Goal: Task Accomplishment & Management: Use online tool/utility

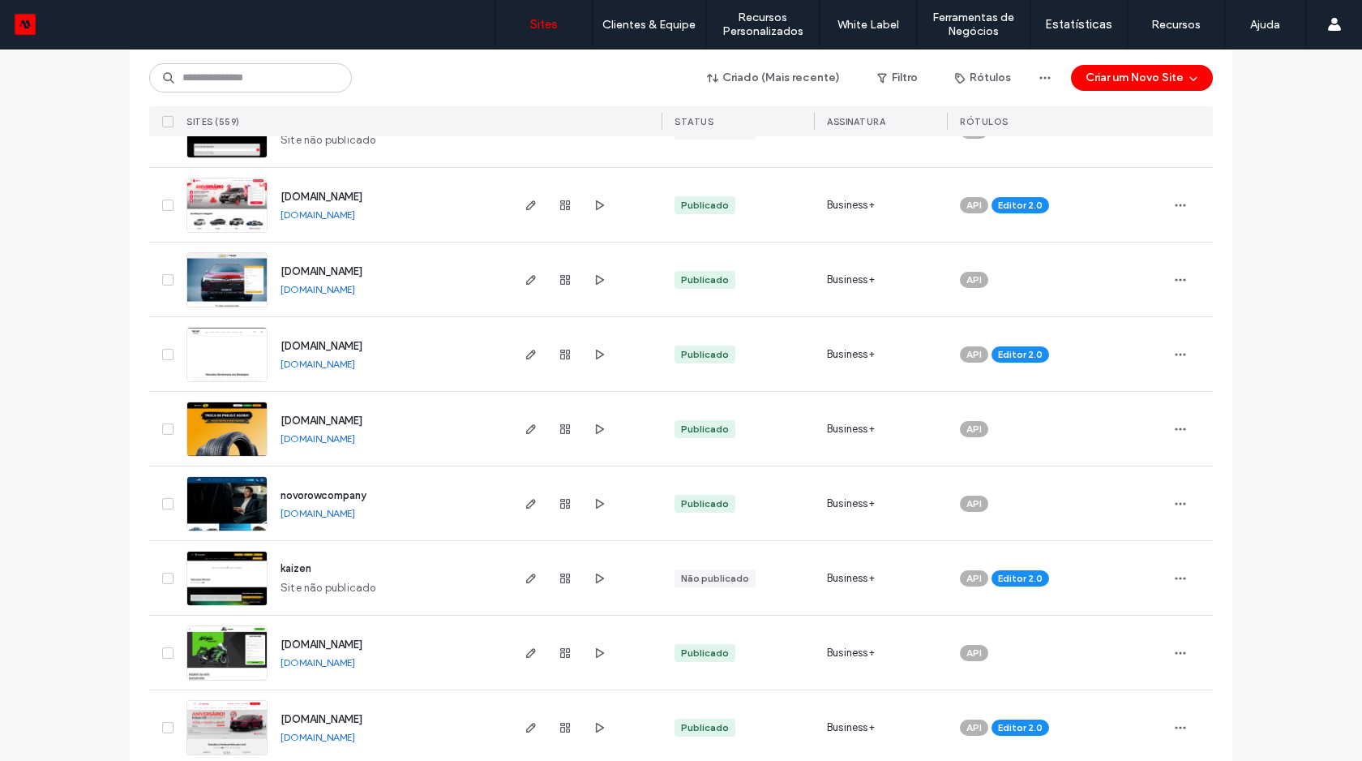
scroll to position [367, 0]
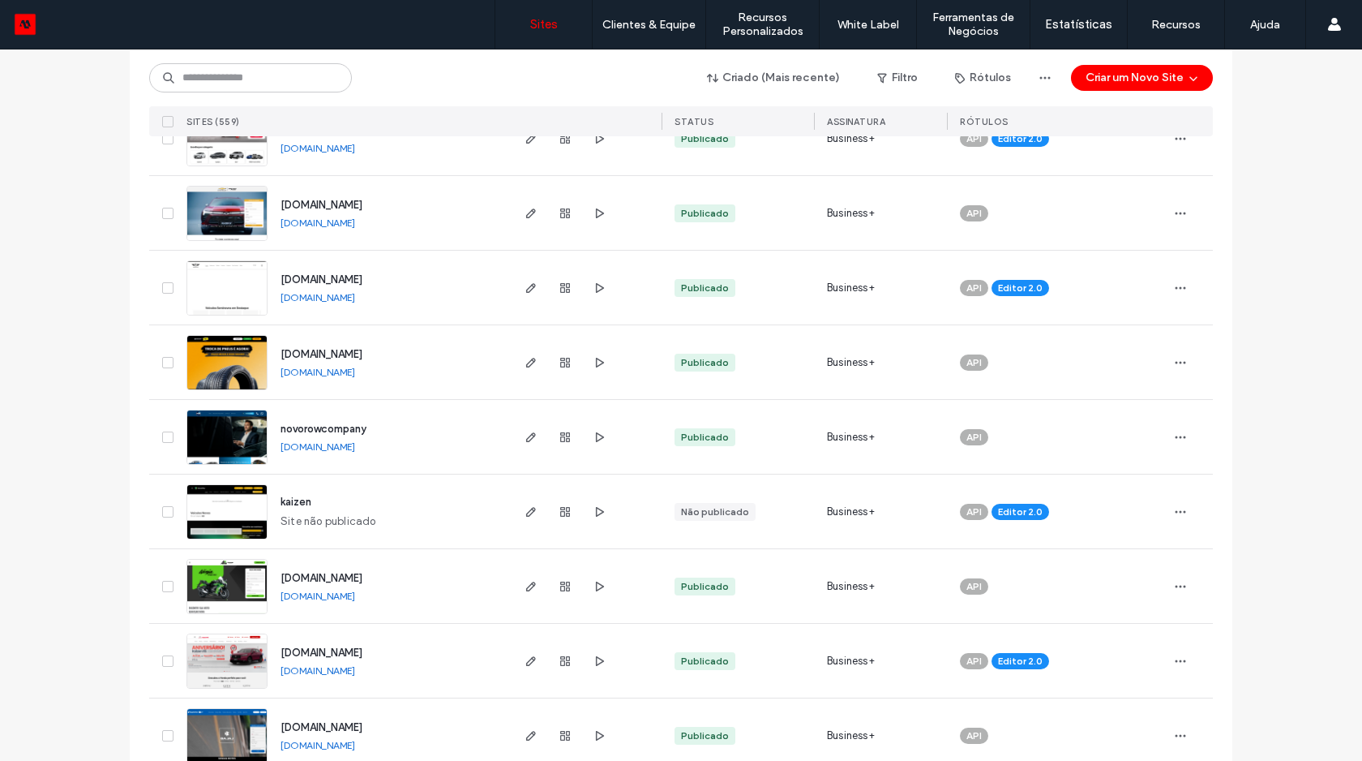
click at [341, 672] on link "www.kaizenrs.com.br" at bounding box center [318, 670] width 75 height 12
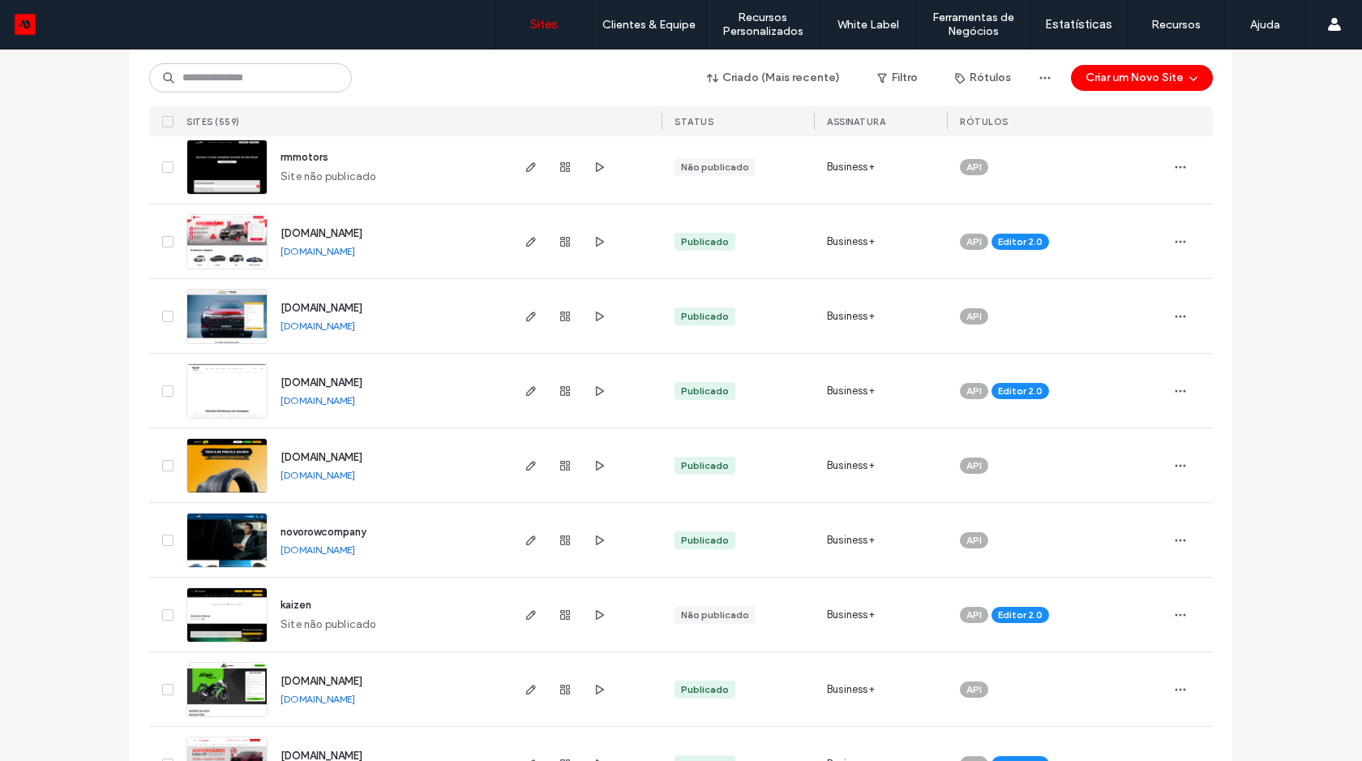
scroll to position [420, 0]
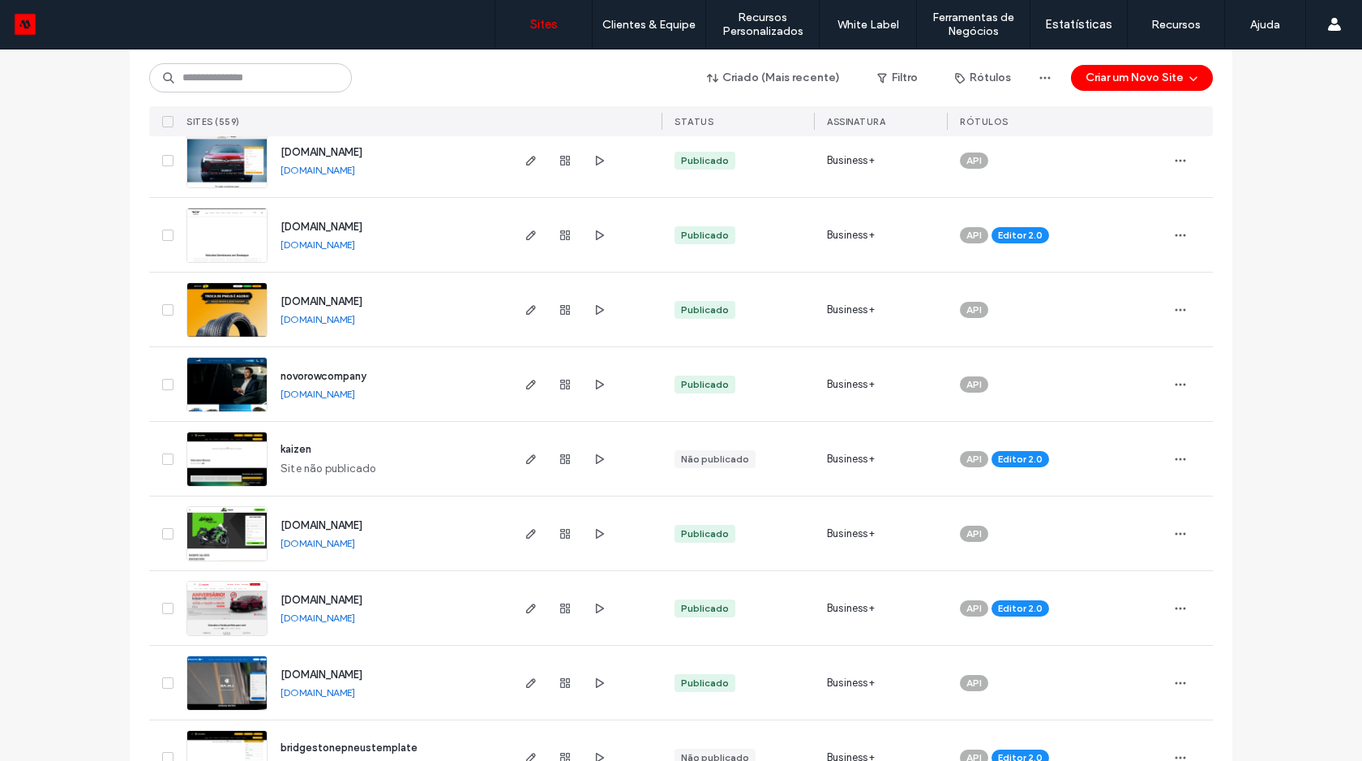
click at [247, 611] on img at bounding box center [226, 636] width 79 height 110
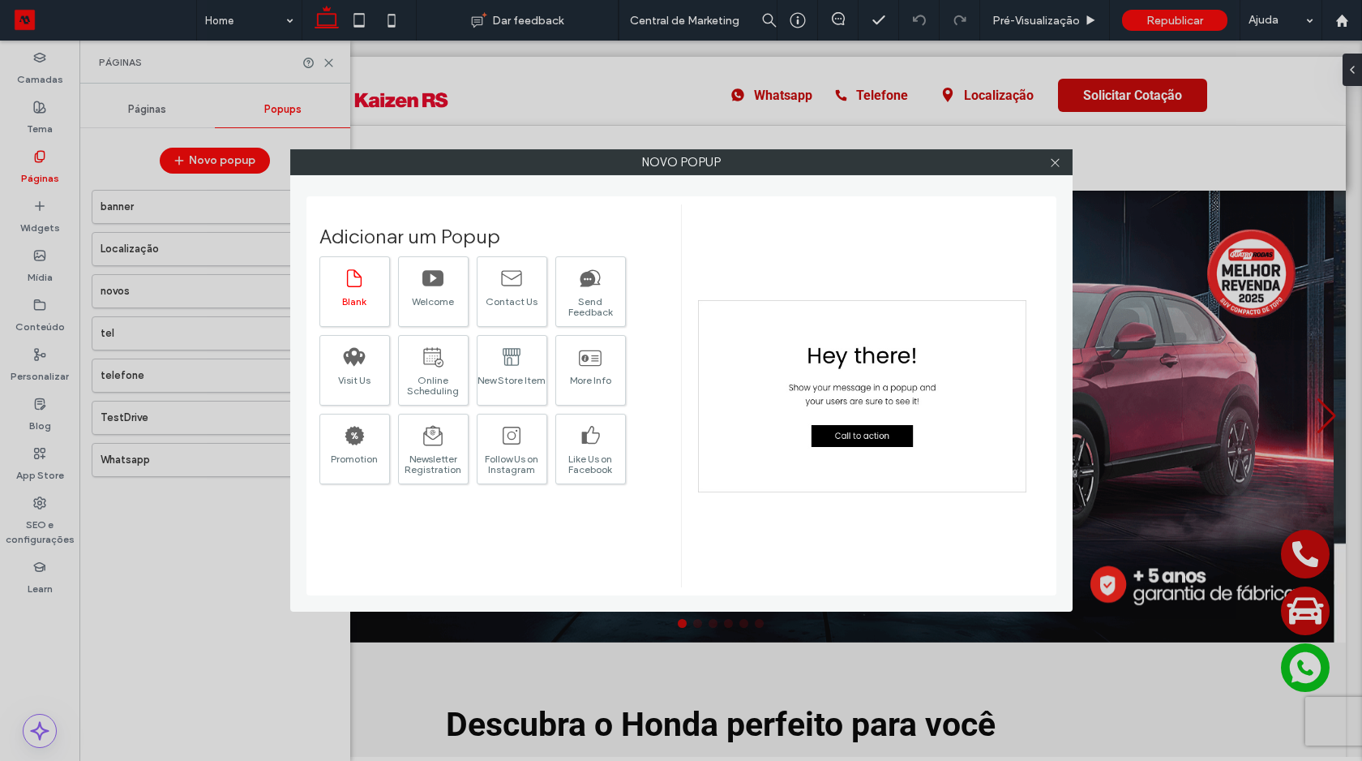
click at [365, 281] on icon at bounding box center [354, 278] width 23 height 23
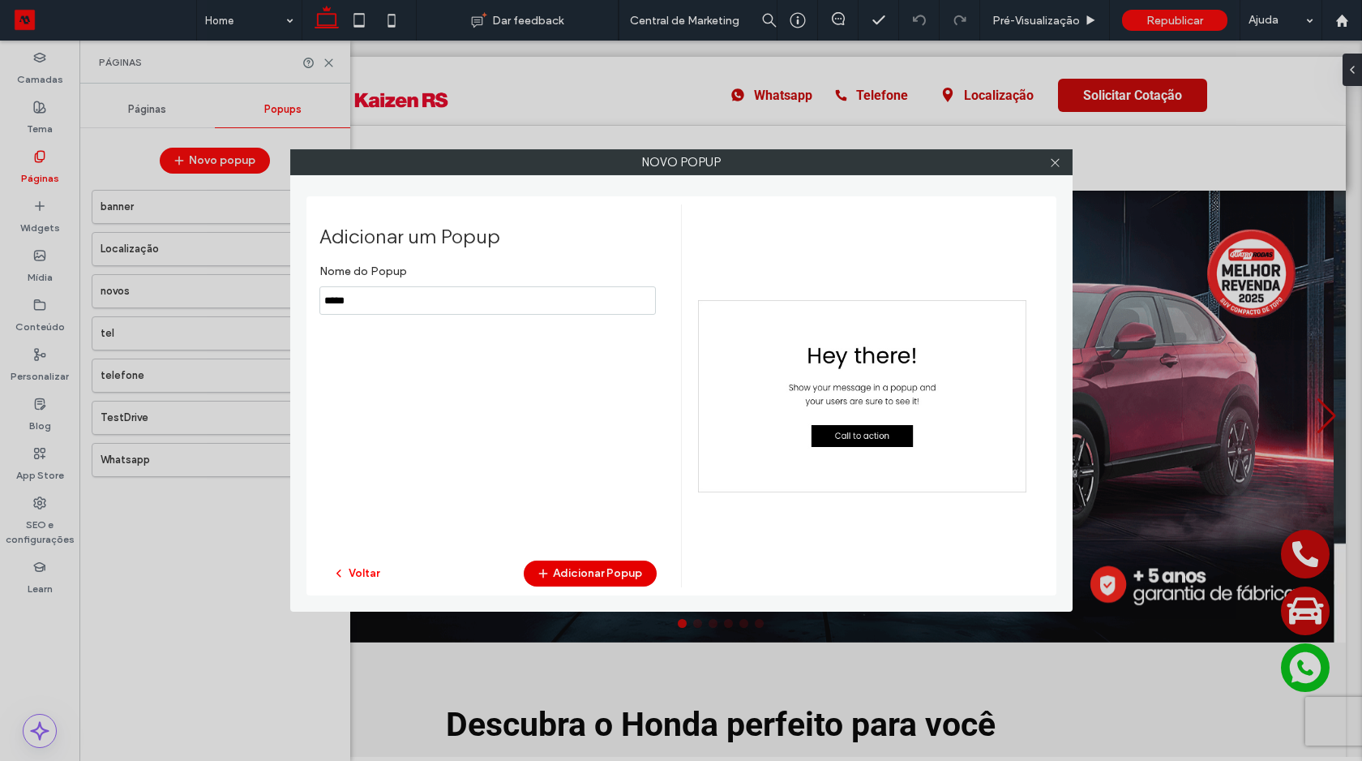
click at [606, 568] on button "Adicionar Popup" at bounding box center [590, 573] width 133 height 26
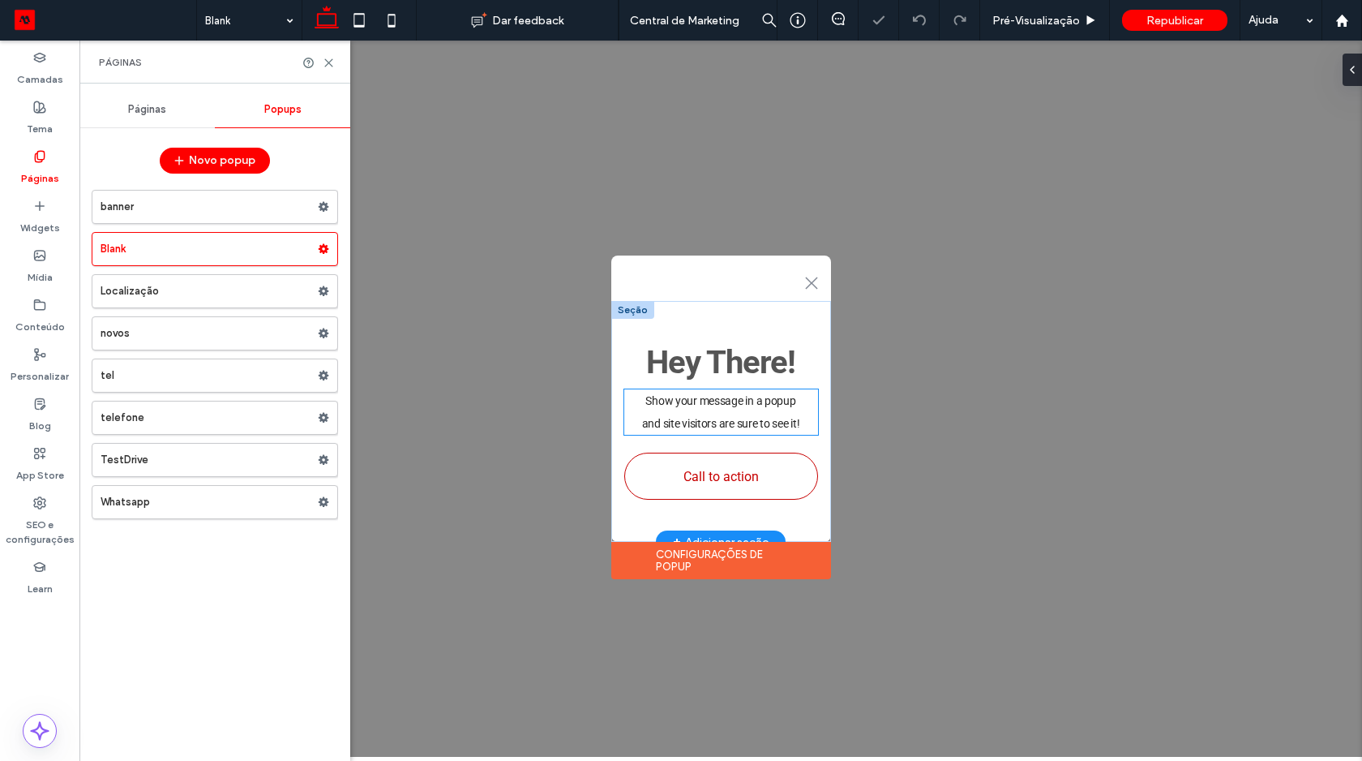
click at [696, 412] on p "and site visitors are sure to see it!" at bounding box center [721, 423] width 194 height 23
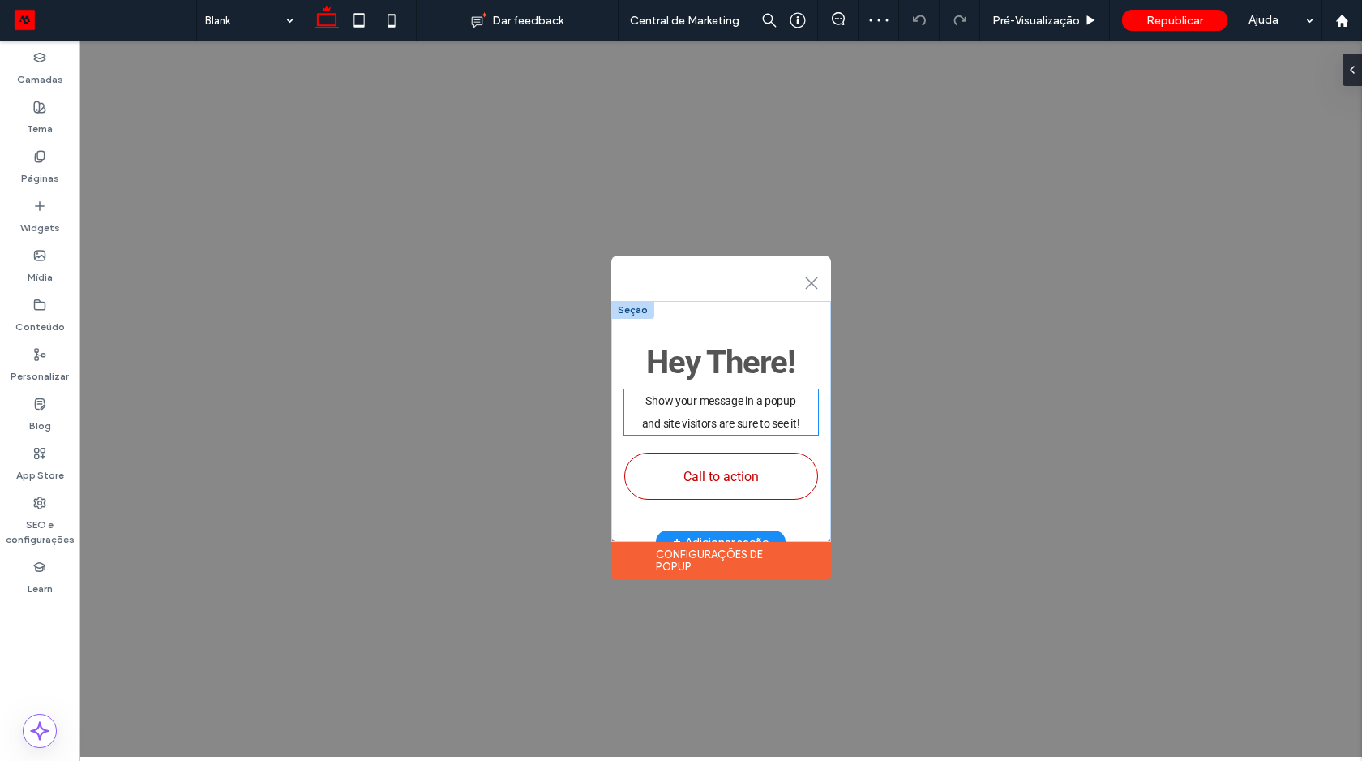
click at [696, 412] on div "Show your message in a popup and site visitors are sure to see it!" at bounding box center [721, 411] width 194 height 45
click at [696, 417] on span "and site visitors are sure to see it!" at bounding box center [721, 423] width 158 height 13
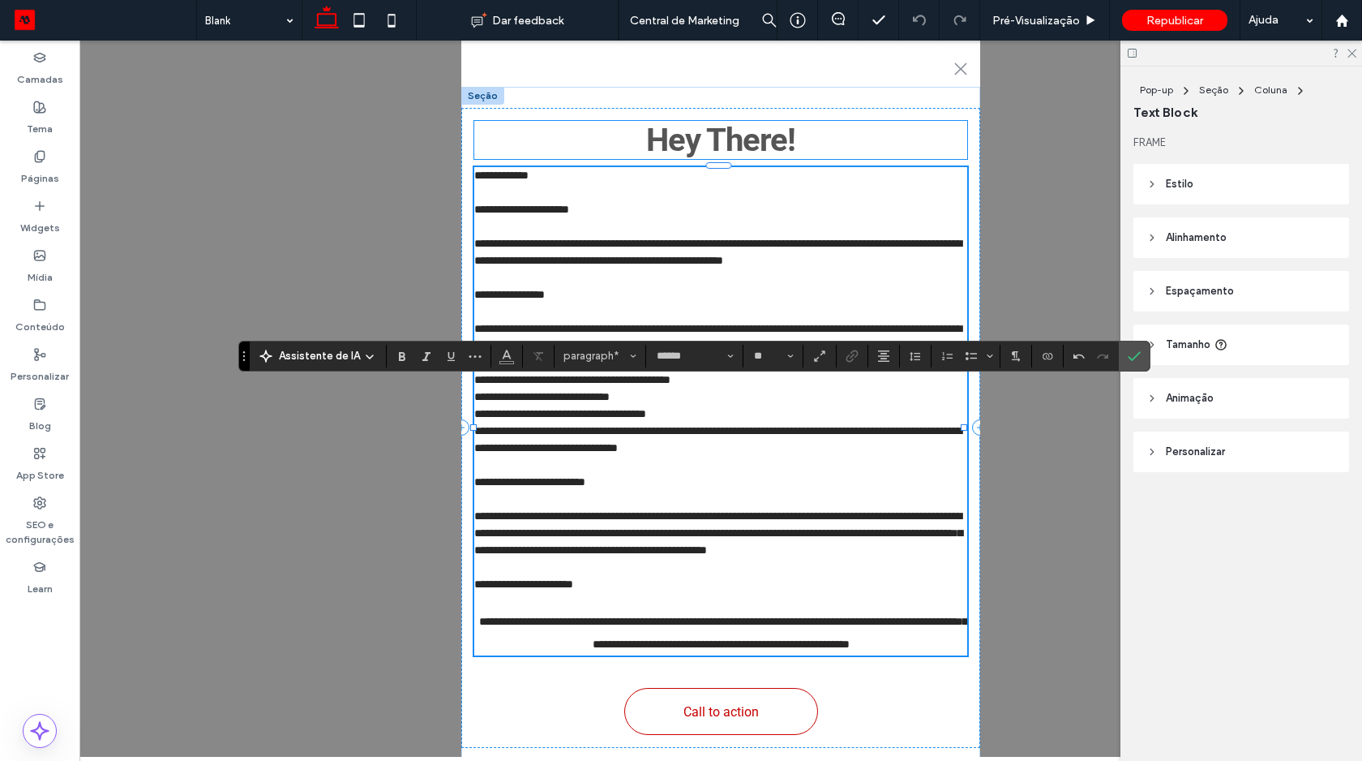
click at [741, 121] on span "Hey There!" at bounding box center [720, 140] width 149 height 38
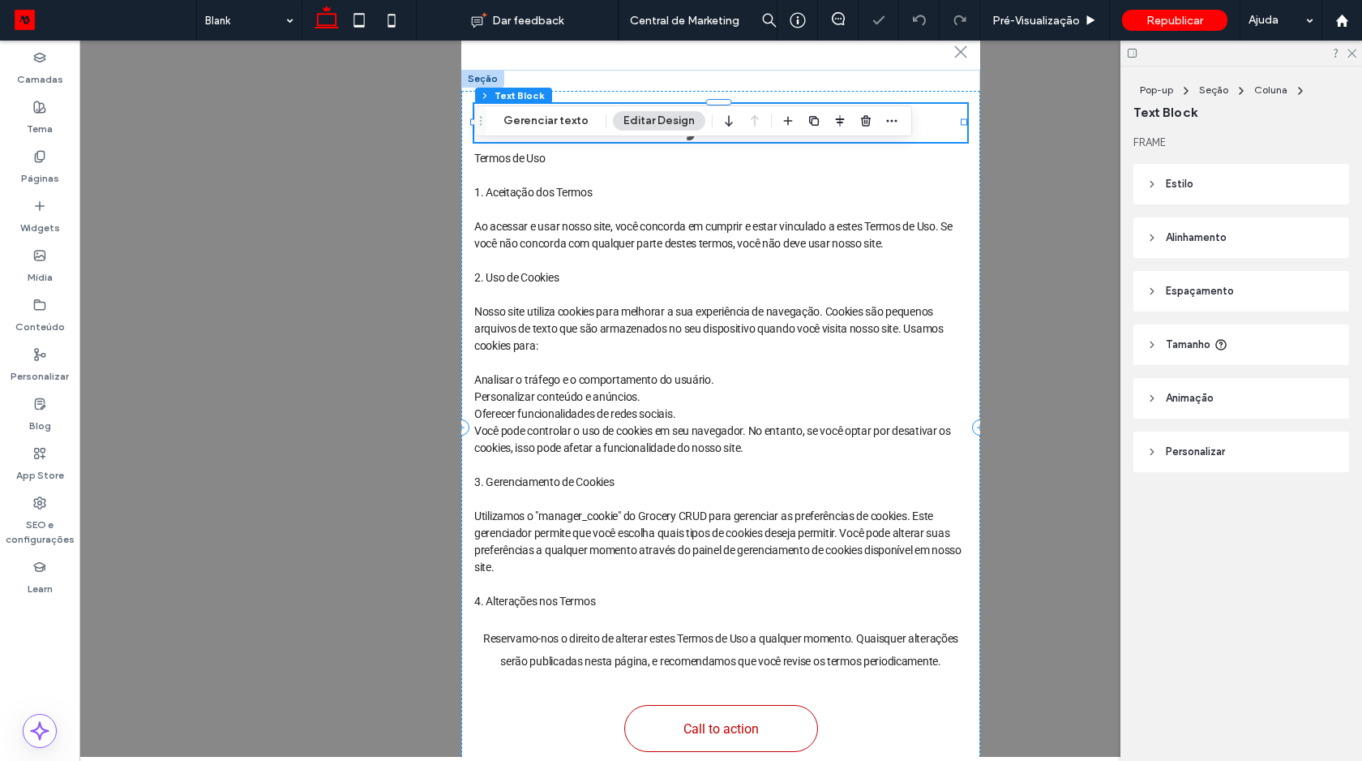
click at [745, 108] on div at bounding box center [754, 120] width 19 height 29
drag, startPoint x: 482, startPoint y: 125, endPoint x: 1098, endPoint y: 81, distance: 617.8
click at [488, 115] on icon "Arrastar" at bounding box center [481, 120] width 13 height 11
click at [695, 112] on button "Editar Design" at bounding box center [659, 120] width 92 height 19
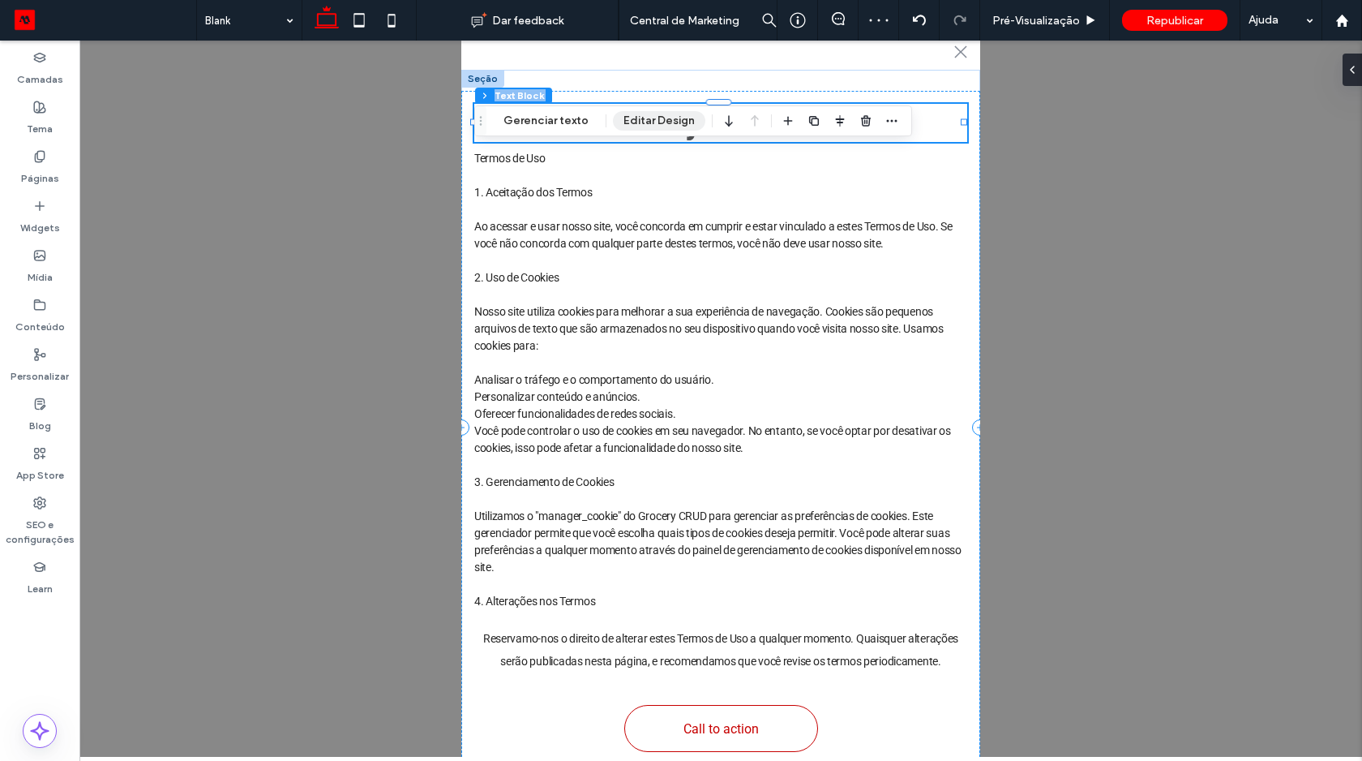
click at [695, 111] on button "Editar Design" at bounding box center [659, 120] width 92 height 19
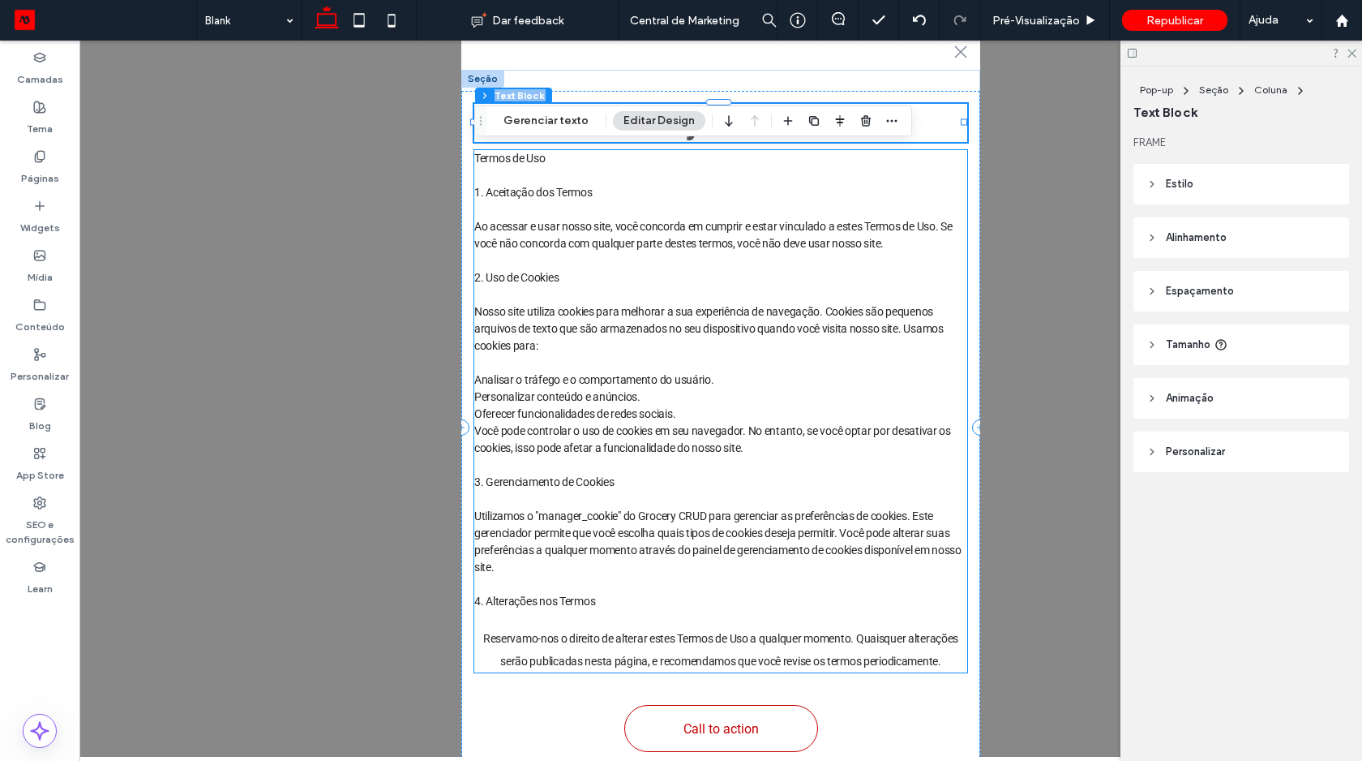
click at [641, 429] on span "Você pode controlar o uso de cookies em seu navegador. No entanto, se você opta…" at bounding box center [712, 439] width 477 height 30
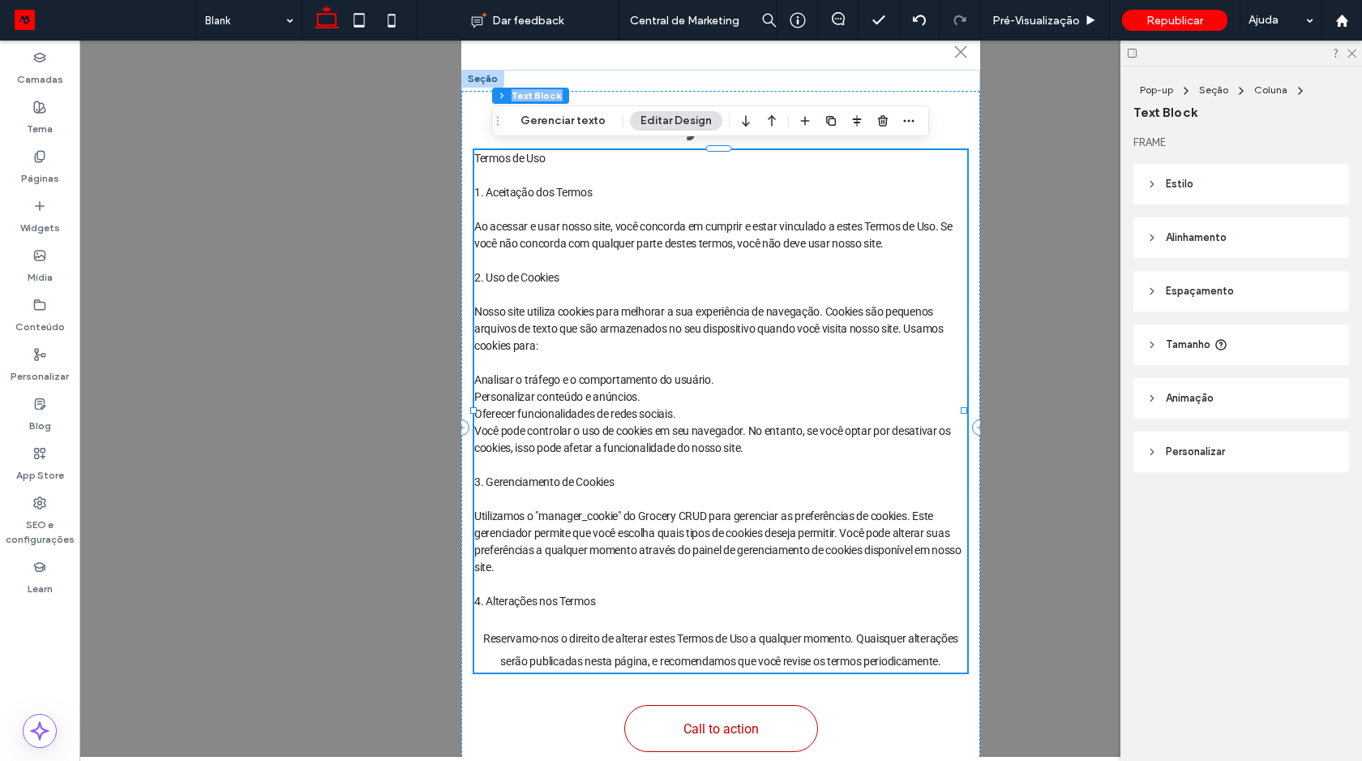
drag, startPoint x: 485, startPoint y: 113, endPoint x: 1051, endPoint y: 105, distance: 566.0
click at [1051, 105] on div "Camadas Tema Páginas Widgets Mídia Conteúdo Personalizar Blog App Store SEO e c…" at bounding box center [681, 401] width 1362 height 720
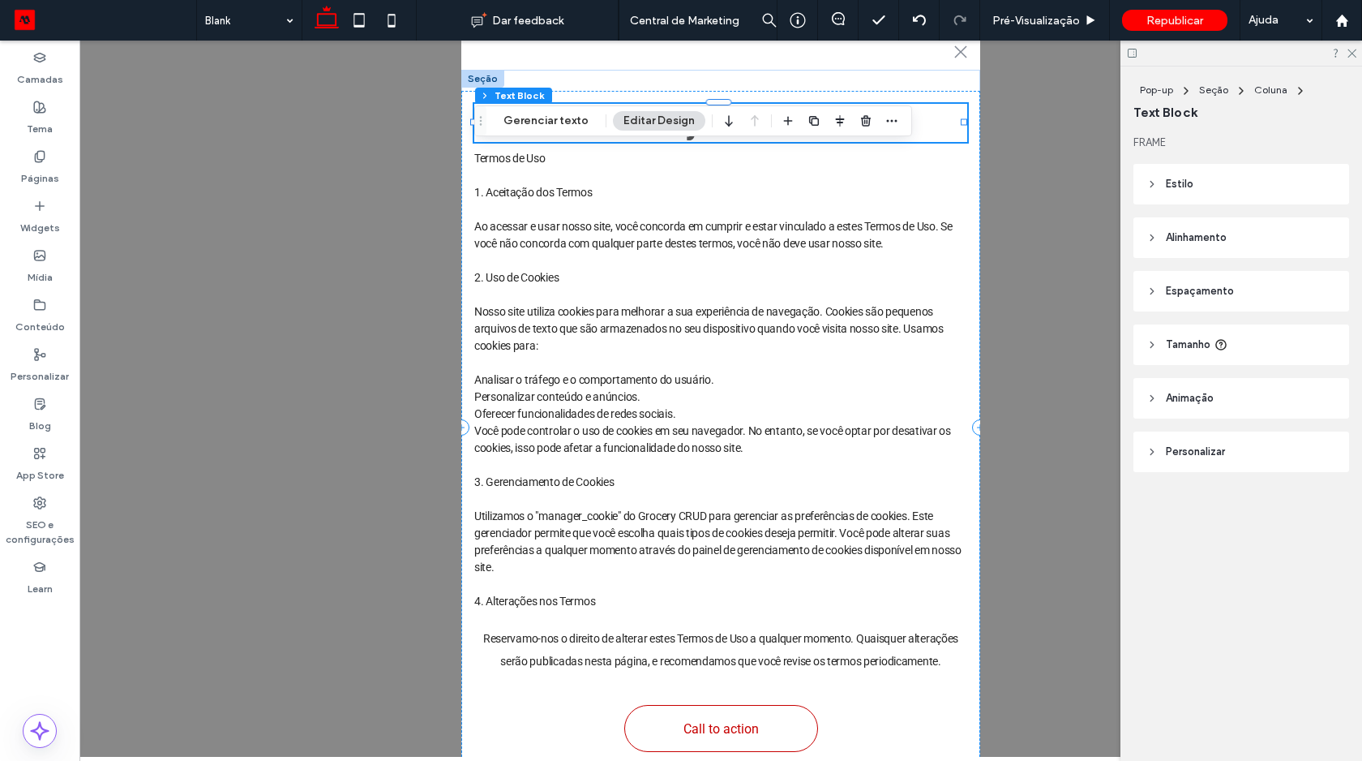
click at [754, 120] on div at bounding box center [754, 120] width 19 height 29
click at [702, 104] on span "Hey There!" at bounding box center [720, 123] width 149 height 38
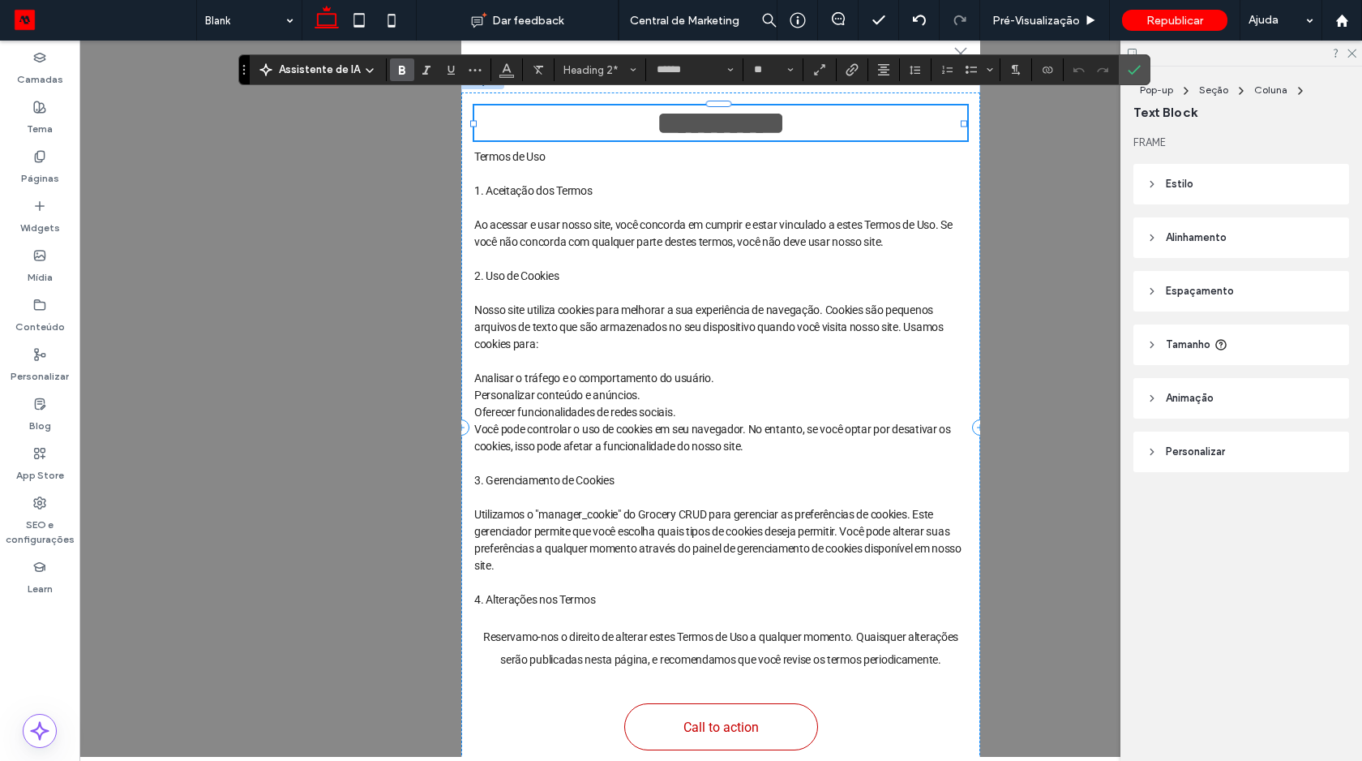
click at [702, 107] on span "**********" at bounding box center [721, 123] width 128 height 32
click at [585, 124] on span "**********" at bounding box center [720, 123] width 439 height 32
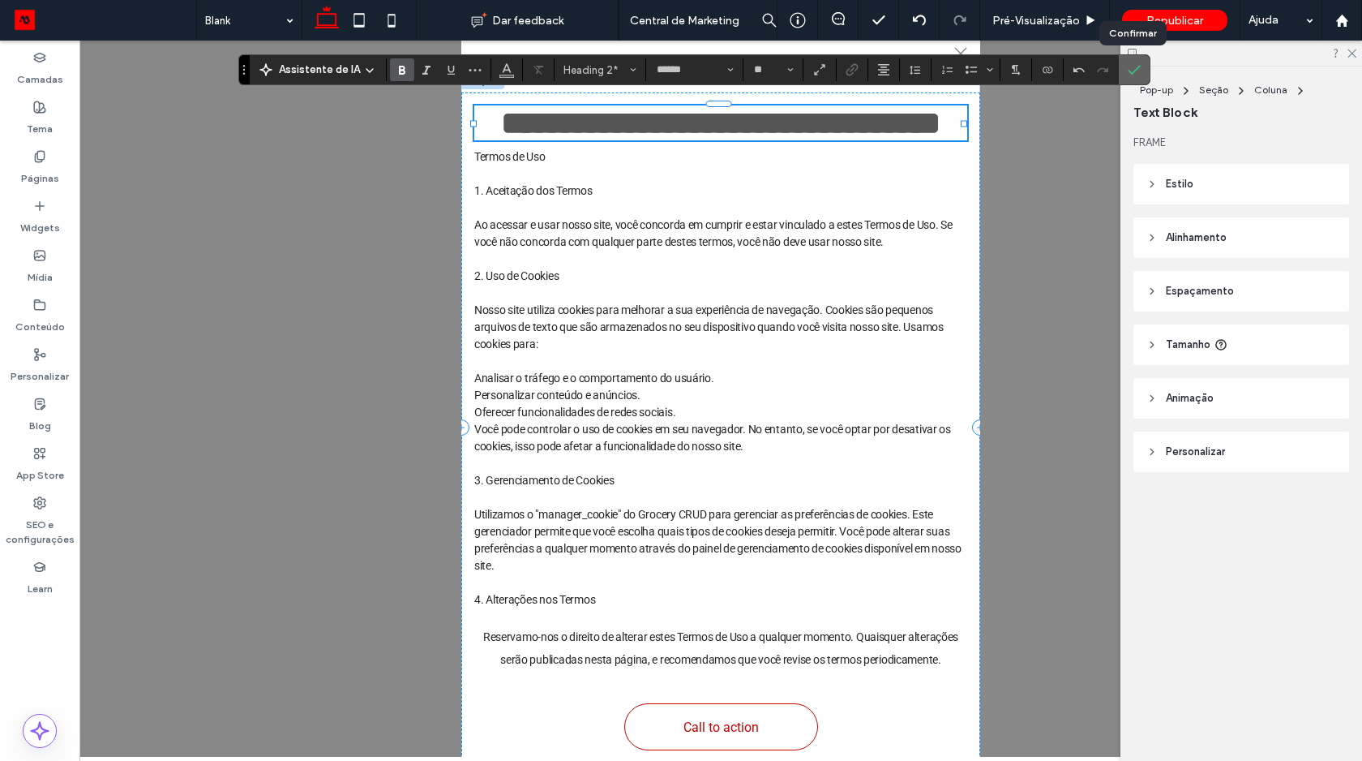
click at [1125, 70] on label "Confirmar" at bounding box center [1134, 69] width 24 height 29
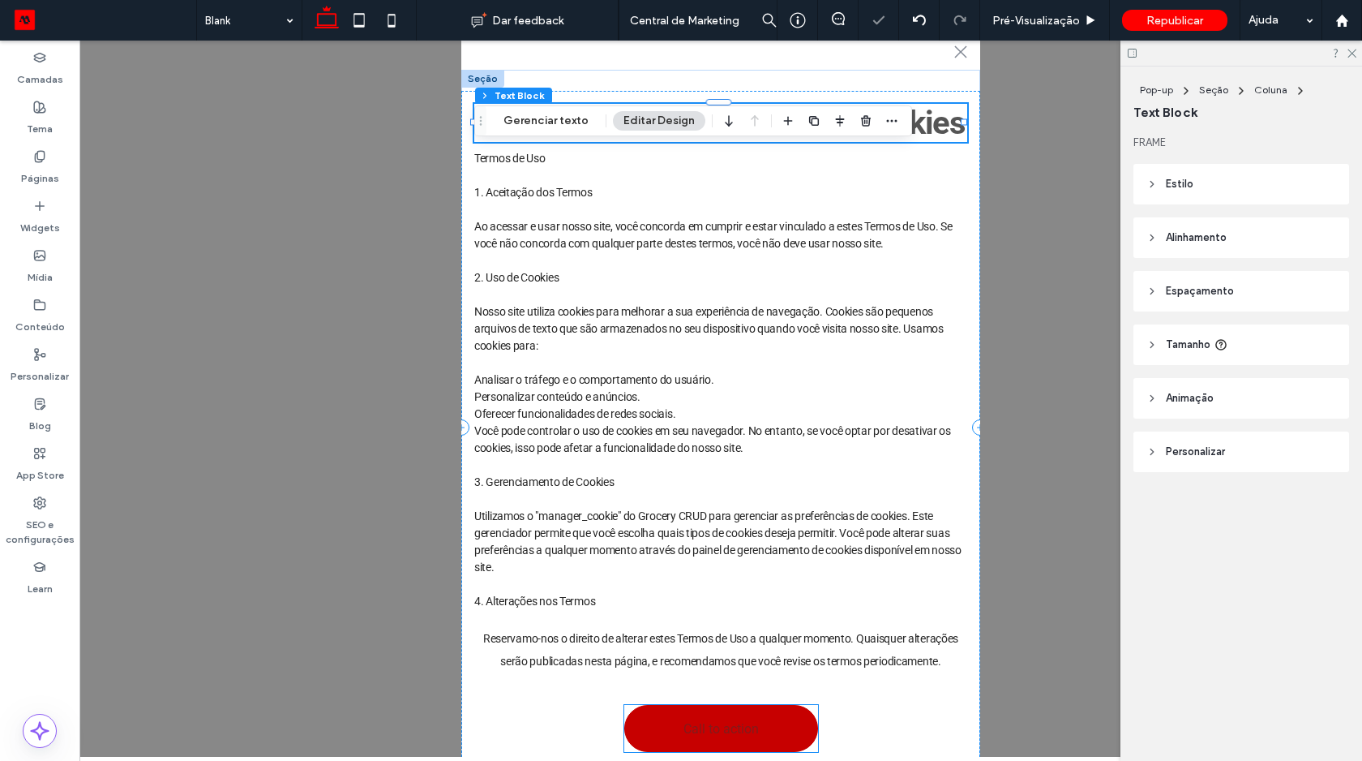
click at [716, 721] on span "Call to action" at bounding box center [720, 728] width 75 height 15
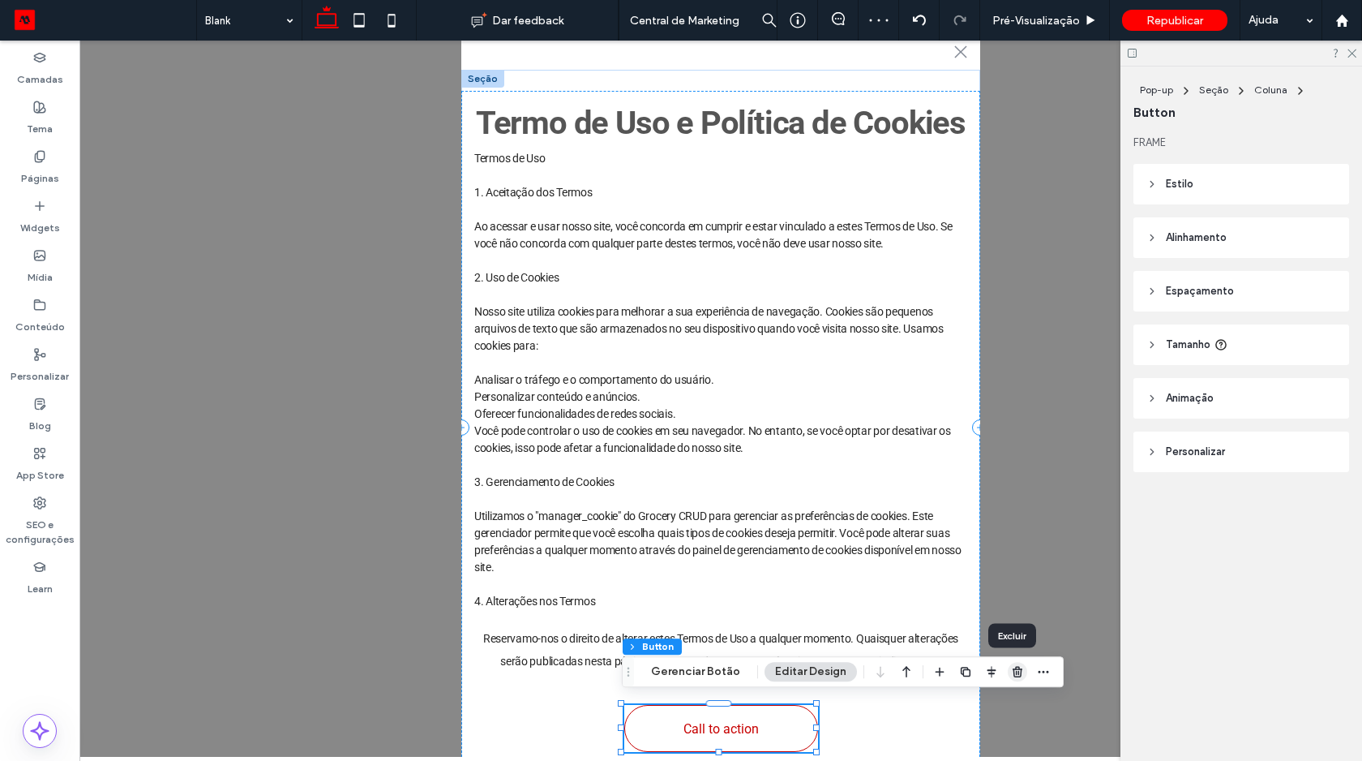
click at [1013, 669] on use "button" at bounding box center [1018, 671] width 10 height 11
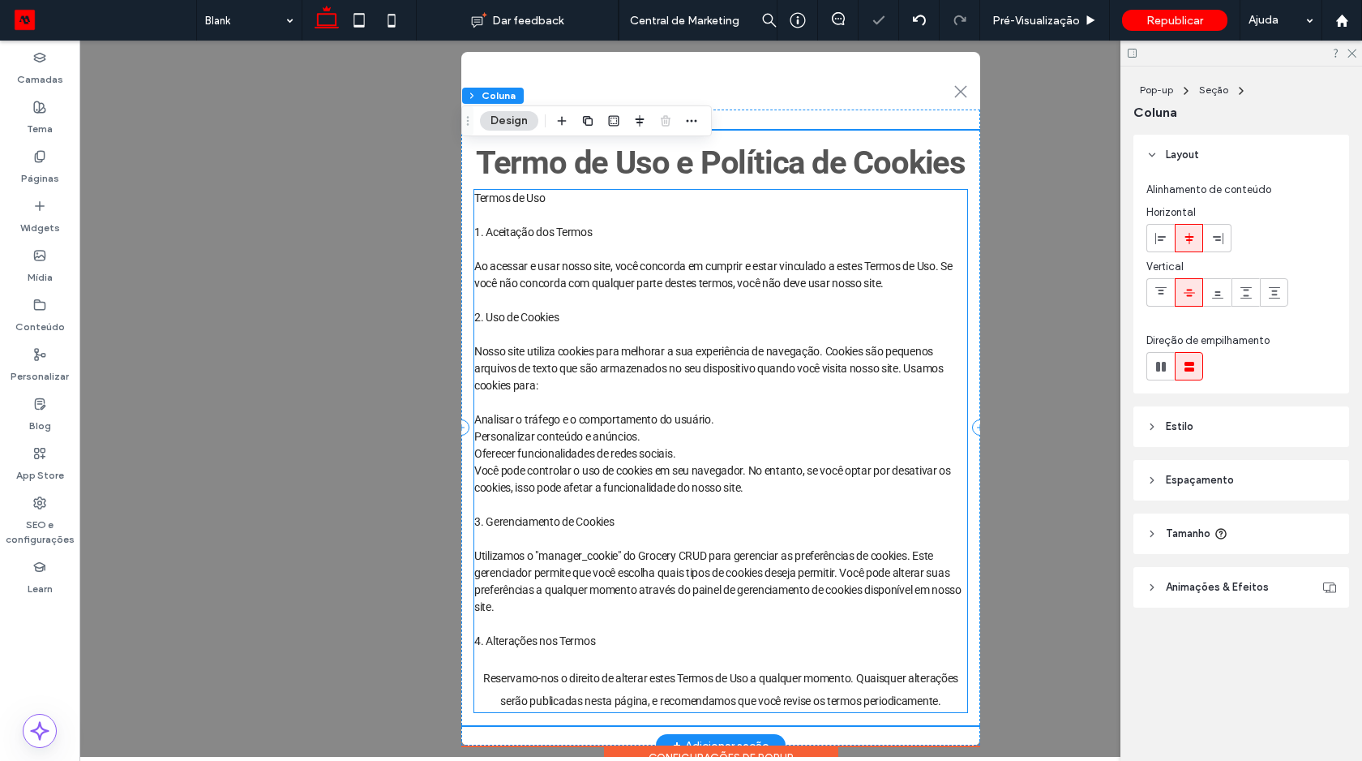
scroll to position [11, 0]
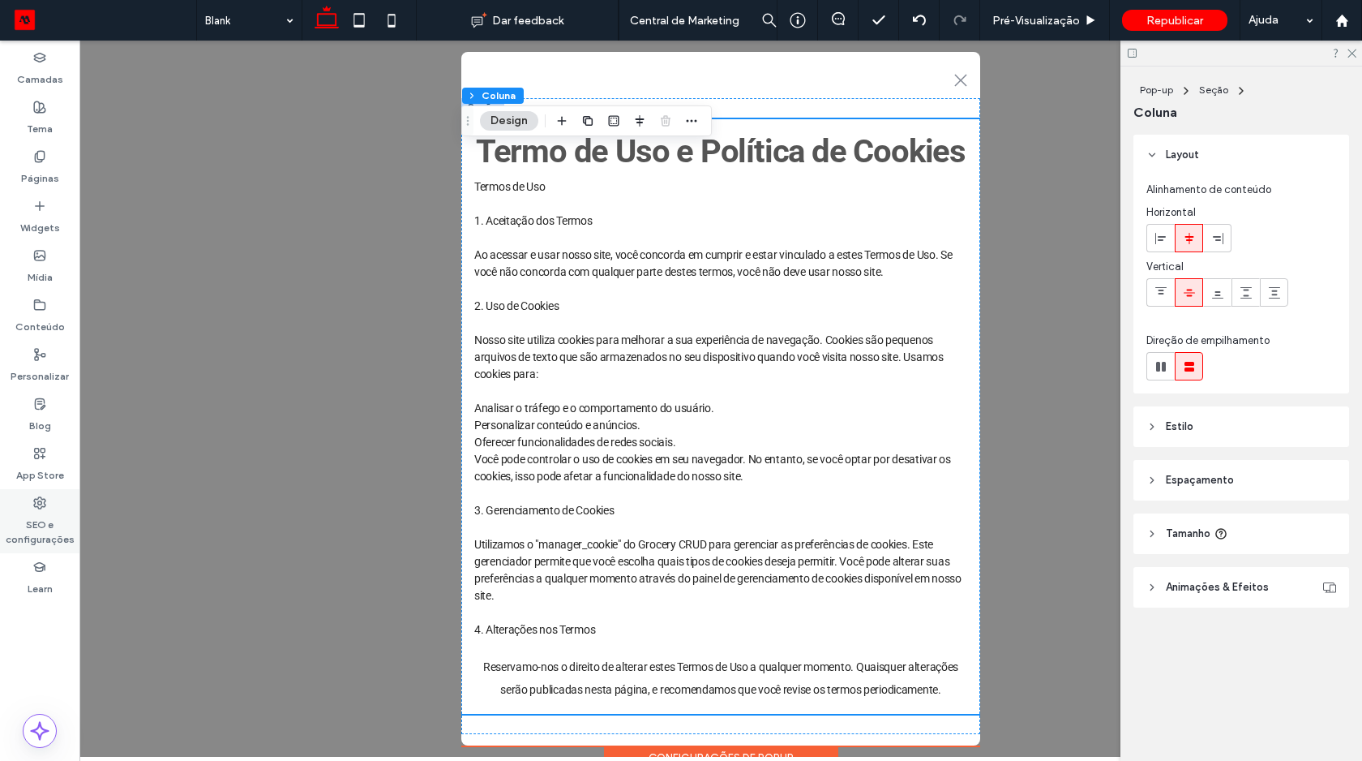
click at [39, 519] on label "SEO e configurações" at bounding box center [39, 527] width 79 height 37
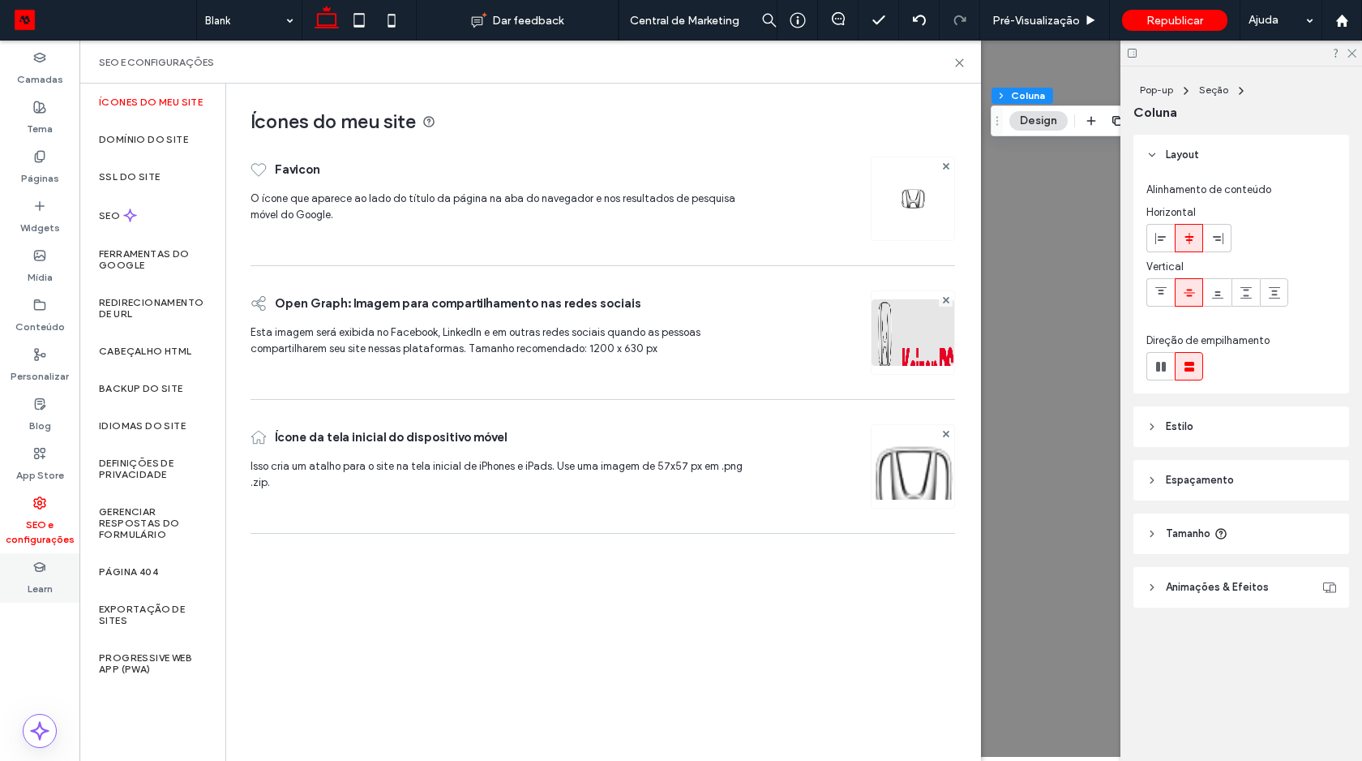
click at [52, 571] on div "Learn" at bounding box center [39, 577] width 79 height 49
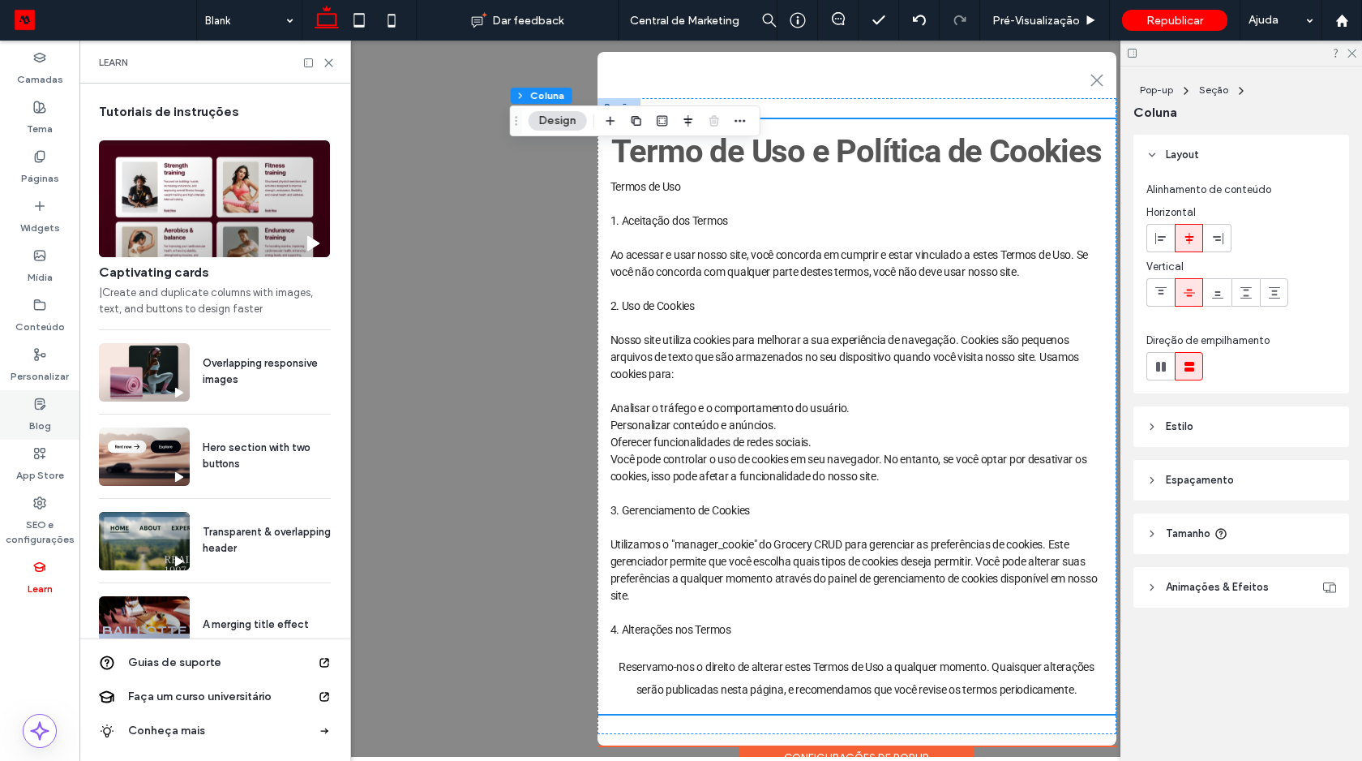
click at [41, 457] on icon at bounding box center [39, 453] width 13 height 13
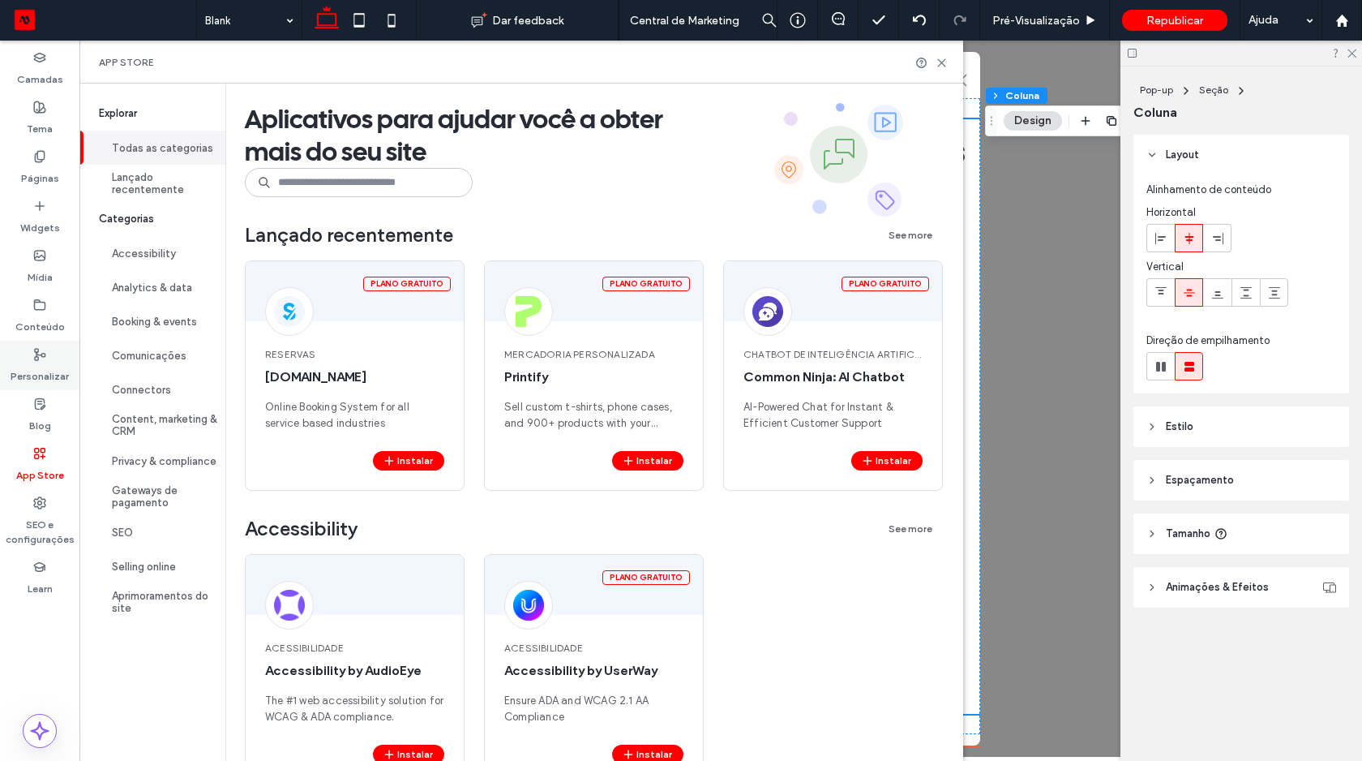
click at [41, 356] on icon at bounding box center [39, 354] width 13 height 13
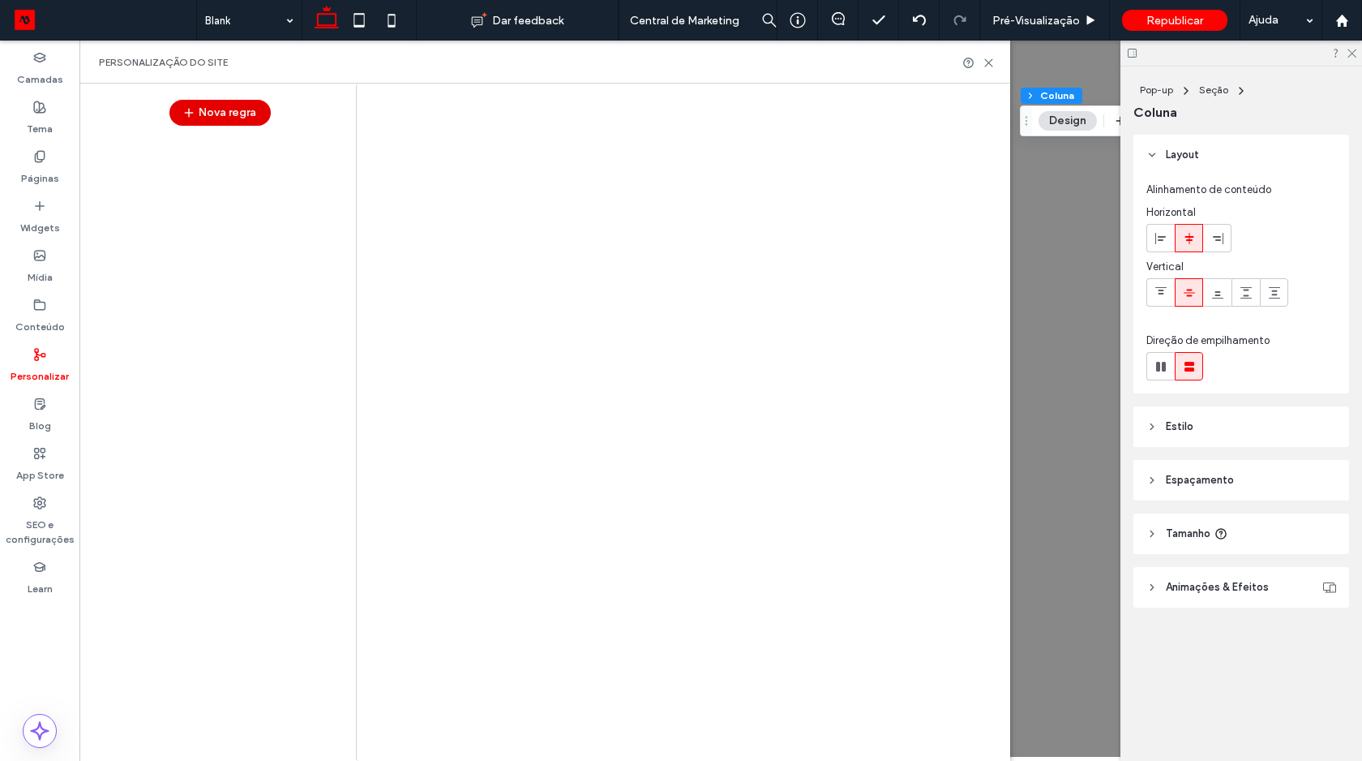
click at [226, 116] on button "Nova regra" at bounding box center [219, 113] width 101 height 26
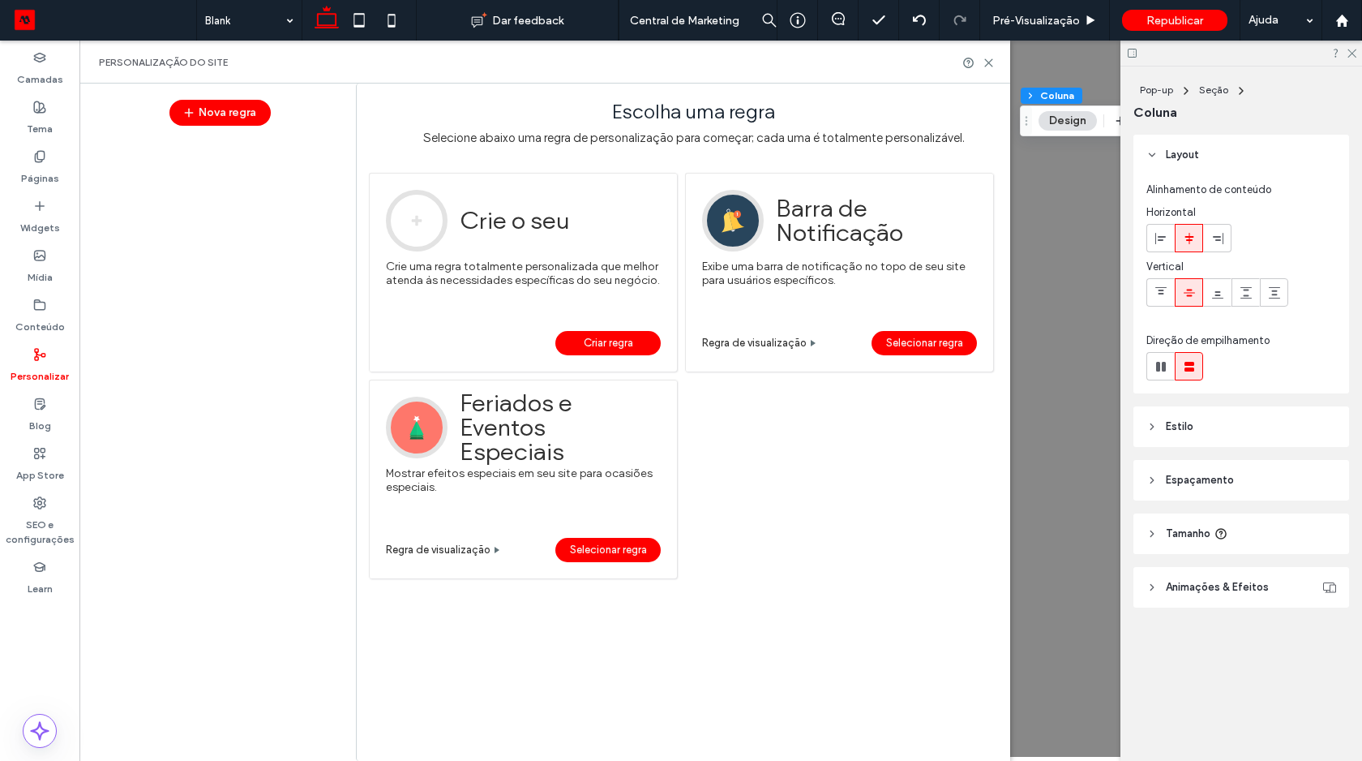
click at [571, 334] on link "Criar regra" at bounding box center [607, 343] width 105 height 24
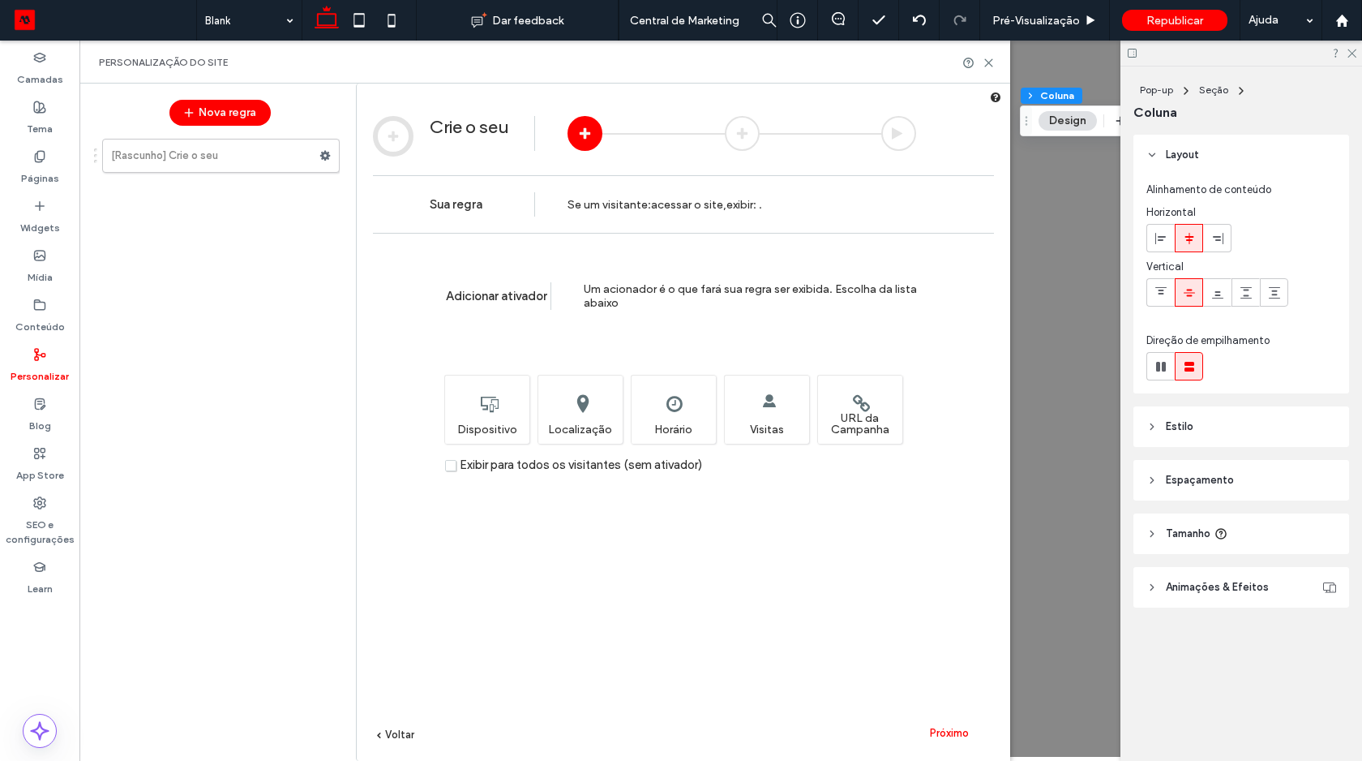
click at [451, 466] on label "Exibir para todos os visitantes (sem ativador)" at bounding box center [573, 465] width 257 height 12
click at [452, 466] on label "Exibir para todos os visitantes (sem ativador)" at bounding box center [573, 465] width 257 height 12
click at [450, 465] on label "Exibir para todos os visitantes (sem ativador)" at bounding box center [573, 465] width 257 height 12
click at [489, 470] on span "Exibir para todos os visitantes (sem ativador)" at bounding box center [581, 464] width 242 height 15
click at [457, 466] on label "Exibir para todos os visitantes (sem ativador)" at bounding box center [573, 465] width 257 height 12
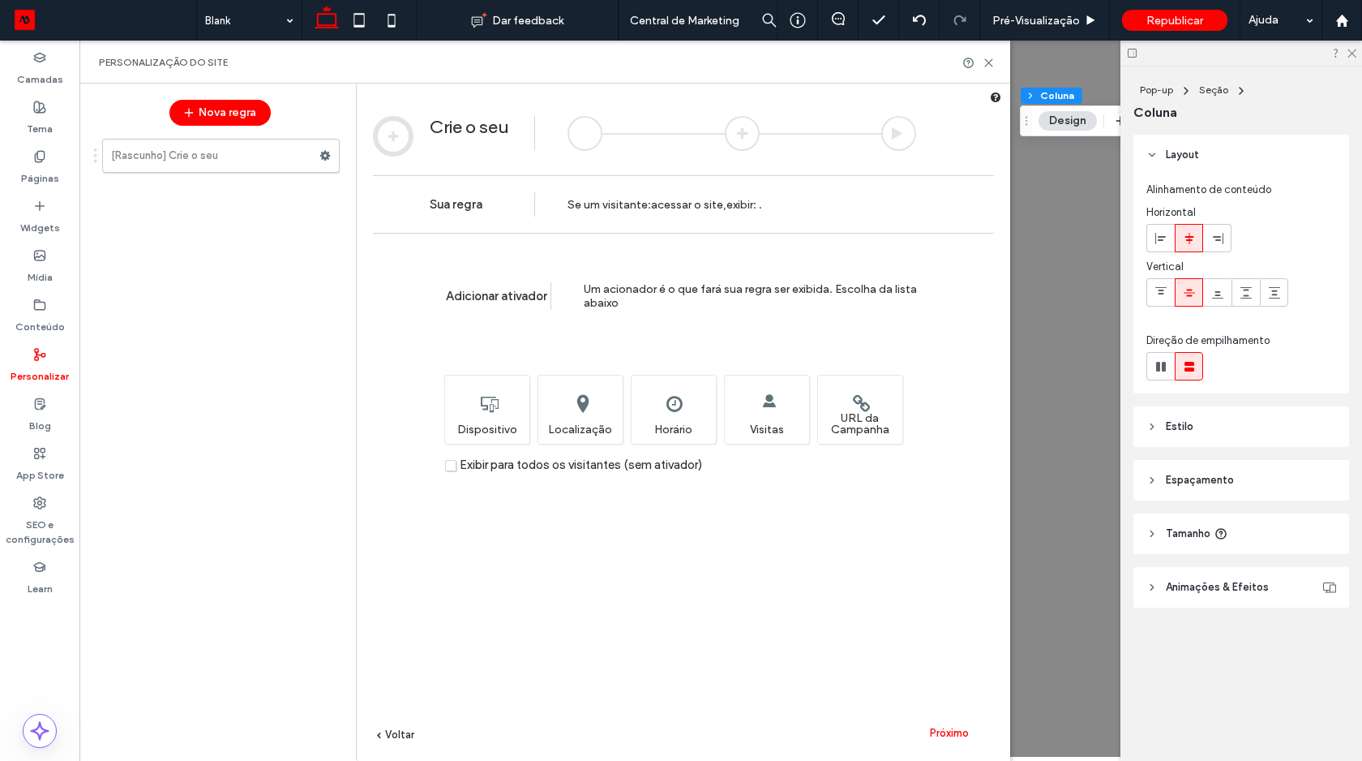
click at [452, 466] on label "Exibir para todos os visitantes (sem ativador)" at bounding box center [573, 465] width 257 height 12
click at [484, 413] on div "Escolha qual tipo ou quais tipos de dispositivo exibirão esta regra. Dispositivo" at bounding box center [486, 409] width 85 height 69
click at [944, 732] on span "Próximo" at bounding box center [949, 732] width 39 height 12
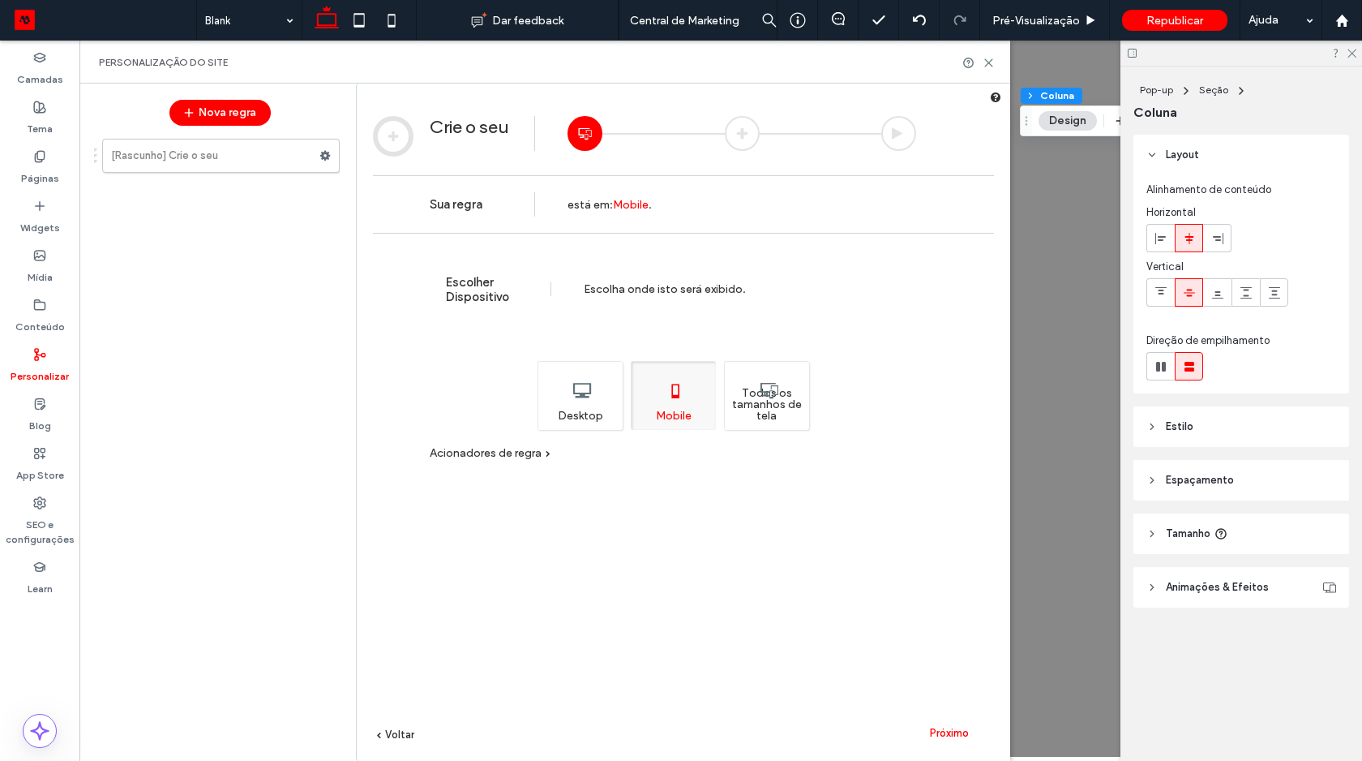
click at [765, 426] on div "Todos os tamanhos de tela" at bounding box center [766, 395] width 85 height 69
click at [960, 735] on span "Próximo" at bounding box center [949, 732] width 39 height 12
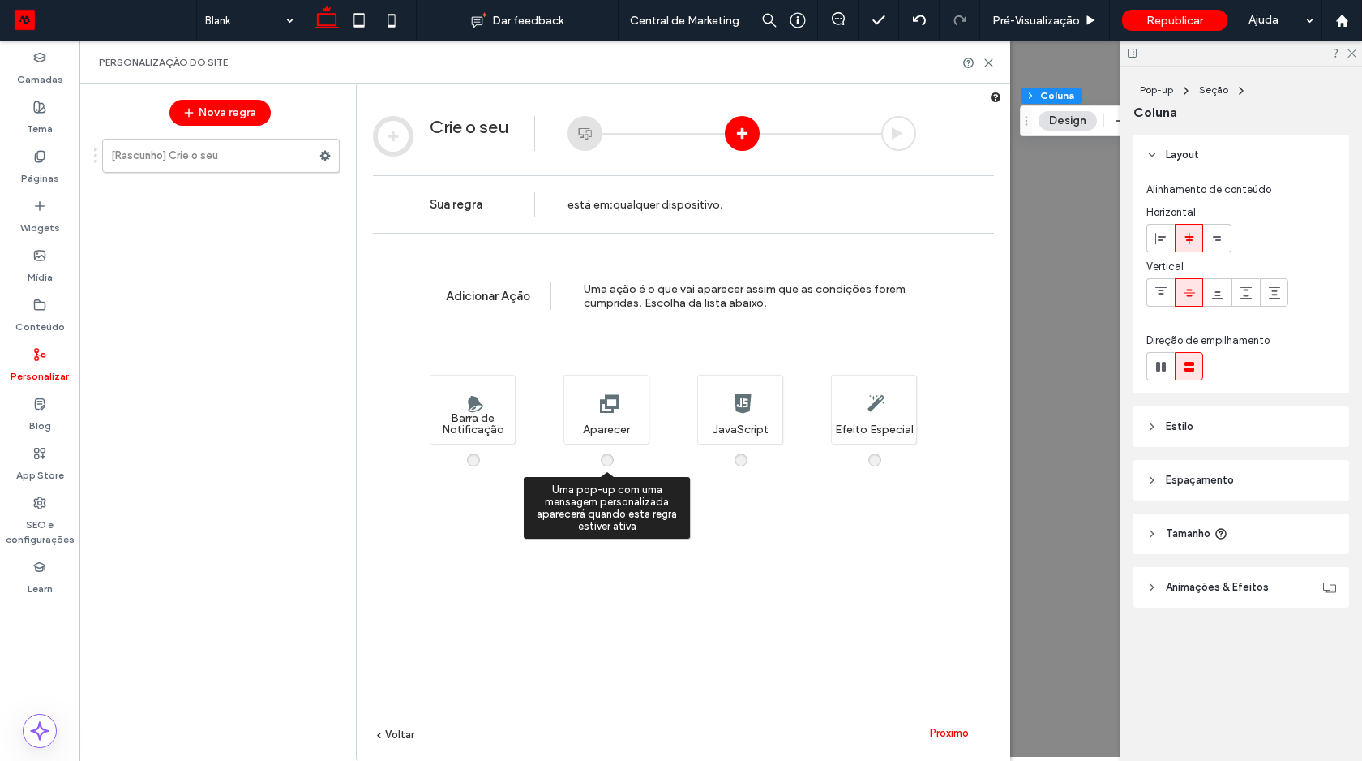
click at [617, 452] on span at bounding box center [617, 452] width 0 height 0
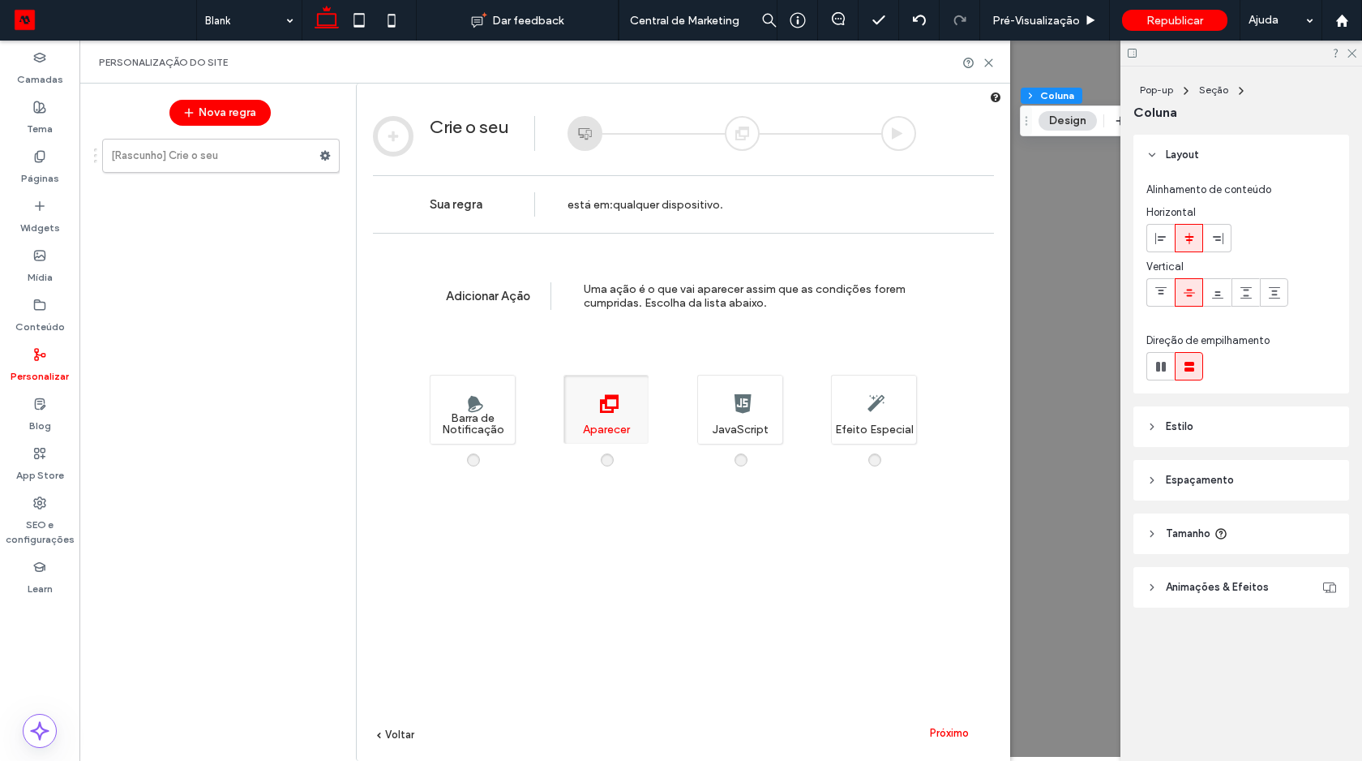
click at [940, 739] on div "Próximo" at bounding box center [949, 732] width 89 height 24
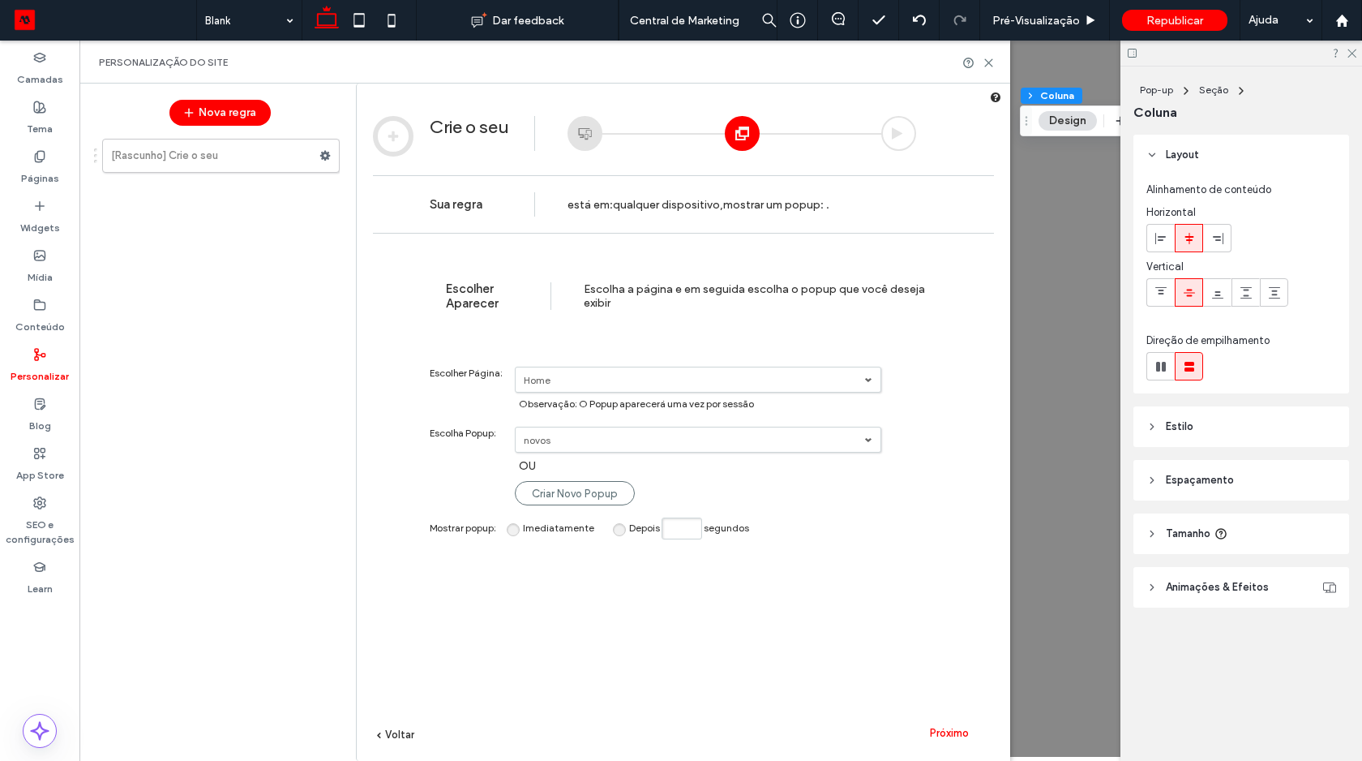
click at [658, 388] on link "Home" at bounding box center [698, 379] width 365 height 24
click at [658, 352] on div "**********" at bounding box center [673, 395] width 486 height 91
click at [604, 441] on label "novos" at bounding box center [694, 440] width 341 height 12
click at [474, 499] on div "**********" at bounding box center [683, 526] width 621 height 568
click at [39, 164] on label "Páginas" at bounding box center [40, 174] width 38 height 23
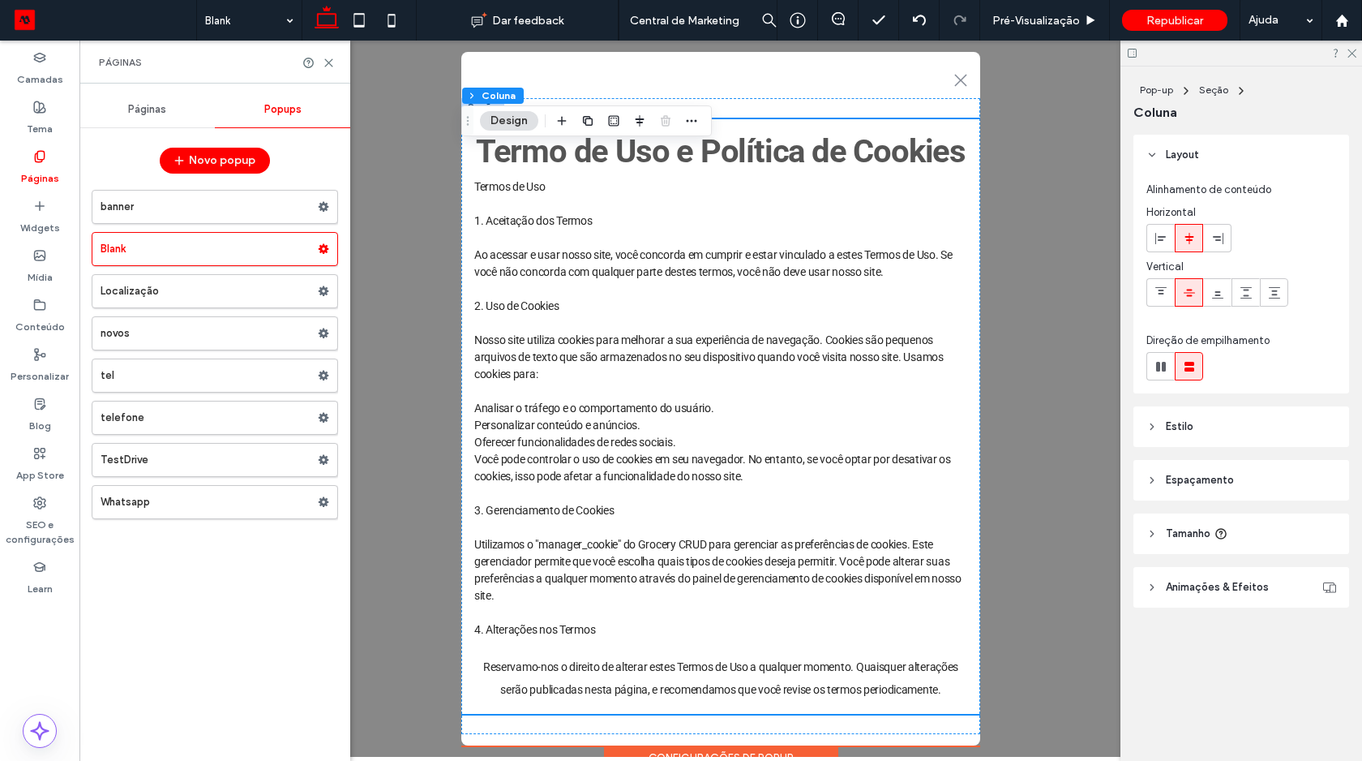
click at [148, 111] on span "Páginas" at bounding box center [147, 109] width 38 height 13
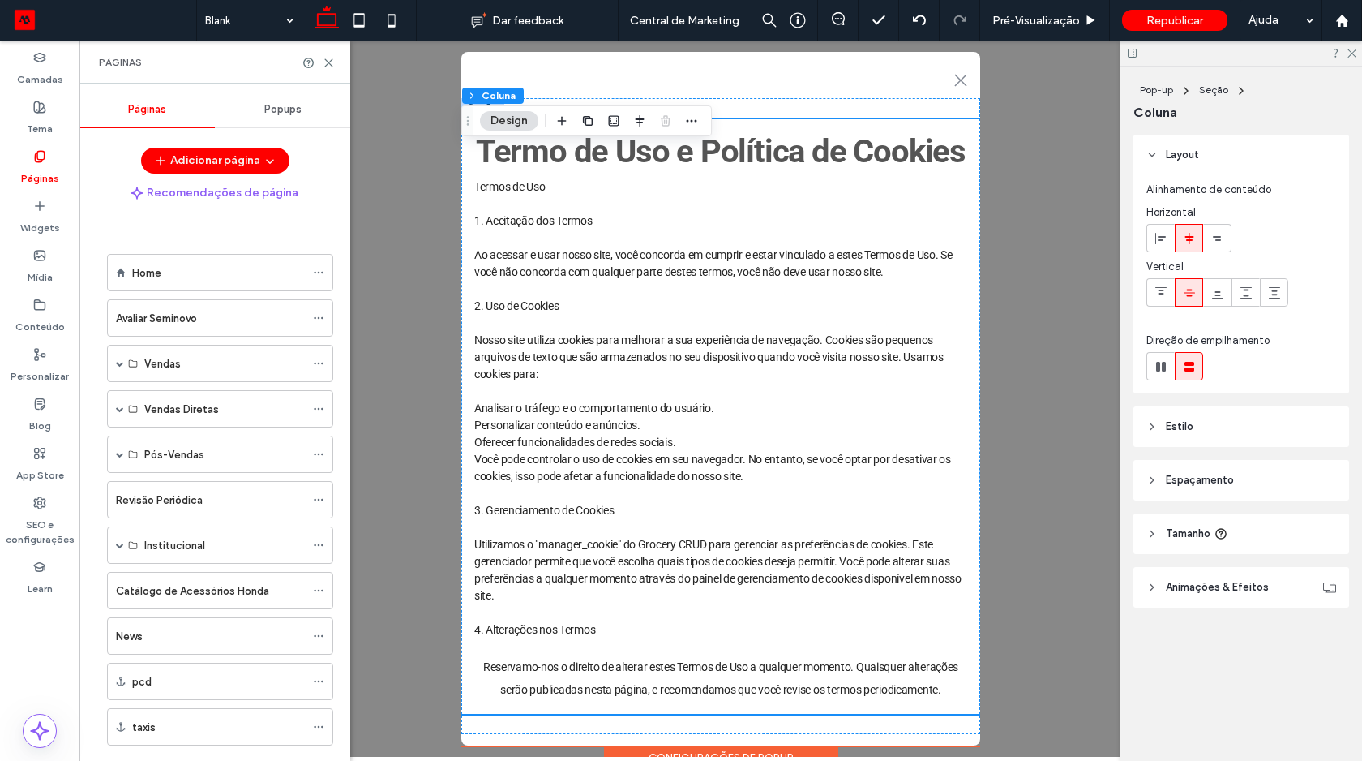
click at [268, 114] on span "Popups" at bounding box center [282, 109] width 37 height 13
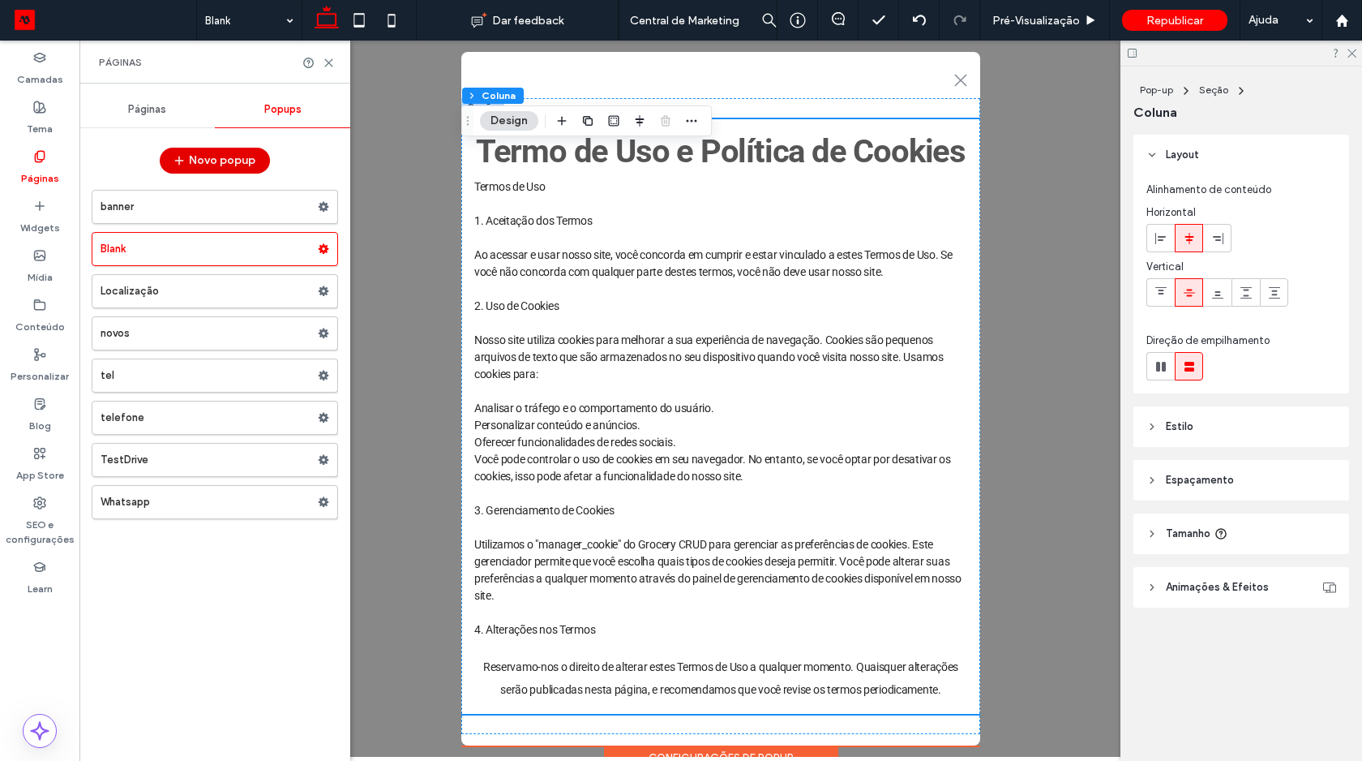
click at [226, 153] on button "Novo popup" at bounding box center [215, 161] width 110 height 26
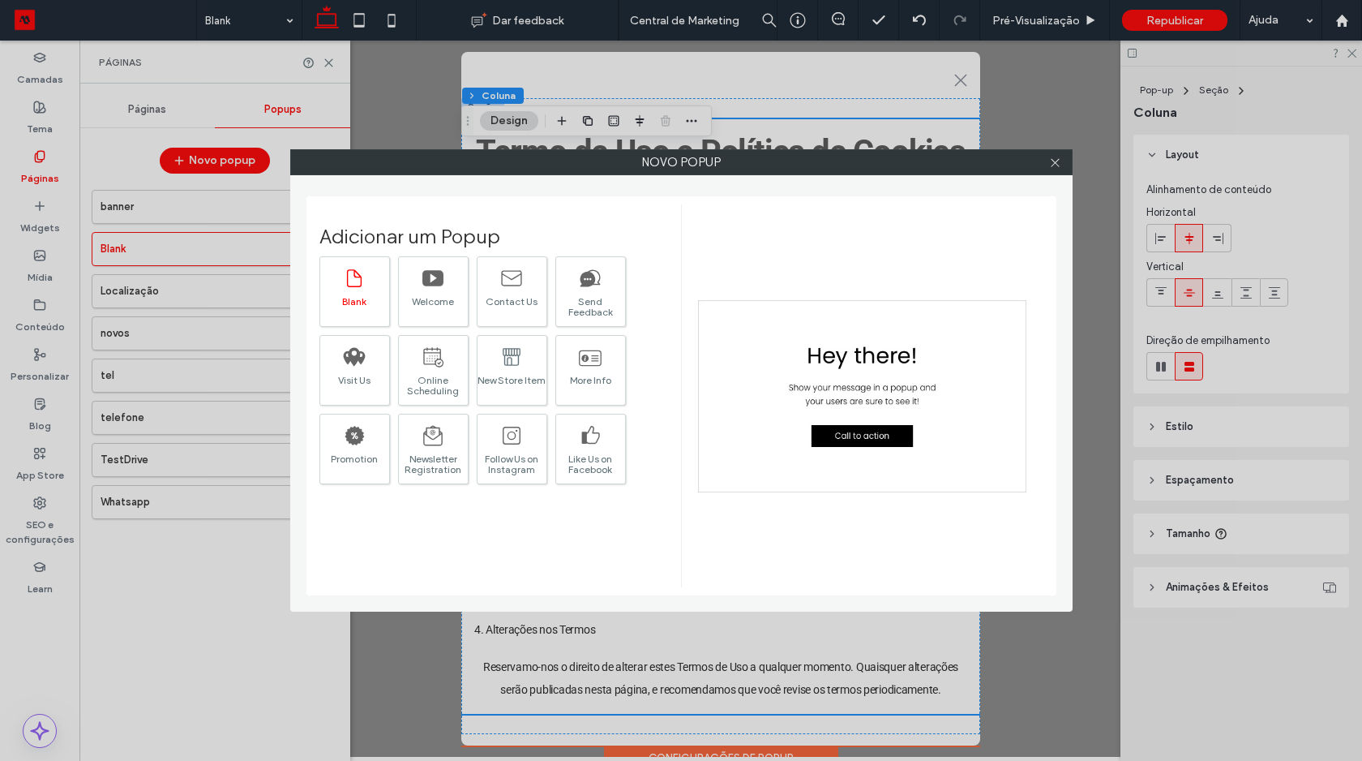
click at [375, 281] on div "Blank" at bounding box center [354, 291] width 71 height 71
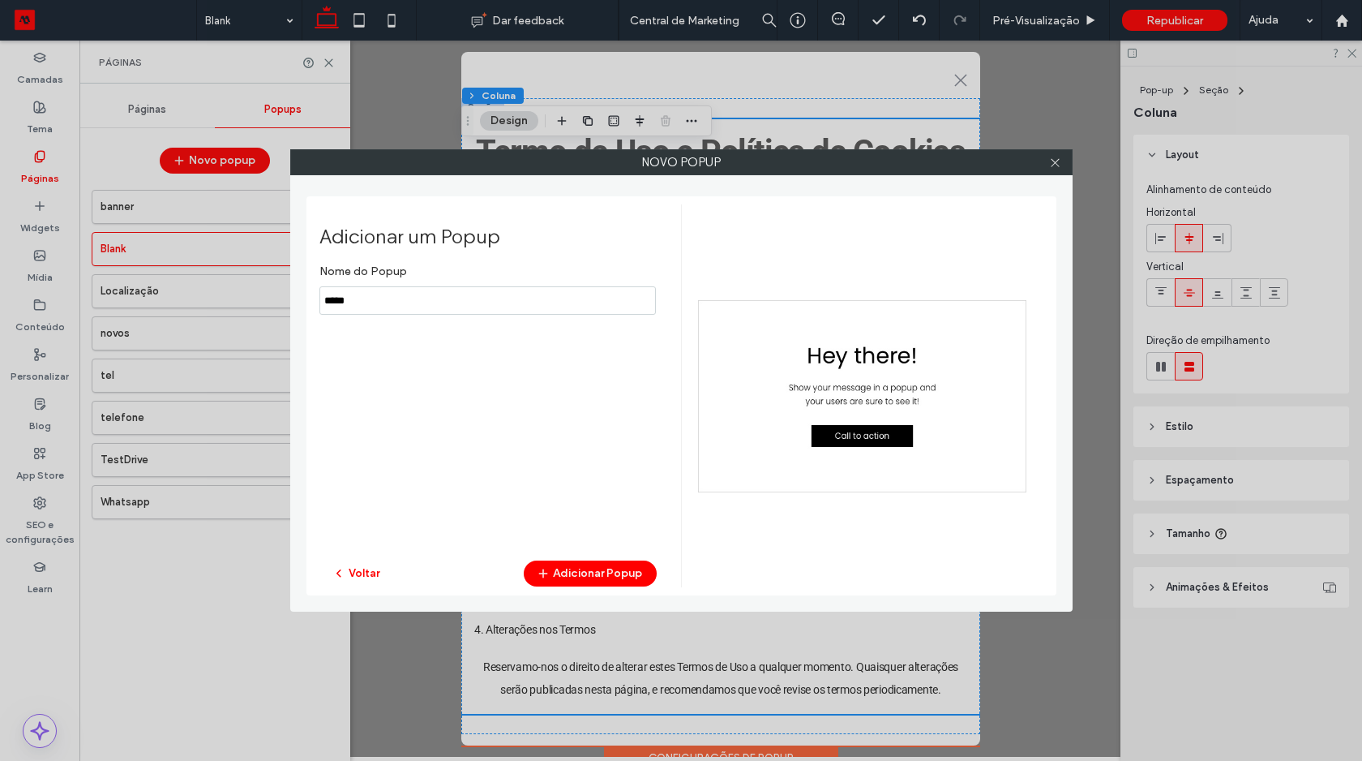
click at [435, 299] on input "notEmpty" at bounding box center [487, 300] width 336 height 28
type input "*"
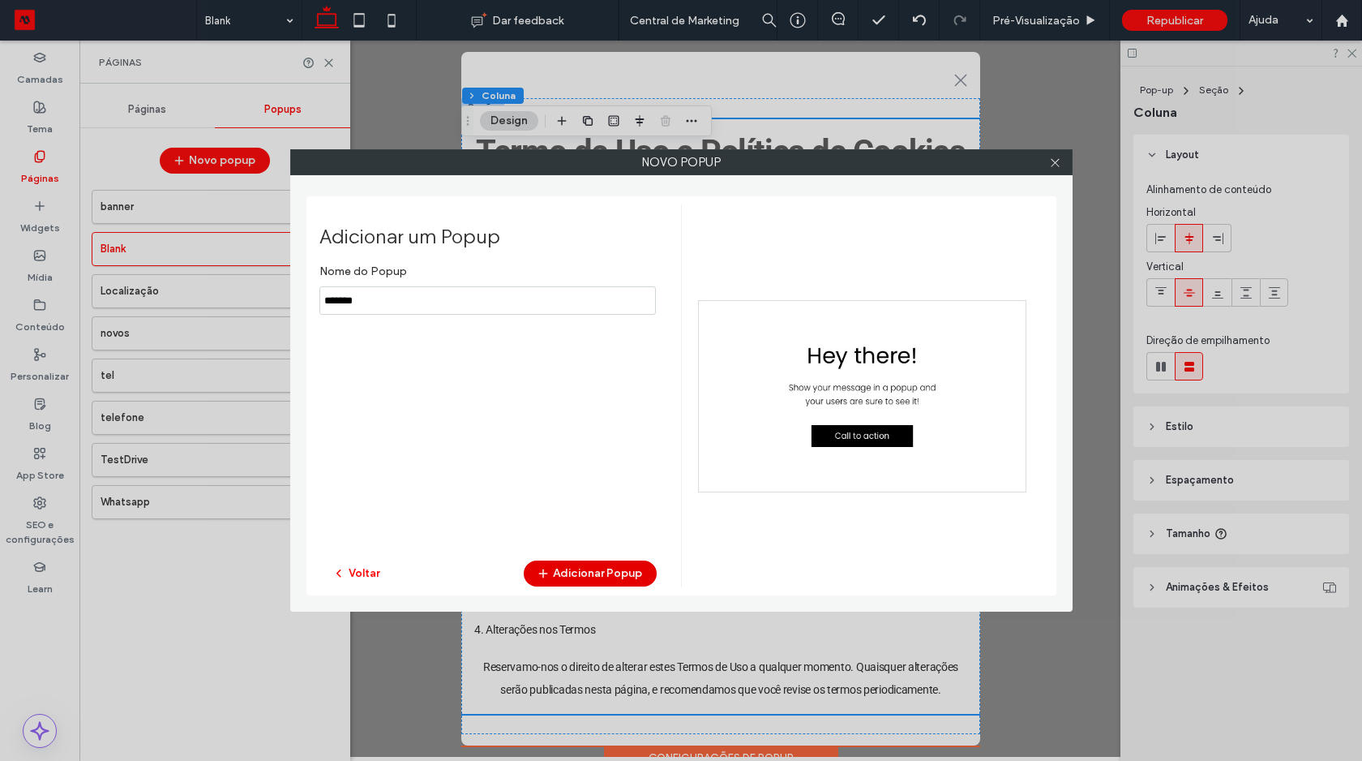
type input "*******"
click at [608, 584] on button "Adicionar Popup" at bounding box center [590, 573] width 133 height 26
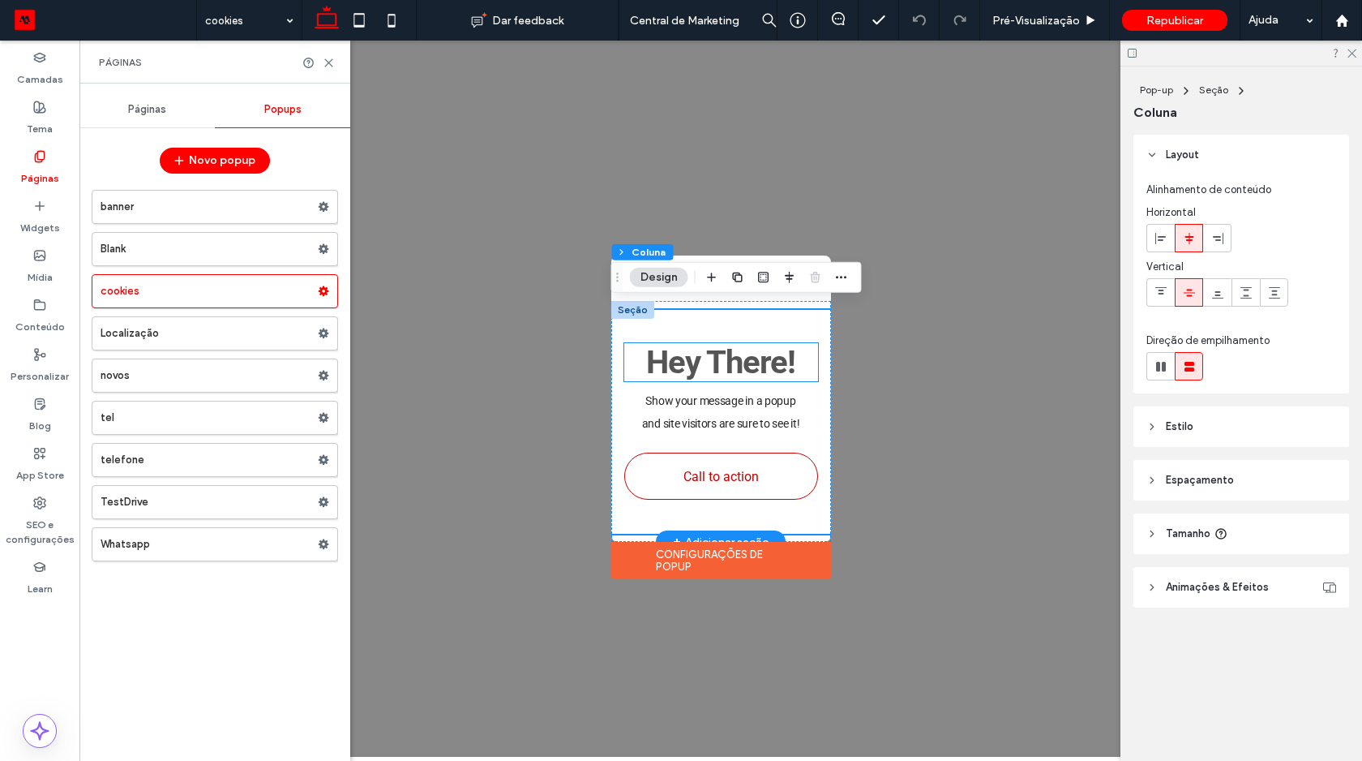
click at [681, 352] on span "Hey There!" at bounding box center [720, 362] width 149 height 38
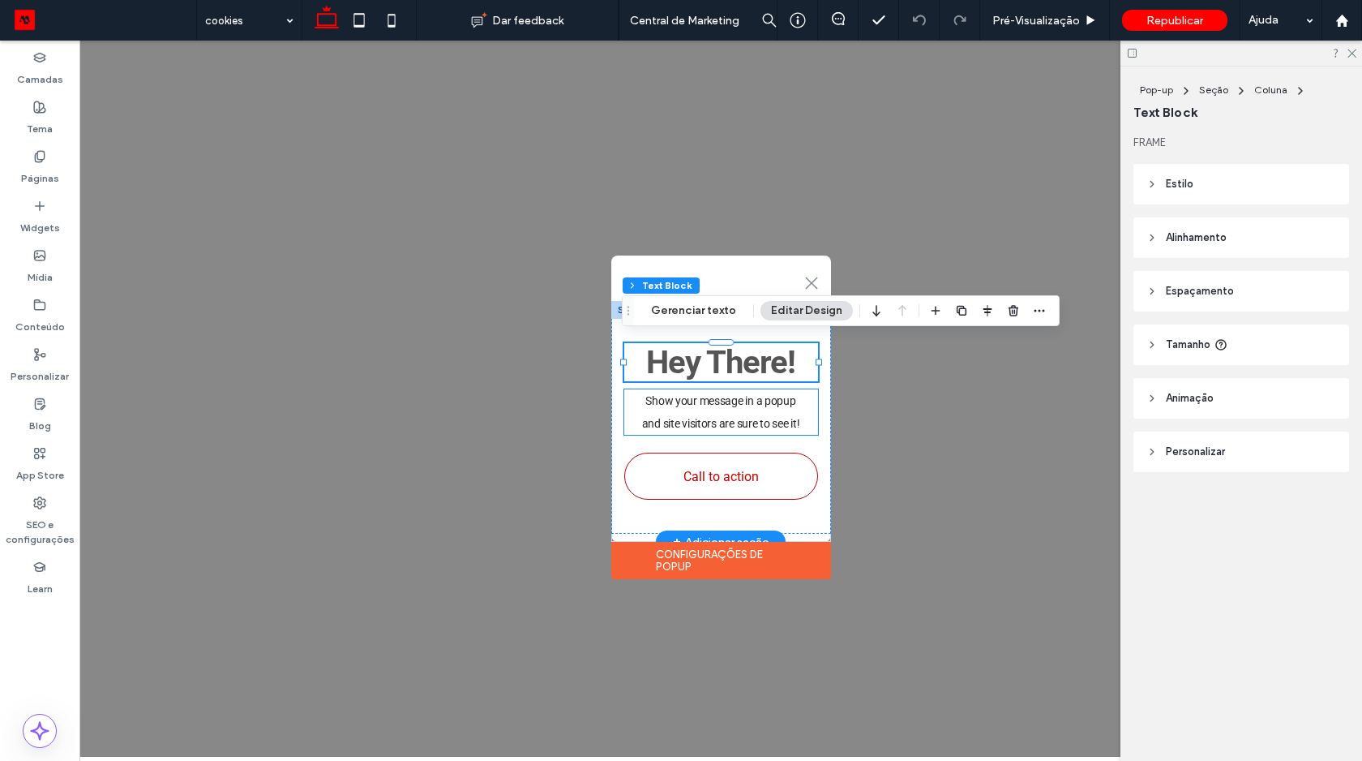
click at [670, 400] on span "Show your message in a popup" at bounding box center [720, 400] width 150 height 13
click at [670, 400] on div "Show your message in a popup and site visitors are sure to see it!" at bounding box center [721, 411] width 194 height 45
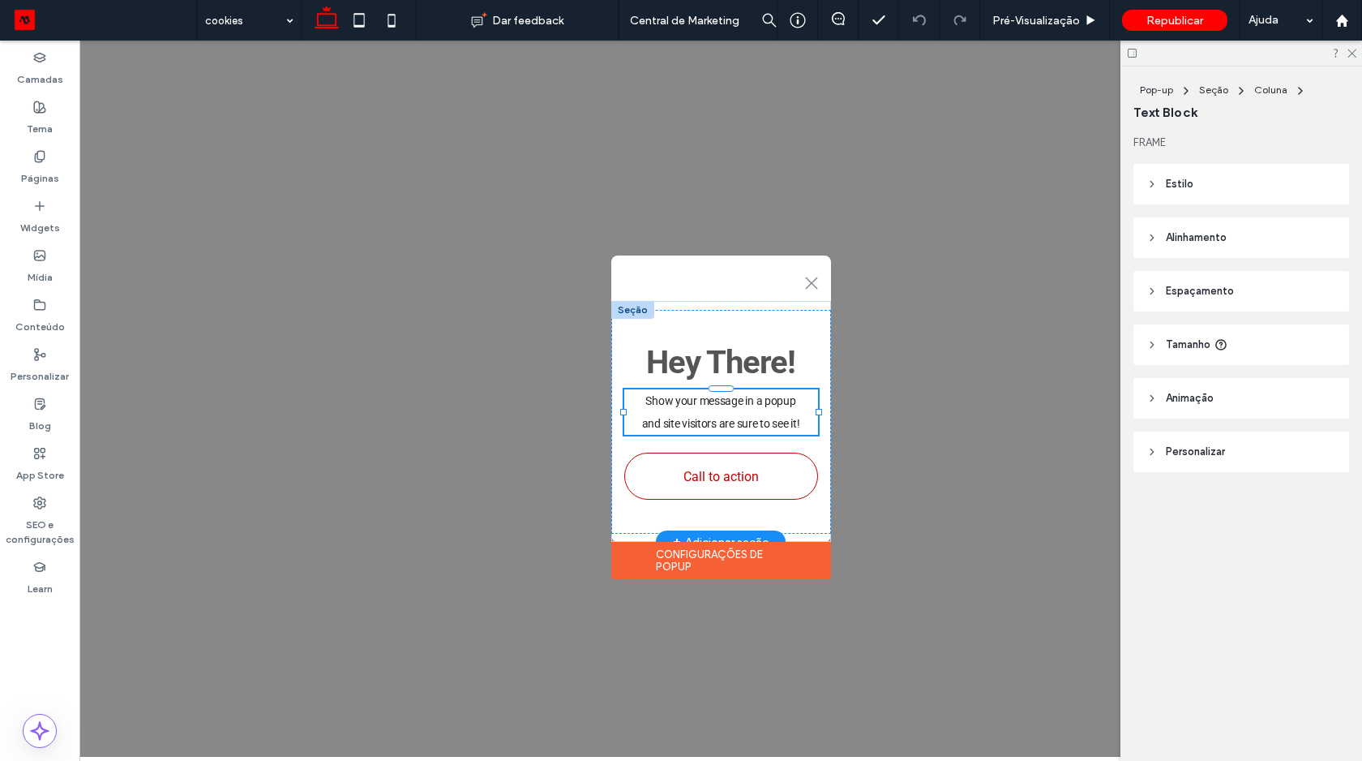
type input "******"
type input "**"
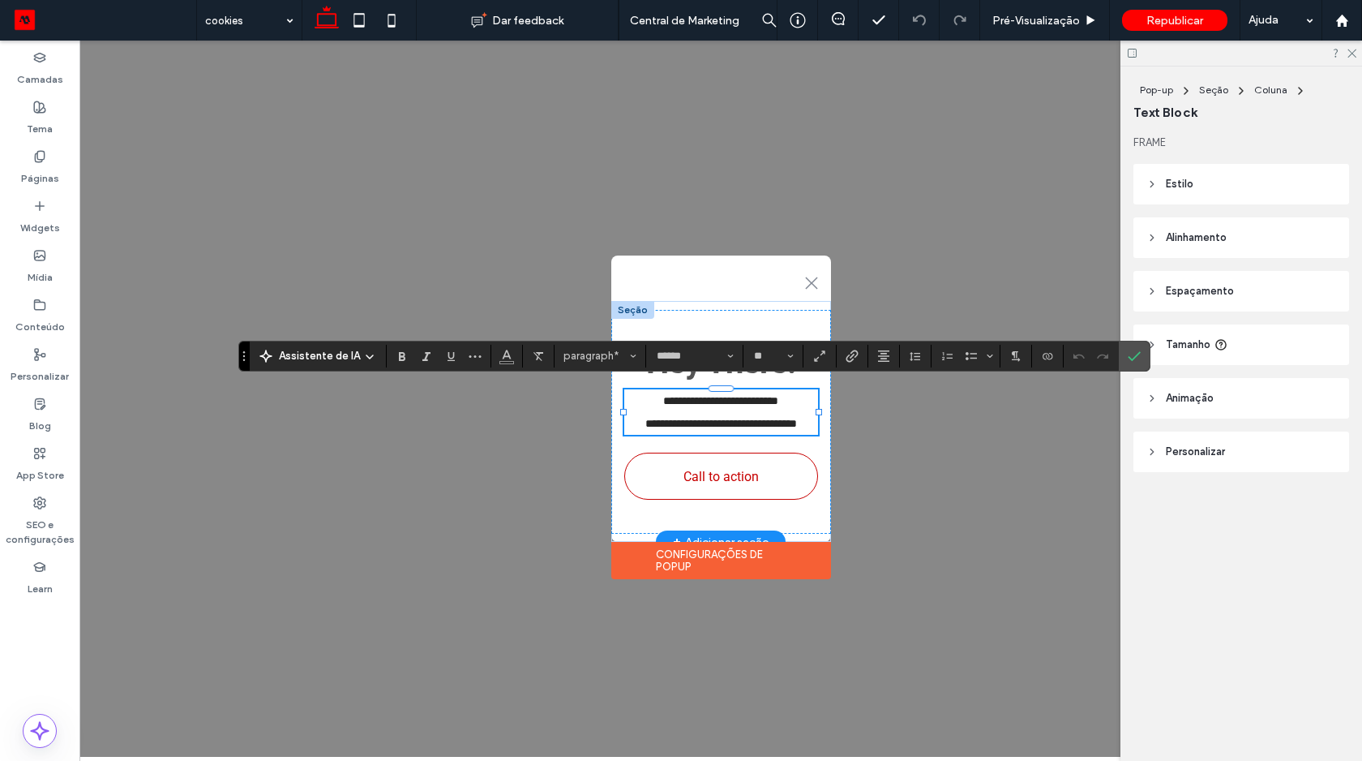
click at [700, 418] on span "**********" at bounding box center [721, 423] width 152 height 11
drag, startPoint x: 808, startPoint y: 420, endPoint x: 614, endPoint y: 399, distance: 195.7
click at [614, 399] on div "**********" at bounding box center [721, 421] width 220 height 223
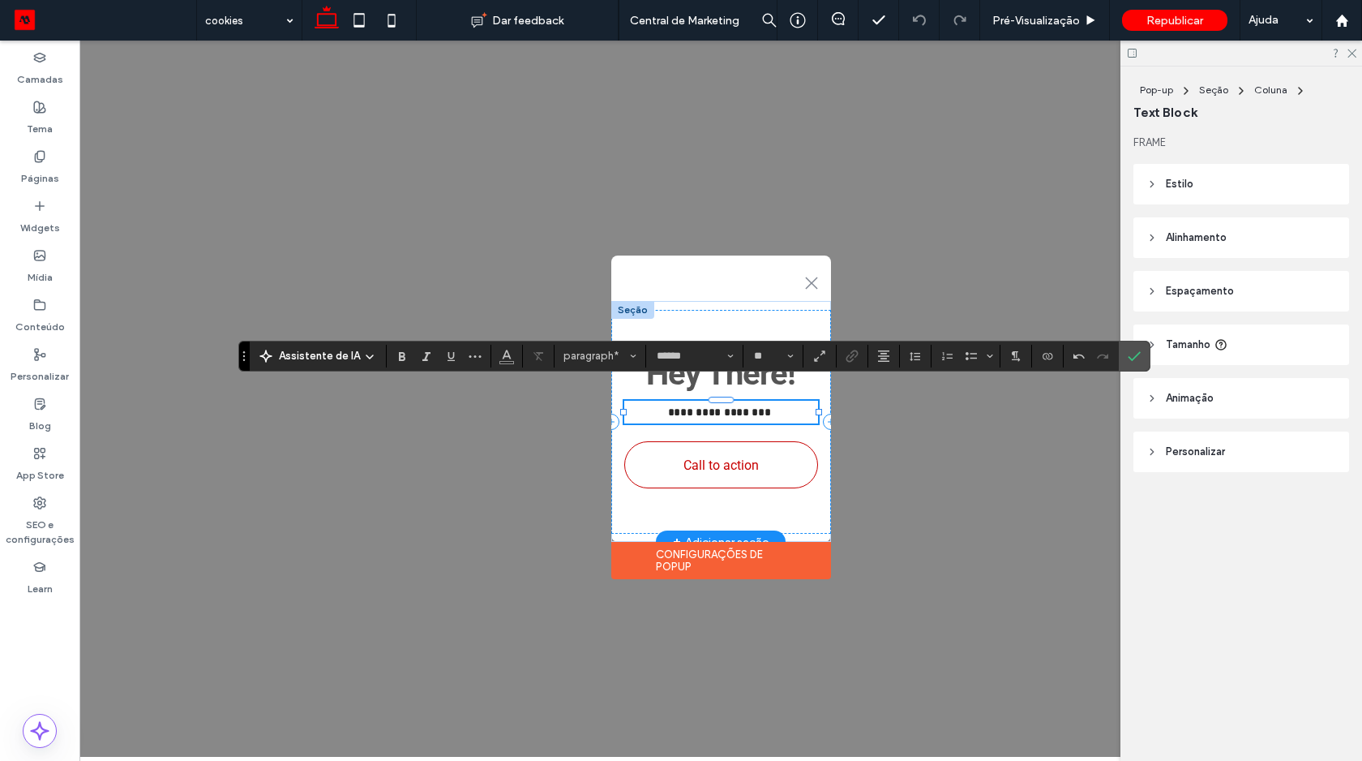
drag, startPoint x: 709, startPoint y: 401, endPoint x: 764, endPoint y: 405, distance: 55.3
click at [765, 405] on p "**********" at bounding box center [721, 412] width 194 height 23
click at [709, 402] on p "******* ﻿ * * * ****** *" at bounding box center [721, 412] width 194 height 23
drag, startPoint x: 712, startPoint y: 404, endPoint x: 765, endPoint y: 409, distance: 53.0
click at [765, 409] on p "**********" at bounding box center [721, 412] width 194 height 23
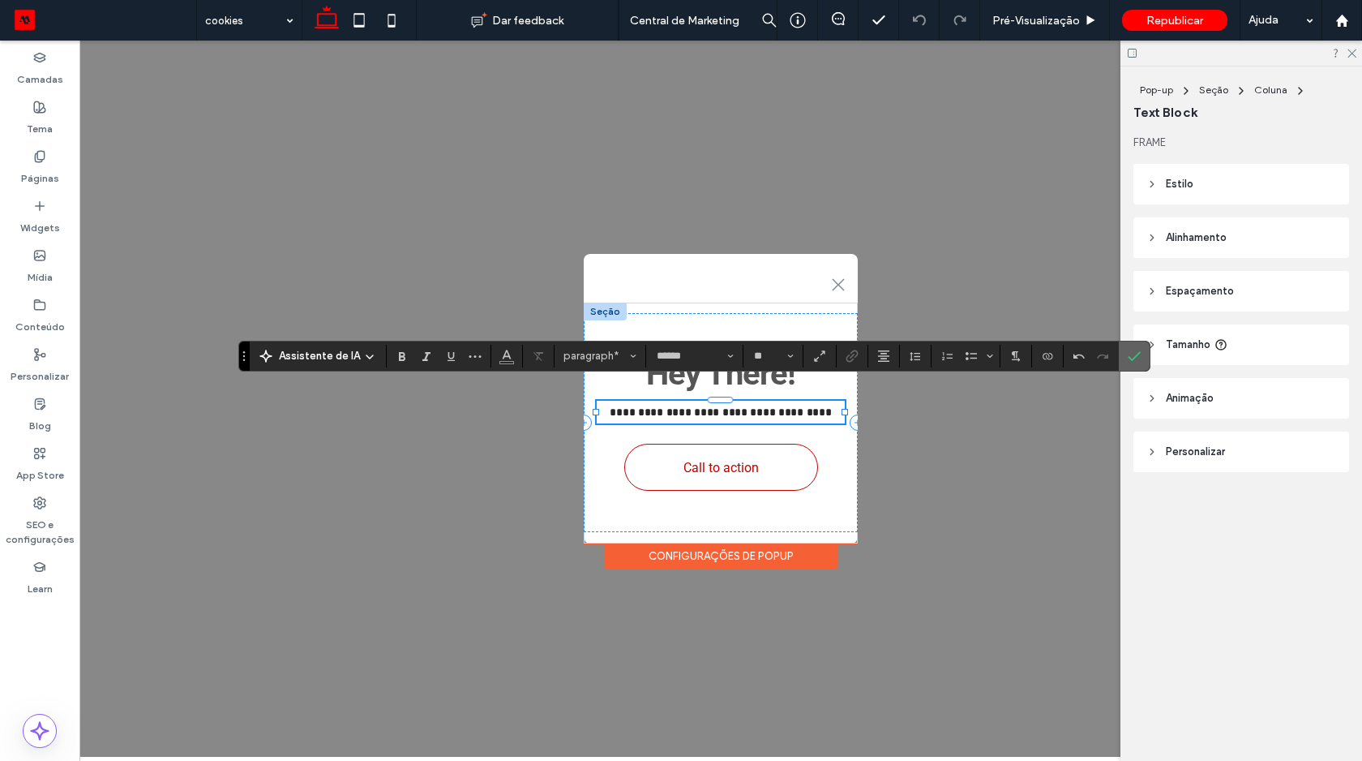
drag, startPoint x: 1139, startPoint y: 354, endPoint x: 1025, endPoint y: 314, distance: 121.3
click at [1139, 354] on label "Confirmar" at bounding box center [1134, 355] width 24 height 29
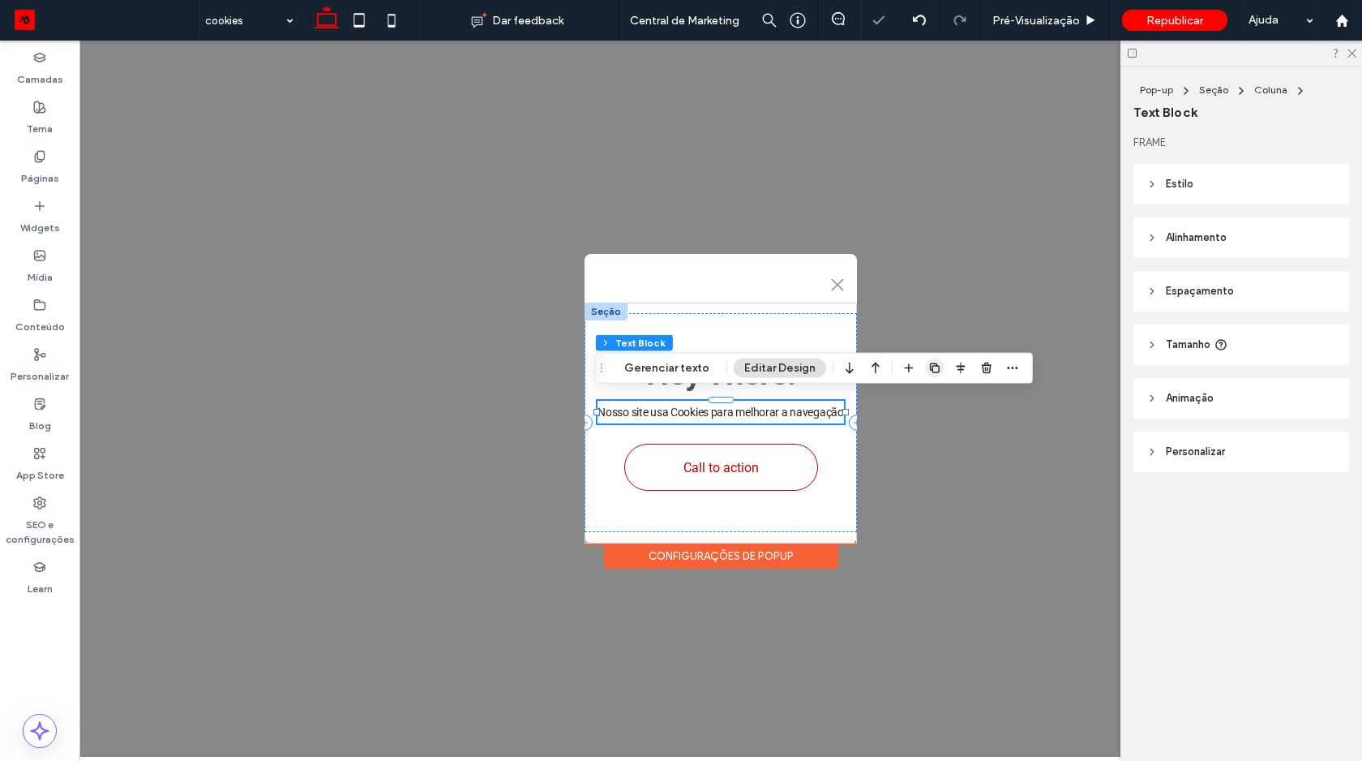
click at [925, 375] on span "button" at bounding box center [934, 367] width 19 height 19
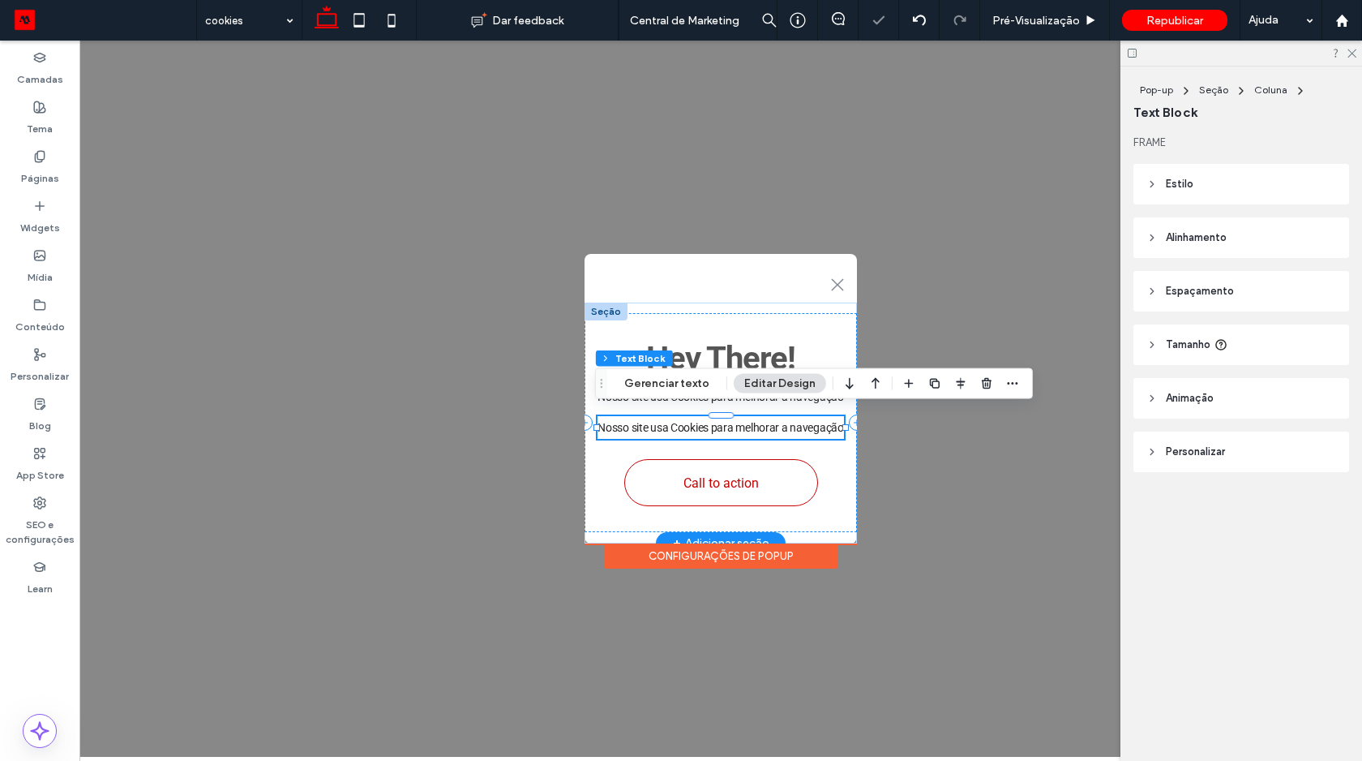
click at [670, 426] on p "Nosso site usa Cookies para melhorar a navegação ﻿" at bounding box center [721, 427] width 246 height 23
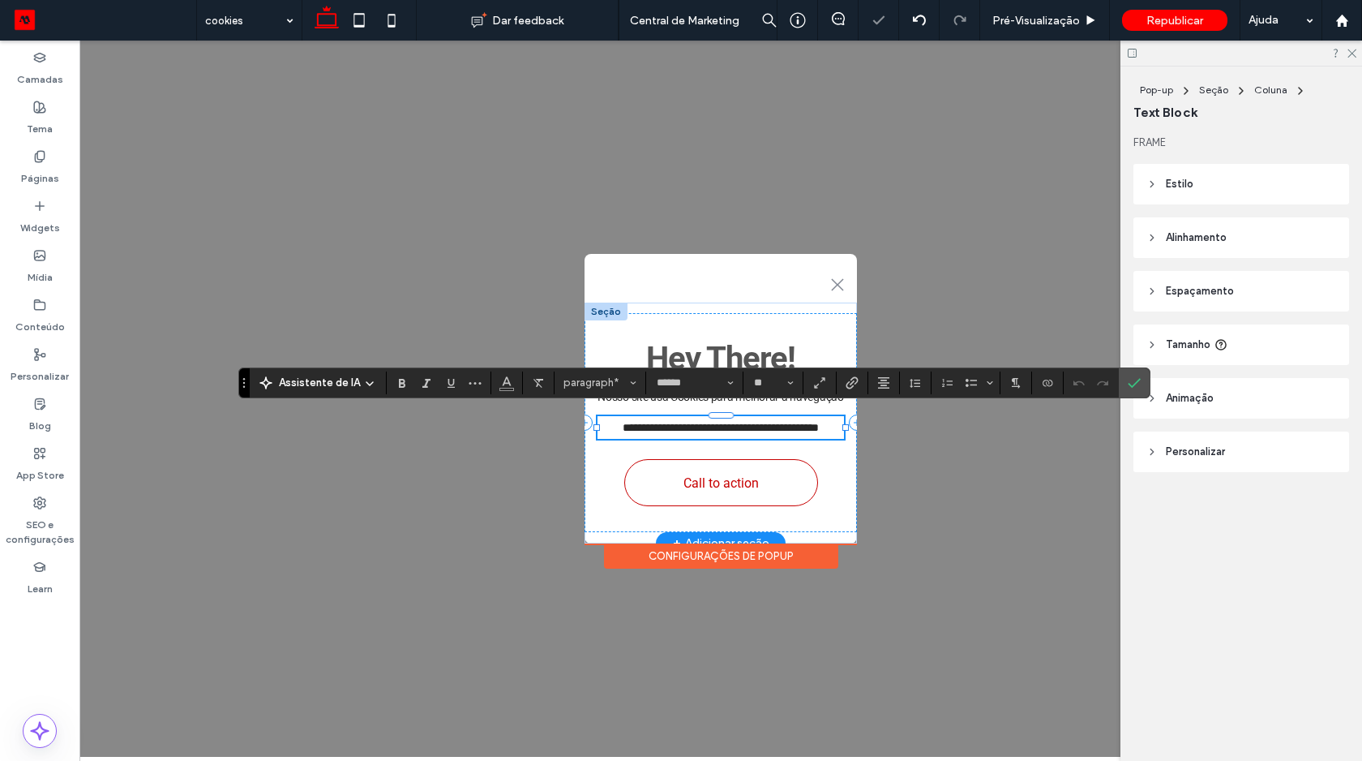
click at [670, 426] on span "**********" at bounding box center [721, 427] width 196 height 11
click at [704, 422] on span "**********" at bounding box center [721, 427] width 95 height 11
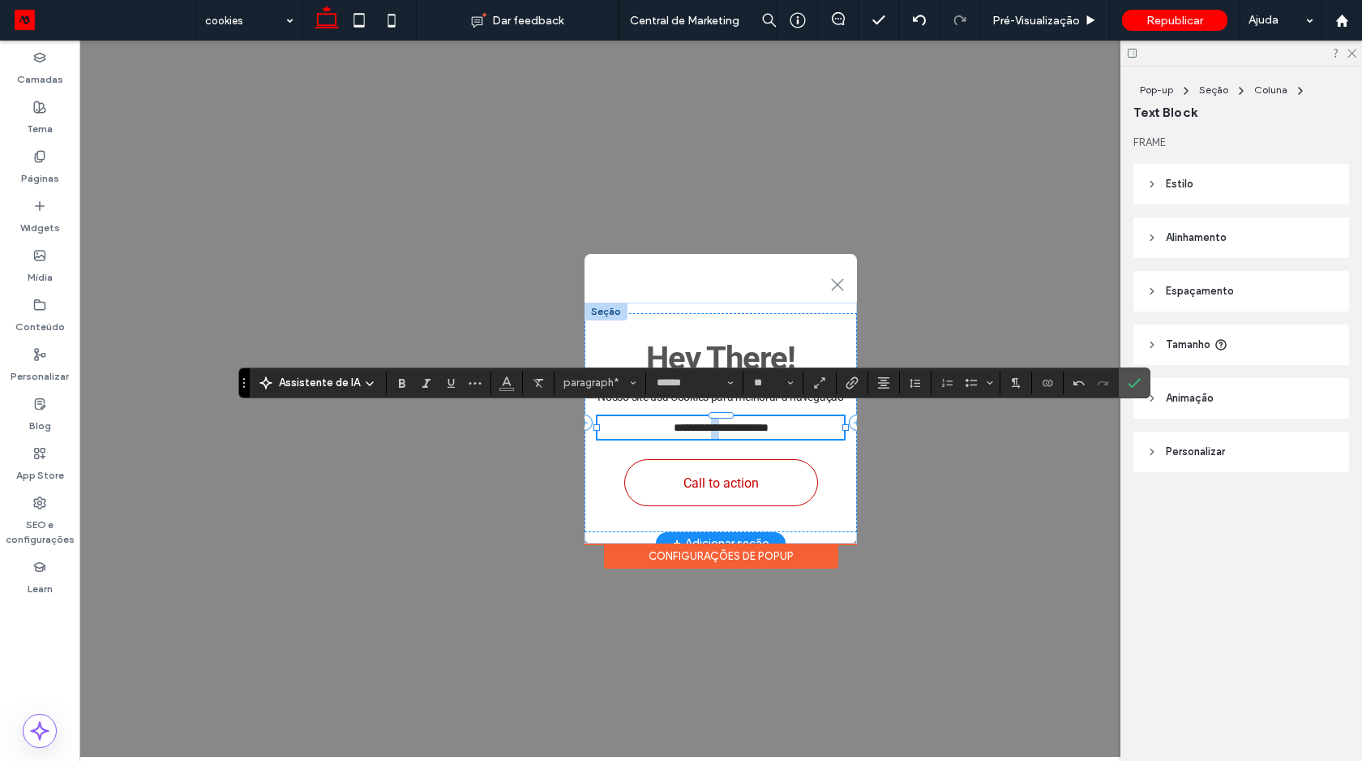
click at [704, 422] on span "**********" at bounding box center [721, 427] width 95 height 11
click at [854, 384] on icon "Link" at bounding box center [852, 382] width 13 height 13
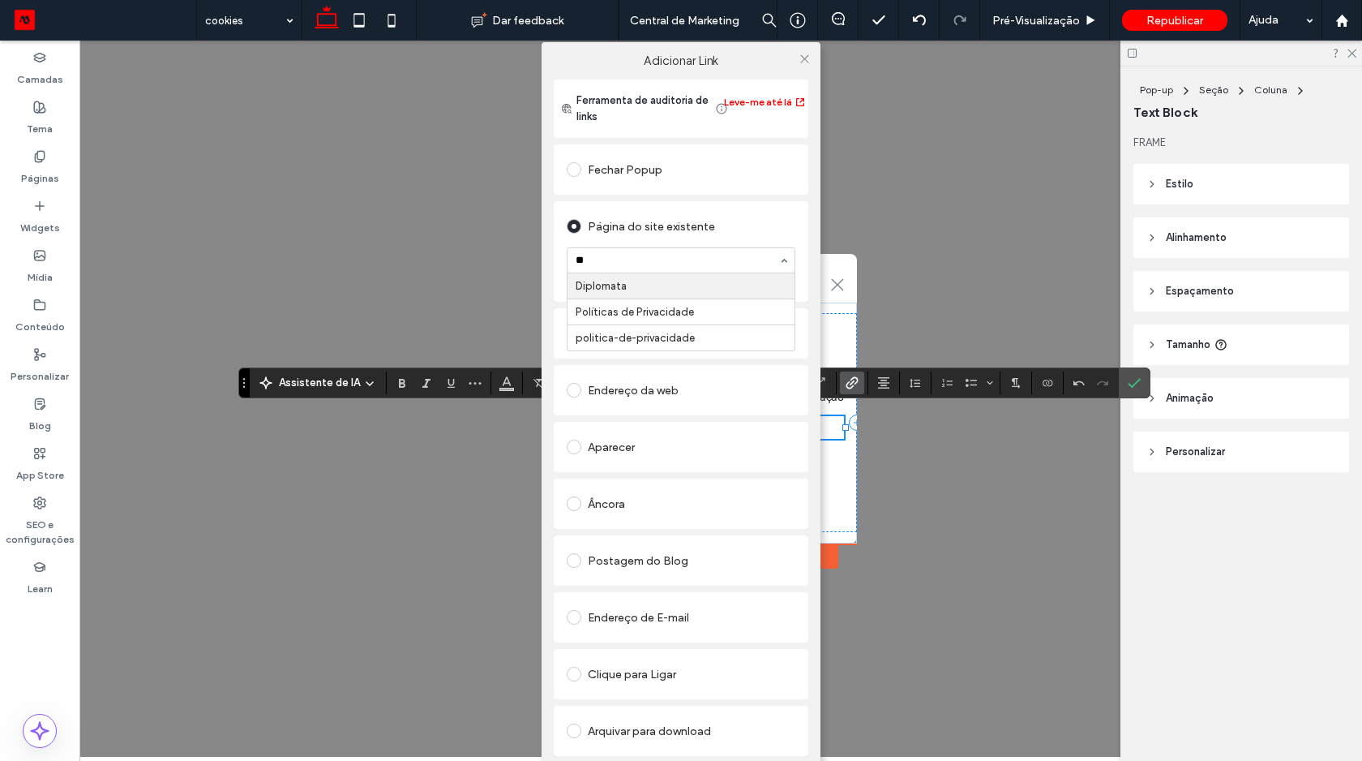
type input "***"
click at [802, 56] on icon at bounding box center [805, 59] width 12 height 12
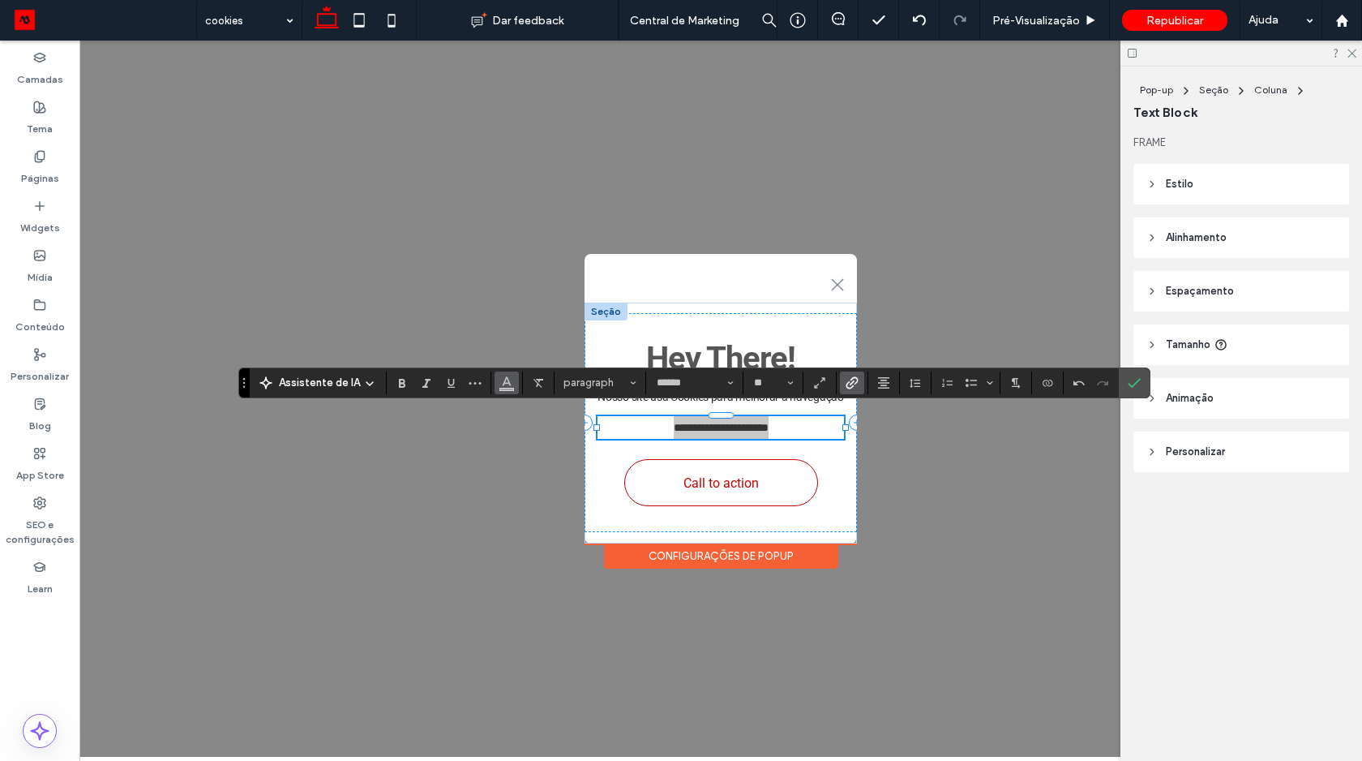
click at [503, 384] on icon "Cor" at bounding box center [506, 381] width 13 height 13
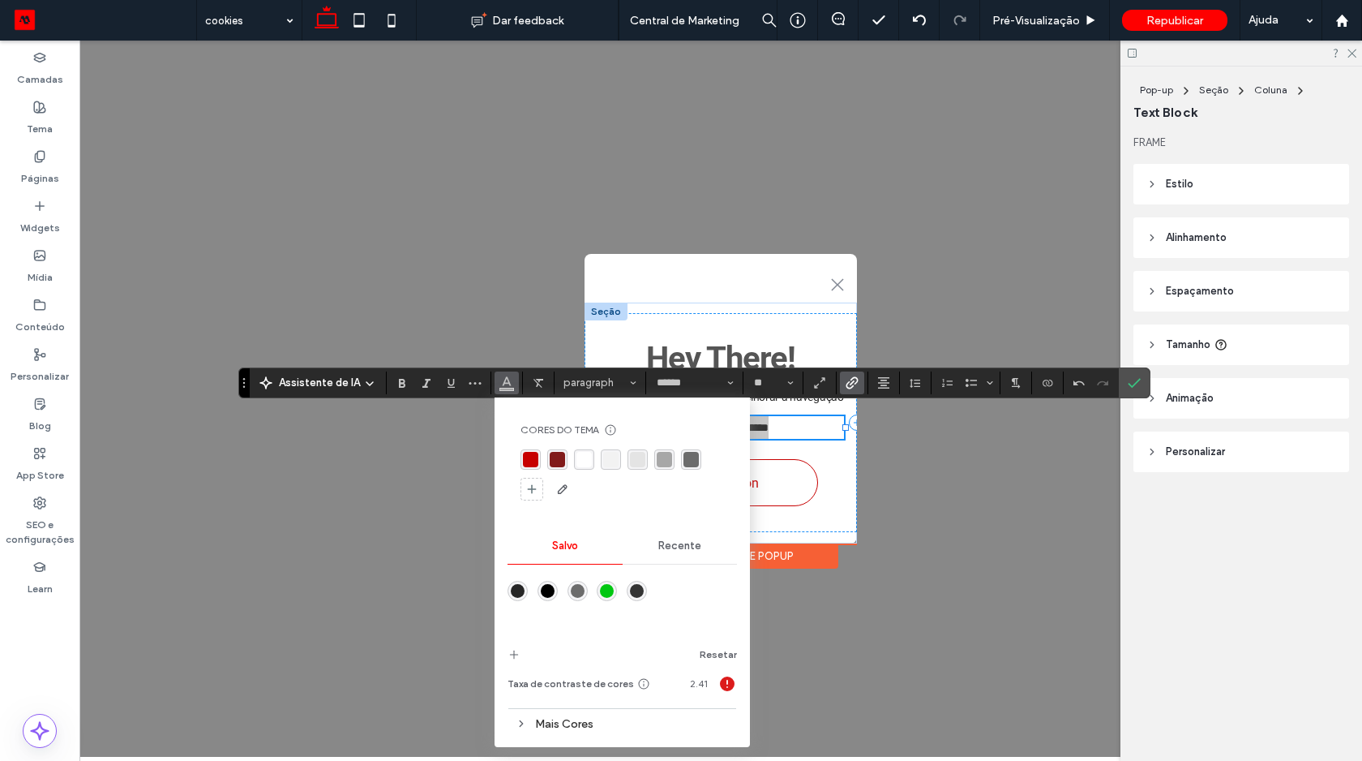
click at [529, 457] on div "rgba(199, 0, 0, 1)" at bounding box center [530, 459] width 15 height 15
click at [1122, 382] on label "Confirmar" at bounding box center [1134, 382] width 24 height 29
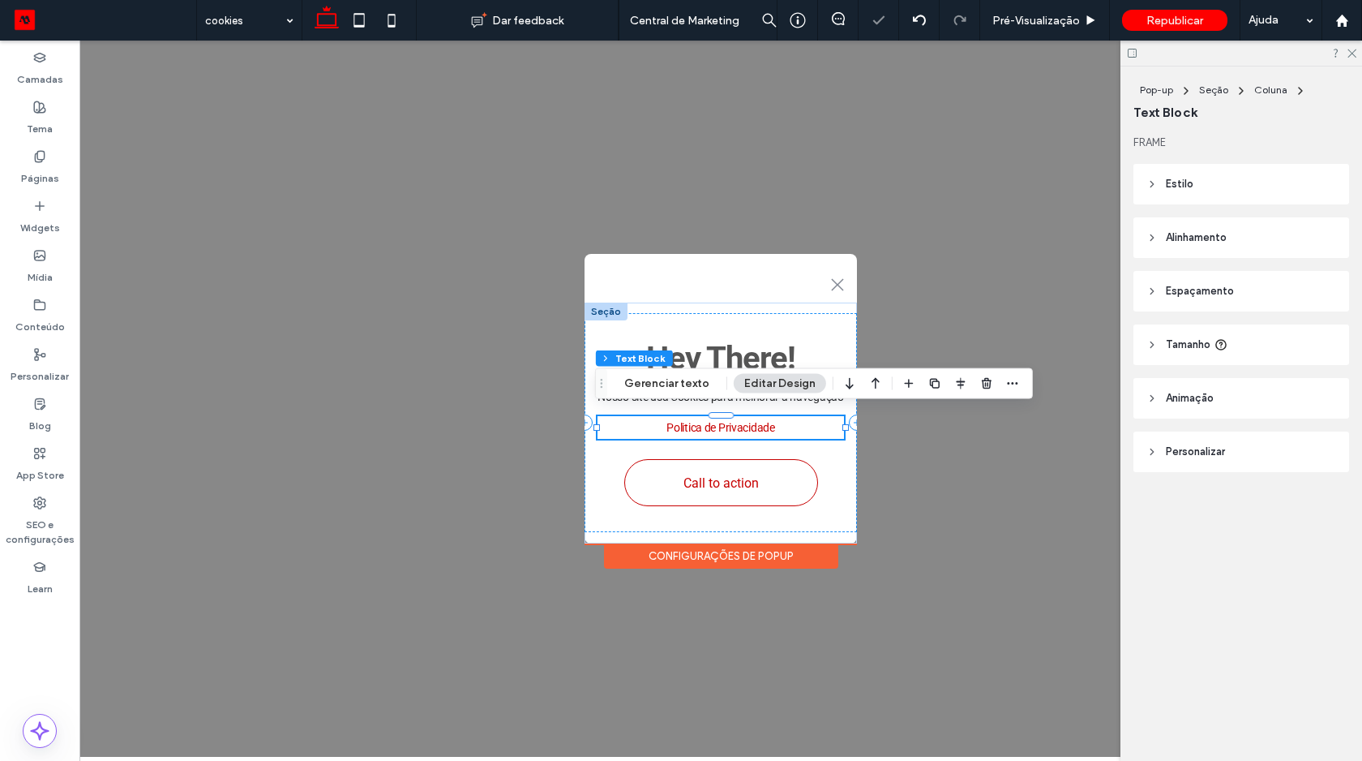
click at [915, 384] on div at bounding box center [960, 383] width 123 height 29
click at [933, 384] on icon "button" at bounding box center [934, 383] width 13 height 13
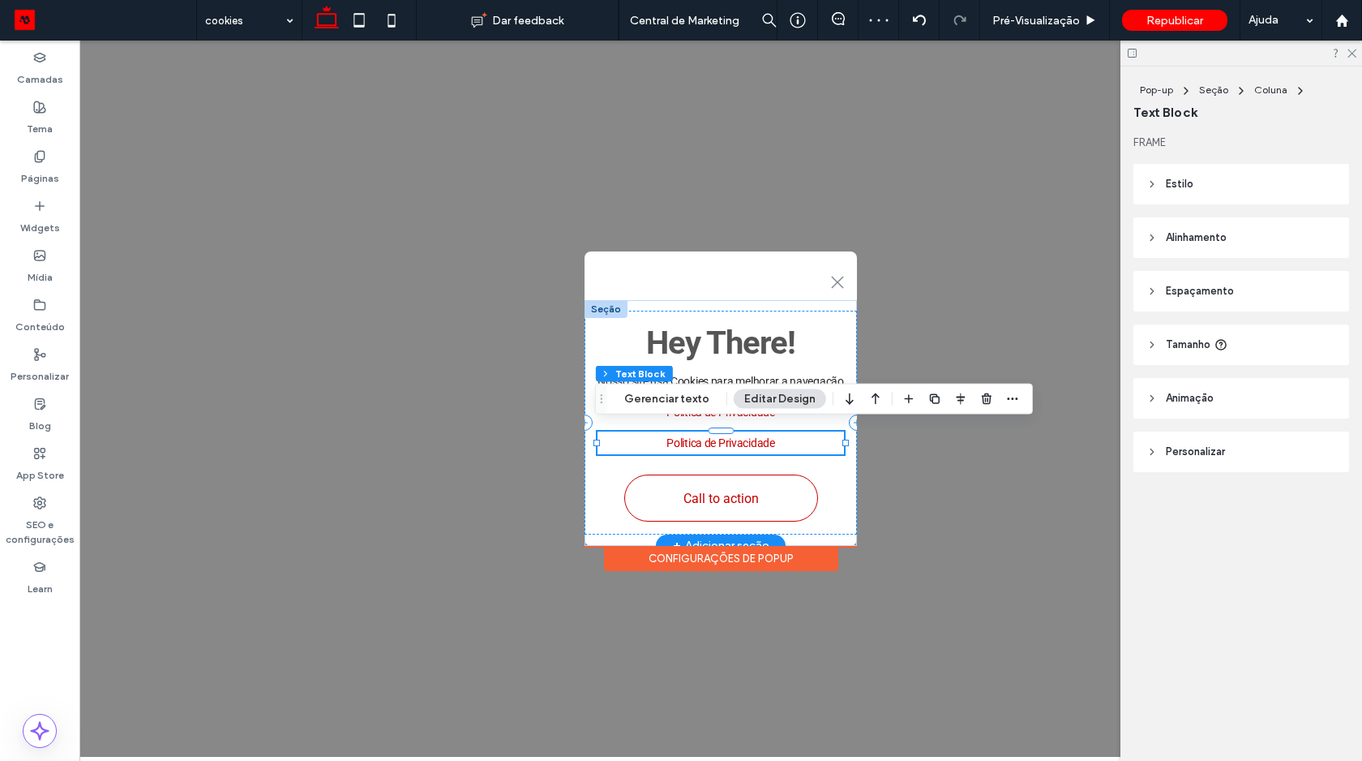
click at [715, 441] on link "Politica de Privacidade" at bounding box center [720, 442] width 109 height 13
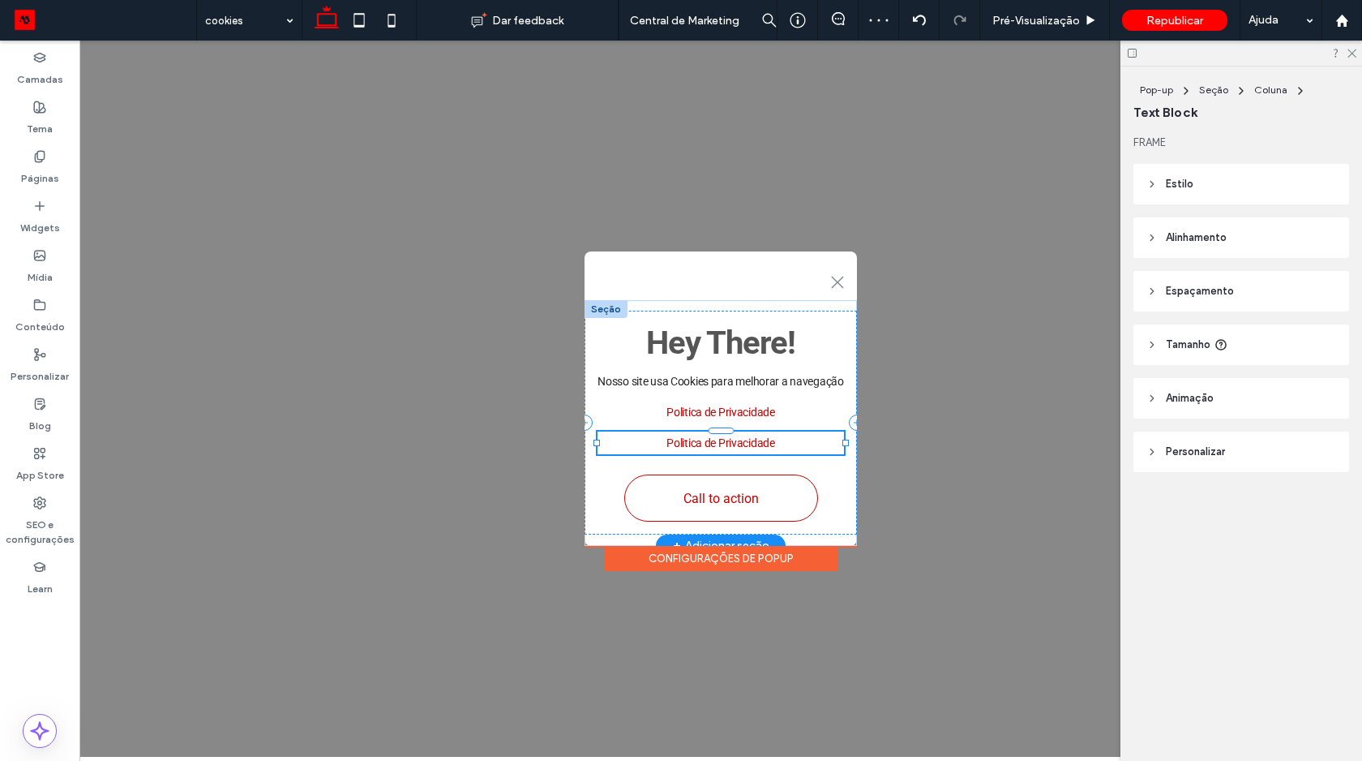
type input "******"
type input "**"
click at [715, 441] on link "**********" at bounding box center [721, 442] width 95 height 11
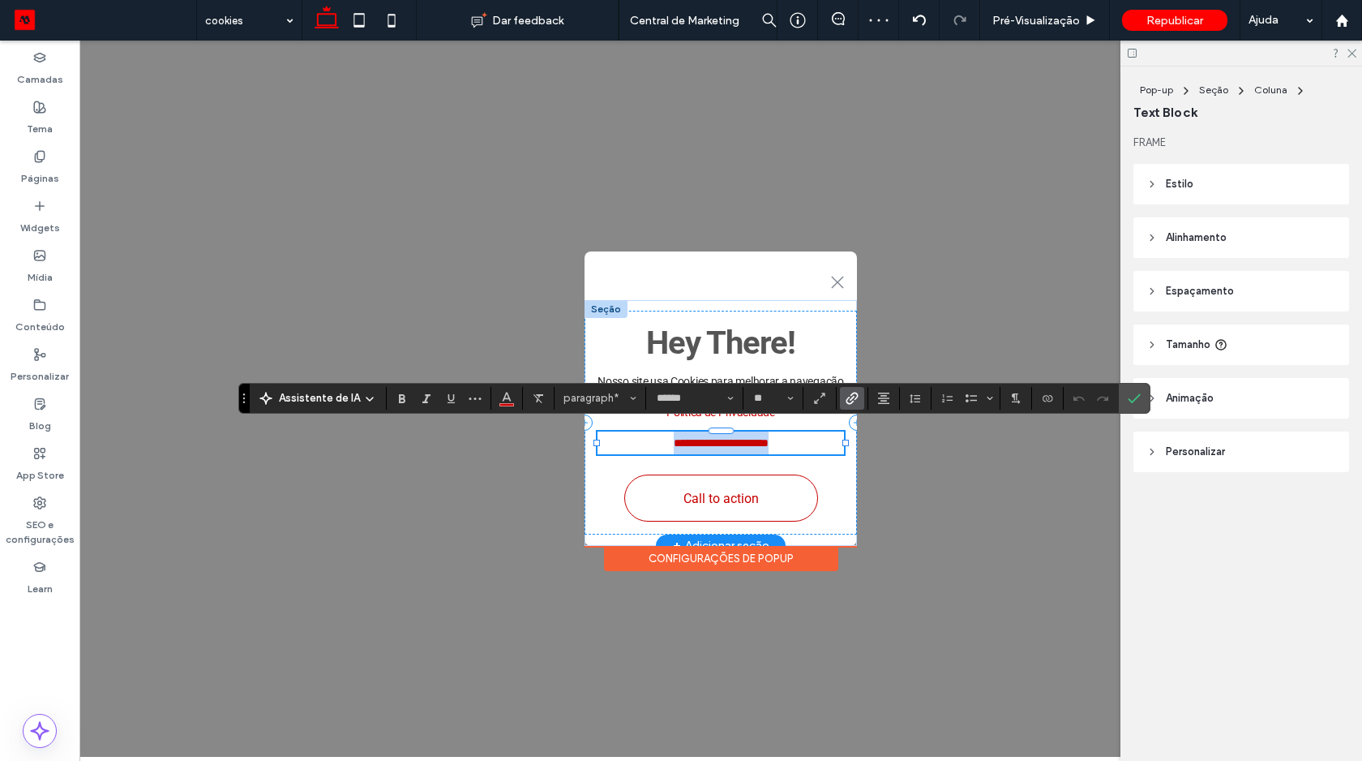
click at [715, 441] on link "**********" at bounding box center [721, 442] width 95 height 11
click at [731, 439] on p "********* ﻿ ***" at bounding box center [720, 442] width 247 height 23
click at [846, 401] on icon "Link" at bounding box center [852, 398] width 13 height 13
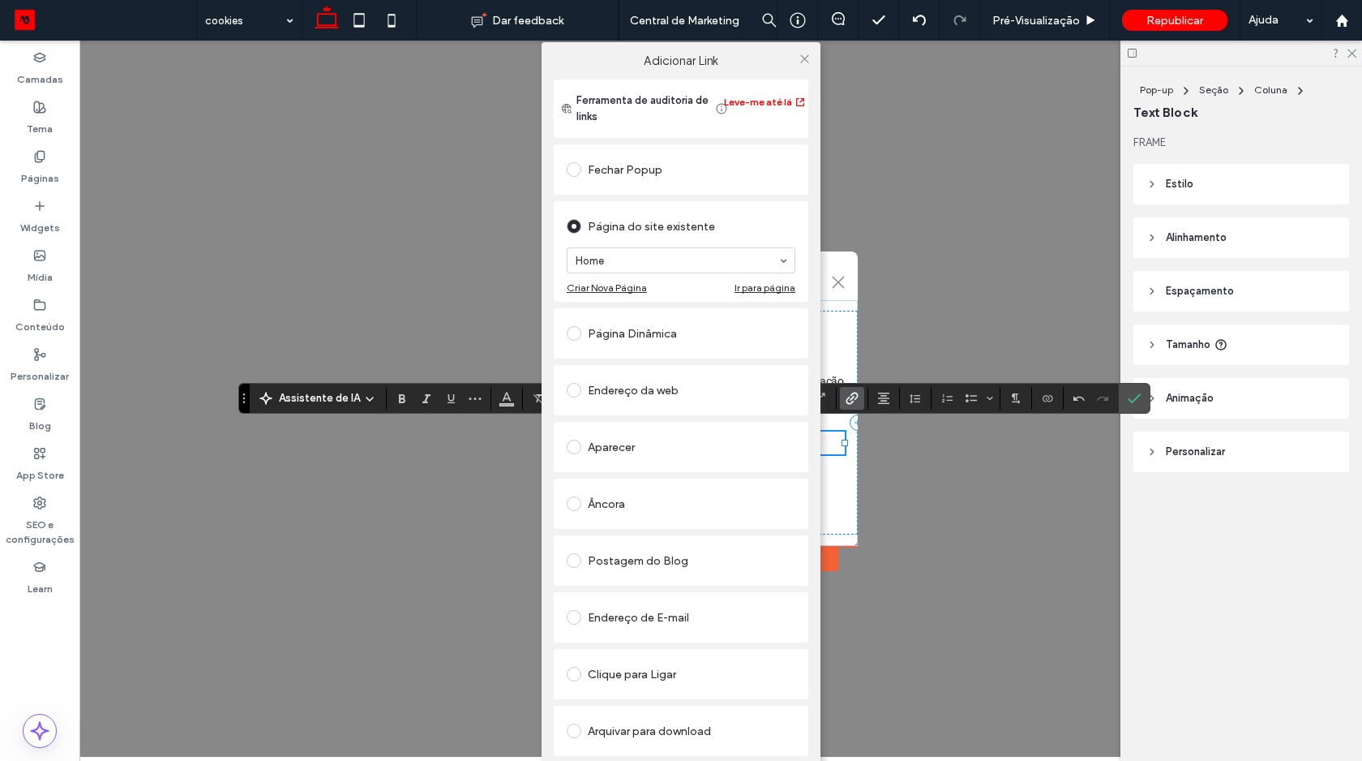
click at [634, 563] on div "Postagem do Blog" at bounding box center [681, 560] width 229 height 26
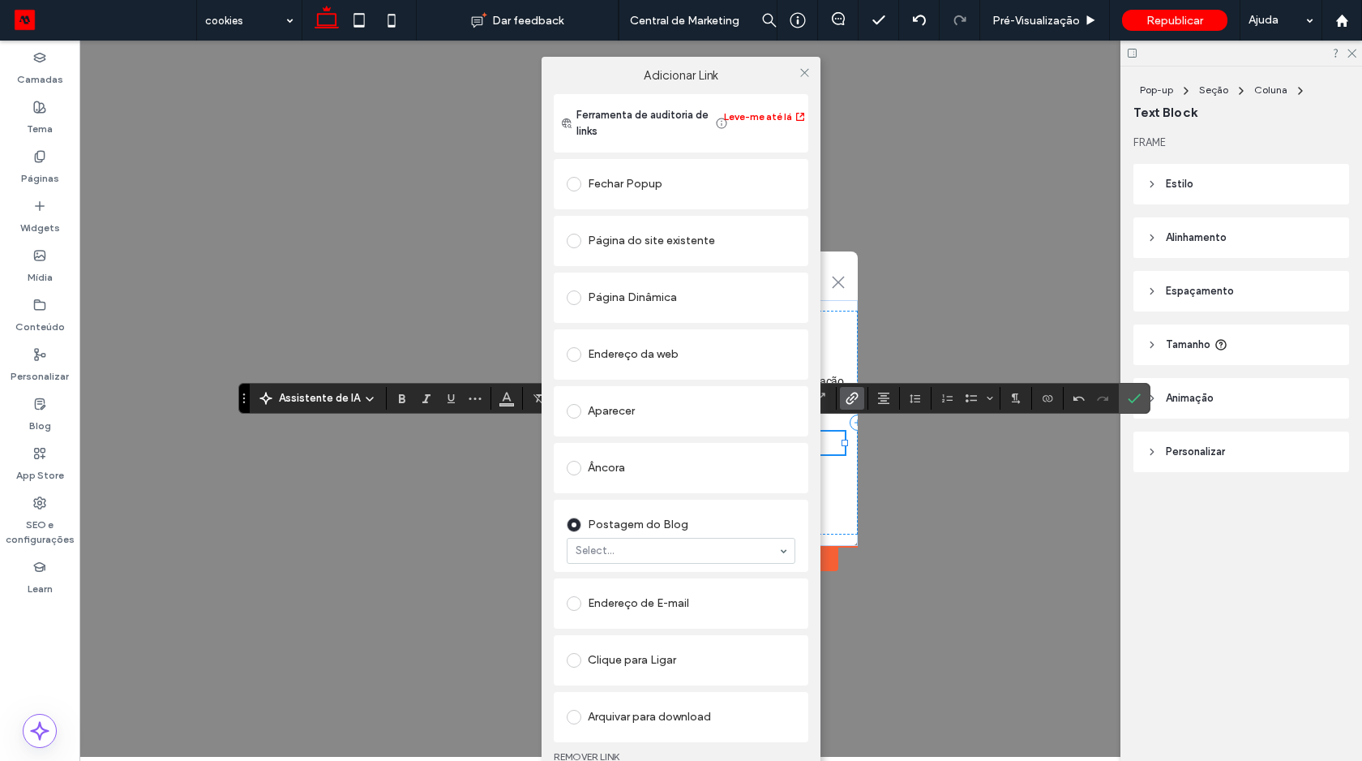
click at [628, 409] on div "Aparecer" at bounding box center [681, 411] width 229 height 26
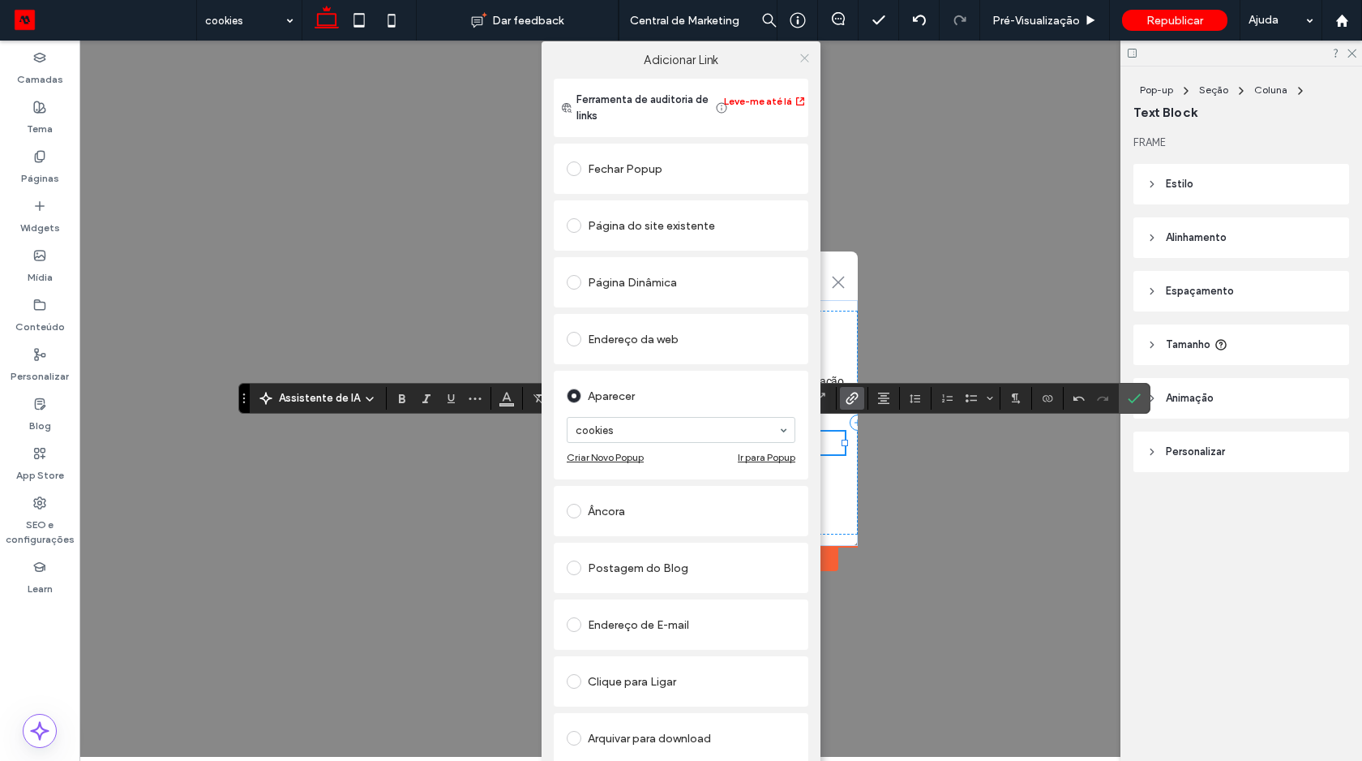
click at [799, 54] on icon at bounding box center [805, 58] width 12 height 12
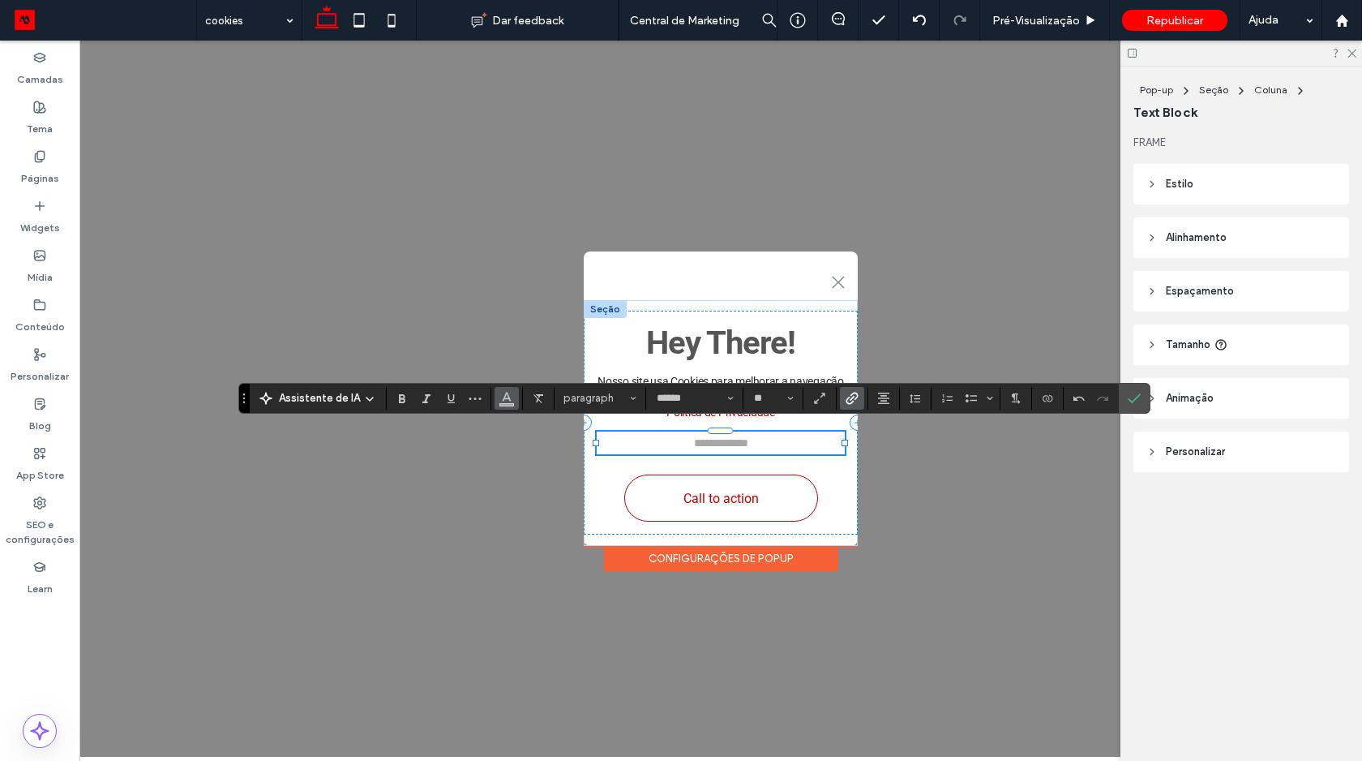
click at [514, 405] on button "Cor" at bounding box center [507, 398] width 24 height 23
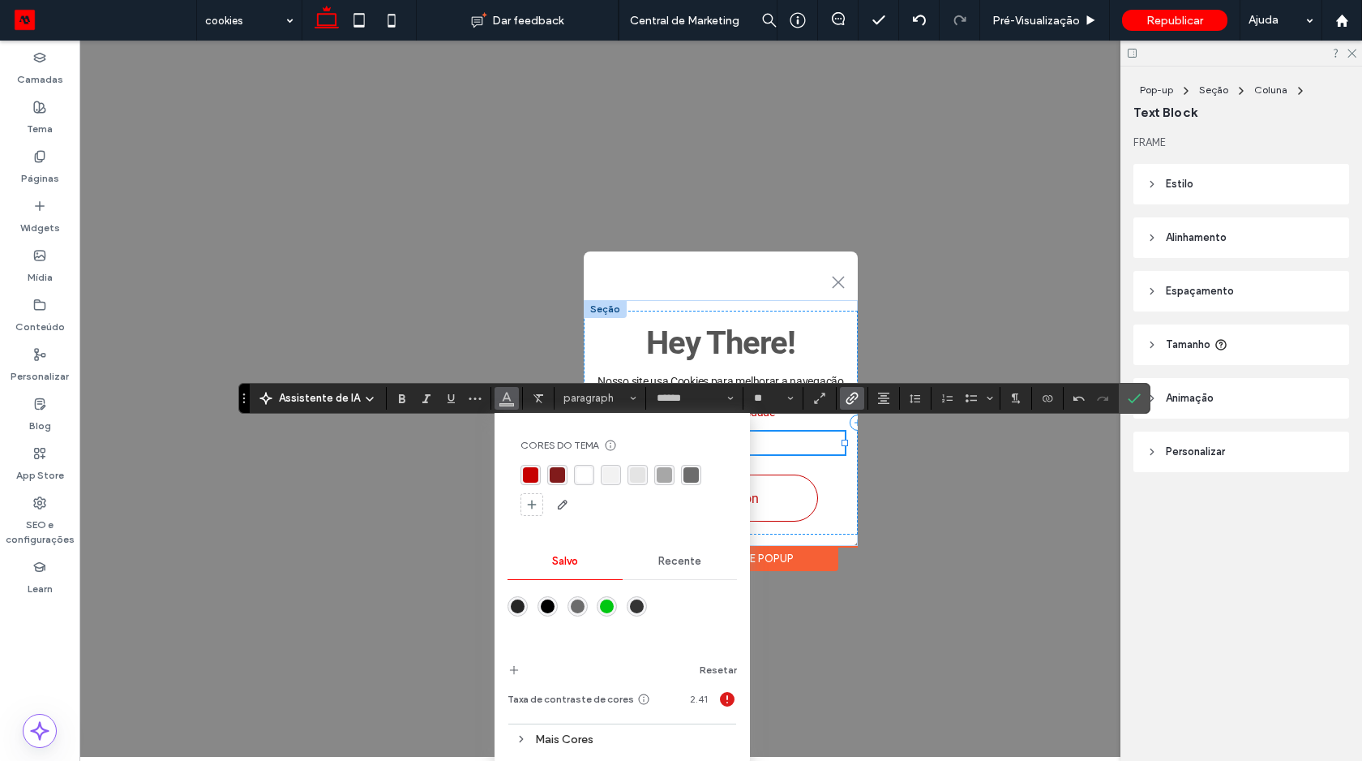
click at [527, 467] on div "rgba(199, 0, 0, 1)" at bounding box center [530, 474] width 15 height 15
click at [1133, 398] on use "Confirmar" at bounding box center [1134, 398] width 13 height 10
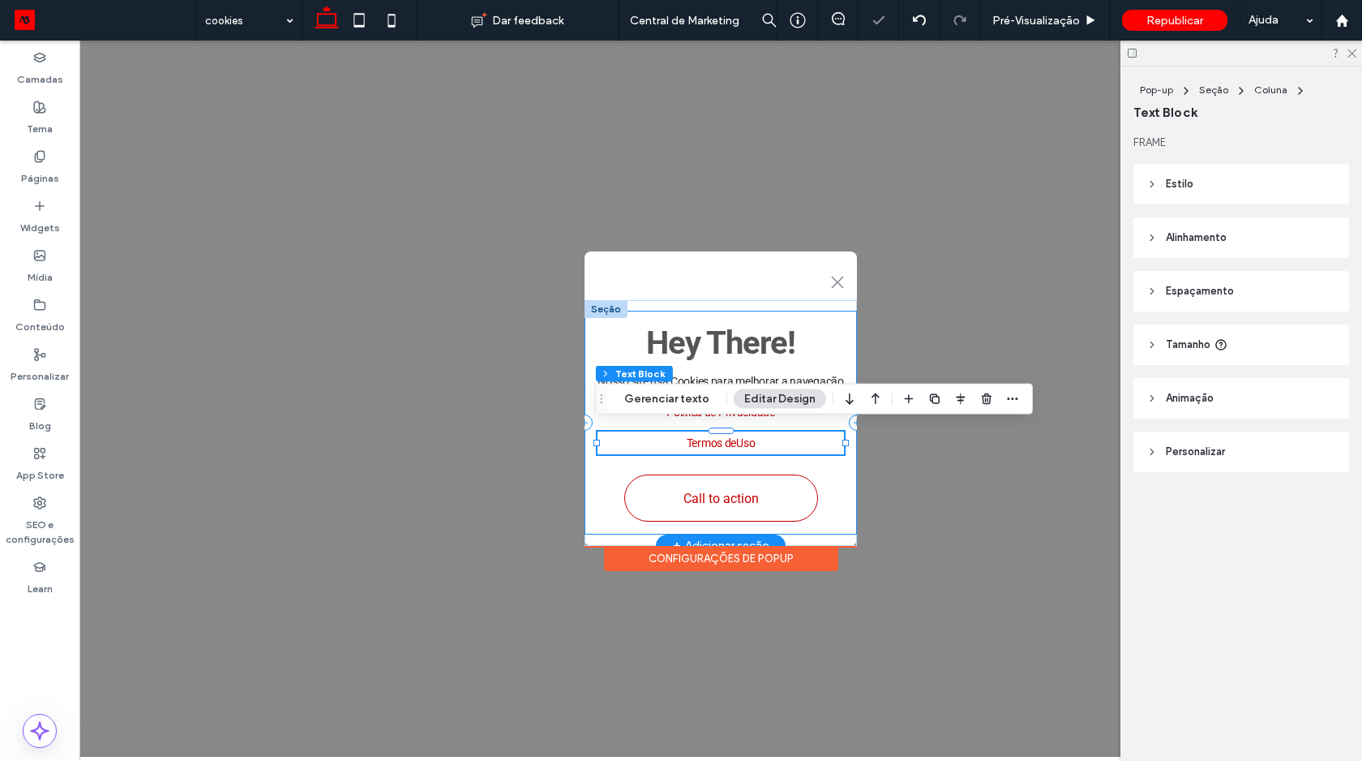
click at [773, 462] on div "Hey There! Nosso site usa Cookies para melhorar a navegação ﻿ Politica de Priva…" at bounding box center [721, 423] width 272 height 224
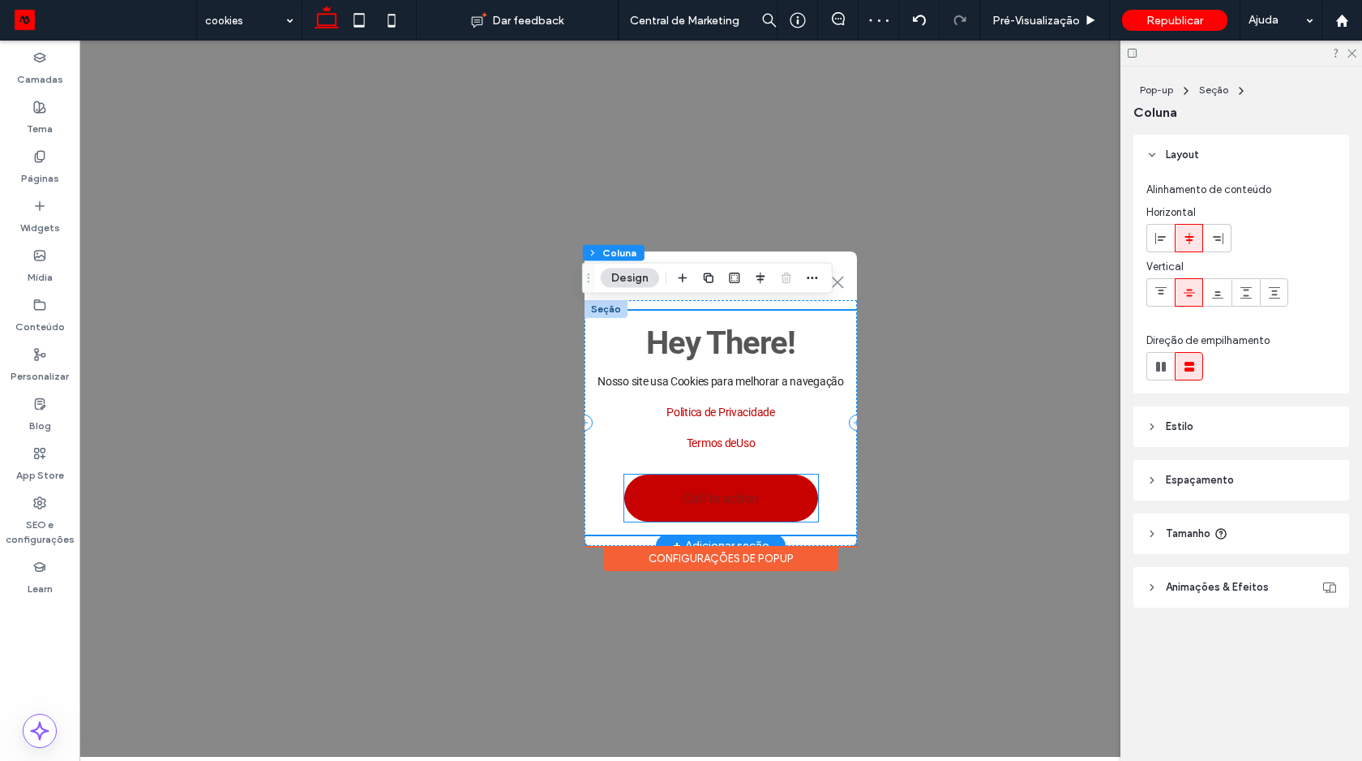
click at [769, 494] on link "Call to action" at bounding box center [721, 497] width 194 height 47
click at [769, 494] on div "Call to action" at bounding box center [721, 497] width 194 height 47
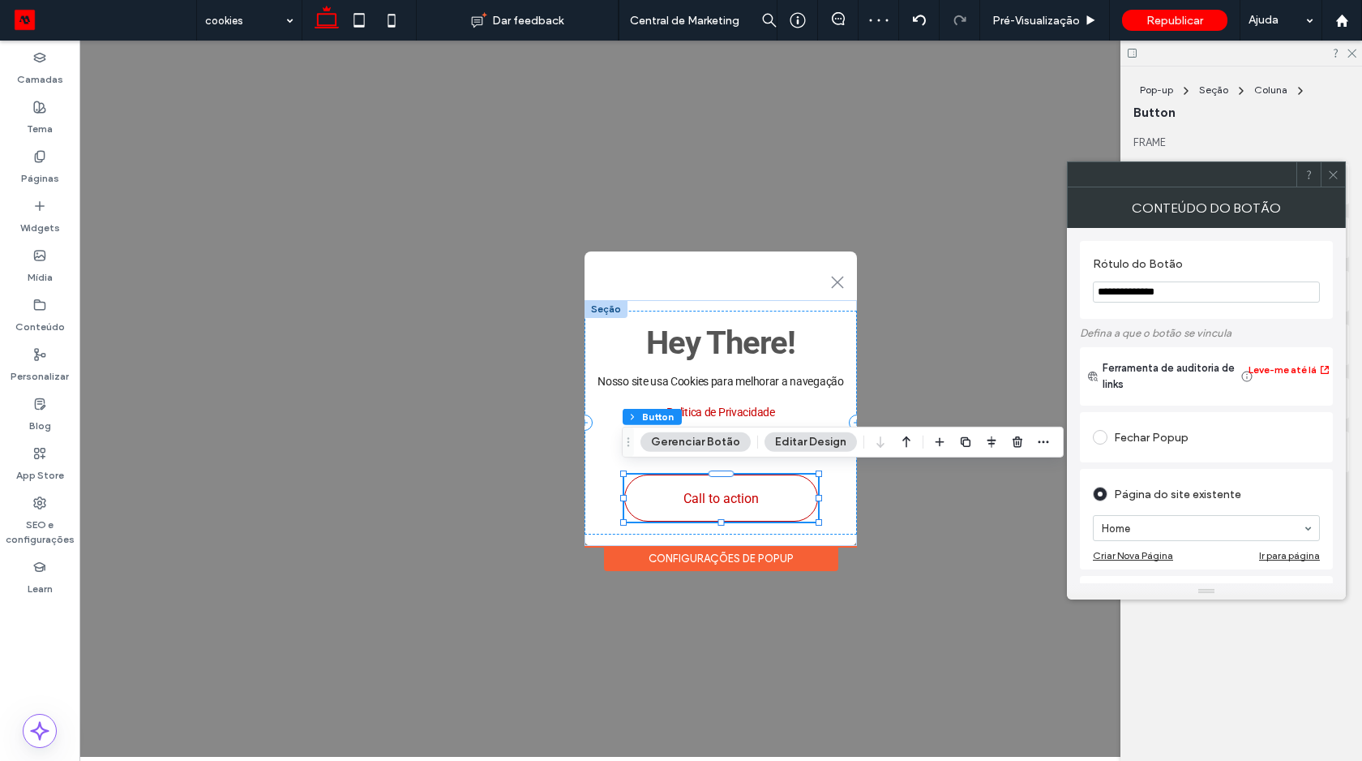
click at [1166, 296] on input "**********" at bounding box center [1206, 291] width 227 height 21
click at [1112, 297] on input "*******" at bounding box center [1206, 291] width 227 height 21
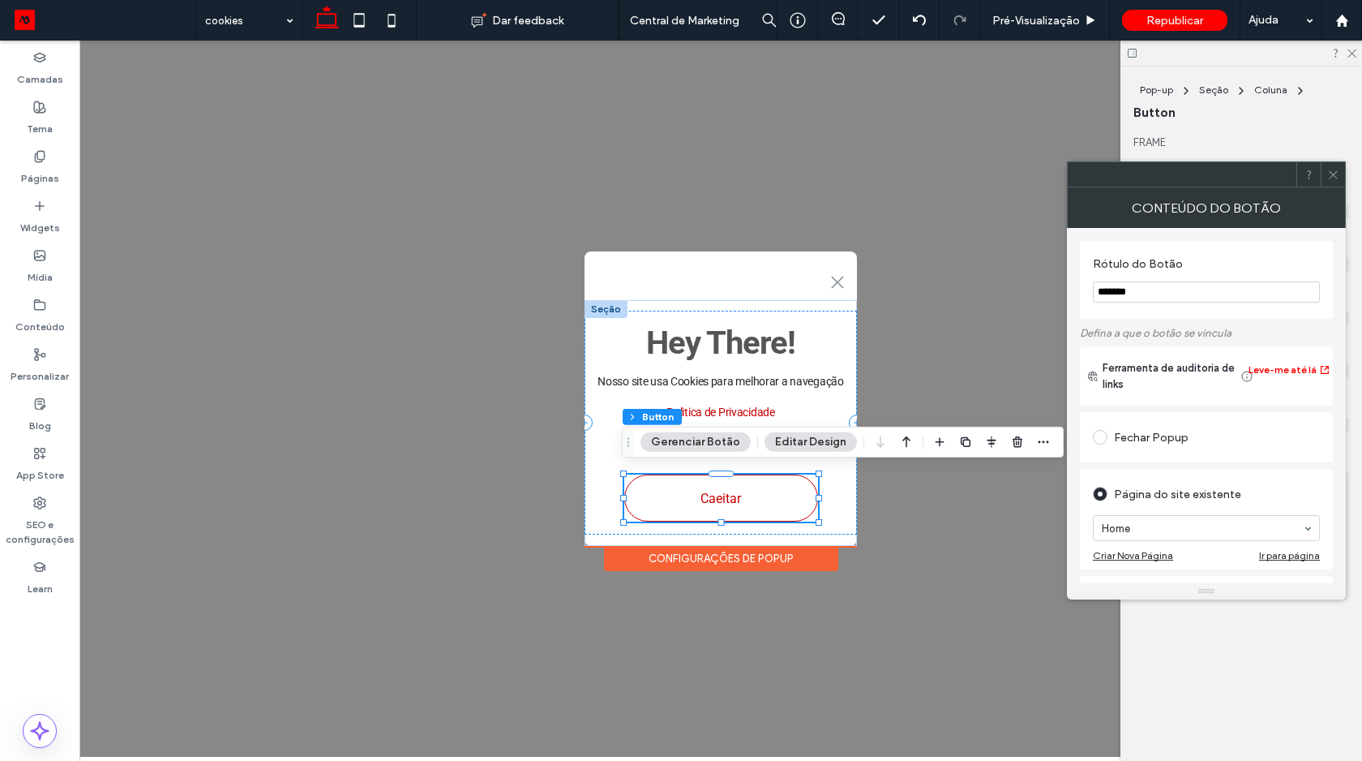
click at [1112, 297] on input "*******" at bounding box center [1206, 291] width 227 height 21
click at [1258, 283] on input "*******" at bounding box center [1206, 291] width 227 height 21
type input "*******"
click at [1258, 274] on label "Rótulo do Botão" at bounding box center [1203, 266] width 221 height 18
click at [1323, 173] on div at bounding box center [1333, 174] width 24 height 24
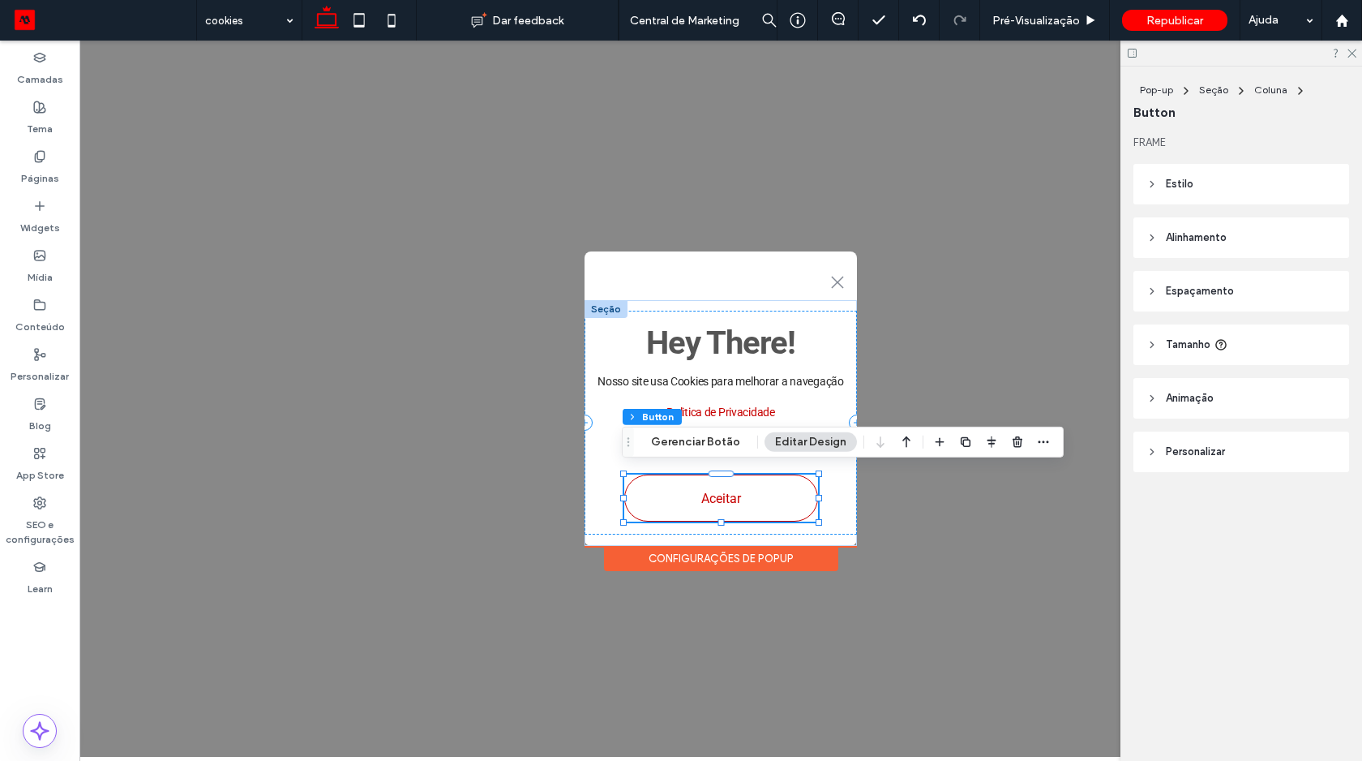
click at [1182, 183] on span "Estilo" at bounding box center [1180, 184] width 28 height 16
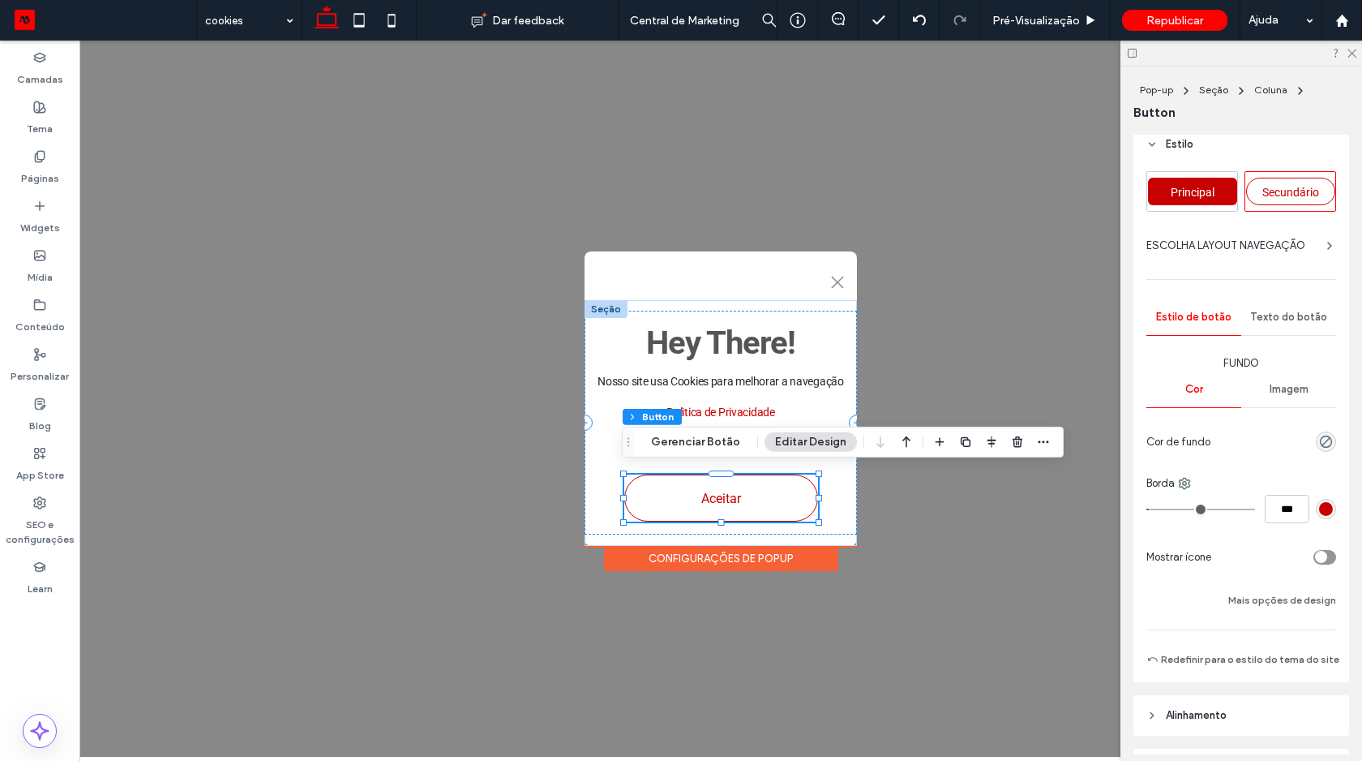
scroll to position [107, 0]
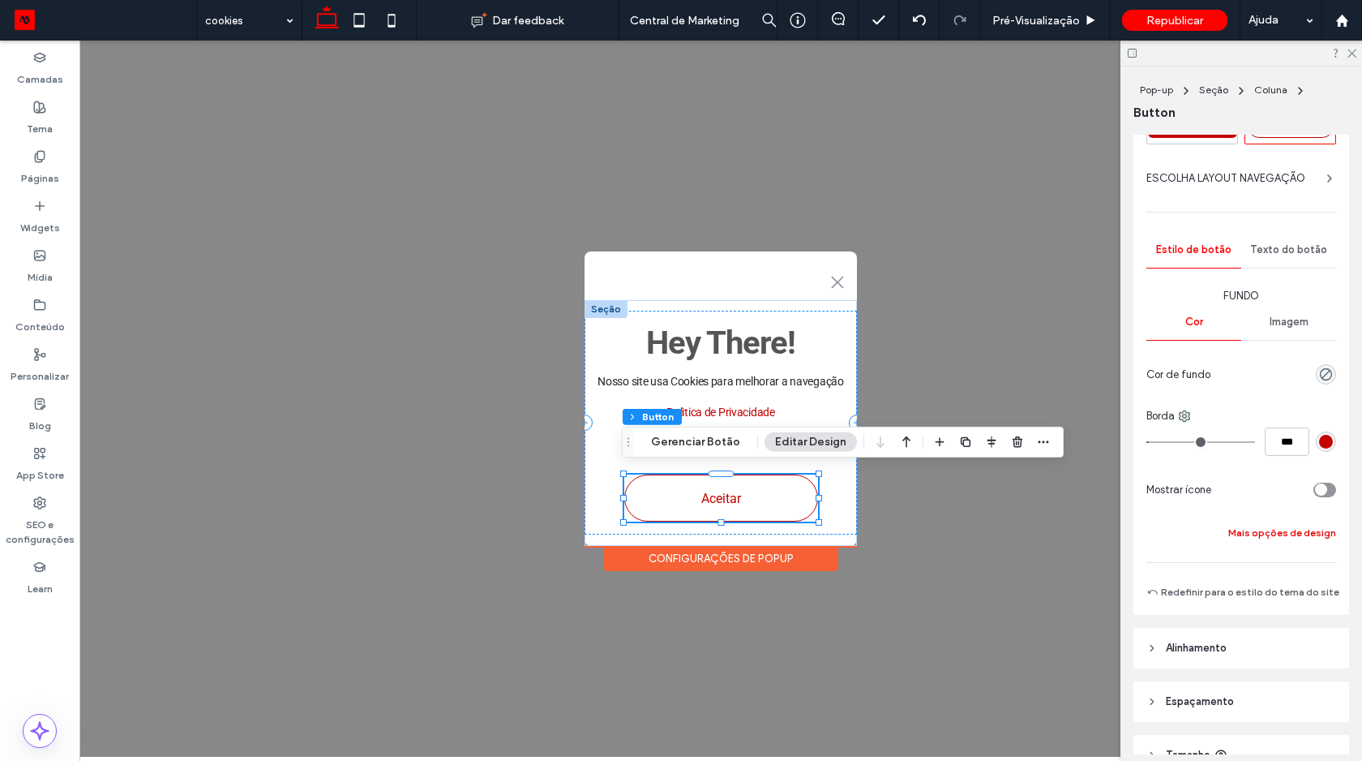
click at [1232, 537] on button "Mais opções de design" at bounding box center [1282, 532] width 108 height 19
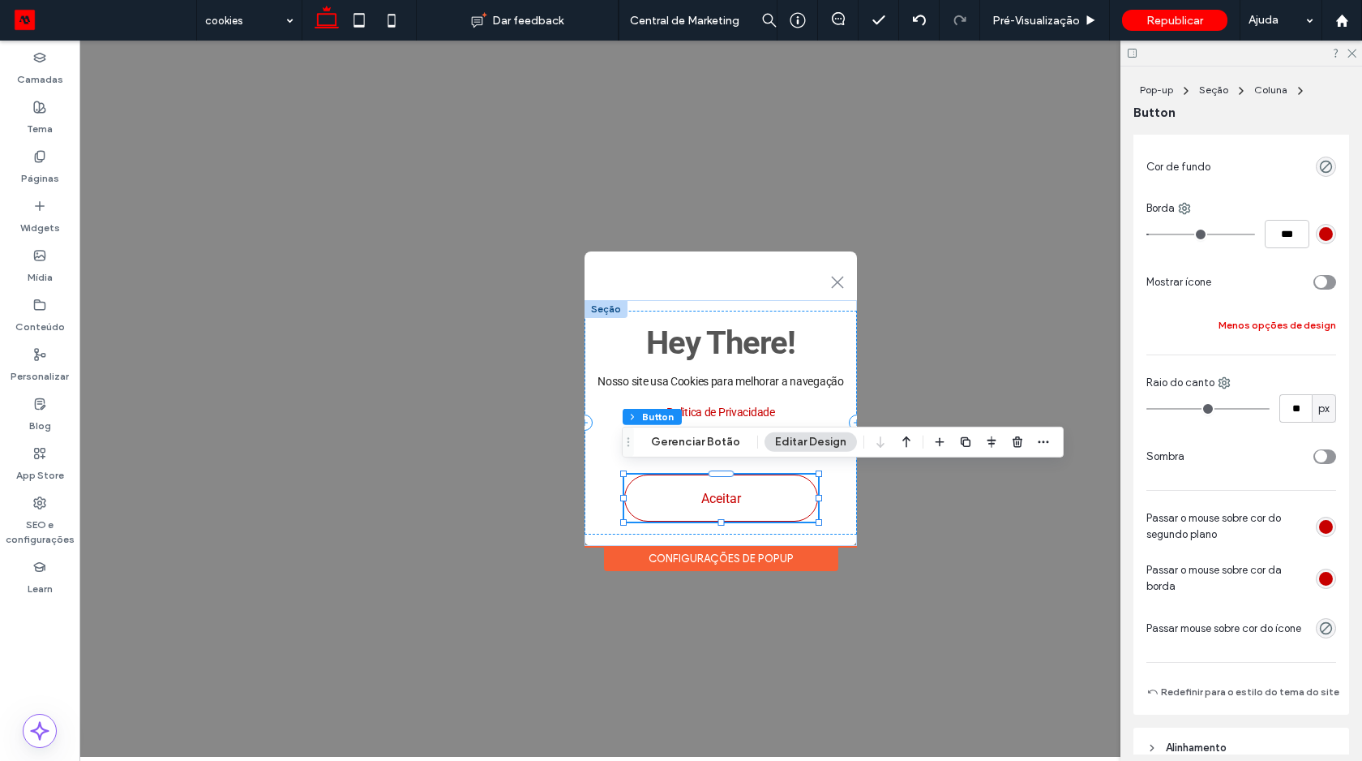
scroll to position [395, 0]
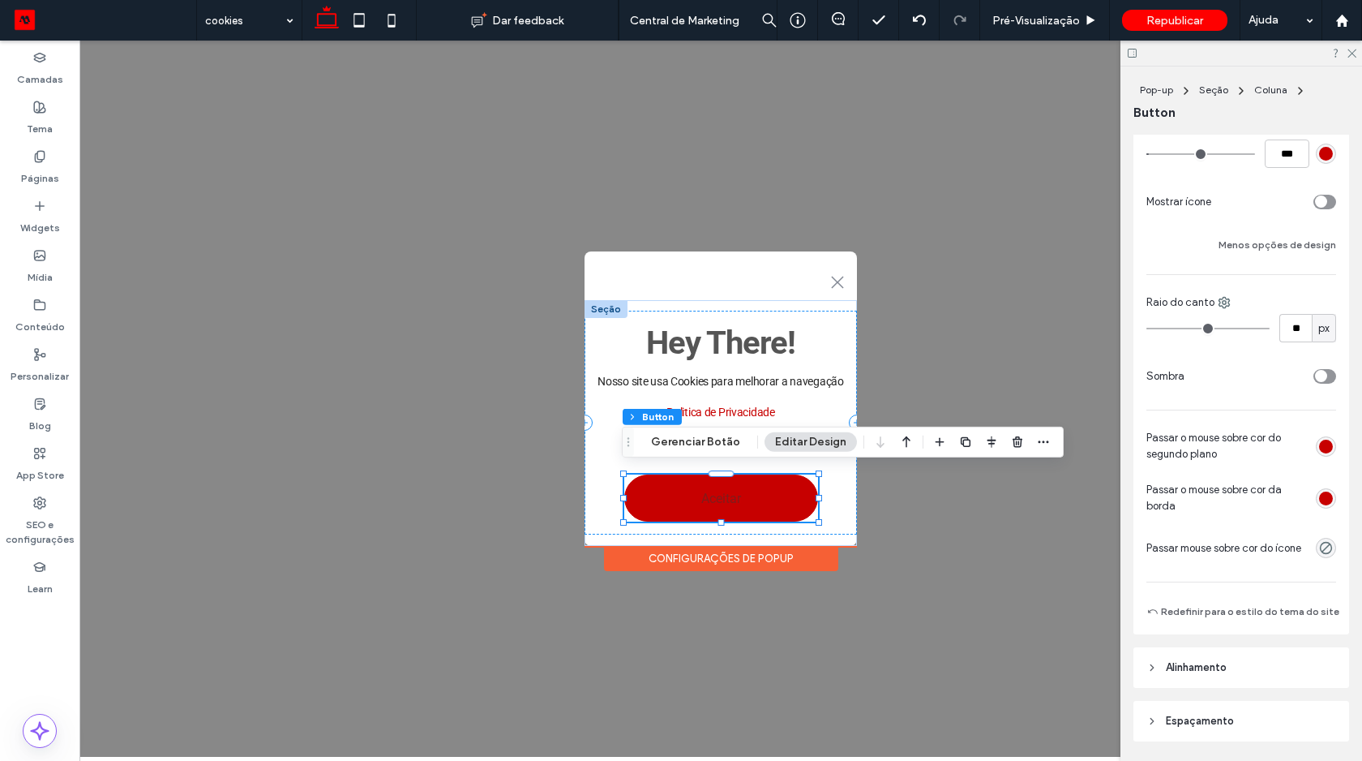
click at [1319, 450] on div "rgb(199, 0, 0)" at bounding box center [1326, 446] width 14 height 14
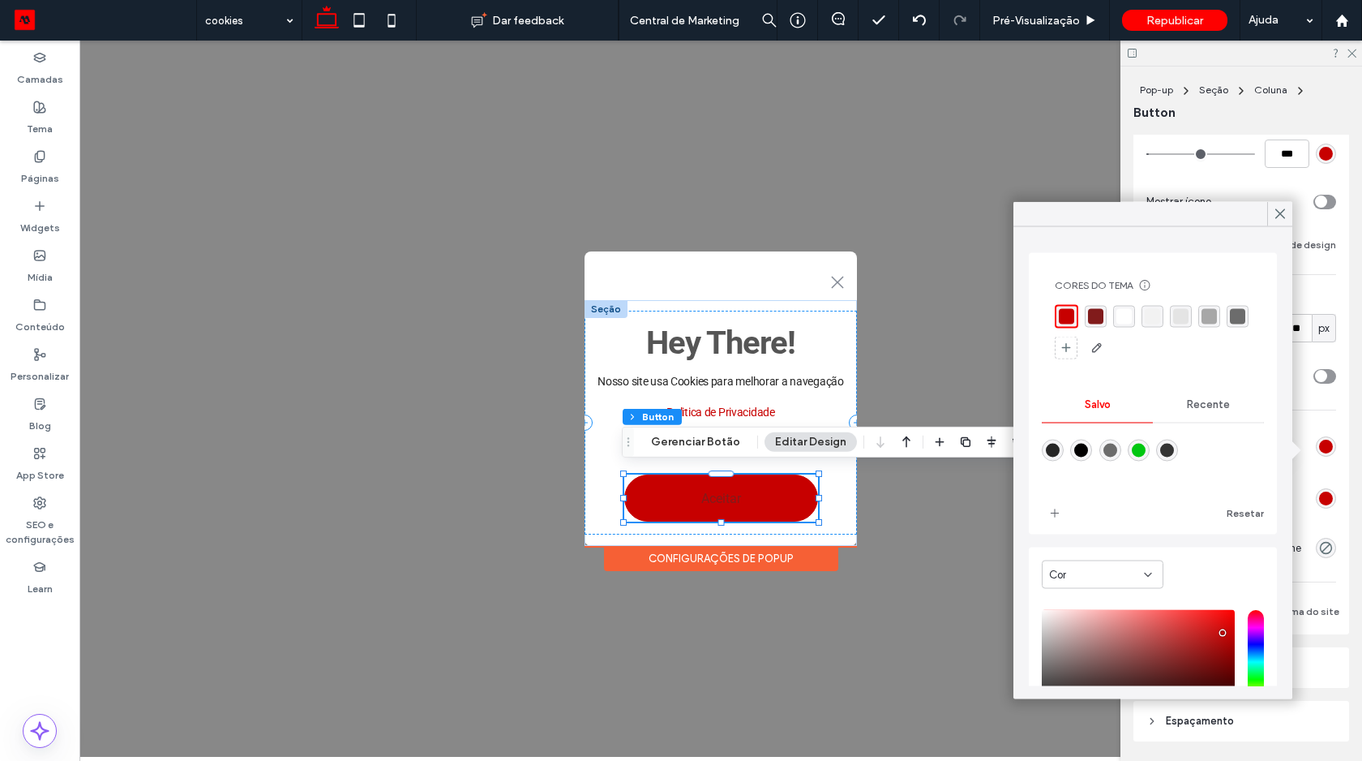
click at [1150, 319] on div "rgba(242, 242, 242, 1)" at bounding box center [1152, 316] width 15 height 15
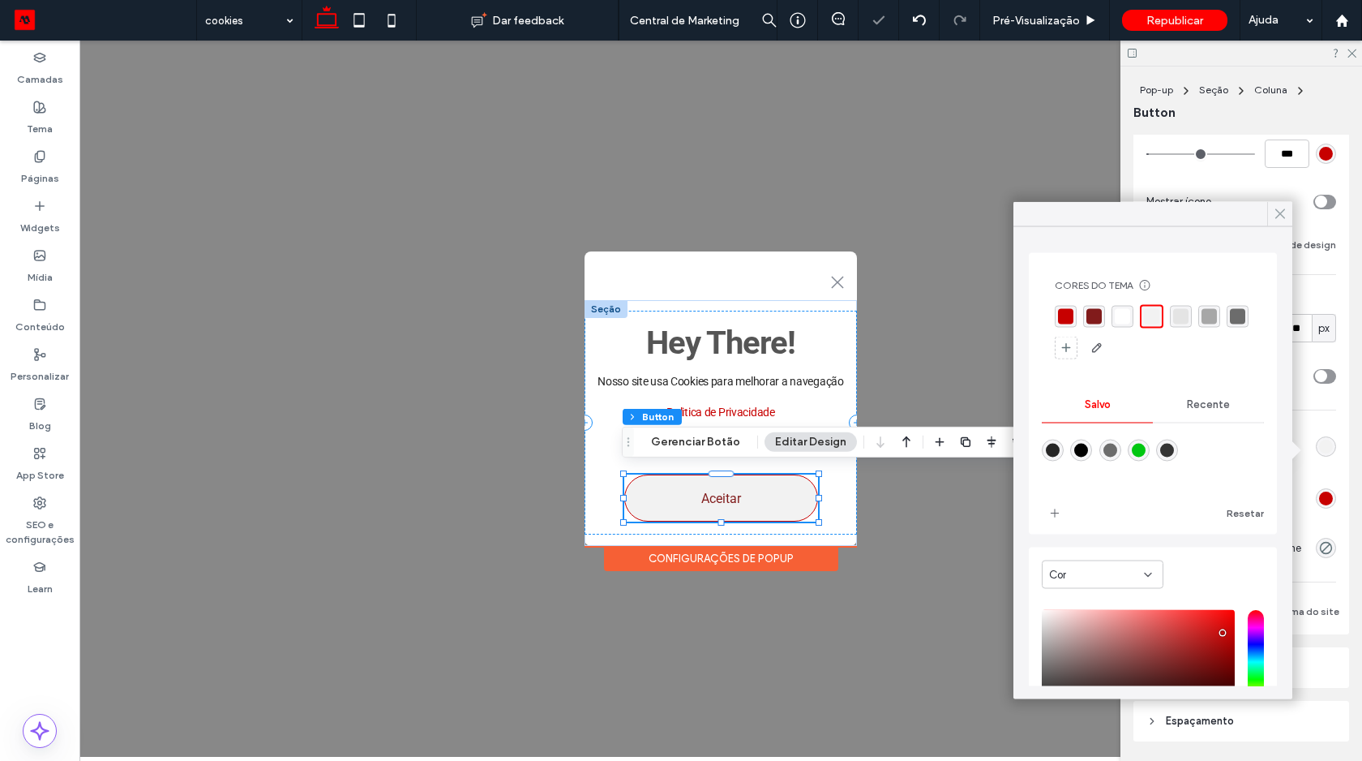
click at [1279, 209] on icon at bounding box center [1280, 214] width 15 height 15
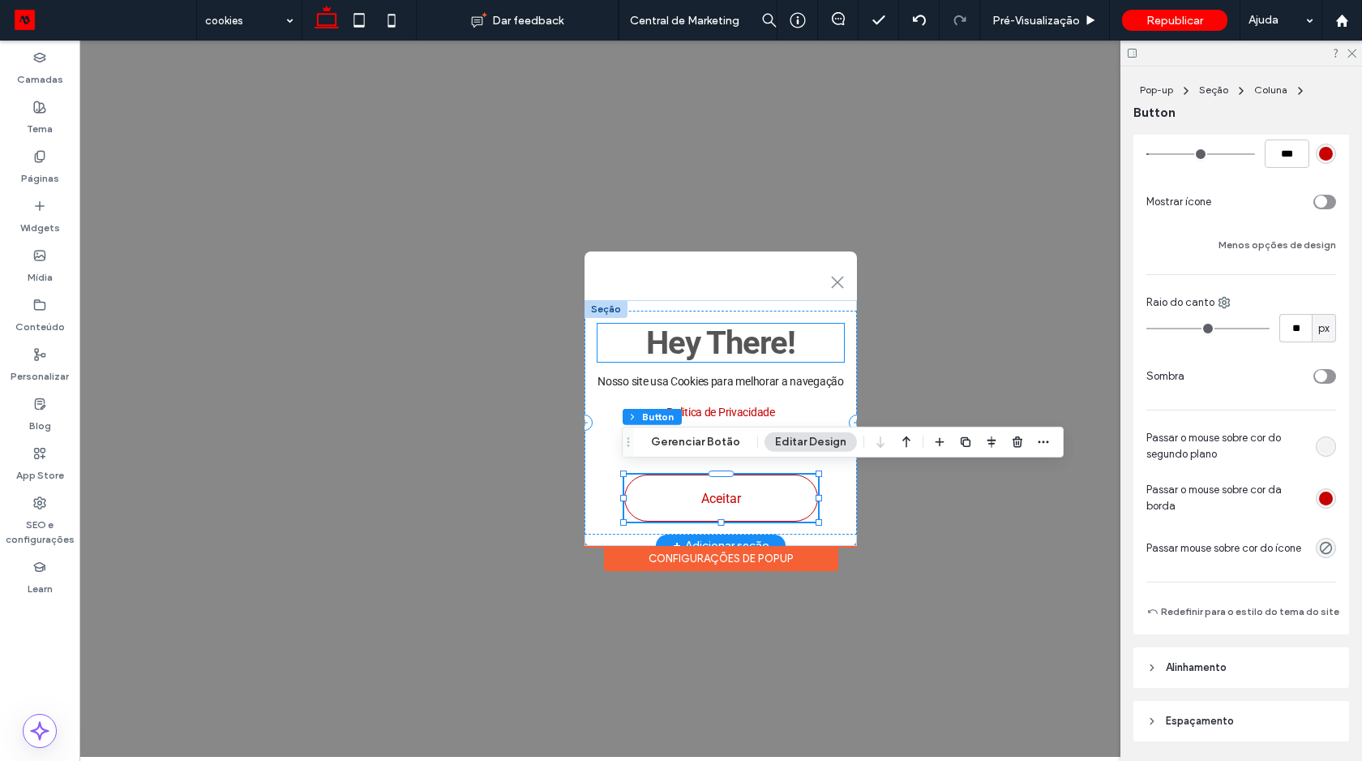
click at [700, 329] on span "Hey There!" at bounding box center [720, 343] width 149 height 38
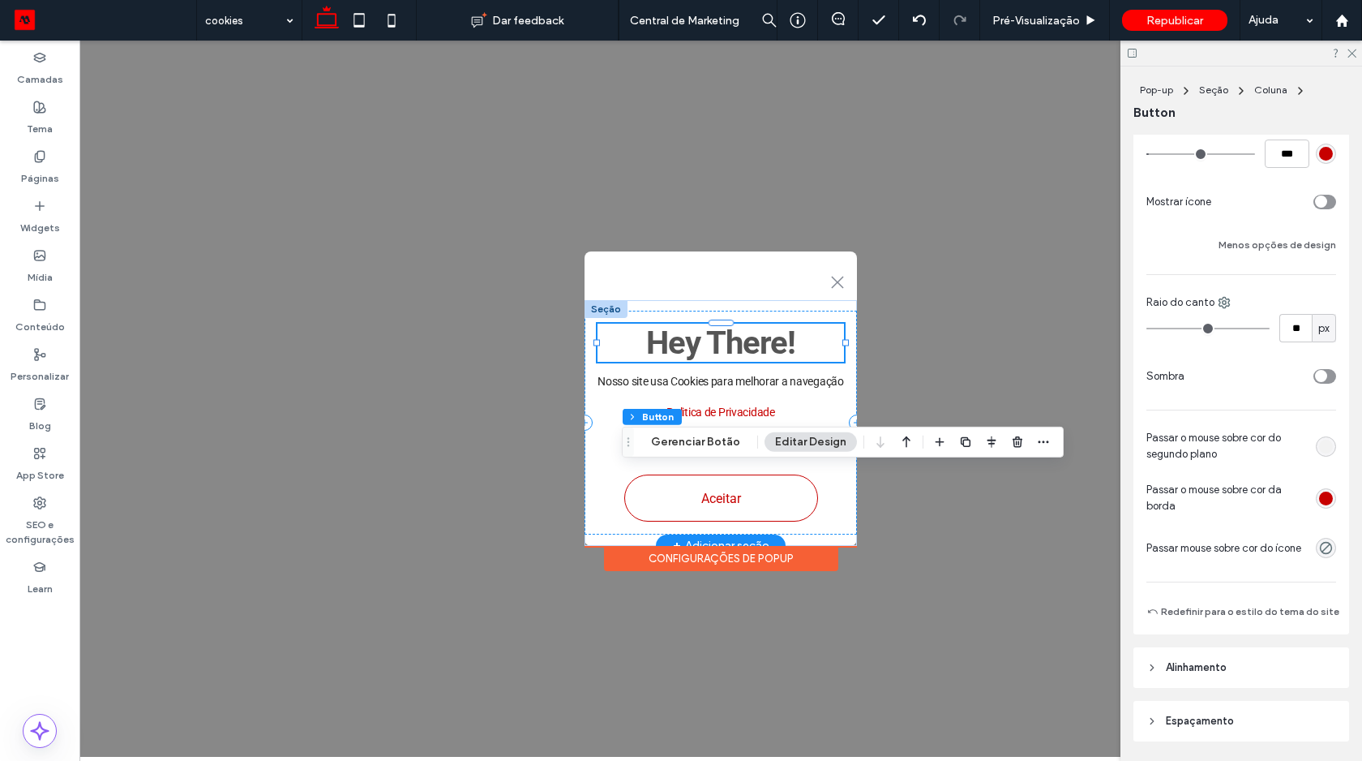
click at [700, 329] on div "Hey There!" at bounding box center [721, 343] width 246 height 38
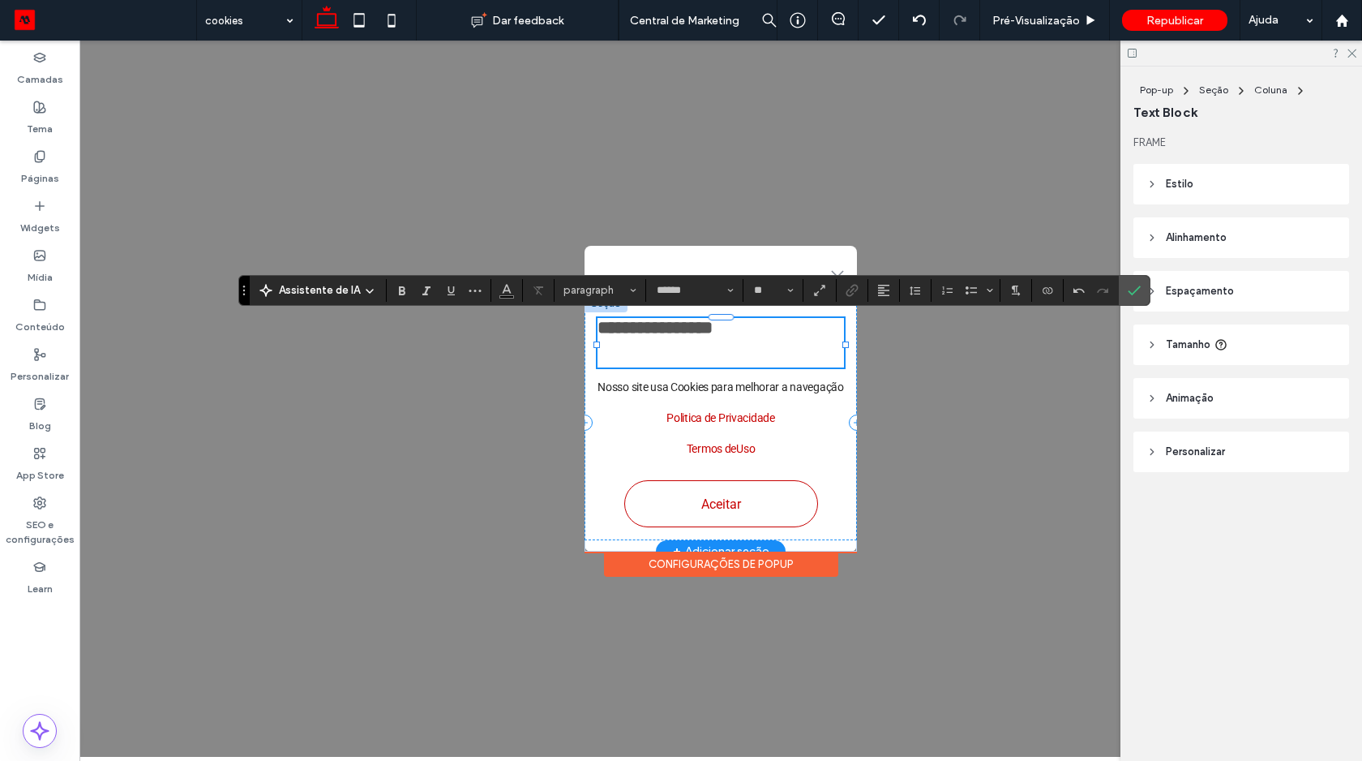
type input "**"
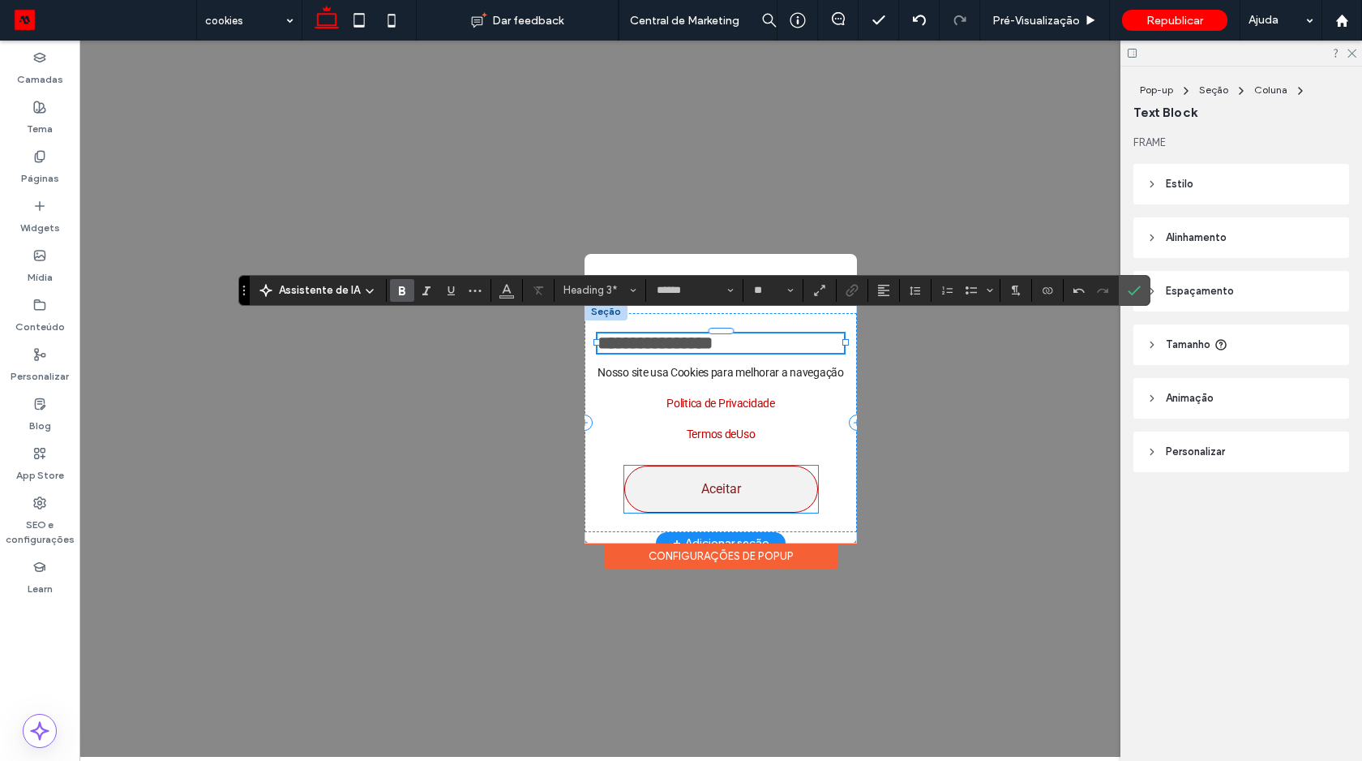
click at [722, 482] on span "Aceitar" at bounding box center [721, 488] width 40 height 15
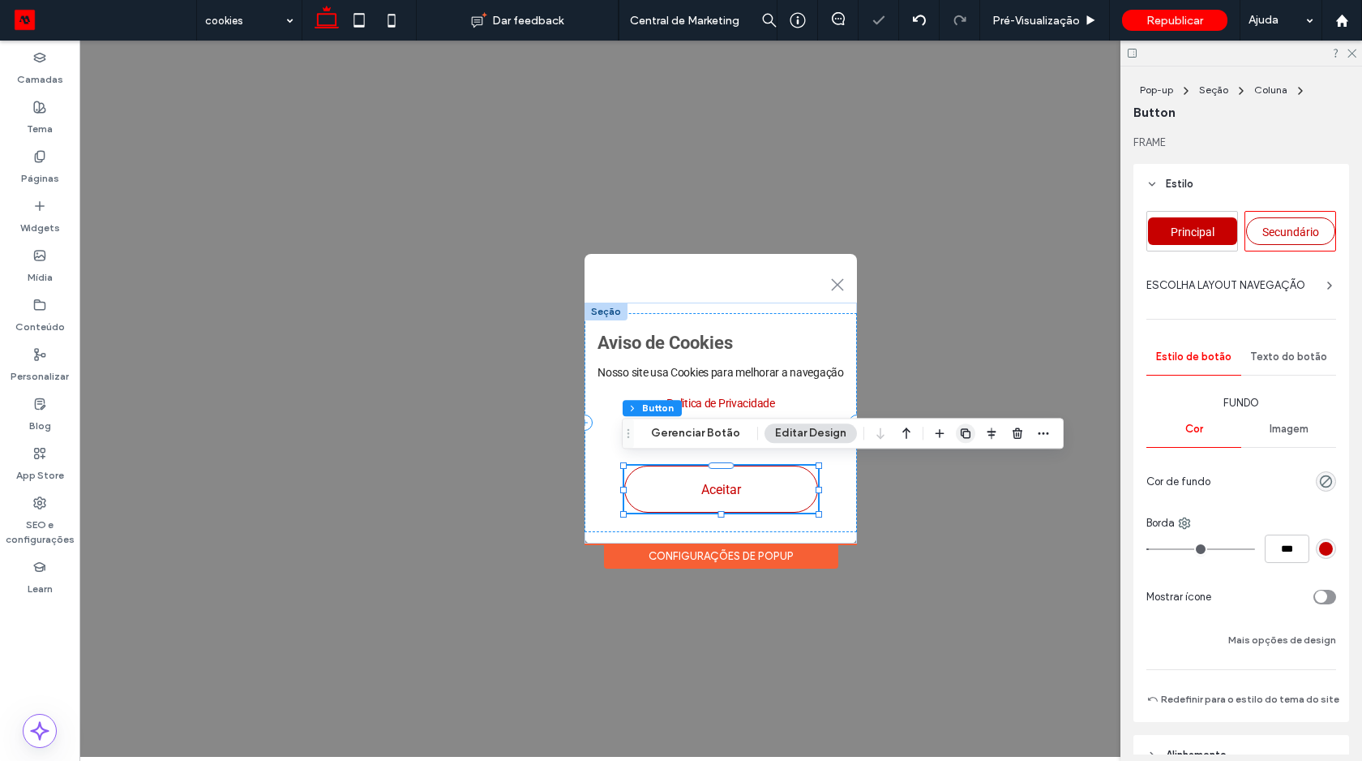
click at [956, 431] on span "button" at bounding box center [965, 432] width 19 height 19
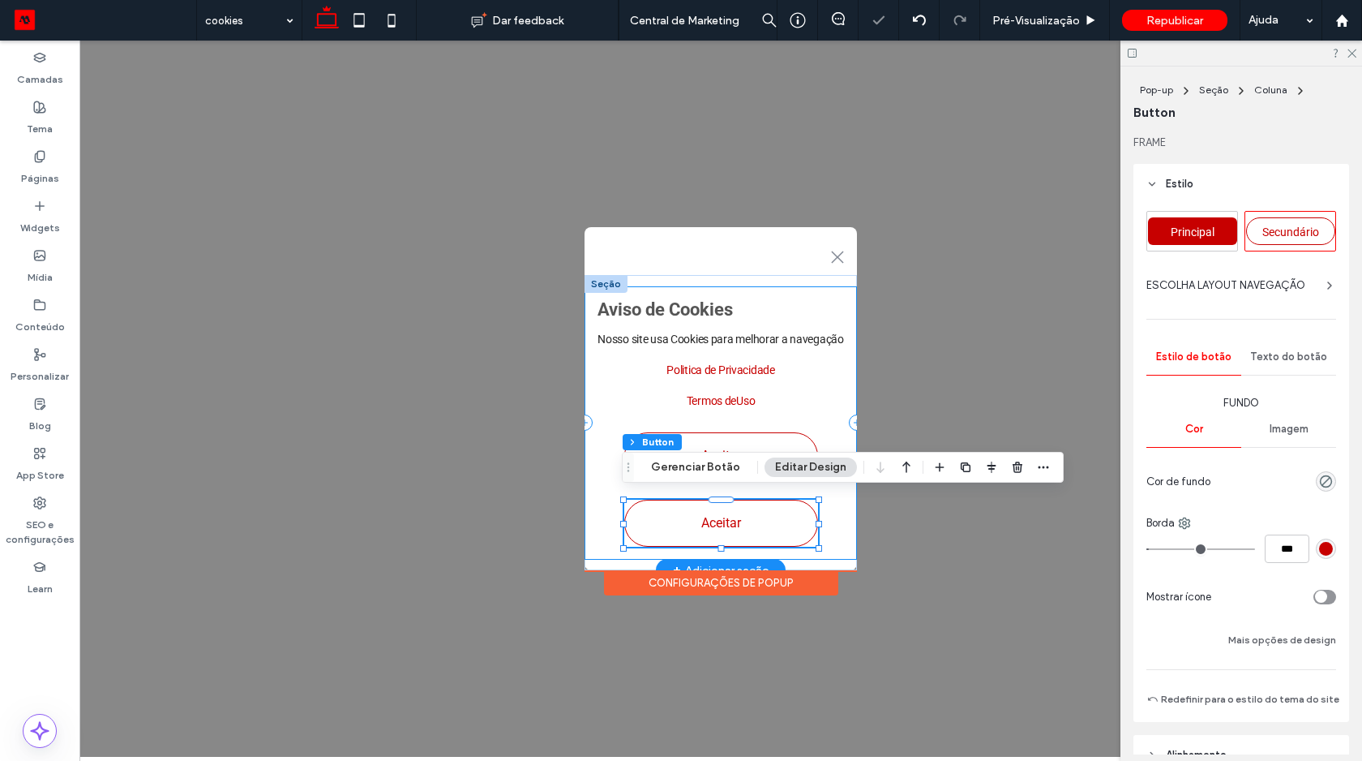
click at [841, 505] on div "Aviso de Cookies Nosso site usa Cookies para melhorar a navegação ﻿ Politica de…" at bounding box center [721, 422] width 272 height 273
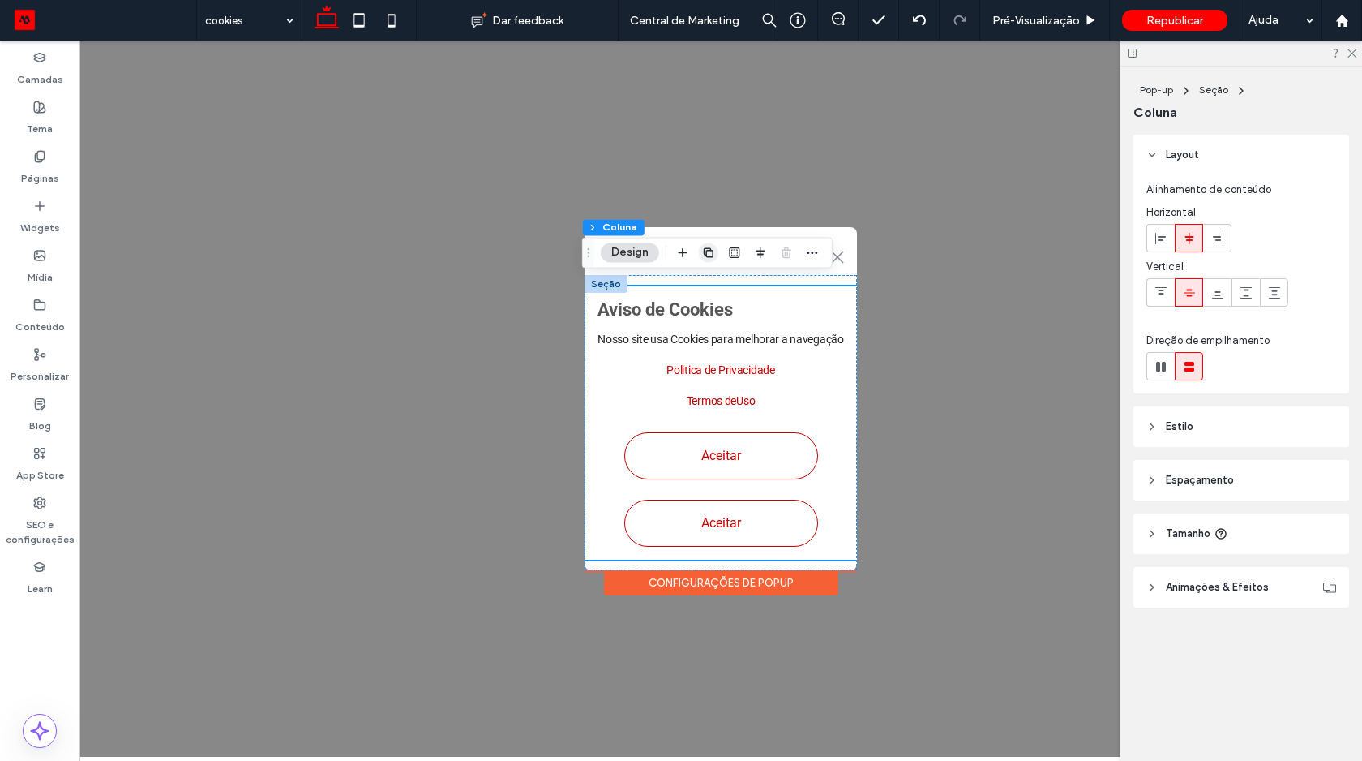
click at [705, 253] on use "button" at bounding box center [709, 252] width 10 height 10
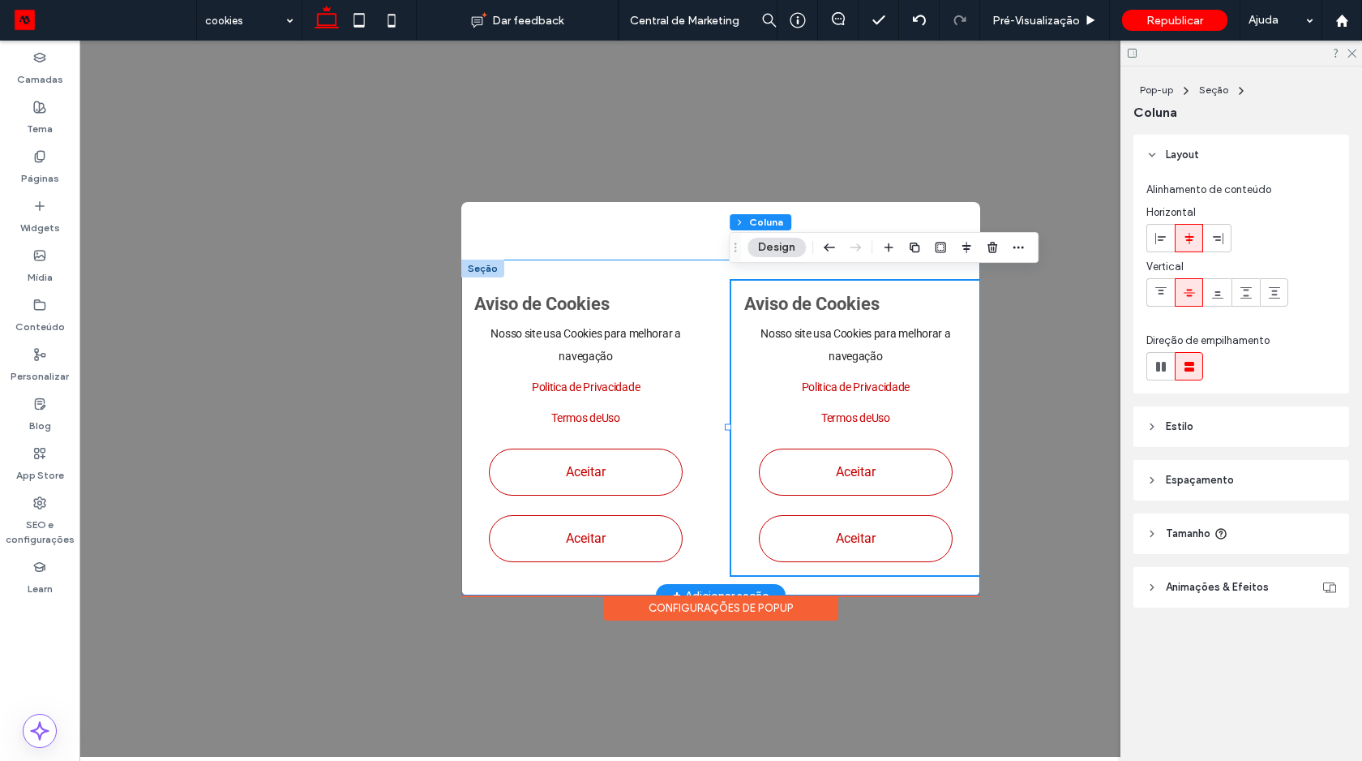
click at [718, 420] on div "Aviso de Cookies Nosso site usa Cookies para melhorar a navegação ﻿ Politica de…" at bounding box center [720, 427] width 519 height 336
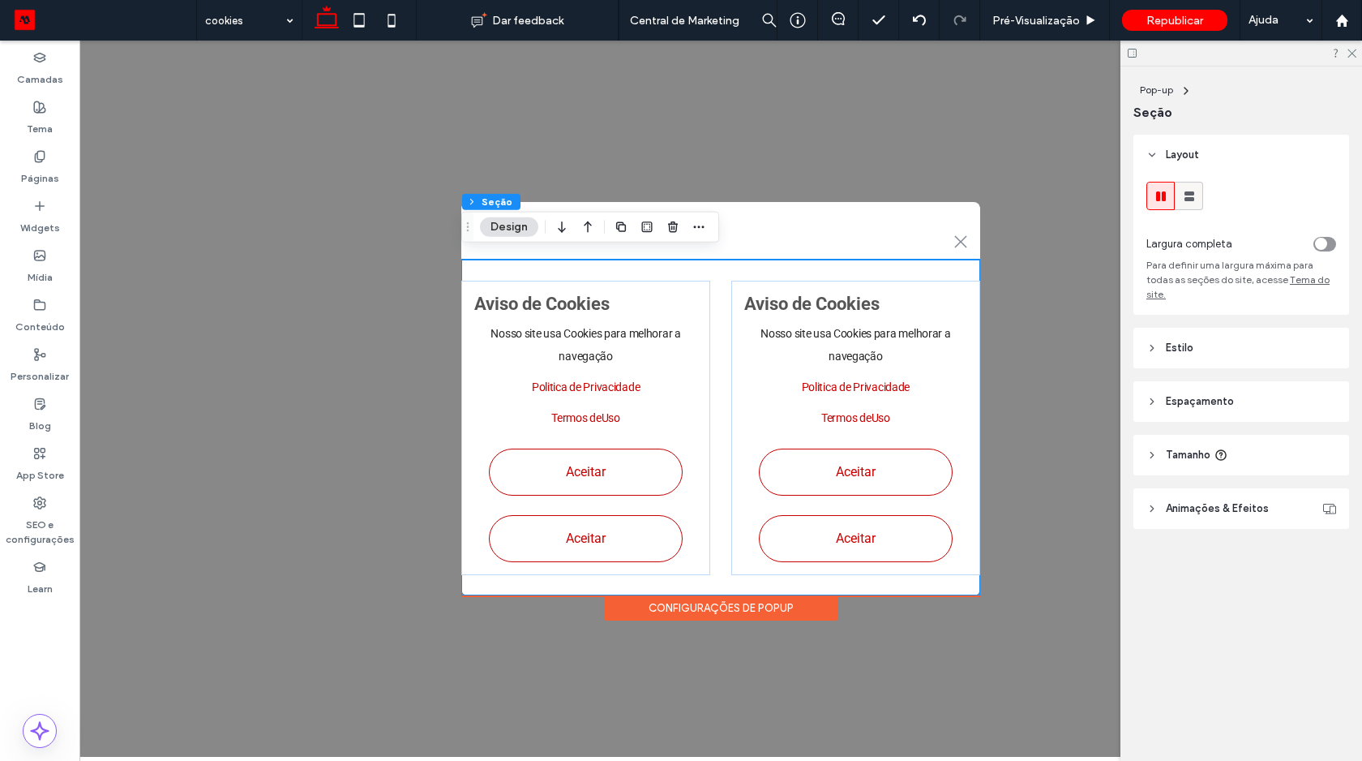
click at [1196, 196] on icon at bounding box center [1189, 196] width 16 height 16
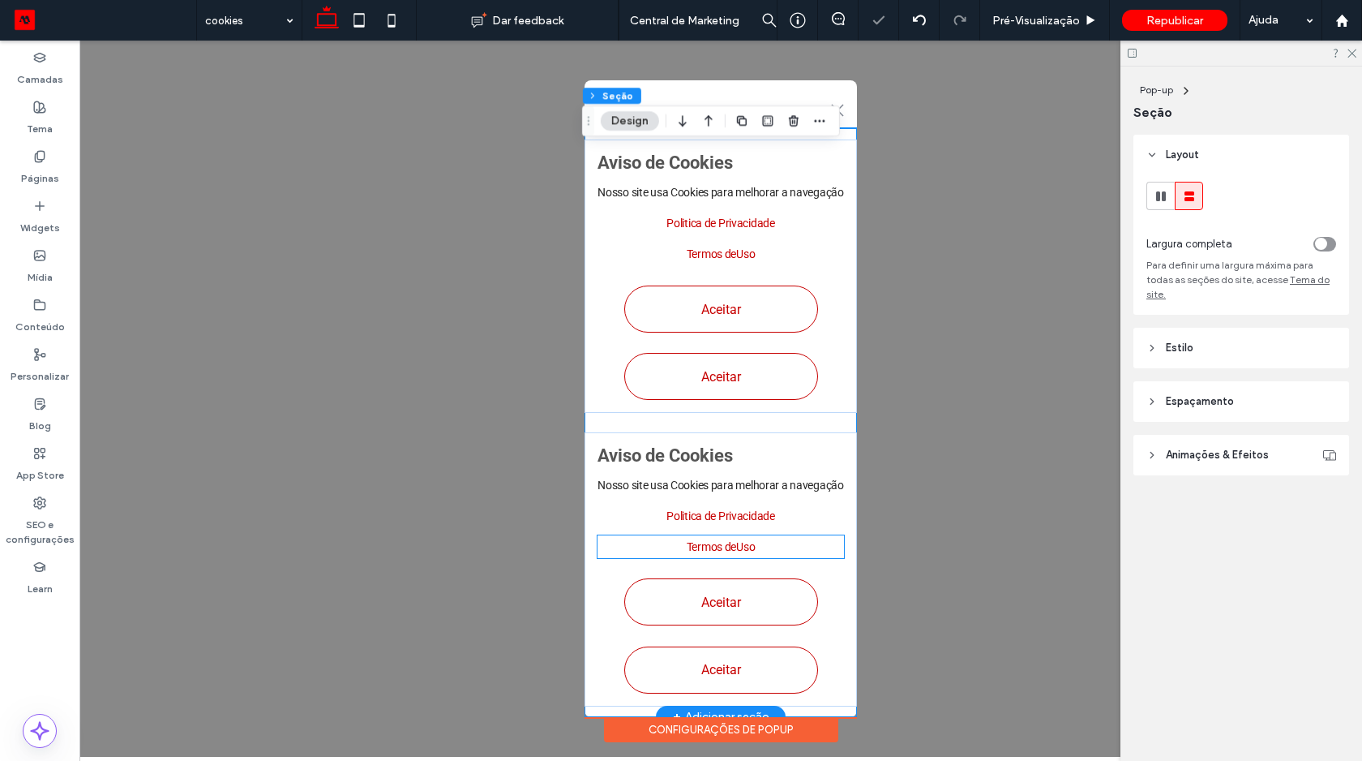
click at [782, 540] on p "Termos de ﻿ Uso" at bounding box center [721, 546] width 246 height 23
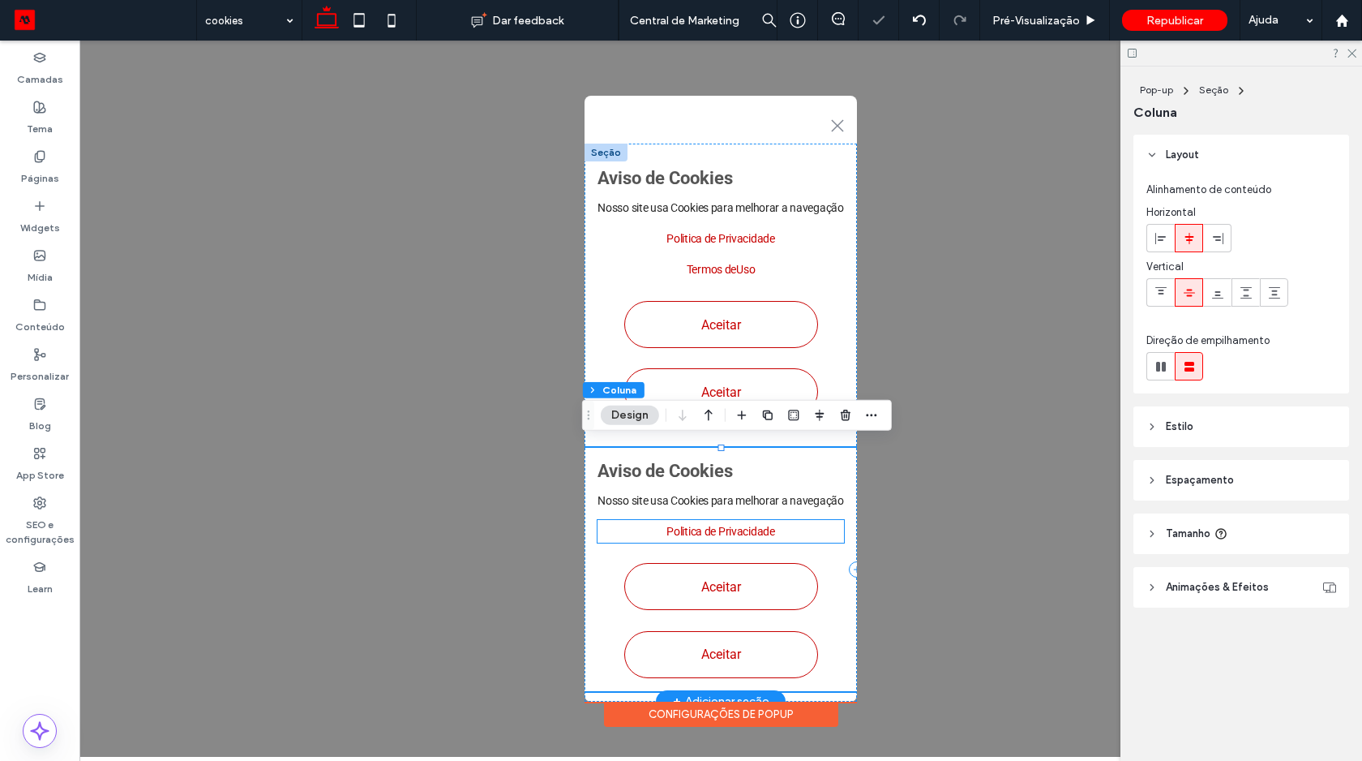
click at [771, 531] on link "Politica de Privacidade" at bounding box center [720, 531] width 109 height 13
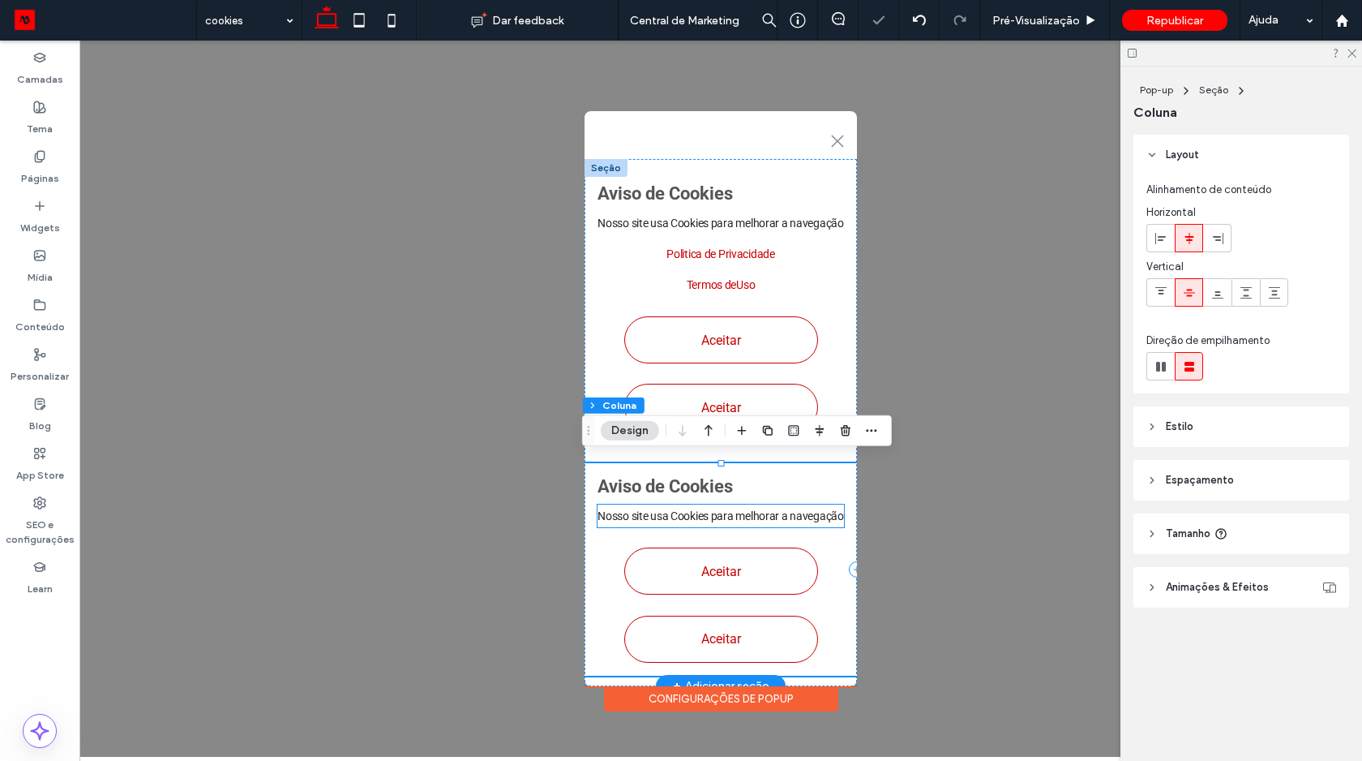
click at [769, 515] on p "Nosso site usa Cookies para melhorar a navegação ﻿" at bounding box center [721, 515] width 246 height 23
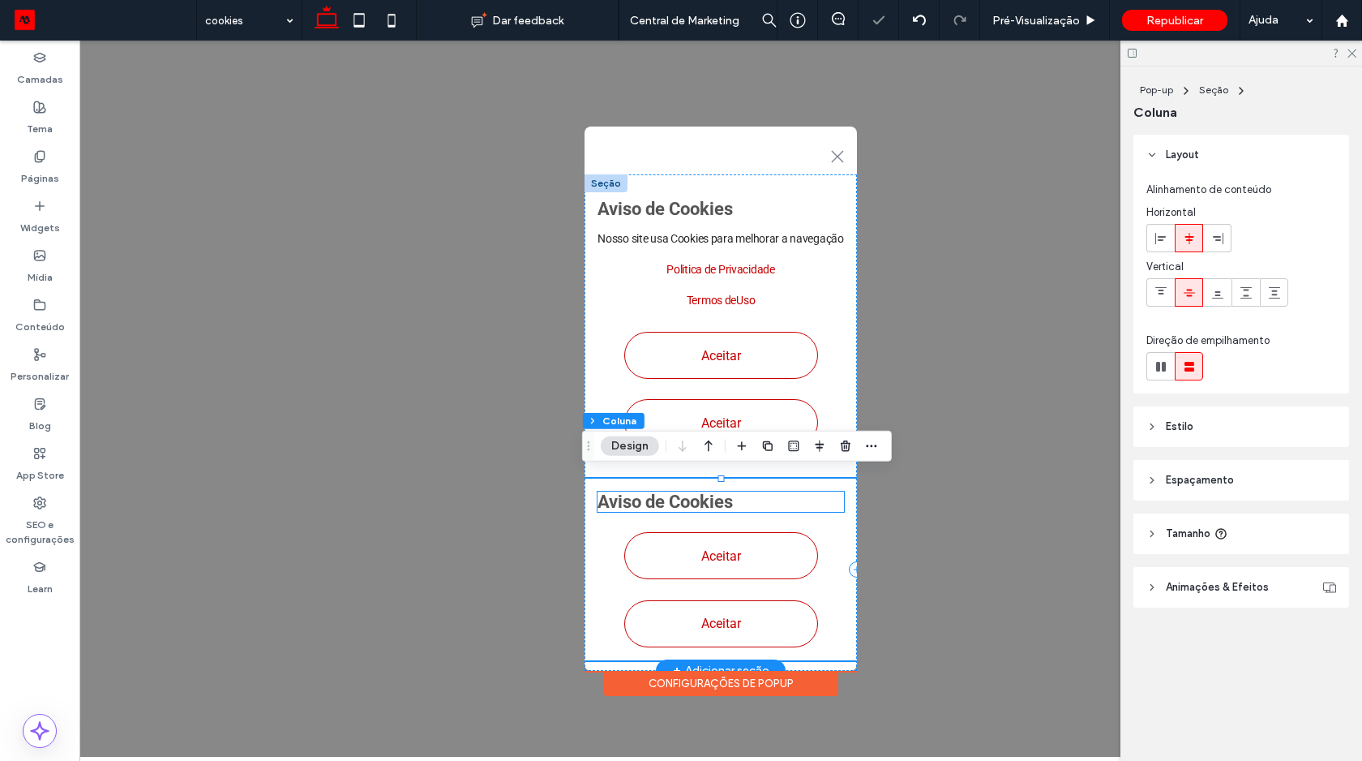
click at [743, 499] on h3 "Aviso de Cookies" at bounding box center [721, 501] width 246 height 20
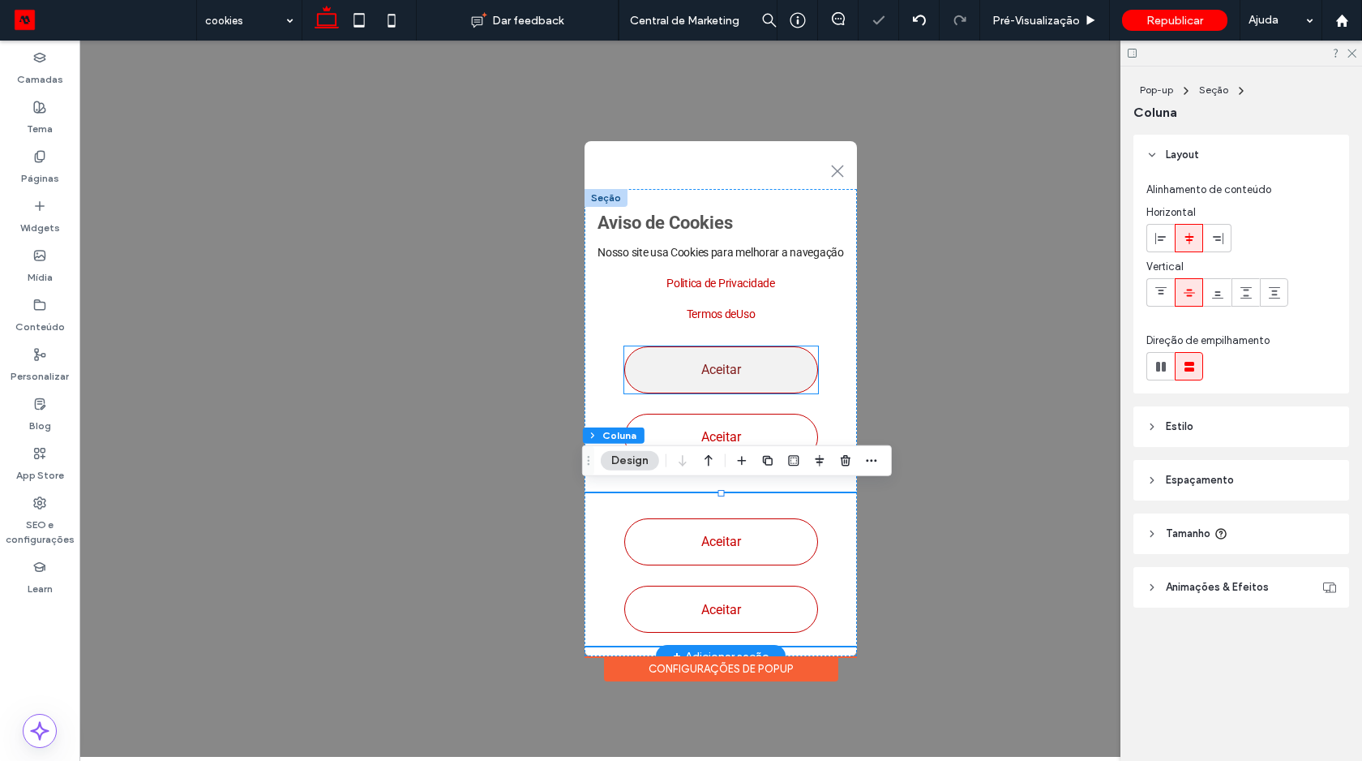
click at [740, 374] on link "Aceitar" at bounding box center [721, 369] width 194 height 47
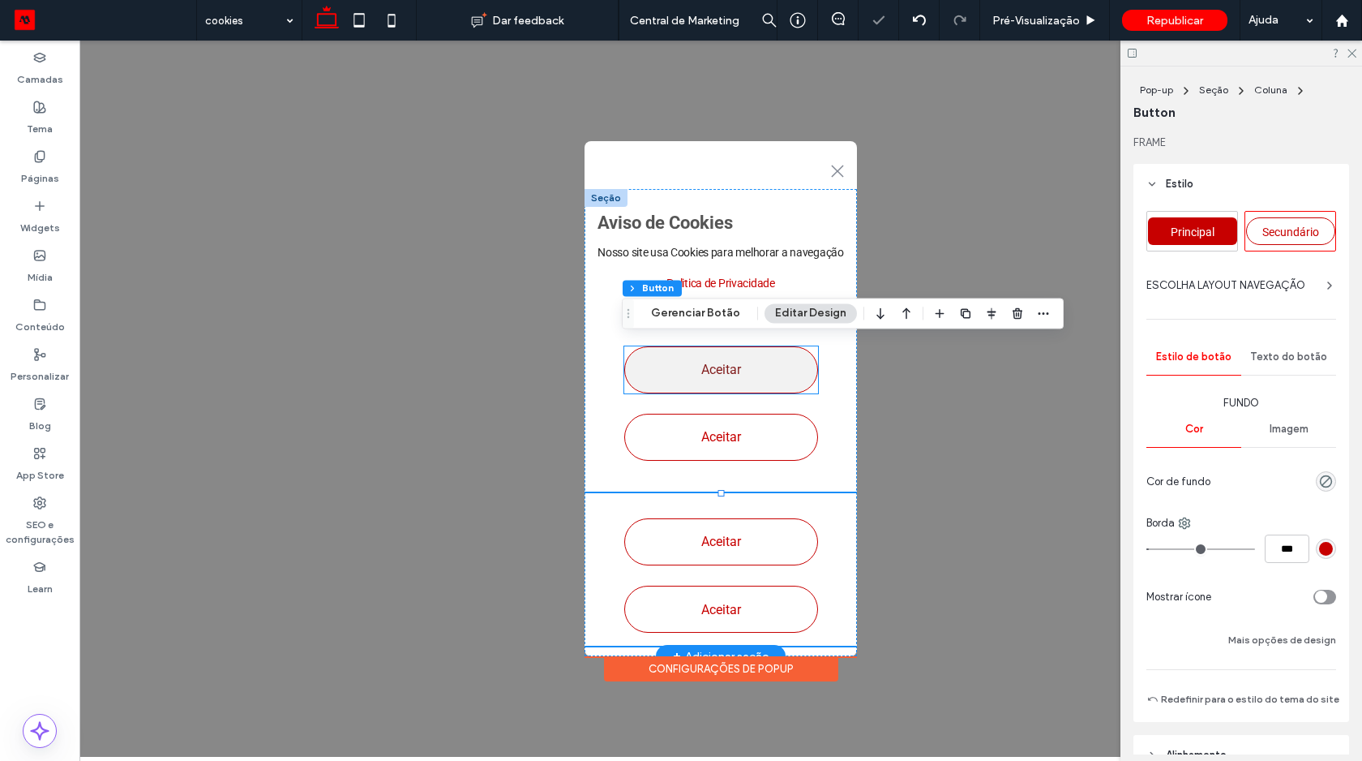
type input "**"
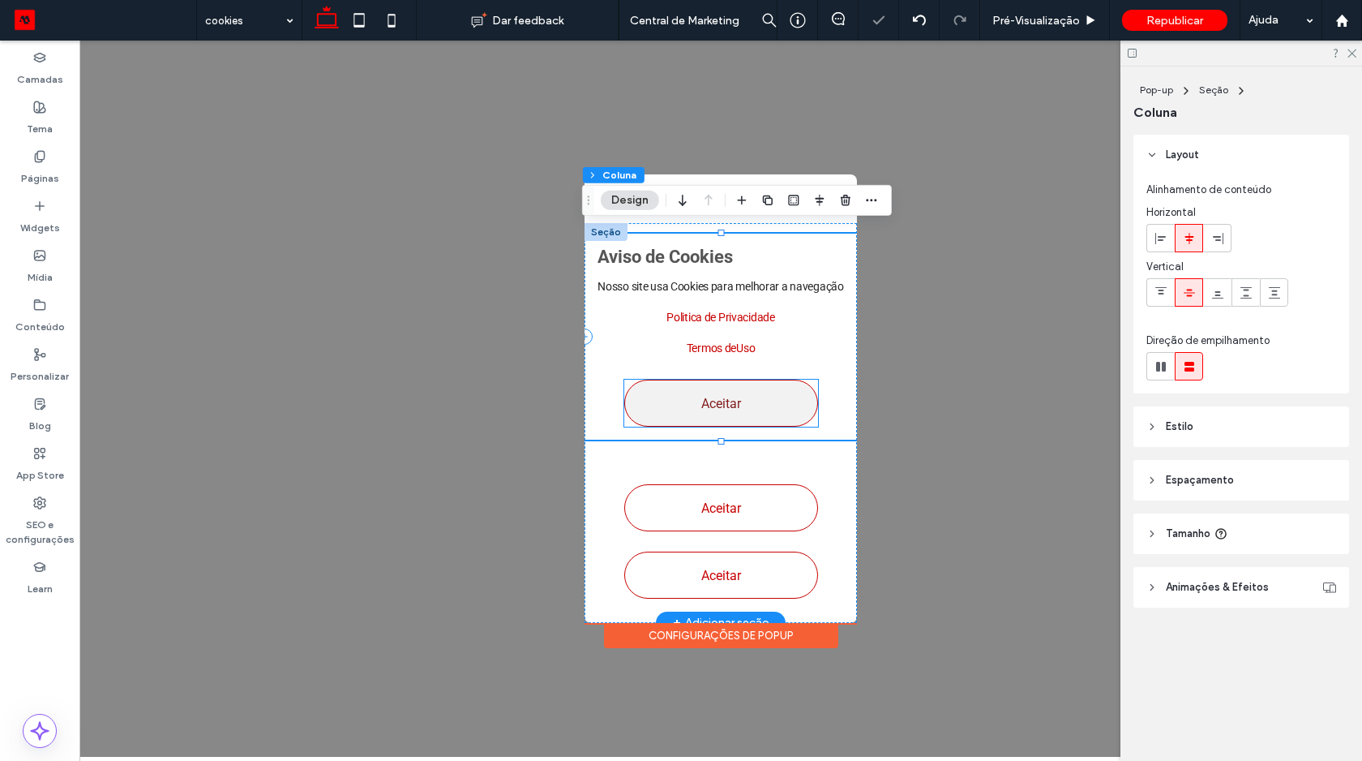
click at [752, 379] on link "Aceitar" at bounding box center [721, 402] width 194 height 47
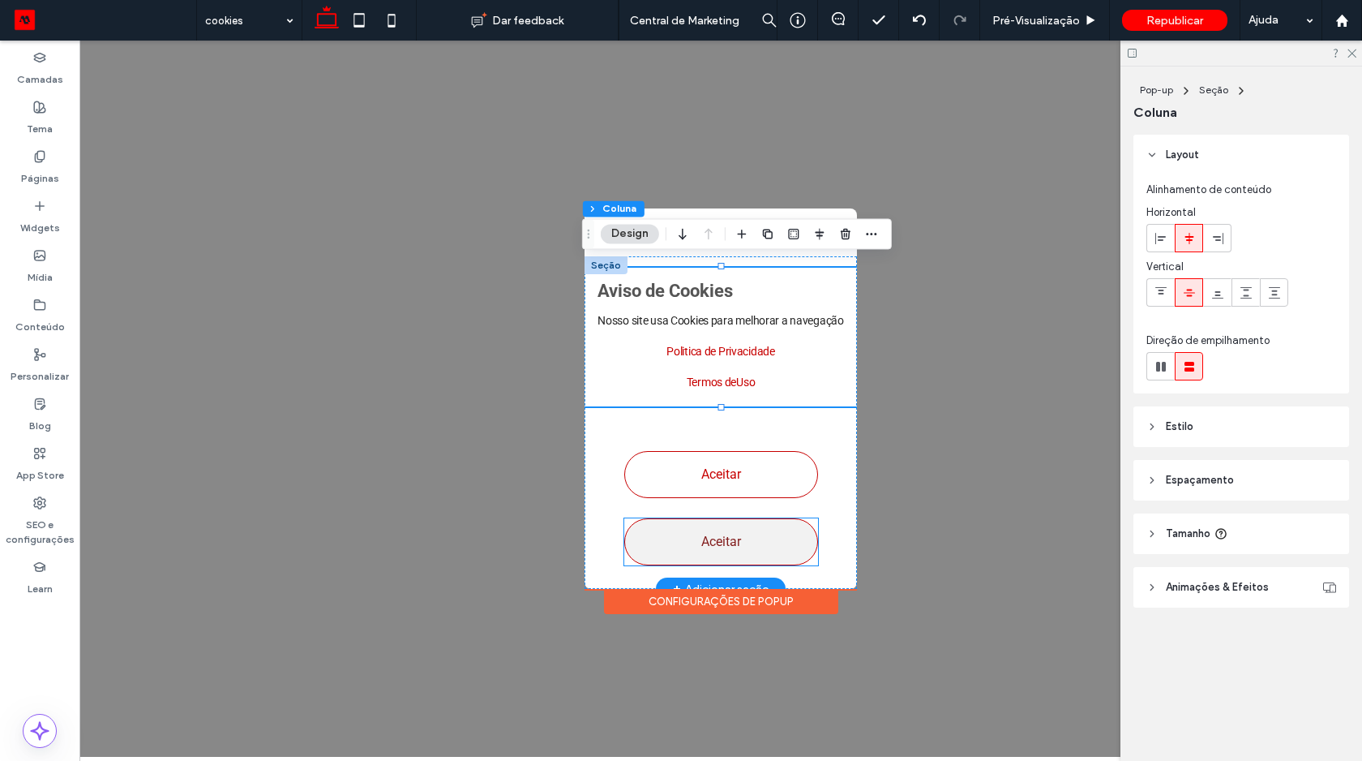
click at [701, 534] on span "Aceitar" at bounding box center [721, 540] width 40 height 15
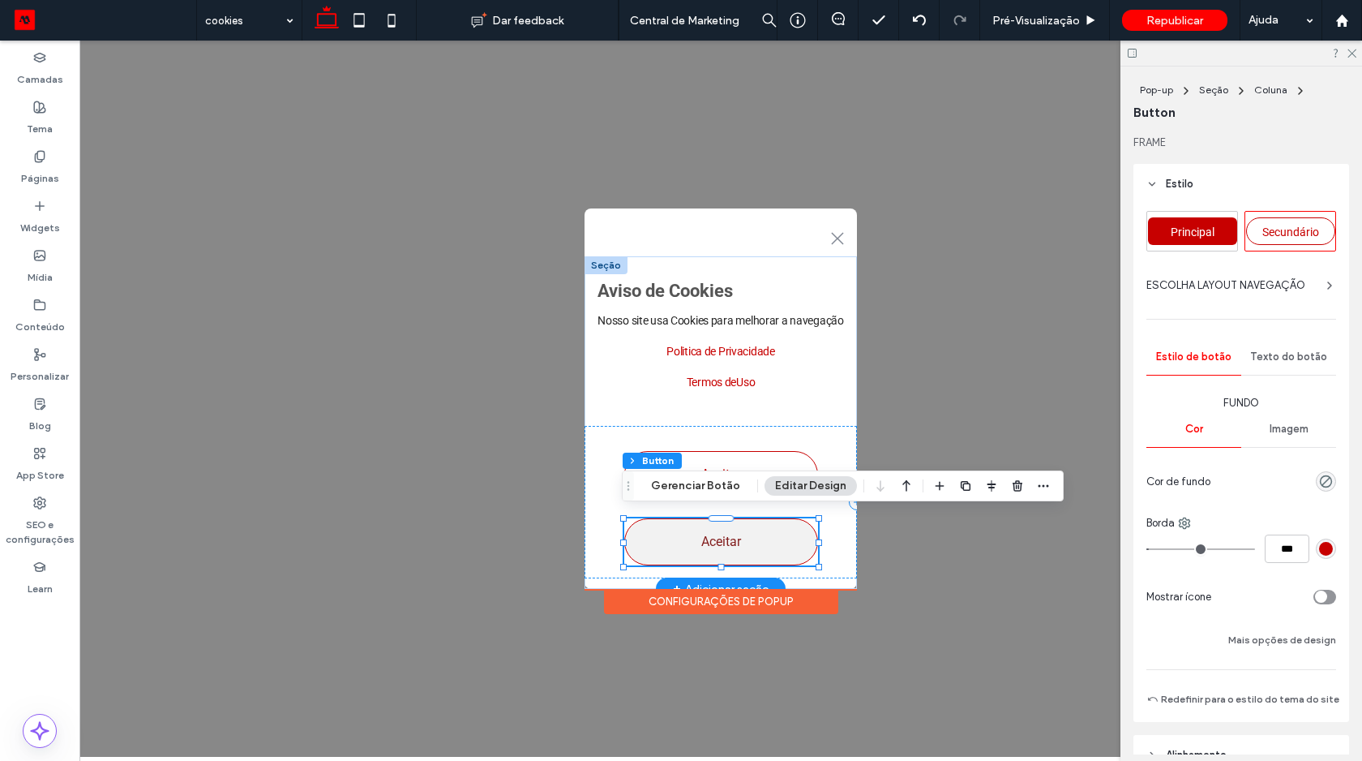
click at [701, 534] on span "Aceitar" at bounding box center [721, 540] width 40 height 15
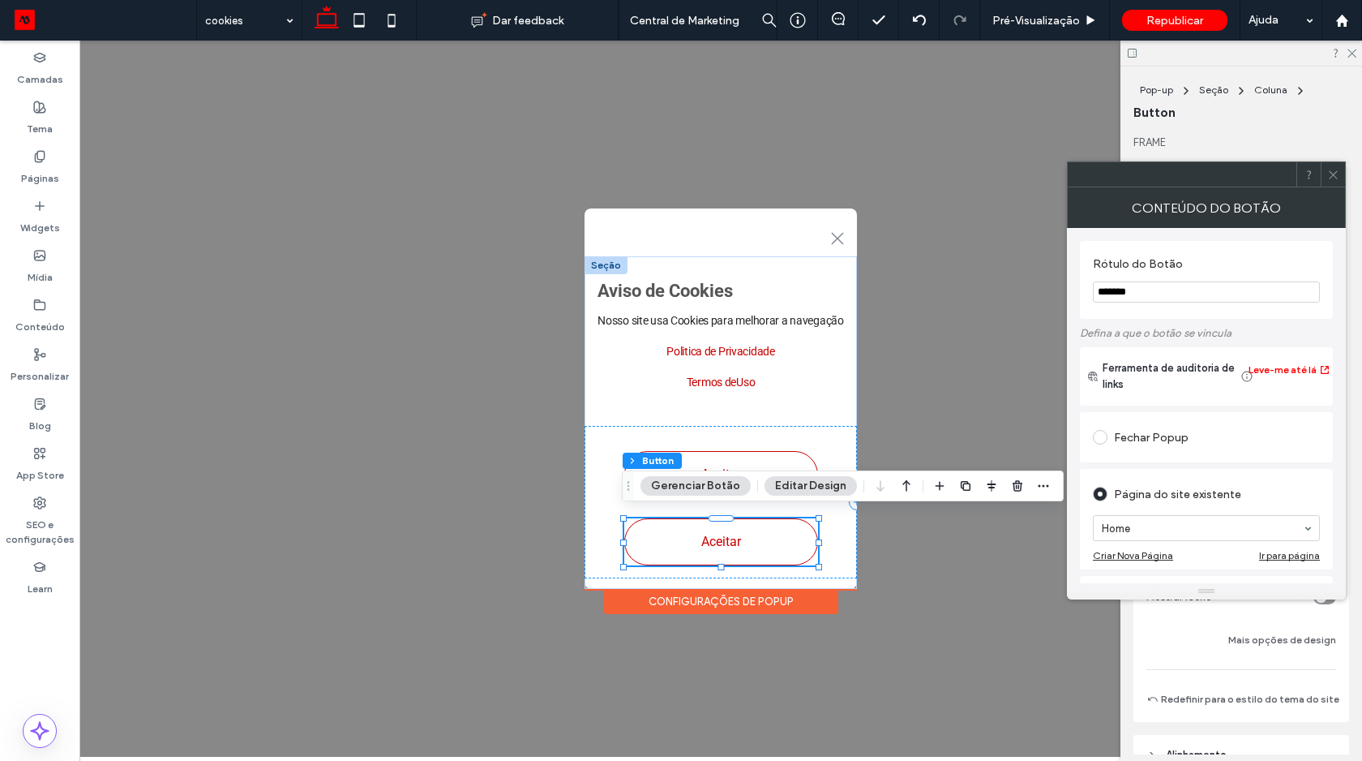
click at [1160, 300] on input "*******" at bounding box center [1206, 291] width 227 height 21
click at [1273, 257] on label "Rótulo do Botão" at bounding box center [1203, 266] width 221 height 18
click at [1137, 289] on input "**********" at bounding box center [1206, 291] width 227 height 21
click at [1141, 291] on input "**********" at bounding box center [1206, 291] width 227 height 21
type input "**********"
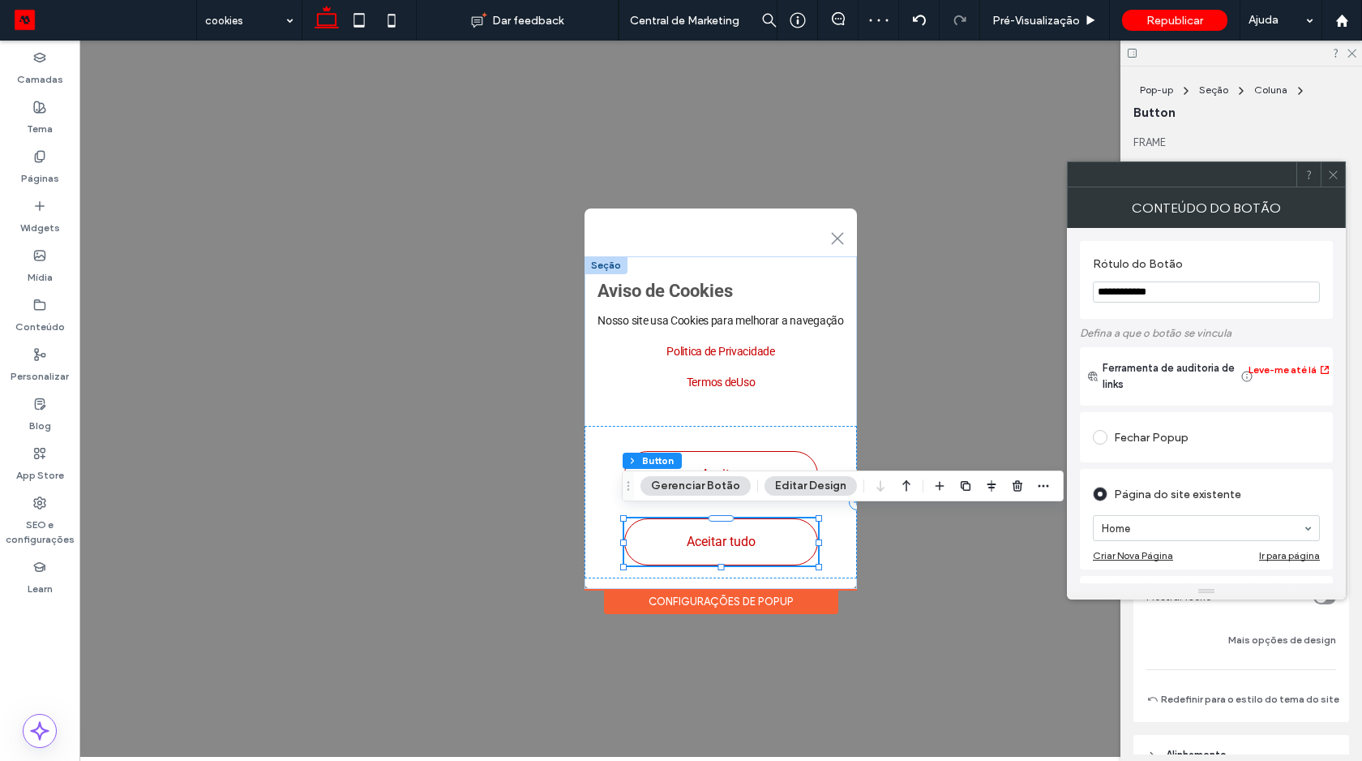
click at [1240, 264] on label "Rótulo do Botão" at bounding box center [1203, 266] width 221 height 18
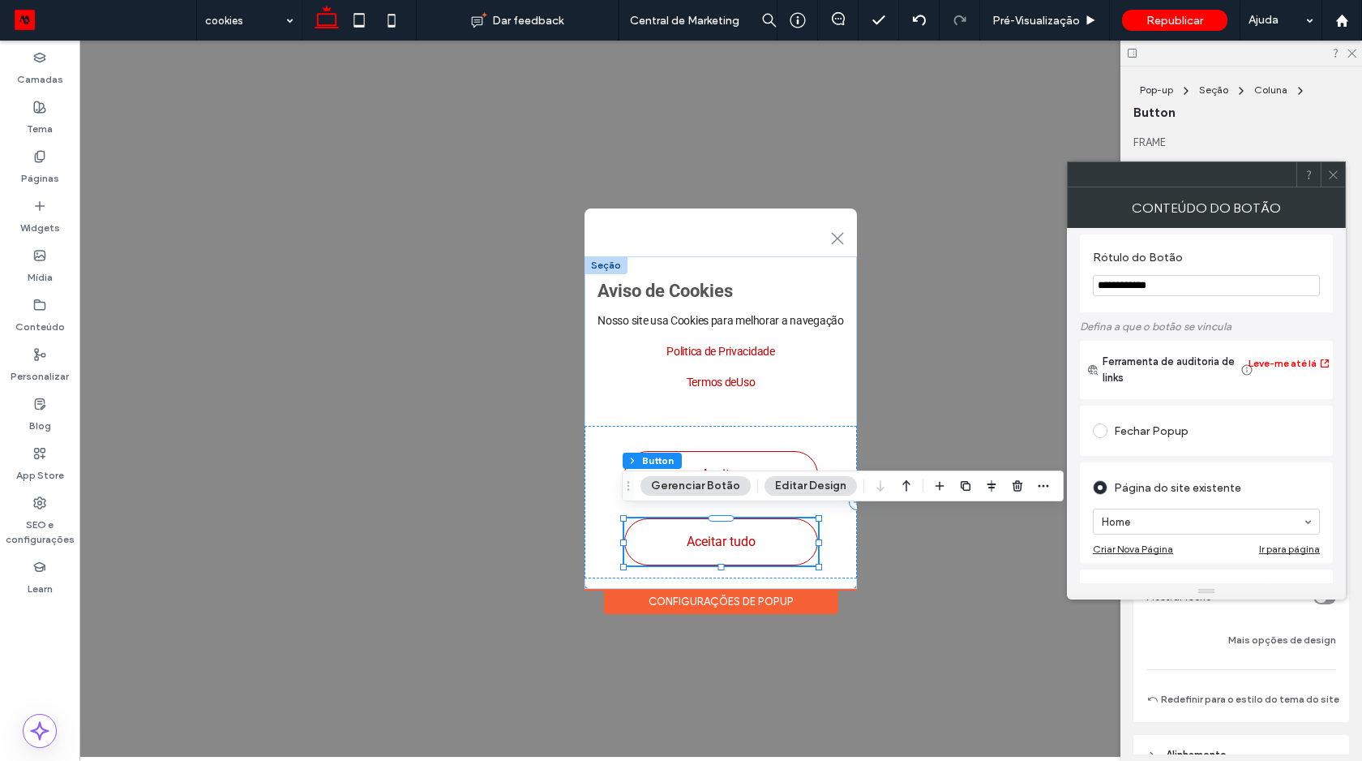
click at [1332, 180] on icon at bounding box center [1333, 175] width 12 height 12
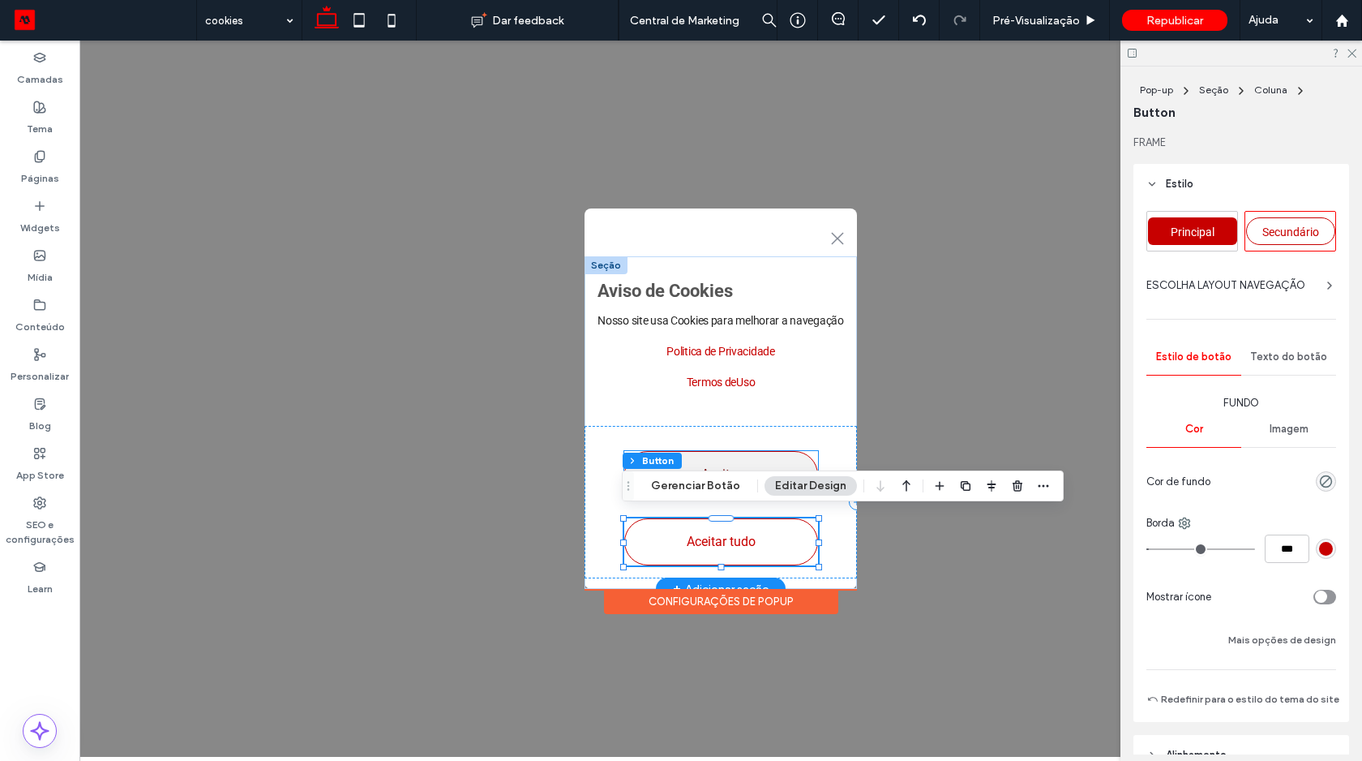
click at [763, 453] on link "Aceitar" at bounding box center [721, 474] width 194 height 47
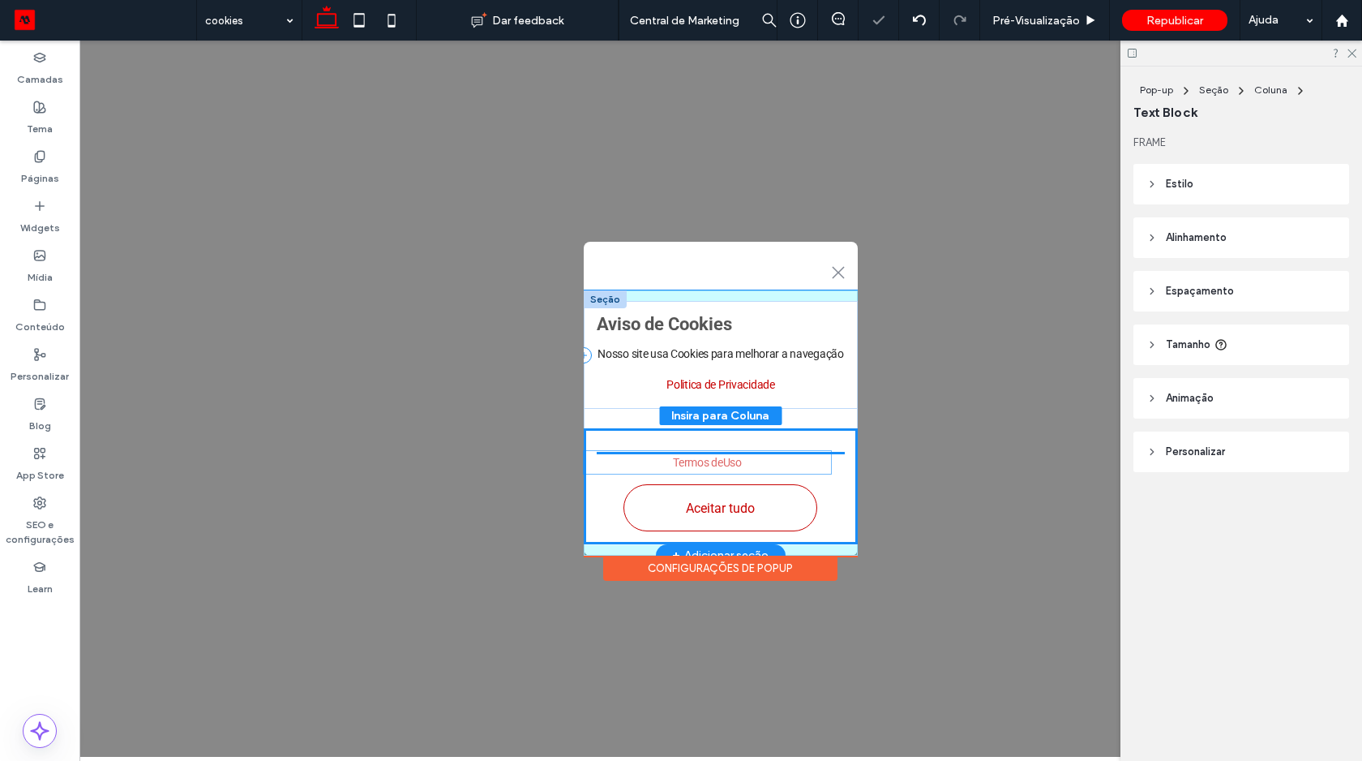
drag, startPoint x: 727, startPoint y: 405, endPoint x: 716, endPoint y: 458, distance: 53.9
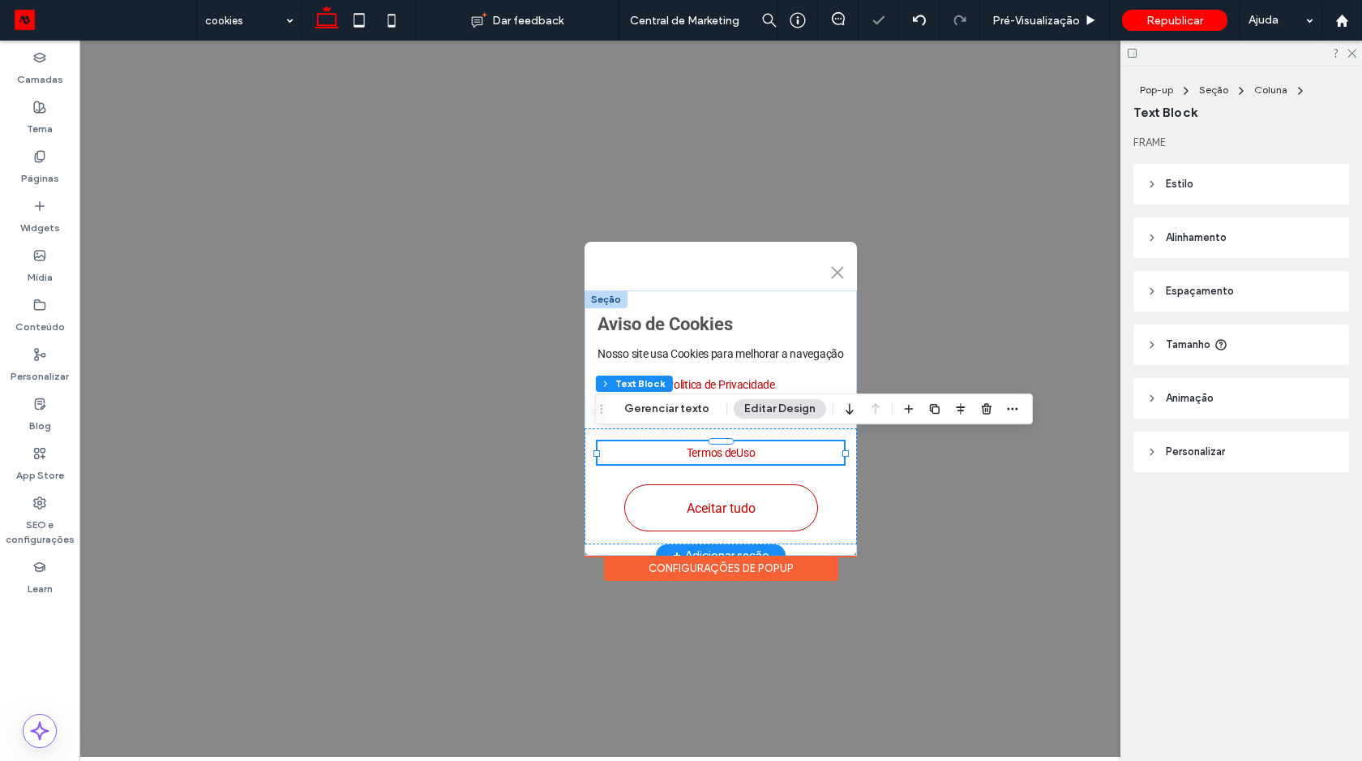
click at [715, 456] on p "Termos de ﻿ Uso" at bounding box center [721, 452] width 246 height 23
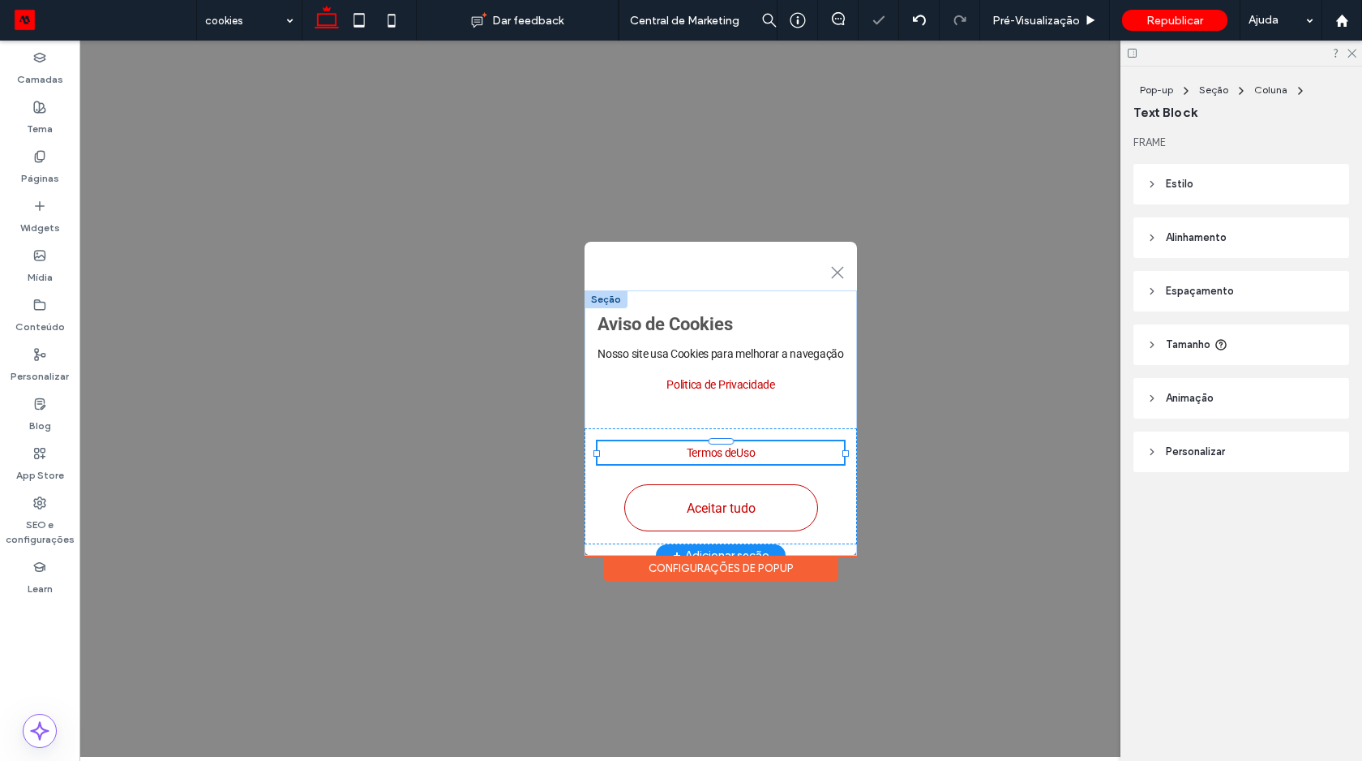
type input "******"
type input "**"
click at [715, 456] on p "**********" at bounding box center [721, 452] width 246 height 23
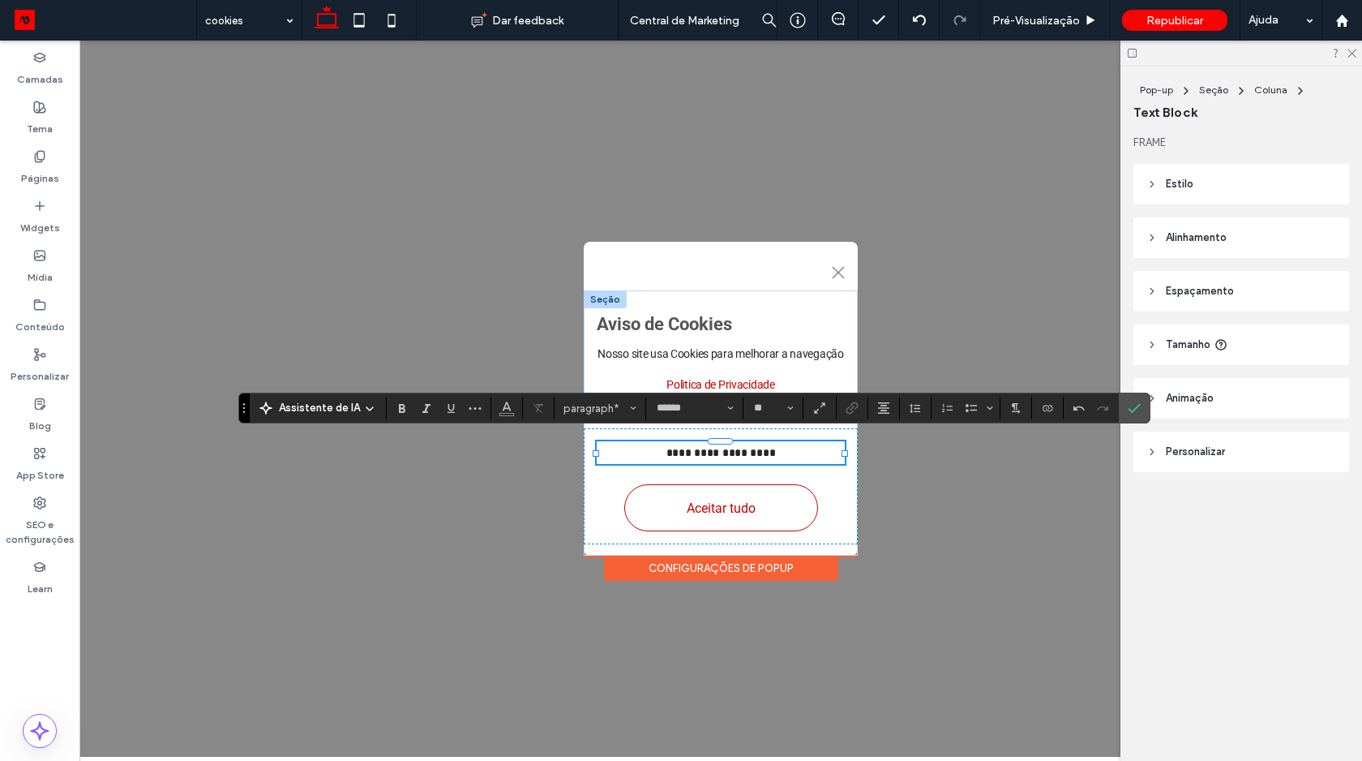
click at [691, 445] on p "**********" at bounding box center [720, 452] width 247 height 23
click at [447, 414] on icon "Sublinhado" at bounding box center [450, 407] width 13 height 13
click at [504, 414] on span "Cor" at bounding box center [506, 406] width 13 height 21
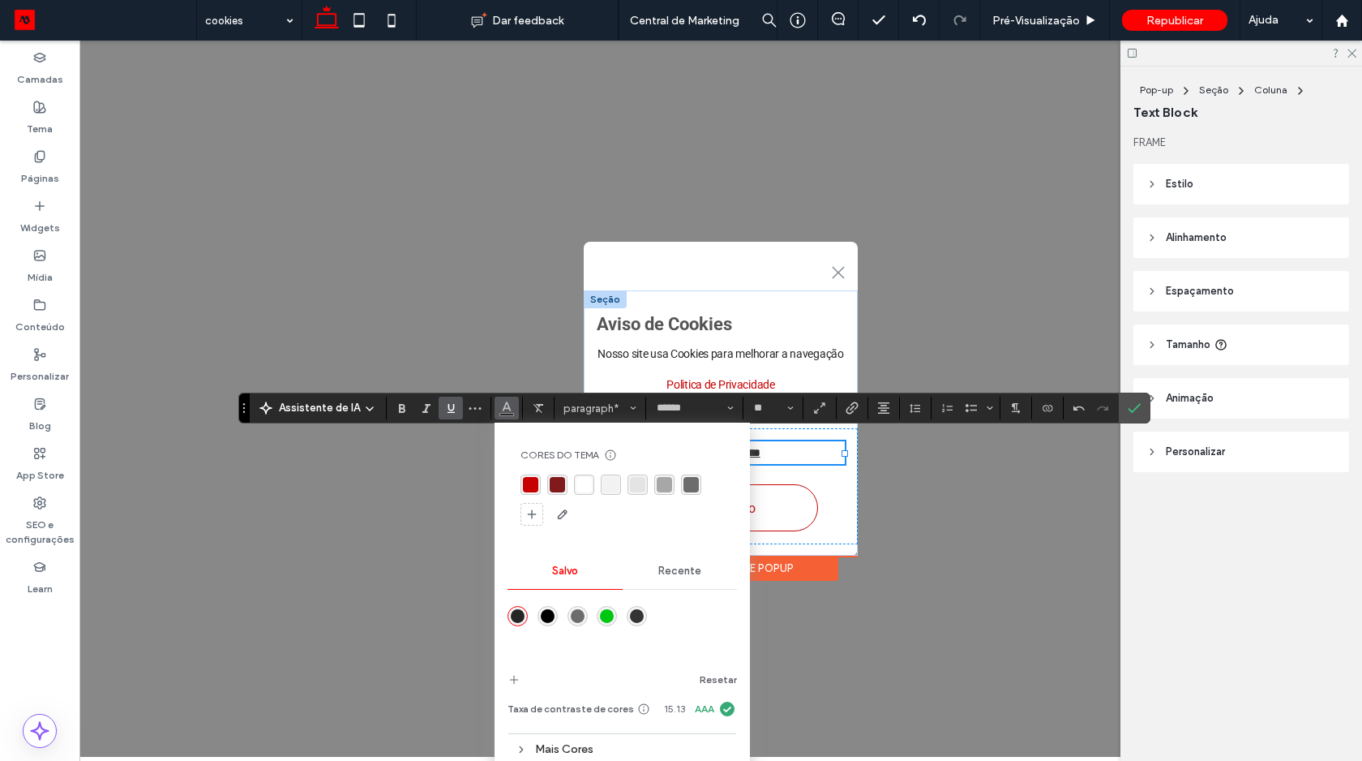
click at [688, 476] on div "rgba(108,108,108,1)" at bounding box center [691, 484] width 20 height 20
click at [1131, 405] on icon "Confirmar" at bounding box center [1134, 407] width 13 height 13
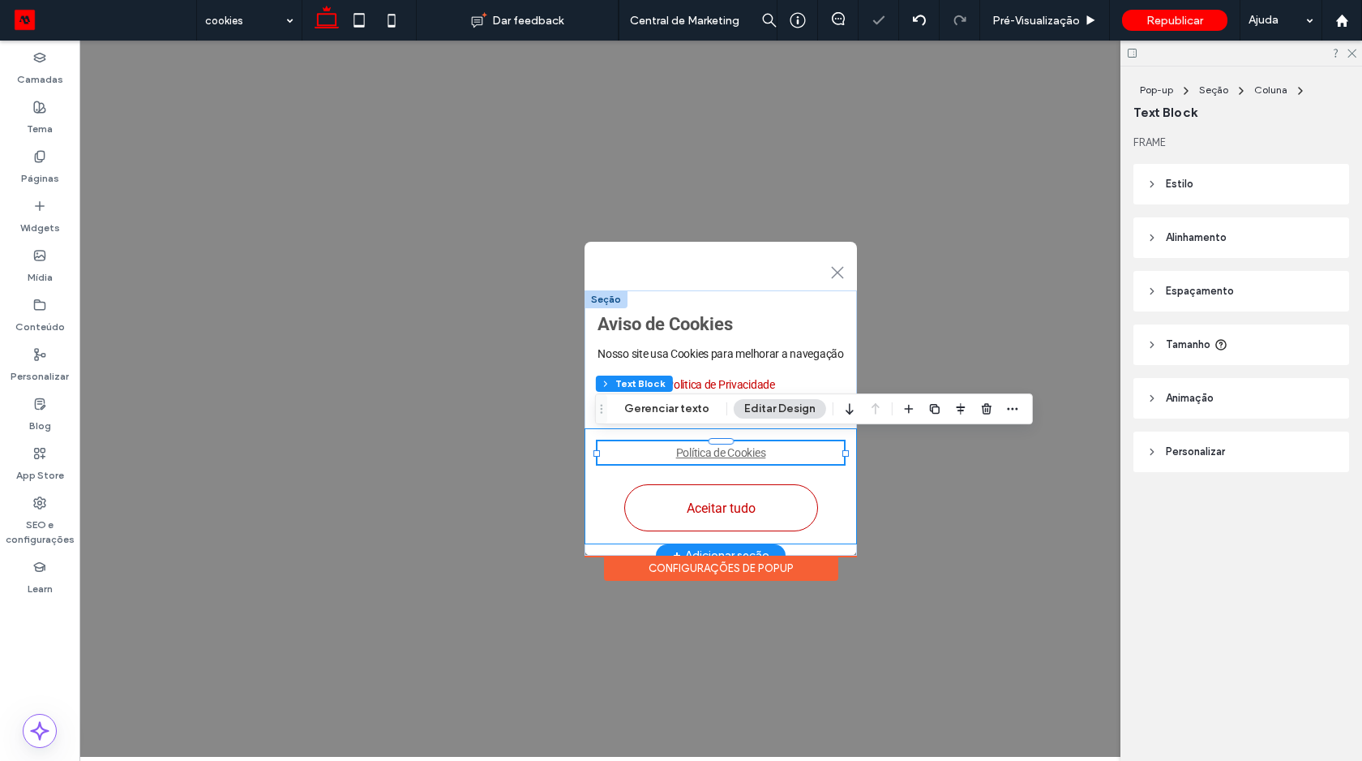
click at [838, 495] on div "Polí ﻿ tica de Cookies Aceitar tudo" at bounding box center [721, 486] width 272 height 116
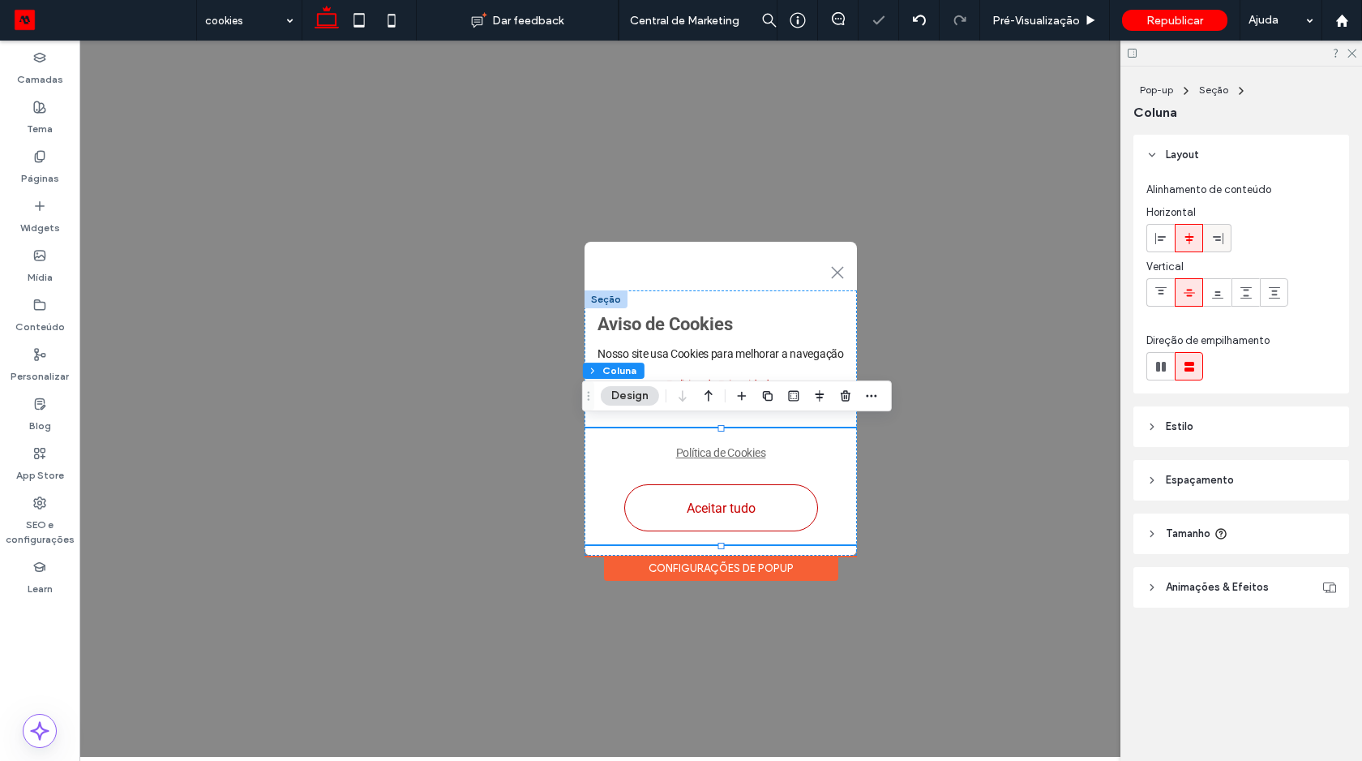
click at [1211, 236] on icon at bounding box center [1217, 238] width 13 height 13
click at [1191, 245] on span at bounding box center [1189, 238] width 13 height 27
click at [1158, 369] on use at bounding box center [1161, 367] width 10 height 10
type input "*"
type input "**"
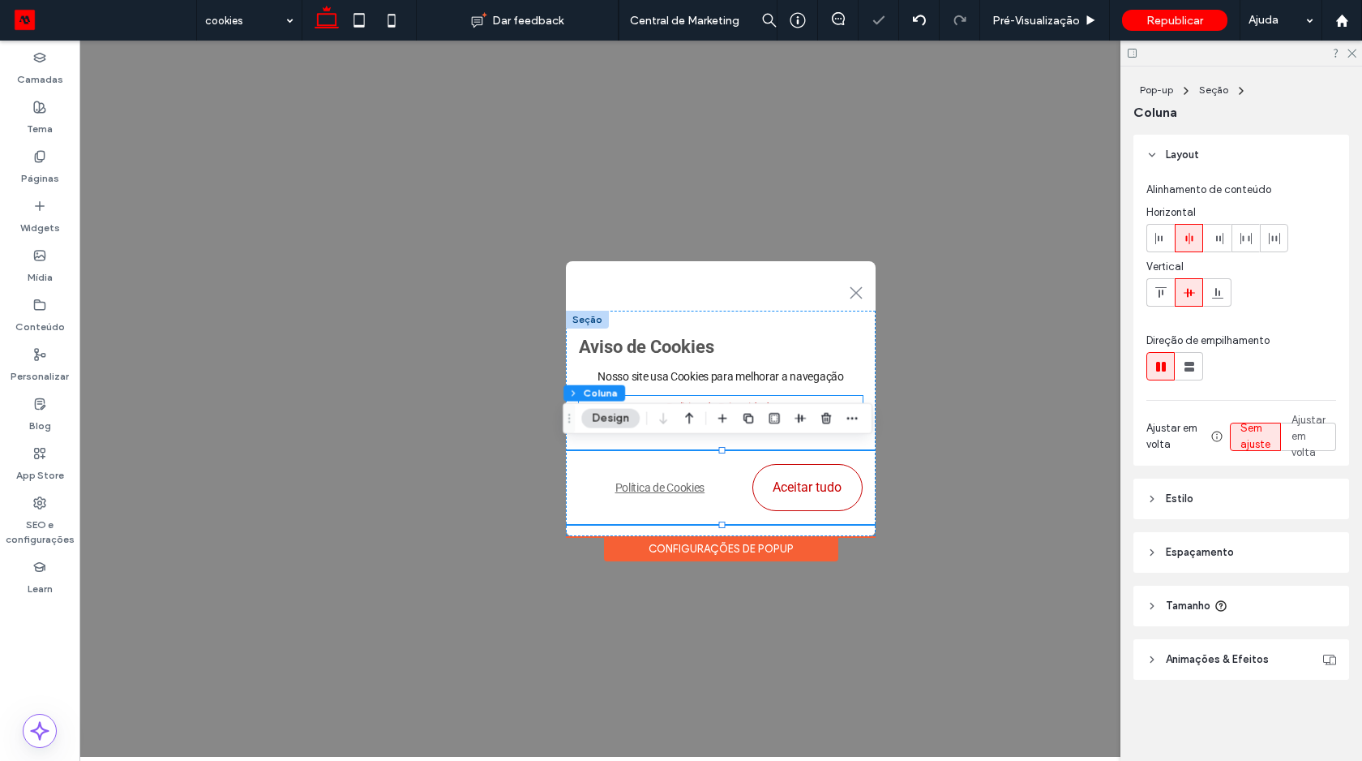
click at [752, 401] on link "Politica de Privacidade" at bounding box center [720, 407] width 109 height 13
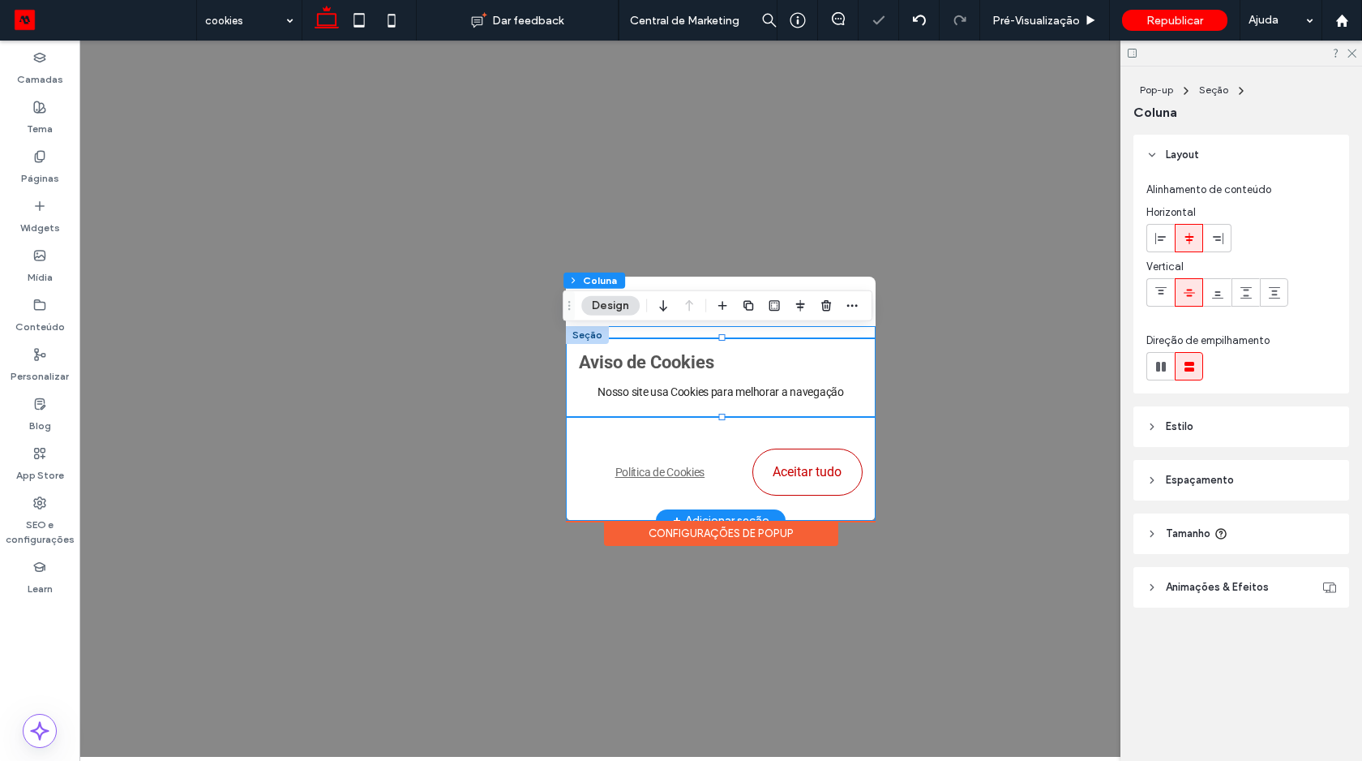
click at [818, 327] on div "Aviso de Cookies Nosso site usa Cookies para melhorar a navegação ﻿ Política de…" at bounding box center [721, 423] width 310 height 195
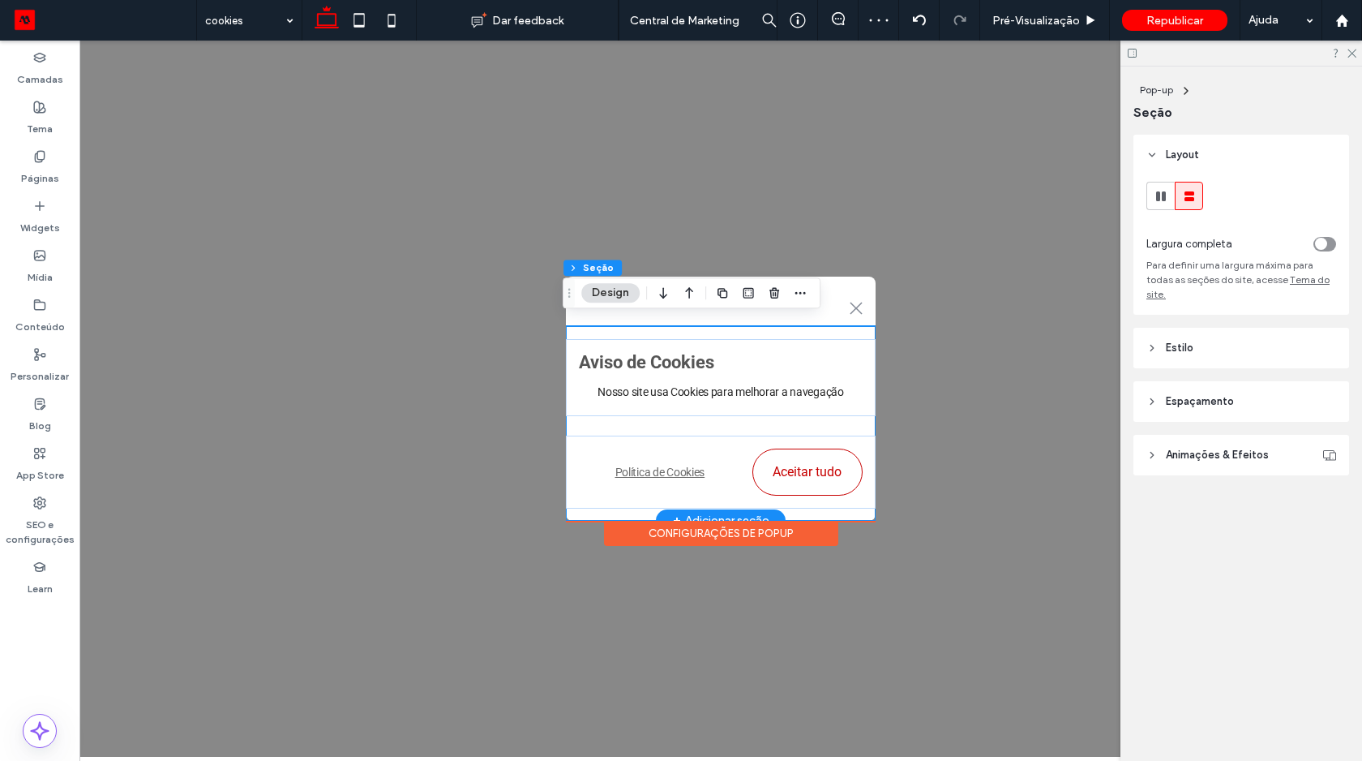
click at [862, 328] on div "Aviso de Cookies Nosso site usa Cookies para melhorar a navegação ﻿ Política de…" at bounding box center [721, 423] width 310 height 195
click at [1185, 393] on span "Espaçamento" at bounding box center [1200, 401] width 68 height 16
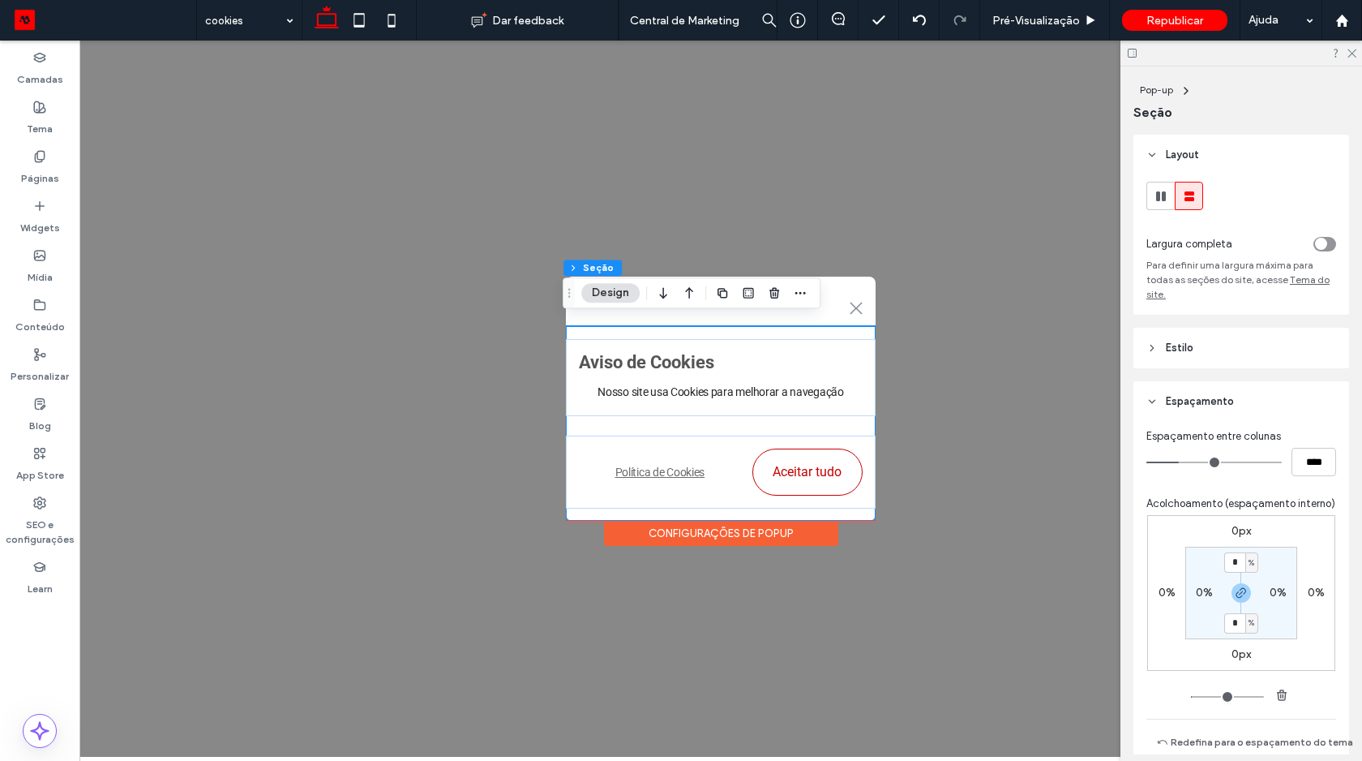
click at [1196, 599] on label "0%" at bounding box center [1204, 592] width 17 height 14
type input "*"
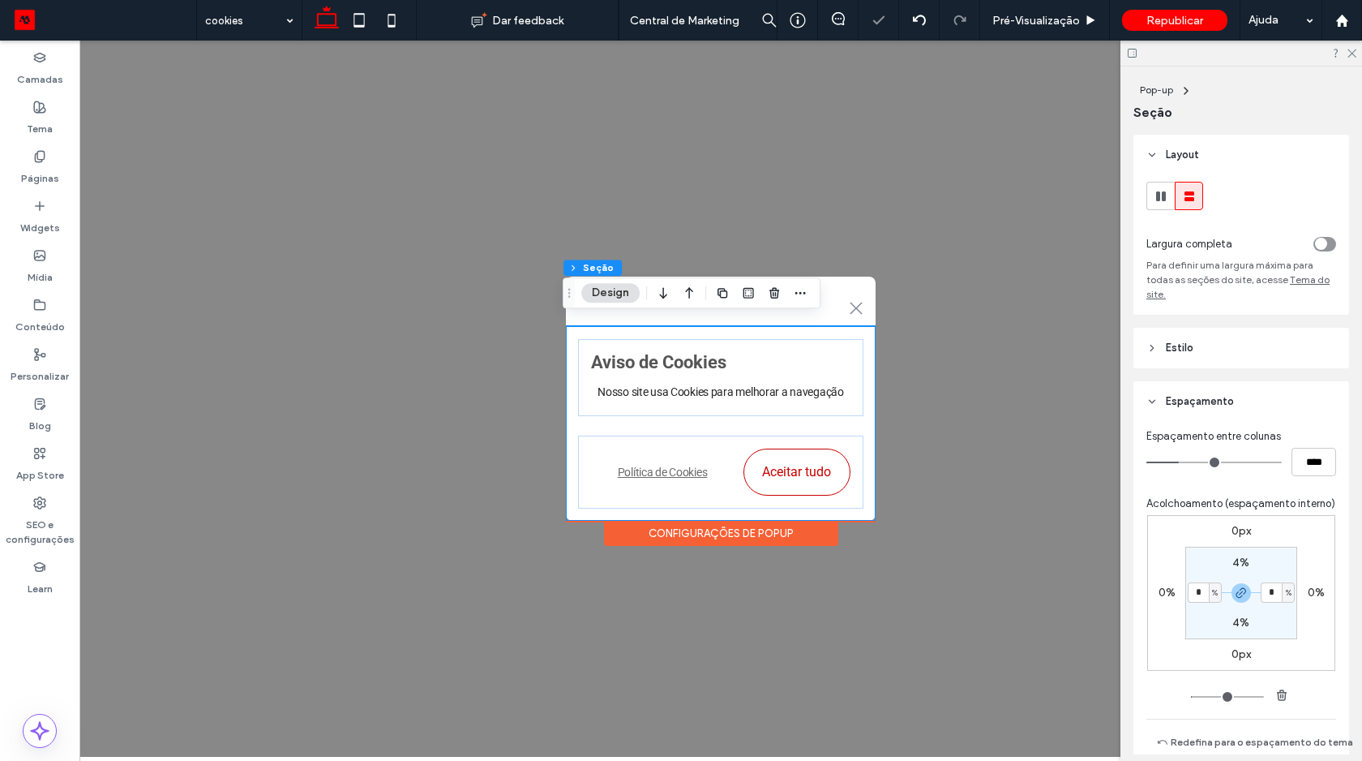
click at [1160, 599] on label "0%" at bounding box center [1167, 592] width 17 height 14
type input "*"
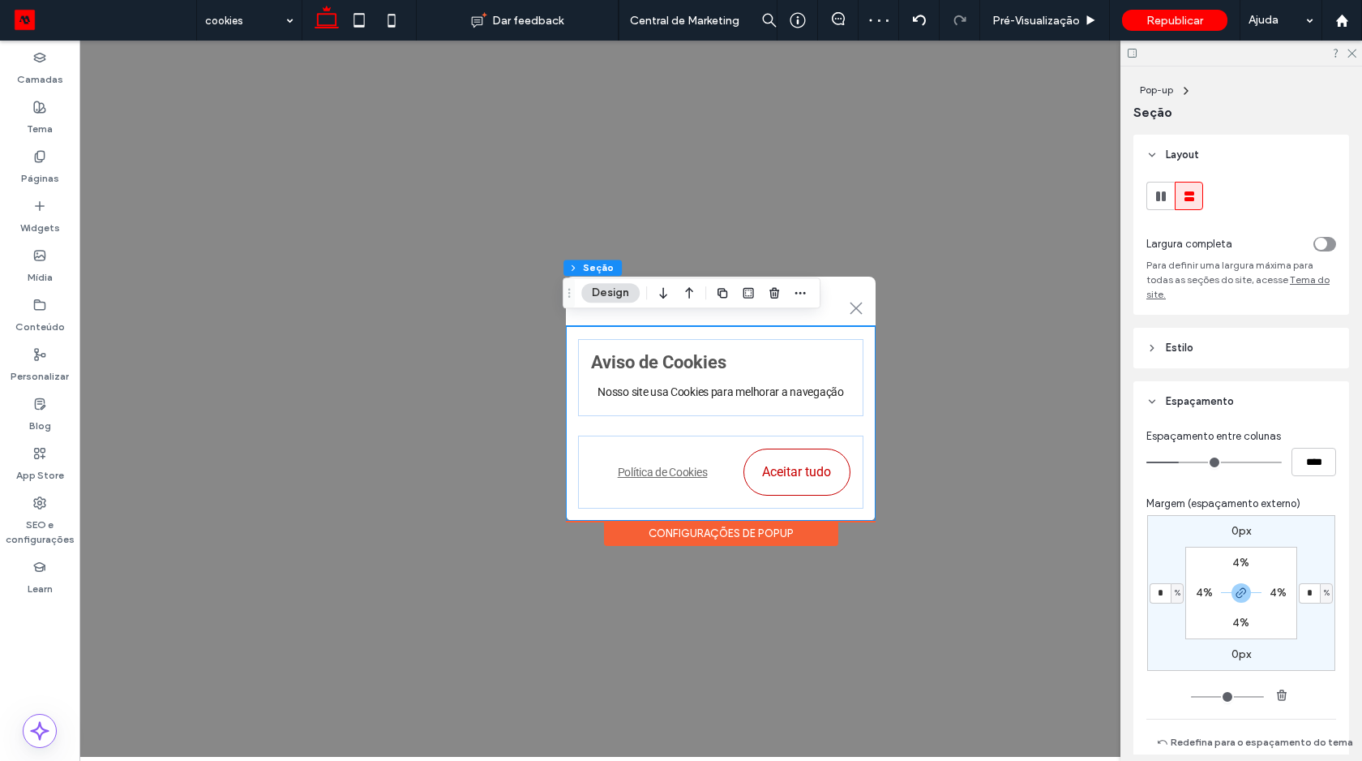
type input "*"
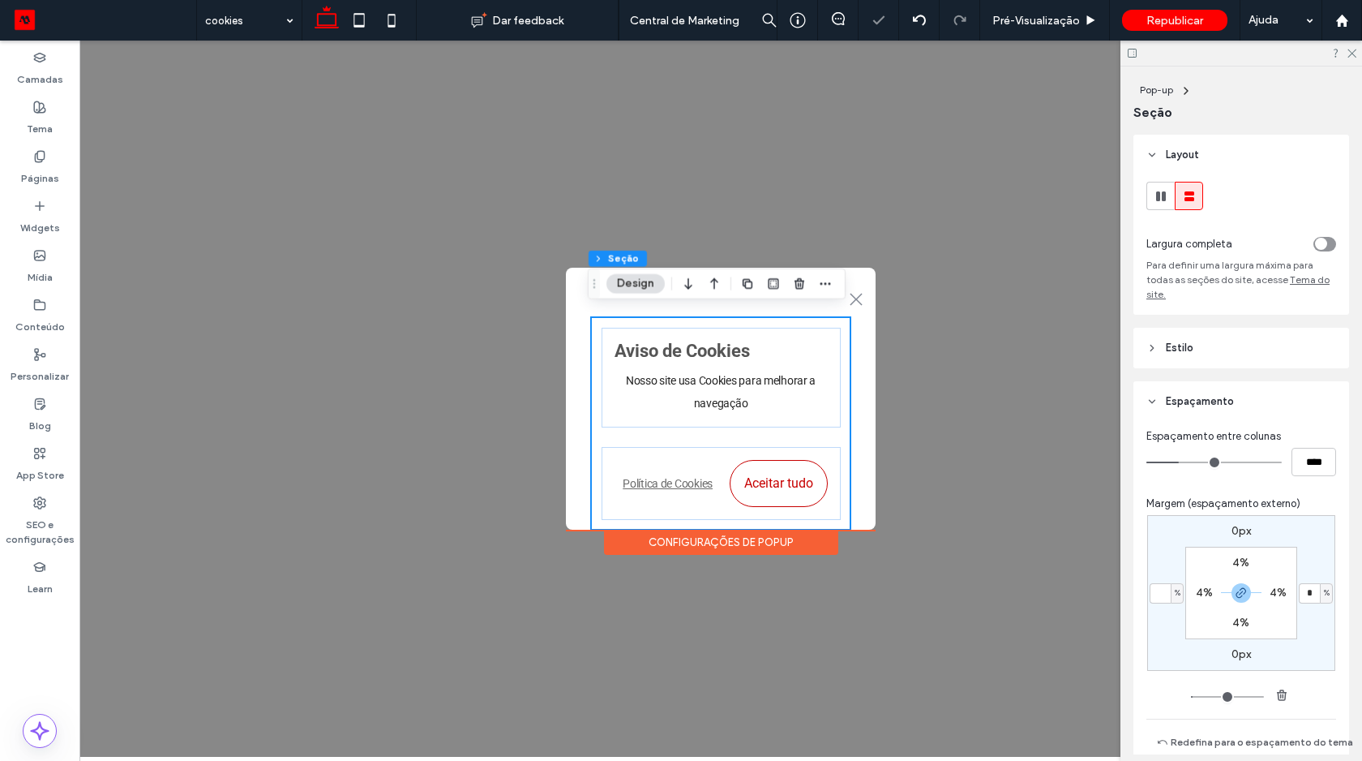
type input "*"
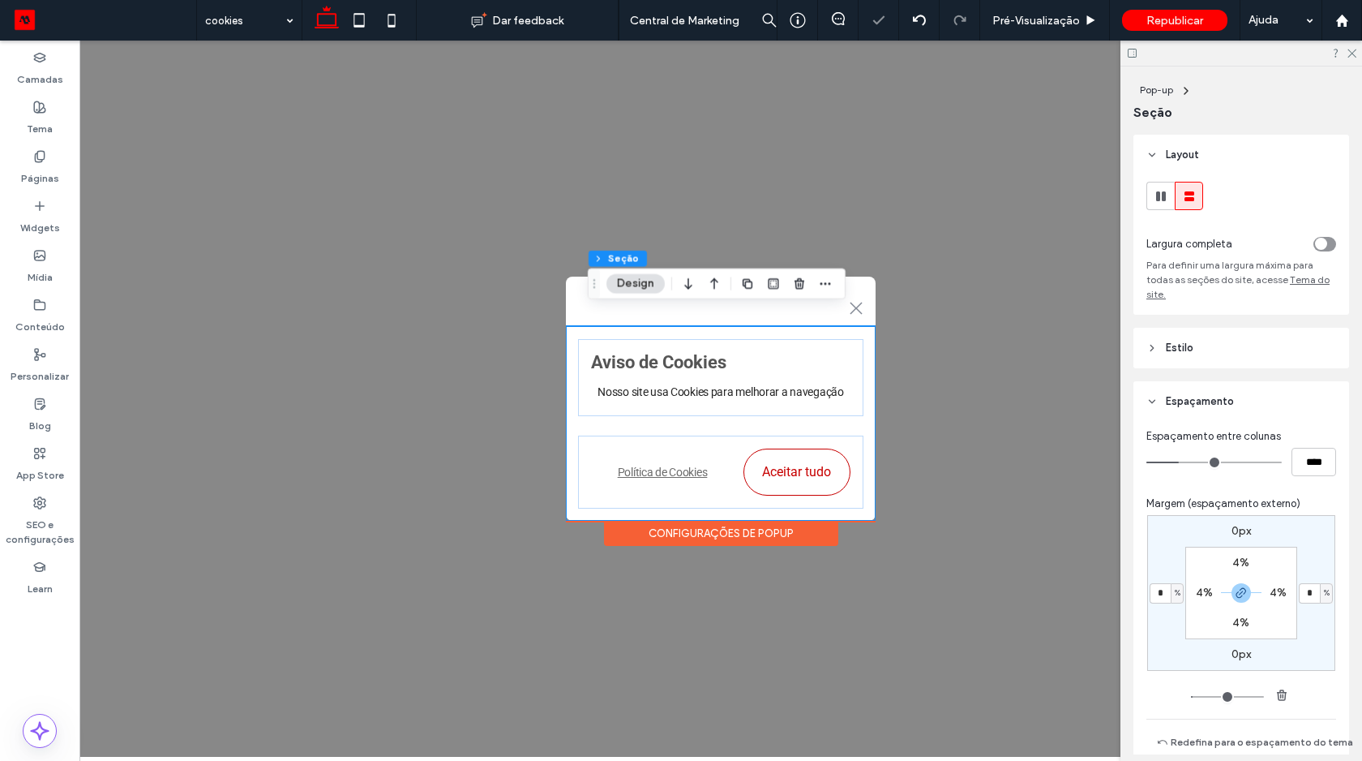
click at [1163, 556] on div "0px * % 0px * % 4% 4% 4% 4%" at bounding box center [1241, 593] width 188 height 156
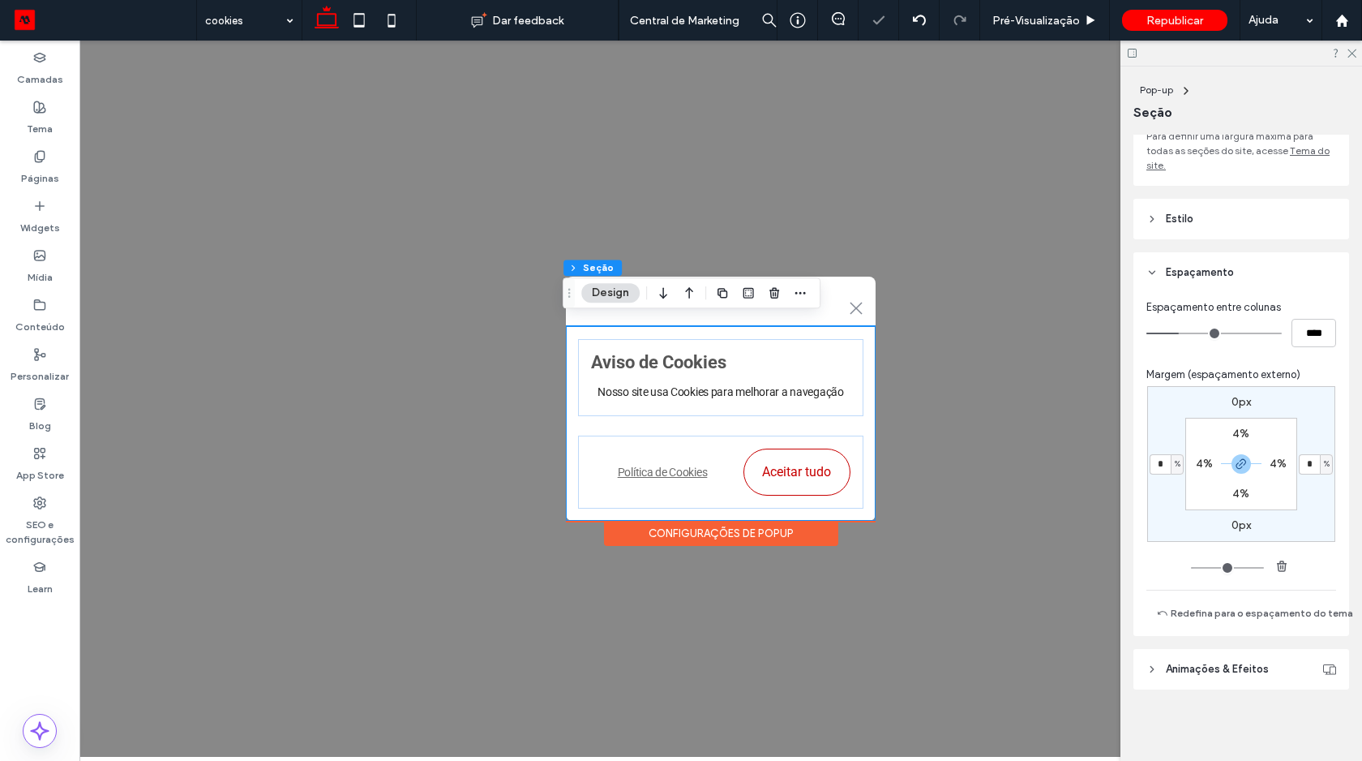
scroll to position [0, 0]
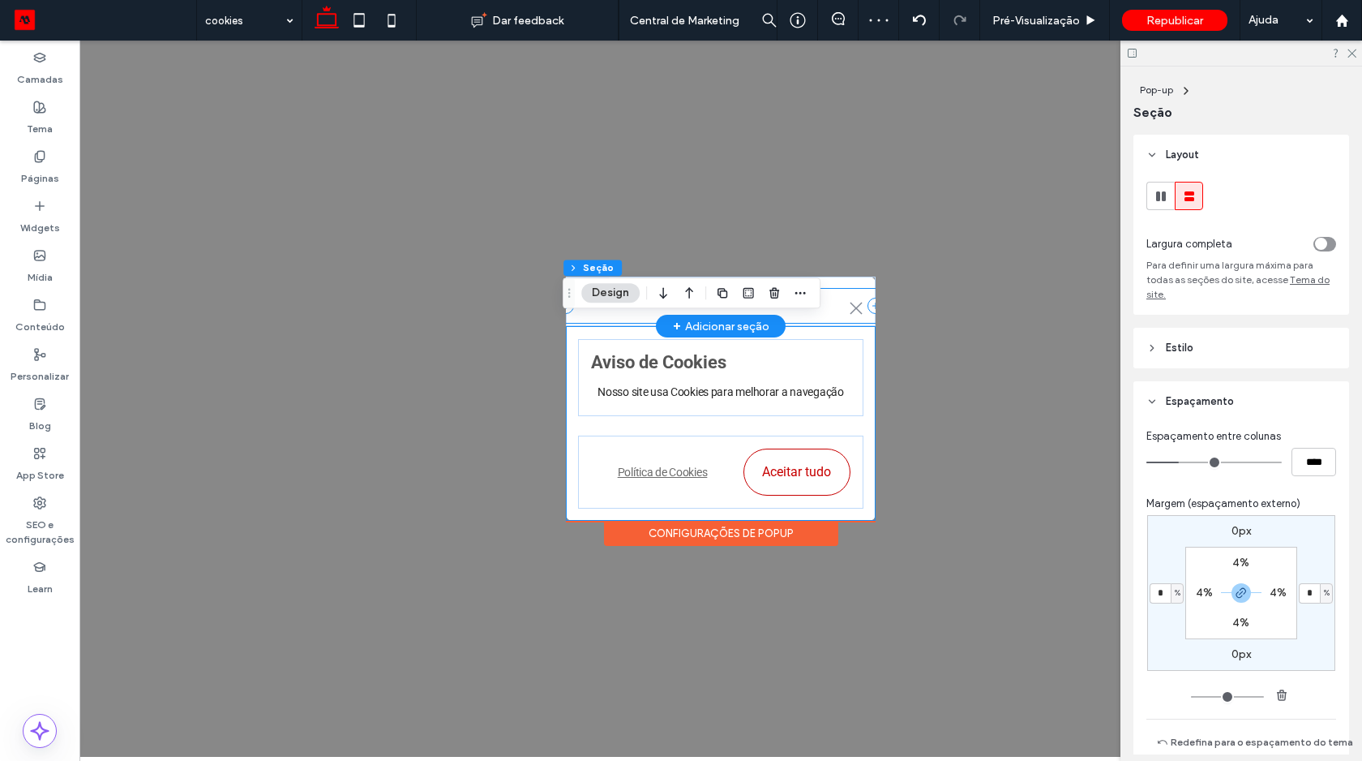
click at [865, 311] on div ".st0-1091118977{fill-rule:evenodd;clip-rule:evenodd;}" at bounding box center [721, 306] width 310 height 34
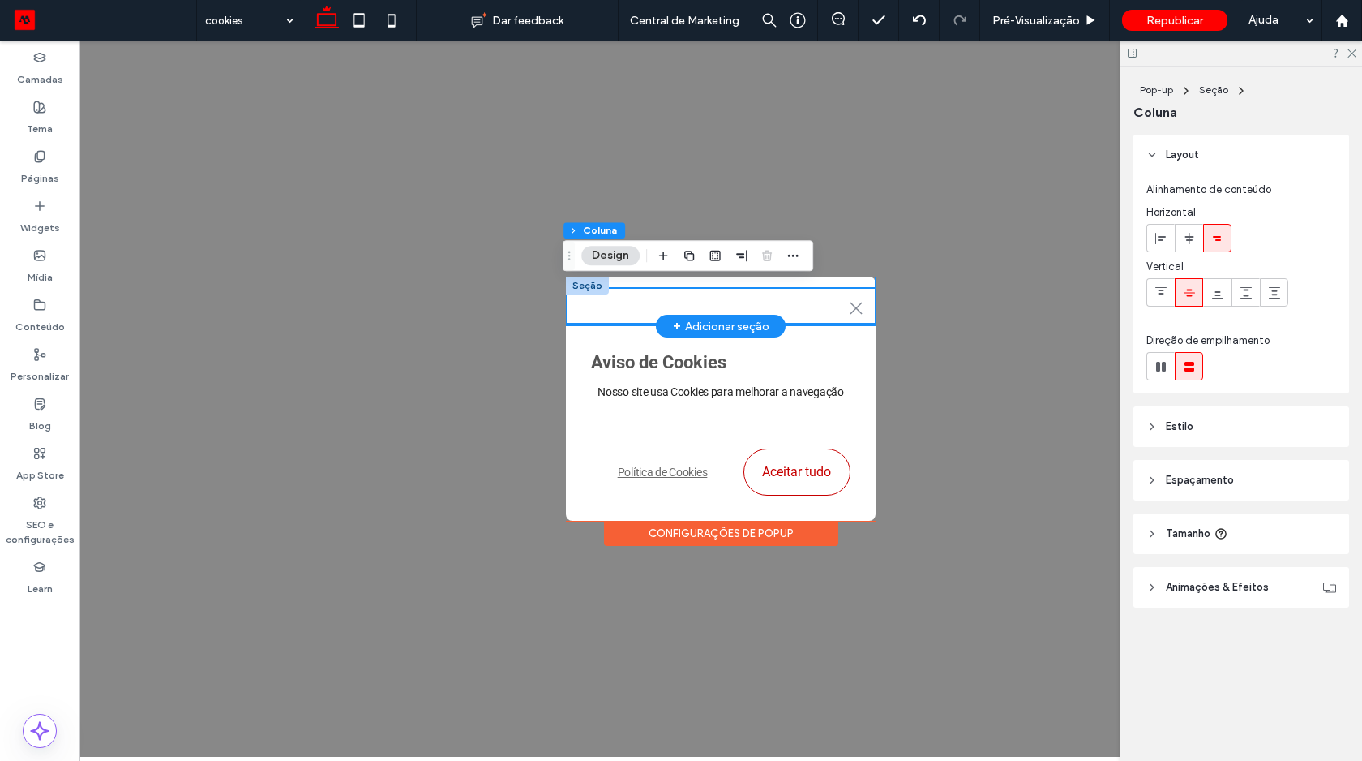
click at [826, 278] on div ".st0-1091118977{fill-rule:evenodd;clip-rule:evenodd;}" at bounding box center [721, 300] width 310 height 49
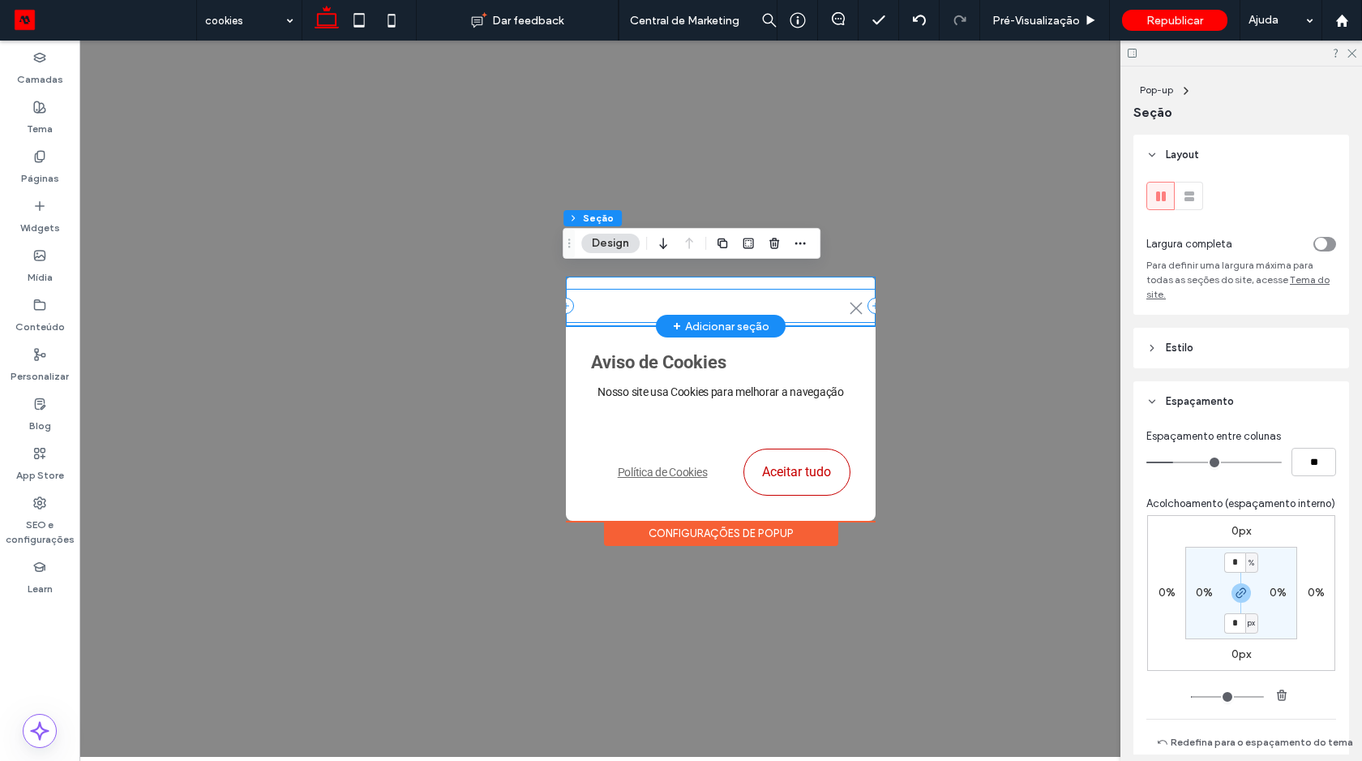
click at [822, 289] on div ".st0-1091118977{fill-rule:evenodd;clip-rule:evenodd;}" at bounding box center [721, 306] width 310 height 34
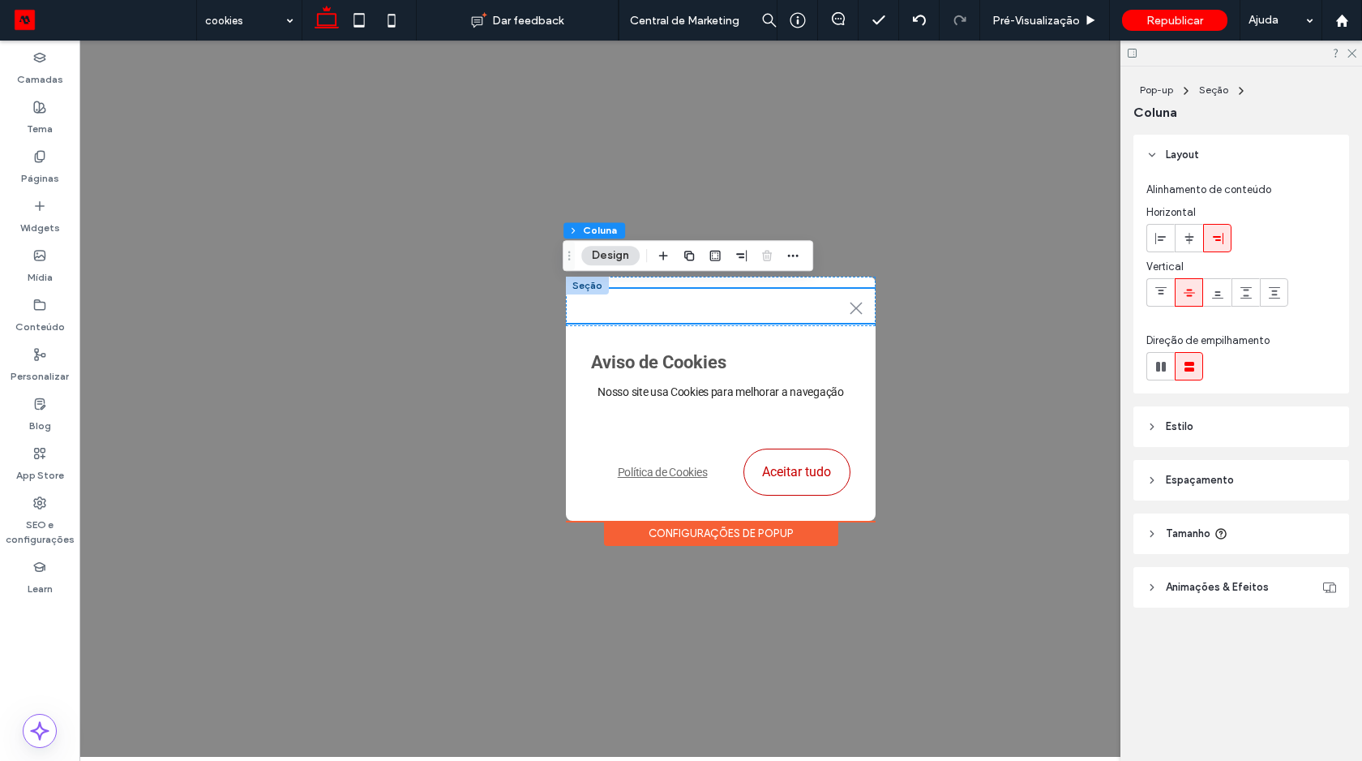
click at [1186, 485] on span "Espaçamento" at bounding box center [1200, 480] width 68 height 16
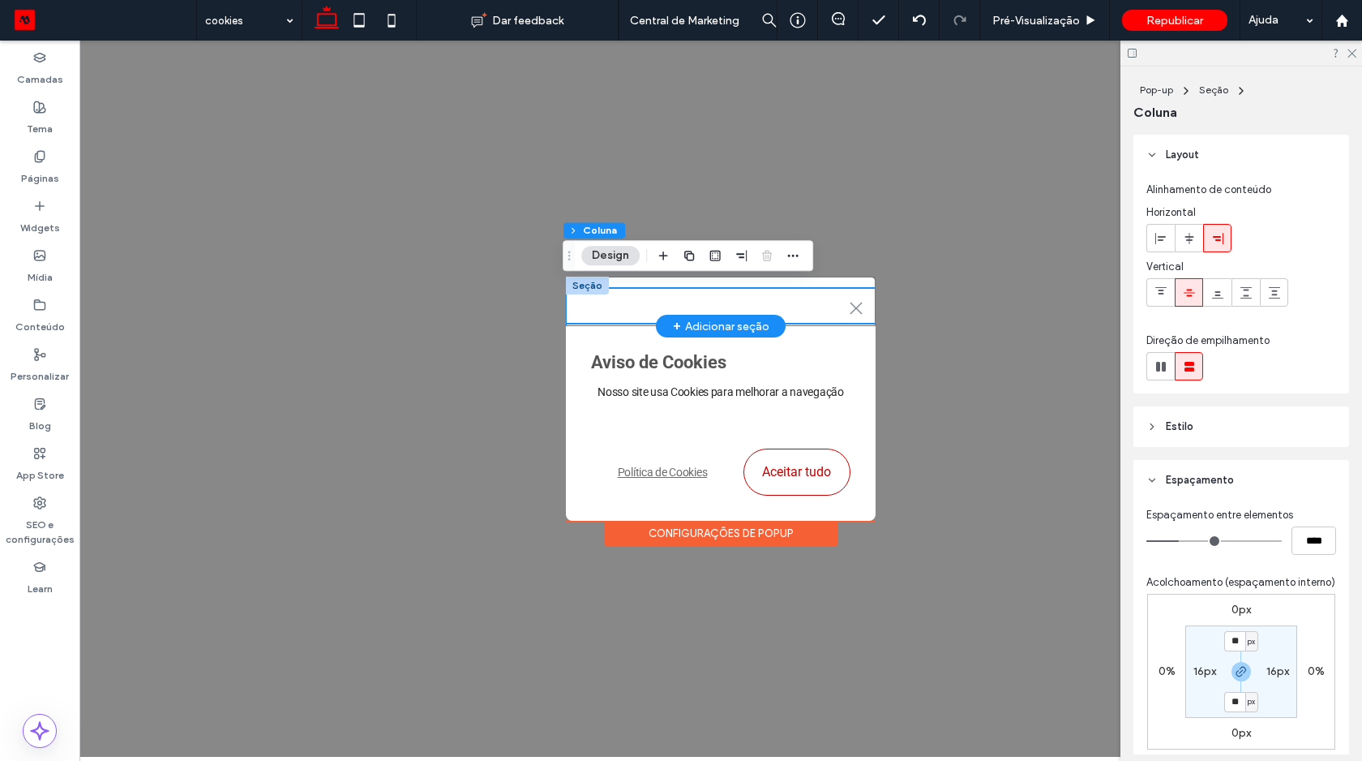
click at [830, 281] on div ".st0-1091118977{fill-rule:evenodd;clip-rule:evenodd;}" at bounding box center [721, 300] width 310 height 49
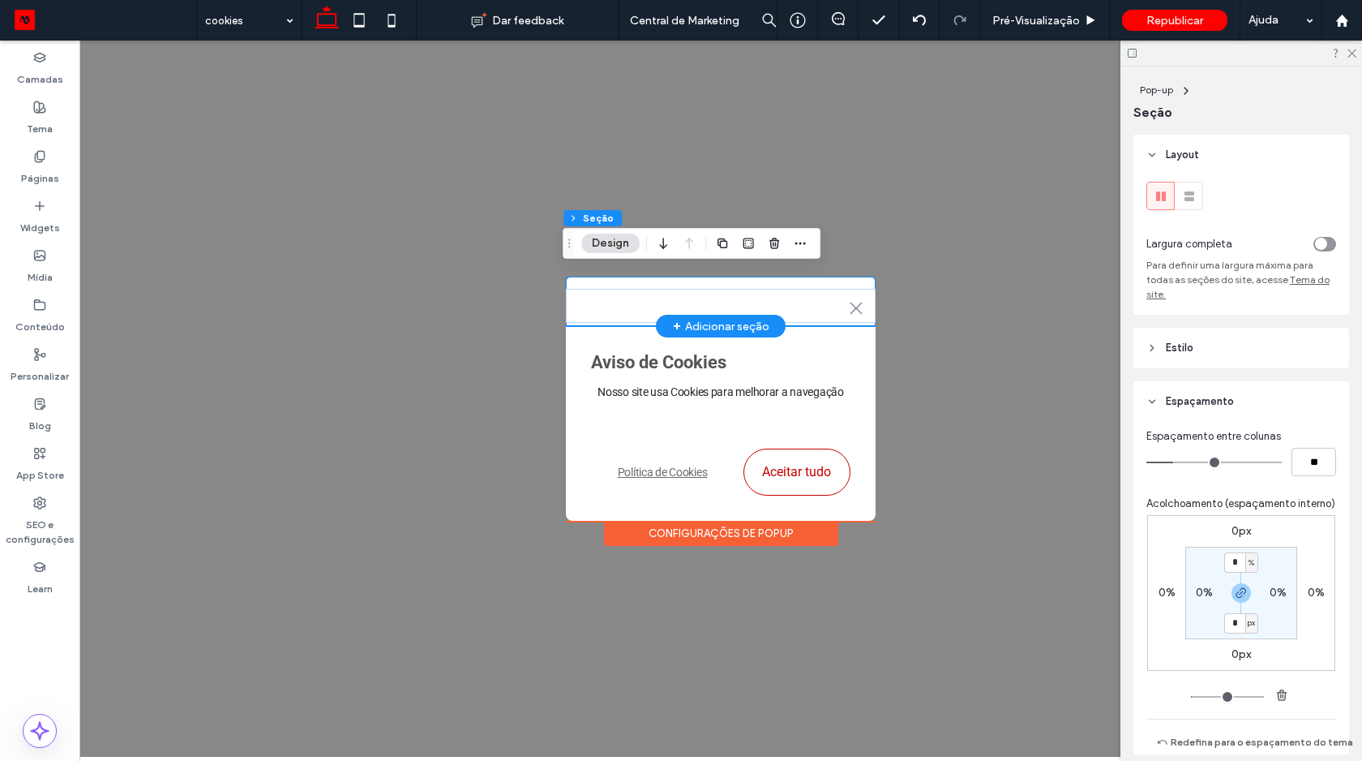
click at [830, 277] on div ".st0-1091118977{fill-rule:evenodd;clip-rule:evenodd;}" at bounding box center [721, 300] width 310 height 49
click at [1234, 572] on input "*" at bounding box center [1234, 562] width 21 height 20
type input "*"
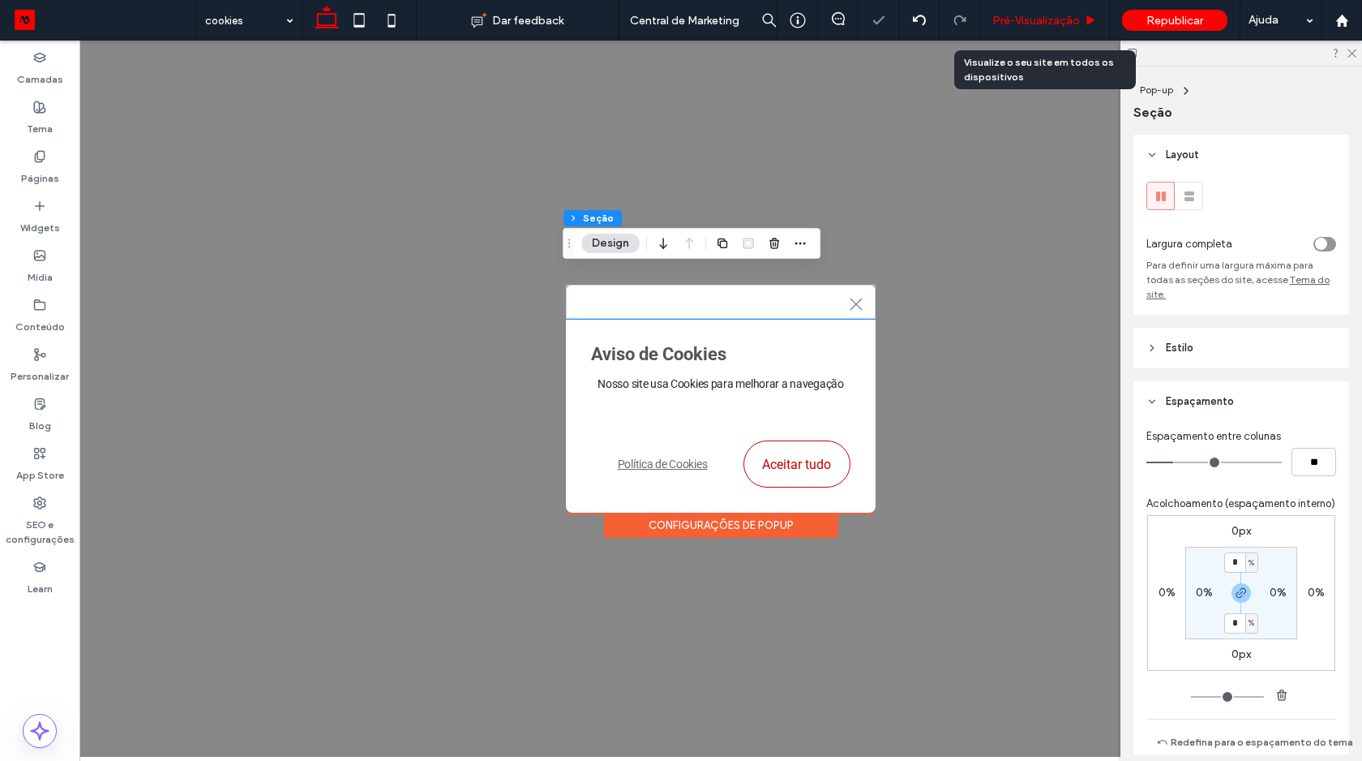
click at [1009, 29] on div "Pré-Visualizaçāo" at bounding box center [1045, 20] width 130 height 41
click at [1014, 18] on span "Pré-Visualizaçāo" at bounding box center [1036, 21] width 88 height 14
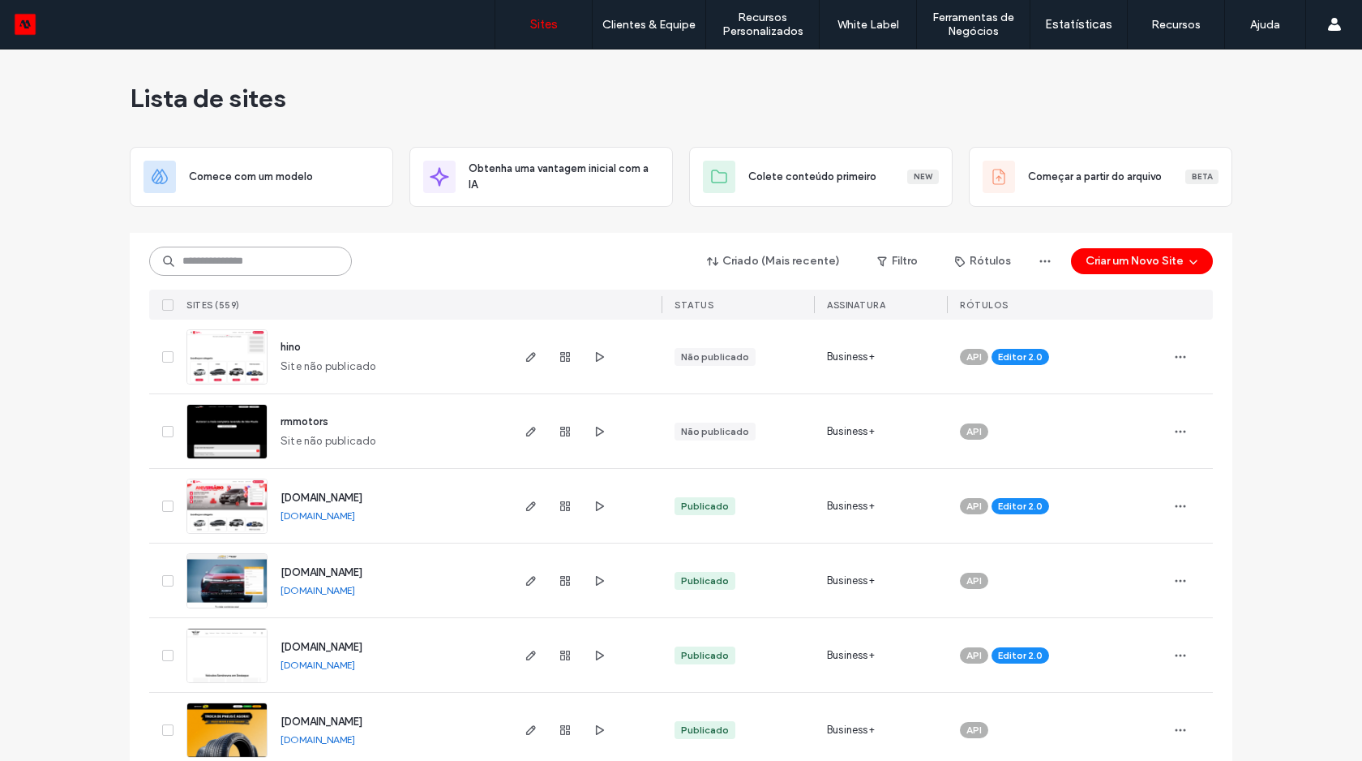
click at [298, 258] on input at bounding box center [250, 260] width 203 height 29
click at [295, 268] on input at bounding box center [250, 260] width 203 height 29
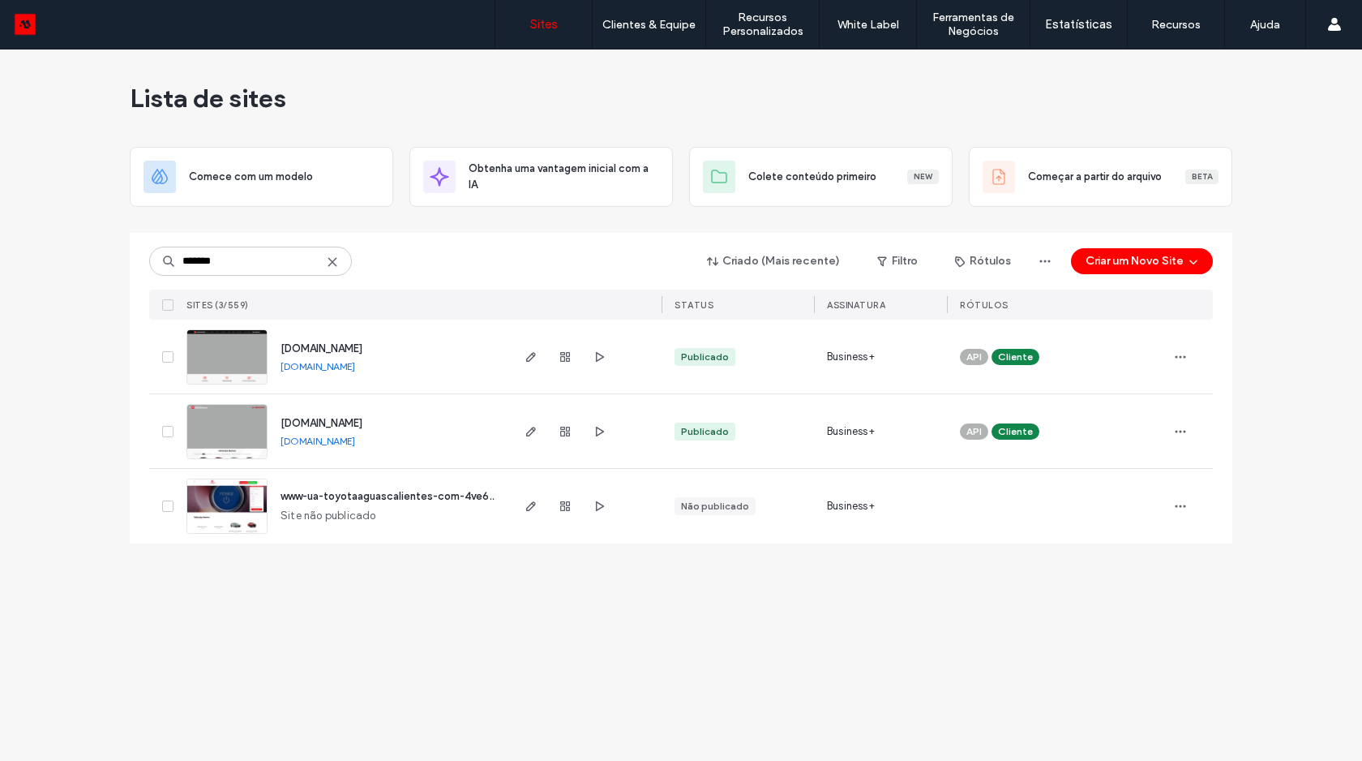
click at [335, 372] on div "www.toyotadeaguascalientes.com.mx" at bounding box center [318, 366] width 75 height 13
click at [335, 371] on link "www.toyotadeaguascalientes.com.mx" at bounding box center [318, 366] width 75 height 12
click at [303, 264] on input "*******" at bounding box center [250, 260] width 203 height 29
click at [334, 366] on link "www.toyotazacatecas.com.mx" at bounding box center [318, 366] width 75 height 12
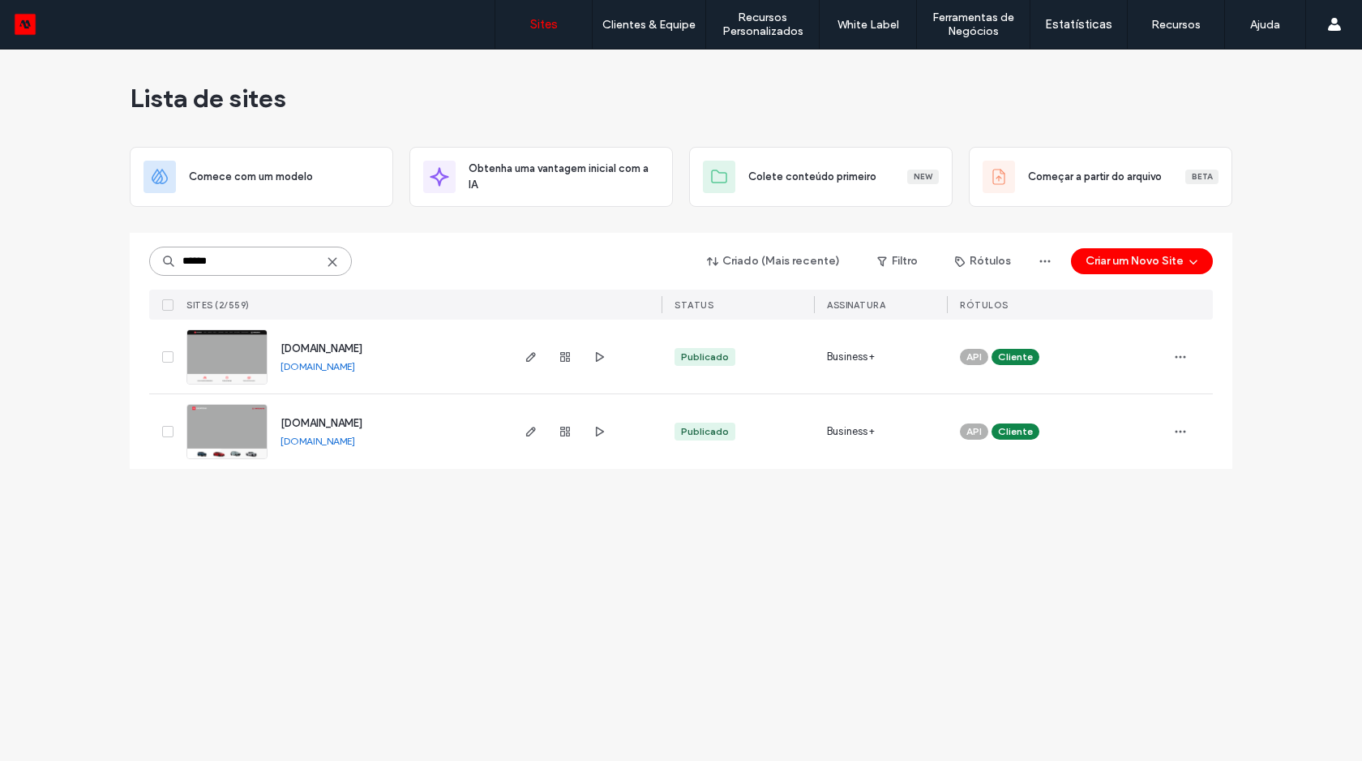
click at [264, 268] on input "******" at bounding box center [250, 260] width 203 height 29
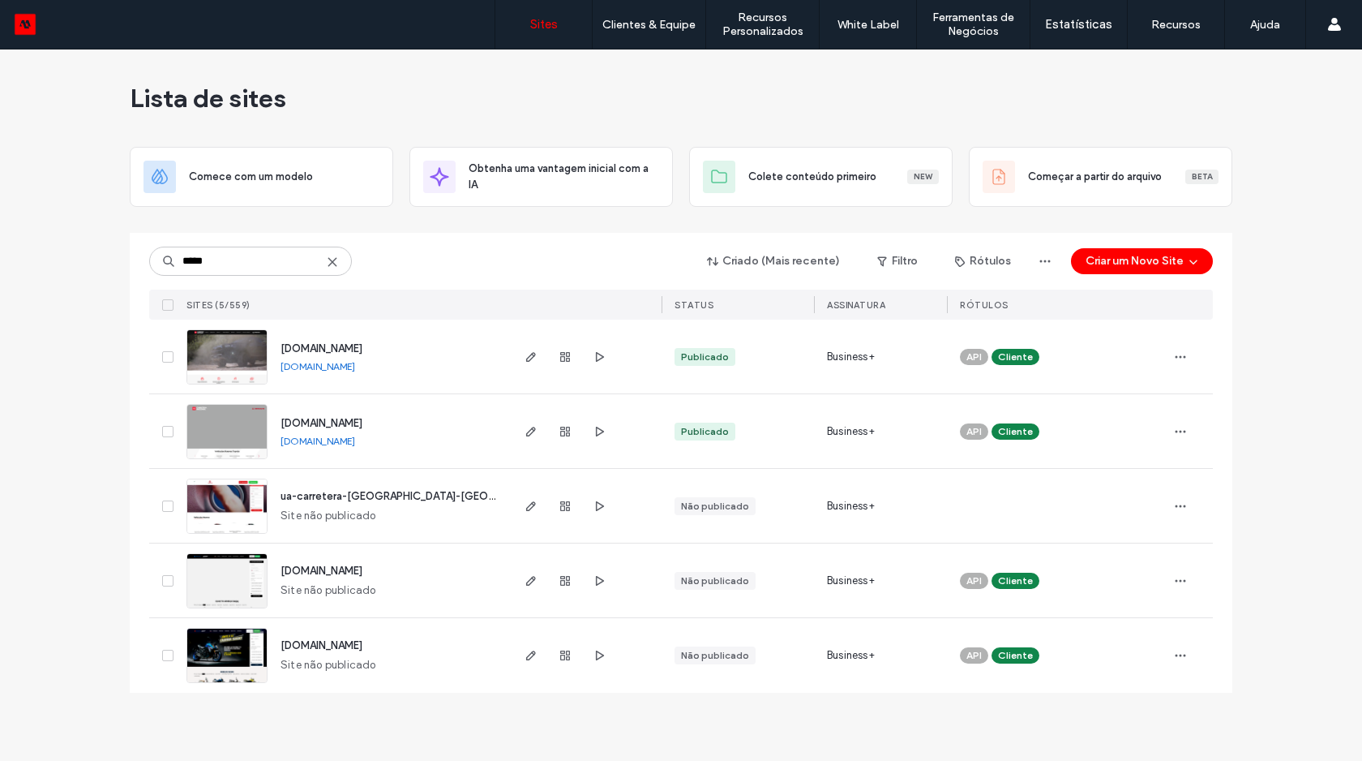
click at [315, 366] on link "www.toyotacarreteranacional.com" at bounding box center [318, 366] width 75 height 12
click at [341, 366] on link "www.toyotacarreteranacional.com" at bounding box center [318, 366] width 75 height 12
click at [286, 263] on input "*****" at bounding box center [250, 260] width 203 height 29
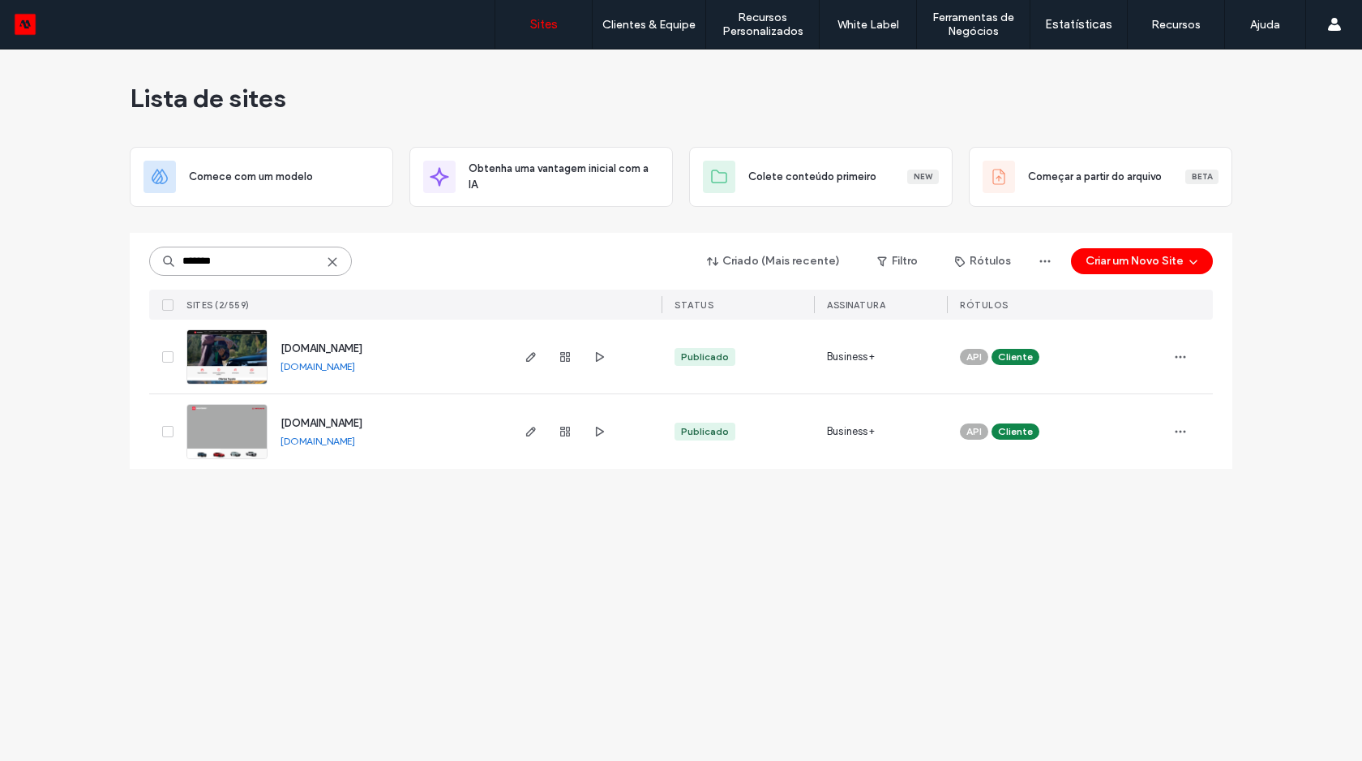
type input "*******"
click at [306, 363] on link "www.toyotamonterrey.com.mx" at bounding box center [318, 366] width 75 height 12
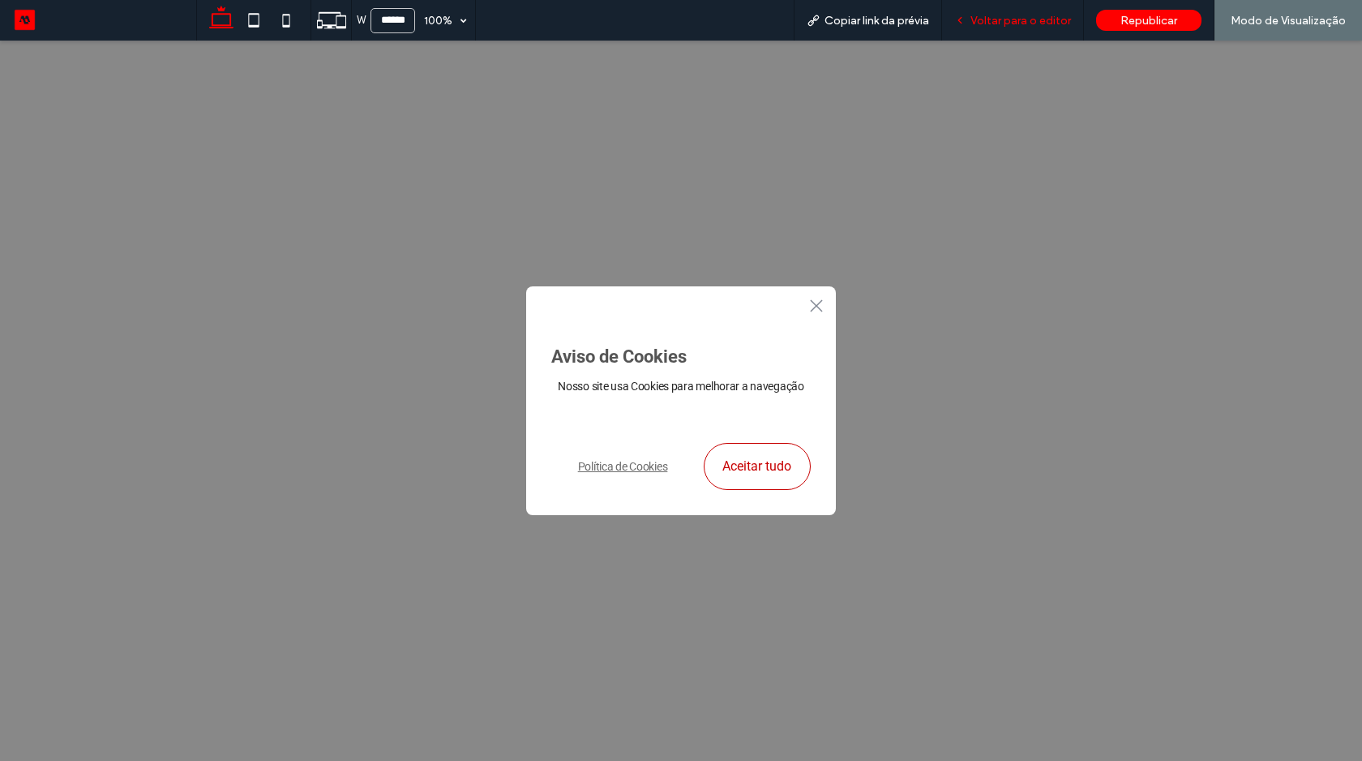
click at [1013, 20] on span "Voltar para o editor" at bounding box center [1021, 21] width 101 height 14
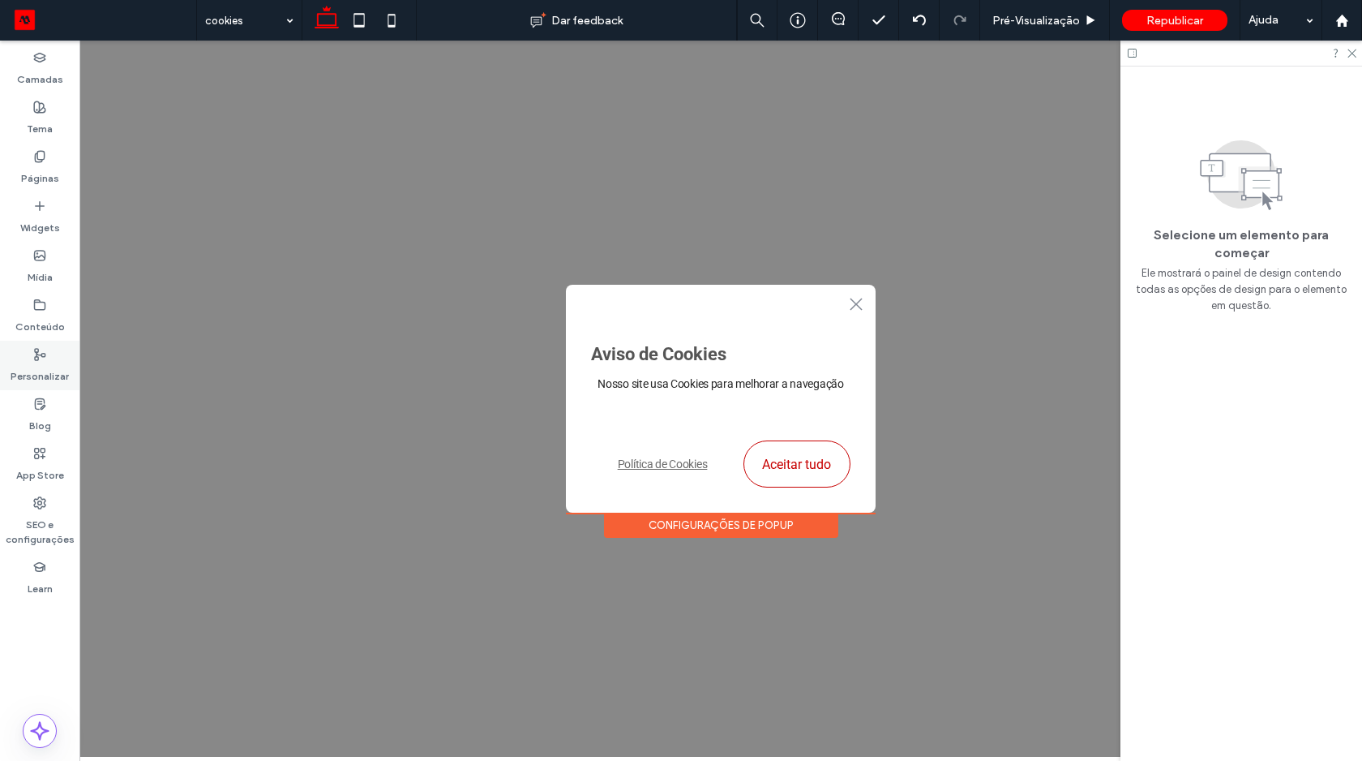
click at [41, 364] on label "Personalizar" at bounding box center [40, 372] width 58 height 23
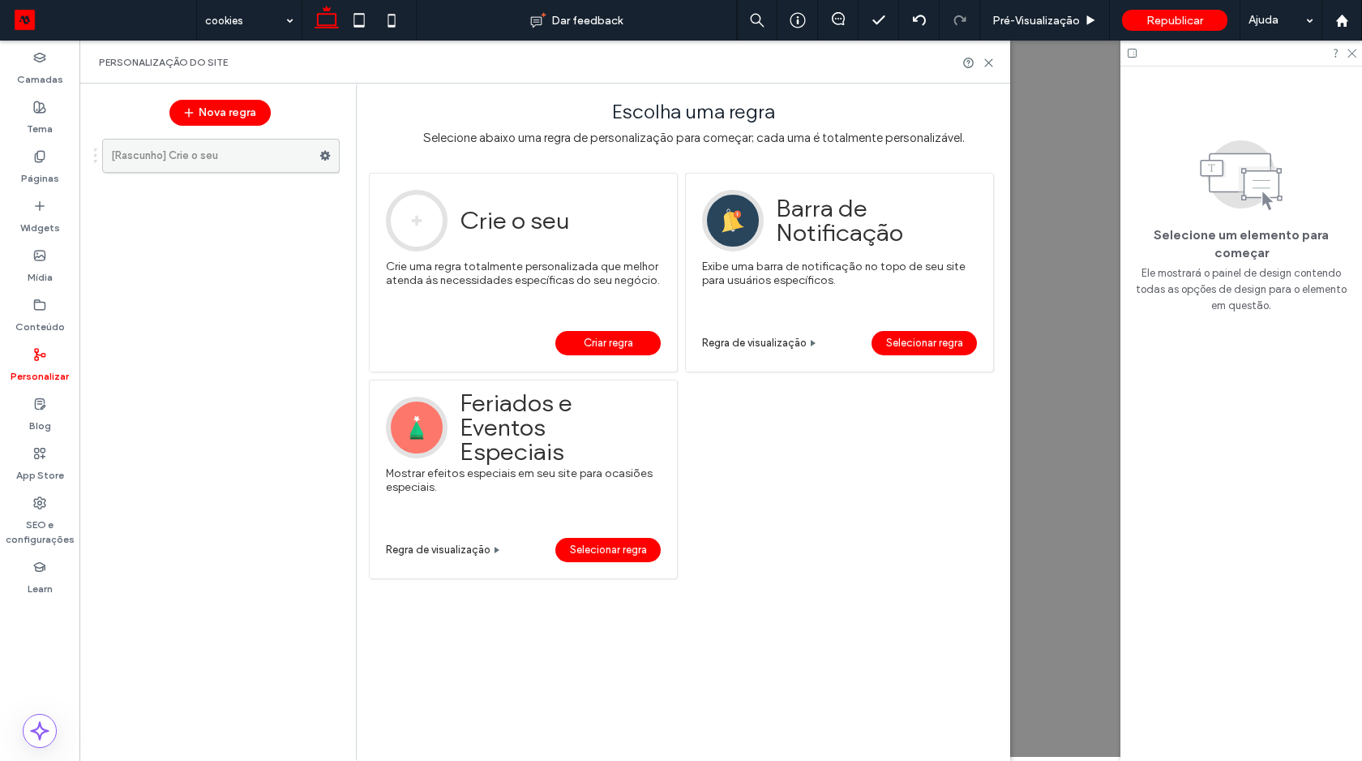
click at [222, 164] on label "[Rascunho] Crie o seu" at bounding box center [215, 155] width 208 height 32
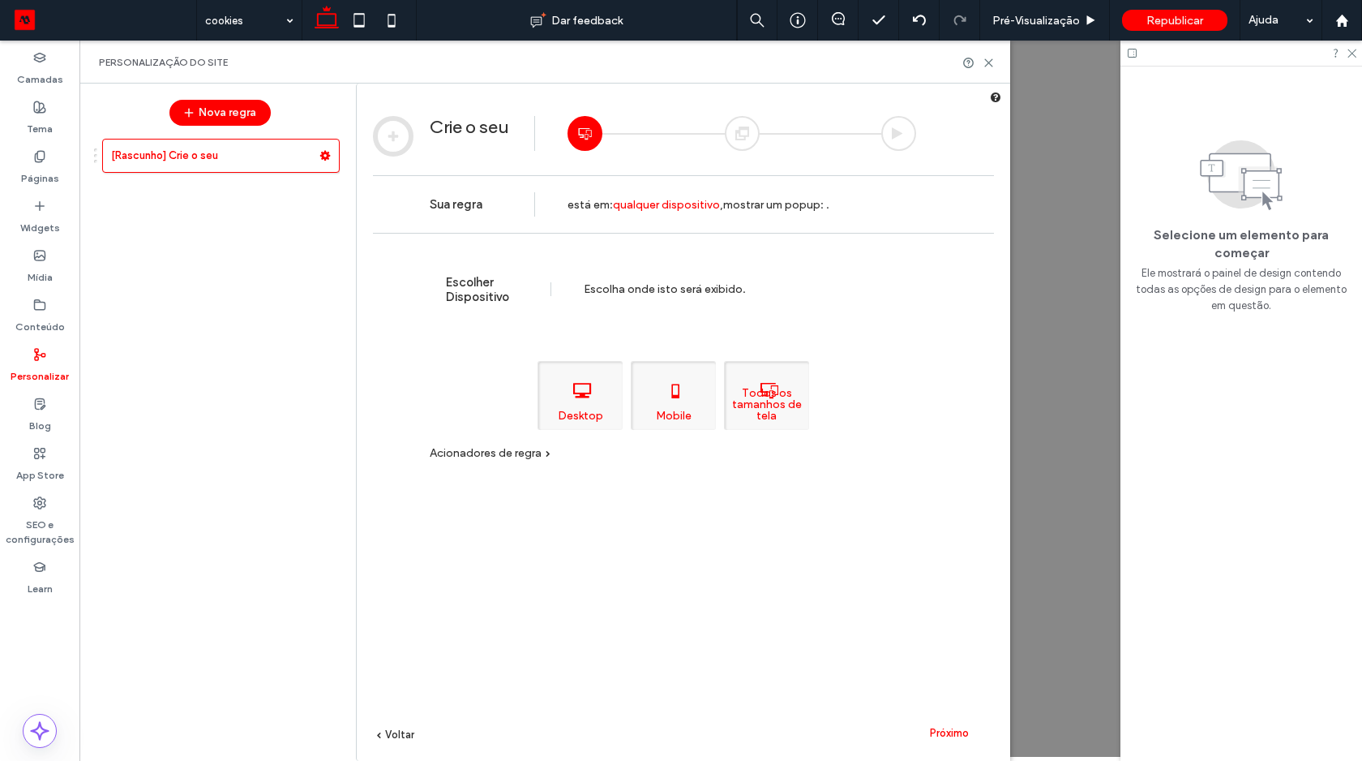
click at [945, 731] on span "Próximo" at bounding box center [949, 732] width 39 height 12
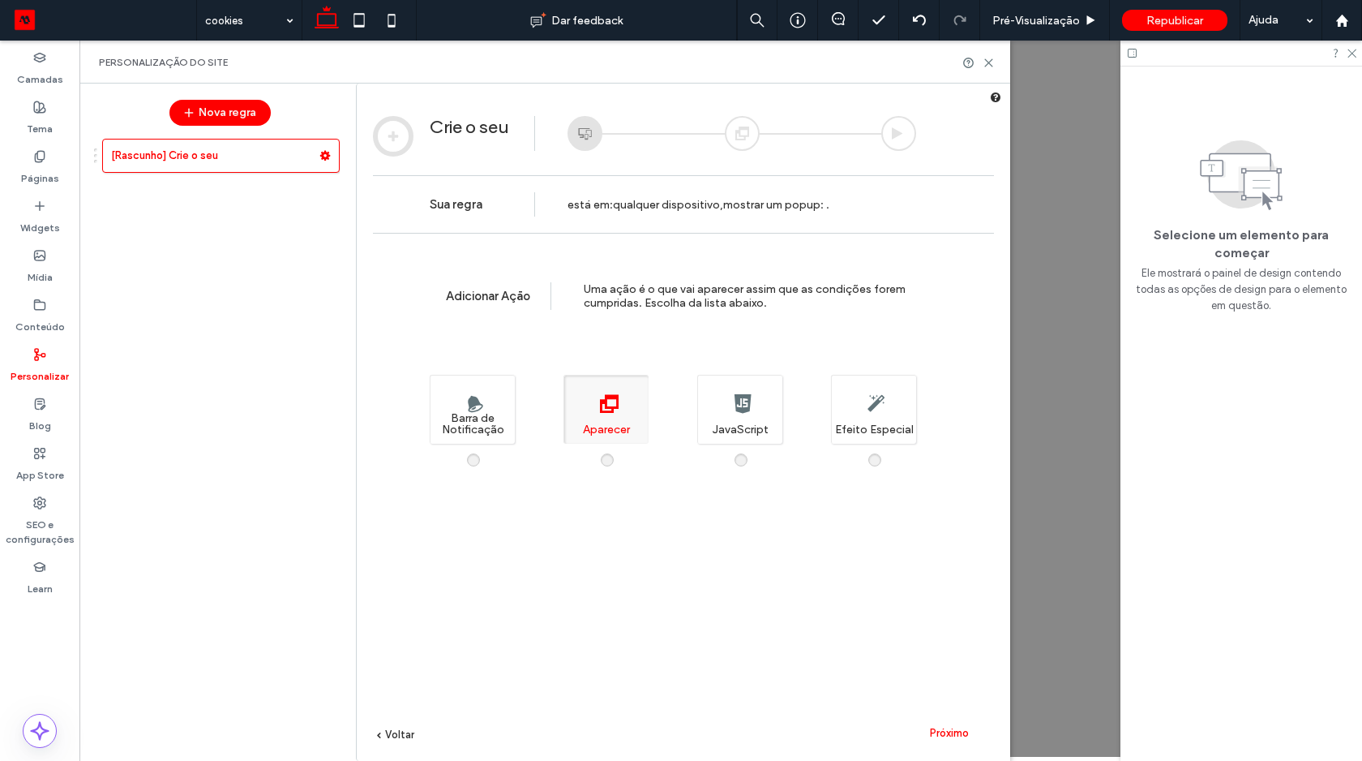
click at [949, 731] on span "Próximo" at bounding box center [949, 732] width 39 height 12
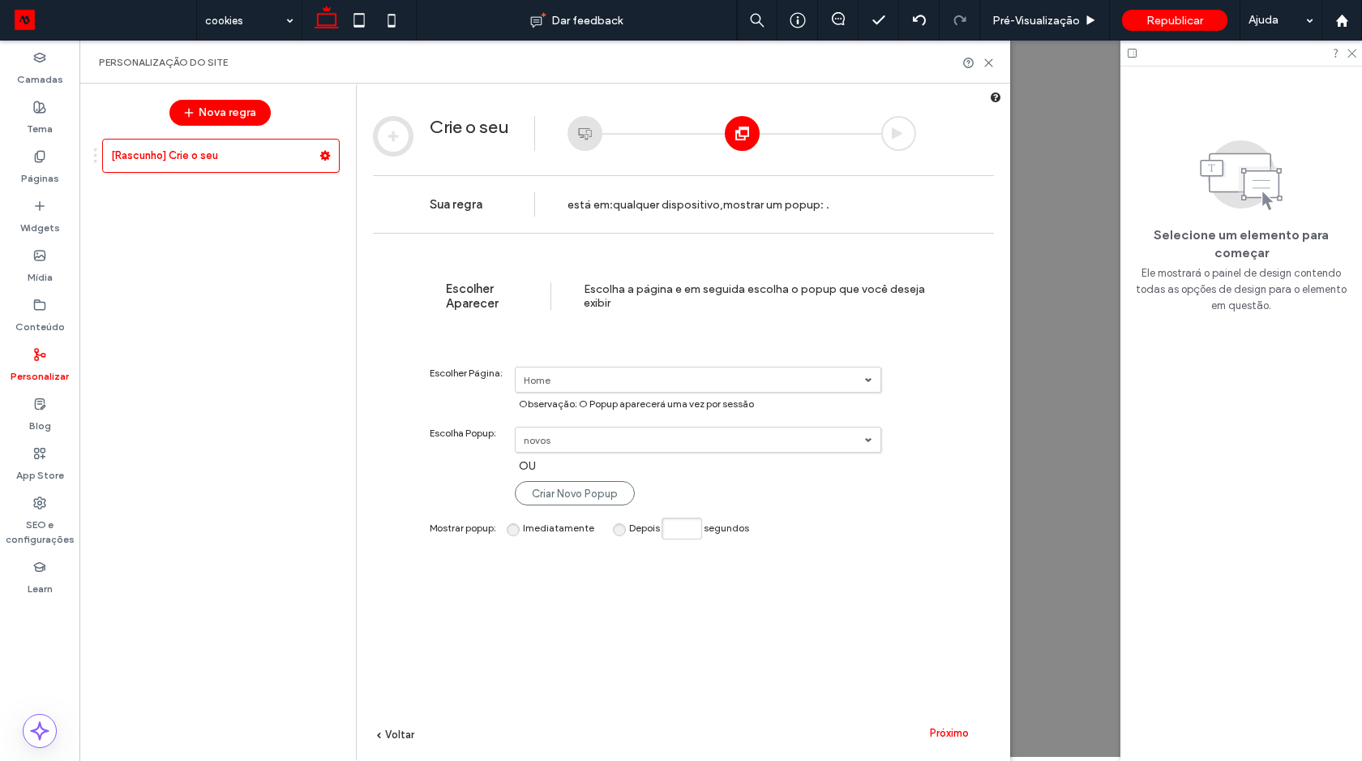
click at [666, 439] on label "novos" at bounding box center [694, 440] width 341 height 12
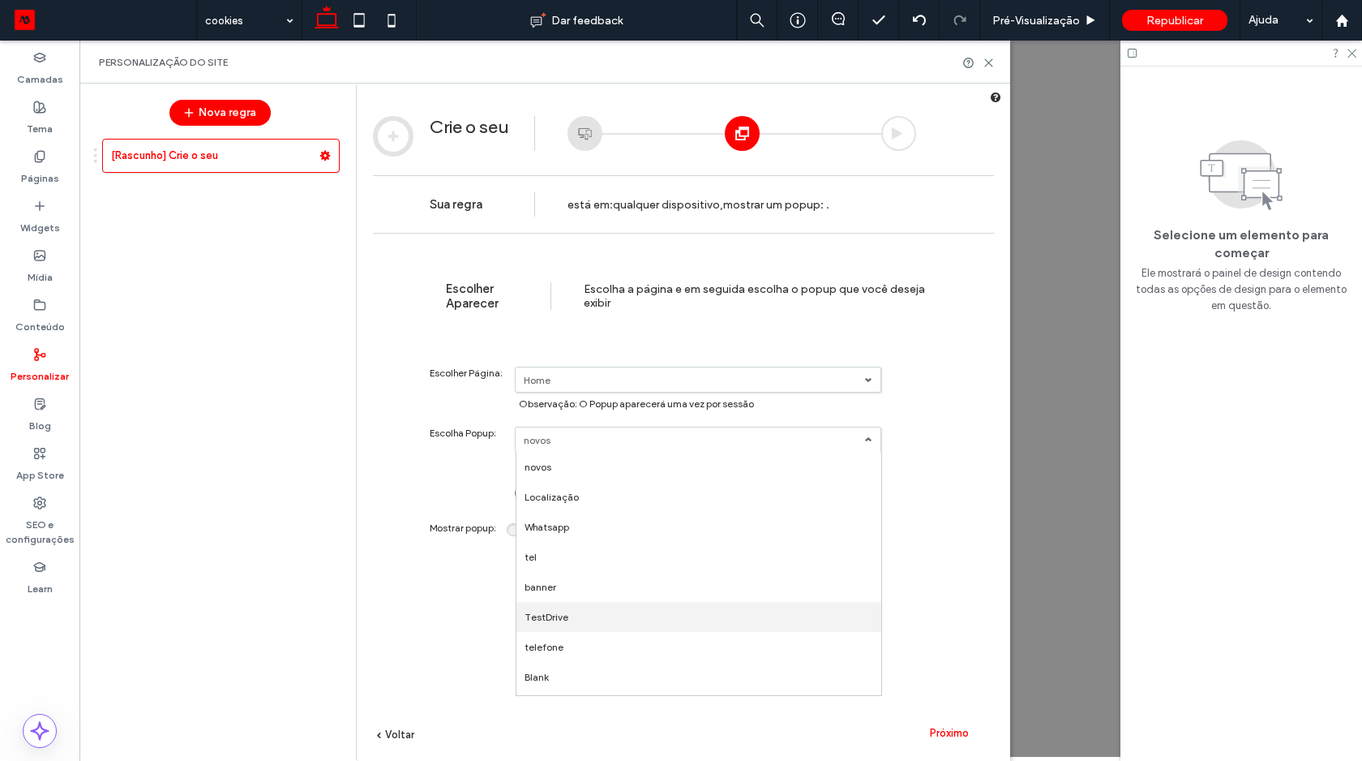
scroll to position [27, 0]
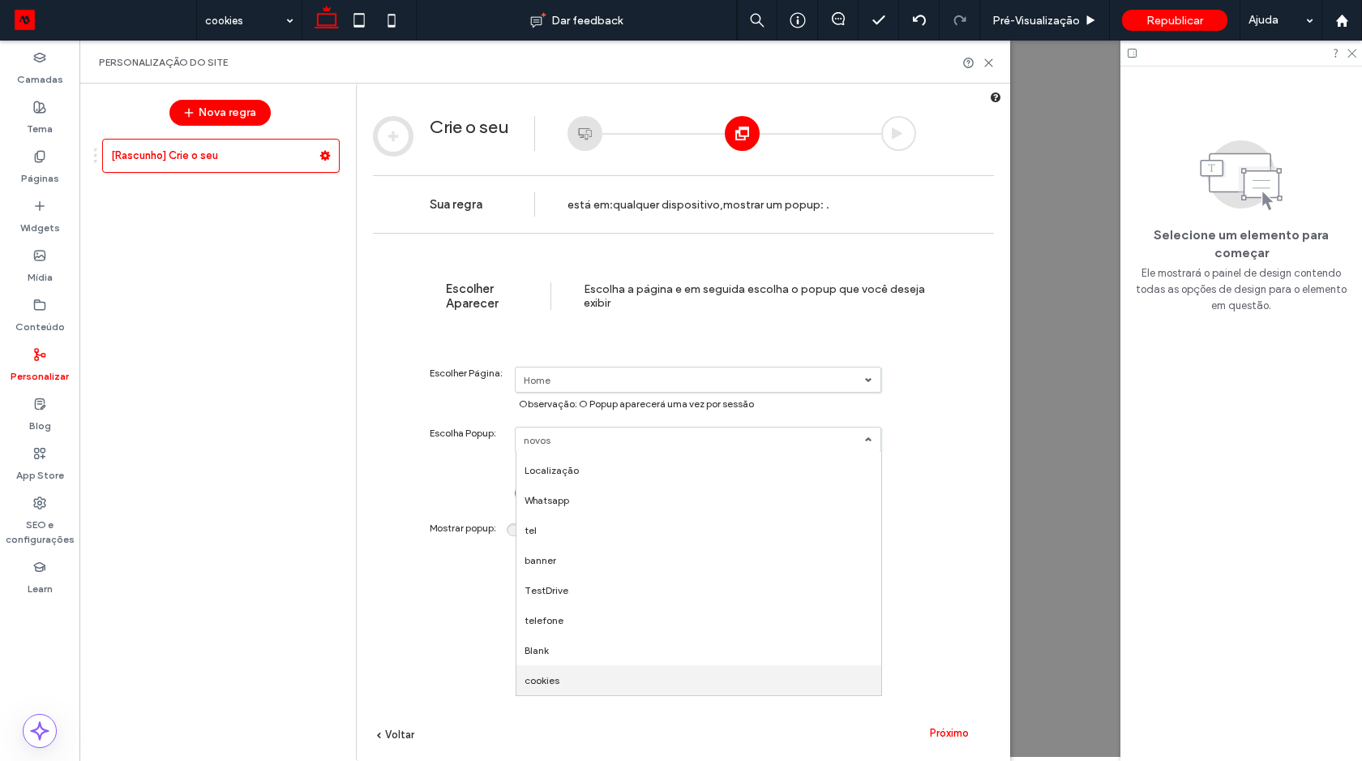
click at [563, 682] on link "cookies" at bounding box center [698, 680] width 365 height 30
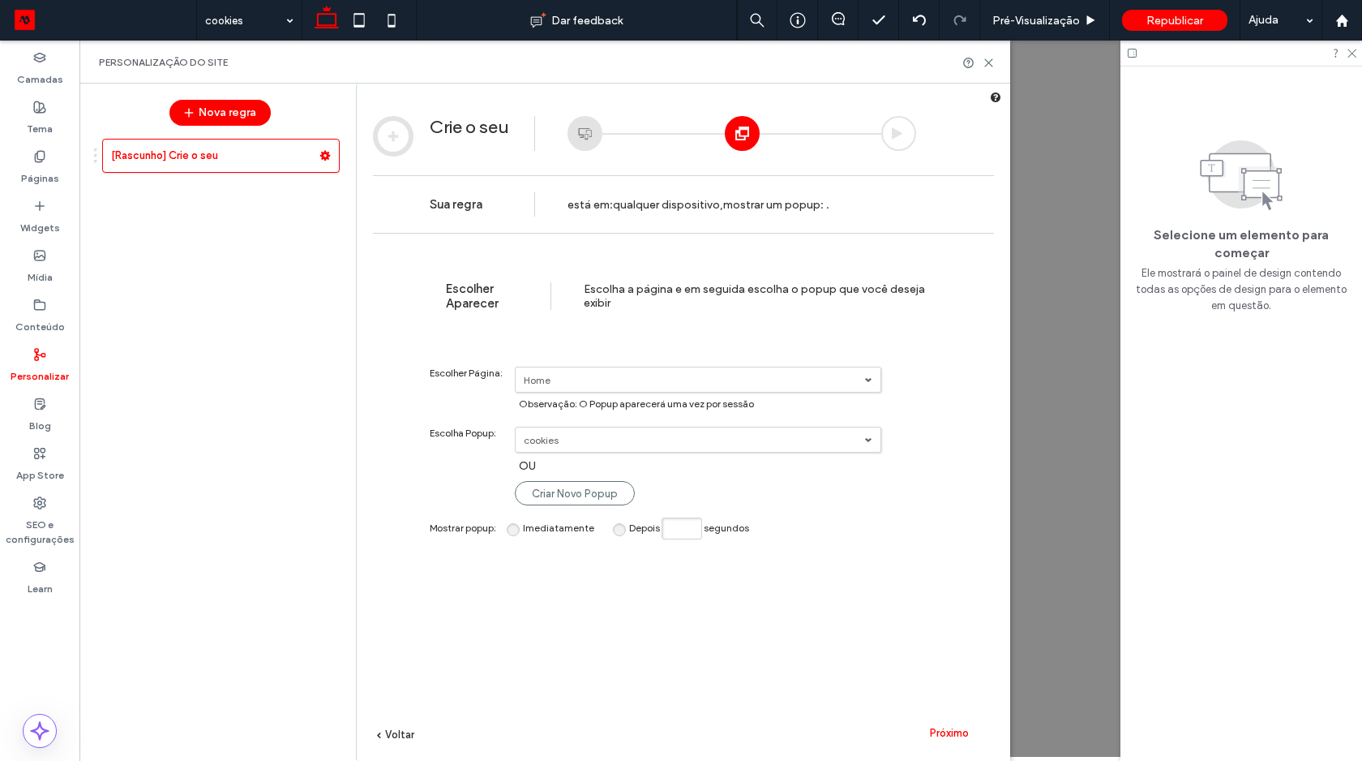
click at [947, 731] on span "Próximo" at bounding box center [949, 732] width 39 height 12
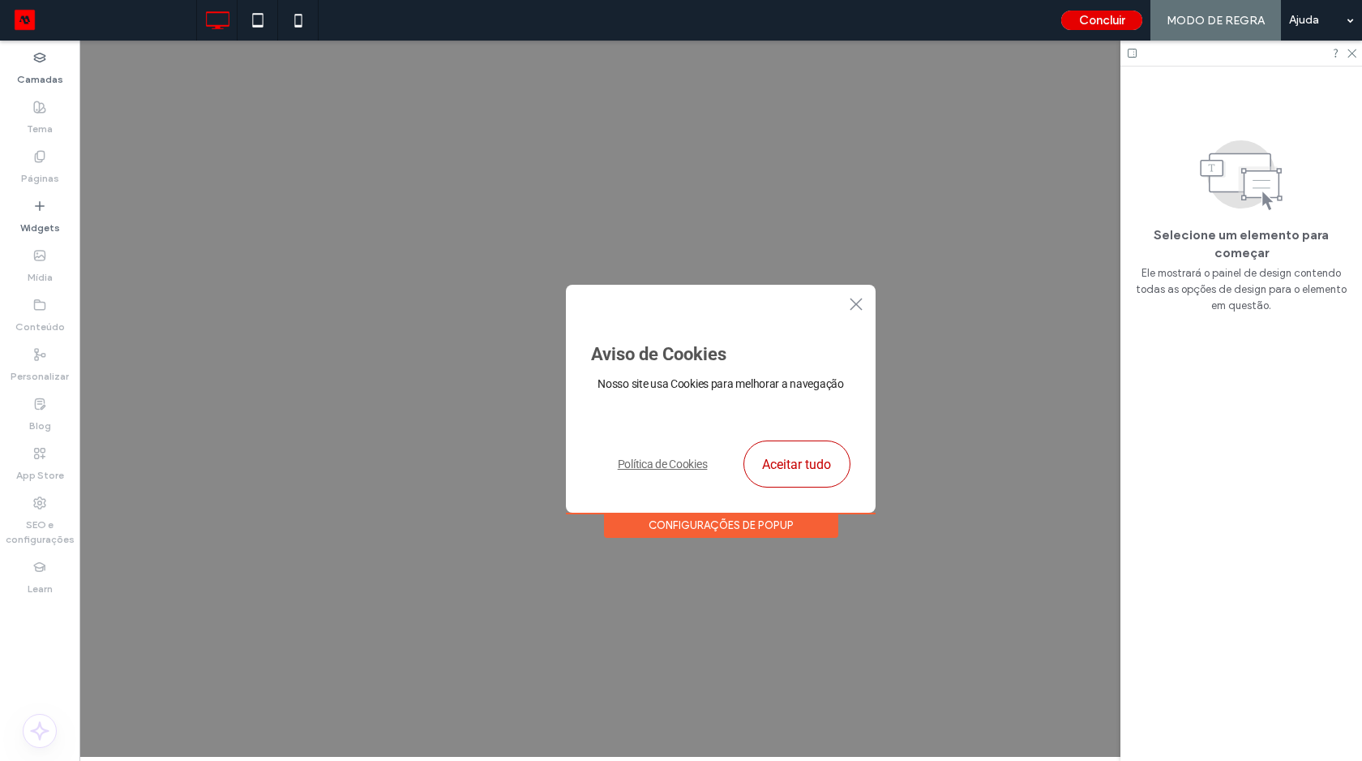
click at [1091, 16] on button "Concluir" at bounding box center [1101, 20] width 81 height 19
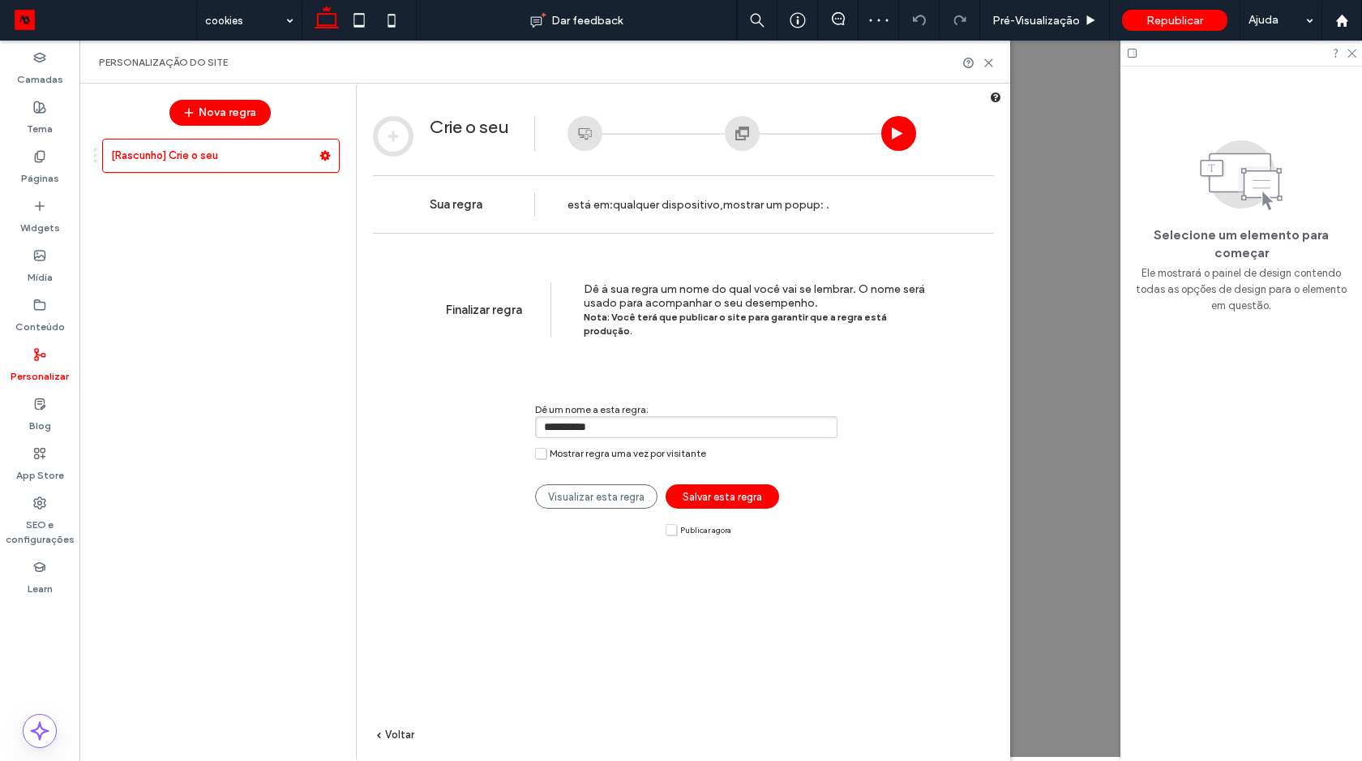
click at [674, 523] on label "Publicar agora" at bounding box center [699, 529] width 66 height 12
click at [693, 491] on span "Salvar esta regra" at bounding box center [722, 497] width 79 height 12
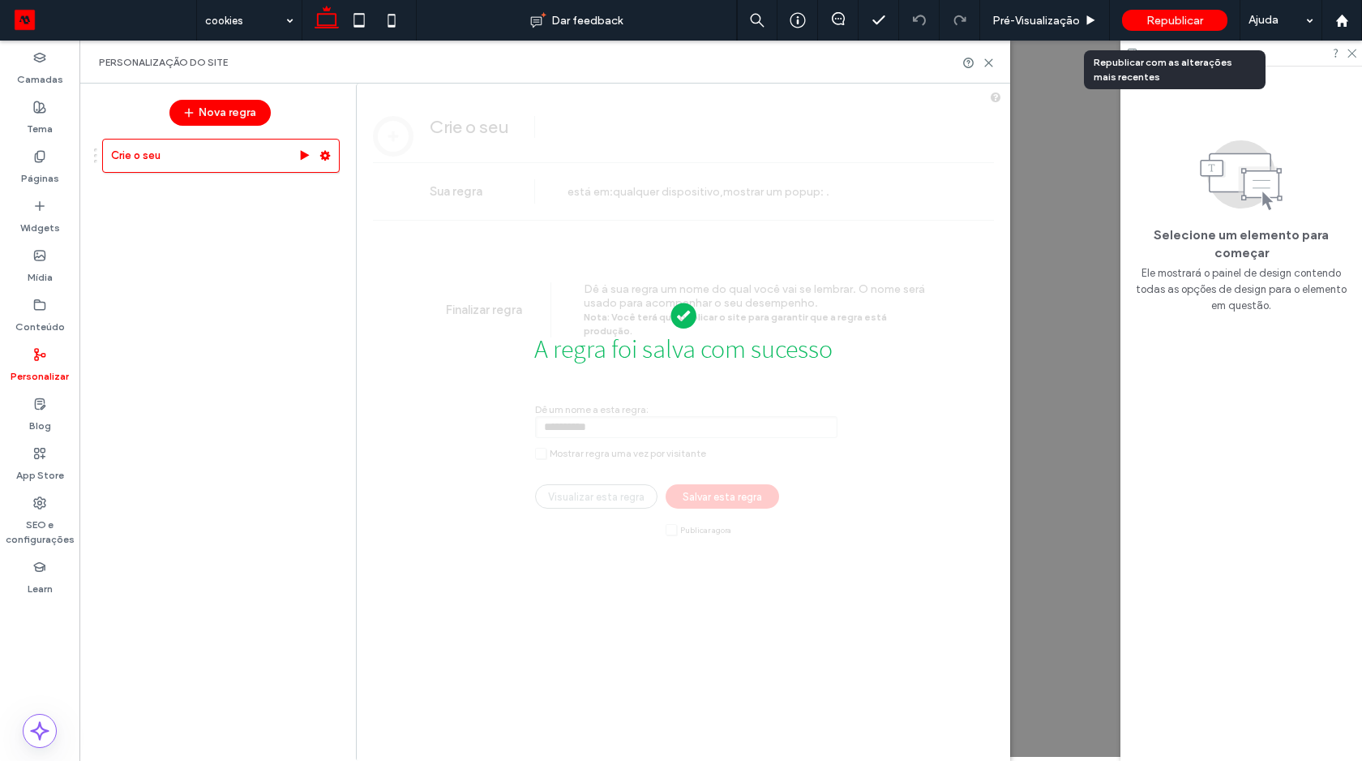
click at [1160, 24] on span "Republicar" at bounding box center [1174, 21] width 57 height 14
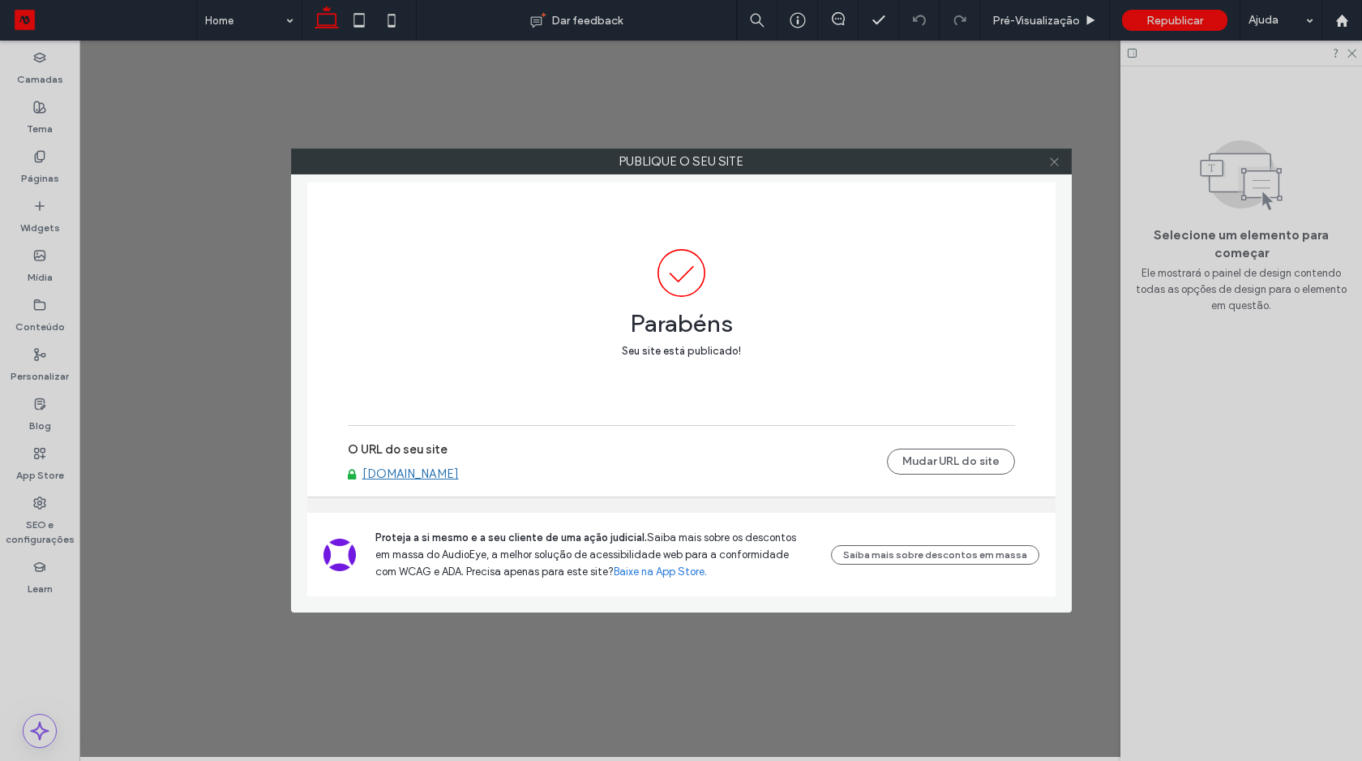
click at [1055, 161] on use at bounding box center [1054, 161] width 8 height 8
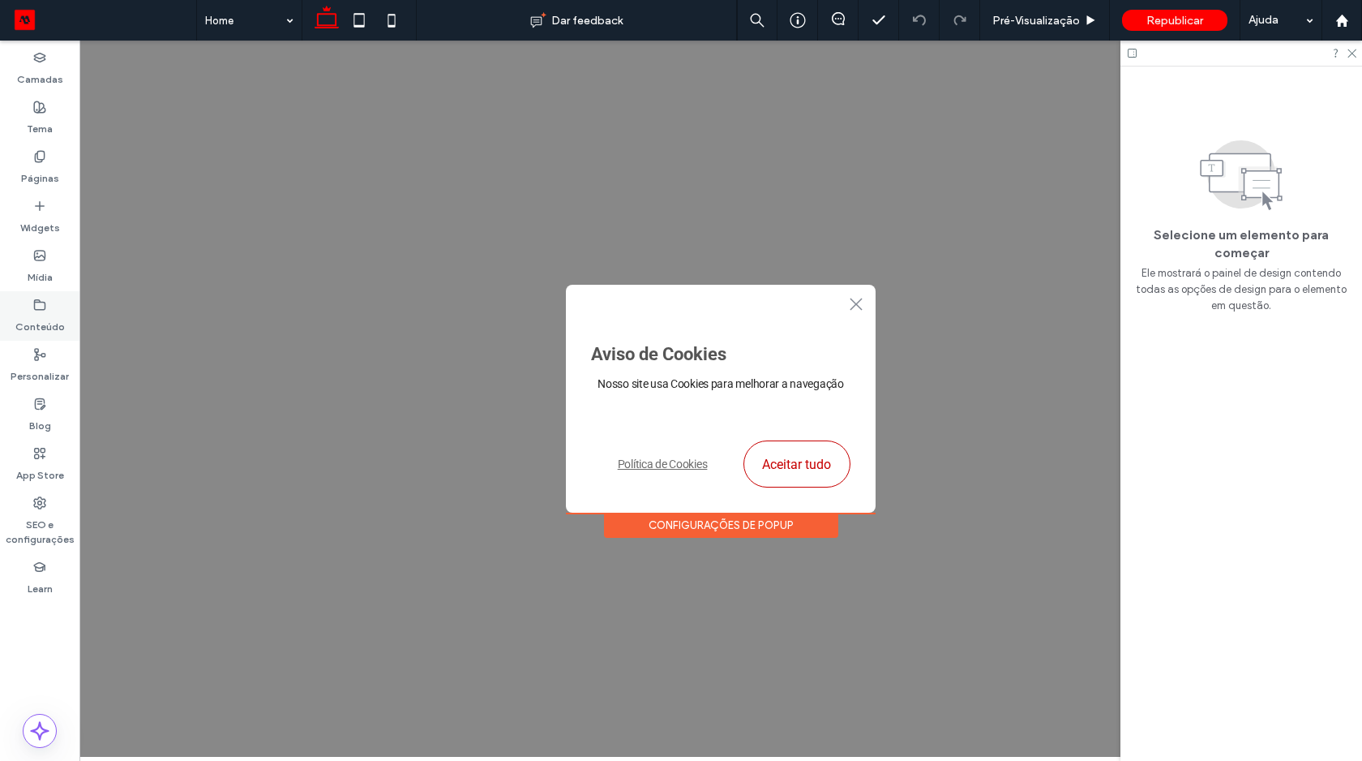
click at [46, 298] on div "Conteúdo" at bounding box center [39, 315] width 79 height 49
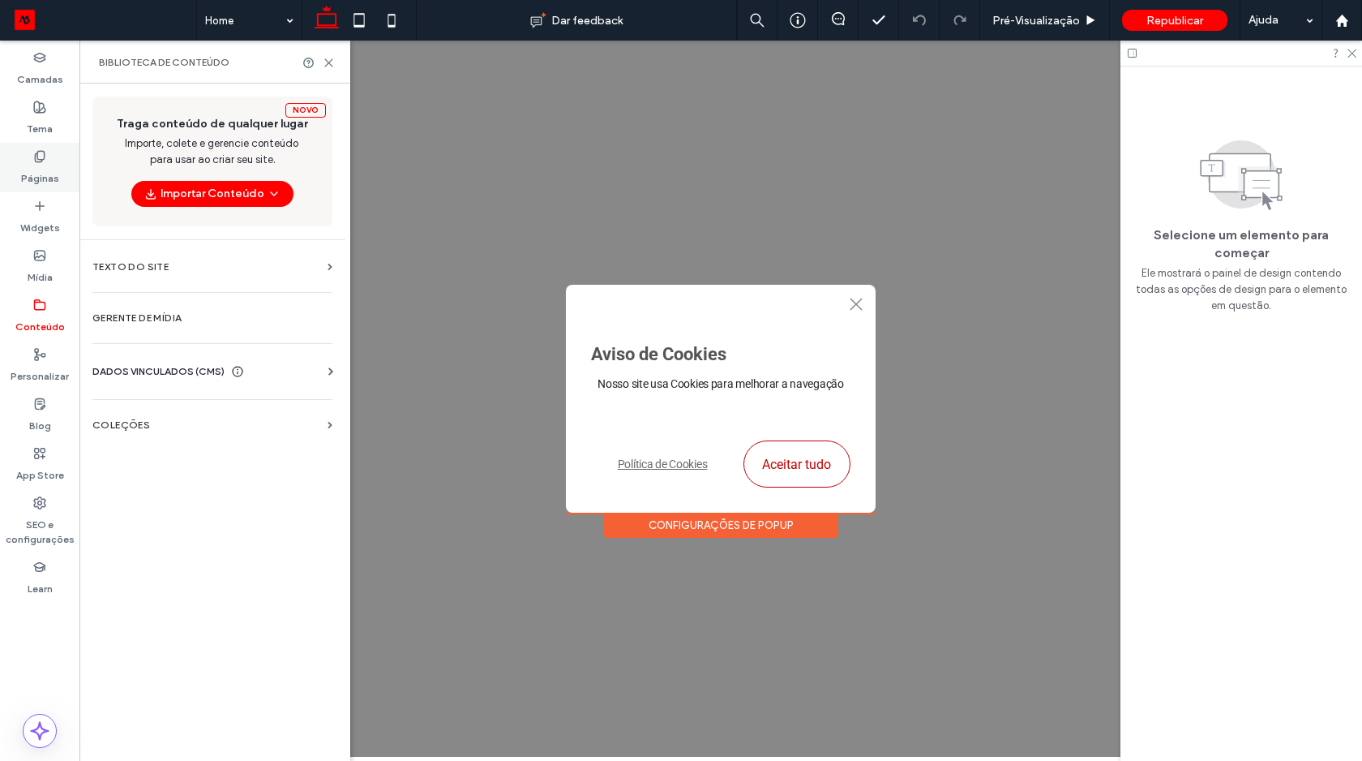
click at [45, 164] on label "Páginas" at bounding box center [40, 174] width 38 height 23
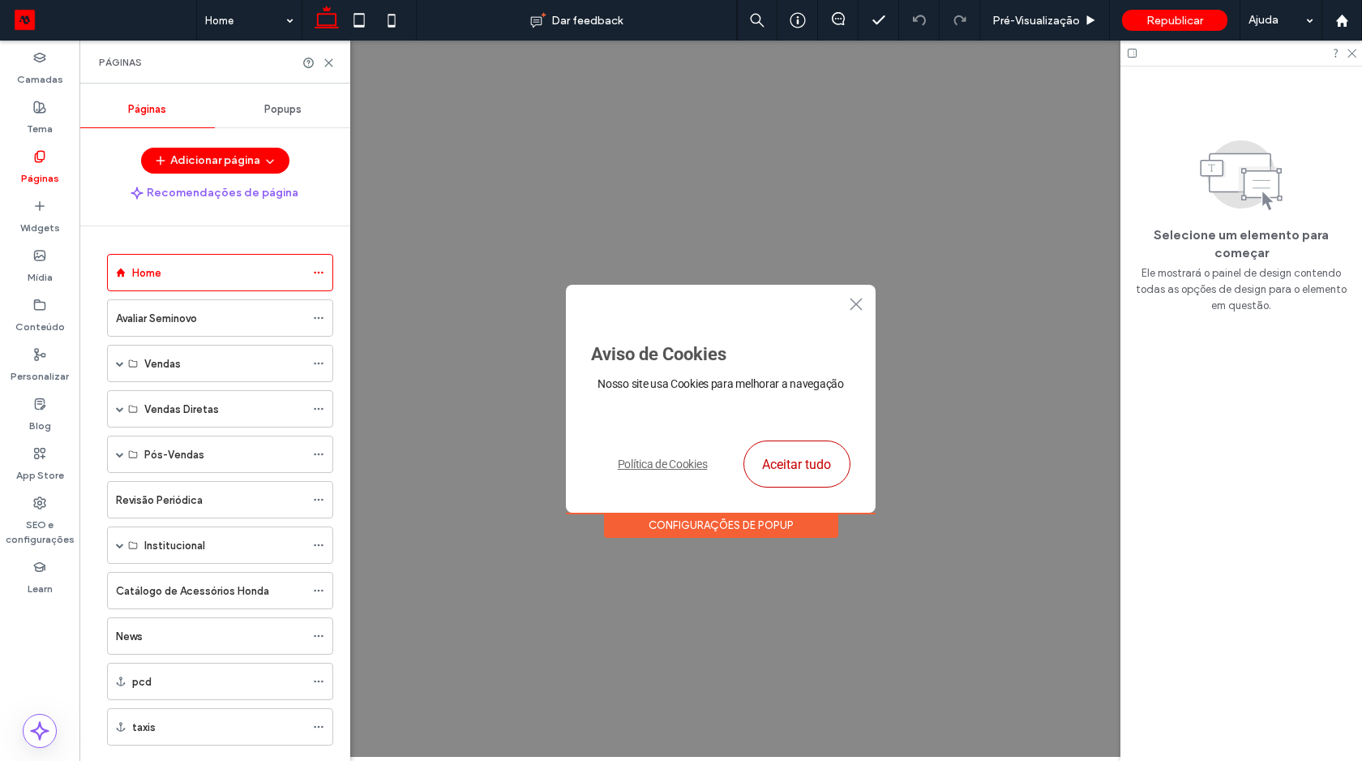
click at [288, 119] on div "Popups" at bounding box center [282, 110] width 135 height 36
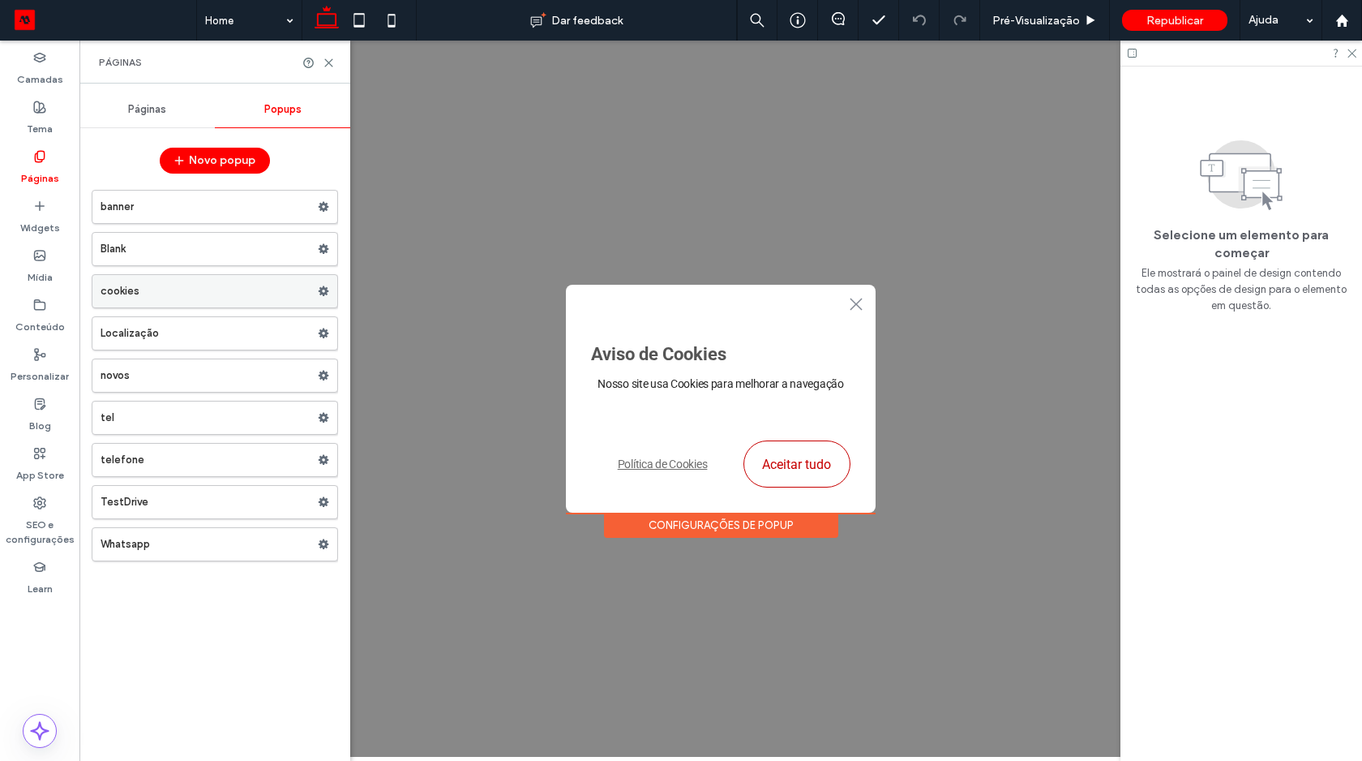
click at [188, 295] on label "cookies" at bounding box center [209, 291] width 217 height 32
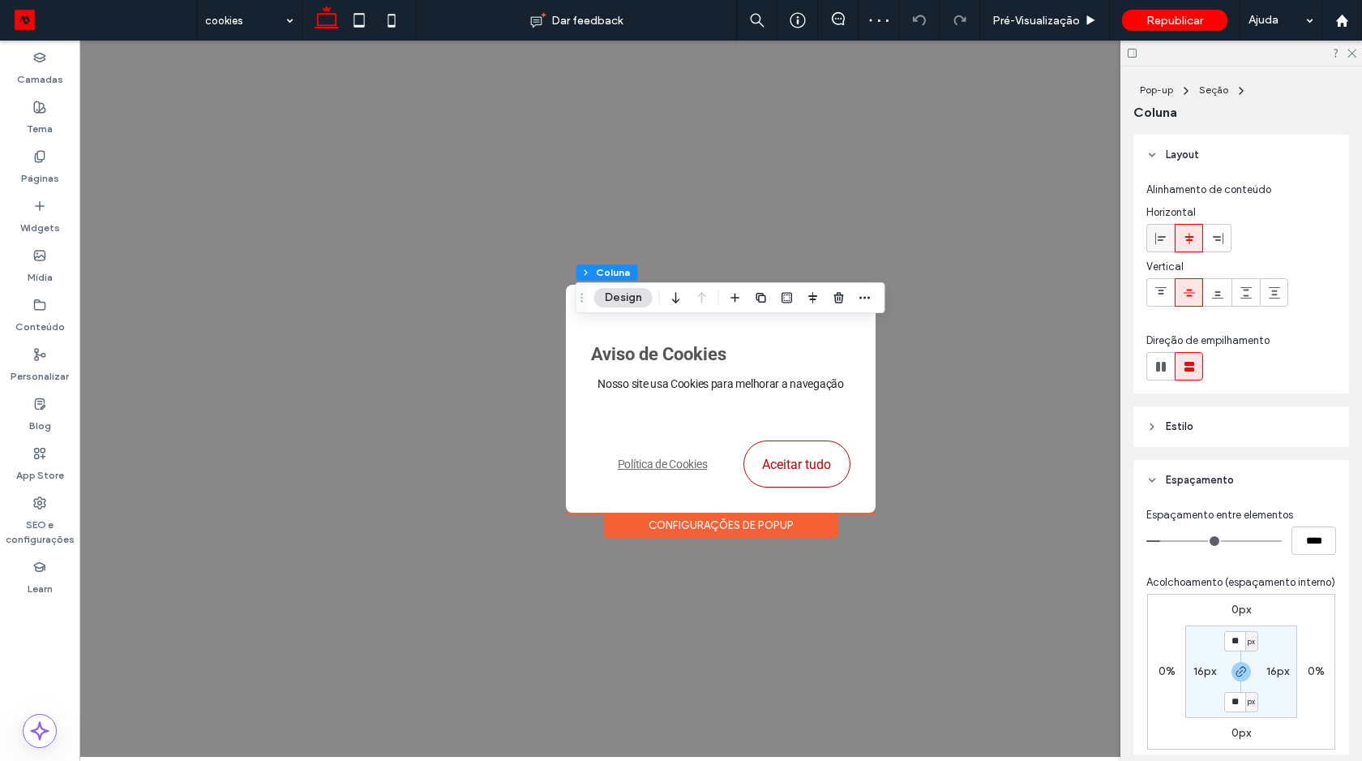
click at [1159, 240] on use at bounding box center [1160, 237] width 11 height 11
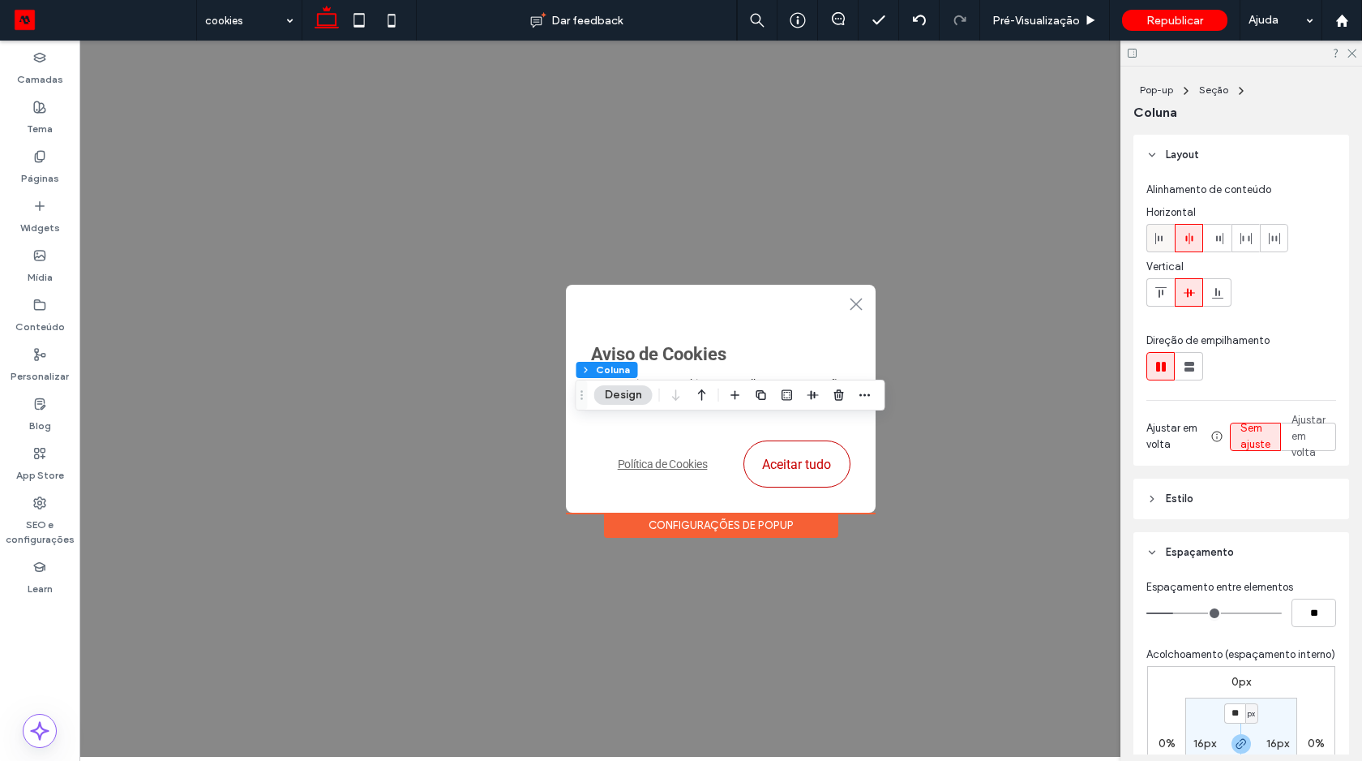
click at [1163, 237] on icon at bounding box center [1161, 238] width 13 height 13
click at [1241, 239] on icon at bounding box center [1246, 238] width 13 height 13
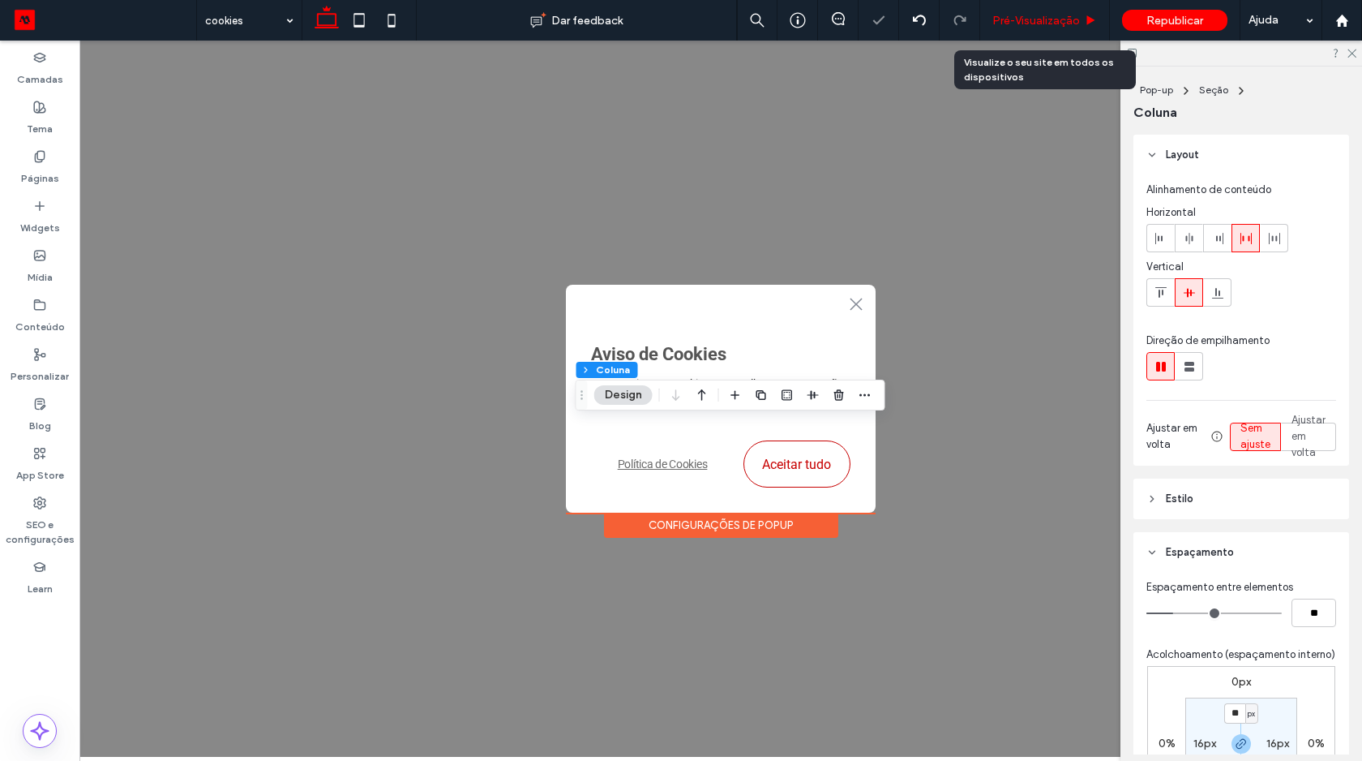
click at [1018, 14] on span "Pré-Visualizaçāo" at bounding box center [1036, 21] width 88 height 14
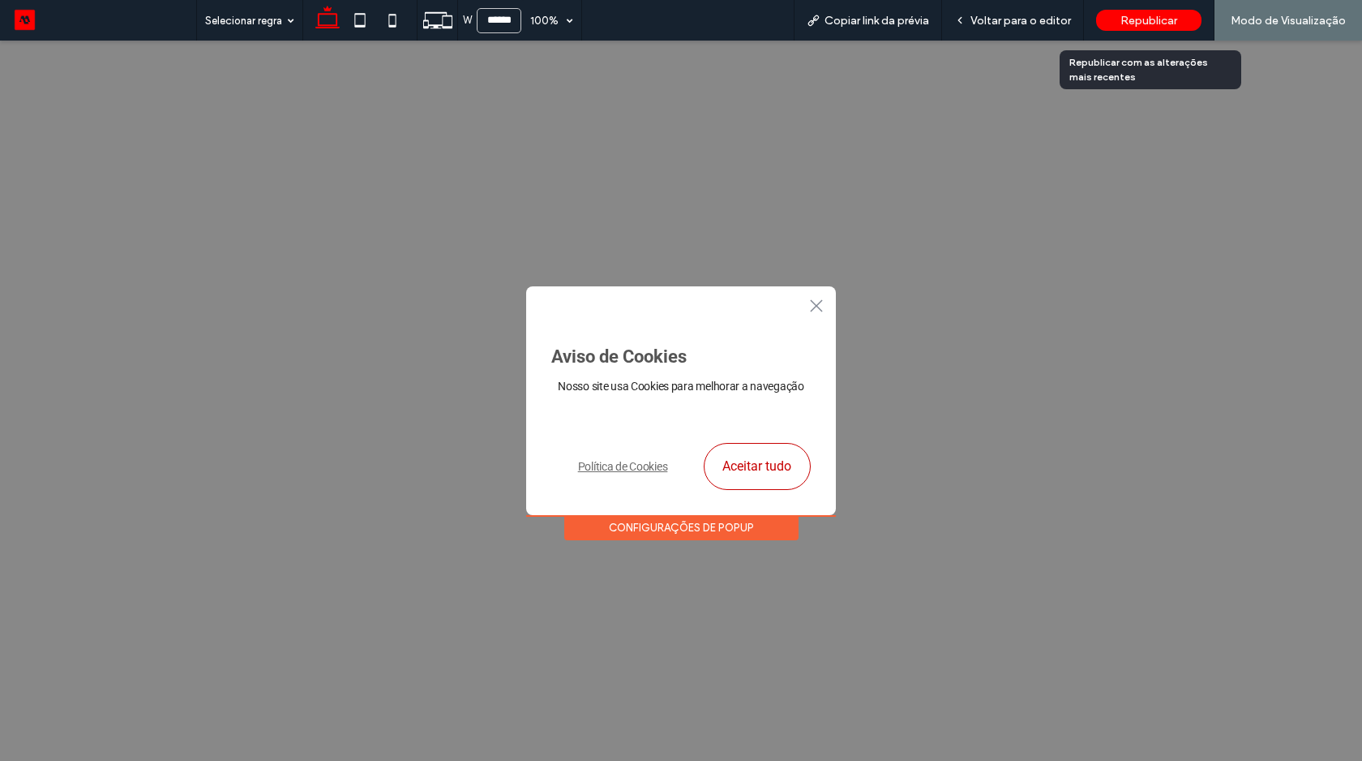
click at [1166, 17] on span "Republicar" at bounding box center [1149, 21] width 57 height 14
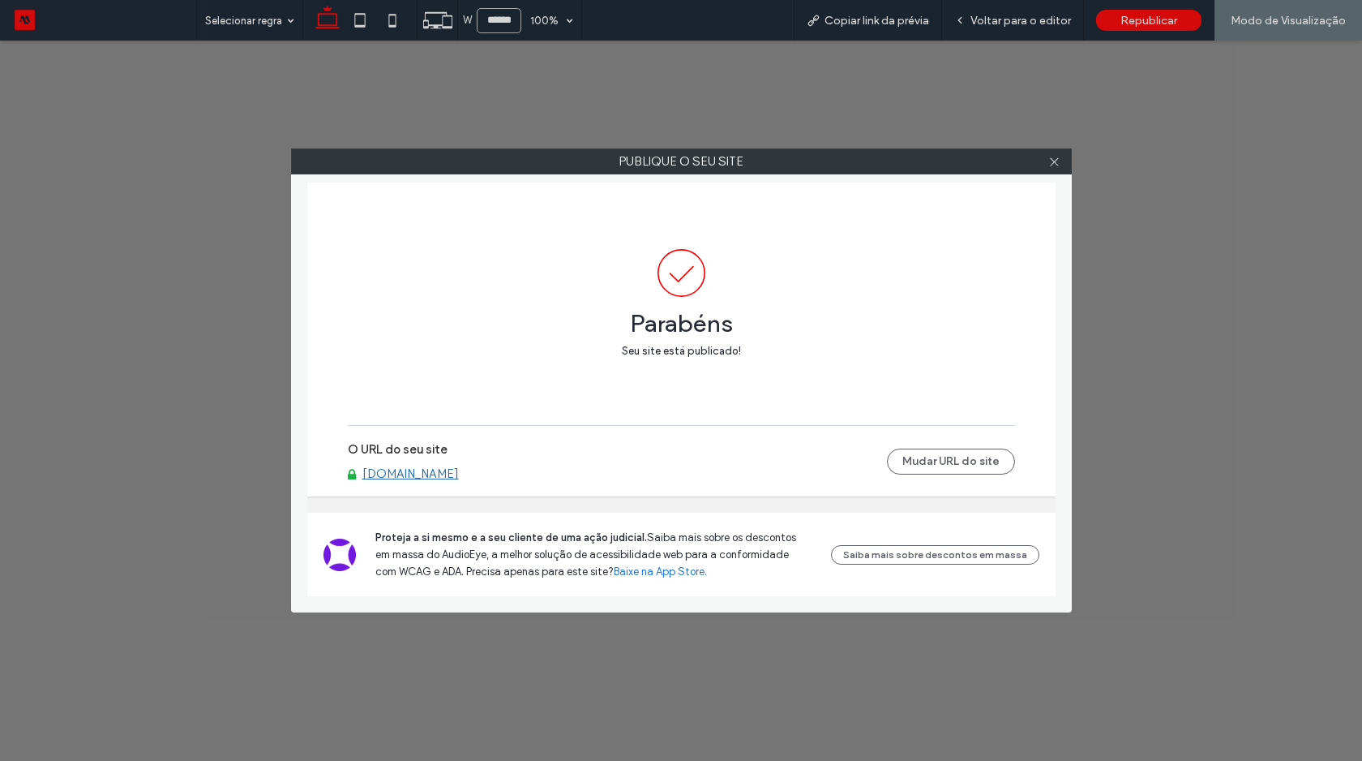
click at [457, 485] on div "O URL do seu site www.kaizenrs.com.br Mudar URL do site" at bounding box center [681, 461] width 667 height 52
click at [459, 473] on link "www.kaizenrs.com.br" at bounding box center [410, 473] width 96 height 15
click at [1054, 159] on icon at bounding box center [1054, 162] width 12 height 12
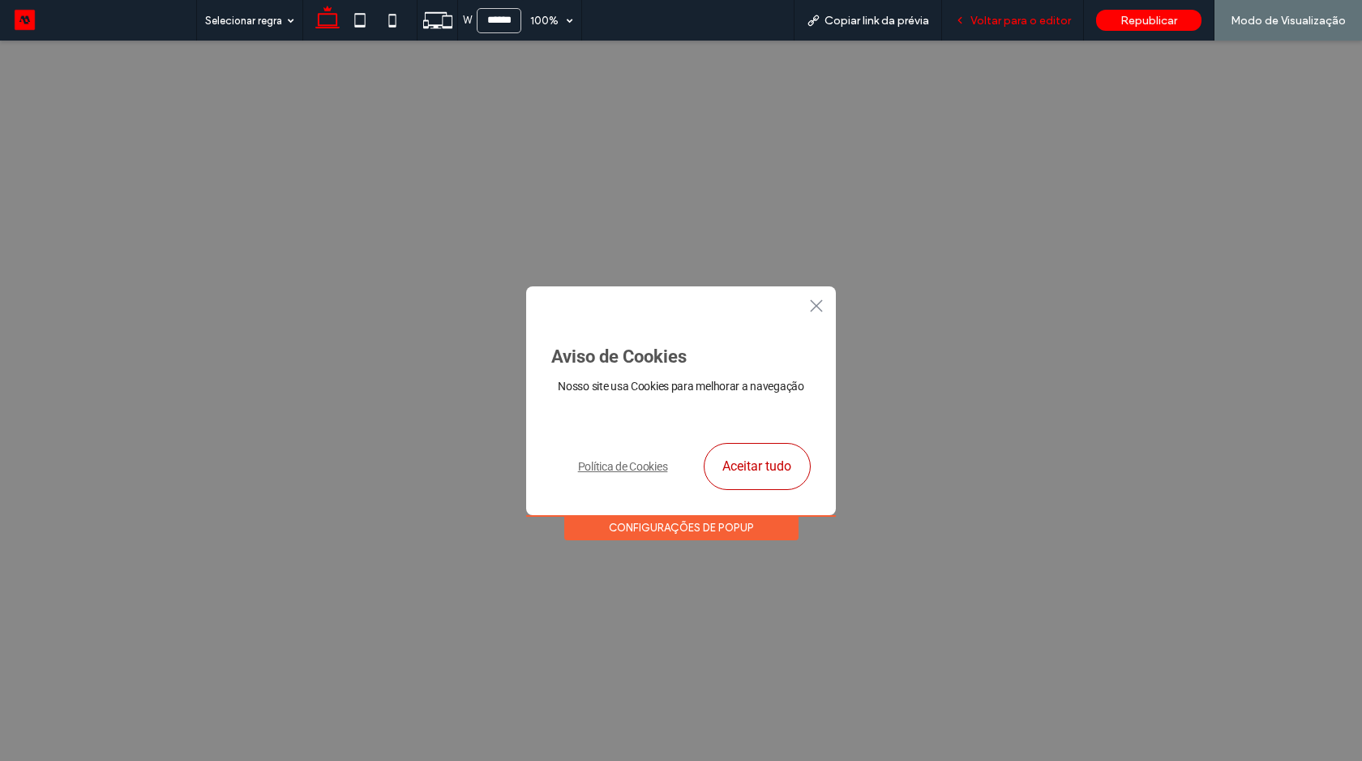
click at [1007, 14] on span "Voltar para o editor" at bounding box center [1021, 21] width 101 height 14
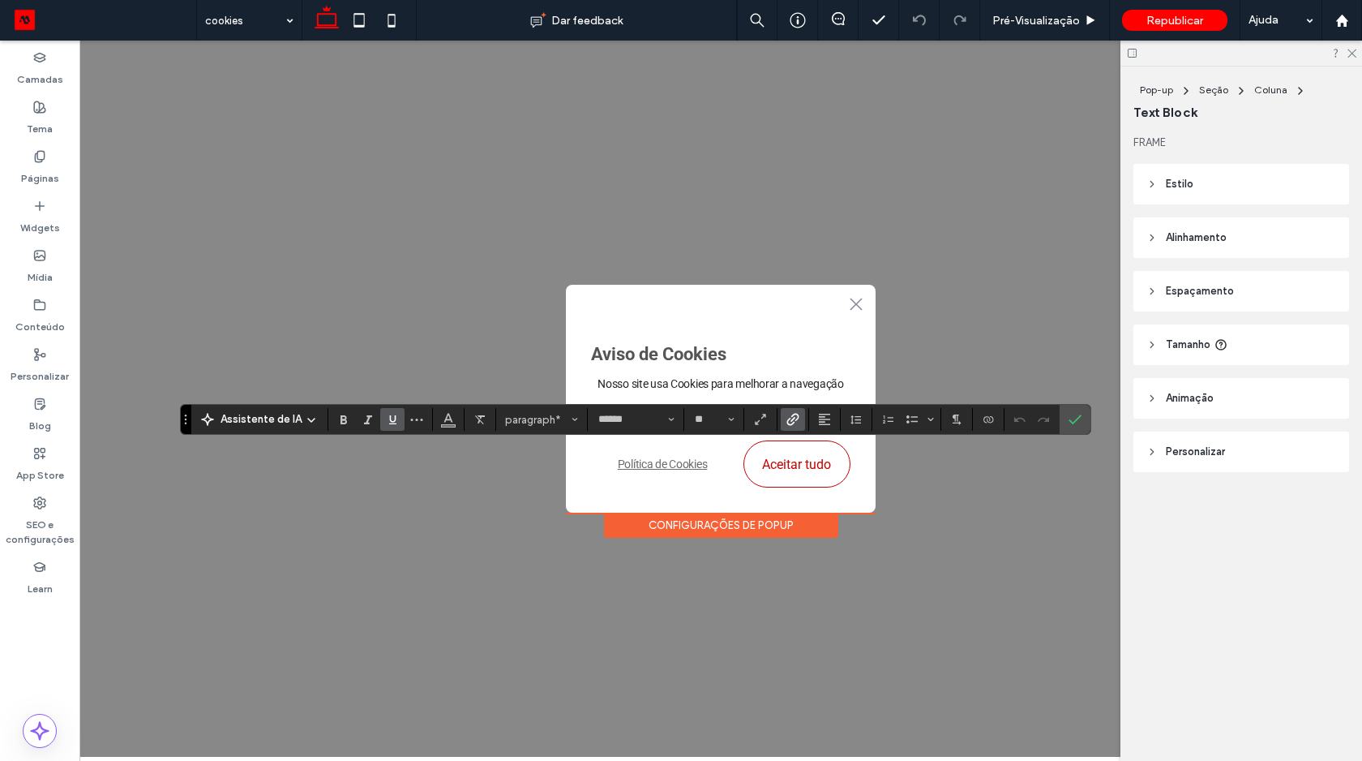
click at [790, 422] on icon "Link" at bounding box center [792, 419] width 13 height 13
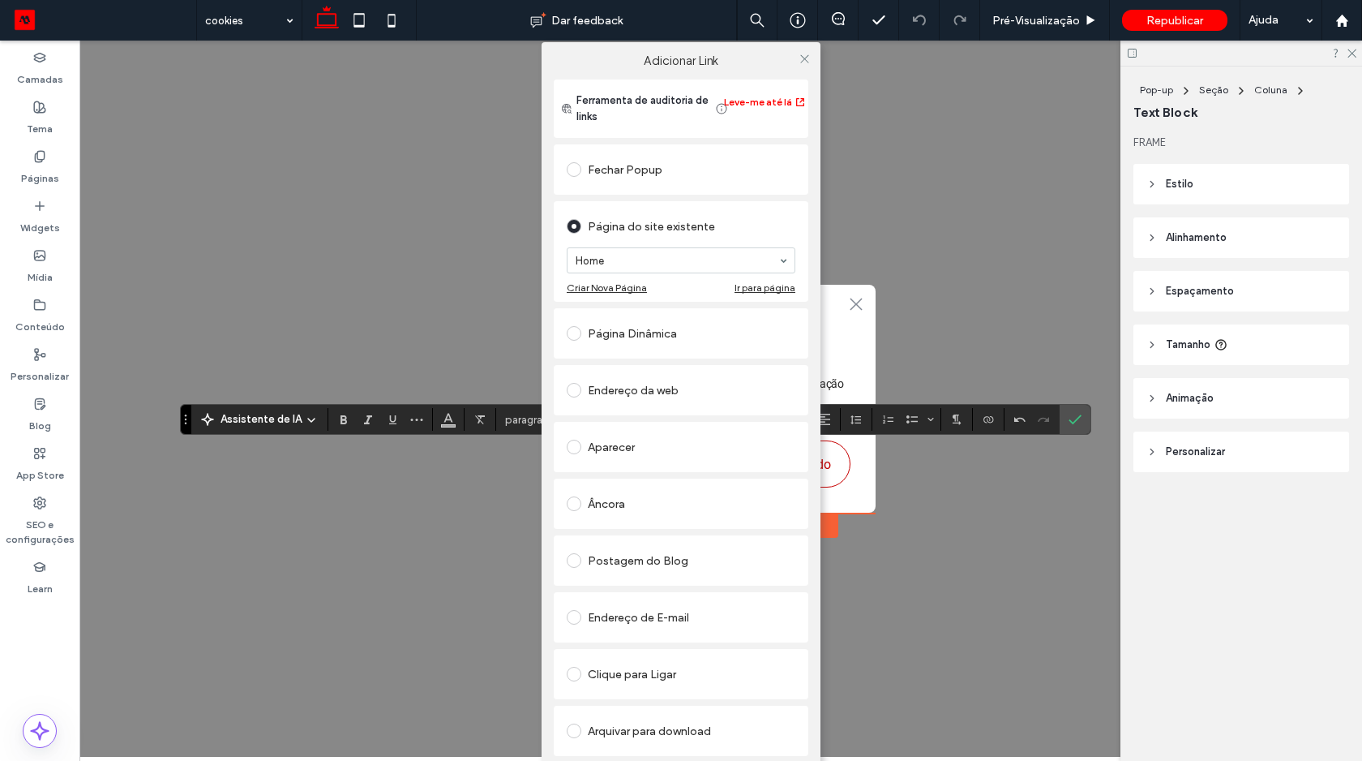
click at [580, 445] on span at bounding box center [574, 446] width 15 height 15
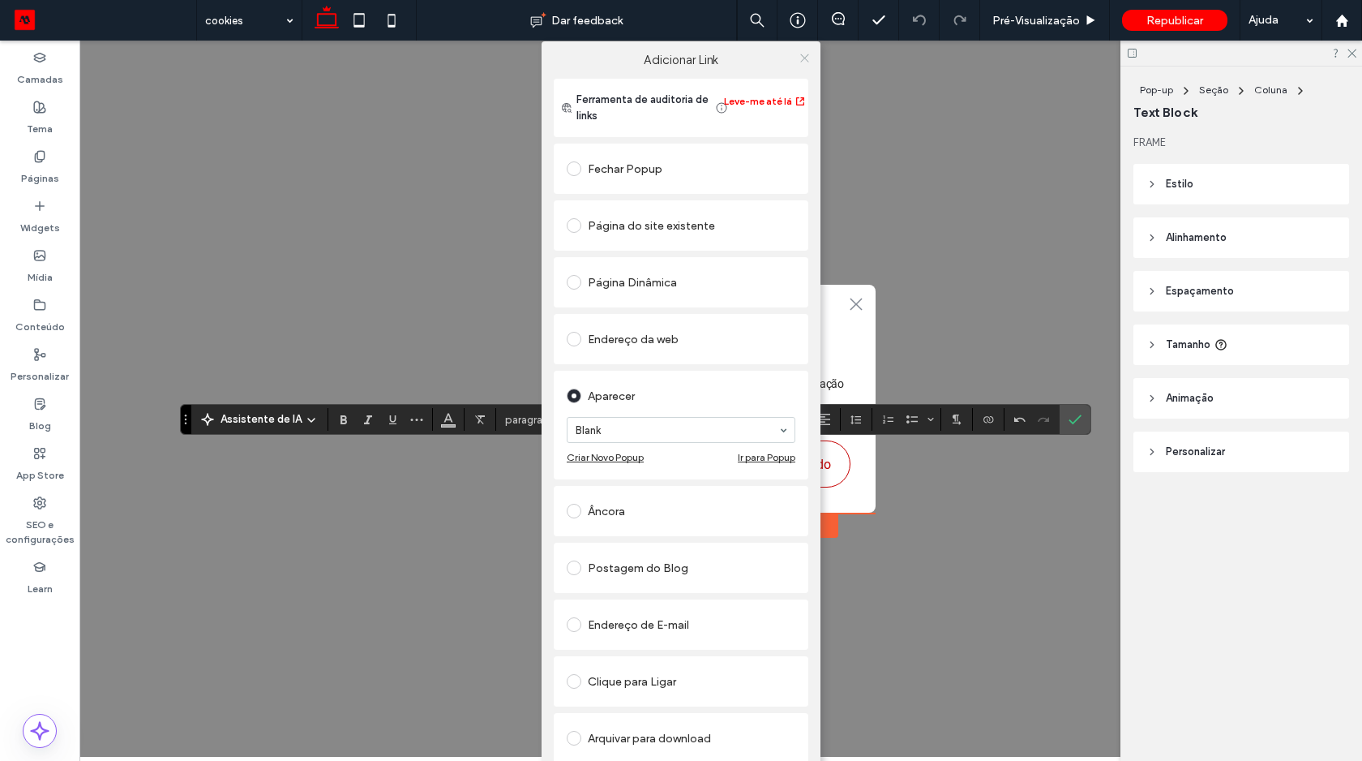
click at [800, 56] on use at bounding box center [804, 58] width 8 height 8
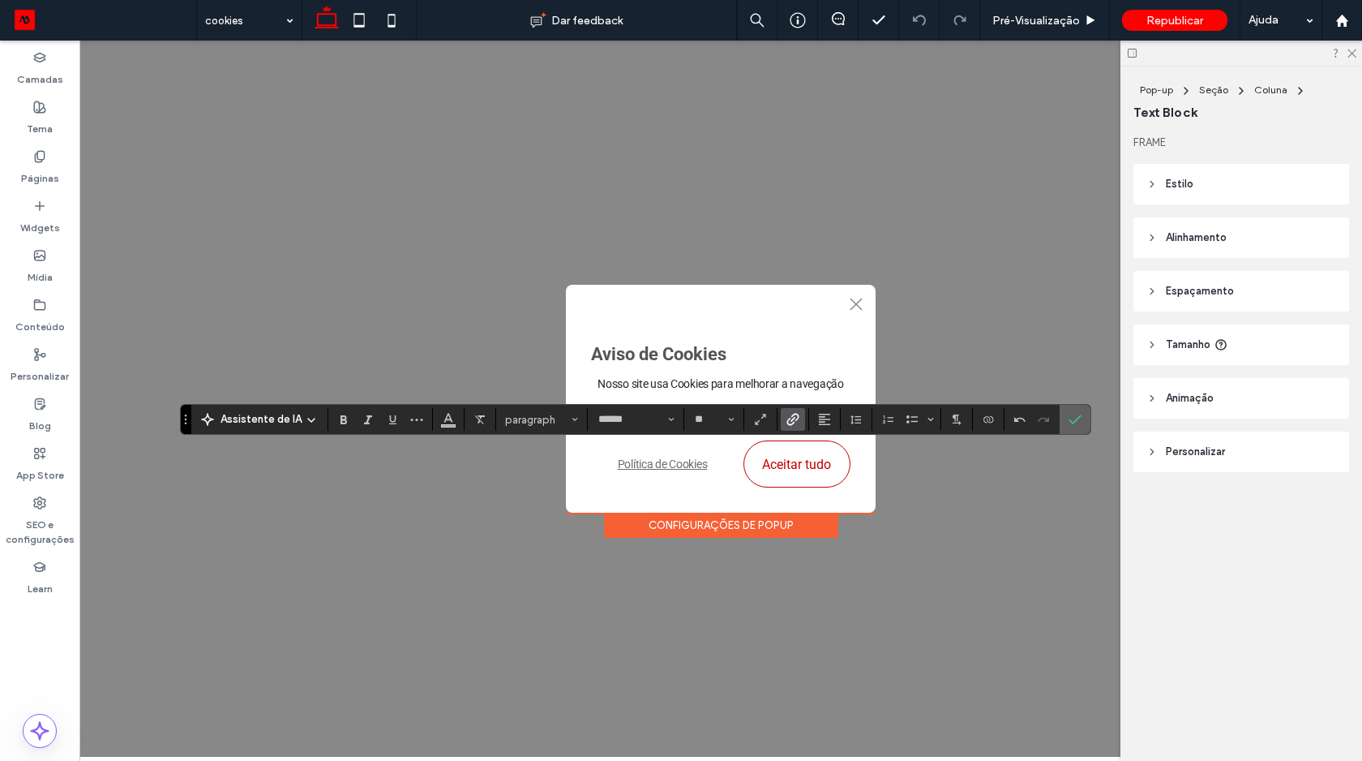
click at [1065, 415] on label "Confirmar" at bounding box center [1075, 419] width 24 height 29
click at [387, 419] on icon "Sublinhado" at bounding box center [392, 419] width 13 height 13
click at [445, 426] on span "Cor" at bounding box center [448, 417] width 13 height 21
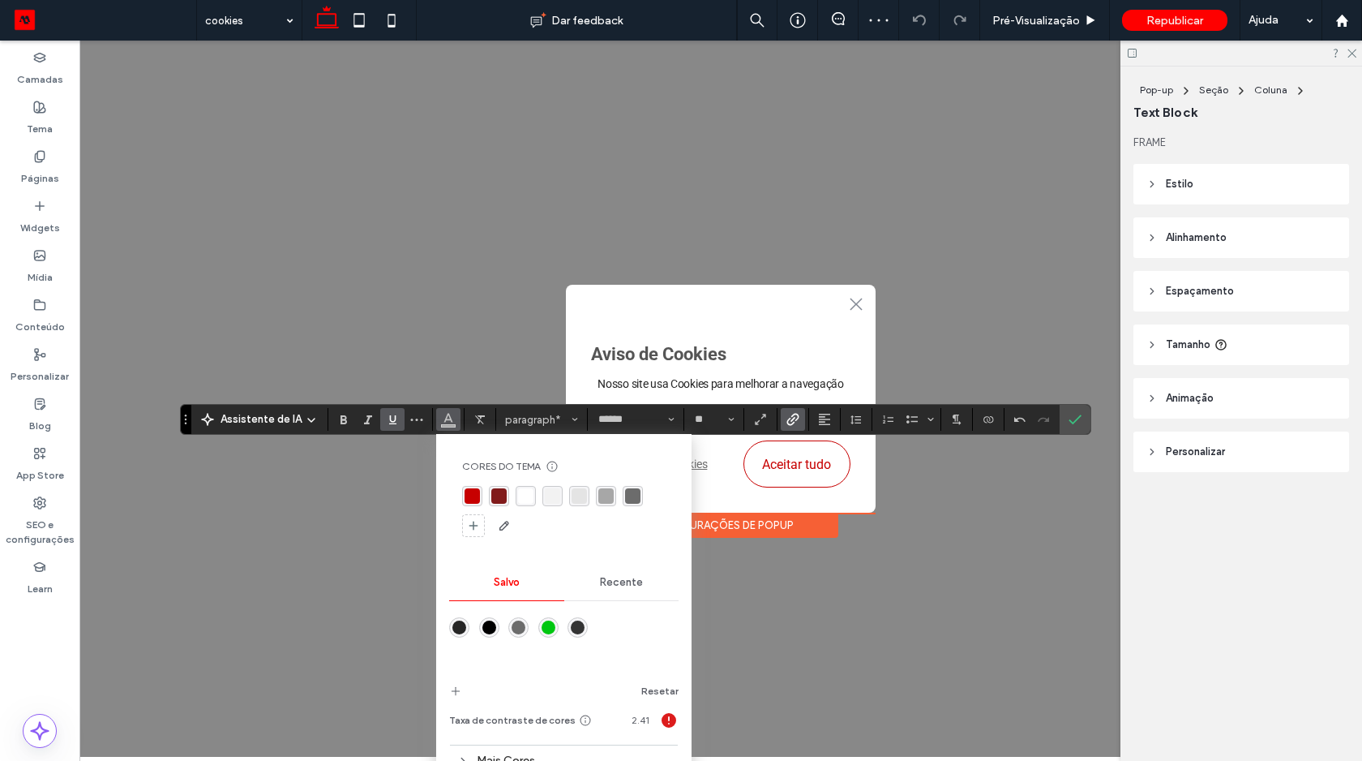
click at [636, 496] on div "rgba(108,108,108,1)" at bounding box center [632, 495] width 15 height 15
click at [1064, 424] on label "Confirmar" at bounding box center [1075, 419] width 24 height 29
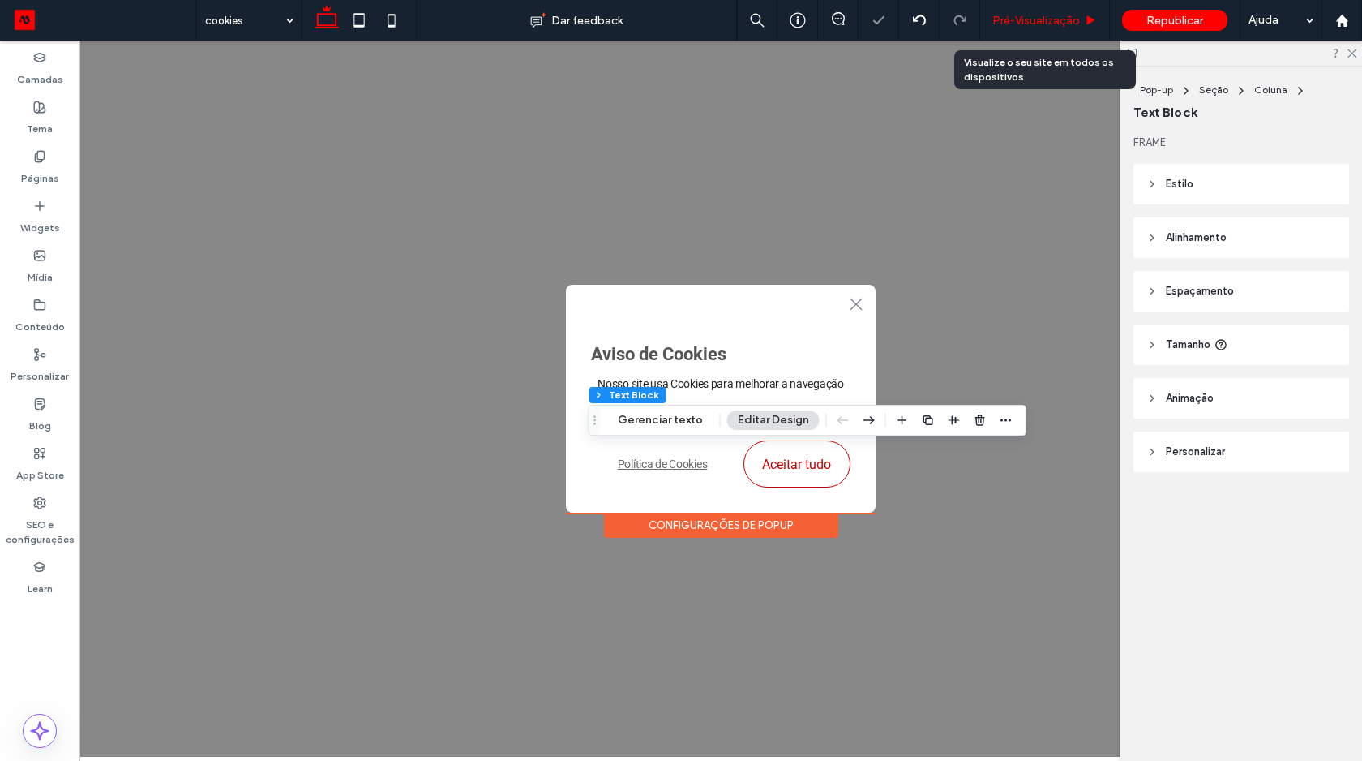
click at [1039, 8] on div "Pré-Visualizaçāo" at bounding box center [1045, 20] width 130 height 41
click at [1036, 19] on span "Pré-Visualizaçāo" at bounding box center [1036, 21] width 88 height 14
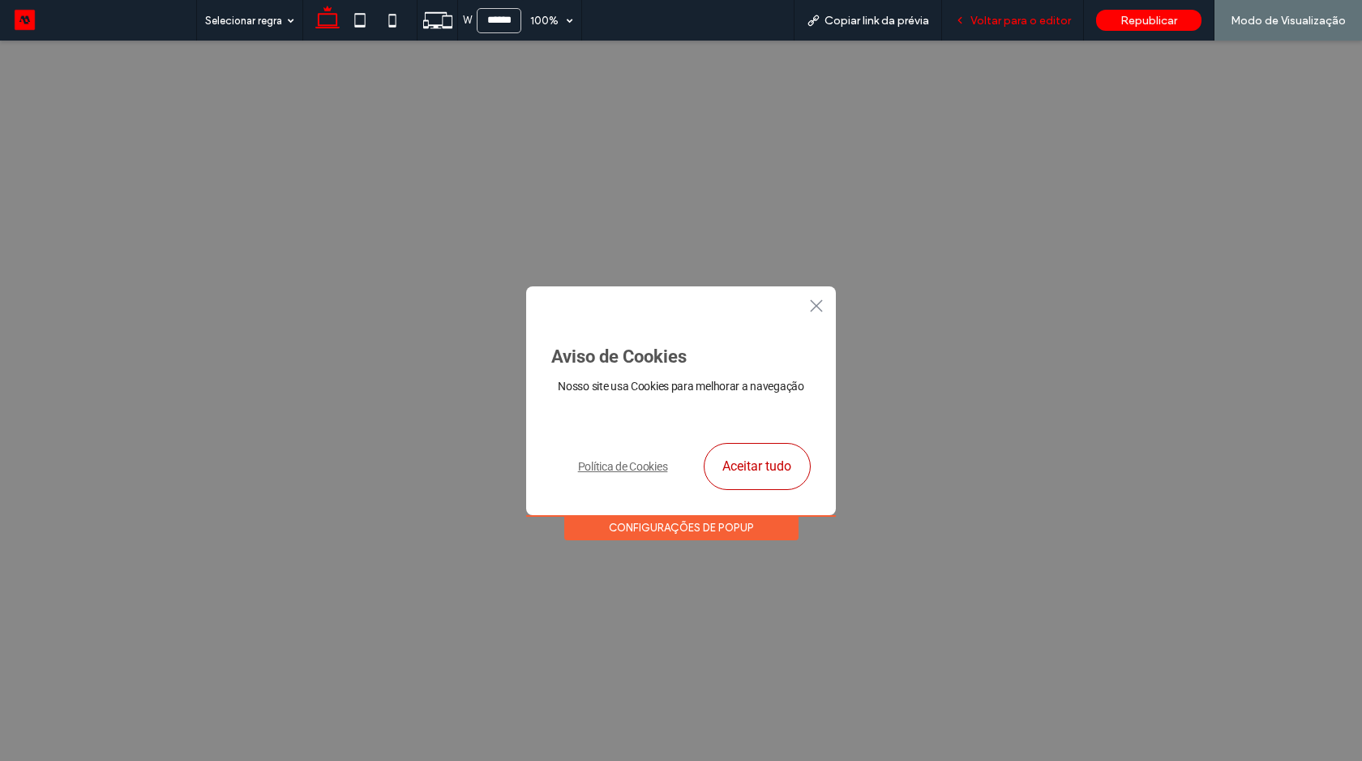
click at [982, 25] on span "Voltar para o editor" at bounding box center [1021, 21] width 101 height 14
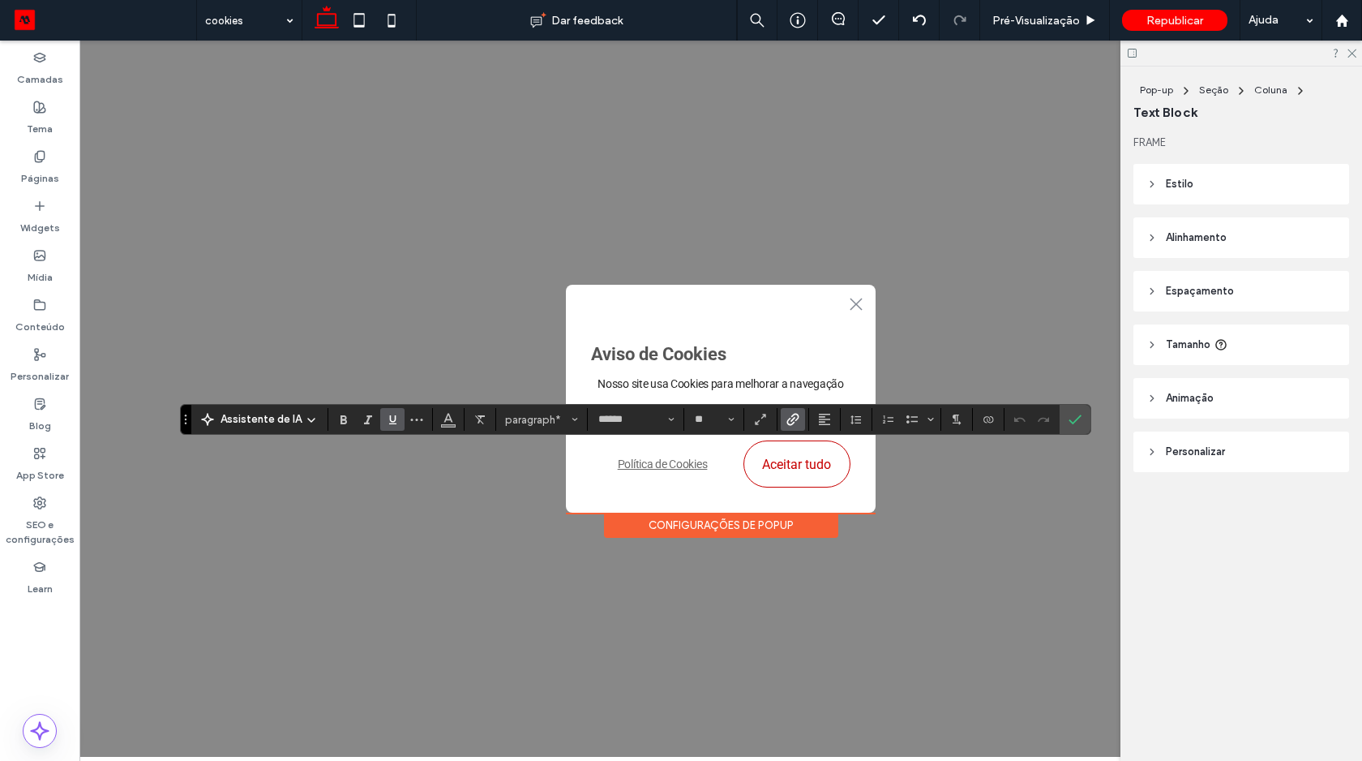
click at [782, 424] on label "Link" at bounding box center [793, 419] width 24 height 23
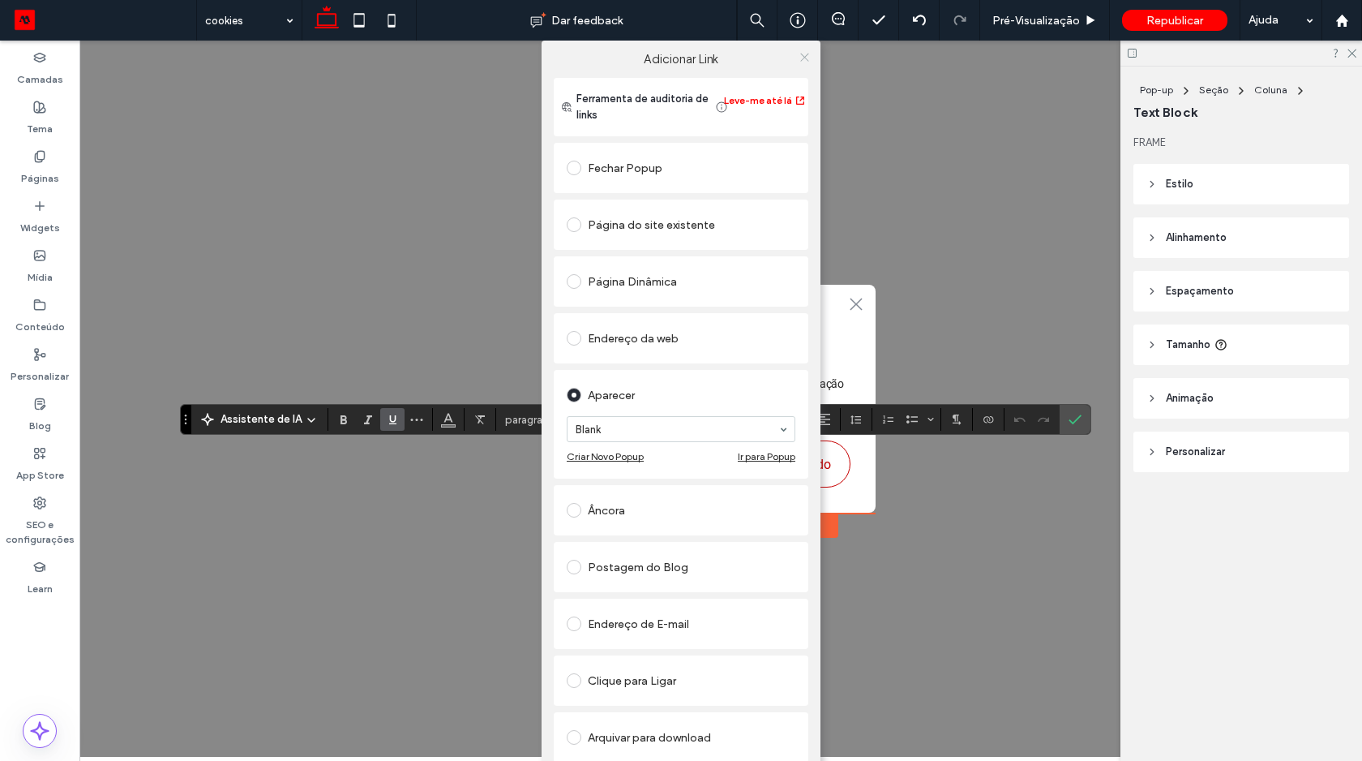
click at [800, 56] on use at bounding box center [804, 57] width 8 height 8
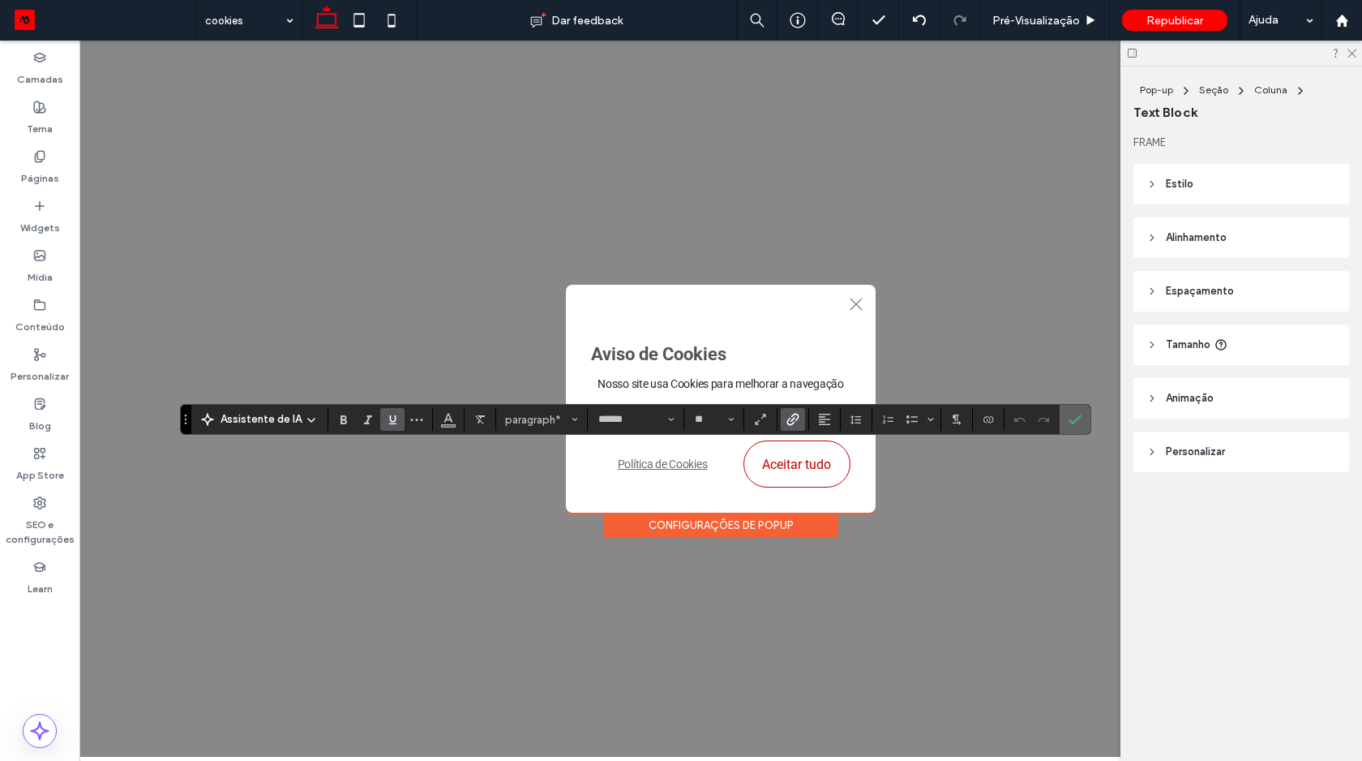
click at [1069, 415] on icon "Confirmar" at bounding box center [1075, 419] width 13 height 13
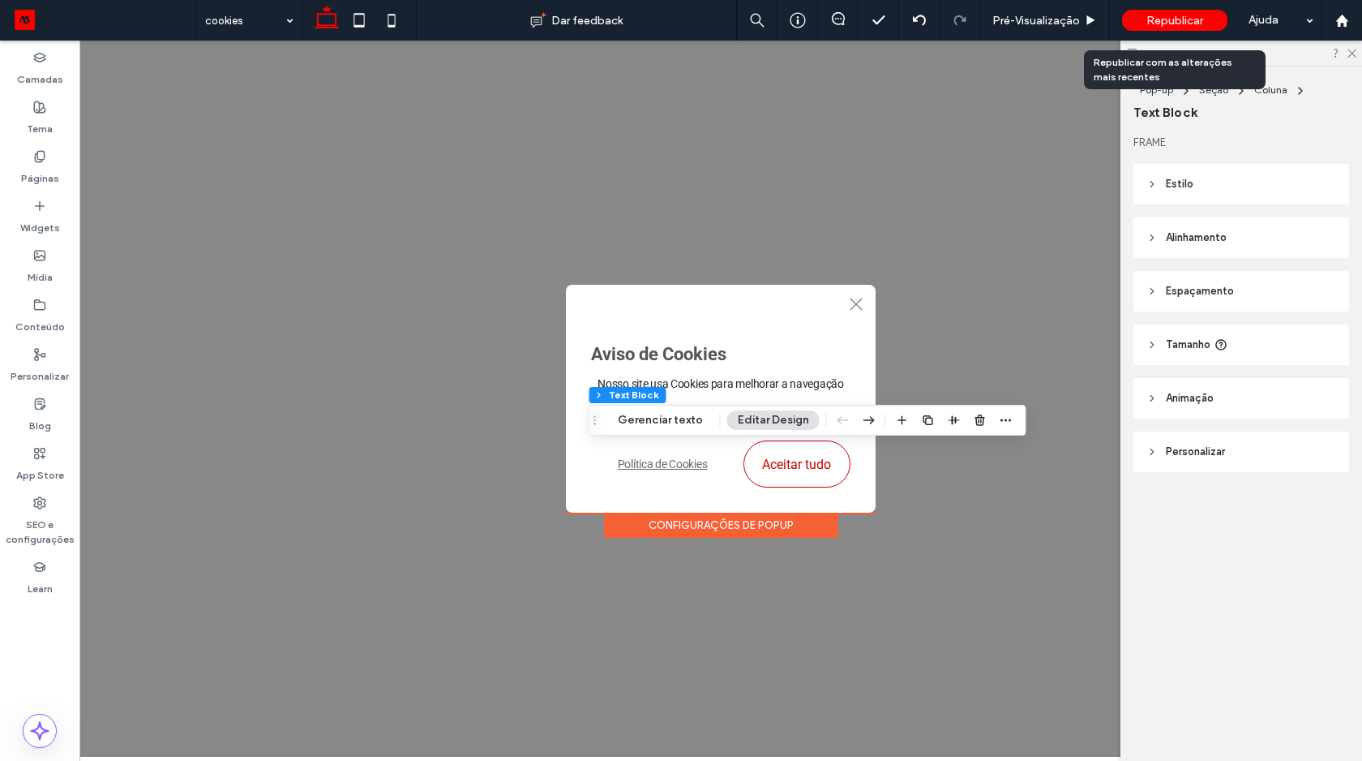
click at [1153, 15] on span "Republicar" at bounding box center [1174, 21] width 57 height 14
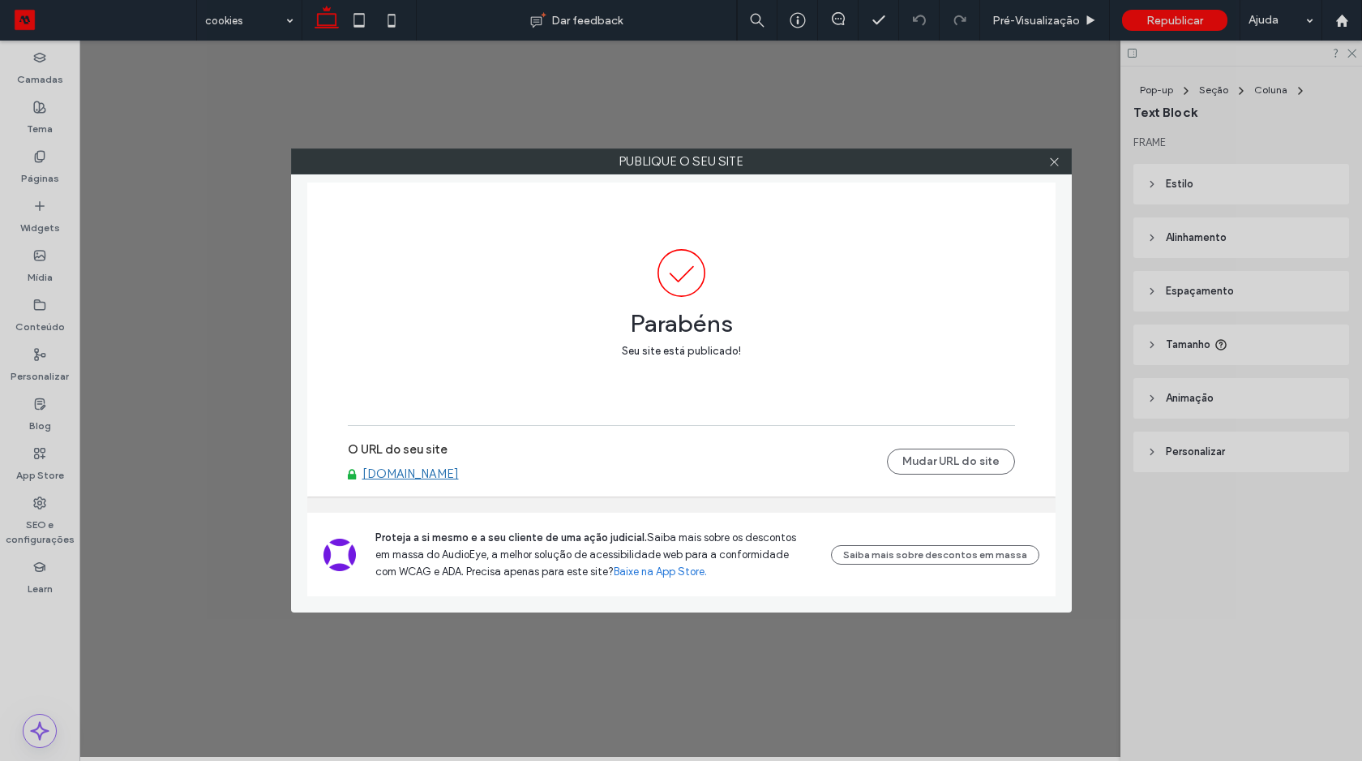
click at [459, 475] on link "[DOMAIN_NAME]" at bounding box center [410, 473] width 96 height 15
click at [1053, 156] on icon at bounding box center [1054, 162] width 12 height 12
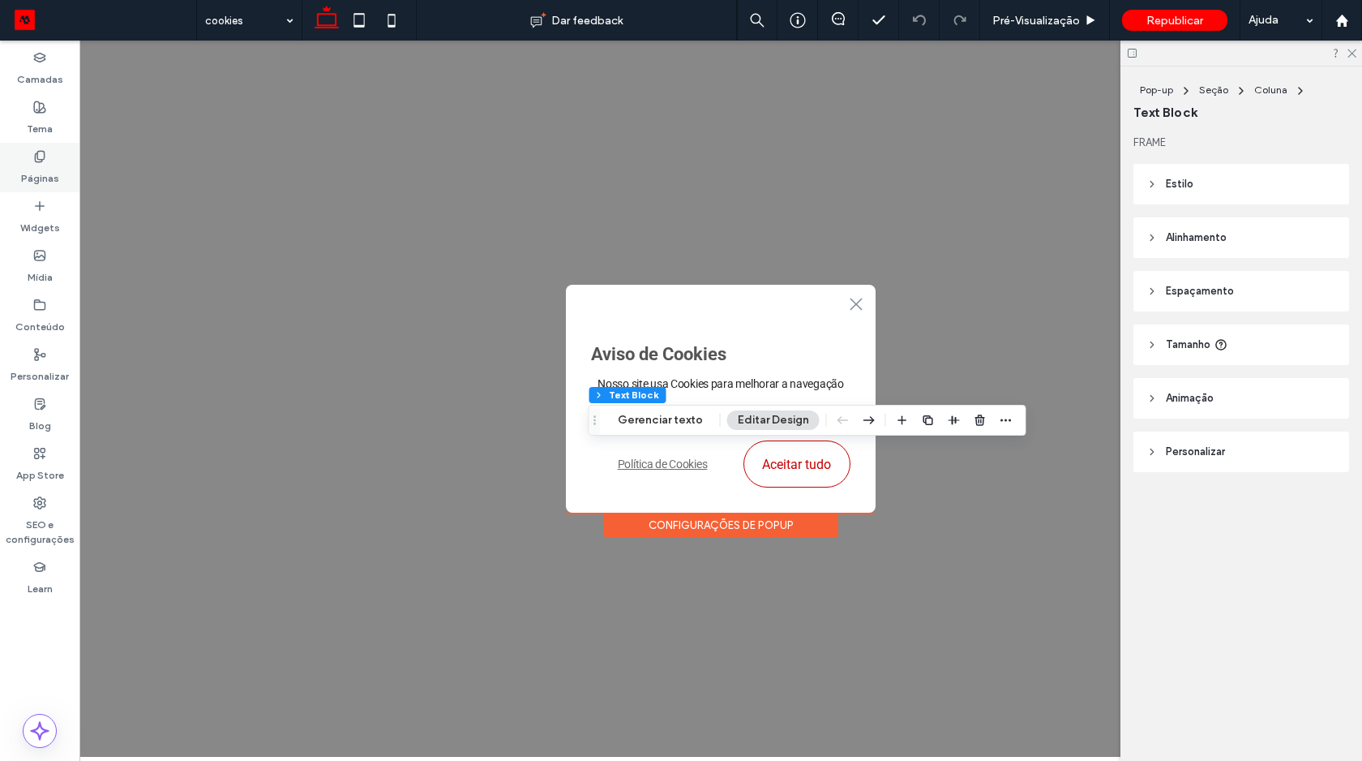
click at [43, 161] on icon at bounding box center [39, 156] width 13 height 13
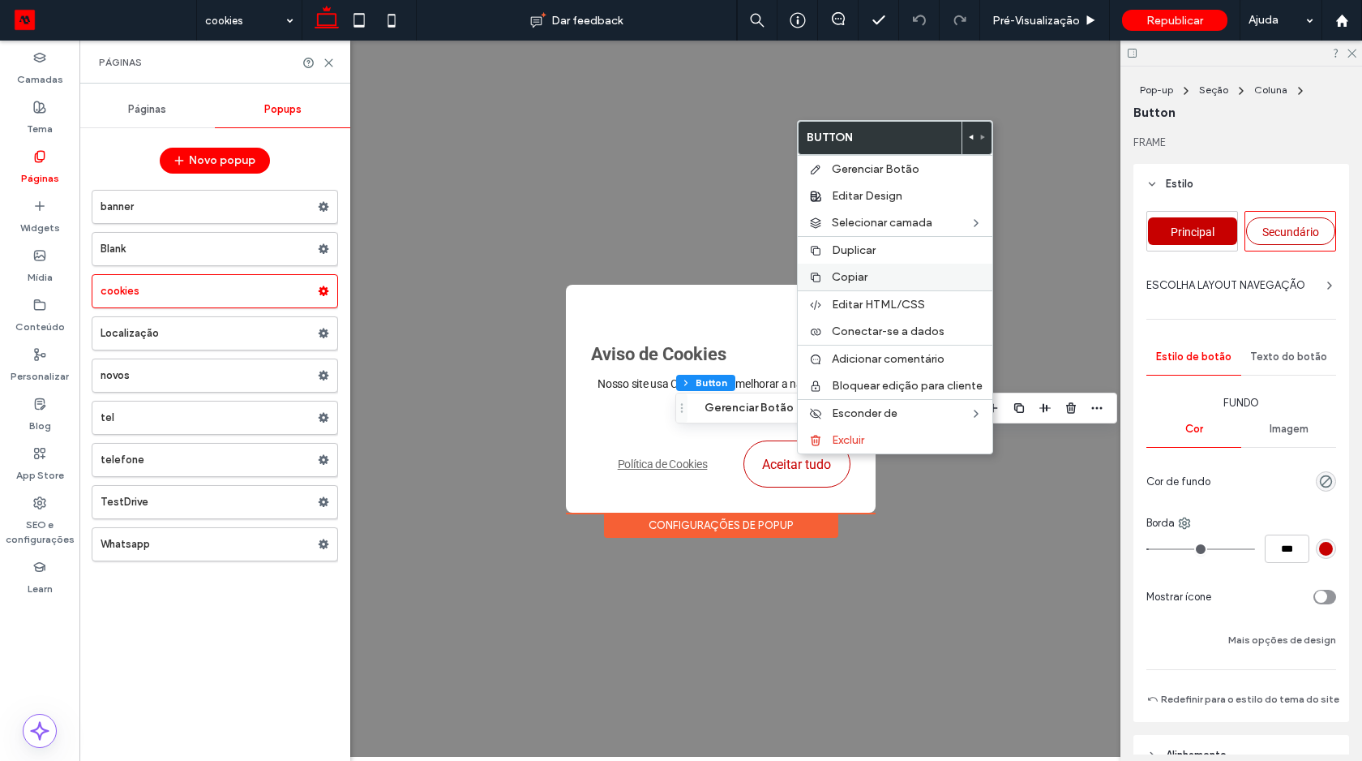
click at [837, 282] on span "Copiar" at bounding box center [850, 277] width 36 height 14
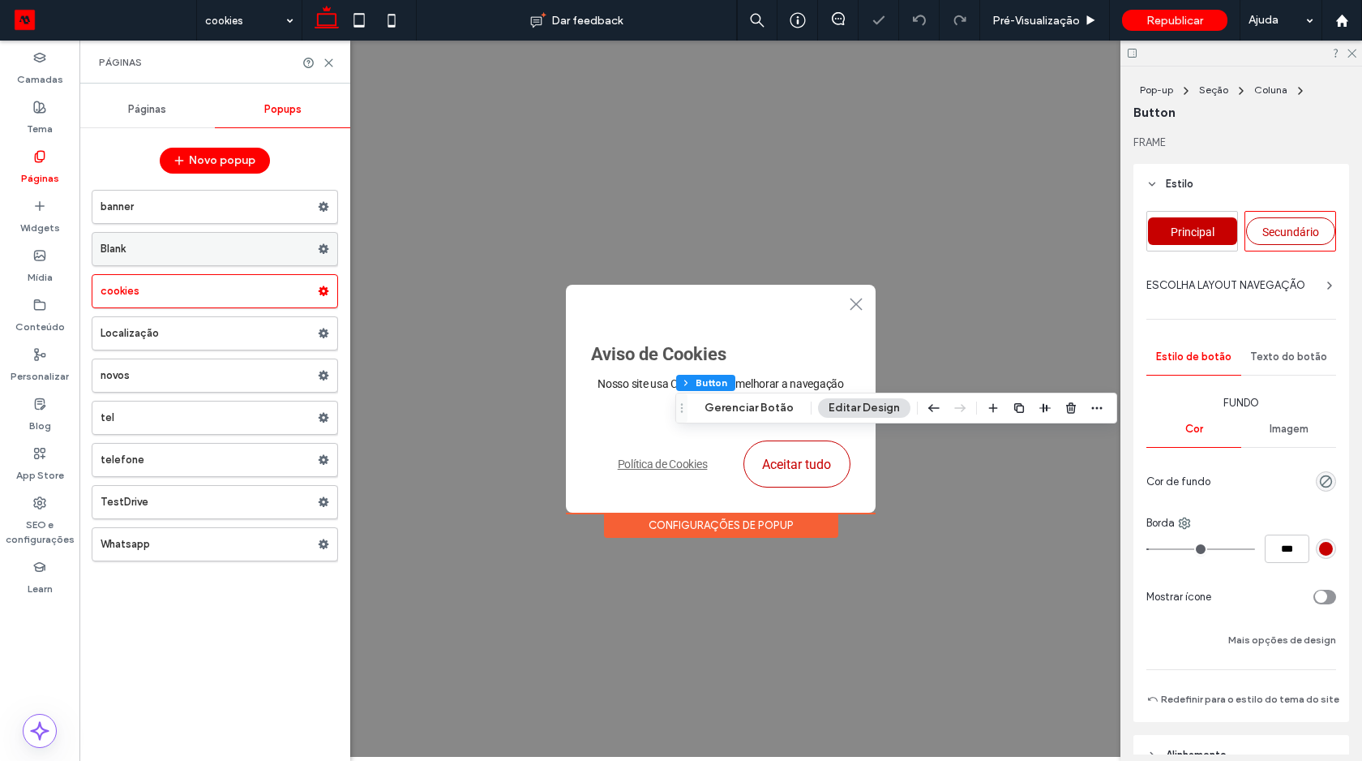
click at [156, 245] on label "Blank" at bounding box center [209, 249] width 217 height 32
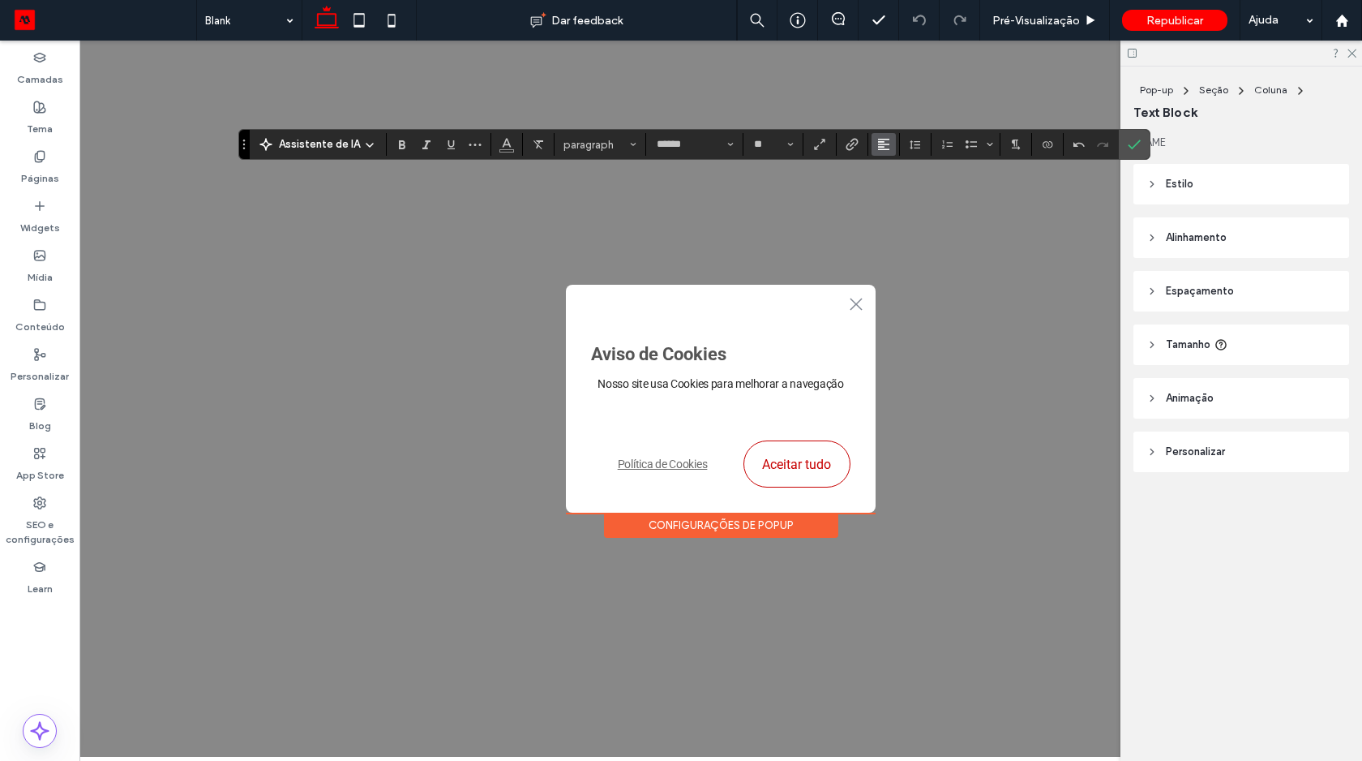
click at [879, 144] on icon "Alinhamento" at bounding box center [883, 144] width 13 height 13
click at [893, 237] on icon "ui.textEditor.alignment.justify" at bounding box center [895, 241] width 13 height 13
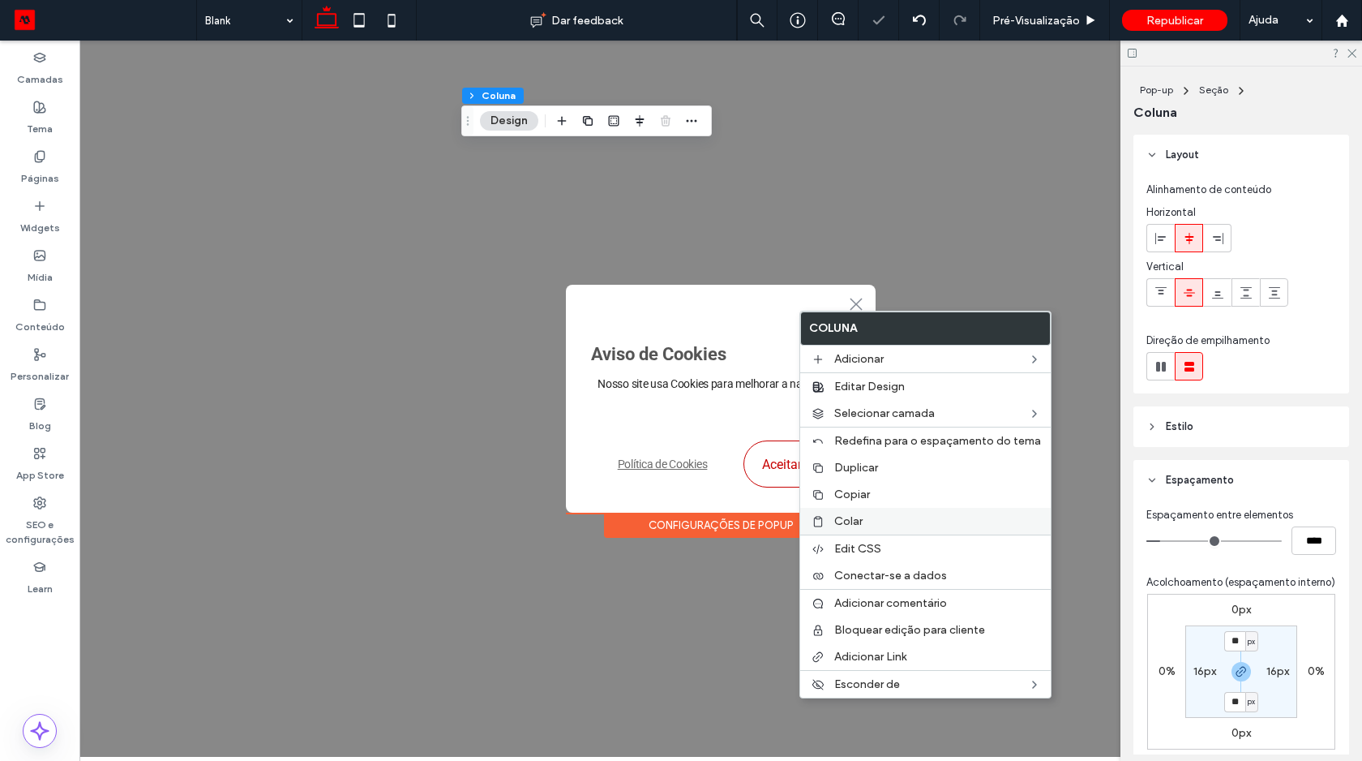
click at [866, 523] on label "Colar" at bounding box center [937, 521] width 207 height 14
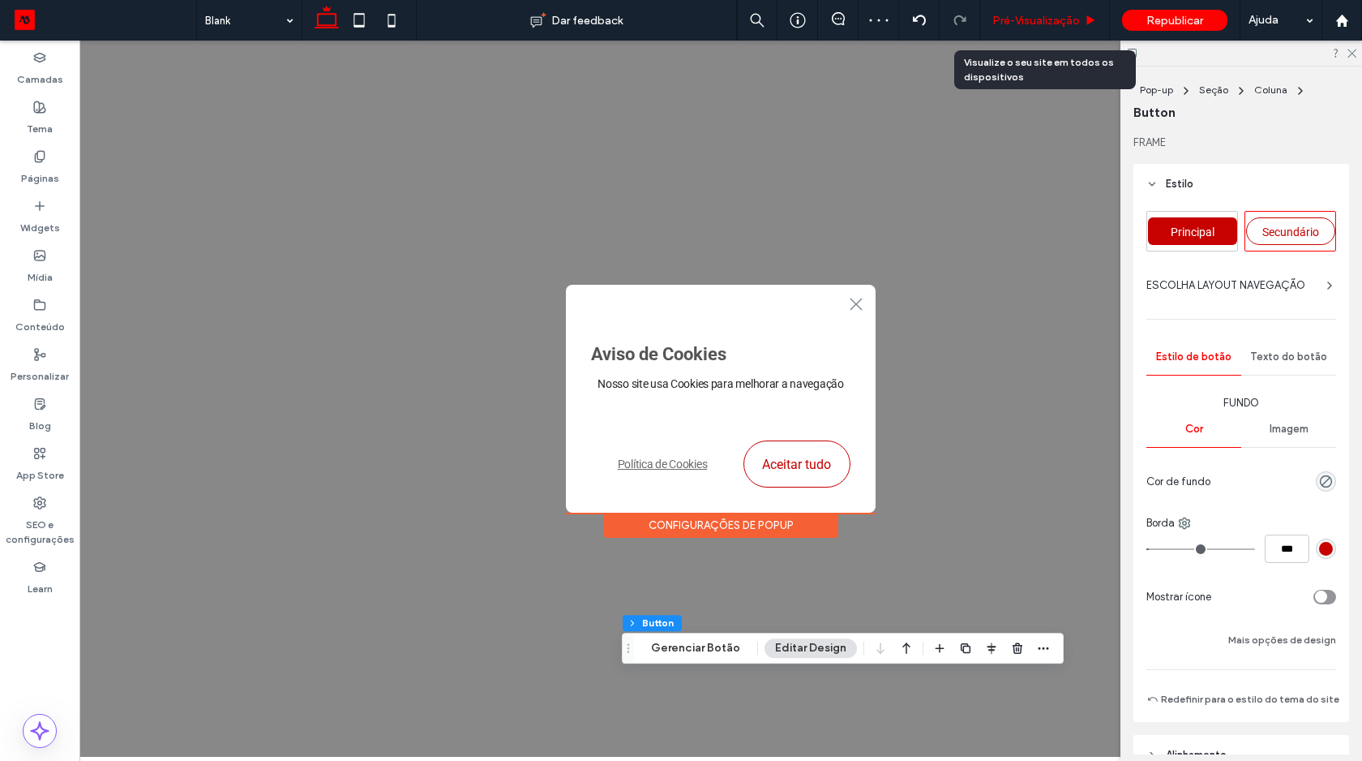
click at [1036, 24] on span "Pré-Visualizaçāo" at bounding box center [1036, 21] width 88 height 14
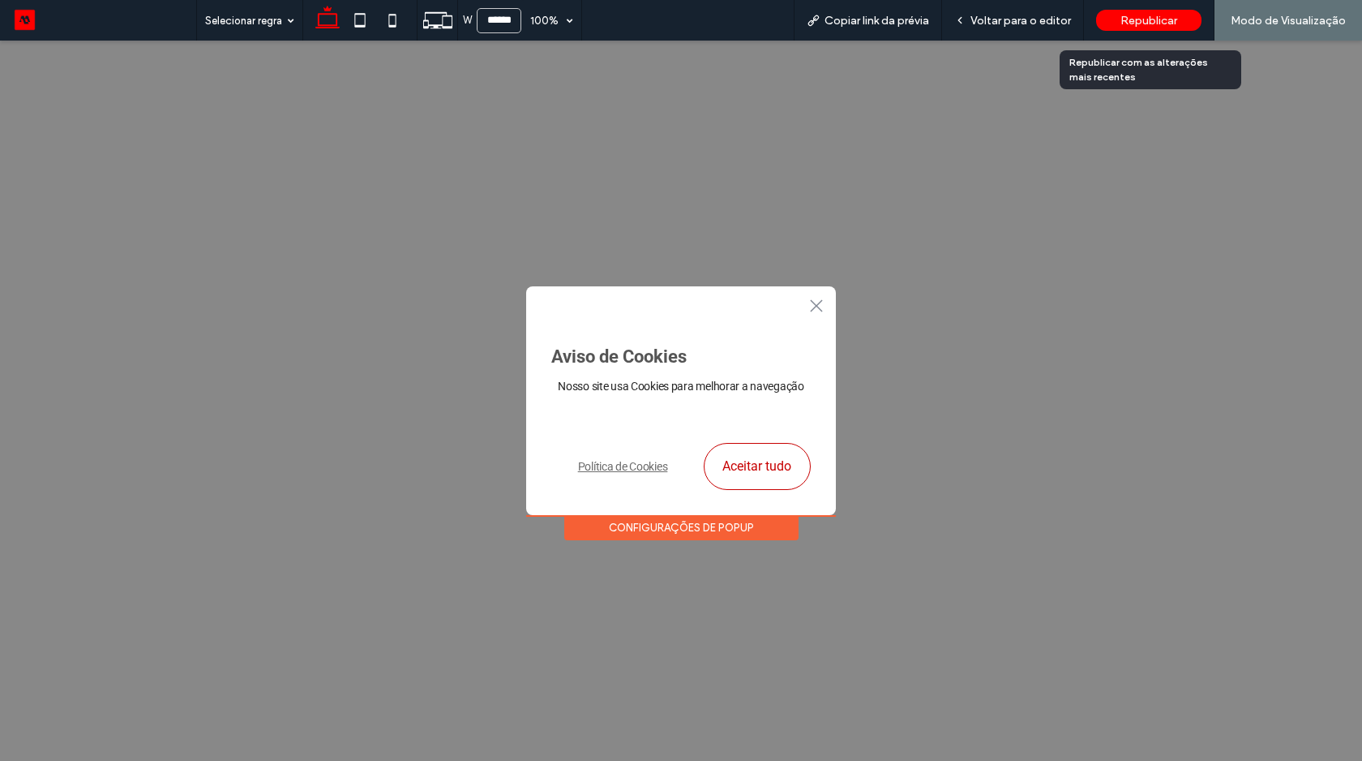
click at [1146, 25] on span "Republicar" at bounding box center [1149, 21] width 57 height 14
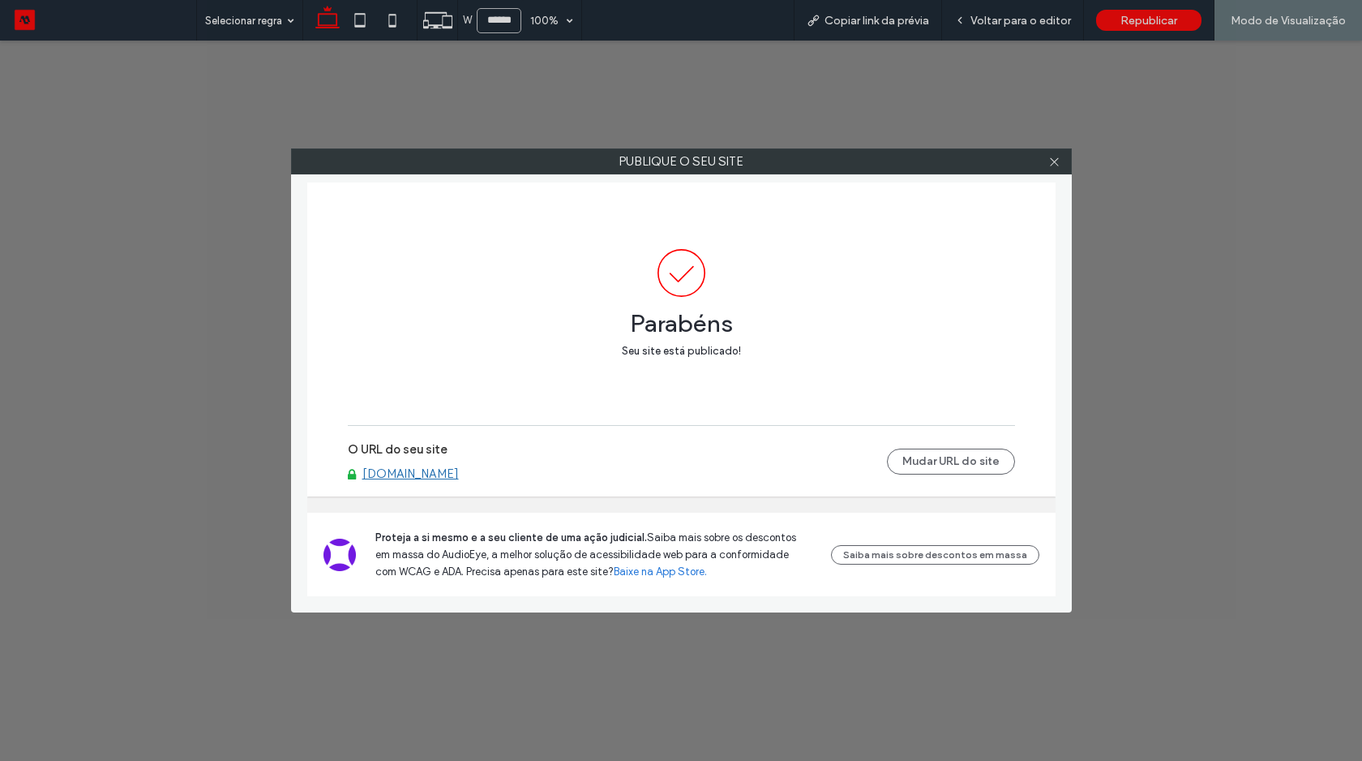
click at [449, 474] on link "[DOMAIN_NAME]" at bounding box center [410, 473] width 96 height 15
click at [1053, 161] on icon at bounding box center [1054, 162] width 12 height 12
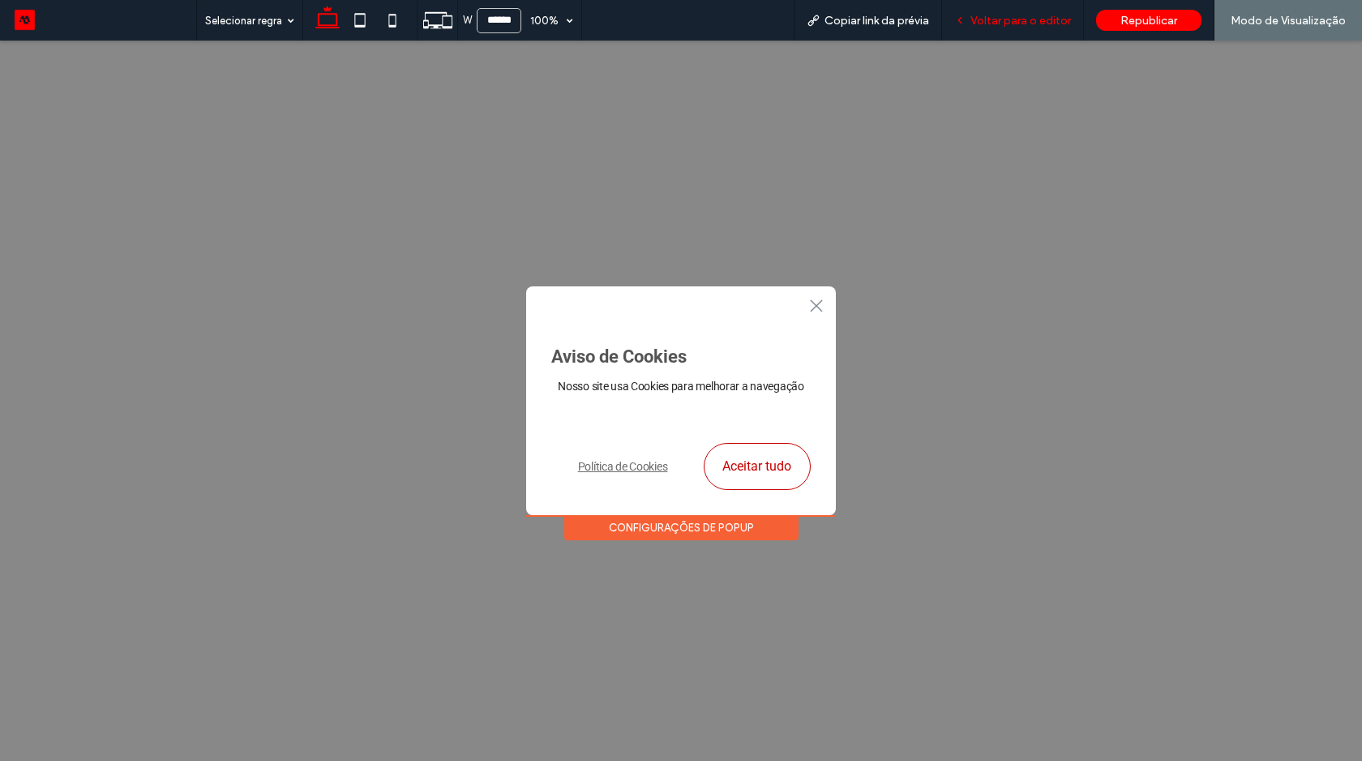
click at [1016, 18] on span "Voltar para o editor" at bounding box center [1021, 21] width 101 height 14
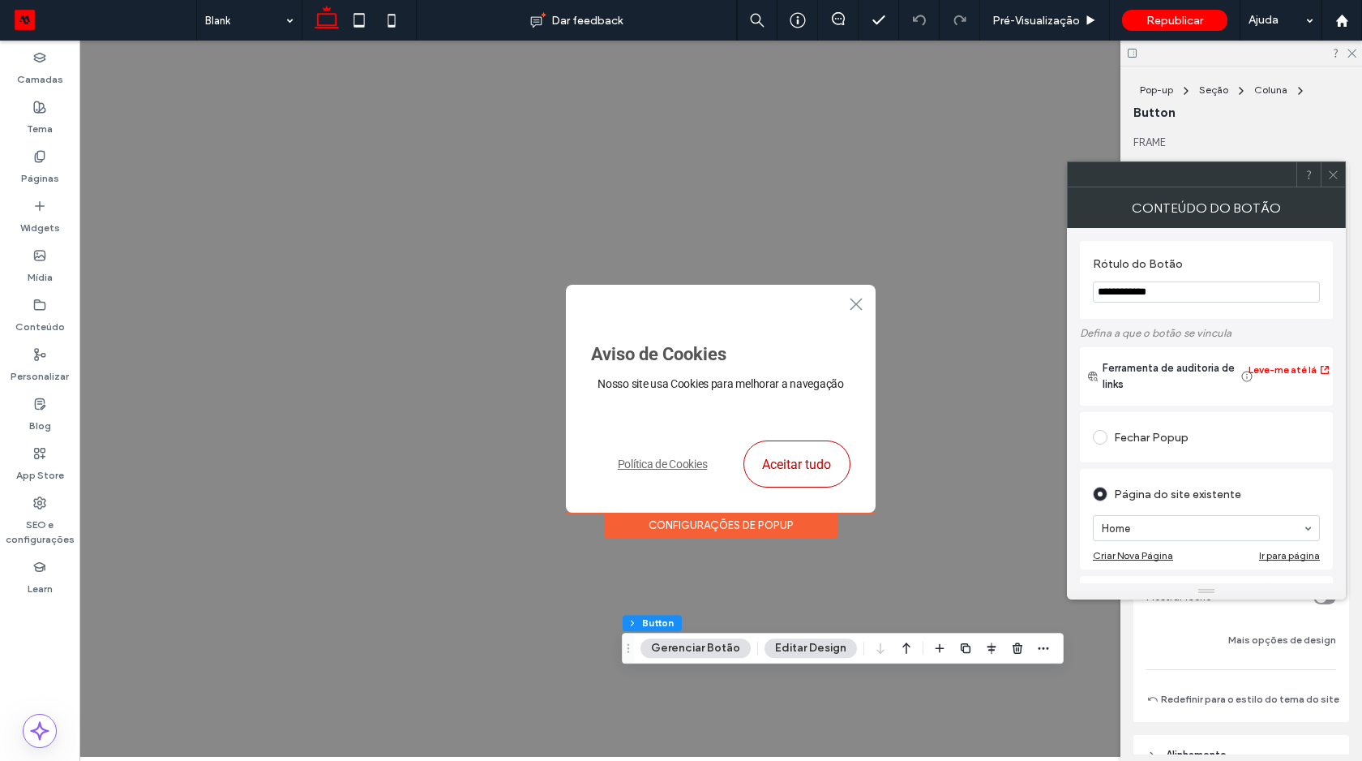
scroll to position [140, 0]
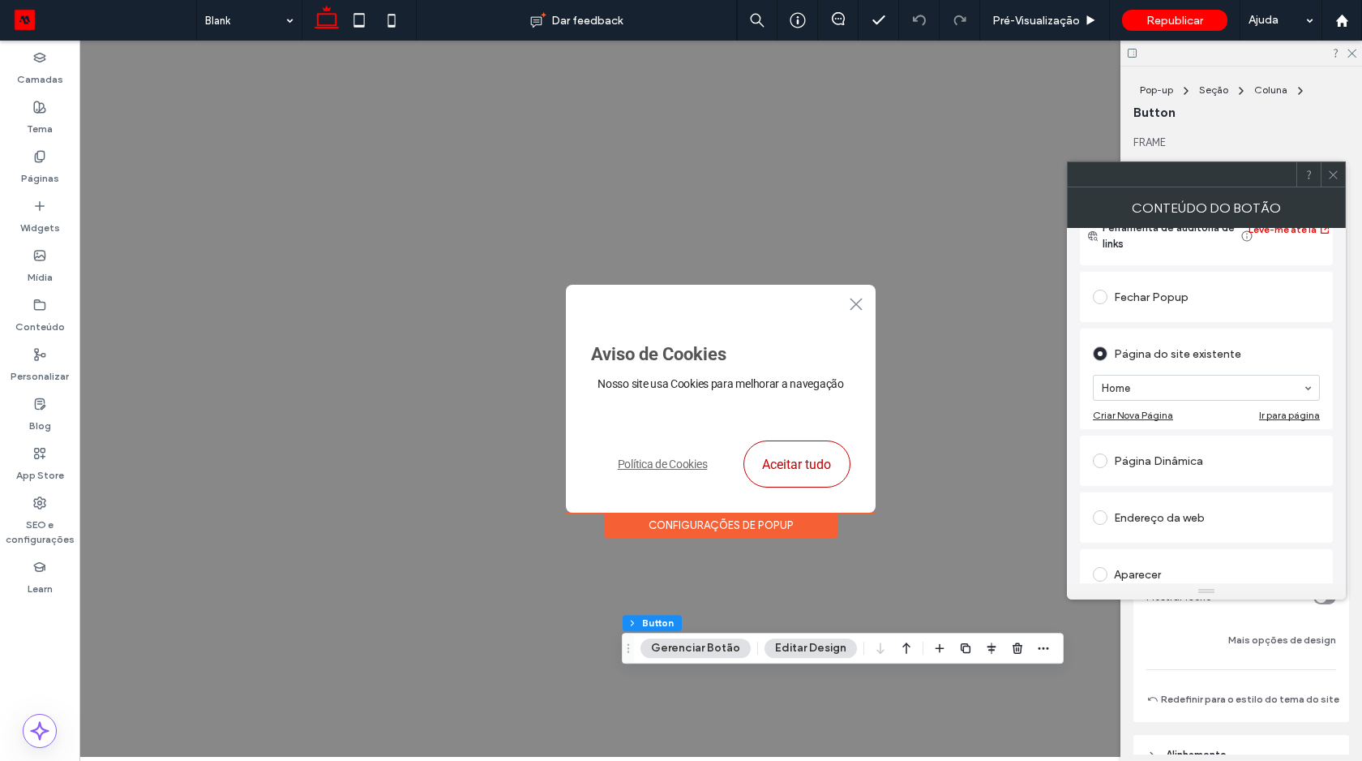
click at [1101, 297] on span at bounding box center [1100, 296] width 15 height 15
click at [1330, 177] on icon at bounding box center [1333, 175] width 12 height 12
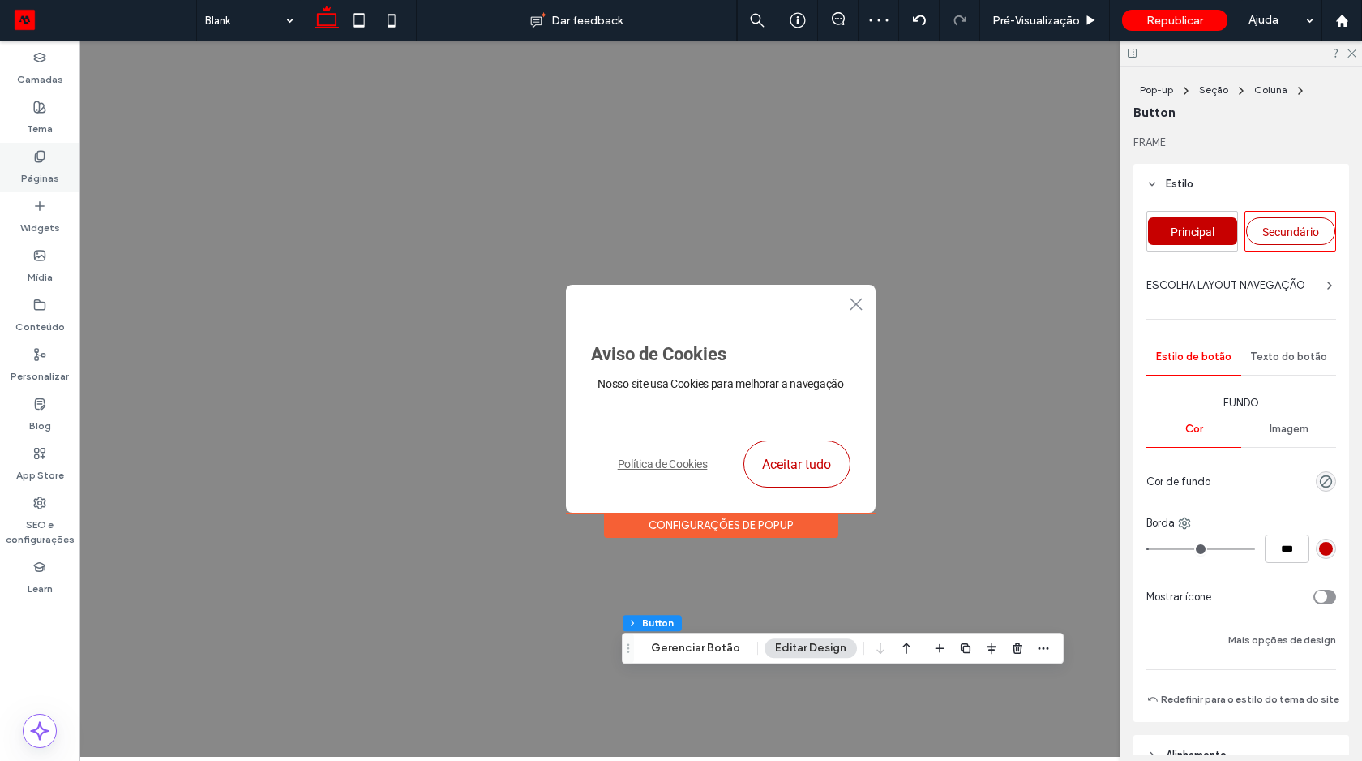
click at [48, 168] on label "Páginas" at bounding box center [40, 174] width 38 height 23
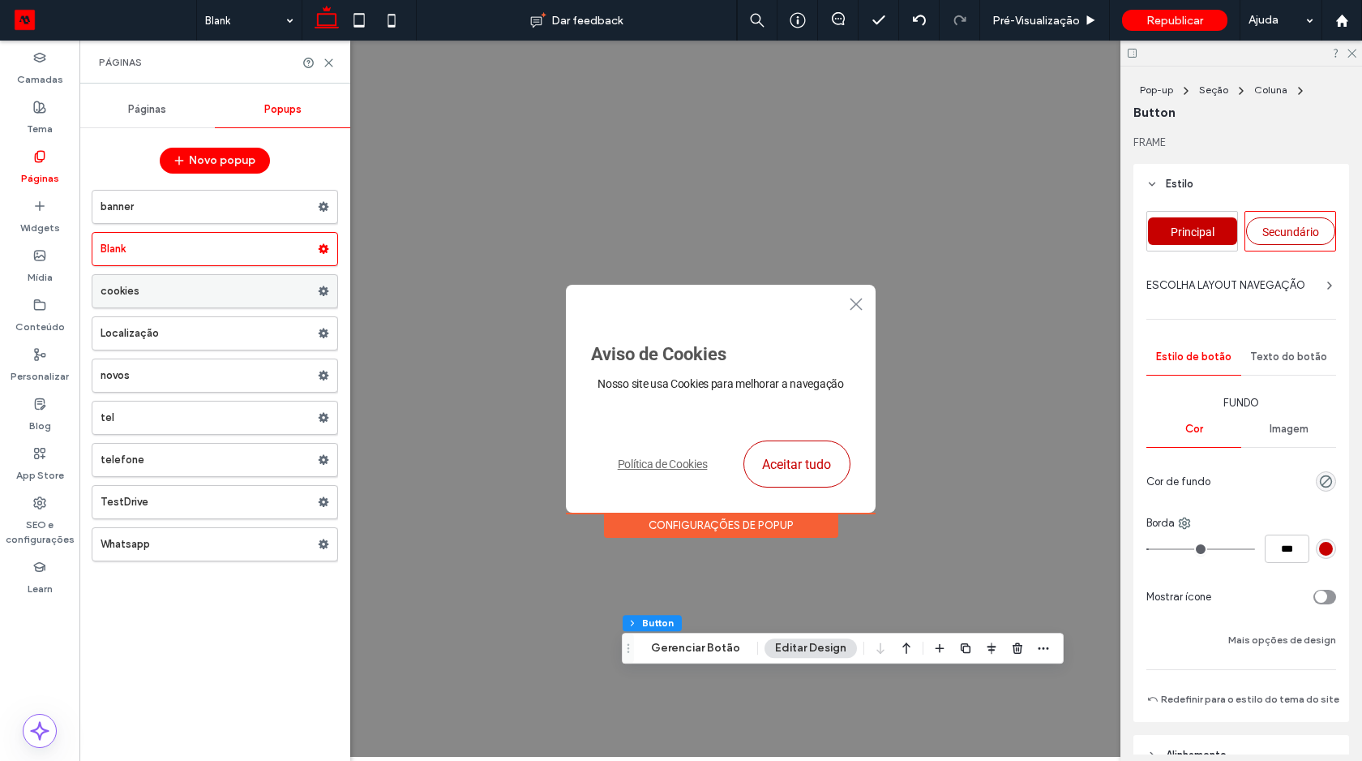
click at [125, 298] on label "cookies" at bounding box center [209, 291] width 217 height 32
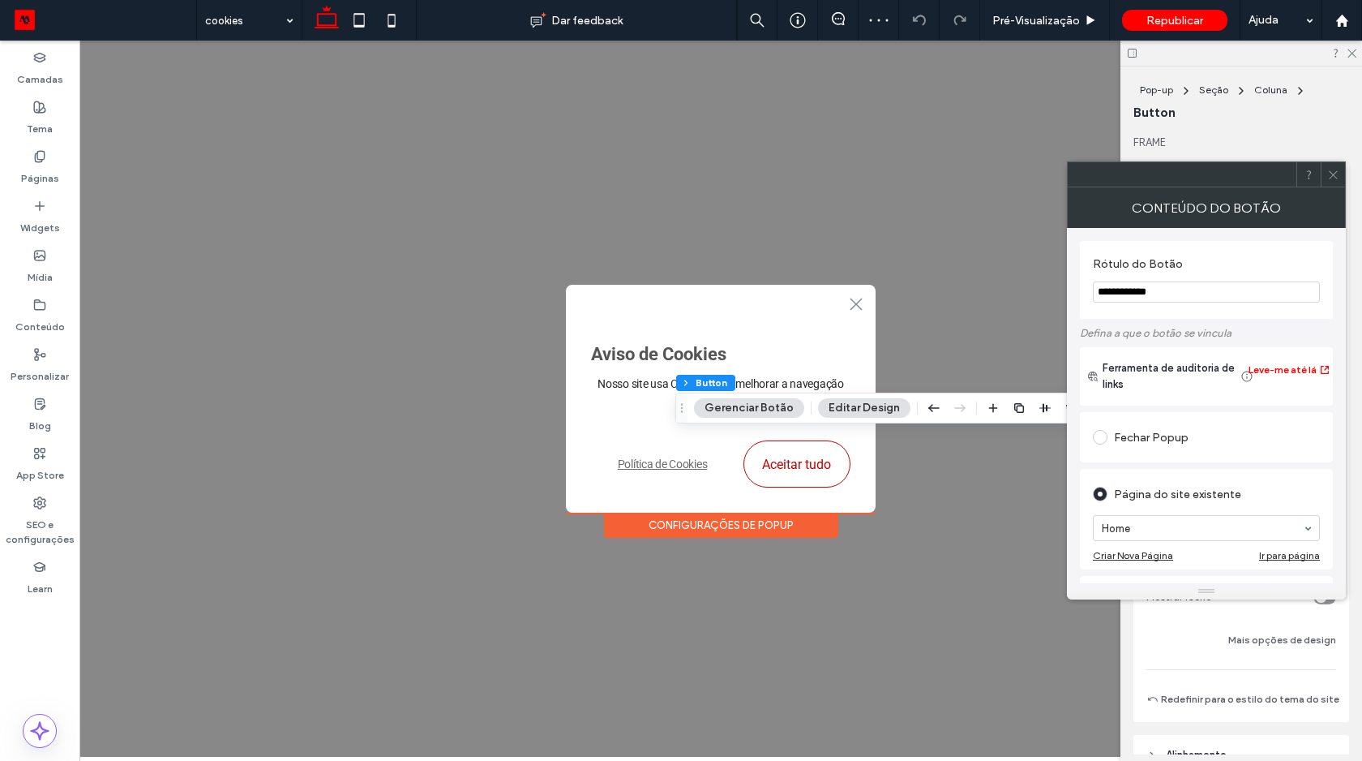
click at [1160, 436] on div "Fechar Popup" at bounding box center [1206, 437] width 227 height 26
click at [1332, 169] on icon at bounding box center [1333, 175] width 12 height 12
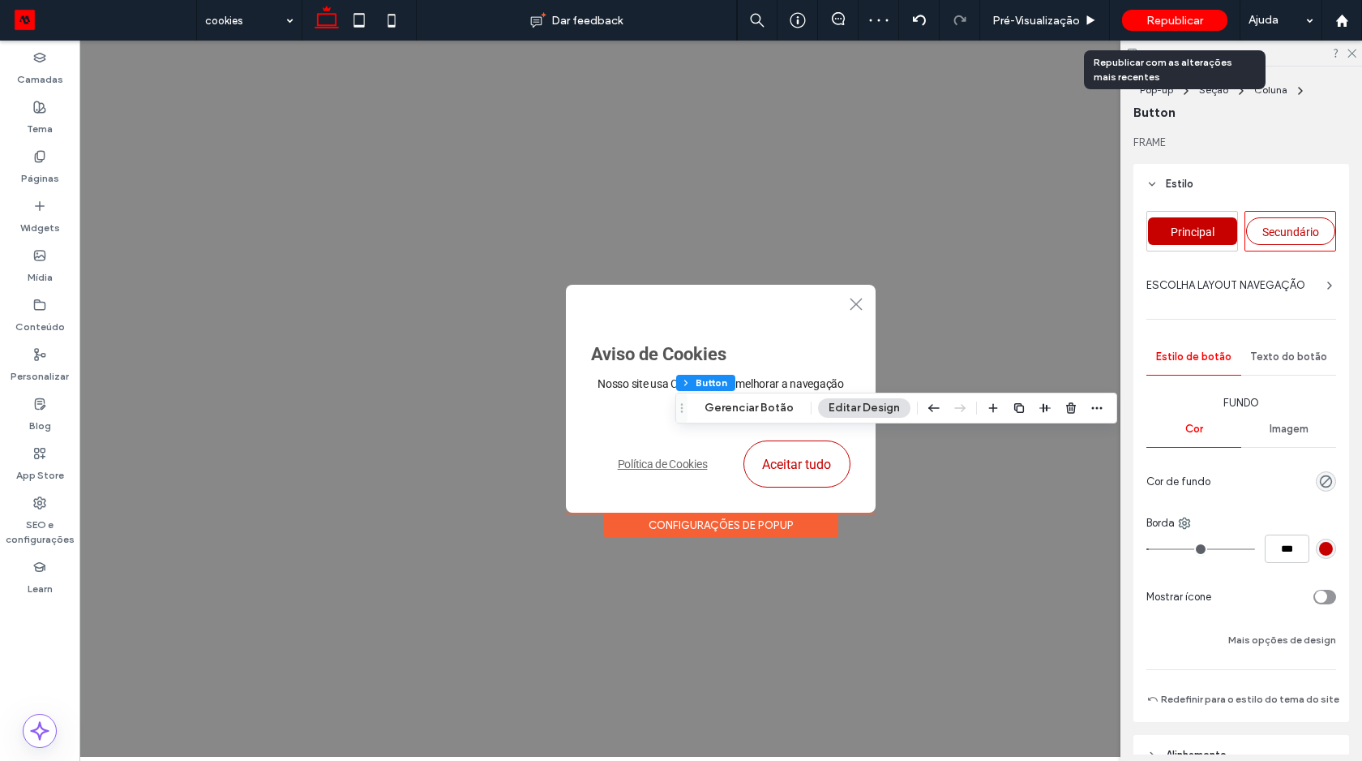
click at [1173, 17] on span "Republicar" at bounding box center [1174, 21] width 57 height 14
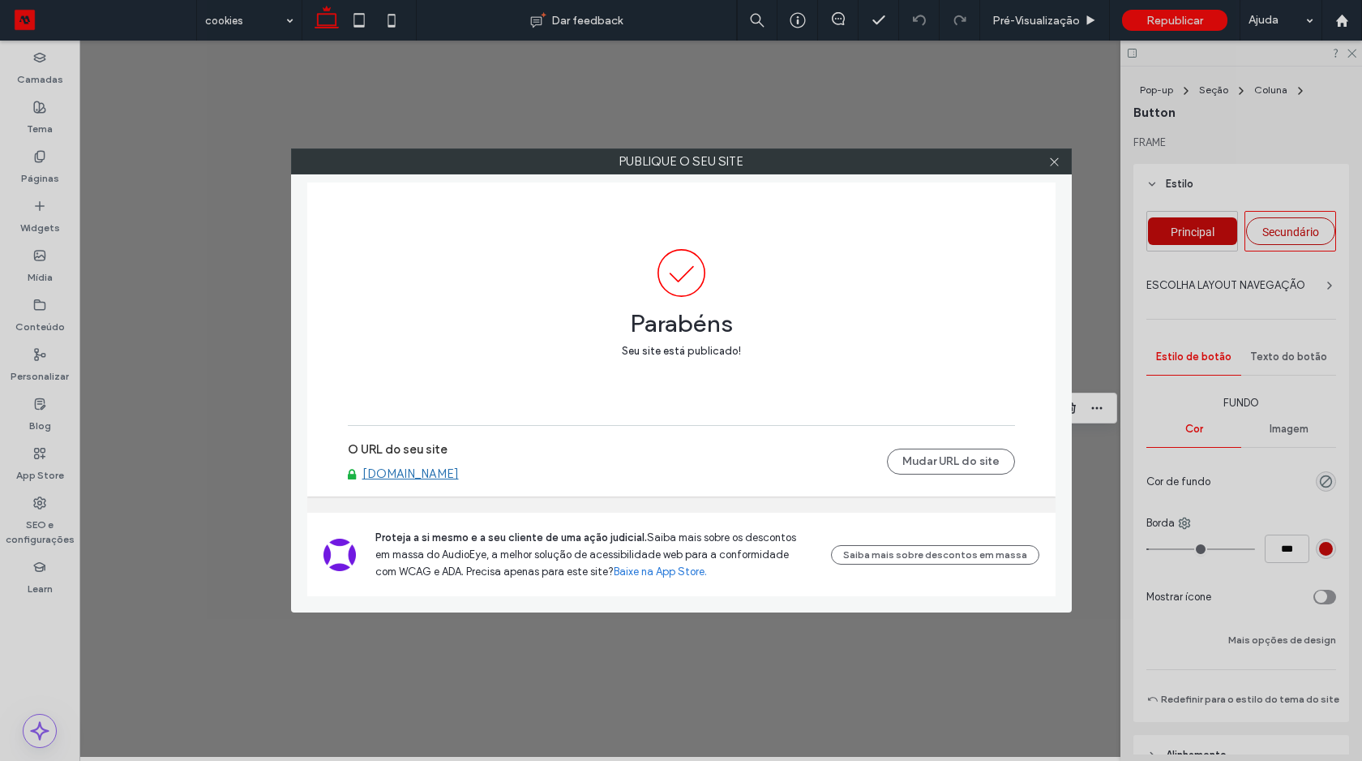
click at [446, 473] on link "[DOMAIN_NAME]" at bounding box center [410, 473] width 96 height 15
click at [1056, 163] on use at bounding box center [1054, 161] width 8 height 8
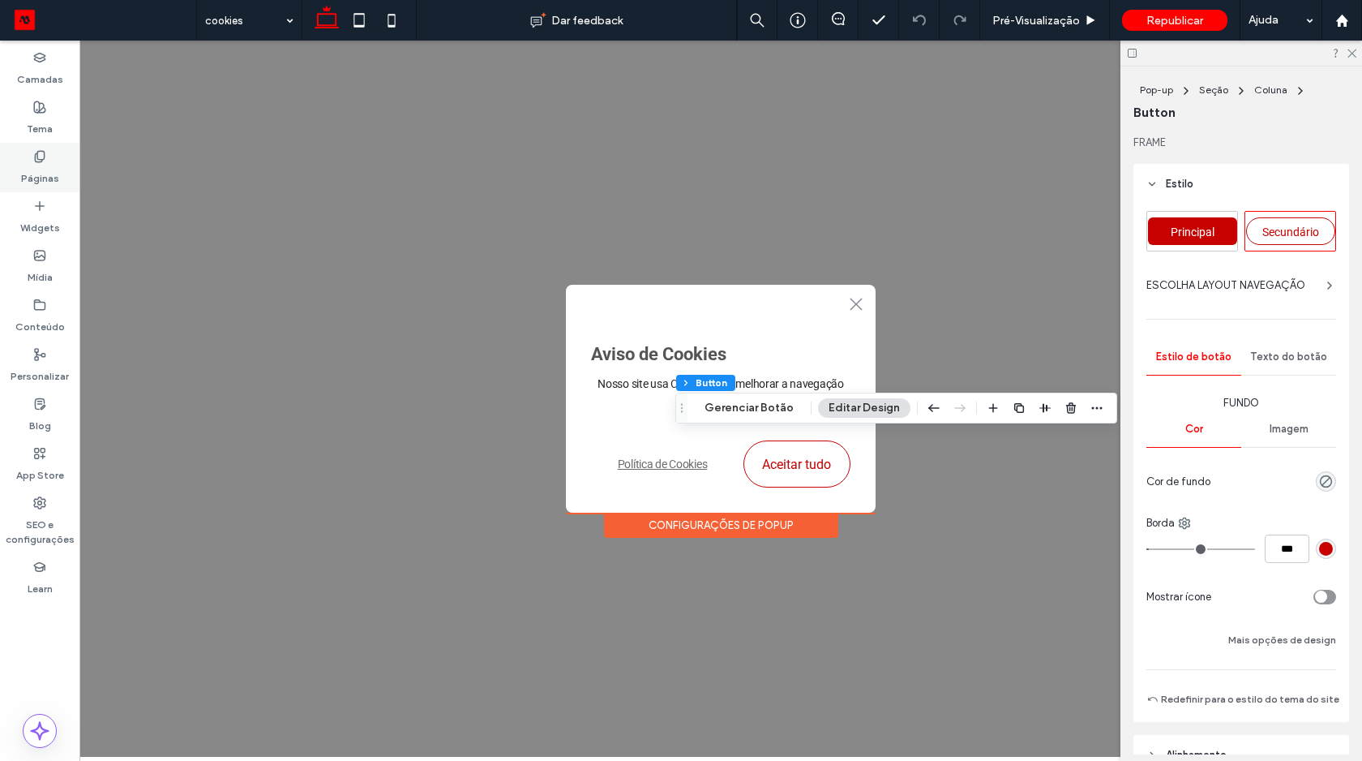
click at [37, 161] on icon at bounding box center [39, 156] width 13 height 13
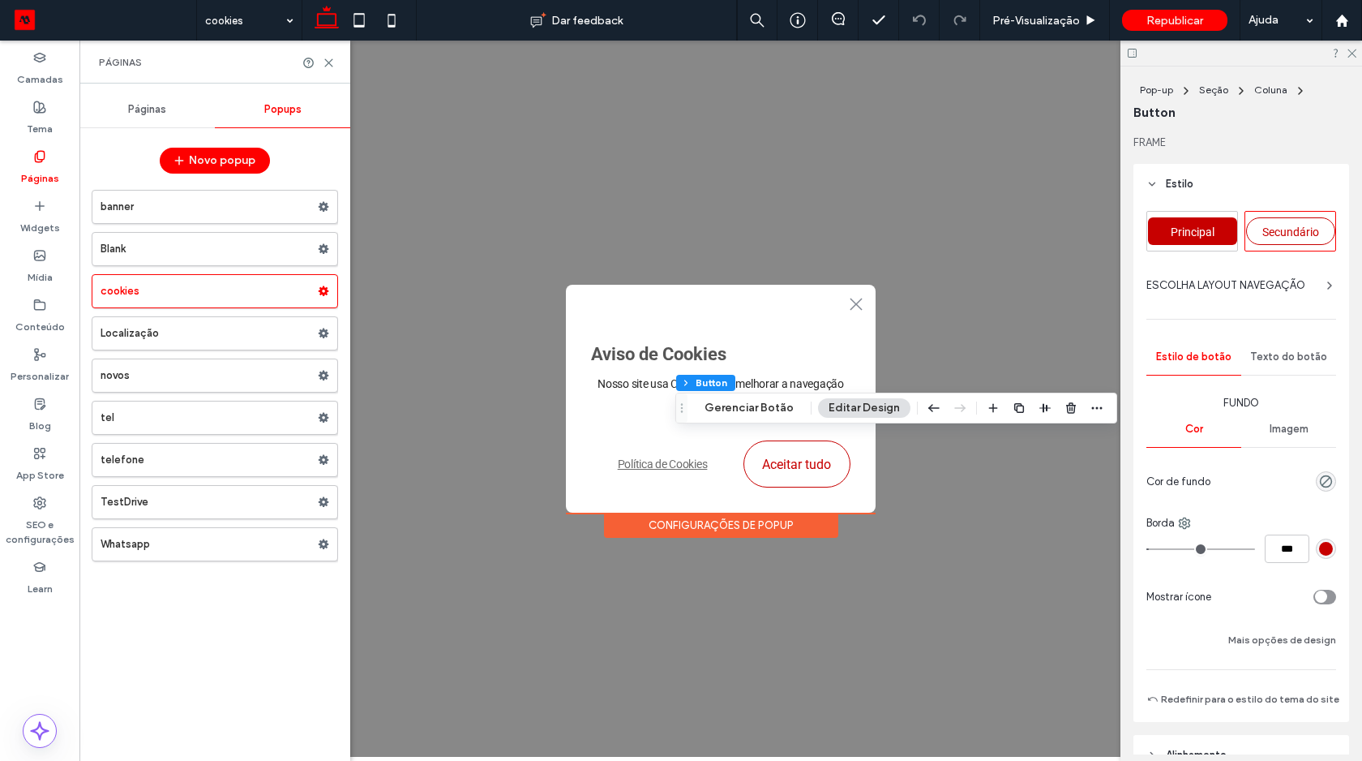
click at [140, 105] on span "Páginas" at bounding box center [147, 109] width 38 height 13
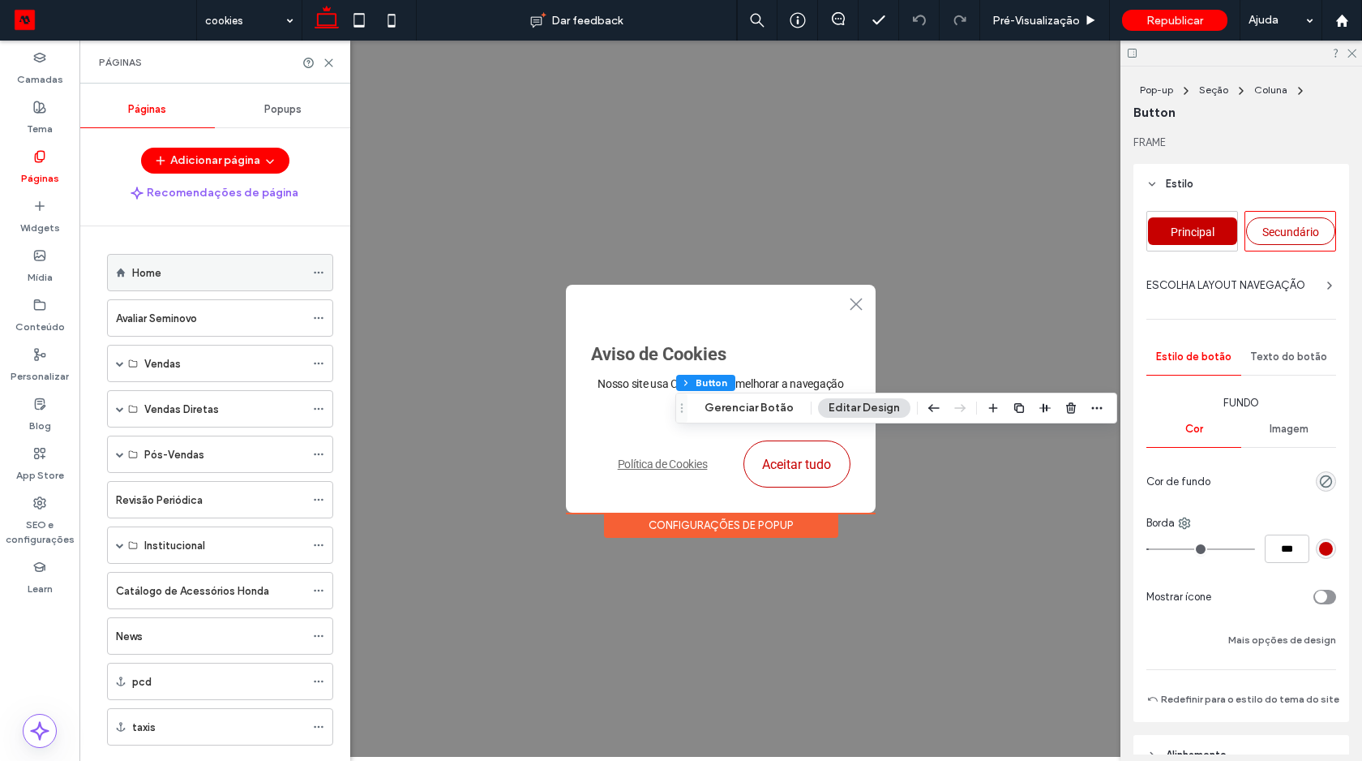
click at [234, 279] on div "Home" at bounding box center [218, 272] width 173 height 17
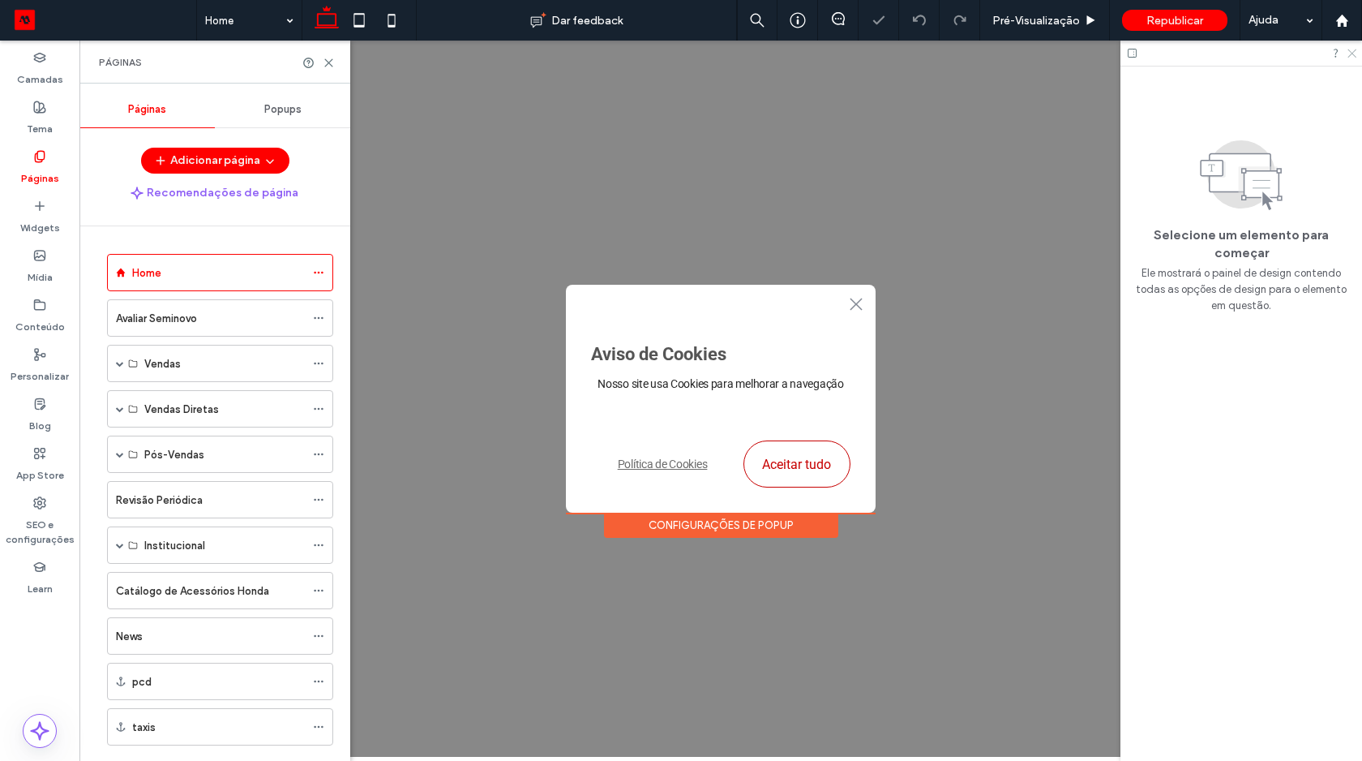
click at [1354, 49] on icon at bounding box center [1351, 52] width 11 height 11
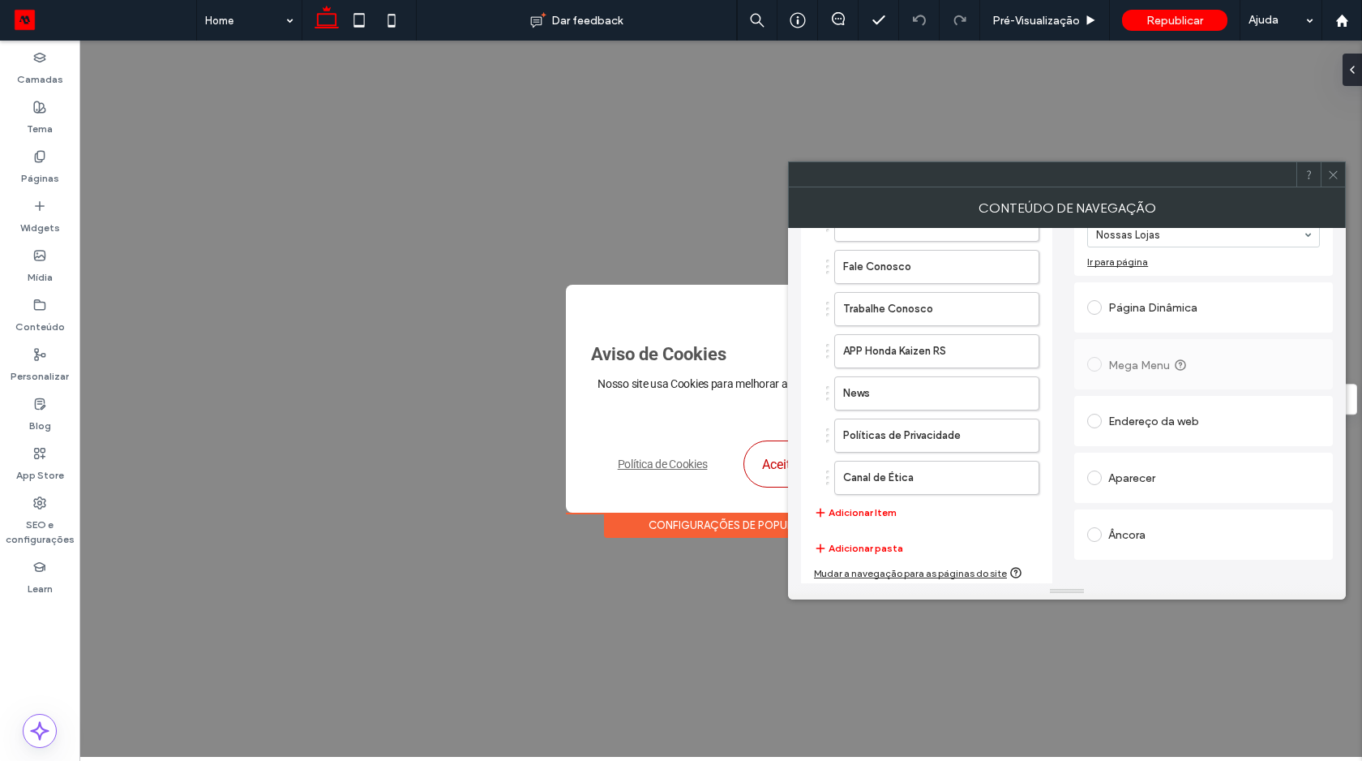
scroll to position [151, 0]
click at [878, 512] on button "Adicionar Item" at bounding box center [855, 508] width 83 height 19
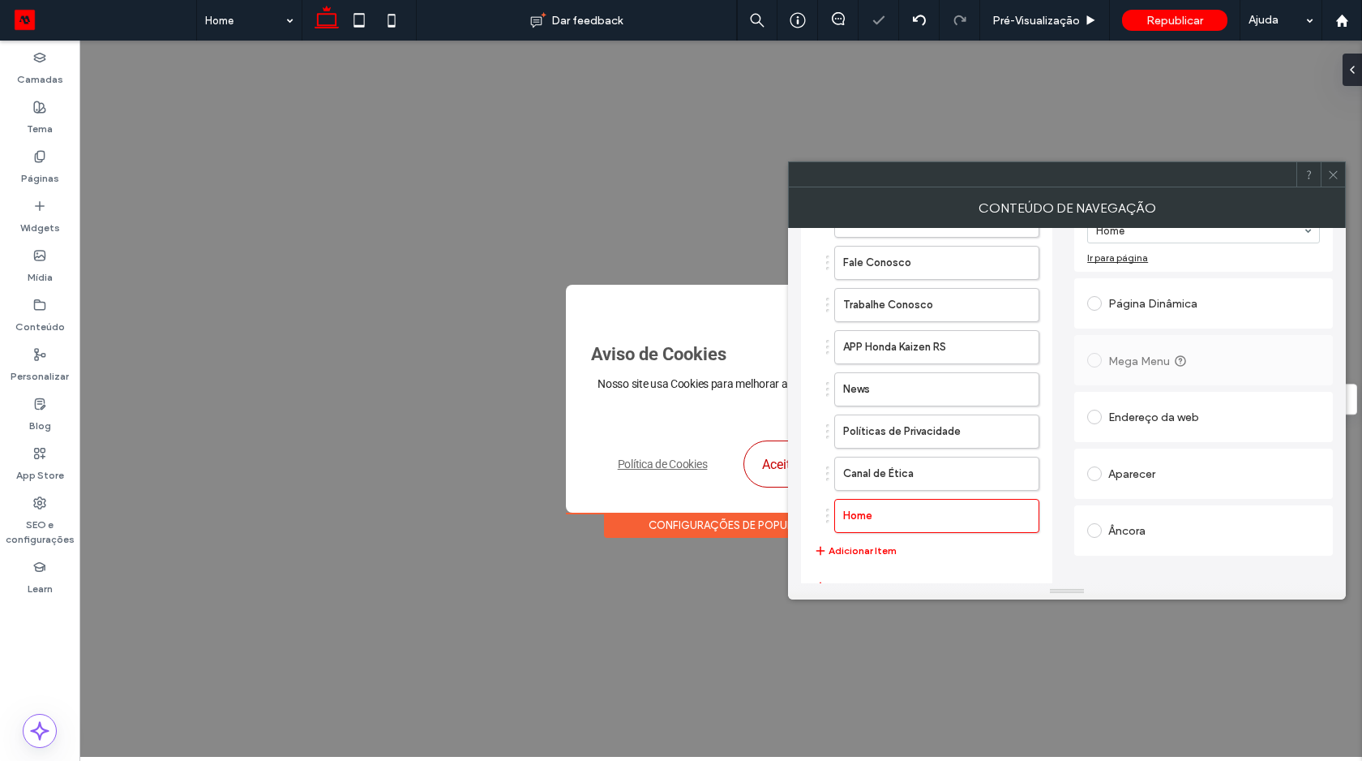
scroll to position [122, 0]
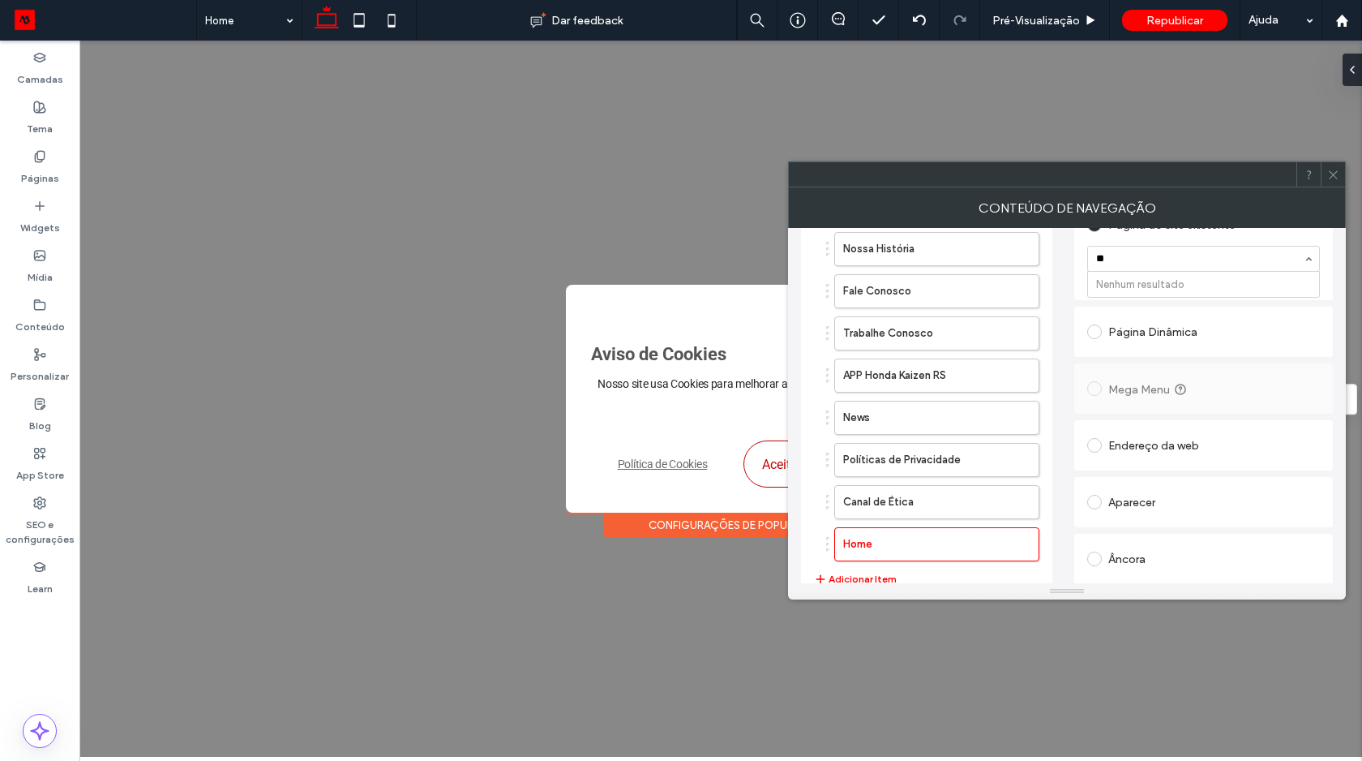
type input "*"
click at [1065, 384] on div "Nossas Lojas Nossa História Fale Conosco Trabalhe Conosco APP Honda Kaizen RS N…" at bounding box center [1067, 407] width 532 height 493
click at [1097, 504] on span at bounding box center [1094, 502] width 15 height 15
click at [1331, 182] on span at bounding box center [1333, 174] width 12 height 24
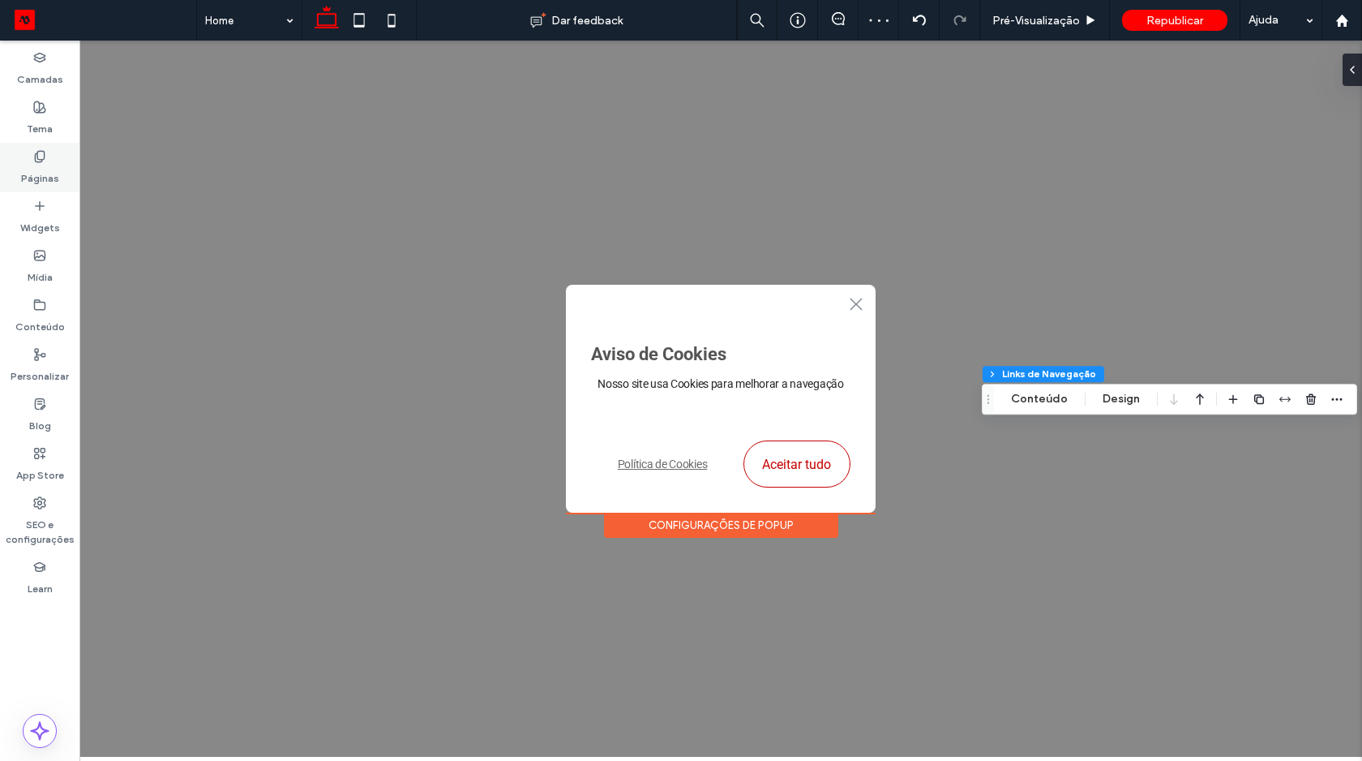
click at [46, 165] on label "Páginas" at bounding box center [40, 174] width 38 height 23
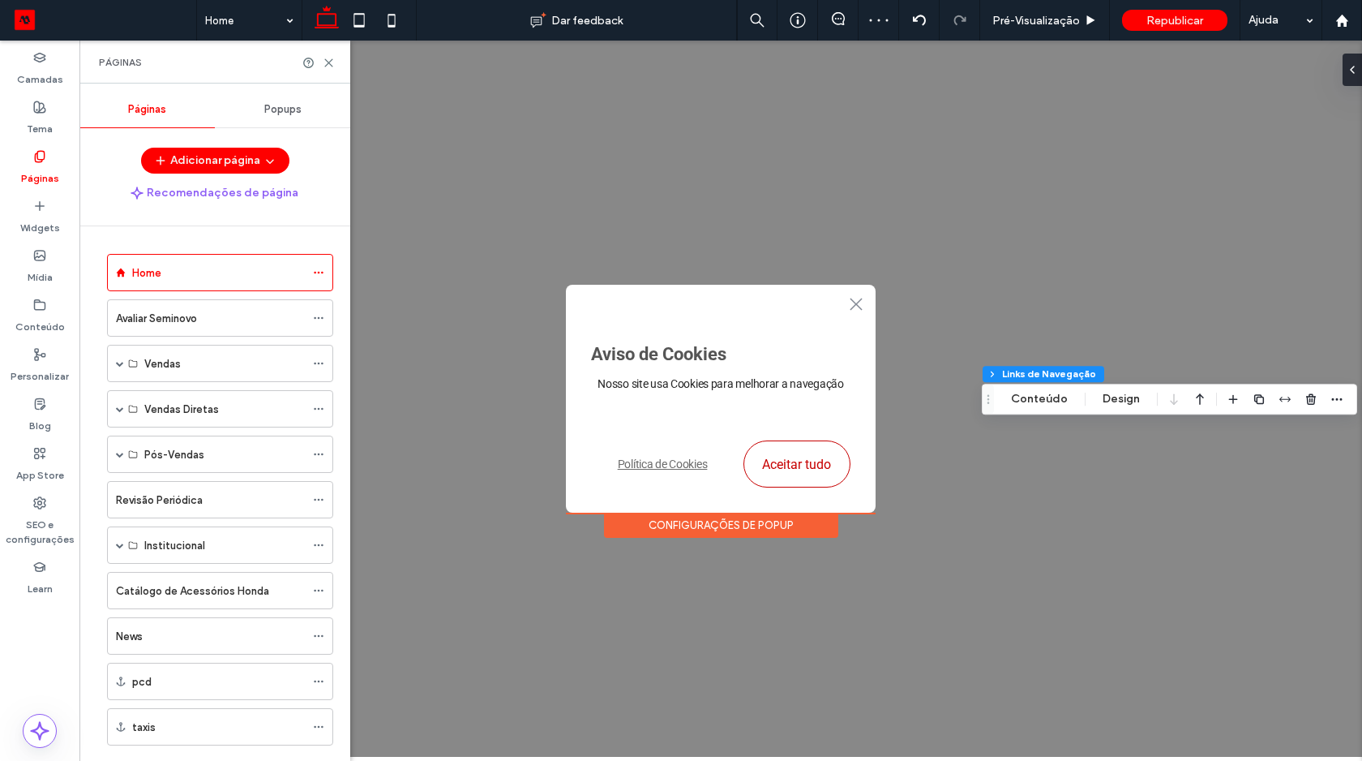
click at [282, 109] on span "Popups" at bounding box center [282, 109] width 37 height 13
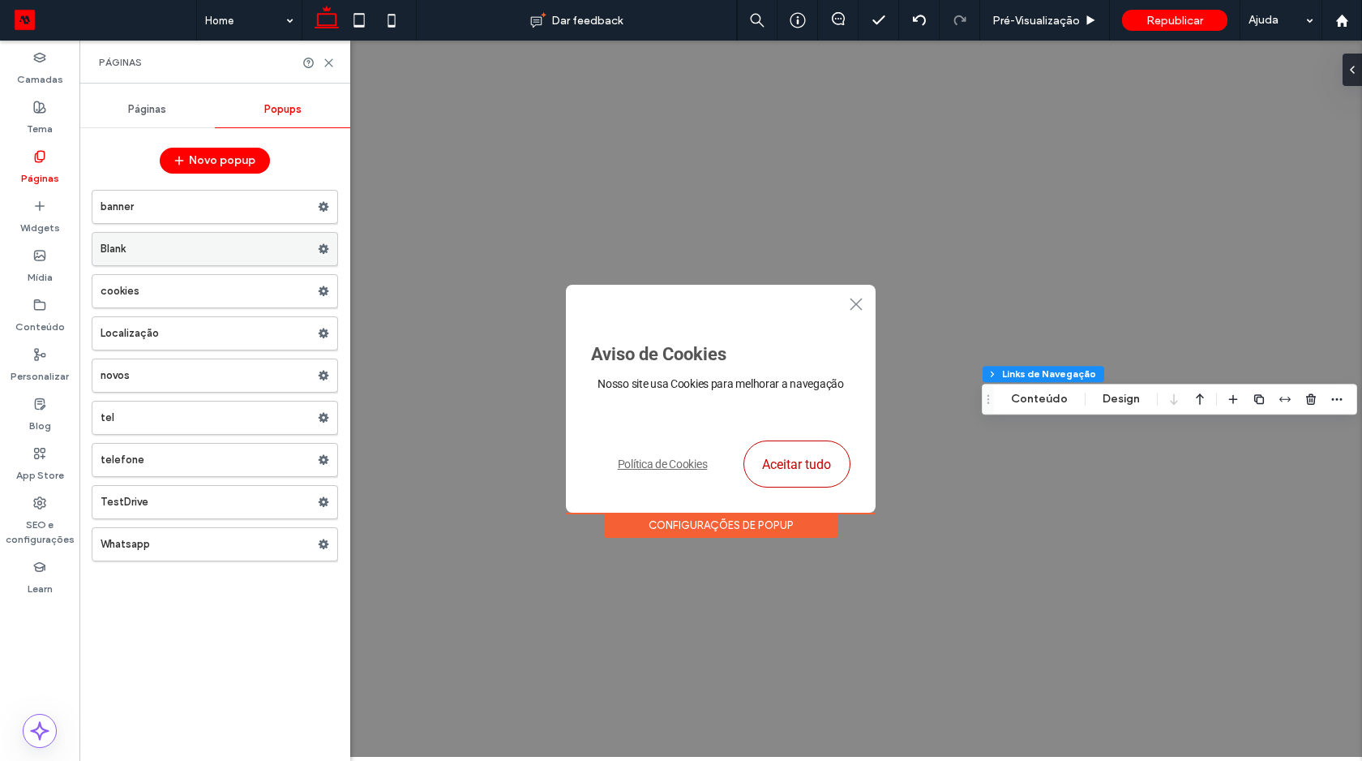
click at [321, 248] on use at bounding box center [324, 249] width 11 height 10
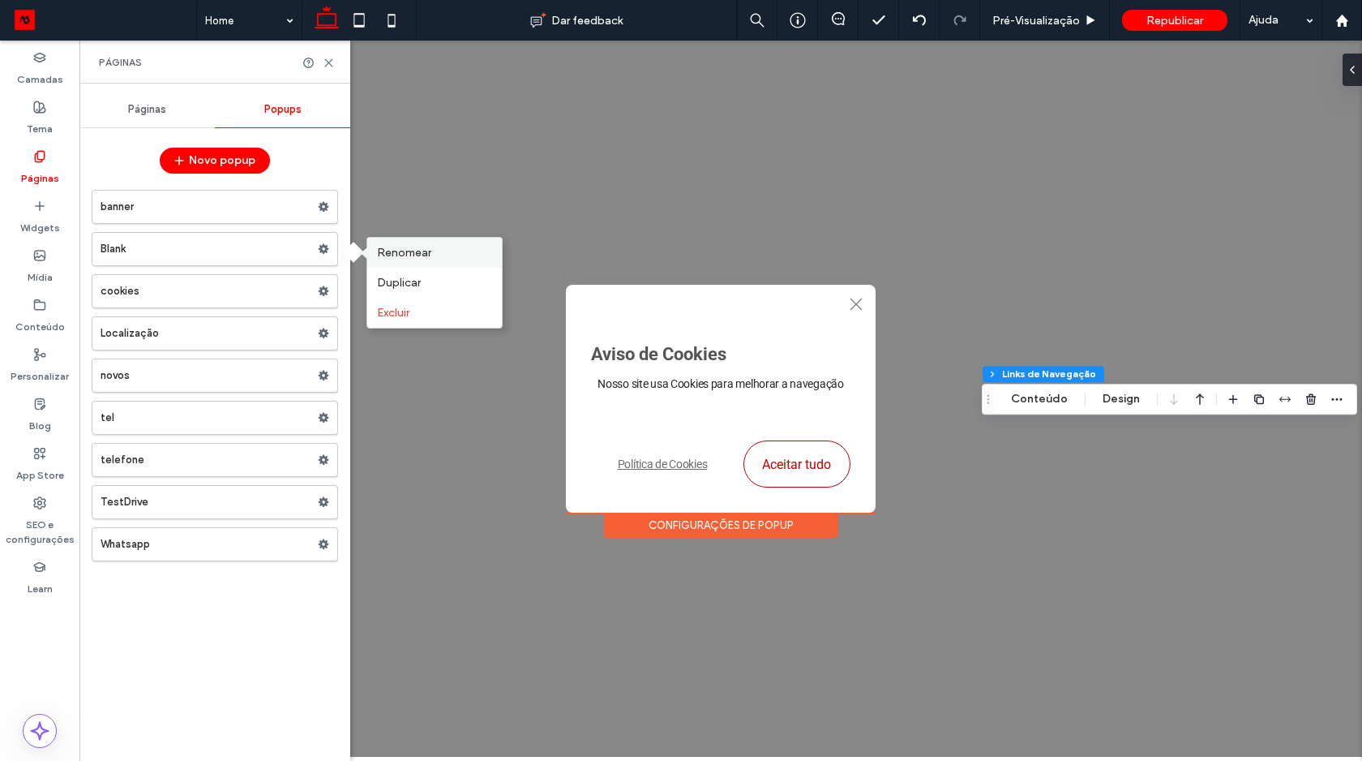
click at [398, 255] on span "Renomear" at bounding box center [404, 253] width 54 height 14
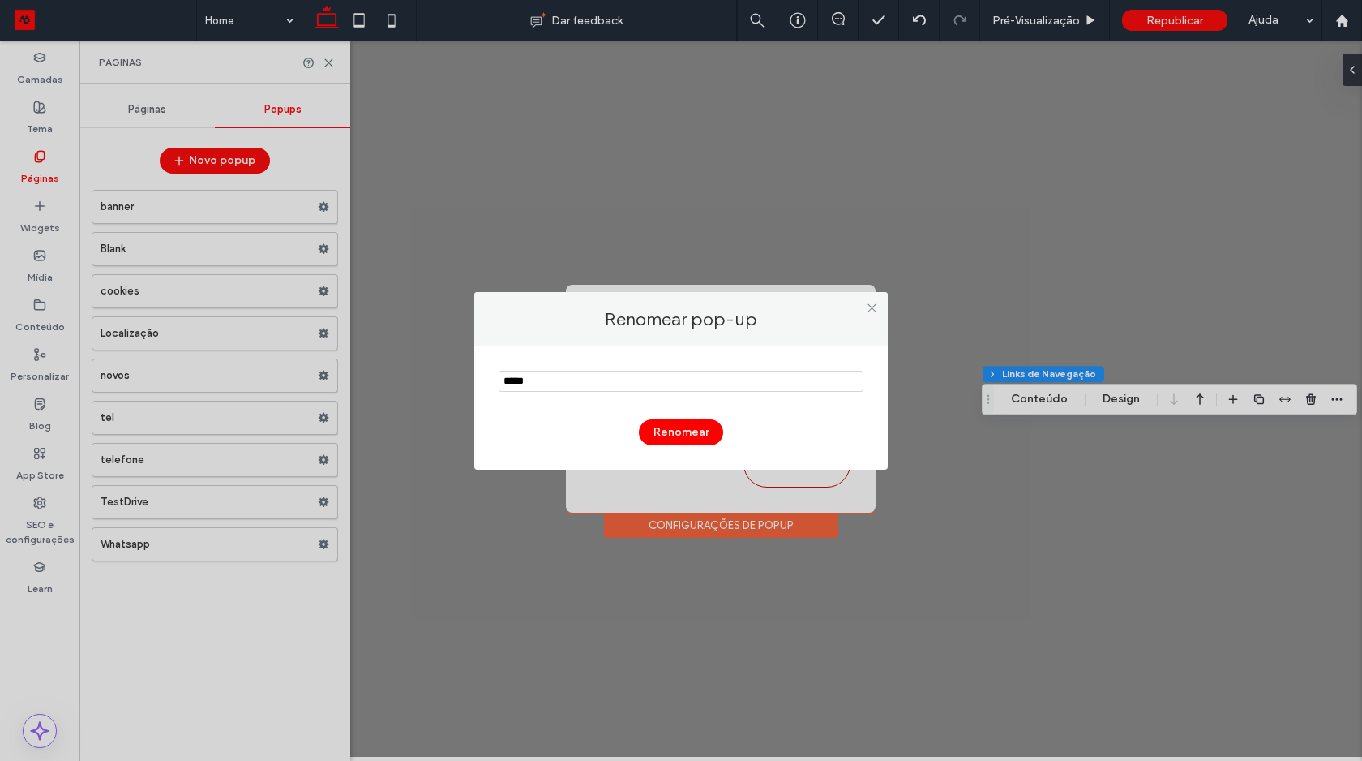
click at [563, 388] on input "notEmpty" at bounding box center [681, 381] width 365 height 21
type input "**********"
click at [683, 354] on div "Renomear" at bounding box center [681, 407] width 414 height 123
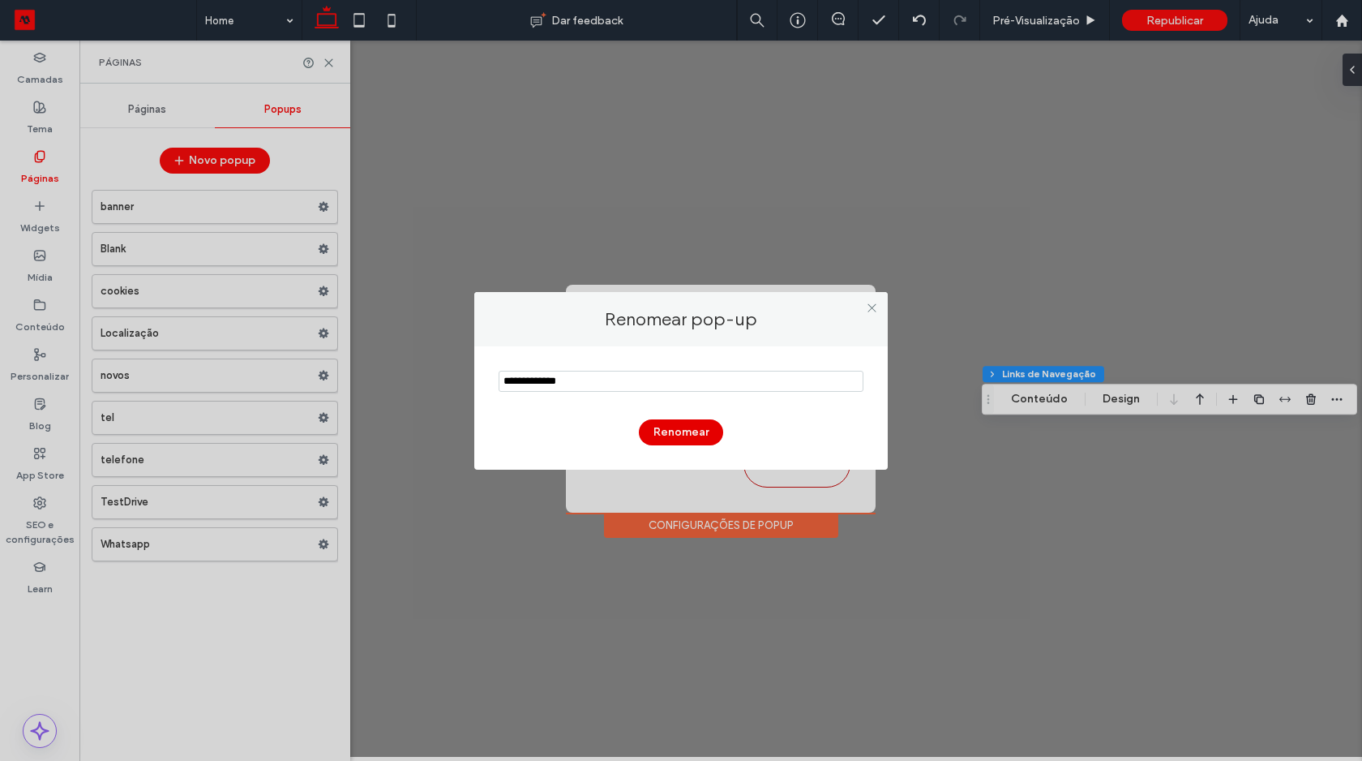
click at [685, 431] on button "Renomear" at bounding box center [681, 432] width 84 height 26
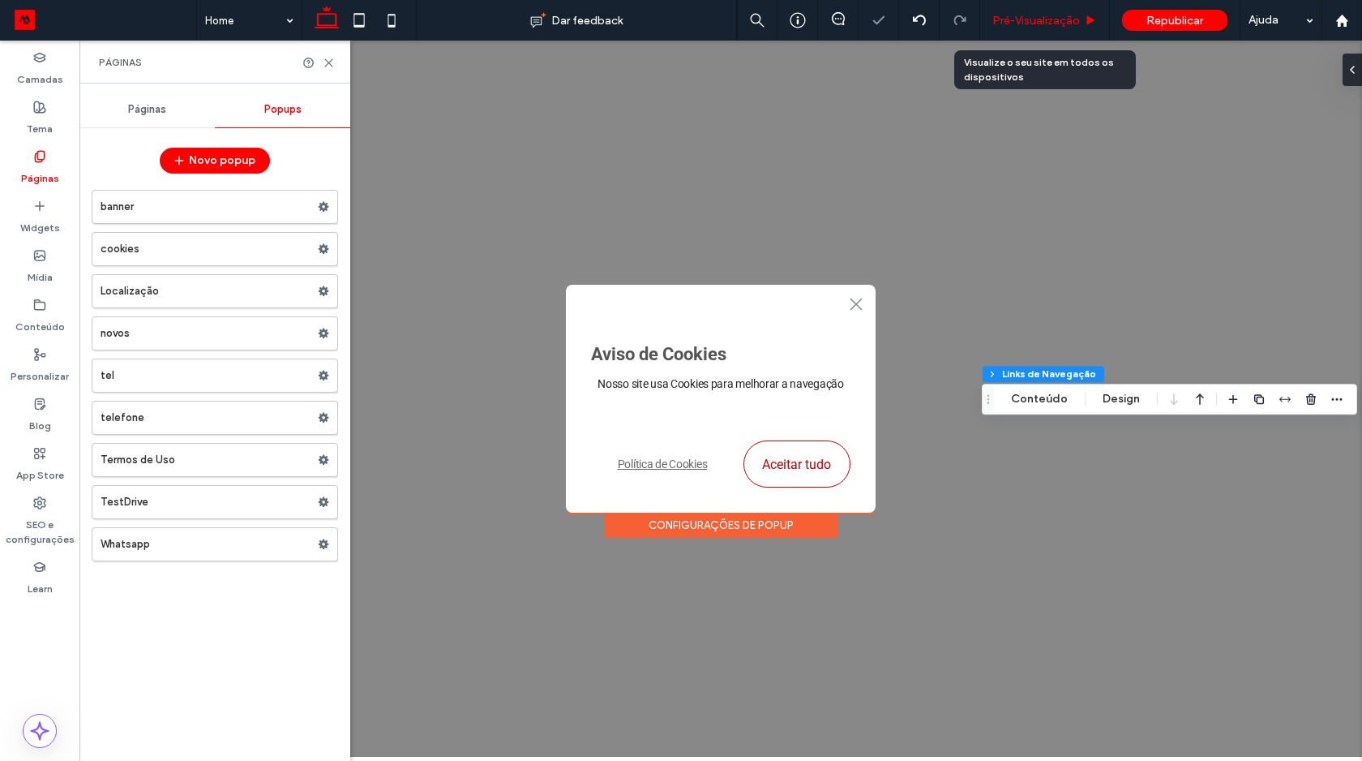
click at [1015, 14] on span "Pré-Visualizaçāo" at bounding box center [1036, 21] width 88 height 14
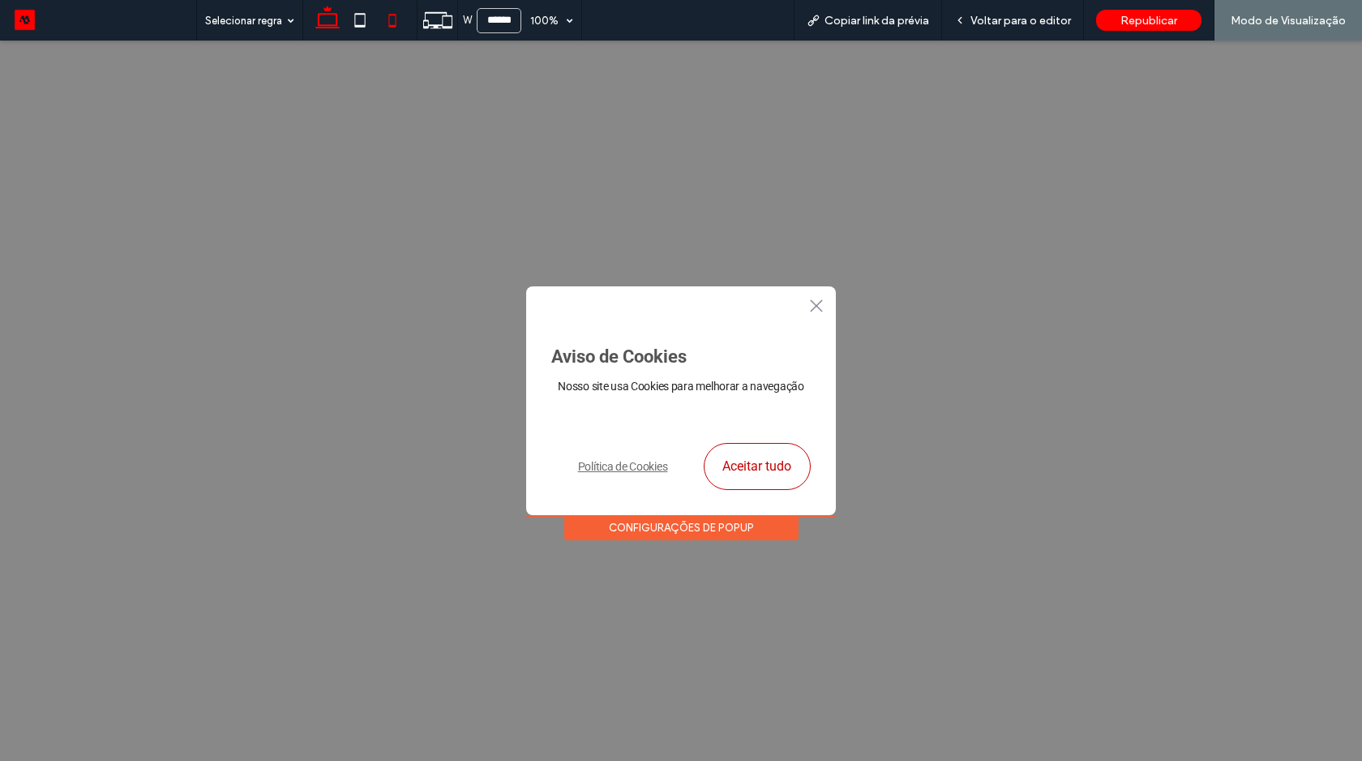
click at [392, 19] on icon at bounding box center [392, 20] width 32 height 32
type input "*****"
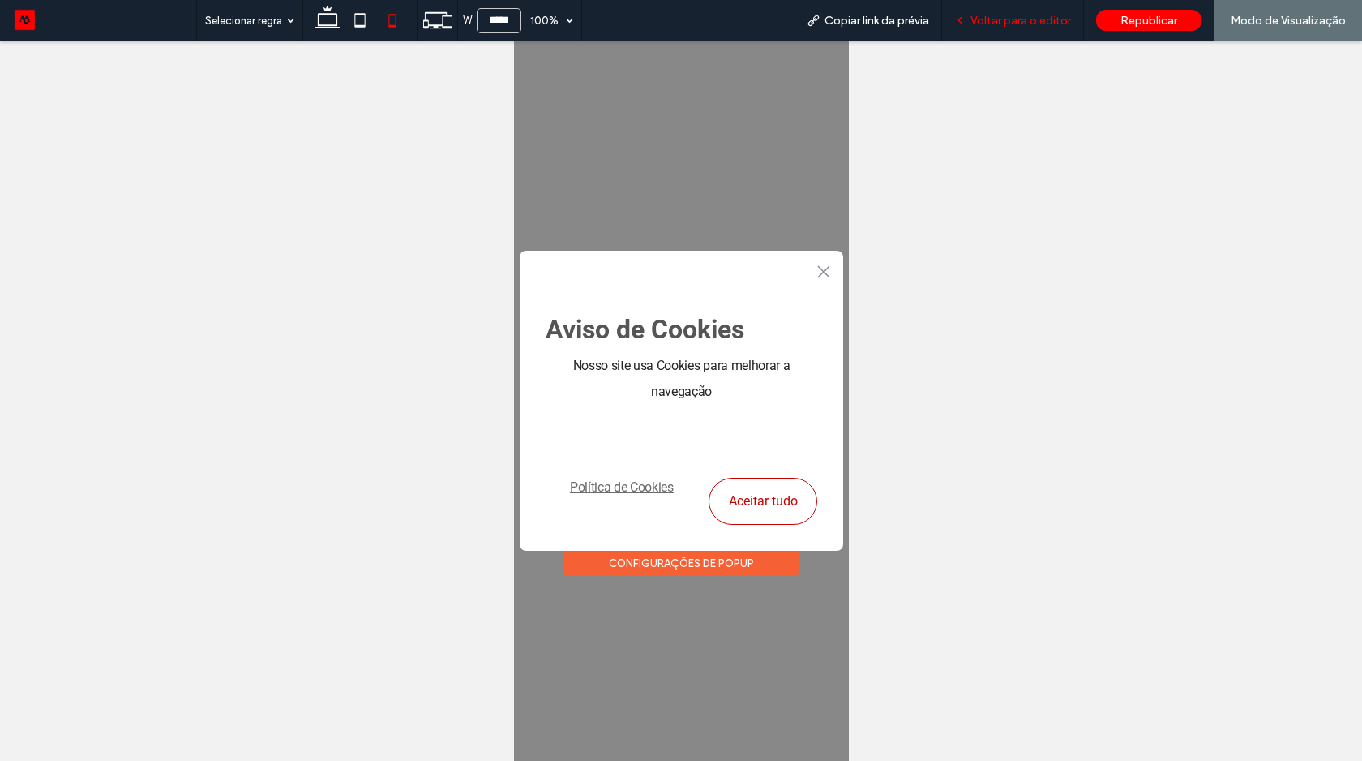
click at [1016, 24] on span "Voltar para o editor" at bounding box center [1021, 21] width 101 height 14
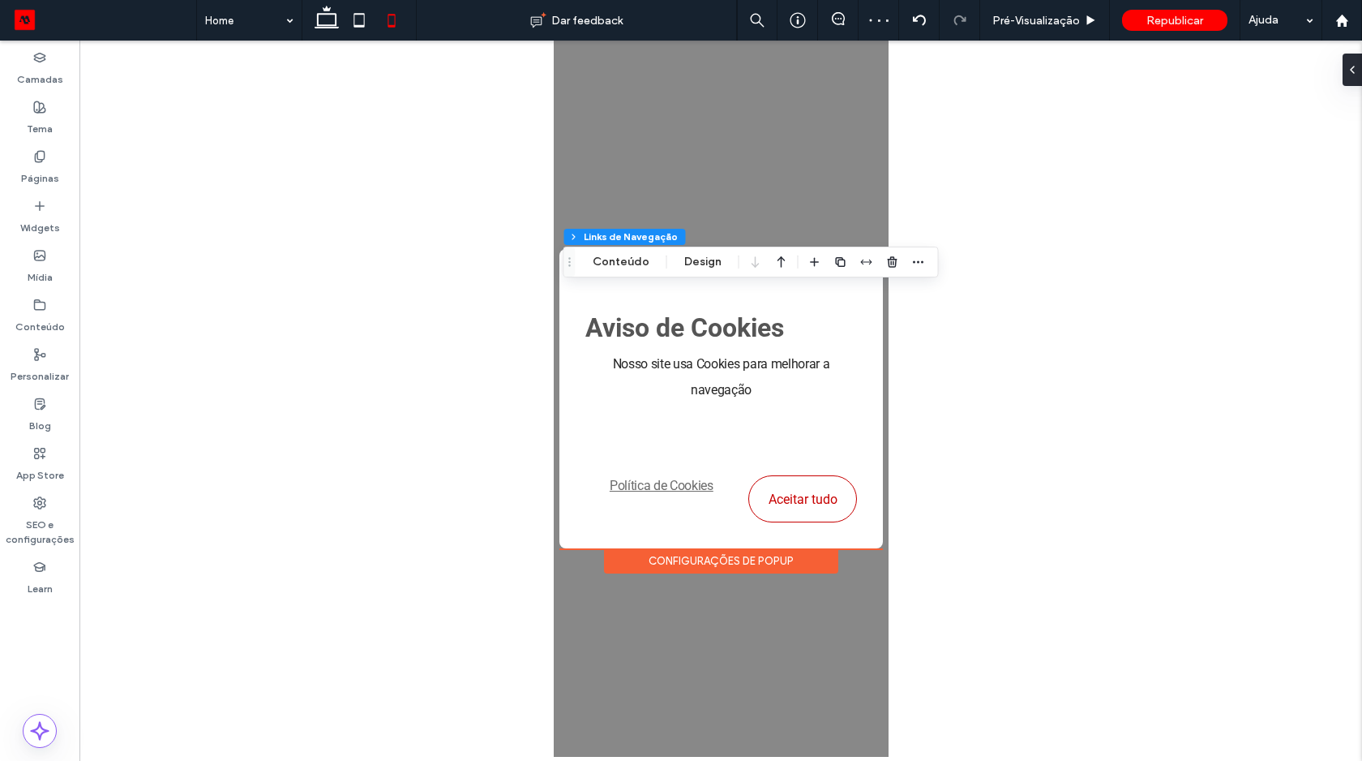
type input "***"
type input "****"
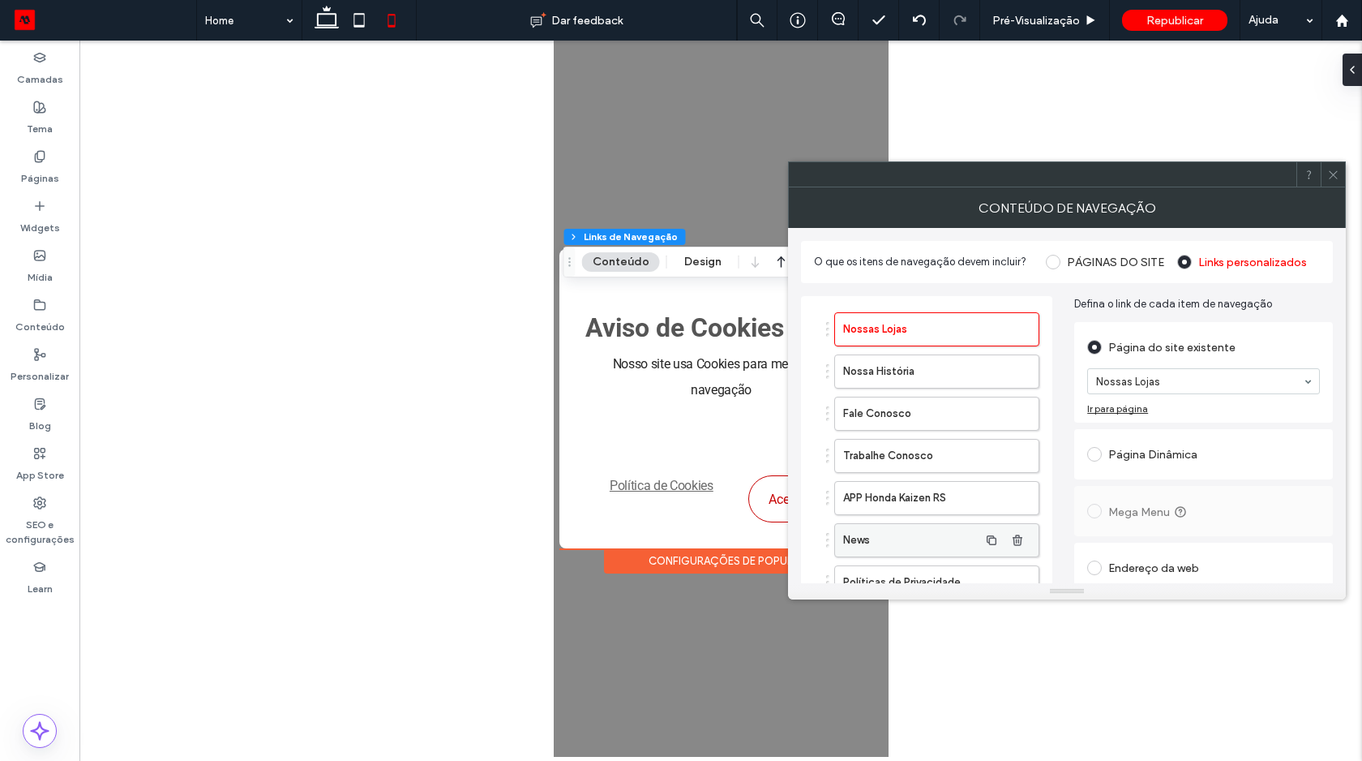
scroll to position [151, 0]
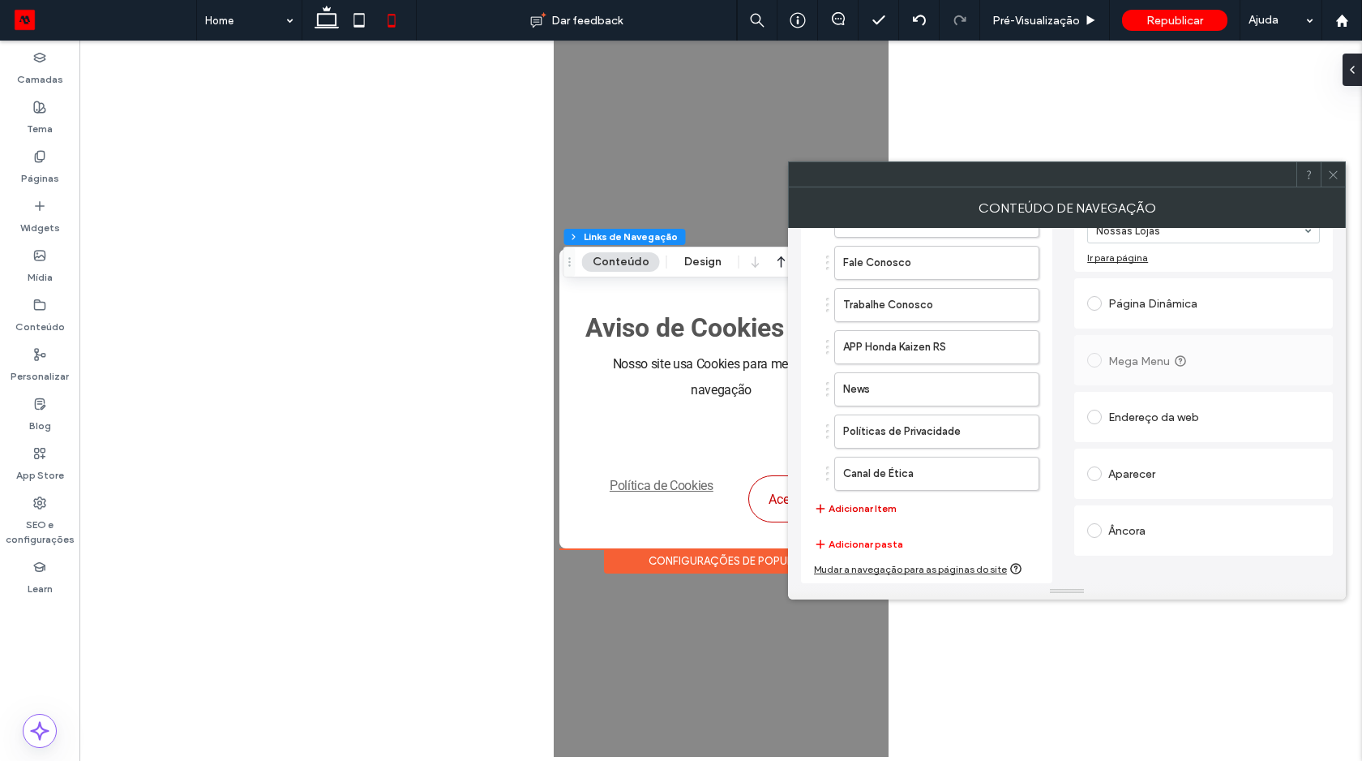
click at [881, 508] on button "Adicionar Item" at bounding box center [855, 508] width 83 height 19
click at [1126, 298] on div "Página Dinâmica" at bounding box center [1203, 303] width 233 height 26
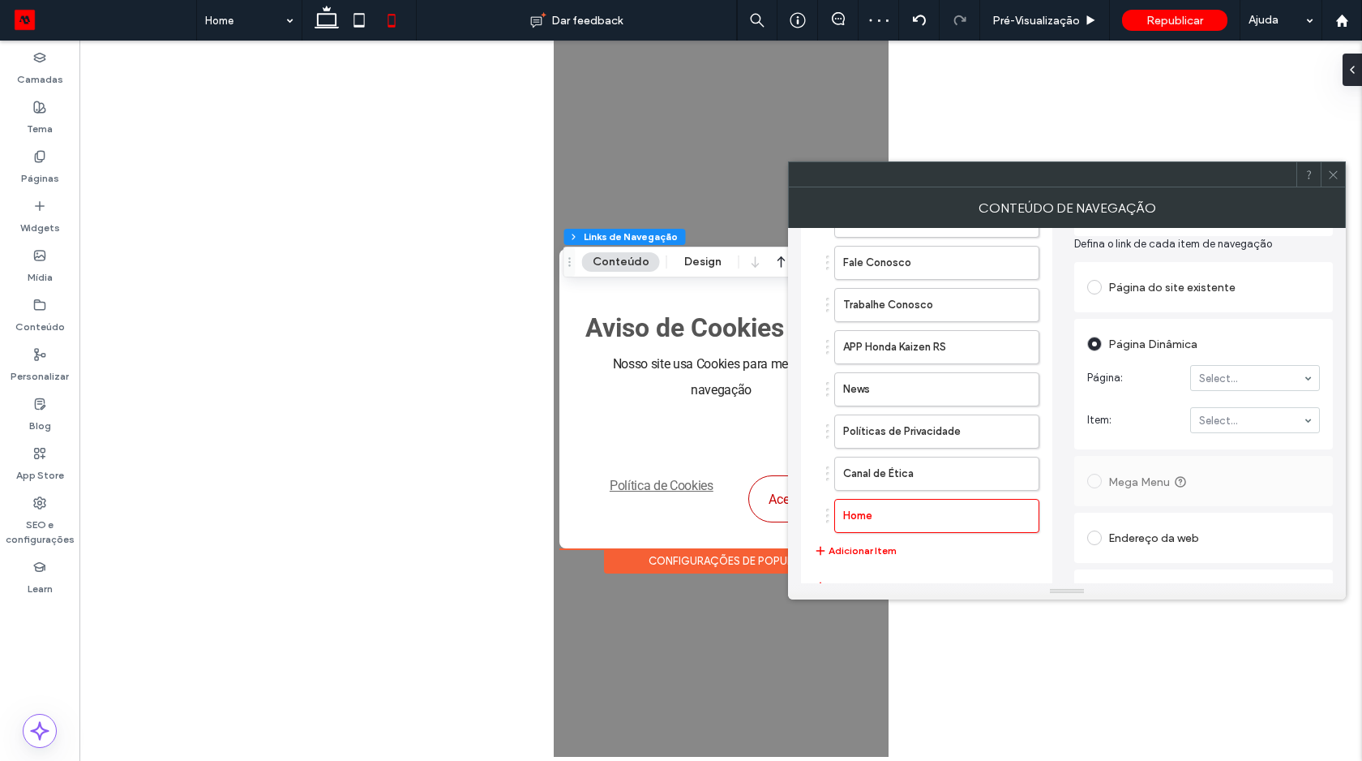
click at [1129, 285] on div "Página do site existente" at bounding box center [1203, 287] width 233 height 26
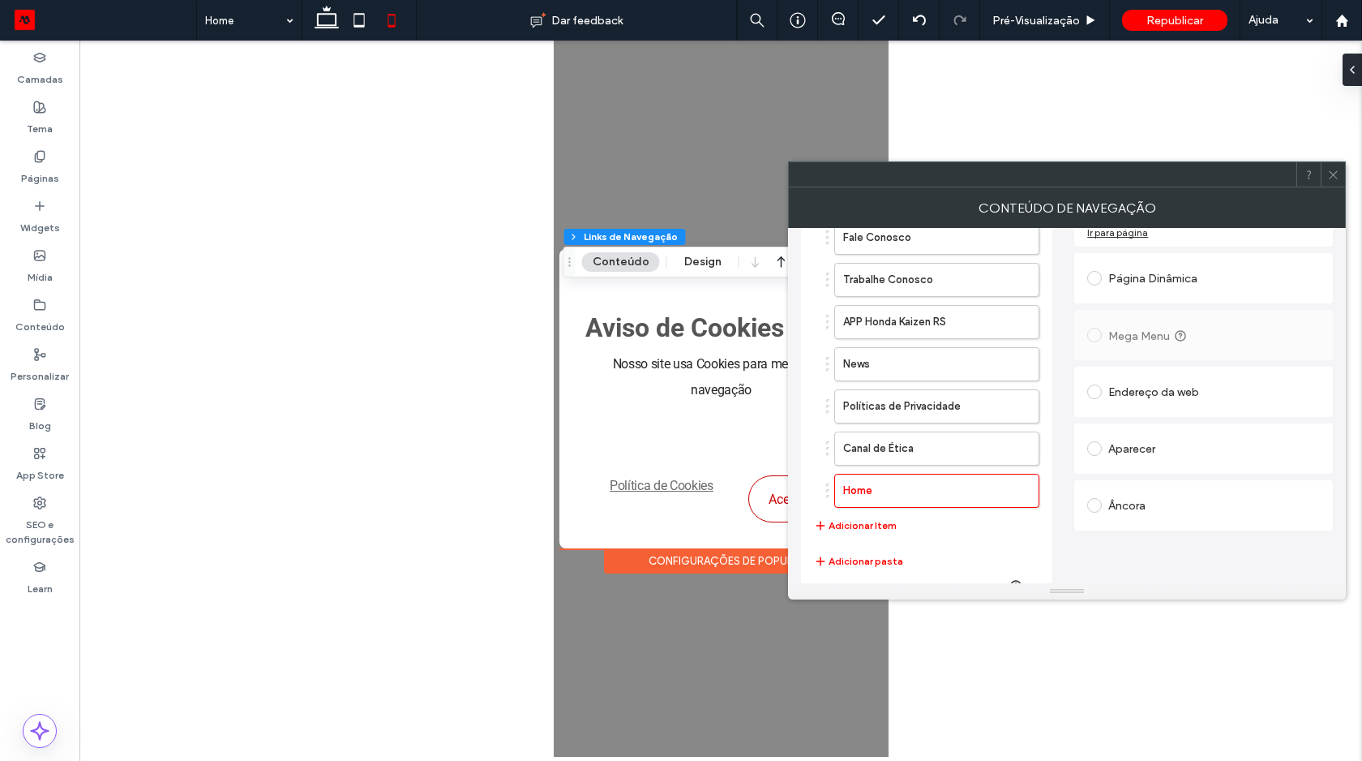
scroll to position [193, 0]
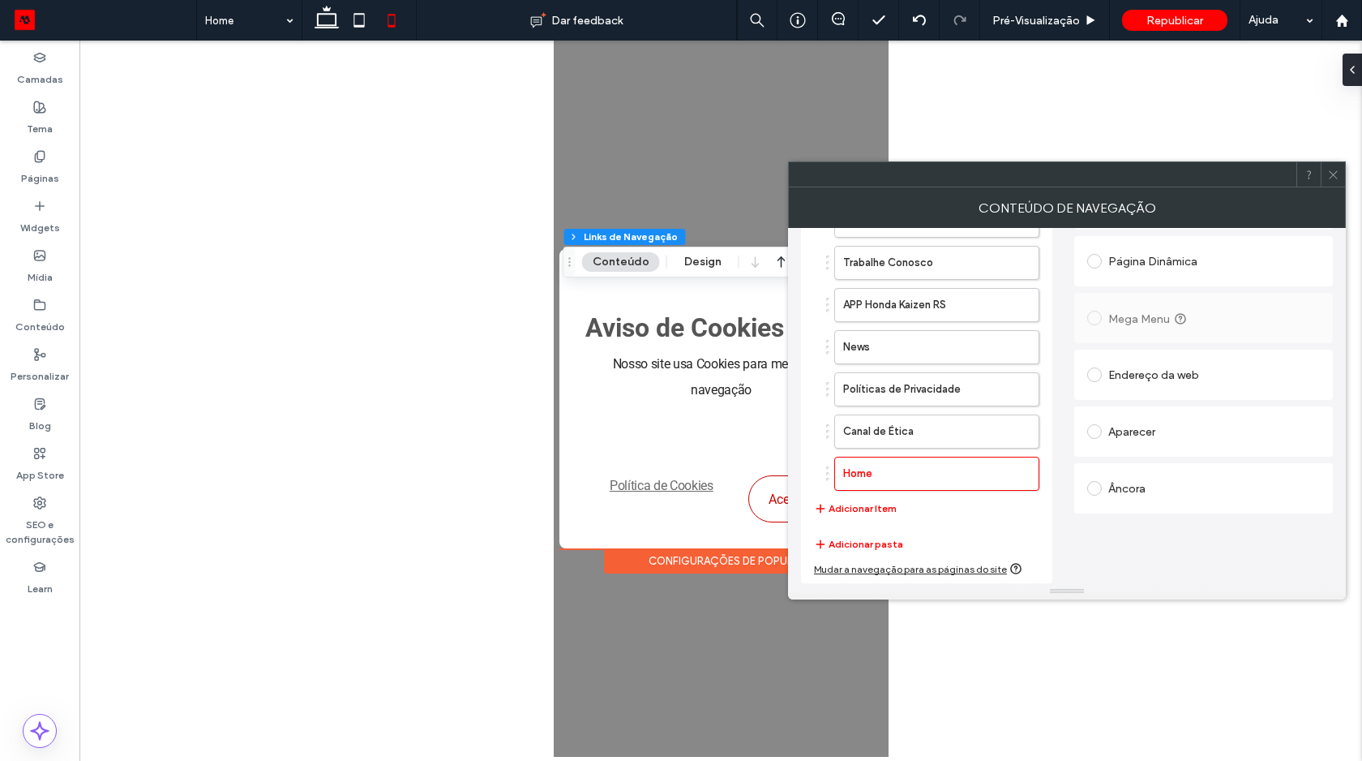
click at [1123, 442] on div "Aparecer" at bounding box center [1203, 431] width 233 height 26
click at [1331, 174] on icon at bounding box center [1333, 175] width 12 height 12
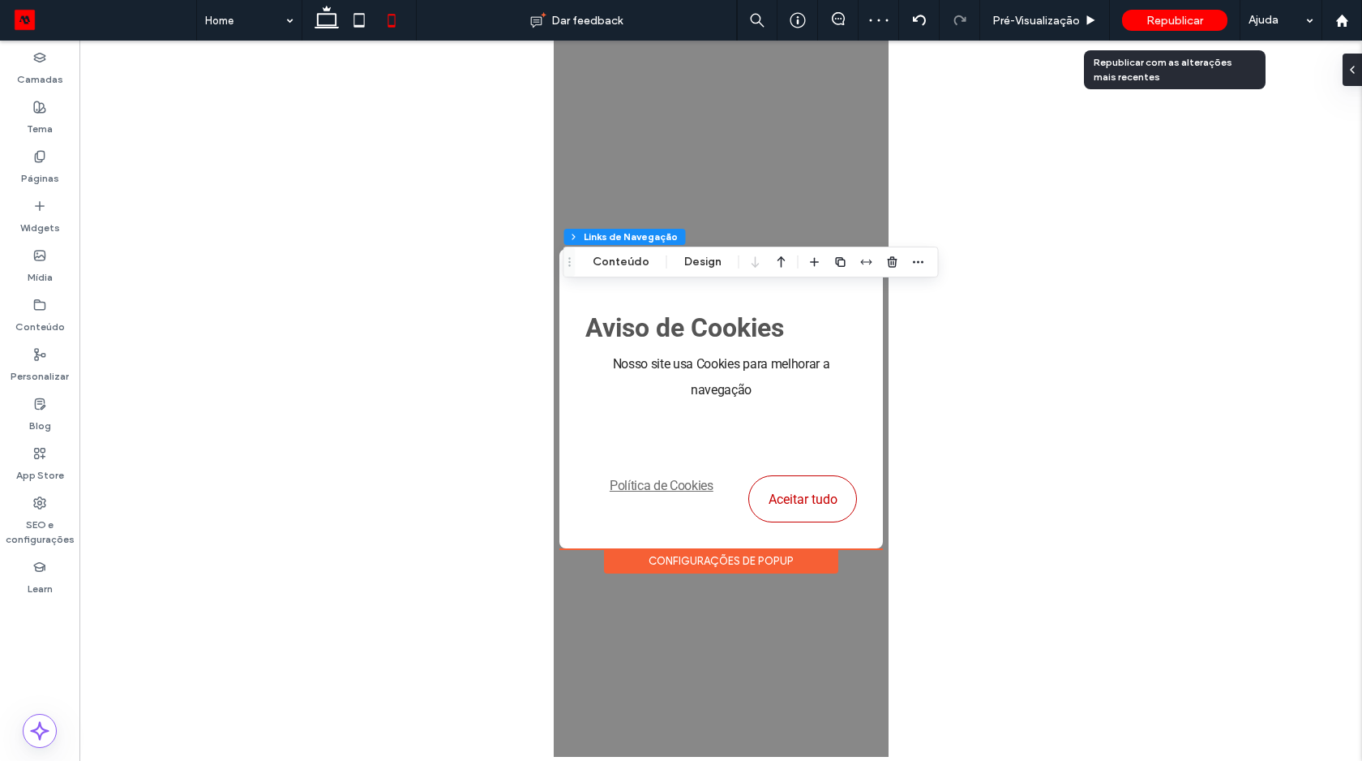
click at [1176, 24] on span "Republicar" at bounding box center [1174, 21] width 57 height 14
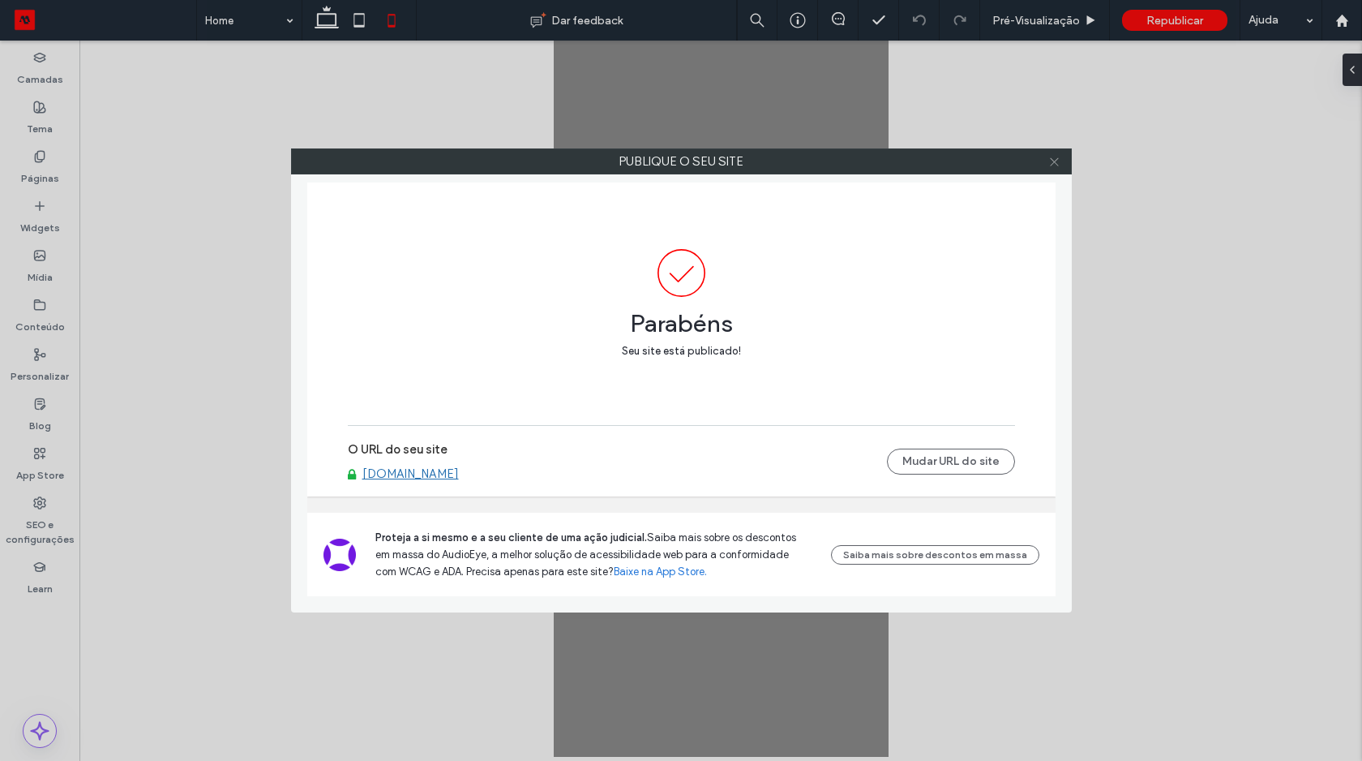
click at [1058, 157] on icon at bounding box center [1054, 162] width 12 height 12
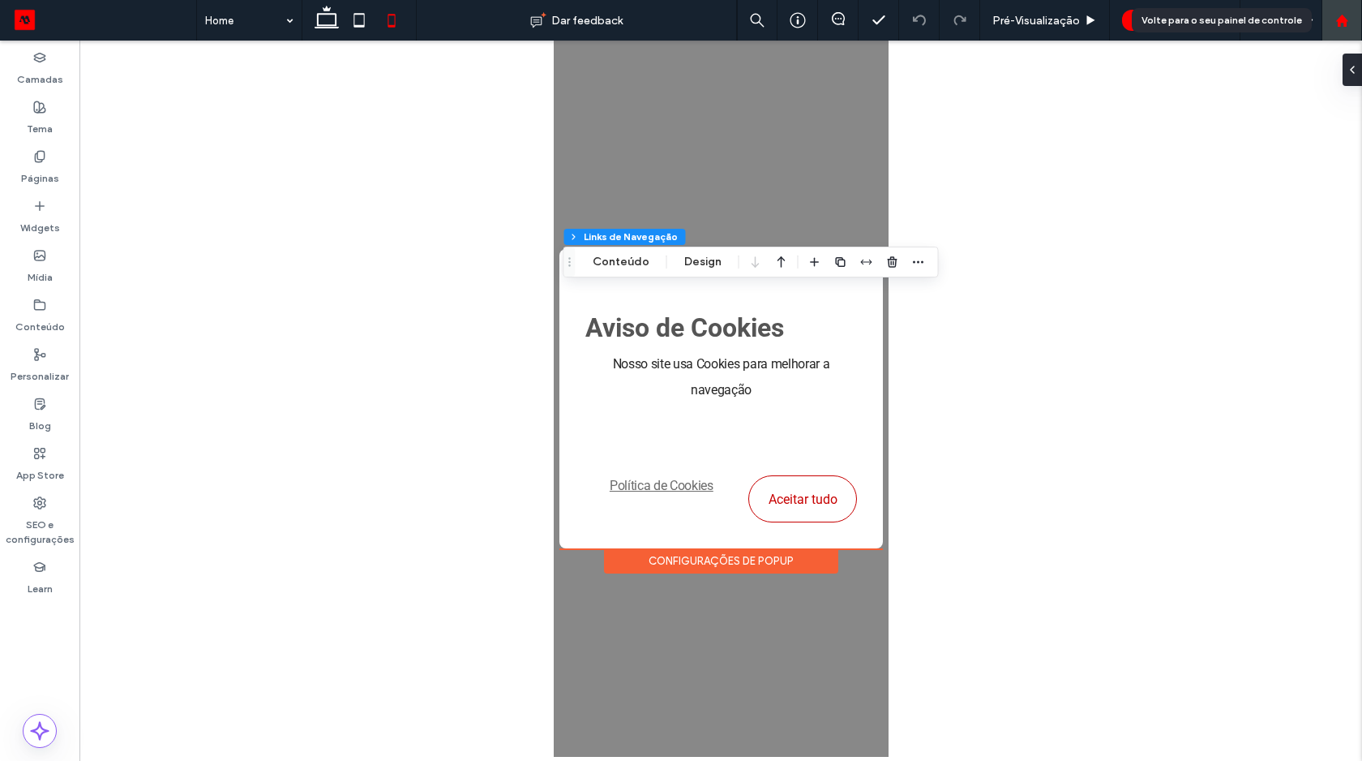
click at [1347, 17] on icon at bounding box center [1342, 21] width 14 height 14
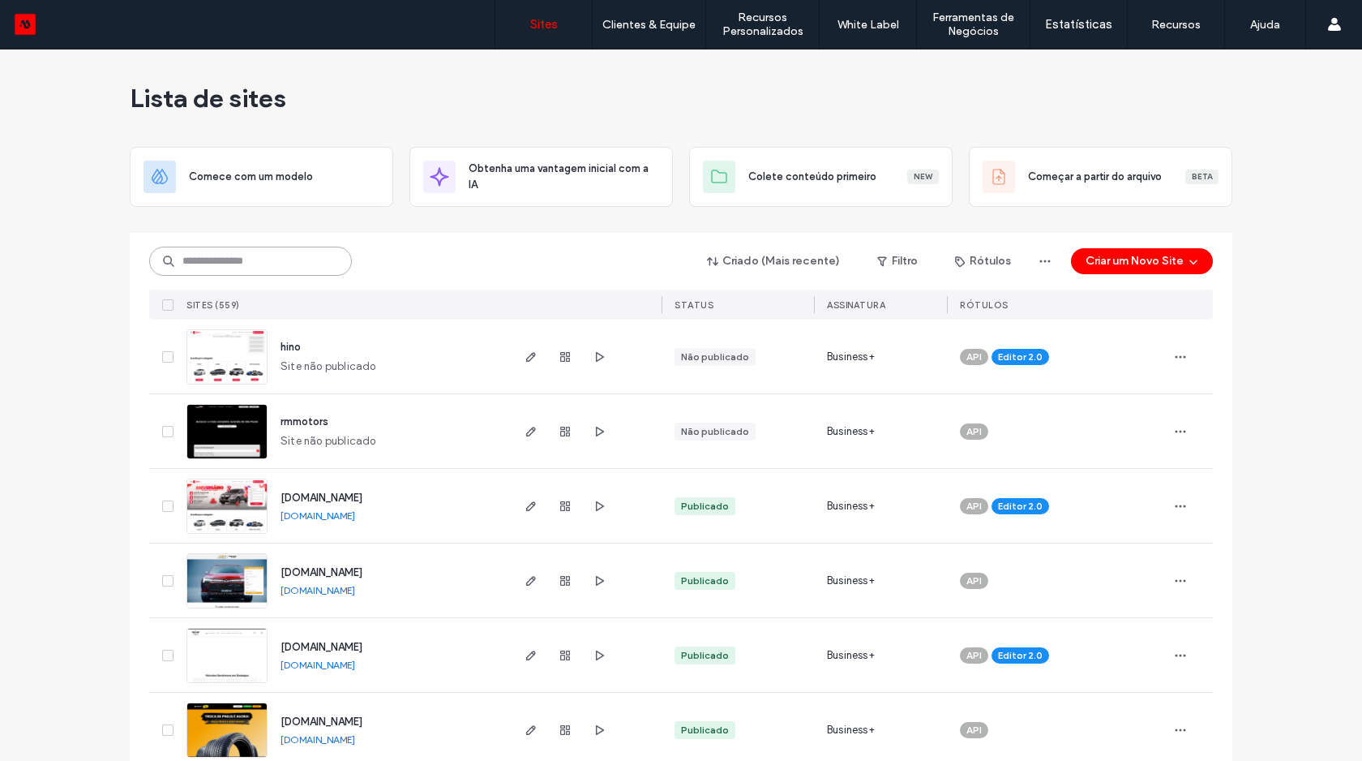
click at [318, 262] on input at bounding box center [250, 260] width 203 height 29
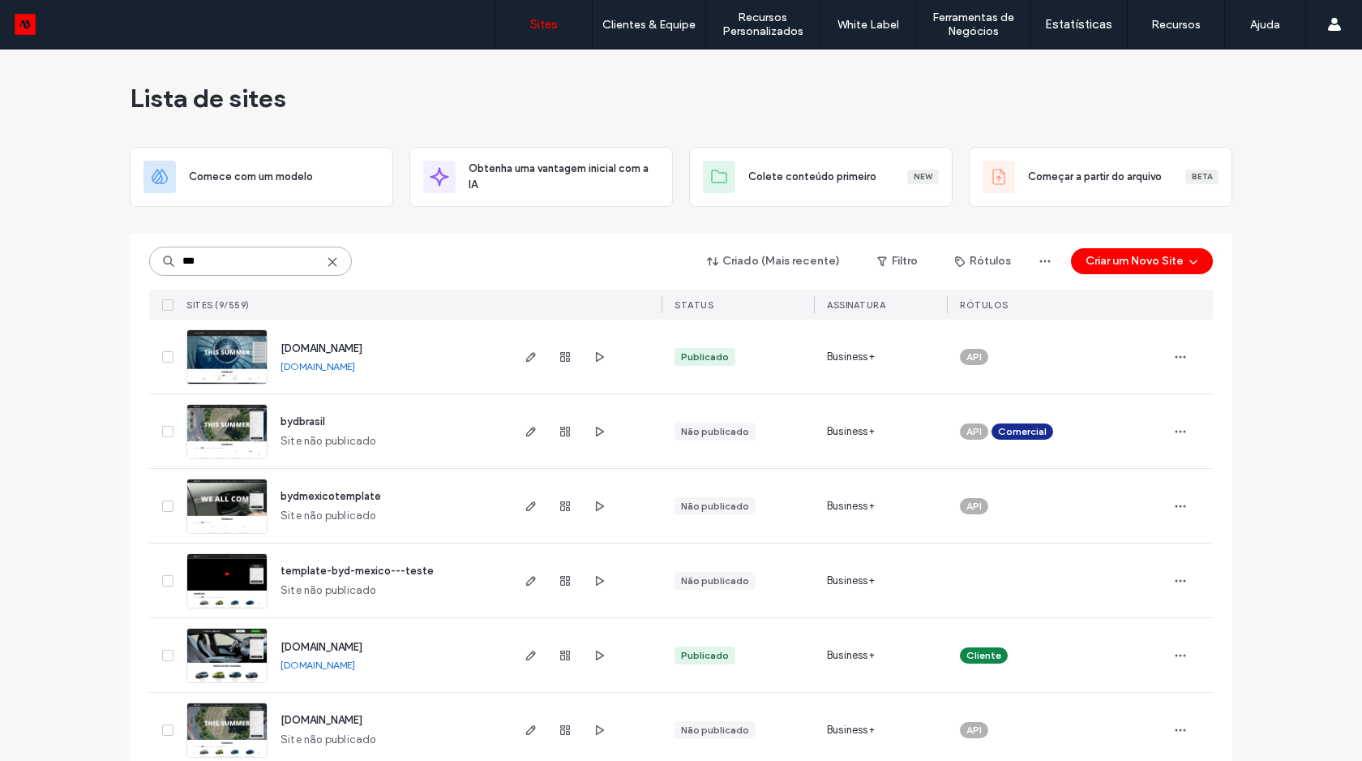
type input "***"
click at [253, 349] on img at bounding box center [226, 385] width 79 height 110
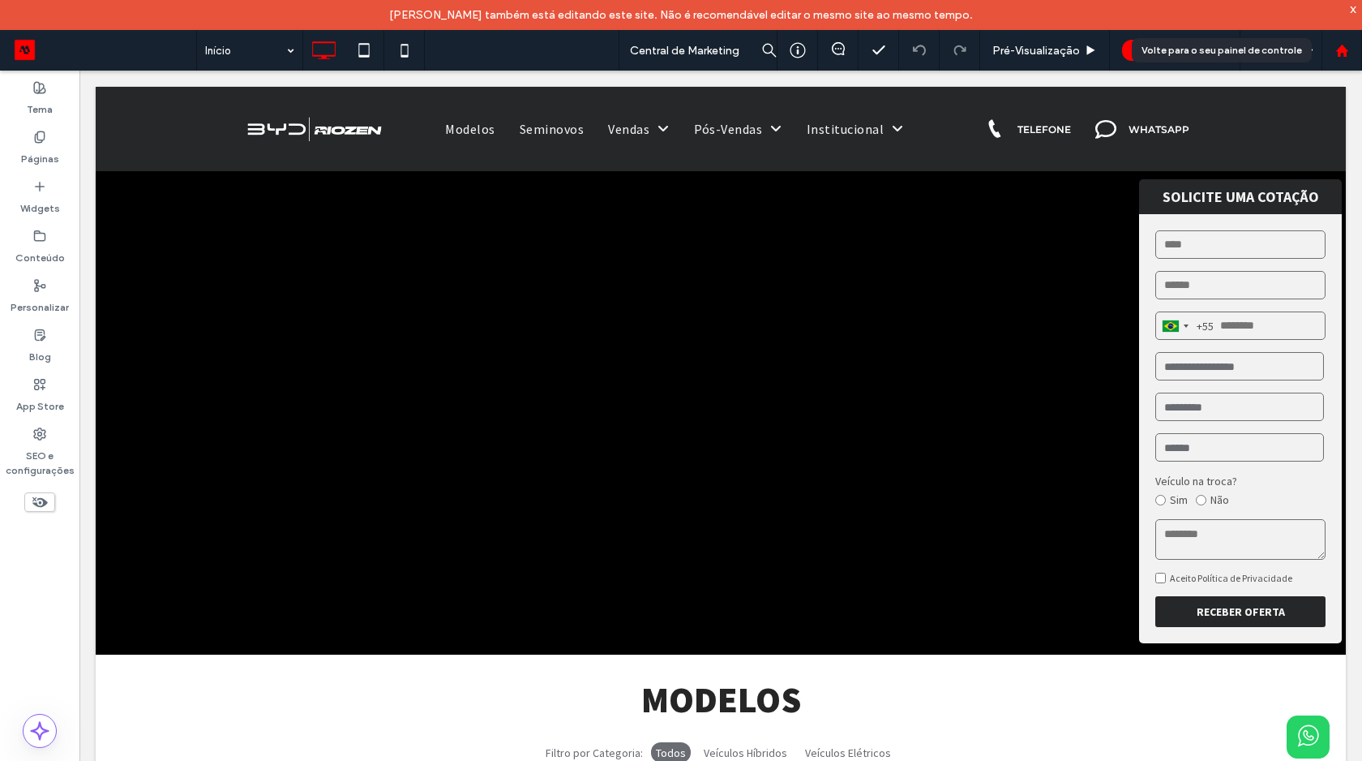
click at [1342, 54] on icon at bounding box center [1342, 51] width 14 height 14
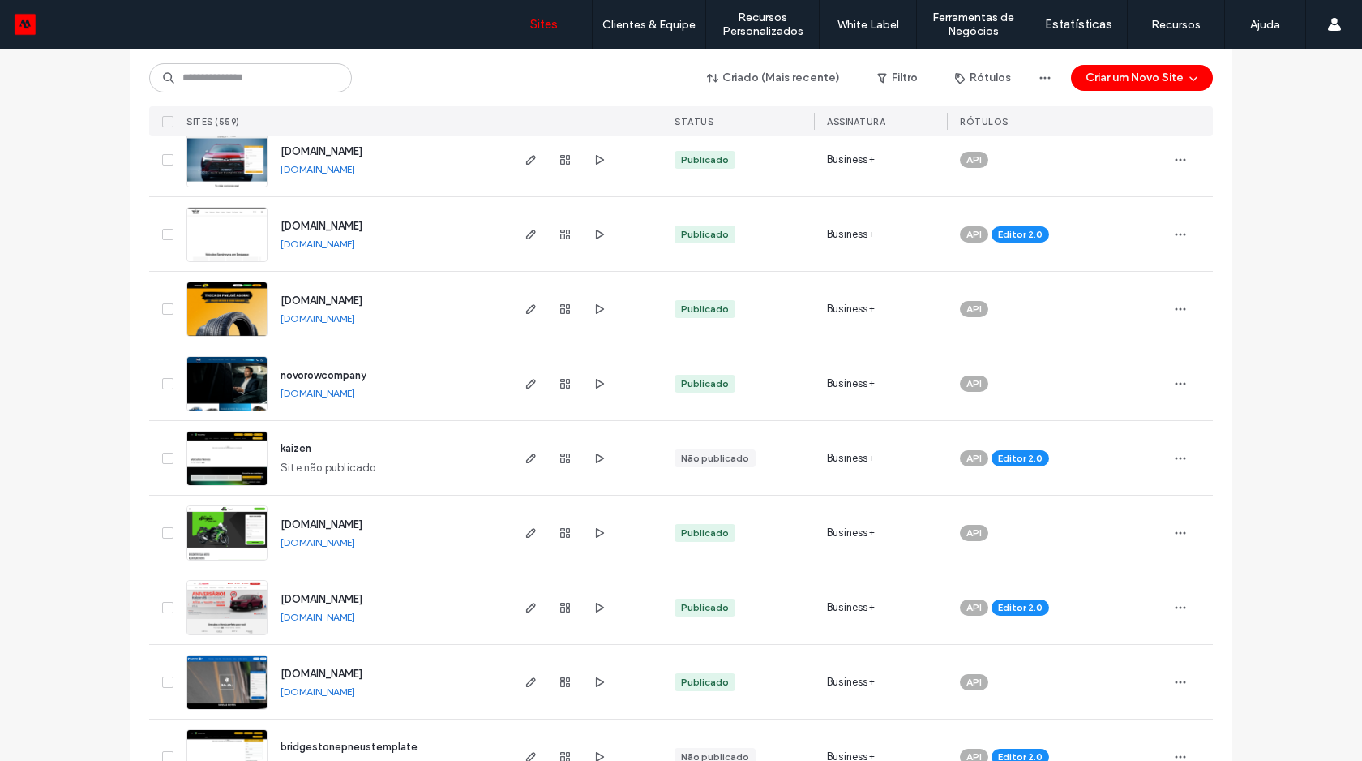
scroll to position [434, 0]
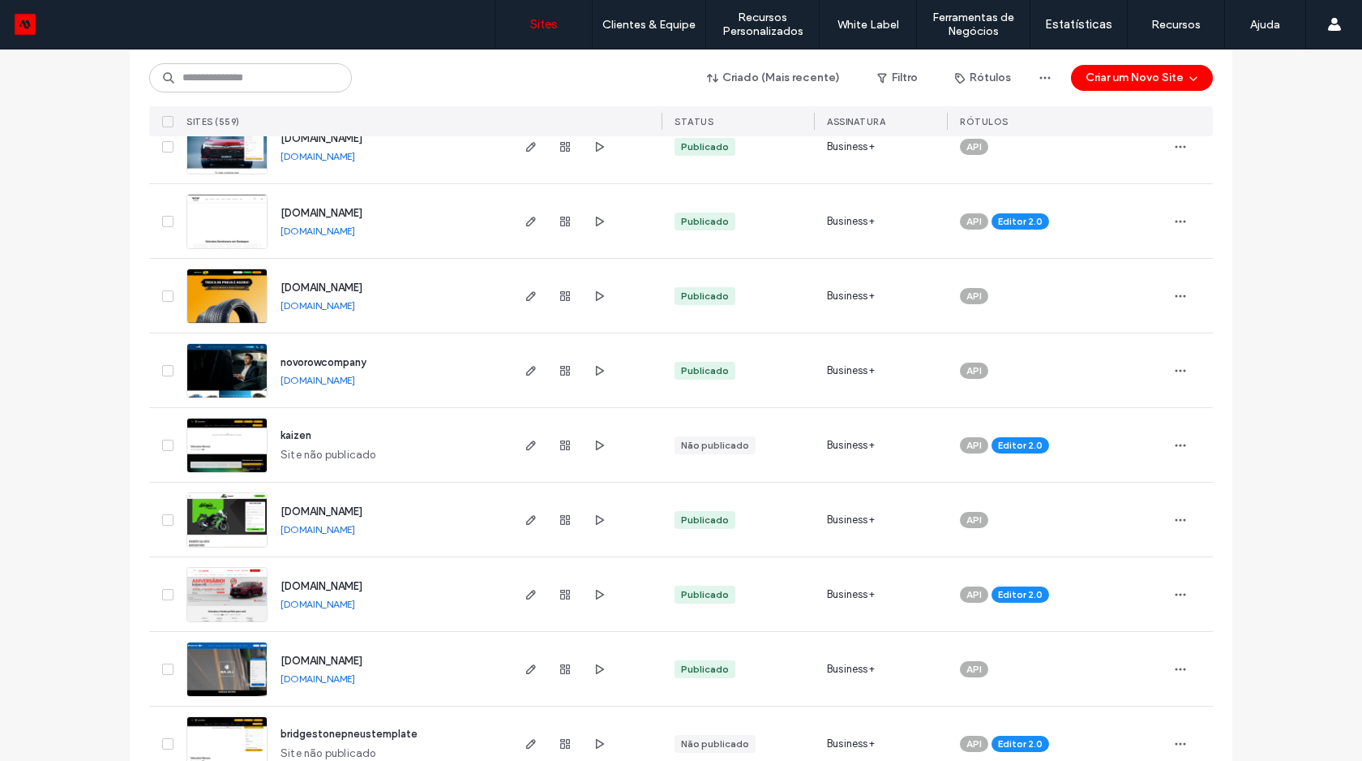
click at [246, 598] on img at bounding box center [226, 623] width 79 height 110
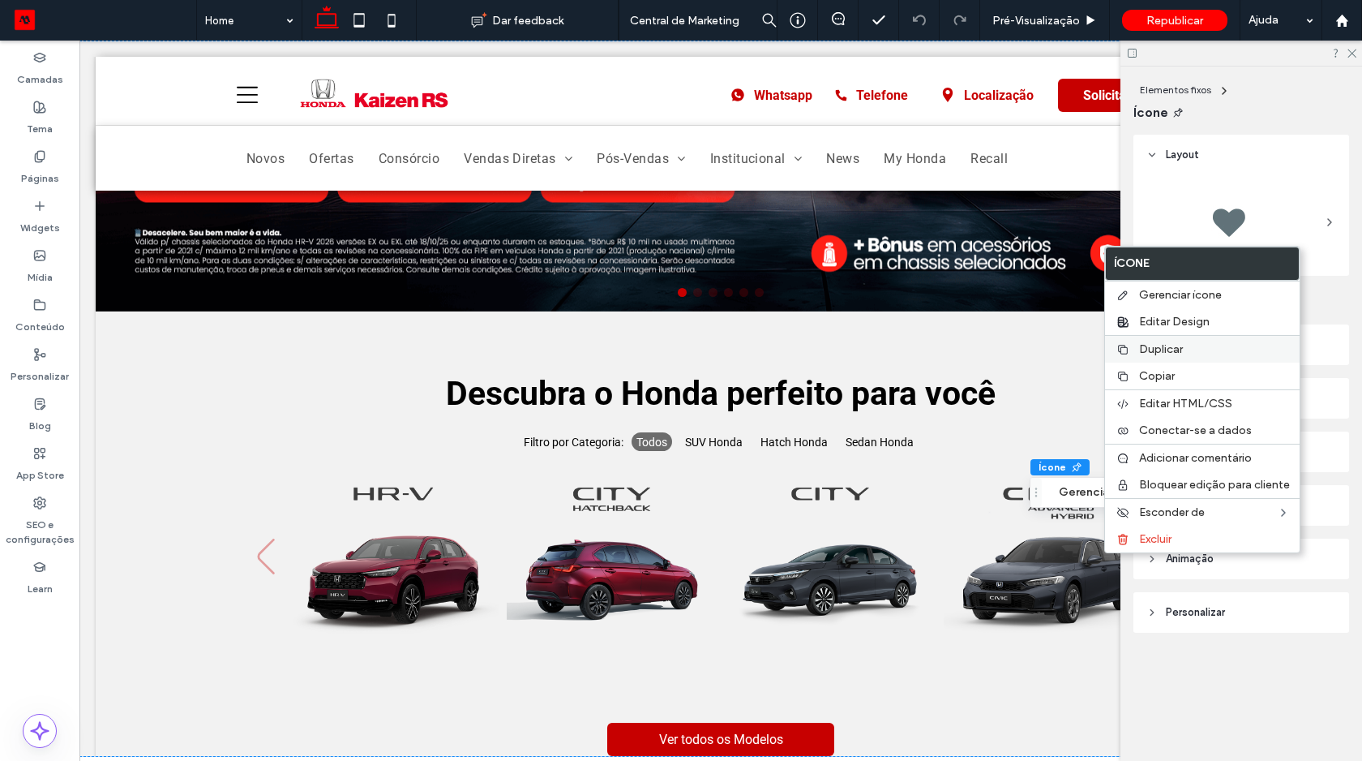
click at [1122, 356] on div "Duplicar" at bounding box center [1202, 349] width 195 height 28
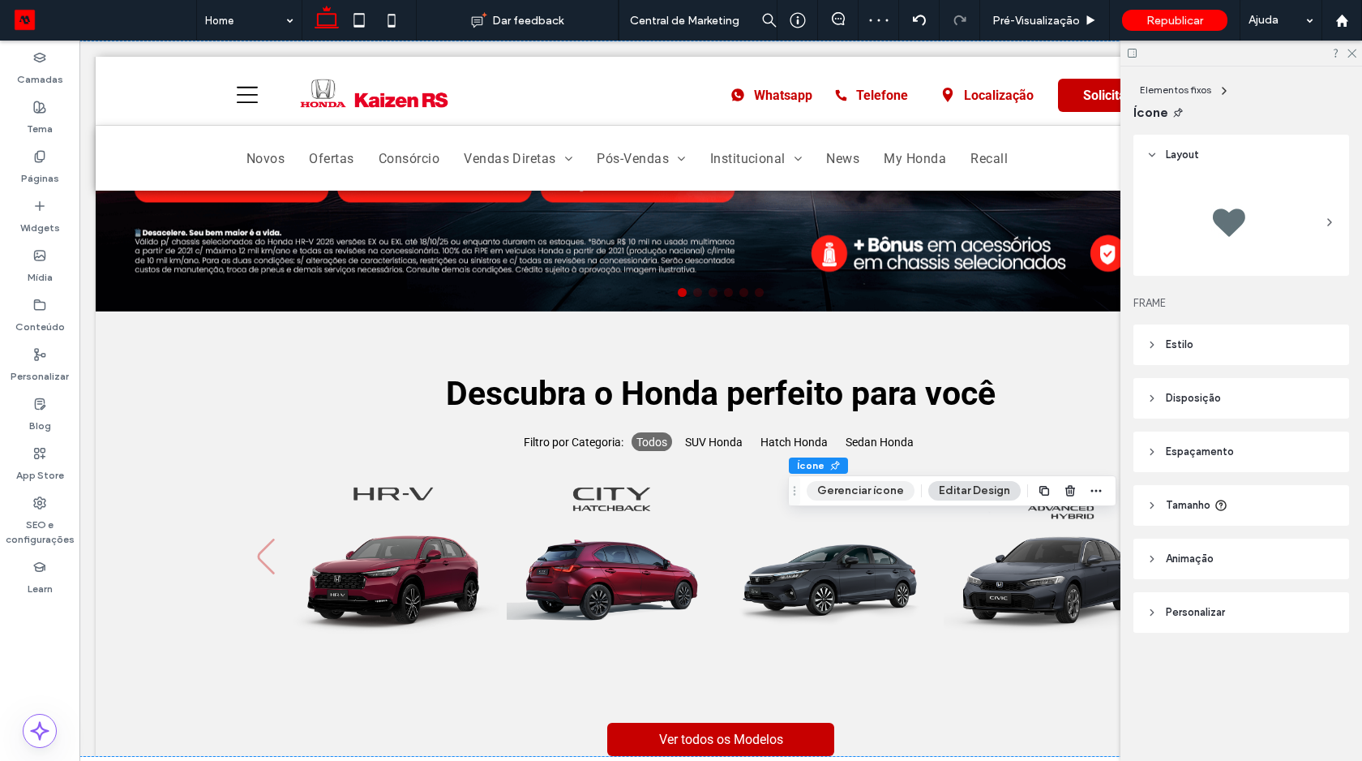
click at [889, 489] on button "Gerenciar ícone" at bounding box center [861, 490] width 108 height 19
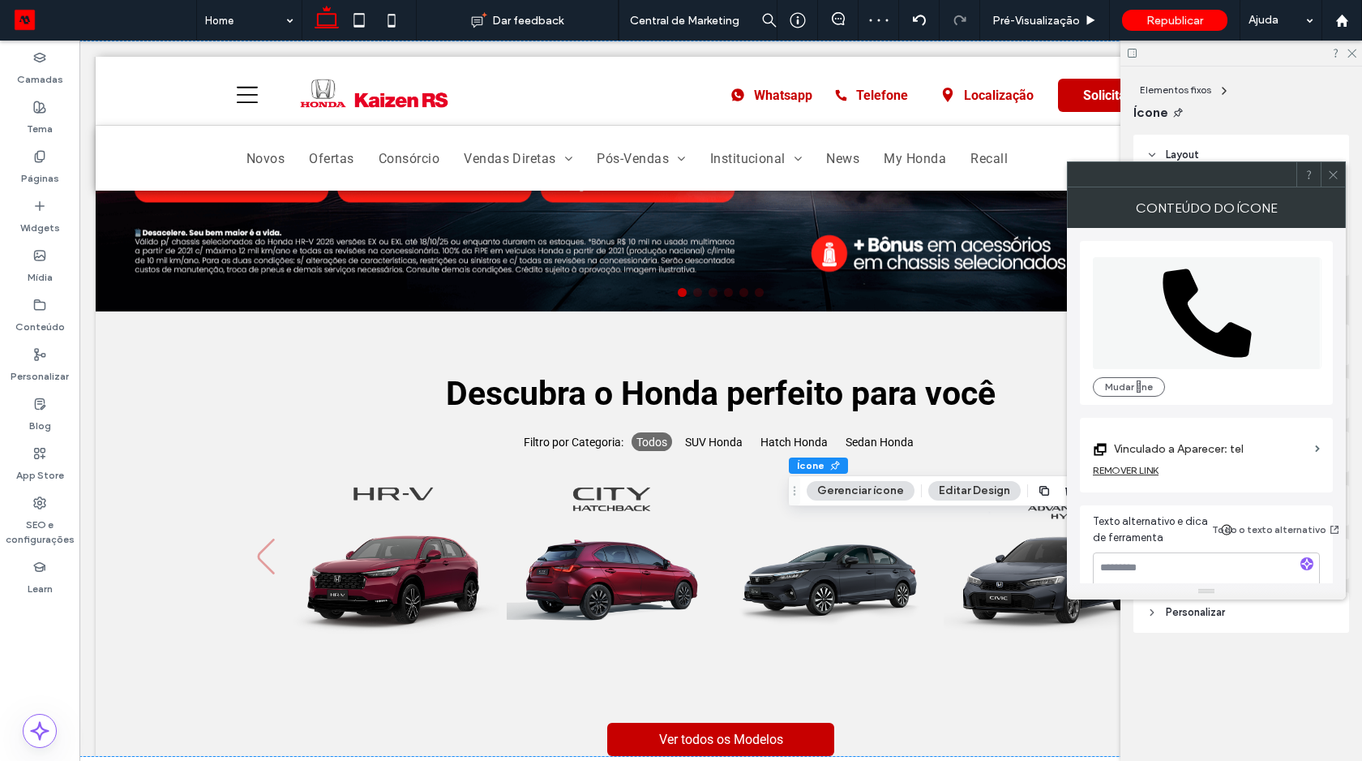
scroll to position [28, 0]
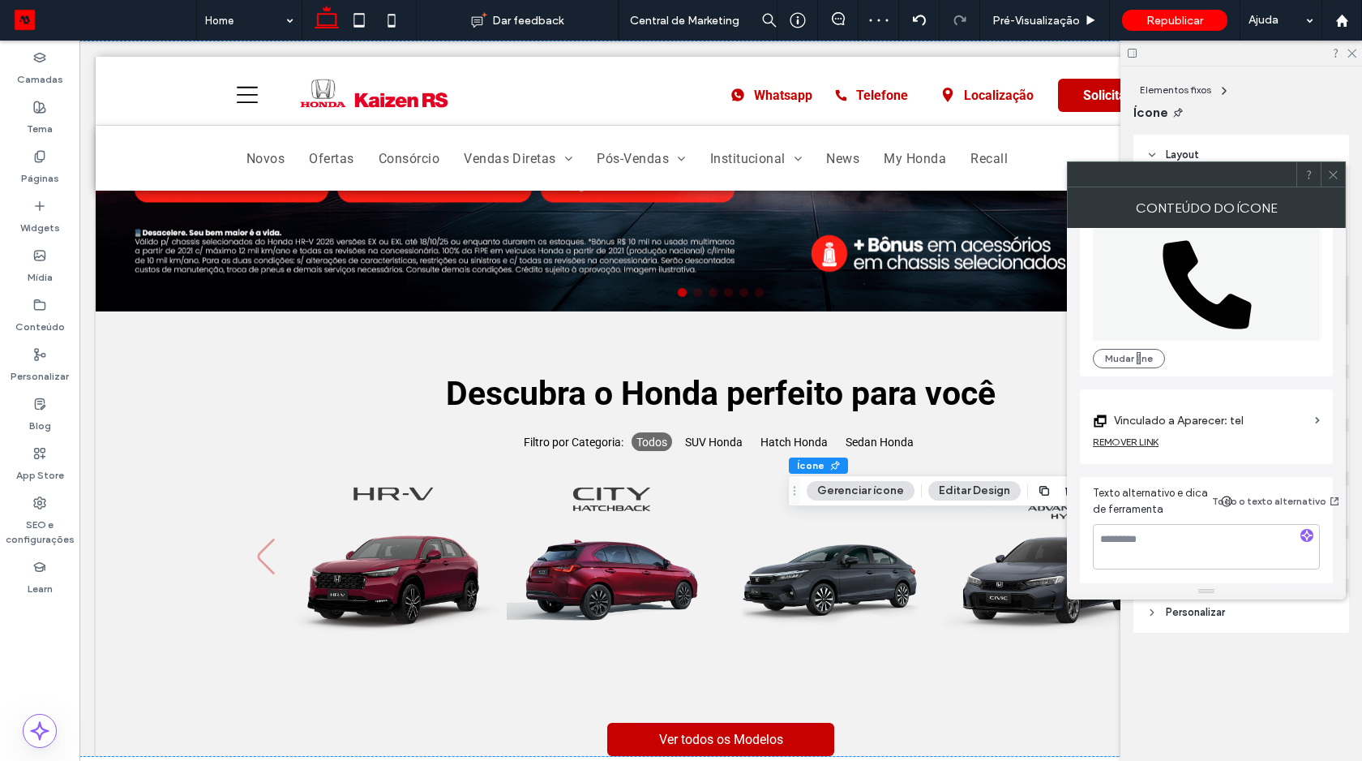
click at [1331, 178] on icon at bounding box center [1333, 175] width 12 height 12
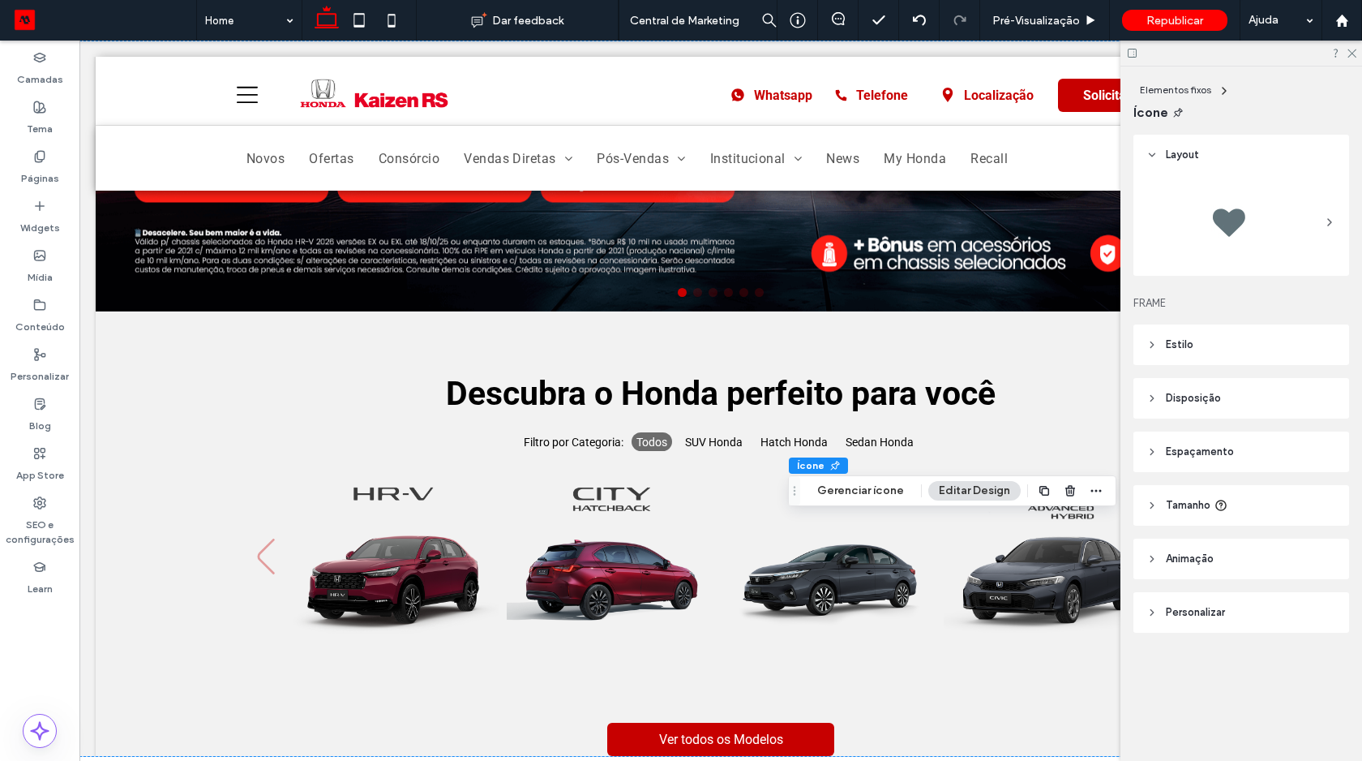
click at [1170, 512] on span "Tamanho" at bounding box center [1188, 505] width 45 height 16
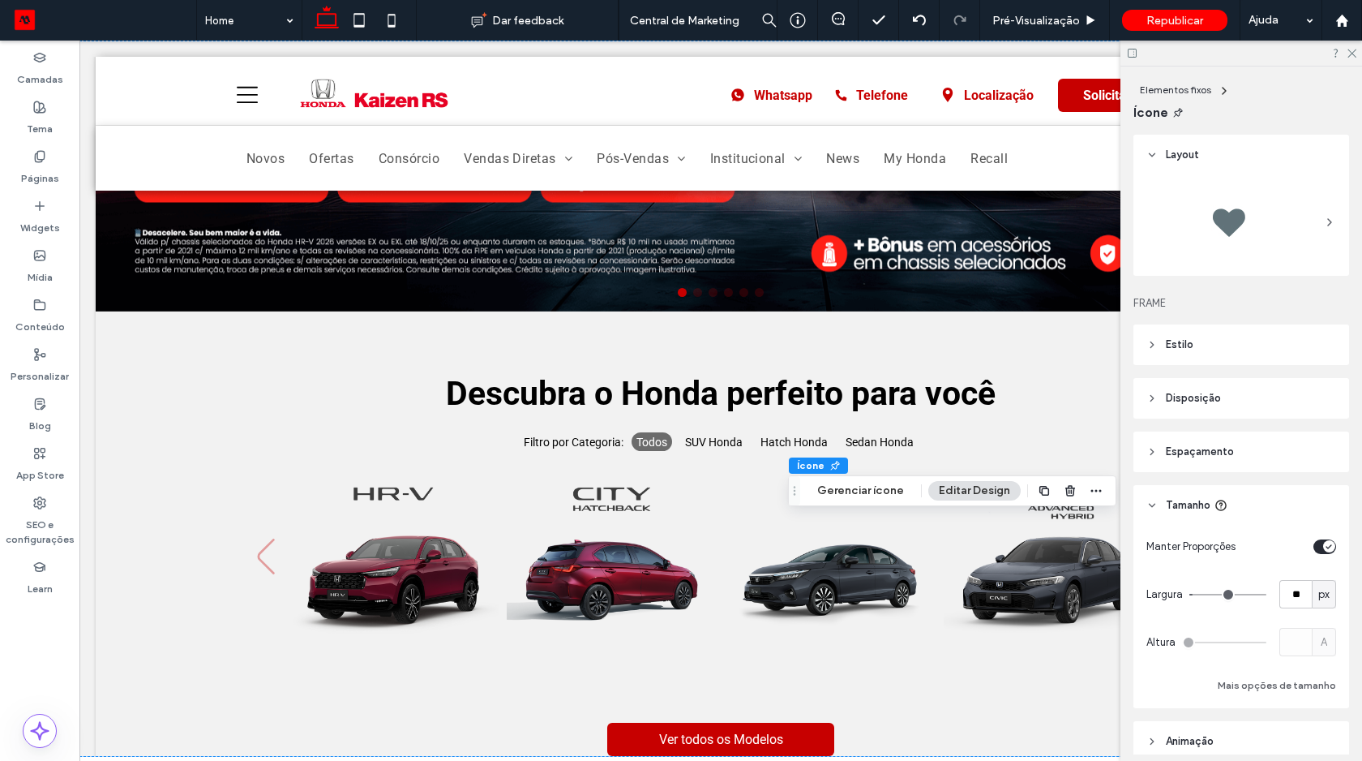
click at [1167, 402] on span "Disposição" at bounding box center [1193, 398] width 55 height 16
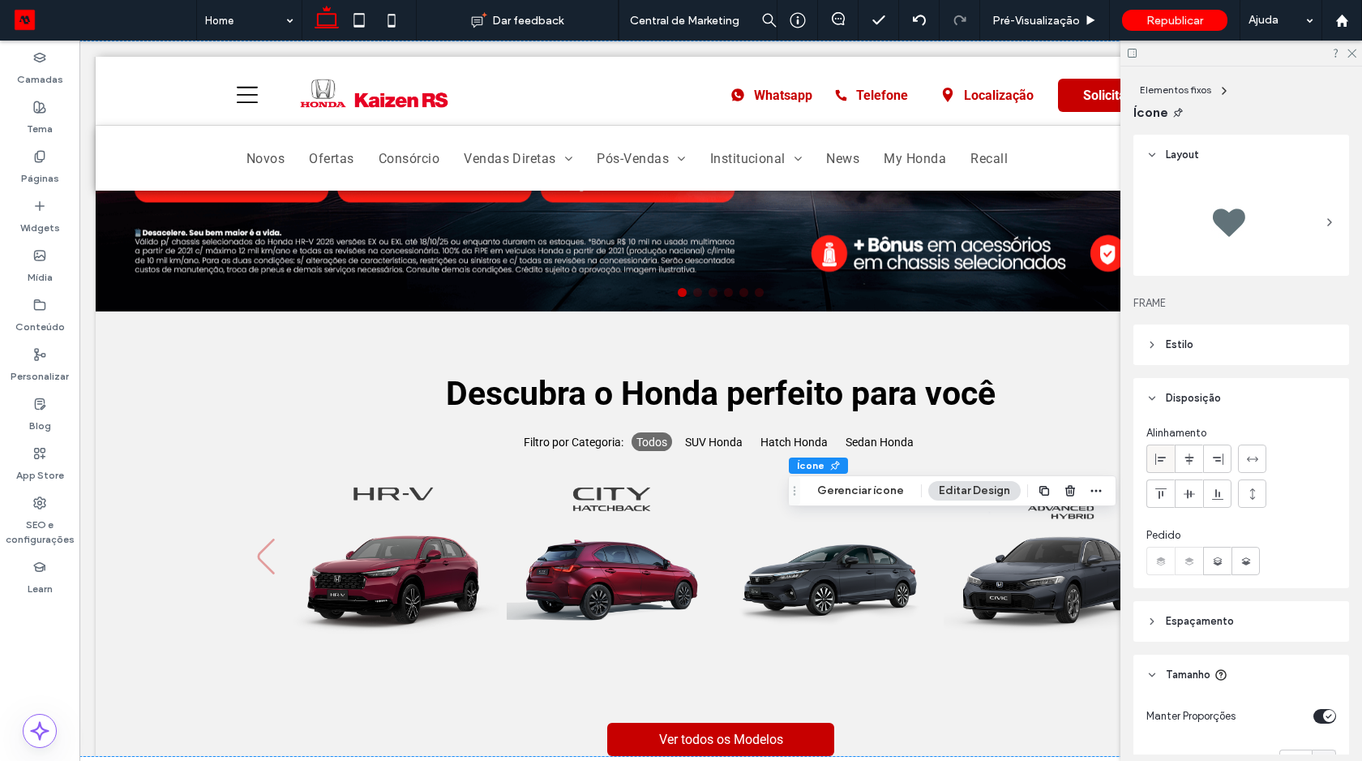
click at [1160, 466] on span at bounding box center [1161, 458] width 13 height 27
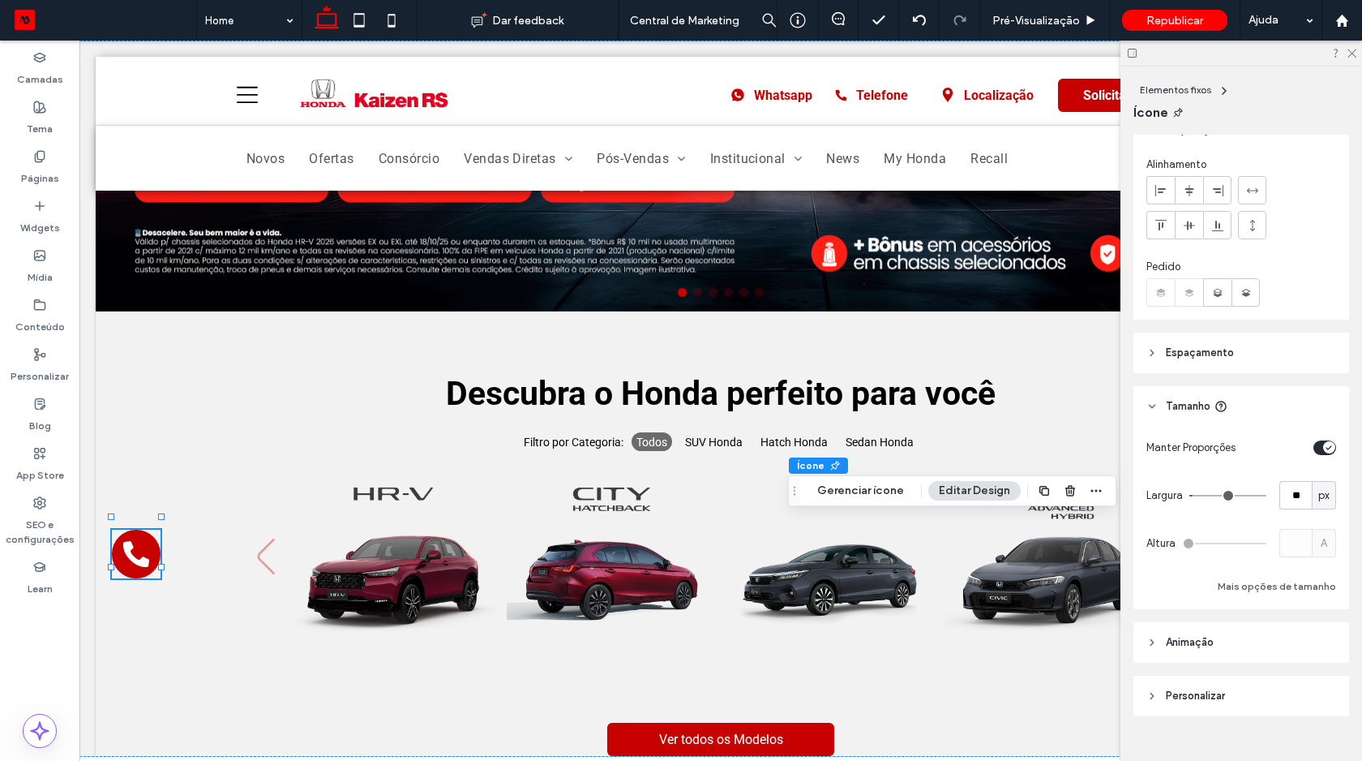
scroll to position [265, 0]
click at [1185, 358] on span "Espaçamento" at bounding box center [1200, 356] width 68 height 16
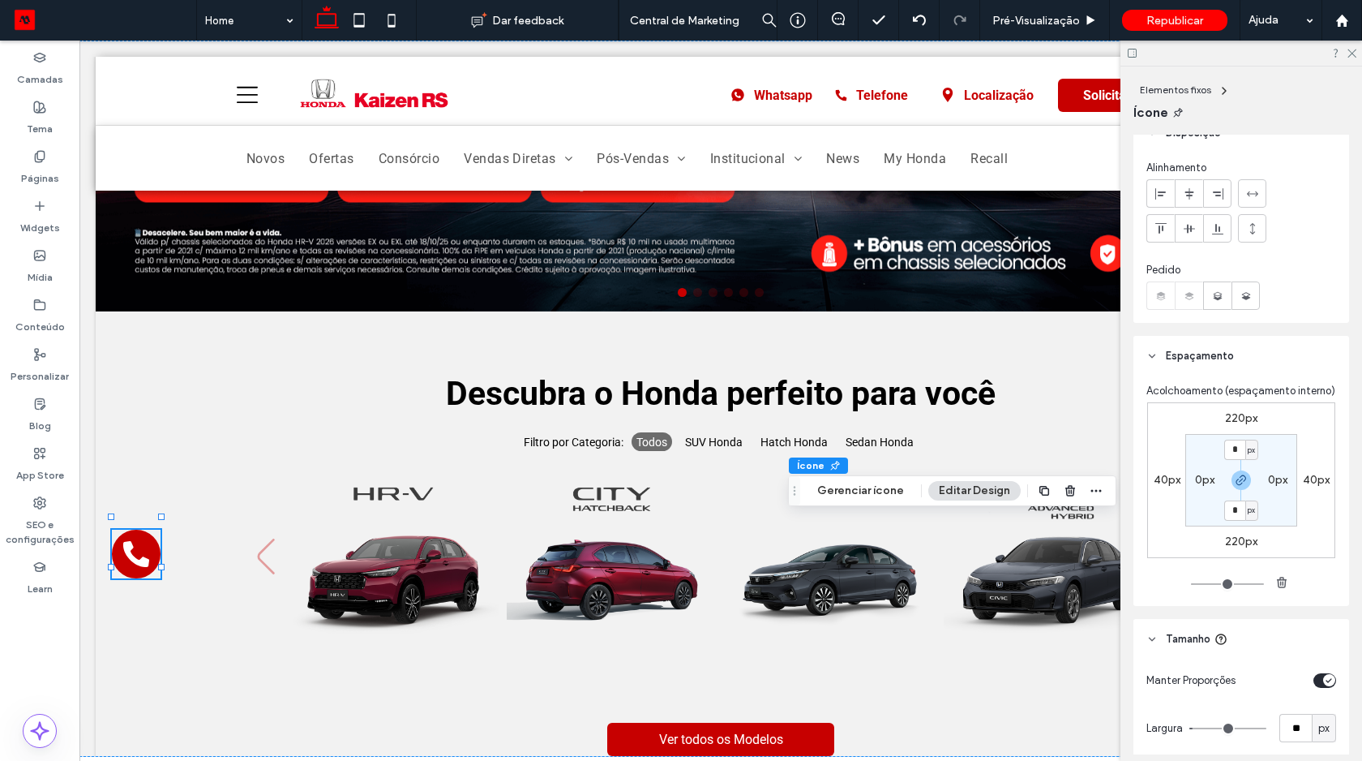
click at [1226, 548] on label "220px" at bounding box center [1241, 541] width 32 height 14
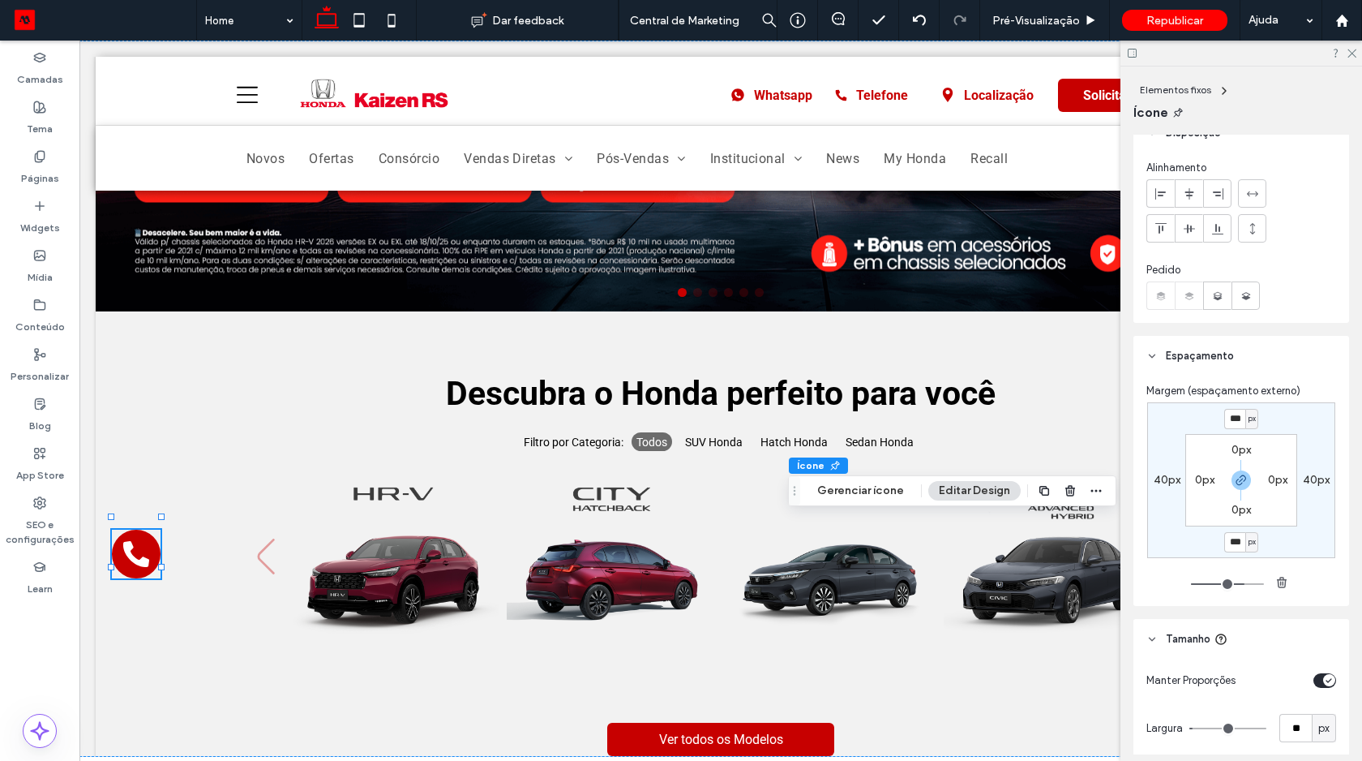
type input "***"
click at [1224, 540] on input "***" at bounding box center [1234, 542] width 21 height 20
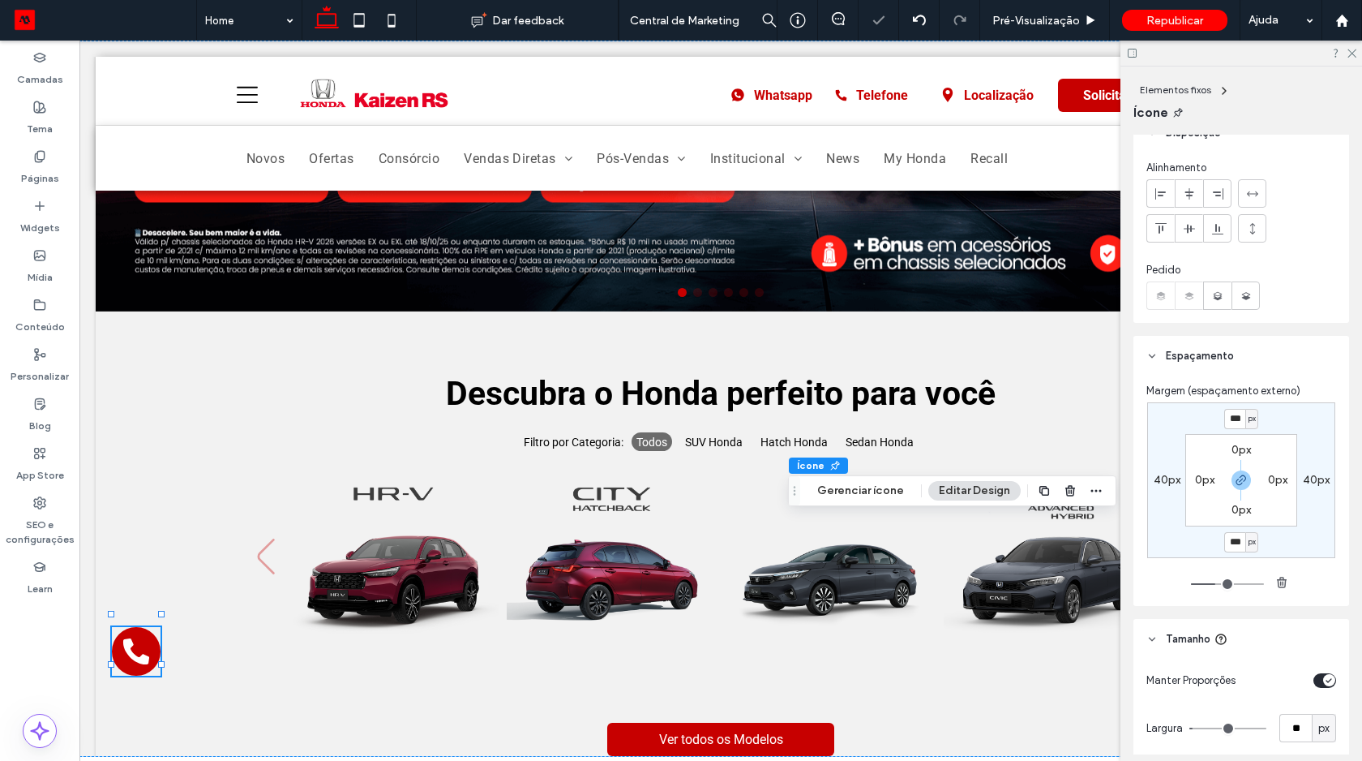
click at [1224, 540] on input "***" at bounding box center [1234, 542] width 21 height 20
type input "*"
click at [1224, 542] on input "*" at bounding box center [1234, 542] width 21 height 20
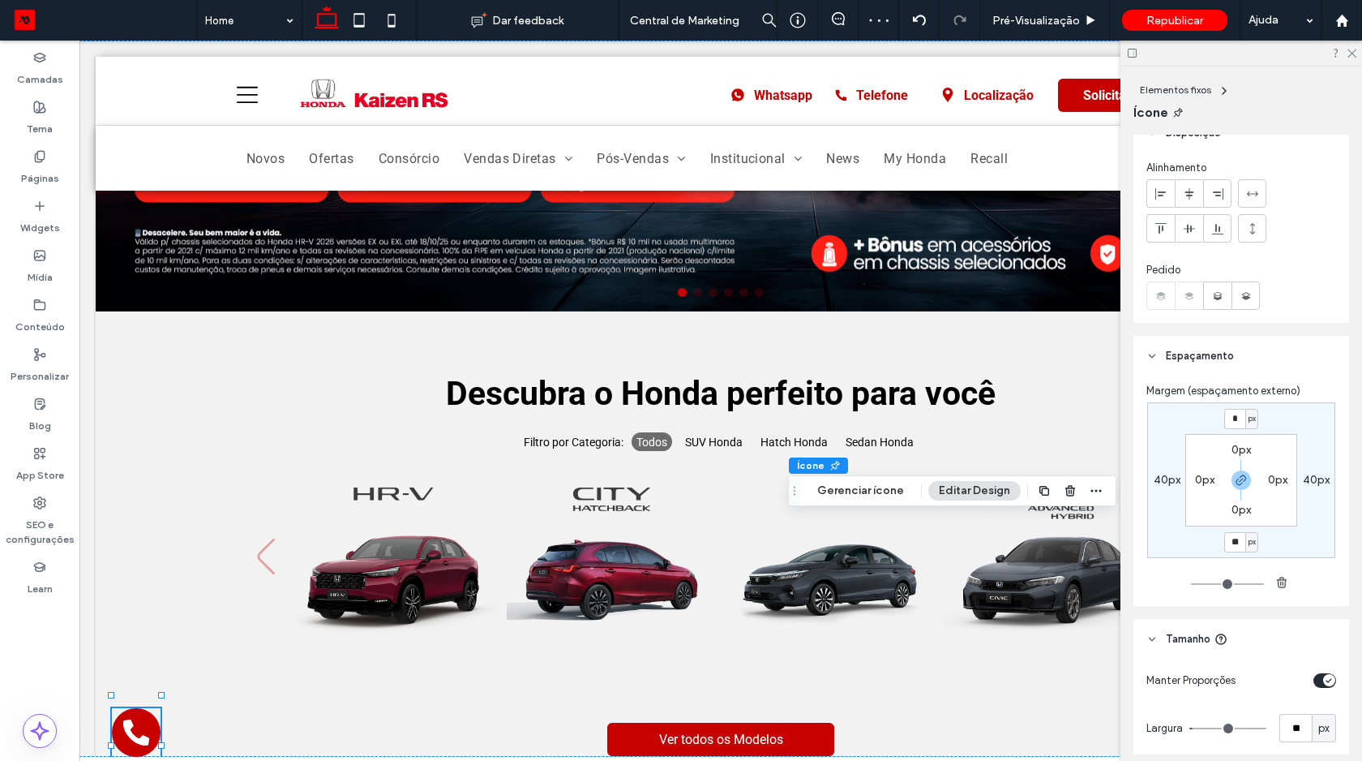
type input "*"
type input "**"
click at [1159, 479] on label "40px" at bounding box center [1167, 480] width 27 height 14
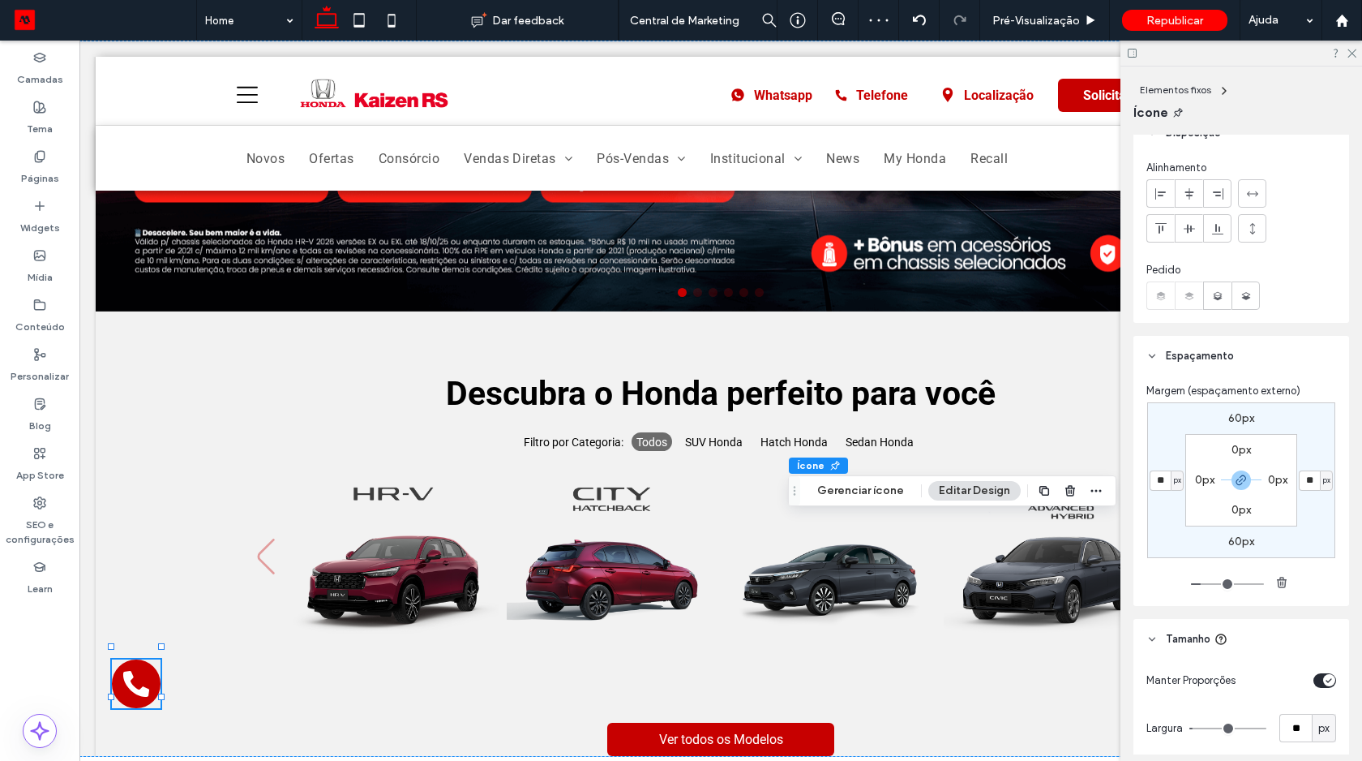
type input "**"
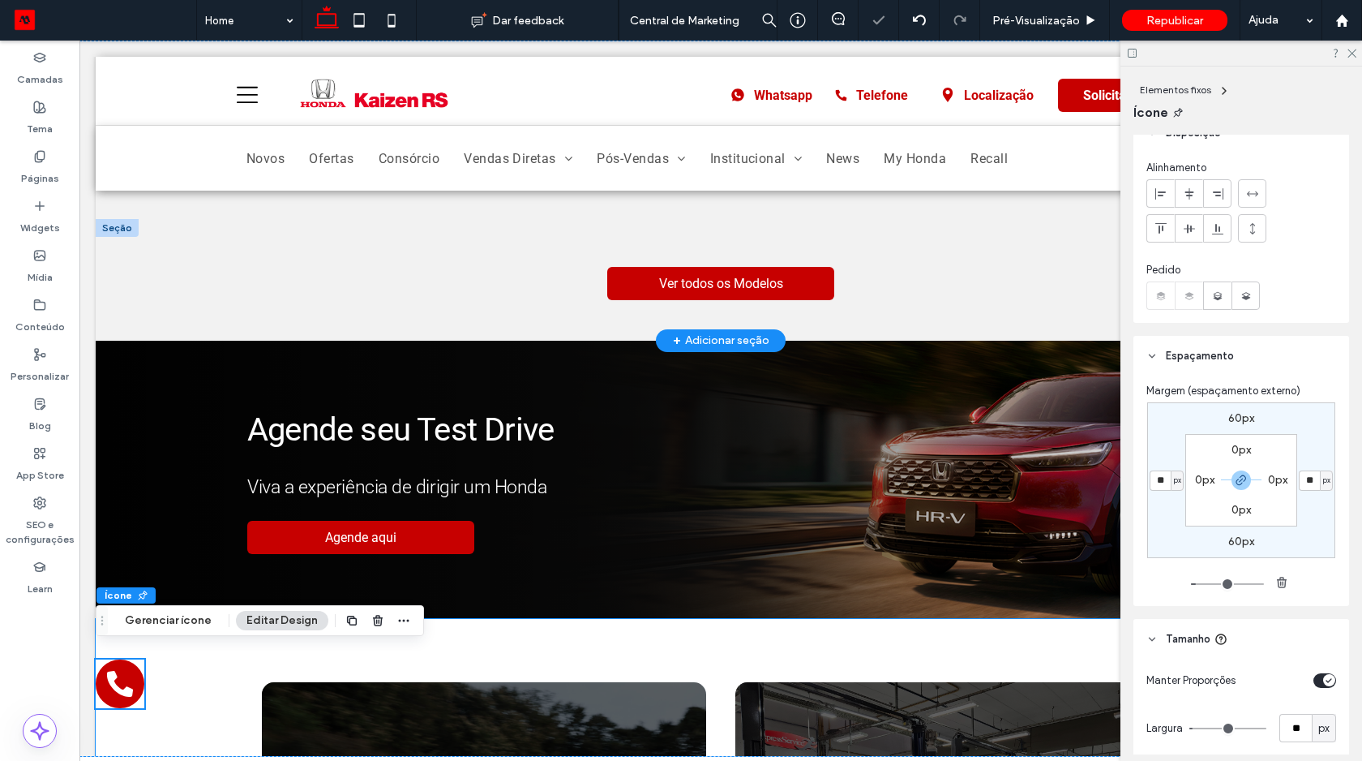
scroll to position [731, 0]
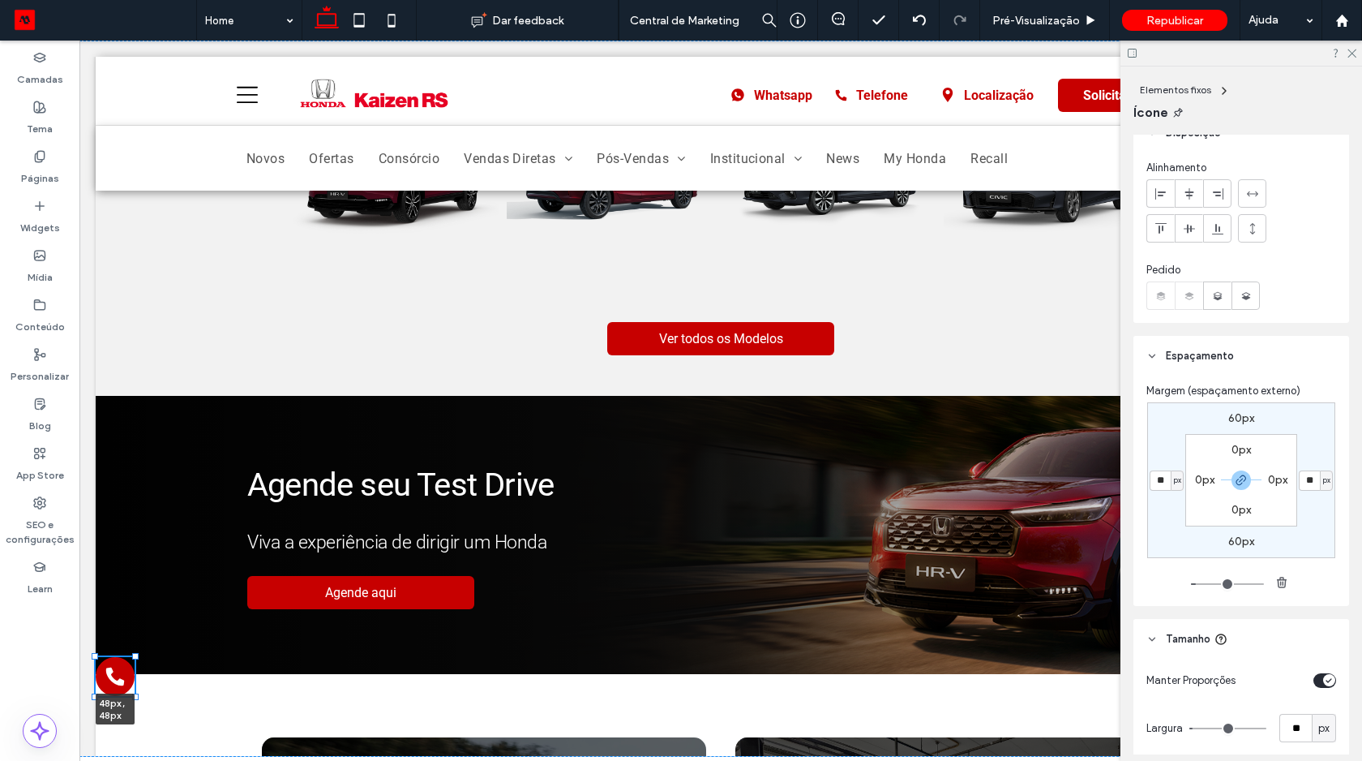
drag, startPoint x: 142, startPoint y: 694, endPoint x: 129, endPoint y: 687, distance: 14.9
click at [129, 687] on div "48px , 48px 20px 60px" at bounding box center [720, 399] width 1283 height 716
type input "**"
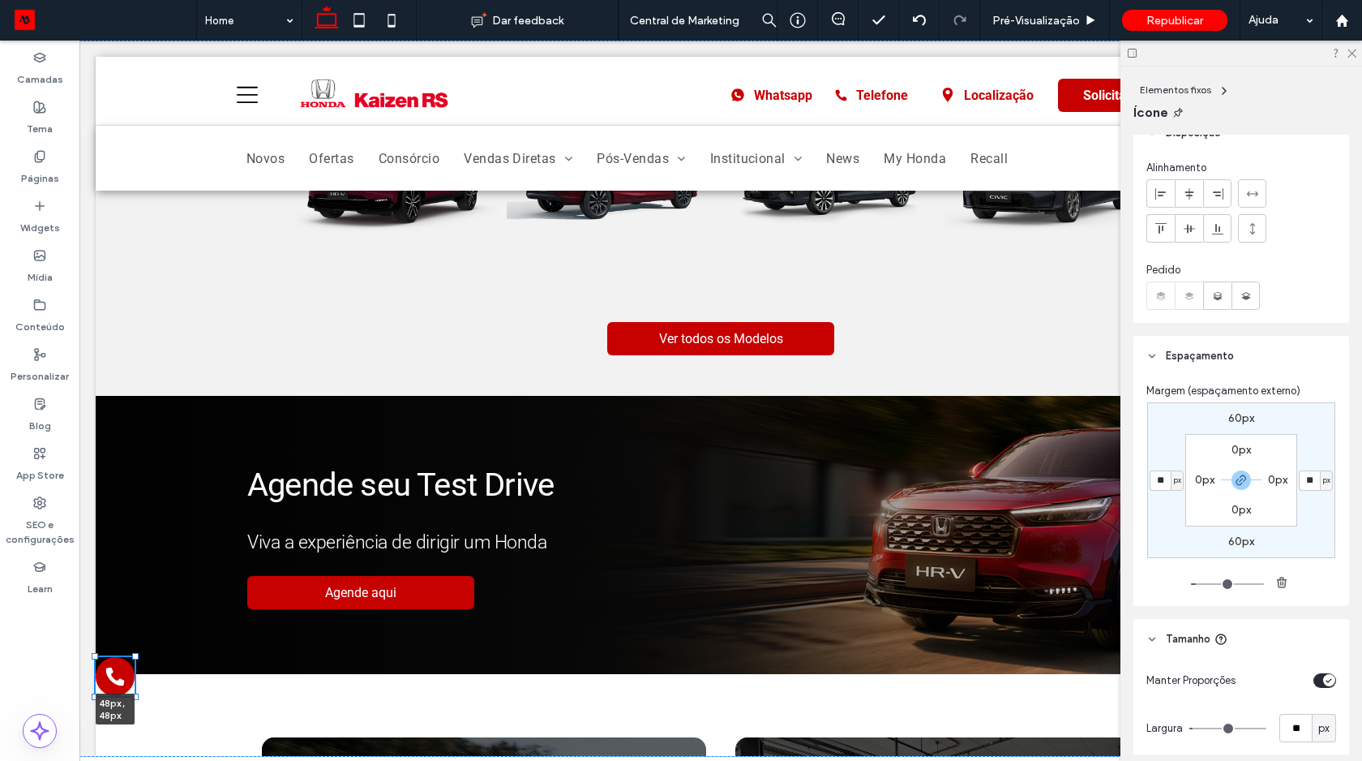
type input "**"
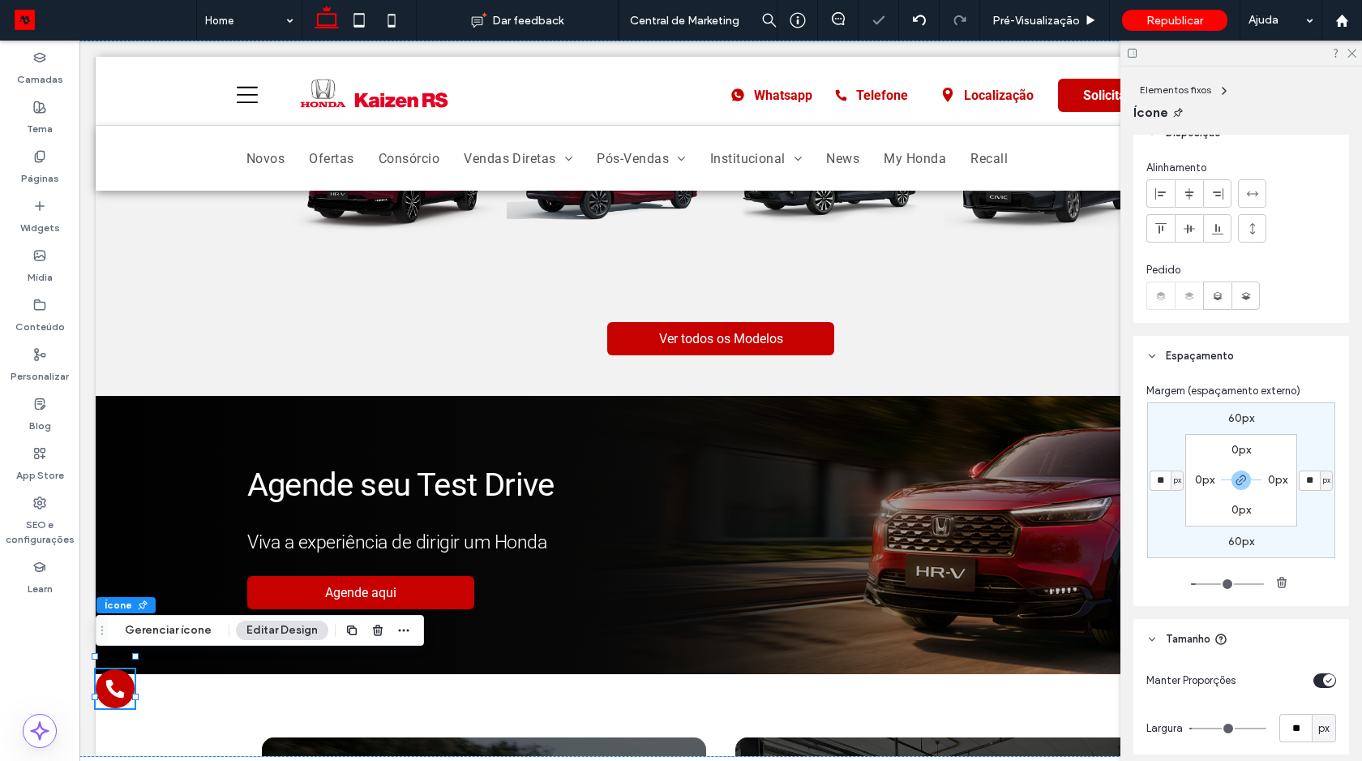
click at [1160, 481] on input "**" at bounding box center [1160, 480] width 21 height 20
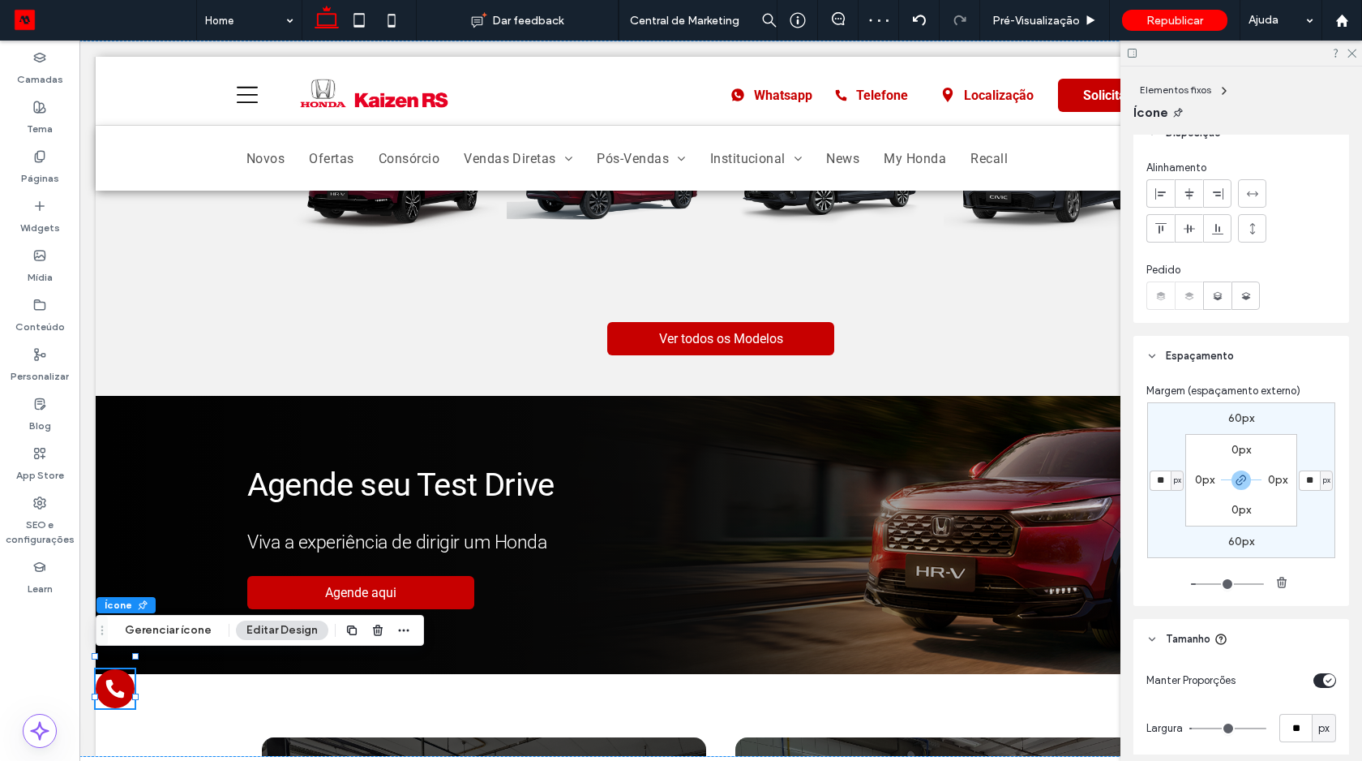
type input "**"
click at [1229, 543] on label "60px" at bounding box center [1241, 541] width 26 height 14
type input "**"
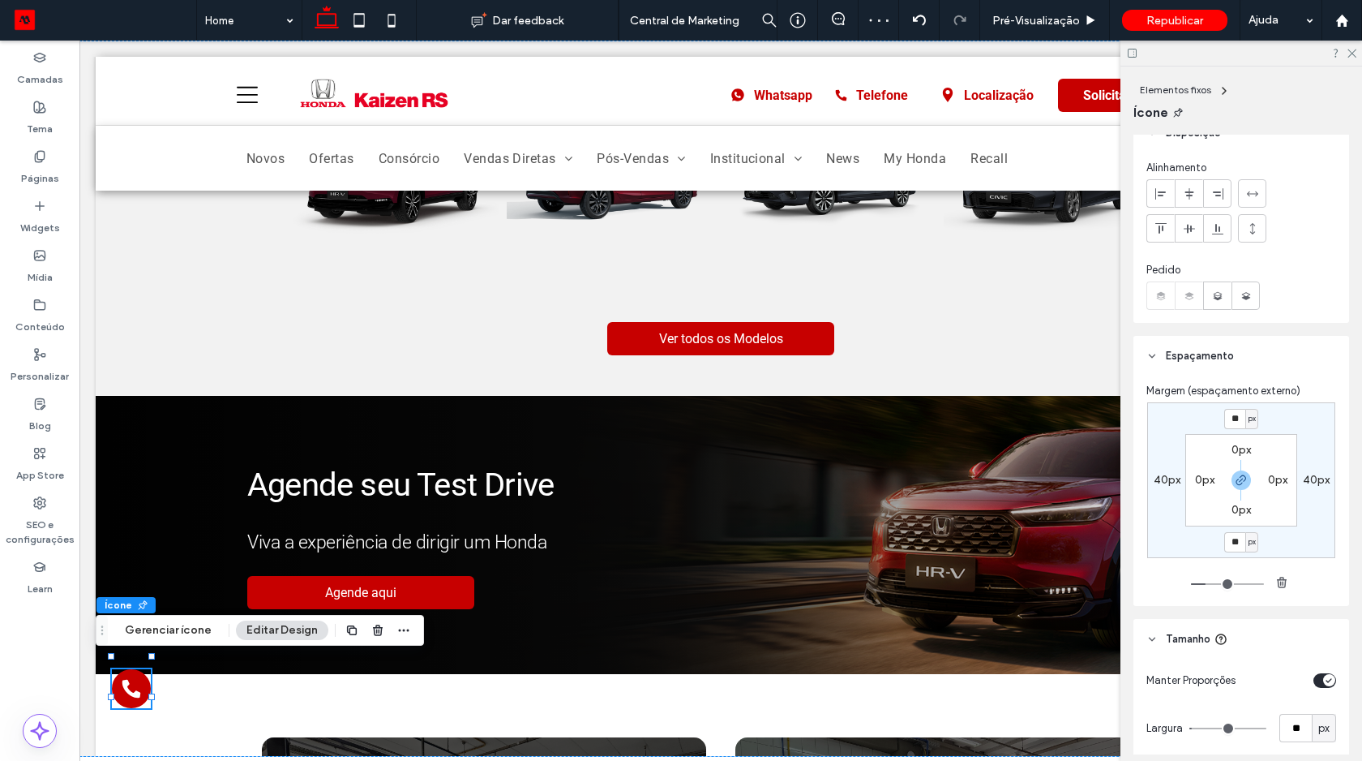
type input "**"
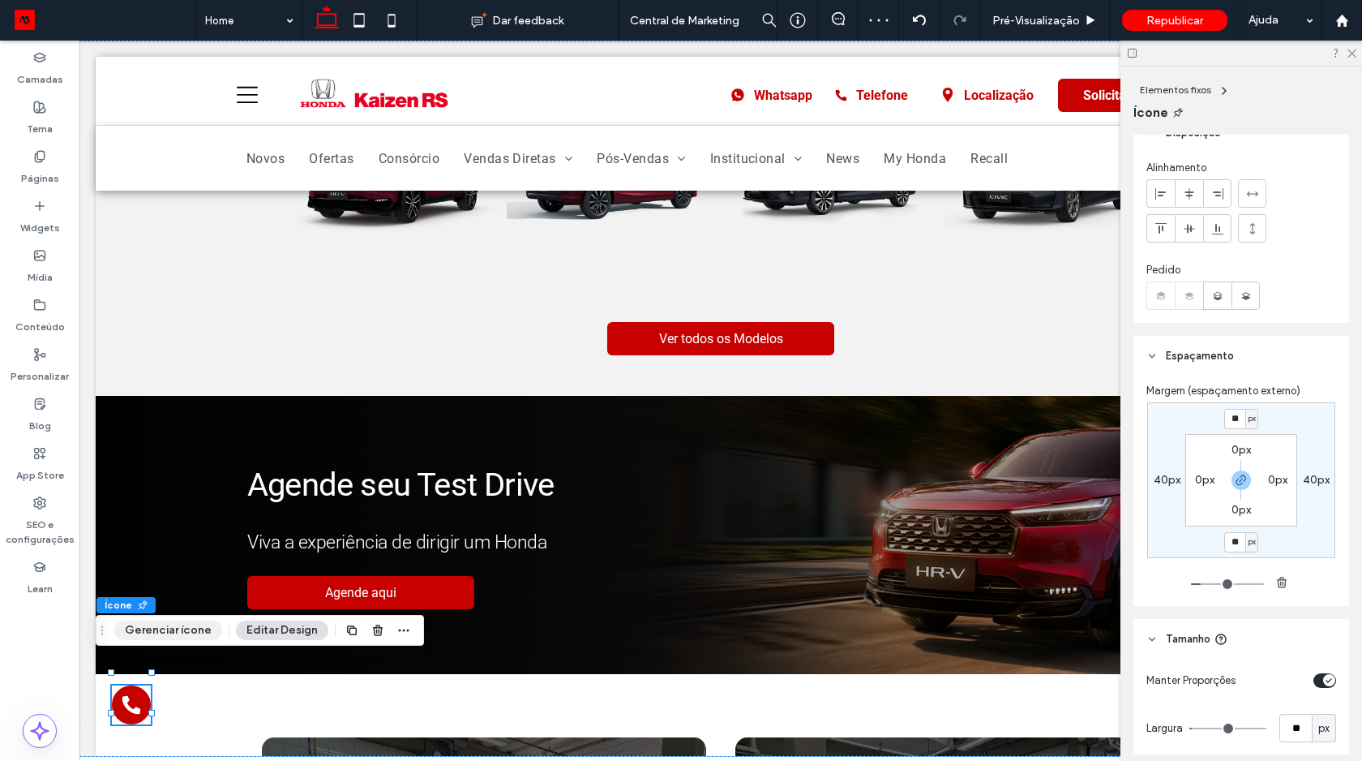
click at [167, 625] on button "Gerenciar ícone" at bounding box center [168, 629] width 108 height 19
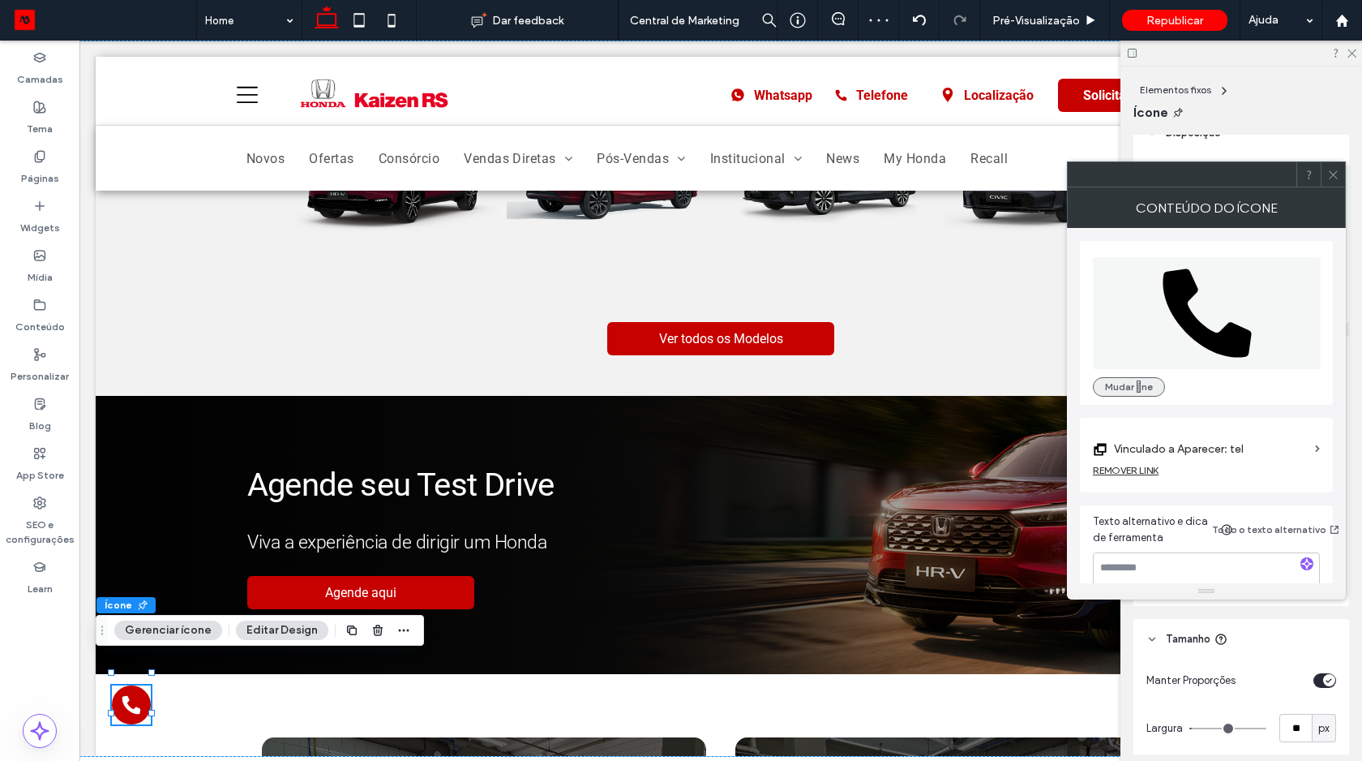
click at [1113, 381] on button "Mudar ne" at bounding box center [1129, 386] width 72 height 19
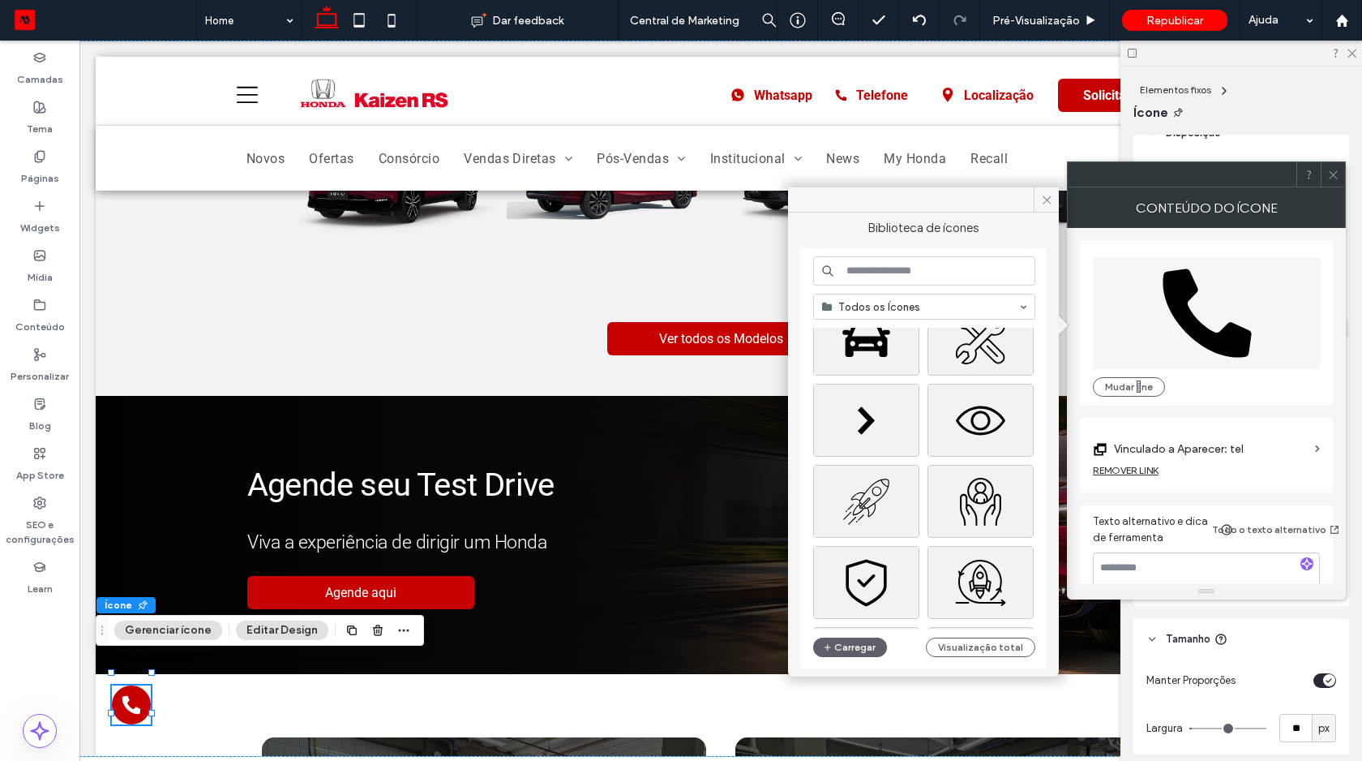
scroll to position [297, 0]
click at [895, 272] on input at bounding box center [924, 270] width 222 height 29
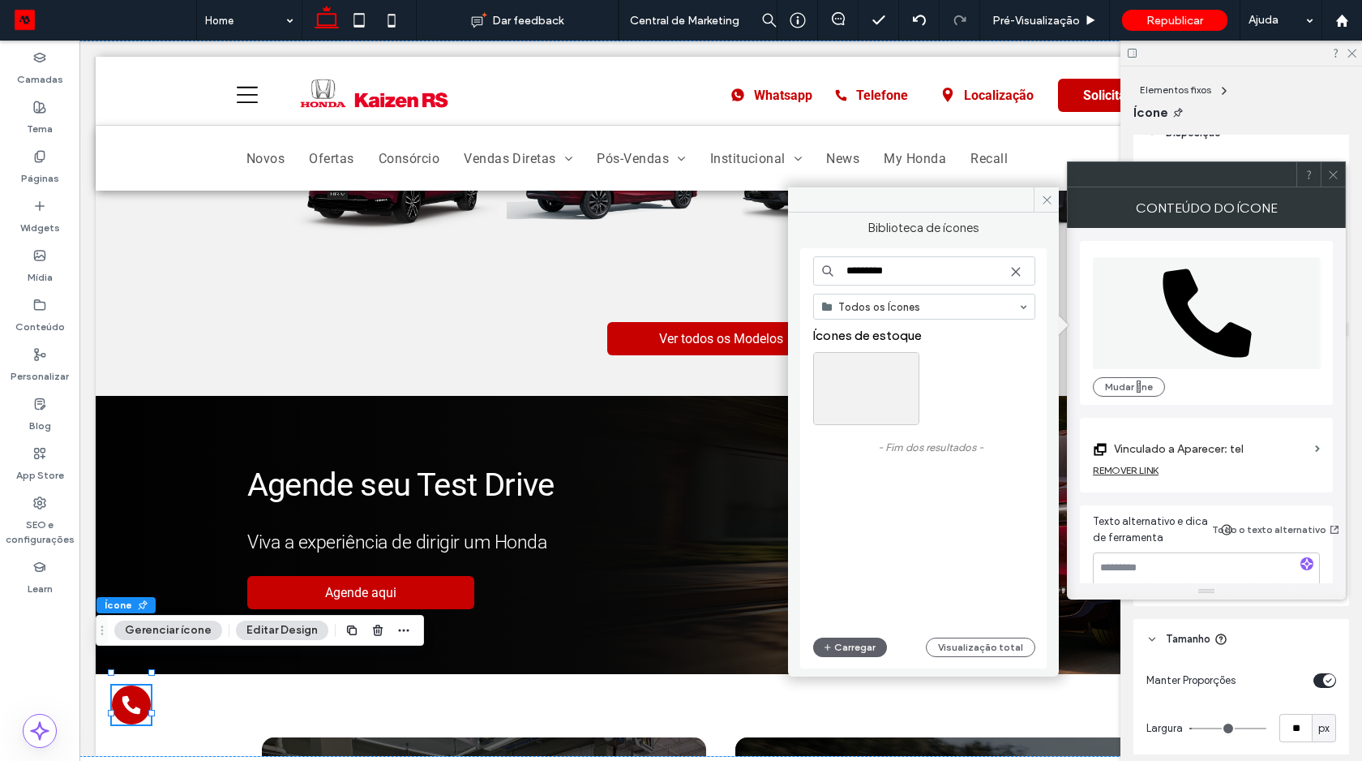
click at [892, 274] on input "*********" at bounding box center [924, 270] width 222 height 29
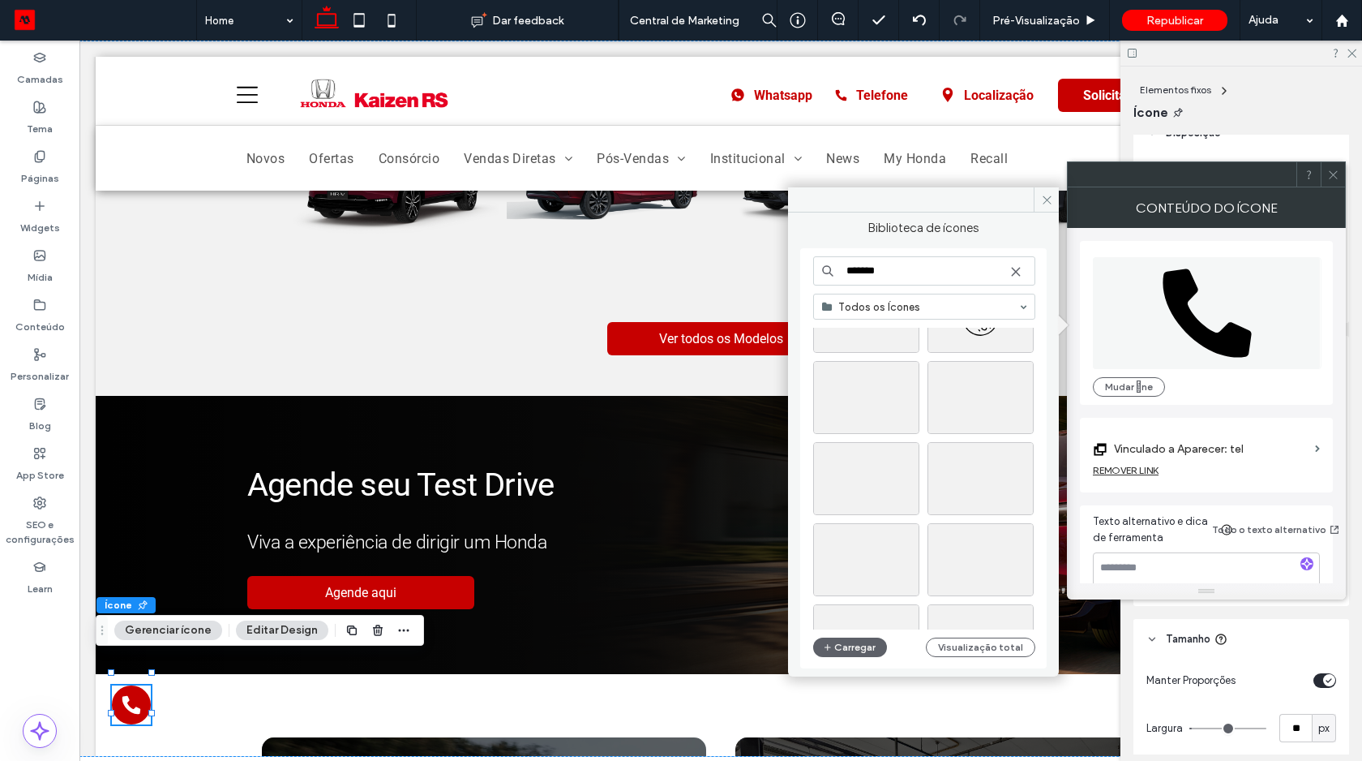
scroll to position [644, 0]
click at [847, 273] on input "*******" at bounding box center [924, 270] width 222 height 29
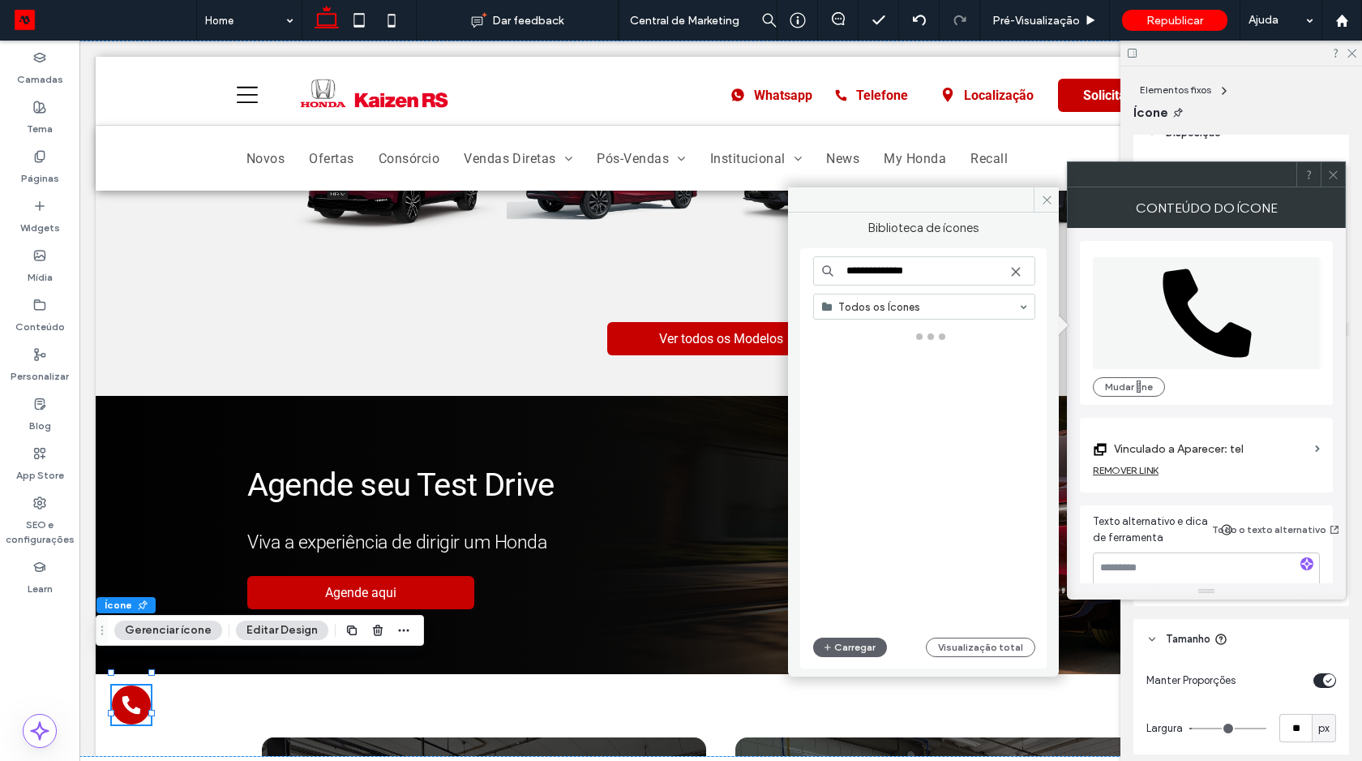
type input "**********"
click at [910, 271] on input "**********" at bounding box center [924, 270] width 222 height 29
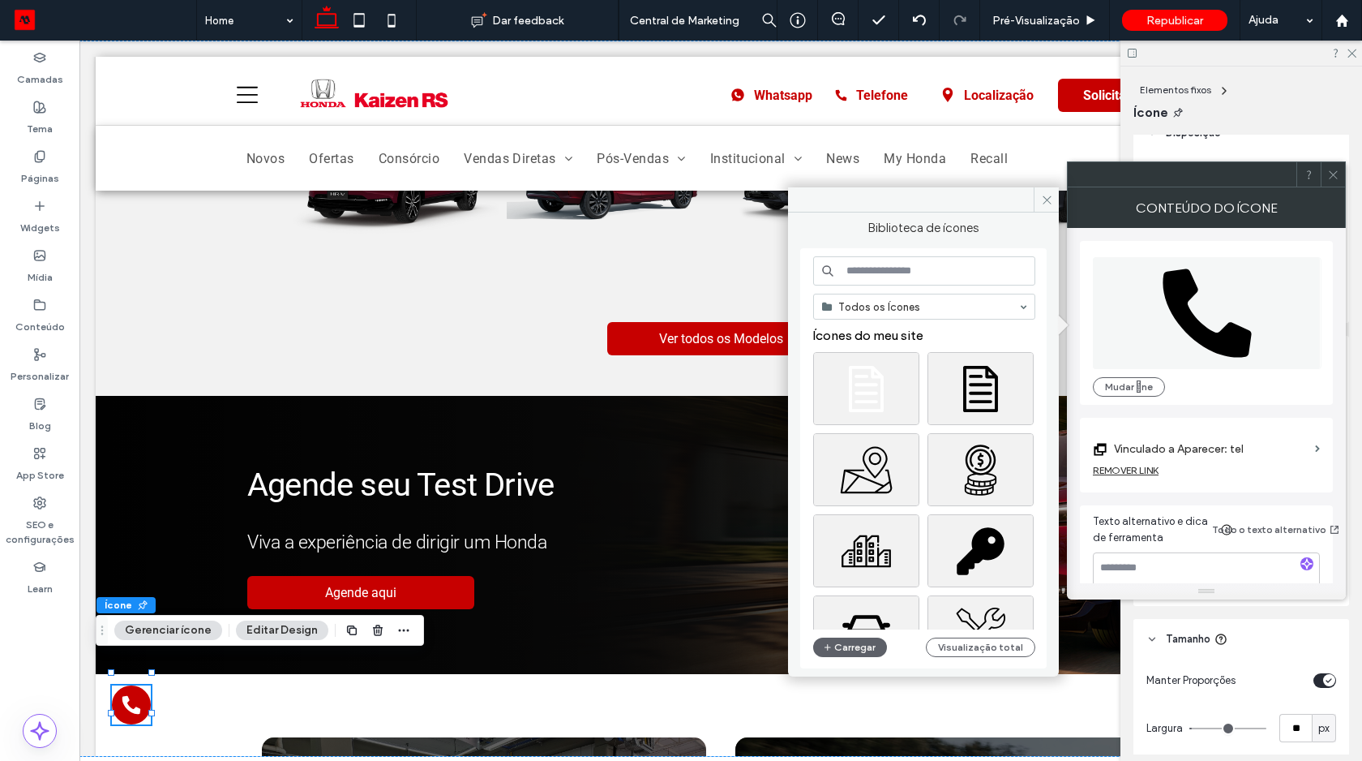
paste input "**********"
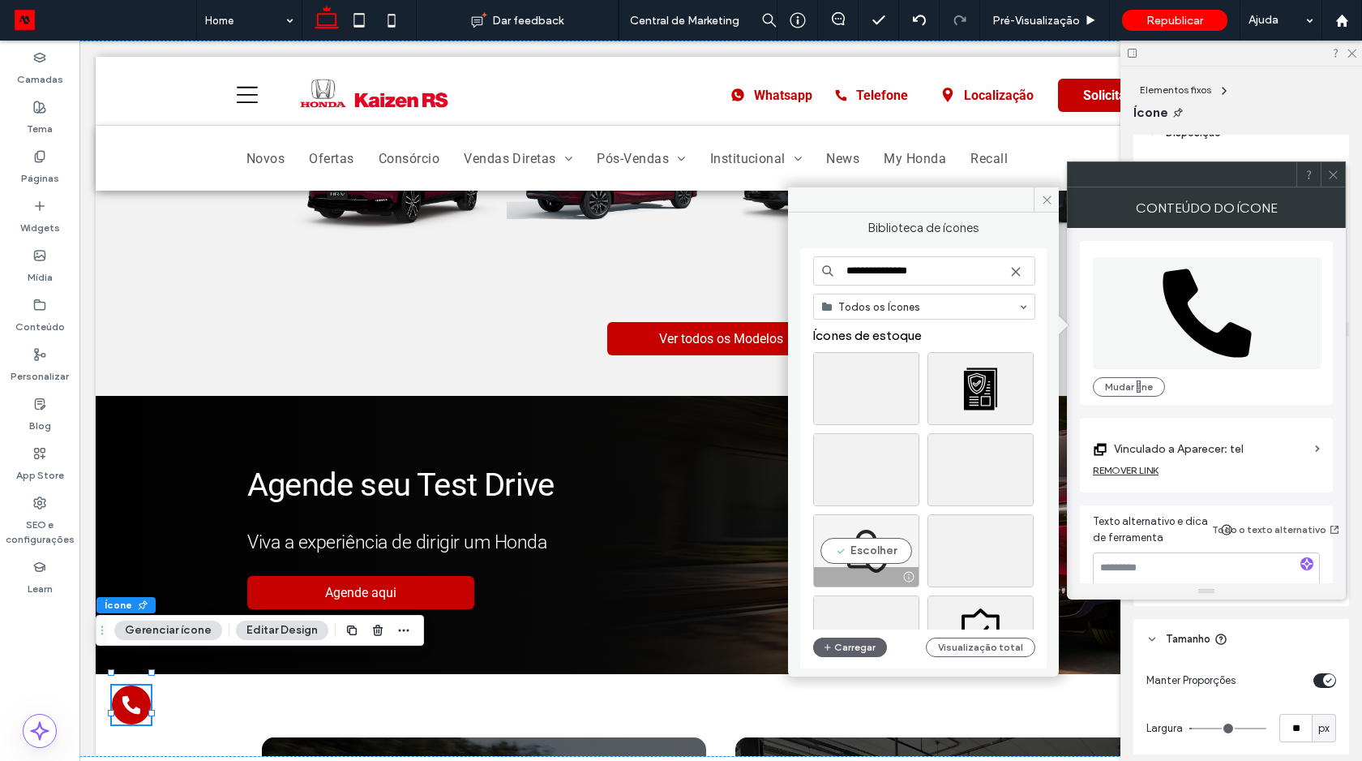
type input "**********"
click at [886, 546] on div "Escolher" at bounding box center [866, 550] width 106 height 73
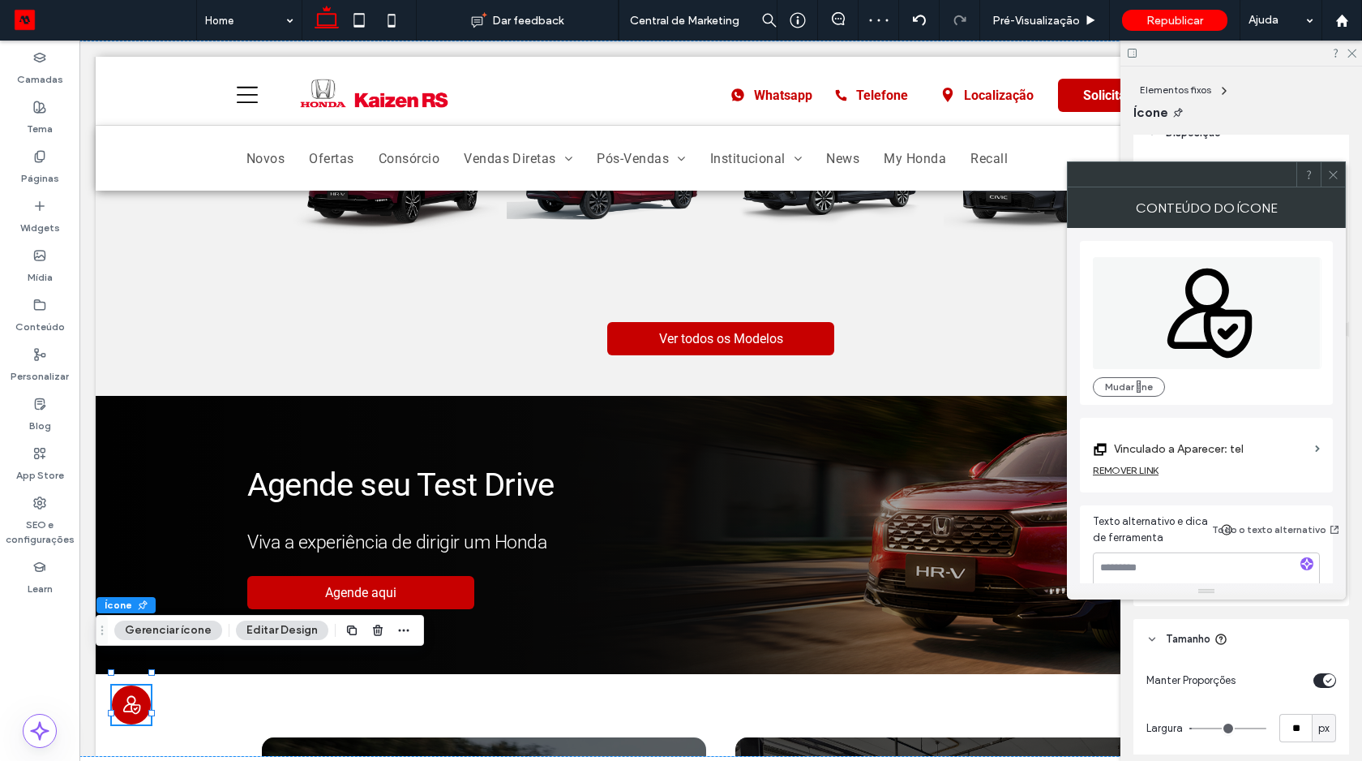
click at [1197, 448] on label "Vinculado a Aparecer: tel" at bounding box center [1211, 449] width 195 height 30
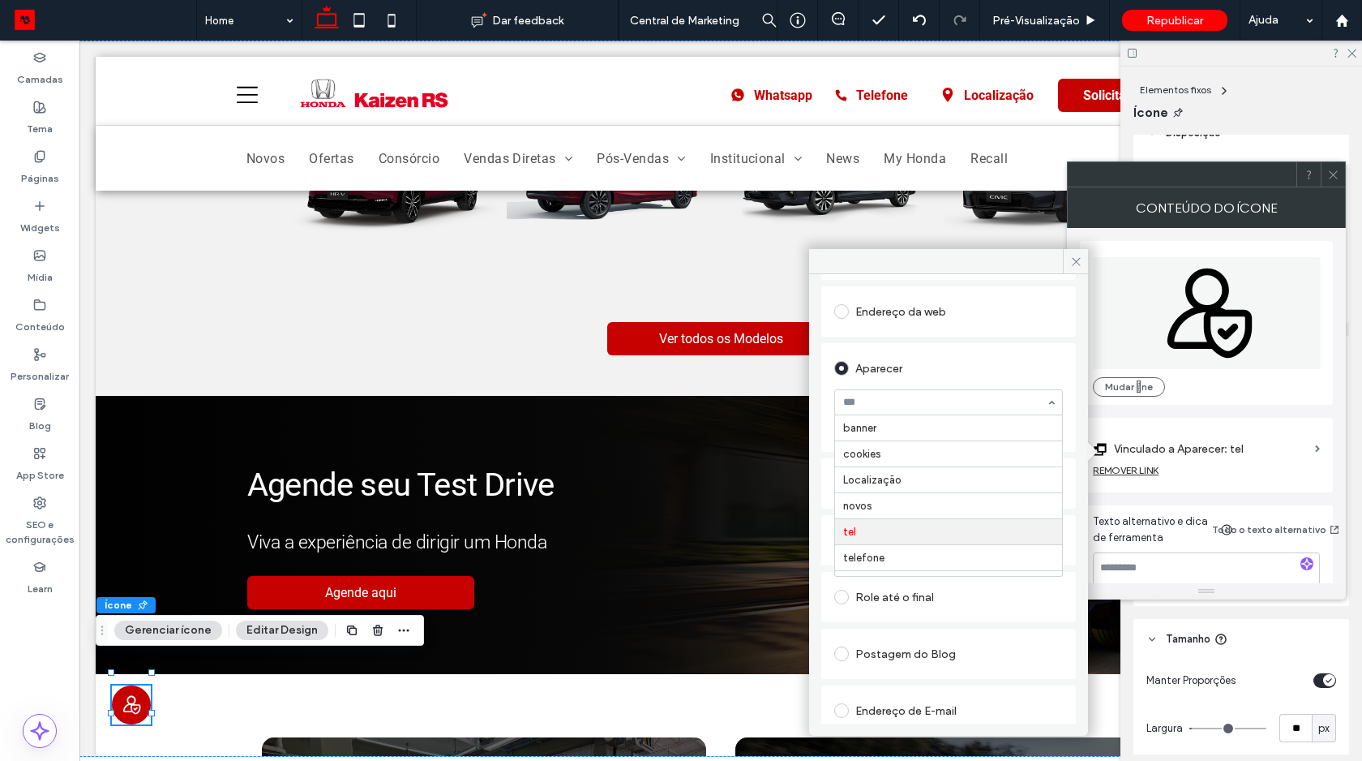
scroll to position [79, 0]
click at [1078, 259] on icon at bounding box center [1076, 261] width 12 height 12
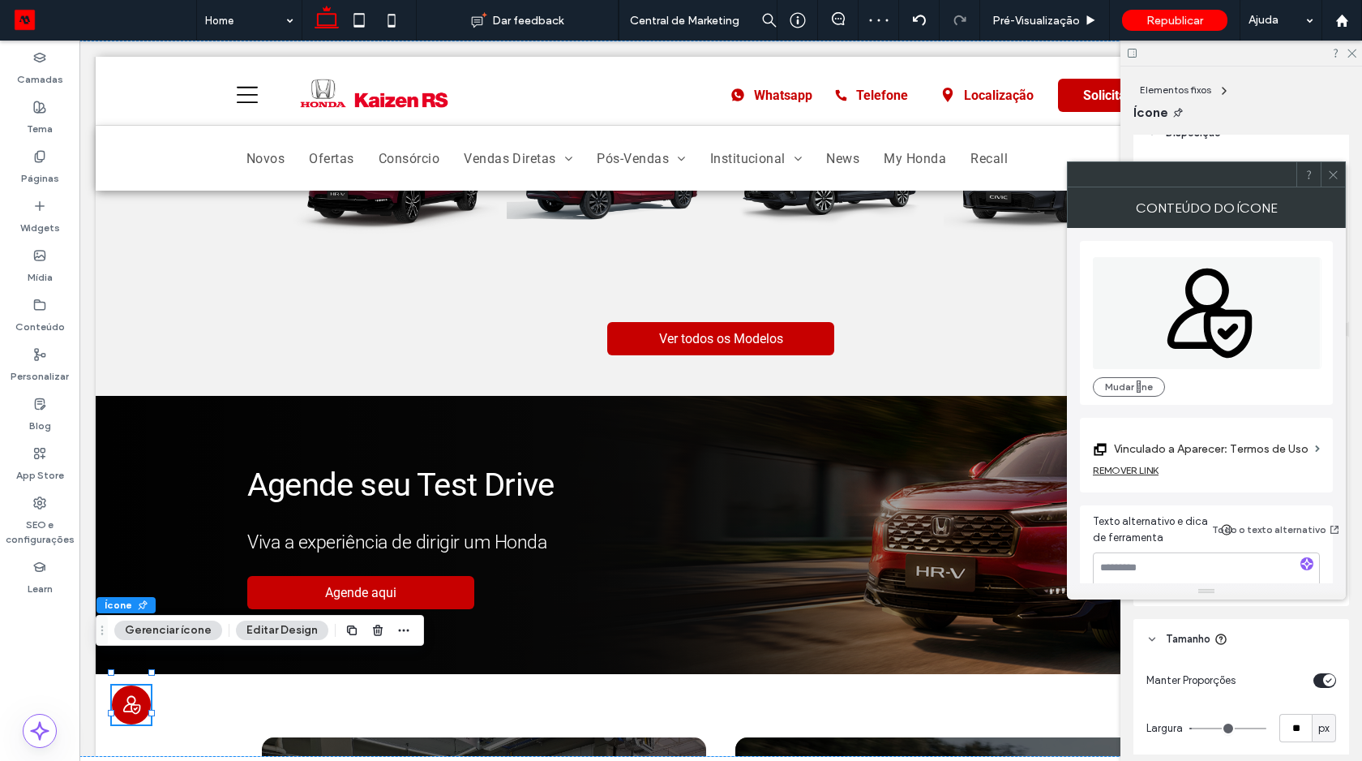
click at [1330, 172] on icon at bounding box center [1333, 175] width 12 height 12
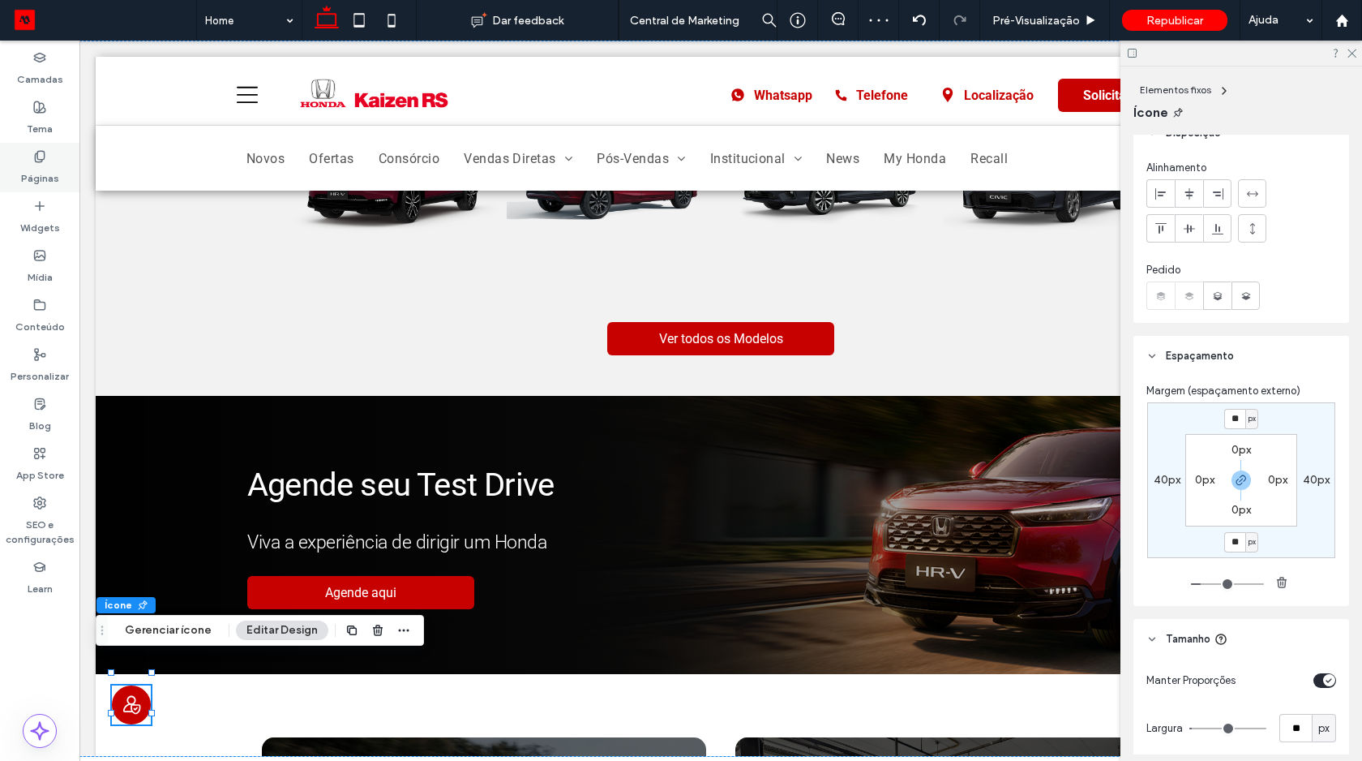
click at [45, 183] on label "Páginas" at bounding box center [40, 174] width 38 height 23
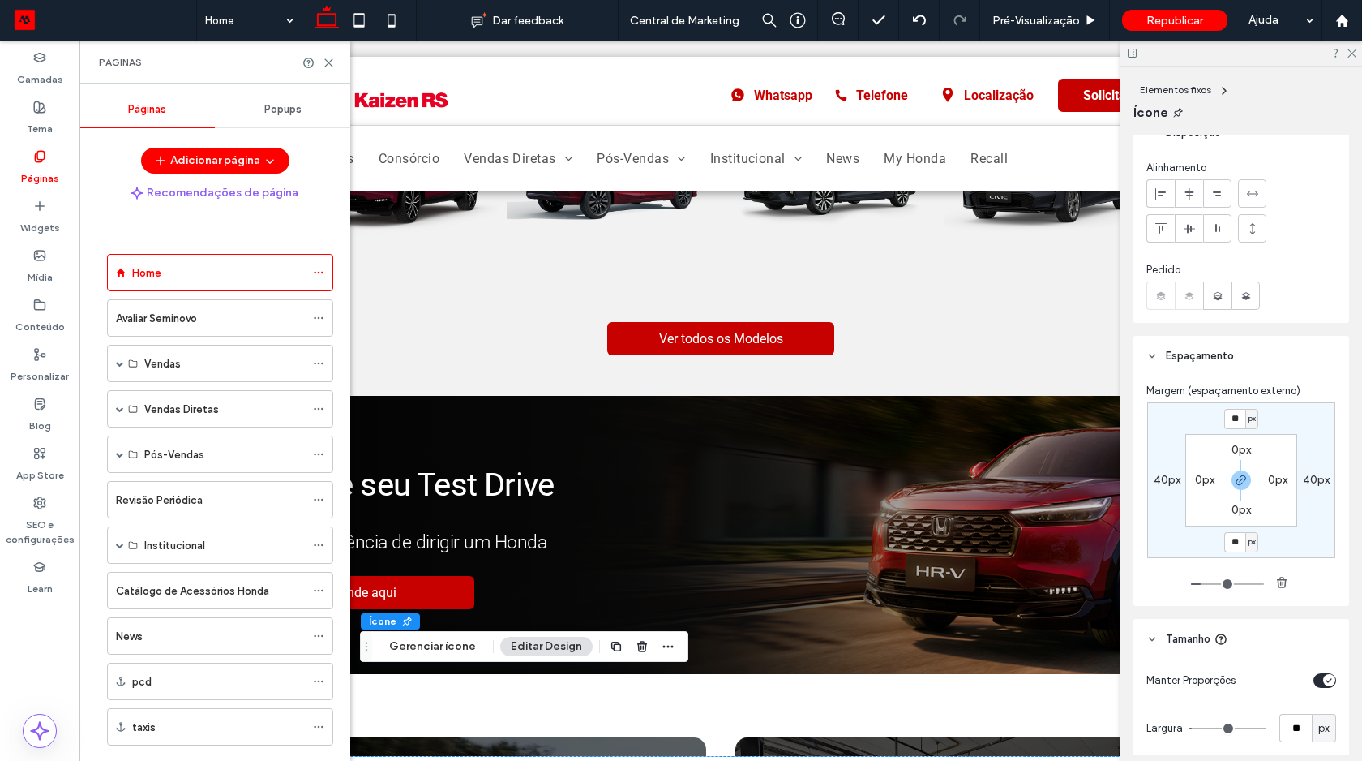
click at [277, 112] on span "Popups" at bounding box center [282, 109] width 37 height 13
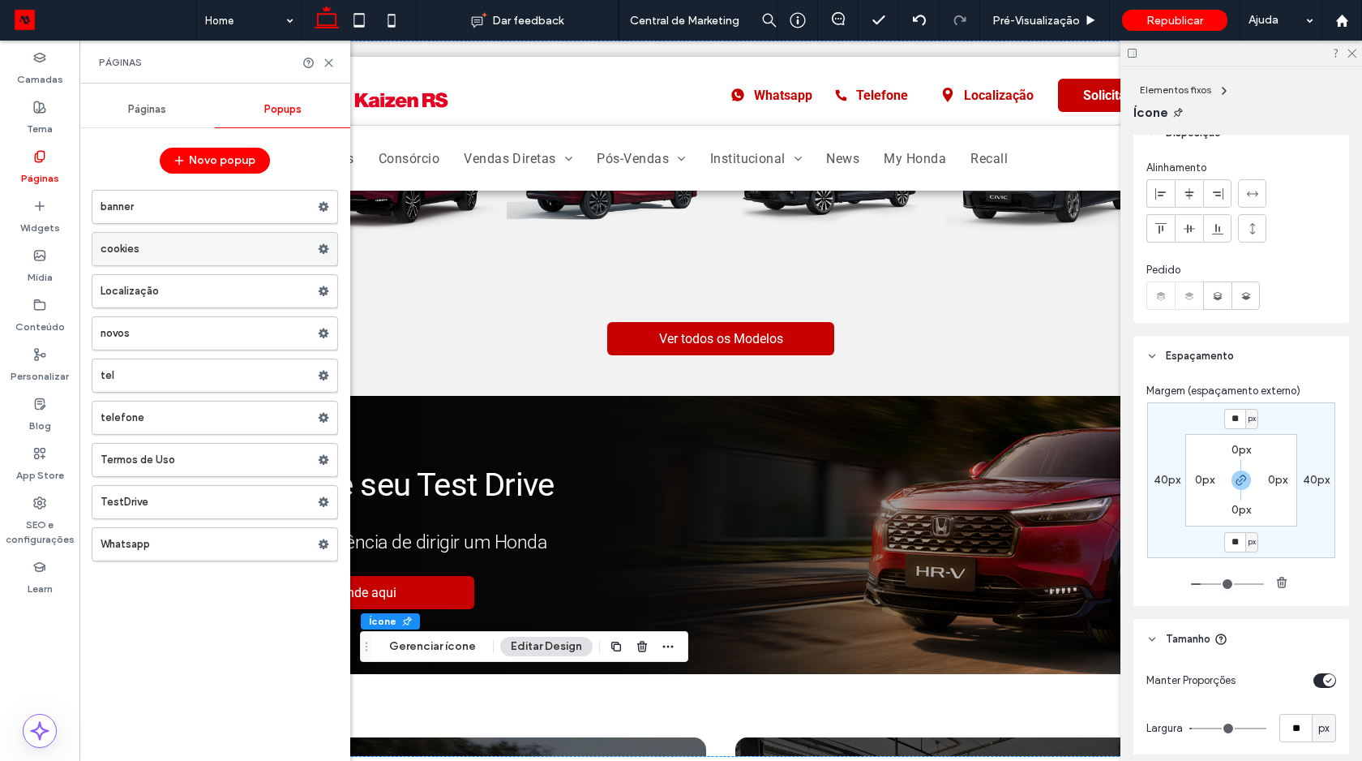
click at [186, 251] on label "cookies" at bounding box center [209, 249] width 217 height 32
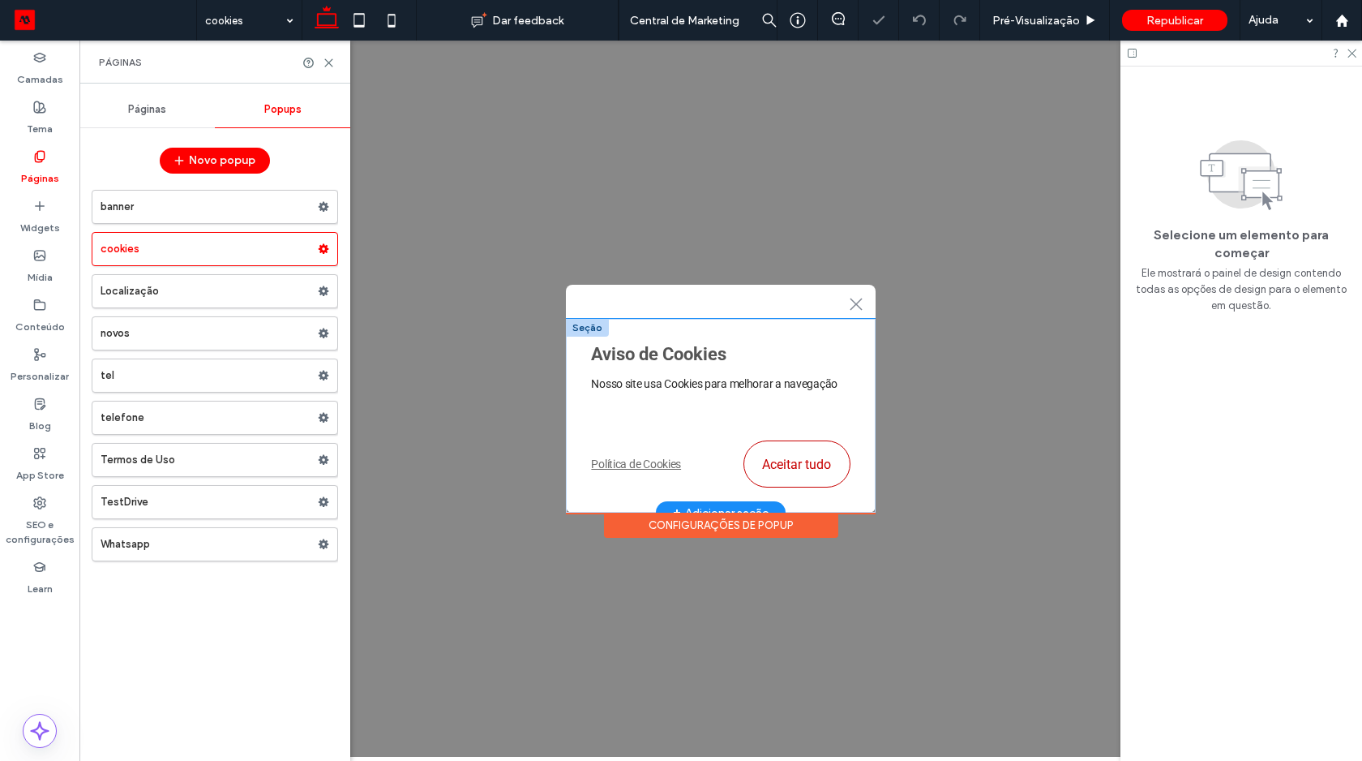
click at [615, 319] on div "Aviso de Cookies Nosso site usa Cookies para melhorar a navegação Política de C…" at bounding box center [721, 416] width 310 height 195
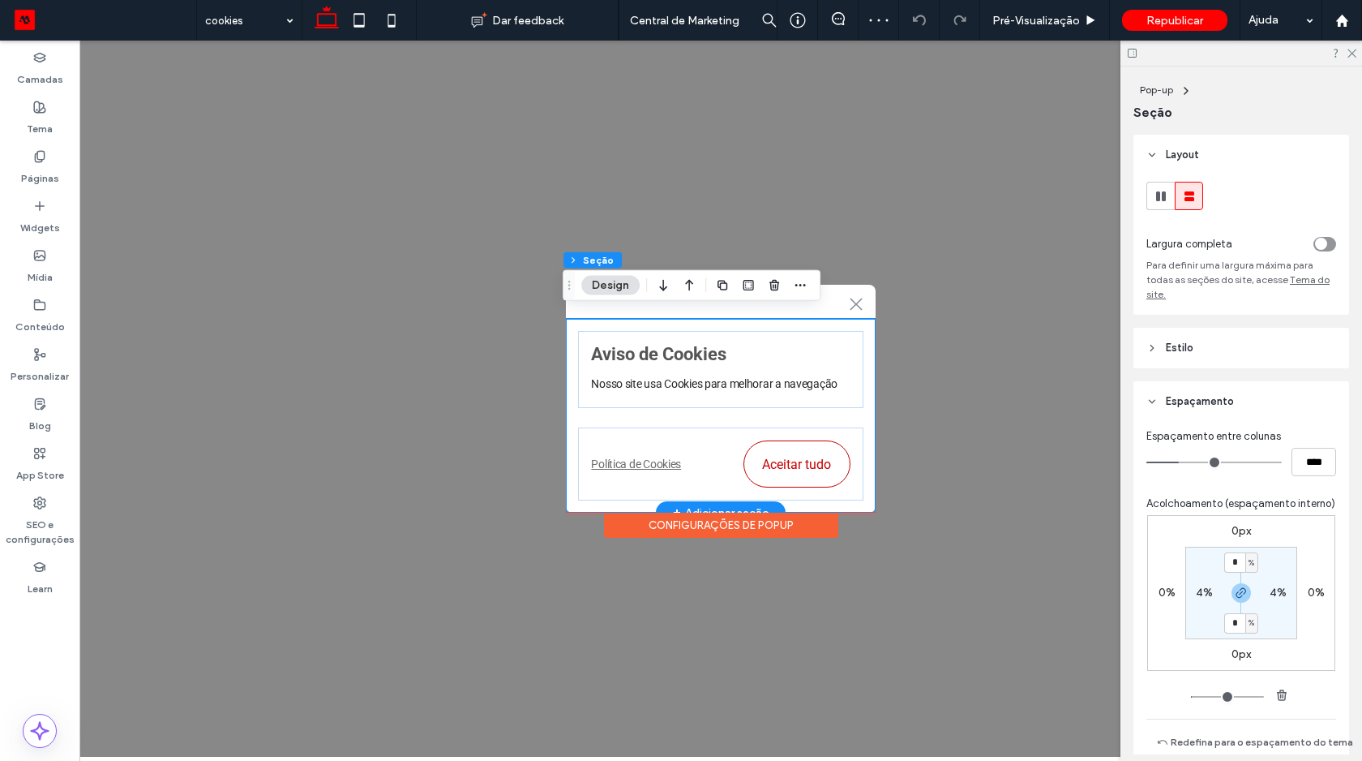
click at [572, 322] on div "Aviso de Cookies Nosso site usa Cookies para melhorar a navegação Política de C…" at bounding box center [721, 416] width 310 height 195
click at [39, 172] on label "Páginas" at bounding box center [40, 174] width 38 height 23
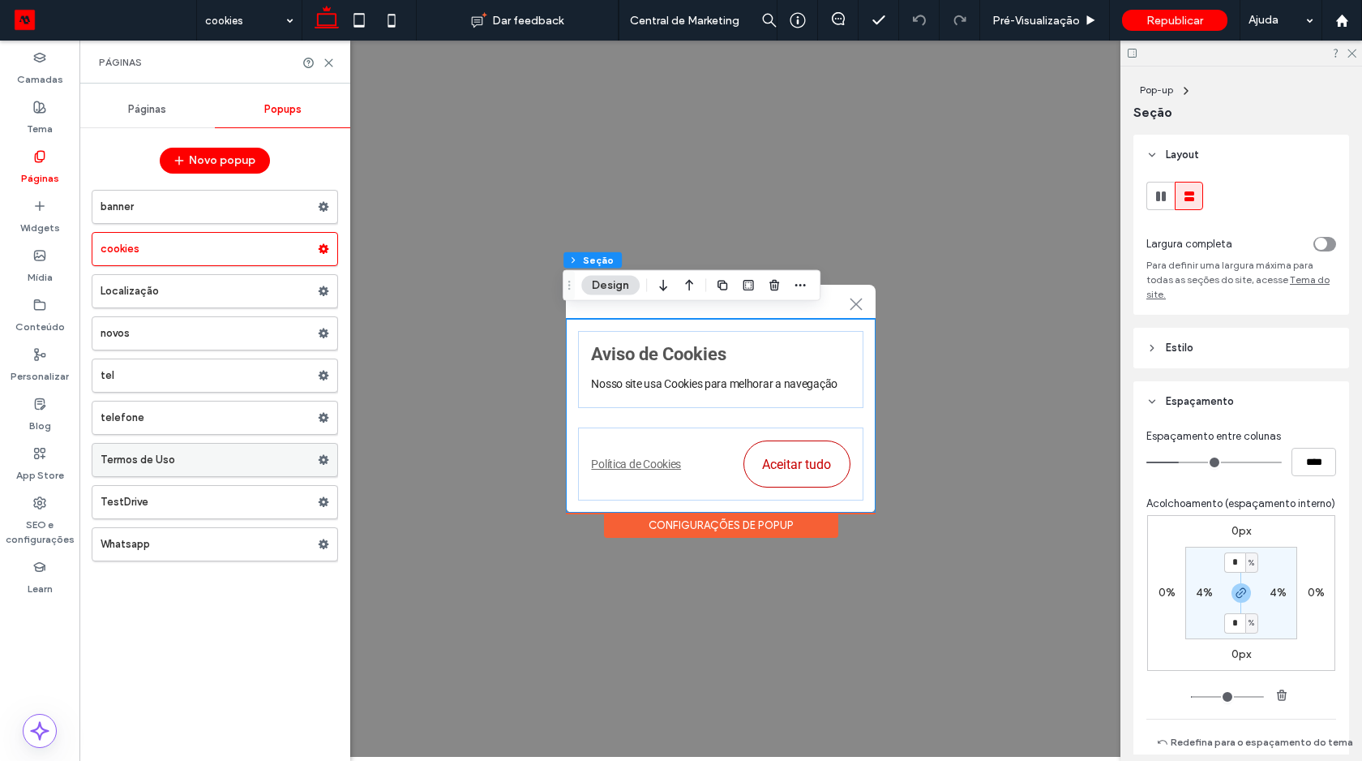
click at [192, 451] on label "Termos de Uso" at bounding box center [209, 460] width 217 height 32
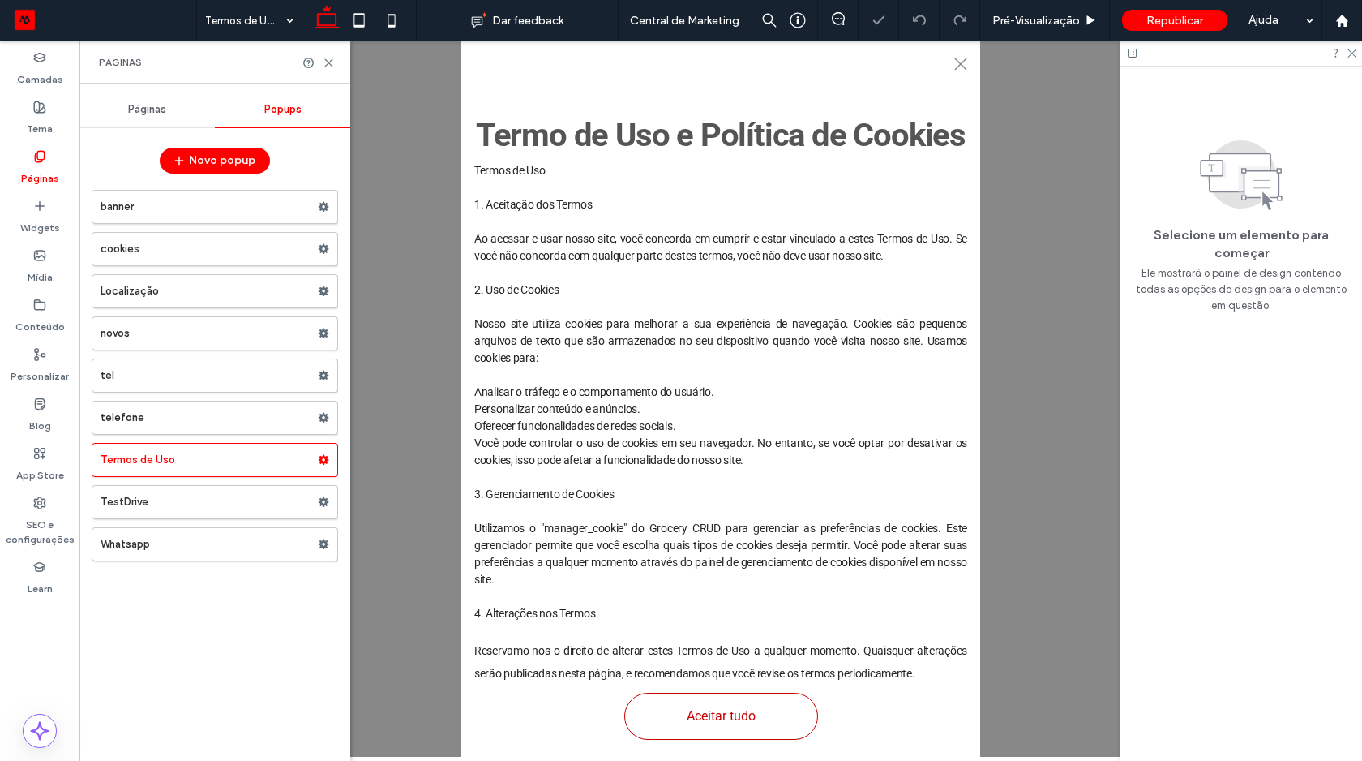
scroll to position [11, 0]
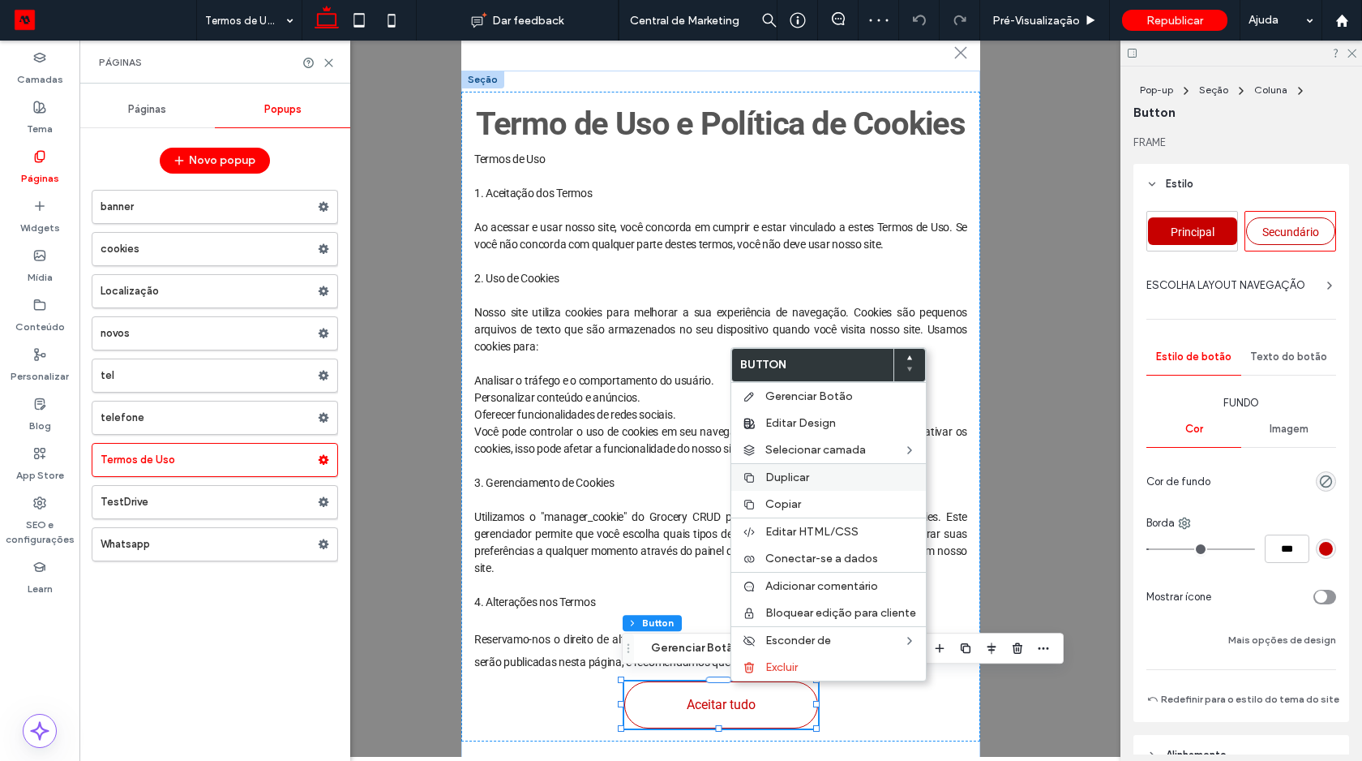
click at [795, 482] on span "Duplicar" at bounding box center [787, 477] width 44 height 14
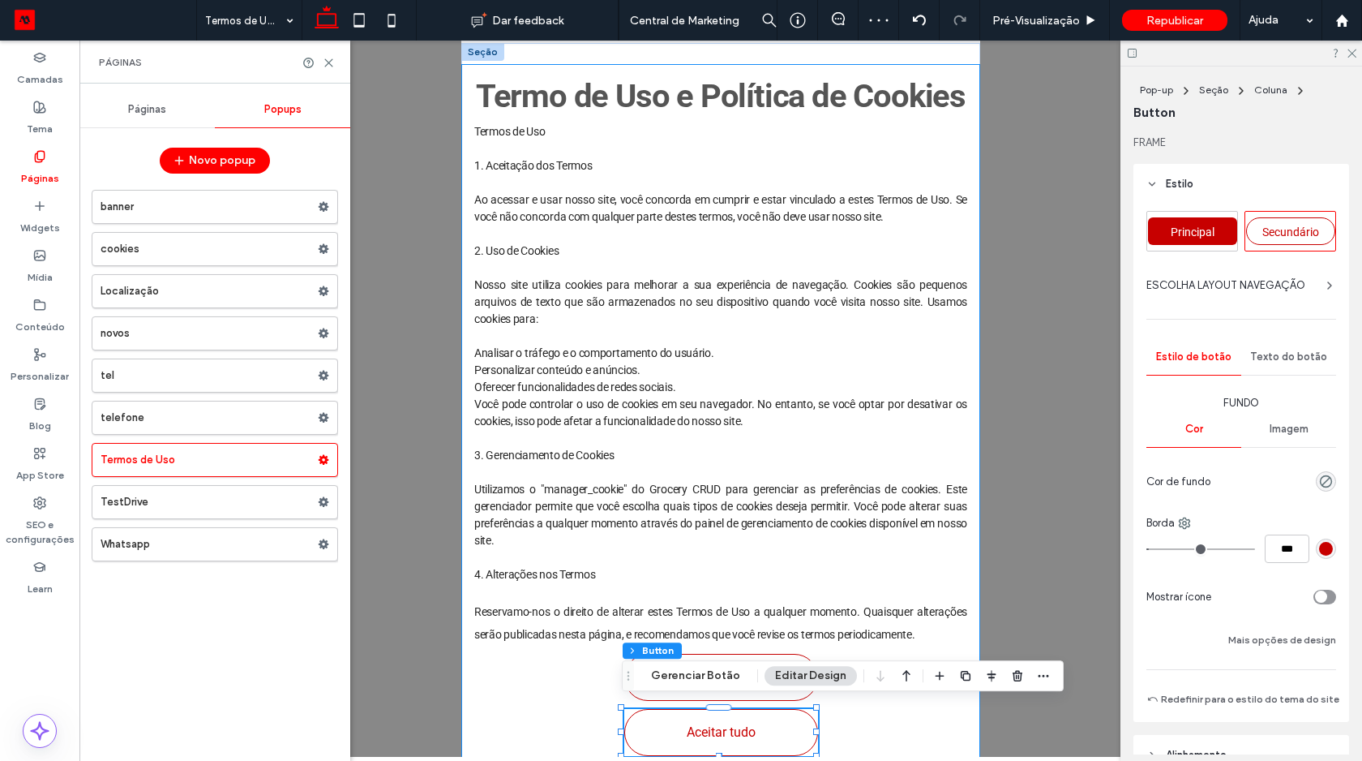
click at [838, 712] on div "Termo de Uso e Política de Cookies Termos de Uso 1. Aceitação dos Termos Ao ace…" at bounding box center [720, 416] width 519 height 705
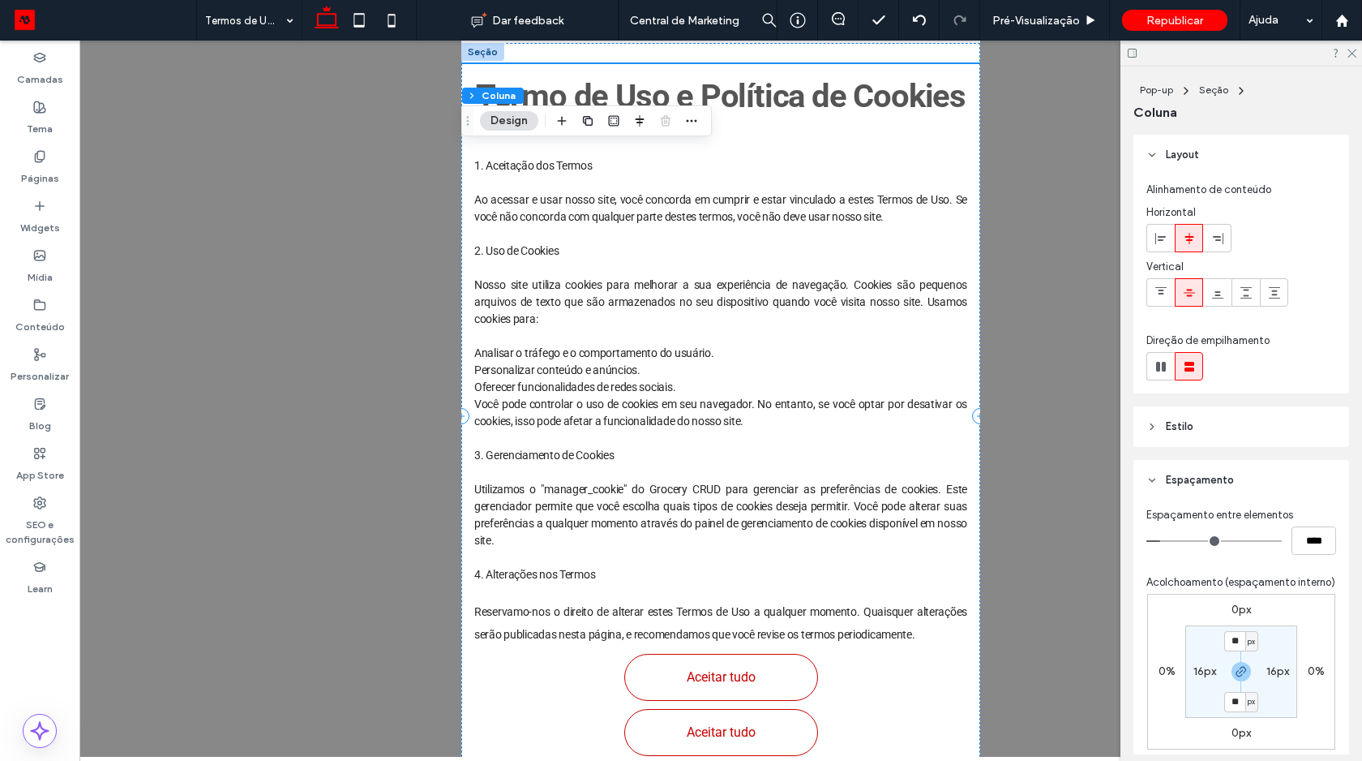
click at [482, 66] on div "Termo de Uso e Política de Cookies Termos de Uso 1. Aceitação dos Termos Ao ace…" at bounding box center [720, 416] width 519 height 705
click at [588, 118] on use "button" at bounding box center [588, 121] width 10 height 10
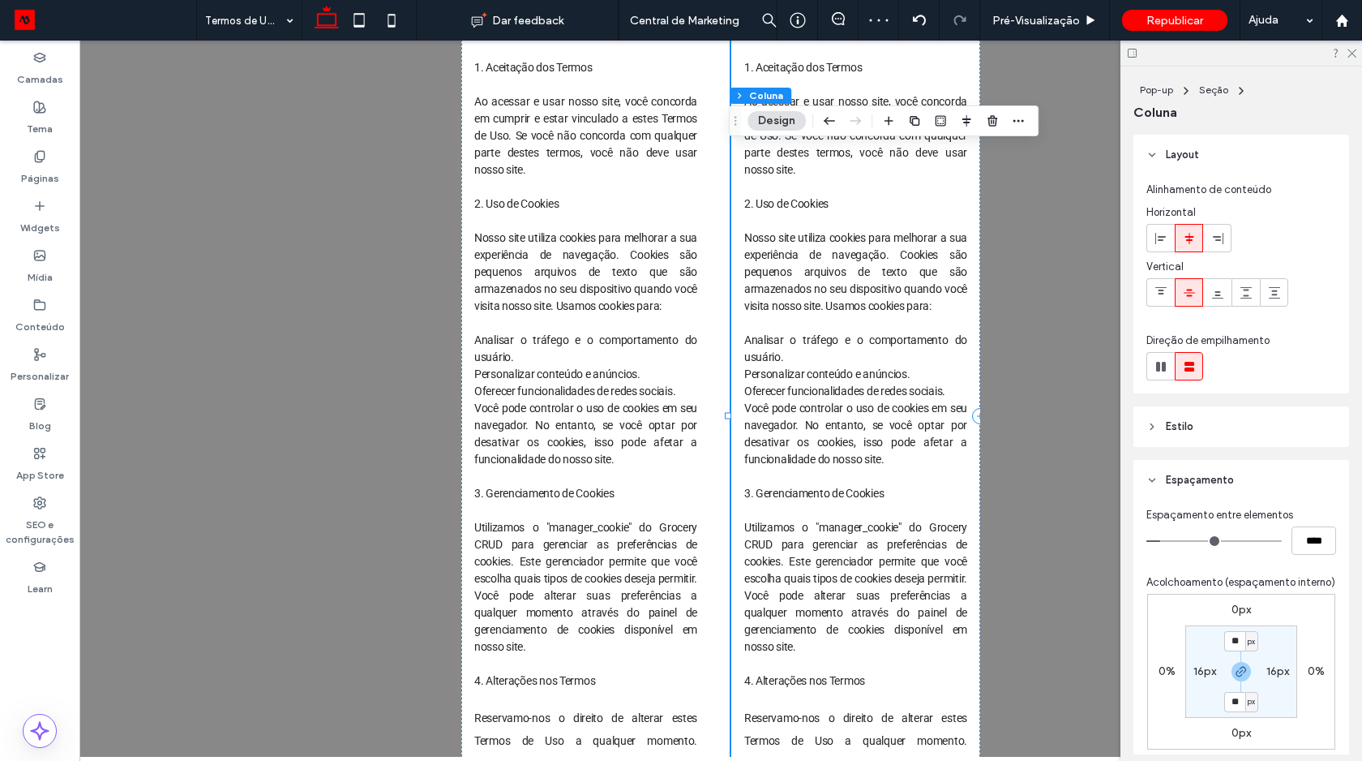
click at [736, 221] on div "Termo de Uso e Política de Cookies Termos de Uso 1. Aceitação dos Termos Ao ace…" at bounding box center [855, 416] width 249 height 1053
click at [1161, 360] on icon at bounding box center [1161, 366] width 16 height 16
type input "*"
type input "**"
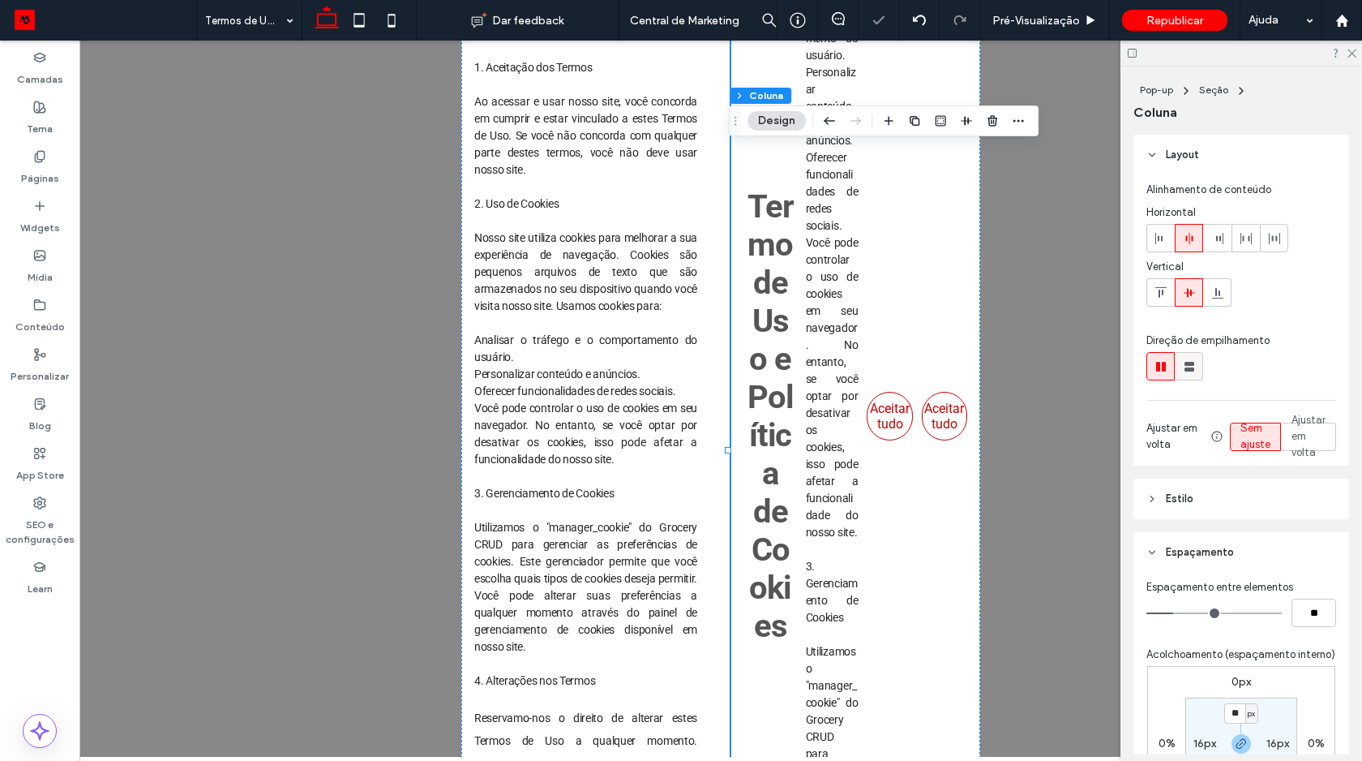
click at [1182, 361] on icon at bounding box center [1189, 366] width 16 height 16
type input "**"
type input "****"
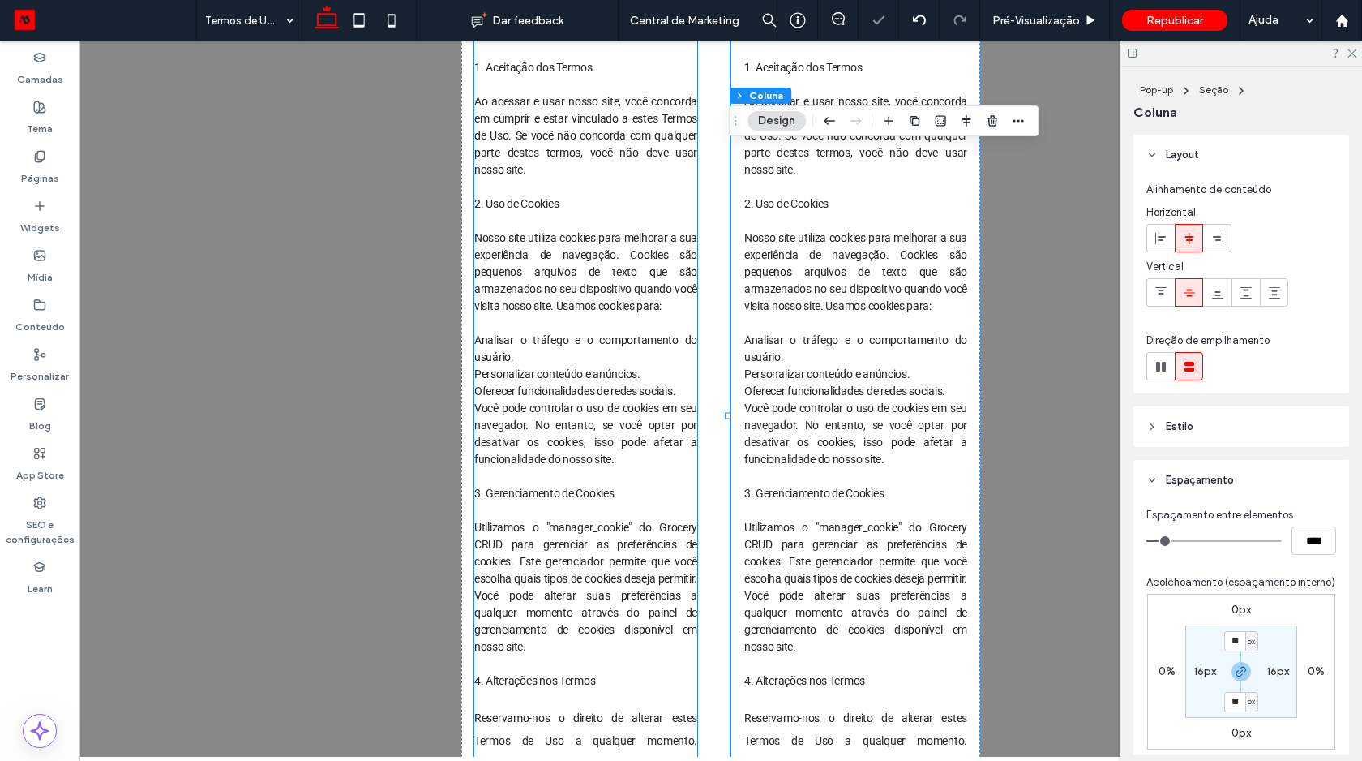
scroll to position [0, 0]
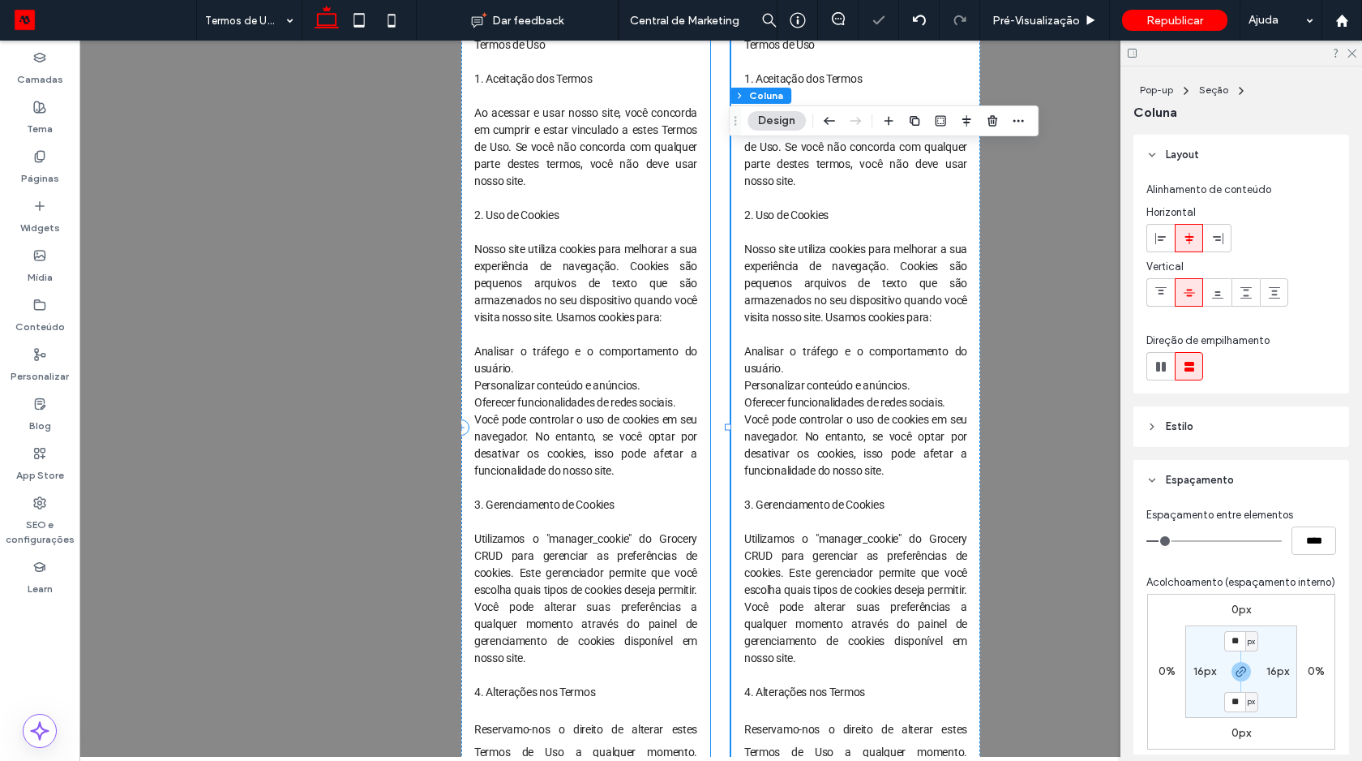
click at [464, 212] on div "Termo de Uso e Política de Cookies Termos de Uso 1. Aceitação dos Termos Ao ace…" at bounding box center [585, 427] width 249 height 1053
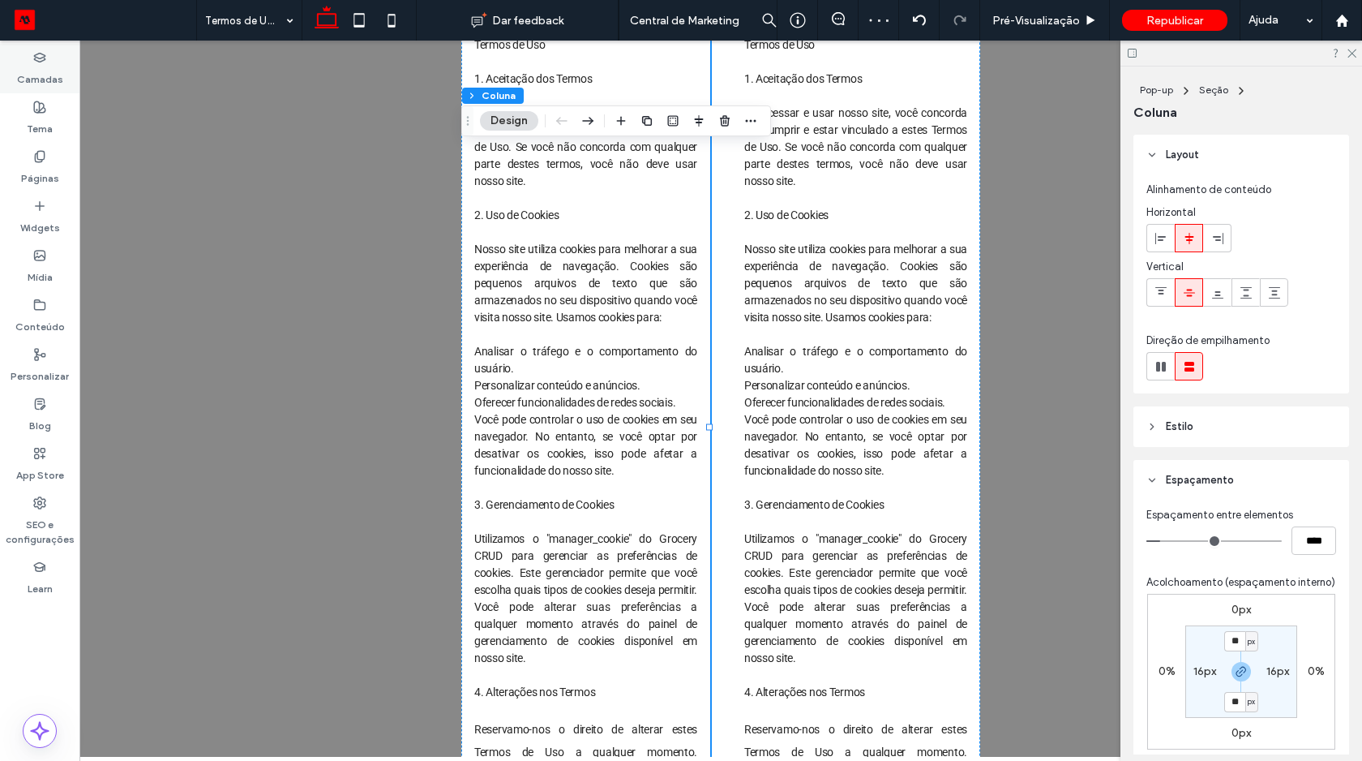
click at [34, 60] on icon at bounding box center [39, 57] width 13 height 13
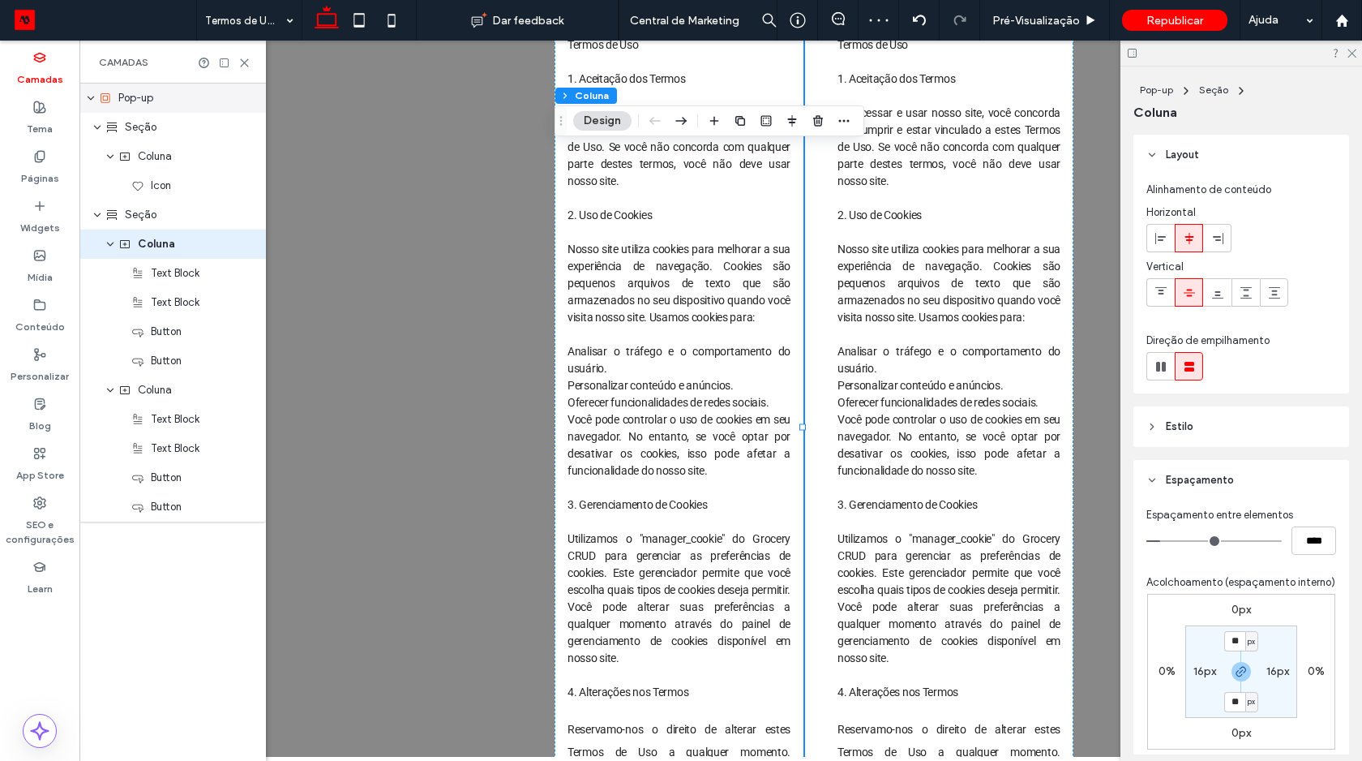
click at [153, 102] on span "Pop-up" at bounding box center [135, 98] width 35 height 16
click at [1157, 366] on use at bounding box center [1161, 367] width 10 height 10
type input "*"
type input "**"
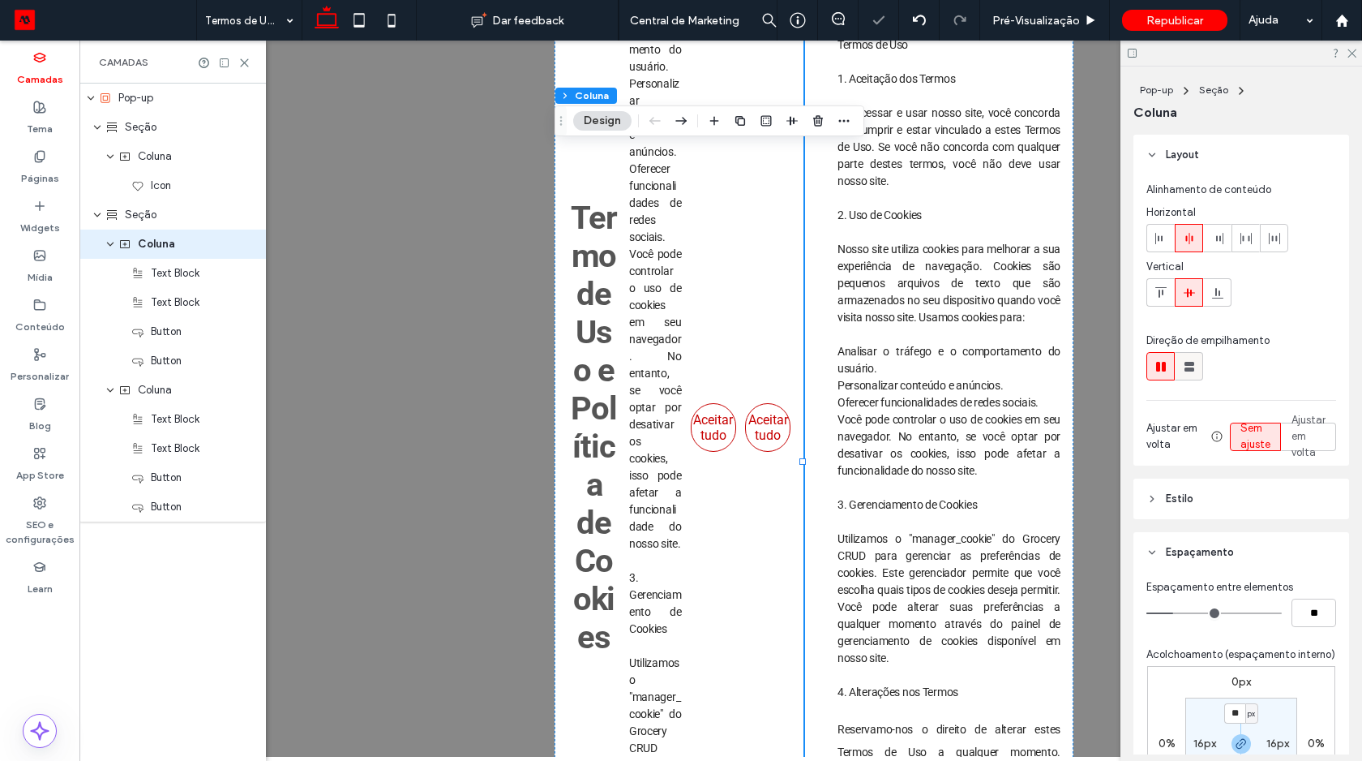
click at [1190, 363] on use at bounding box center [1190, 367] width 10 height 10
type input "**"
type input "****"
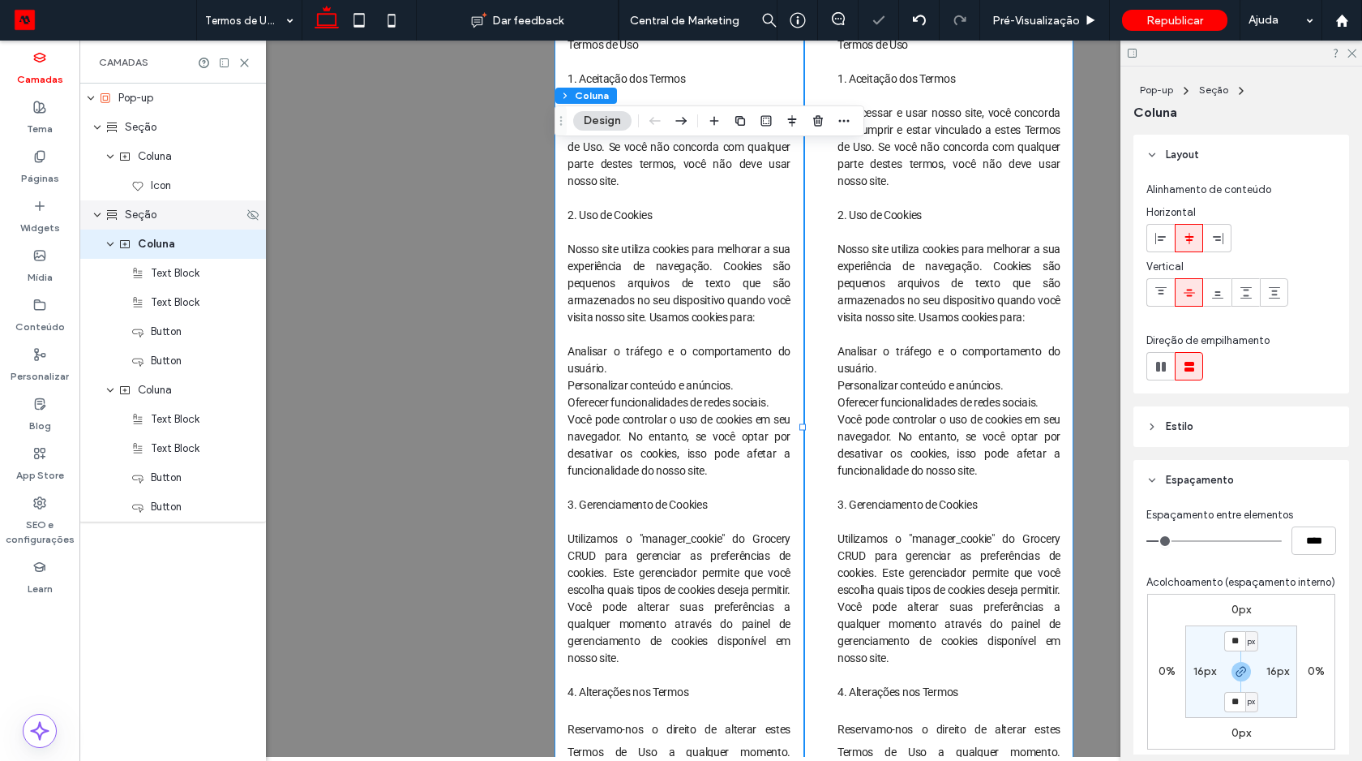
click at [168, 214] on div "Seção" at bounding box center [174, 215] width 138 height 16
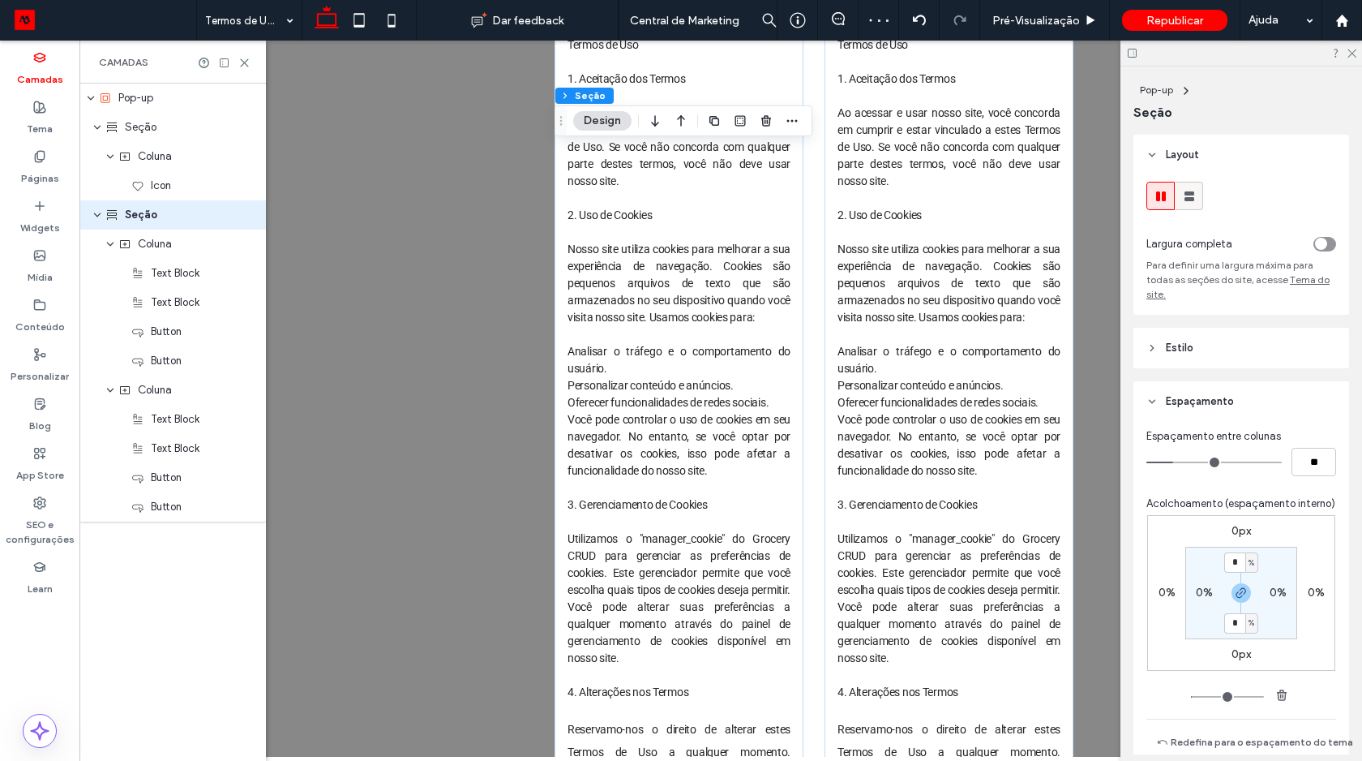
click at [1187, 195] on use at bounding box center [1190, 196] width 10 height 10
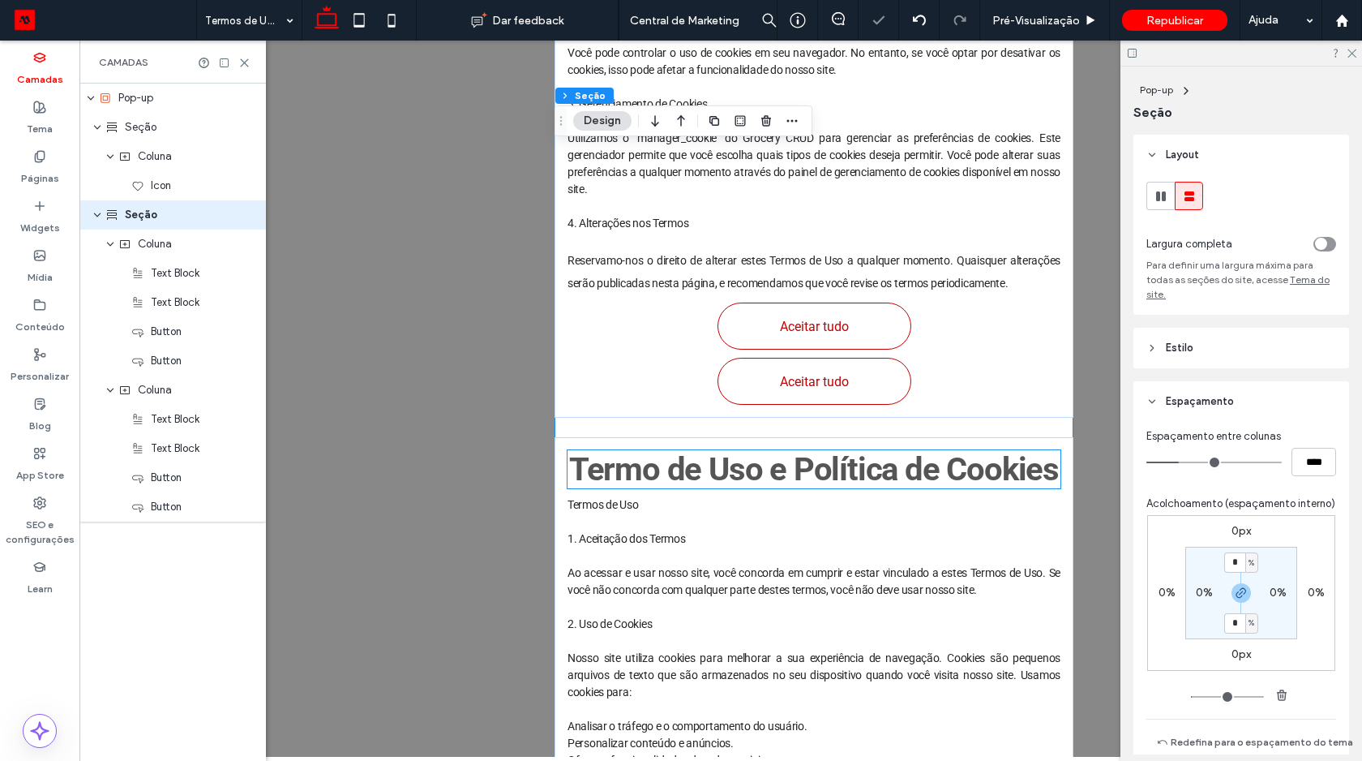
click at [773, 462] on span "Termo de Uso e Política de Cookies" at bounding box center [814, 469] width 490 height 38
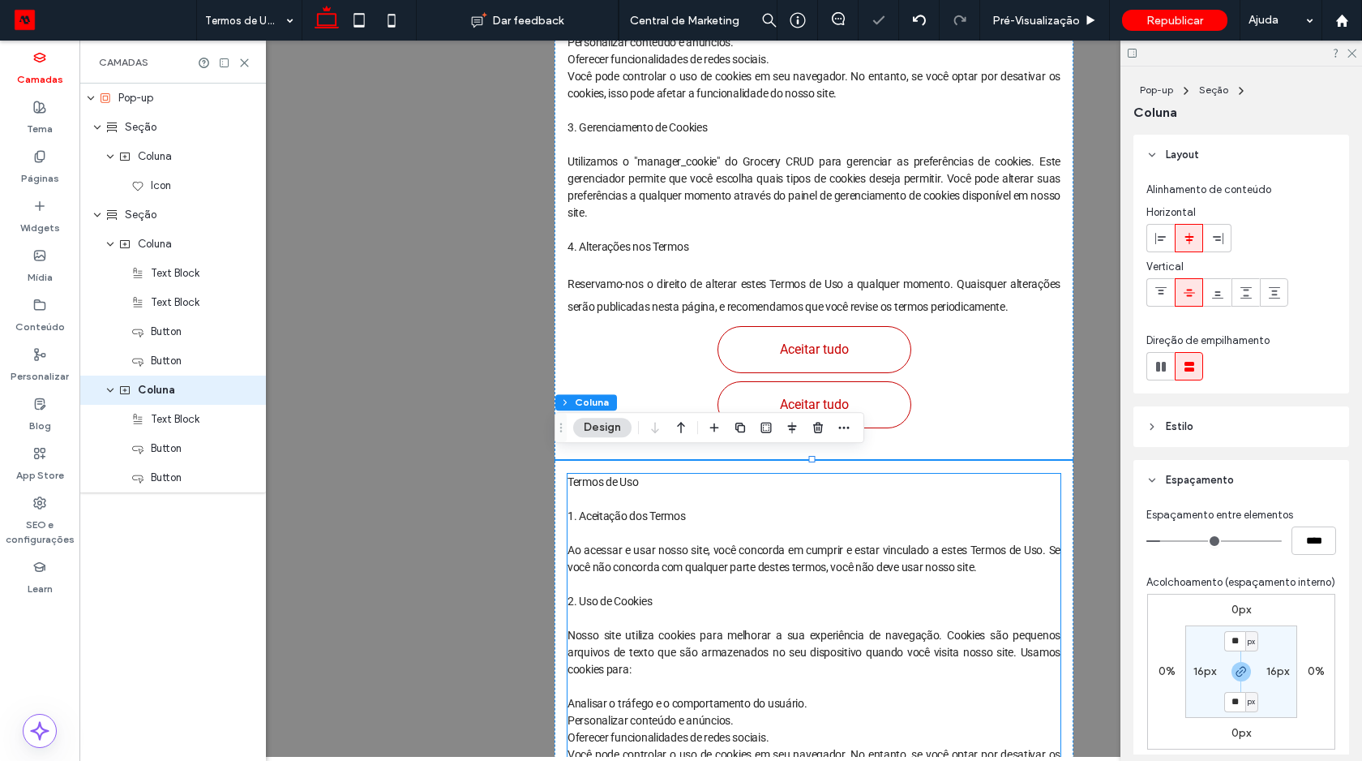
click at [754, 508] on p "1. Aceitação dos Termos" at bounding box center [814, 516] width 493 height 17
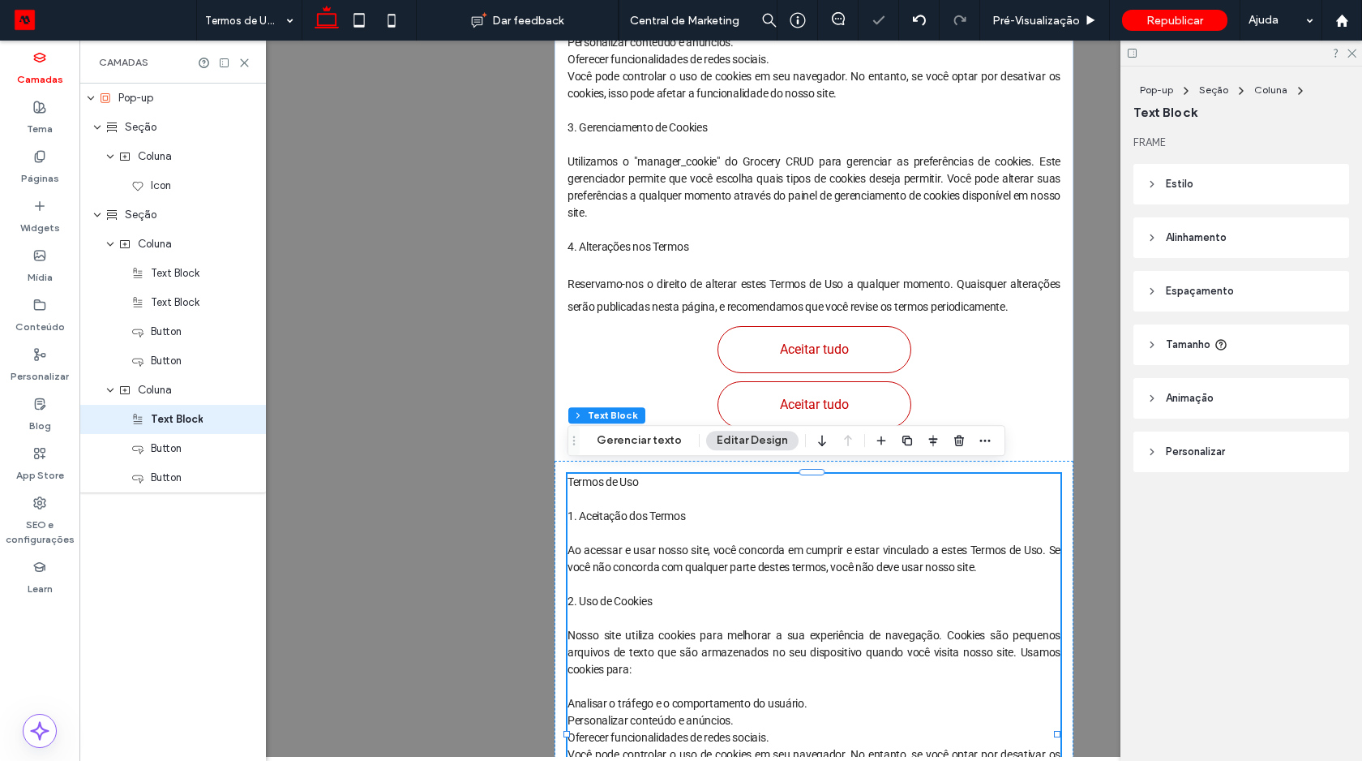
scroll to position [11, 0]
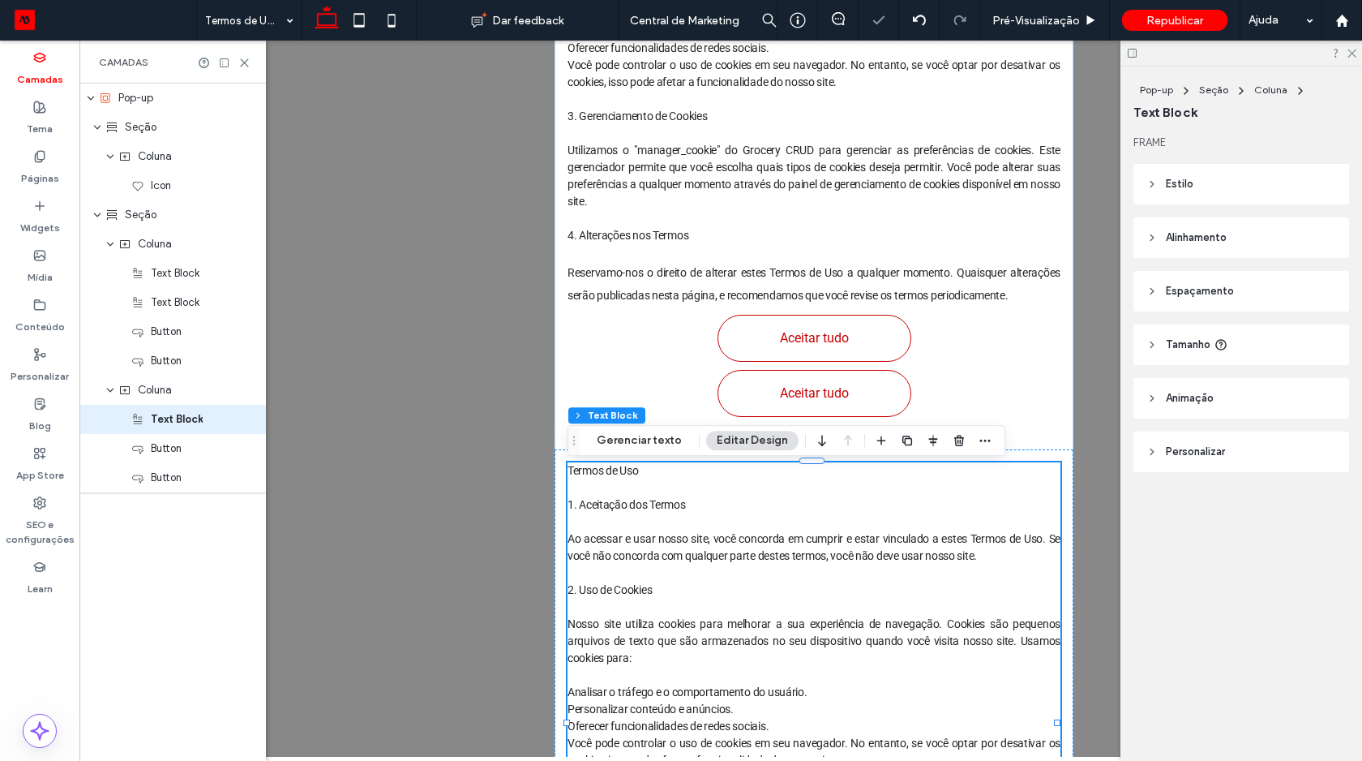
click at [754, 513] on p at bounding box center [814, 521] width 493 height 17
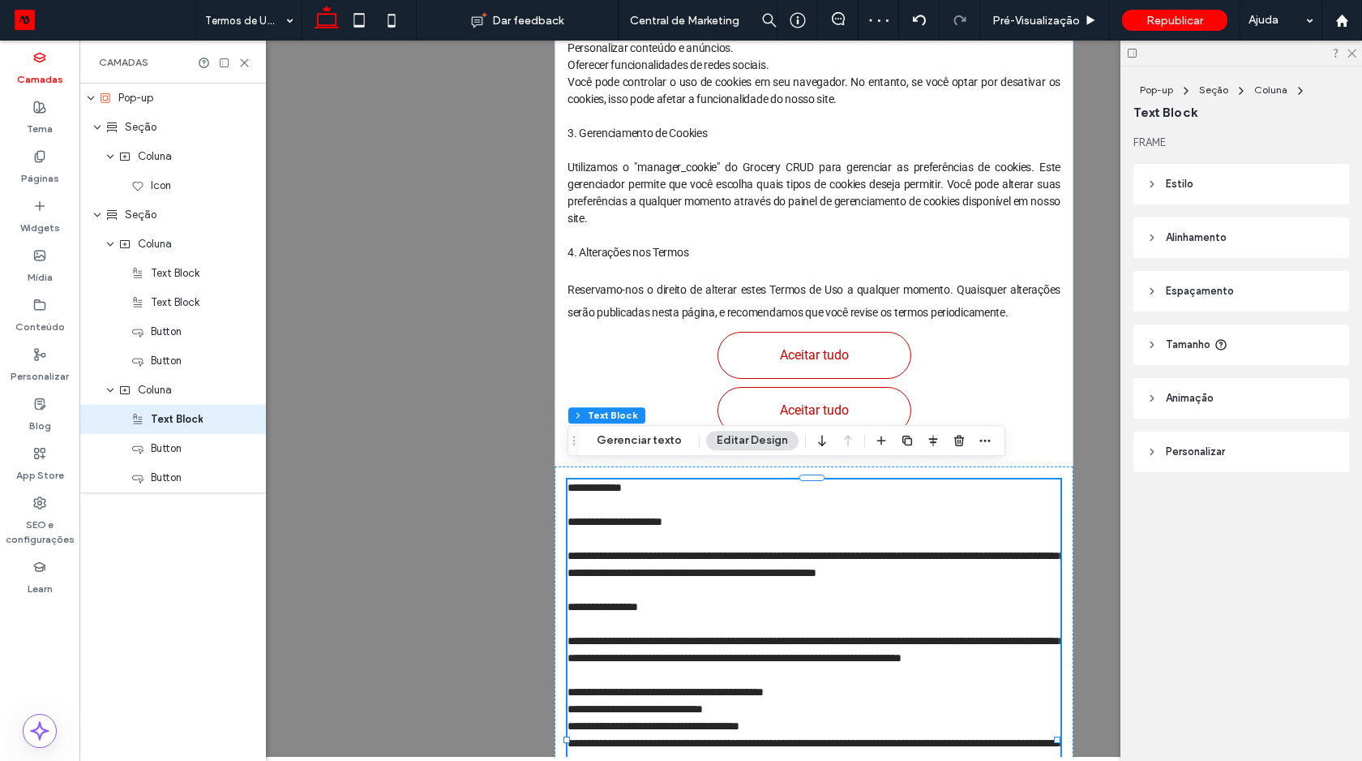
scroll to position [324, 0]
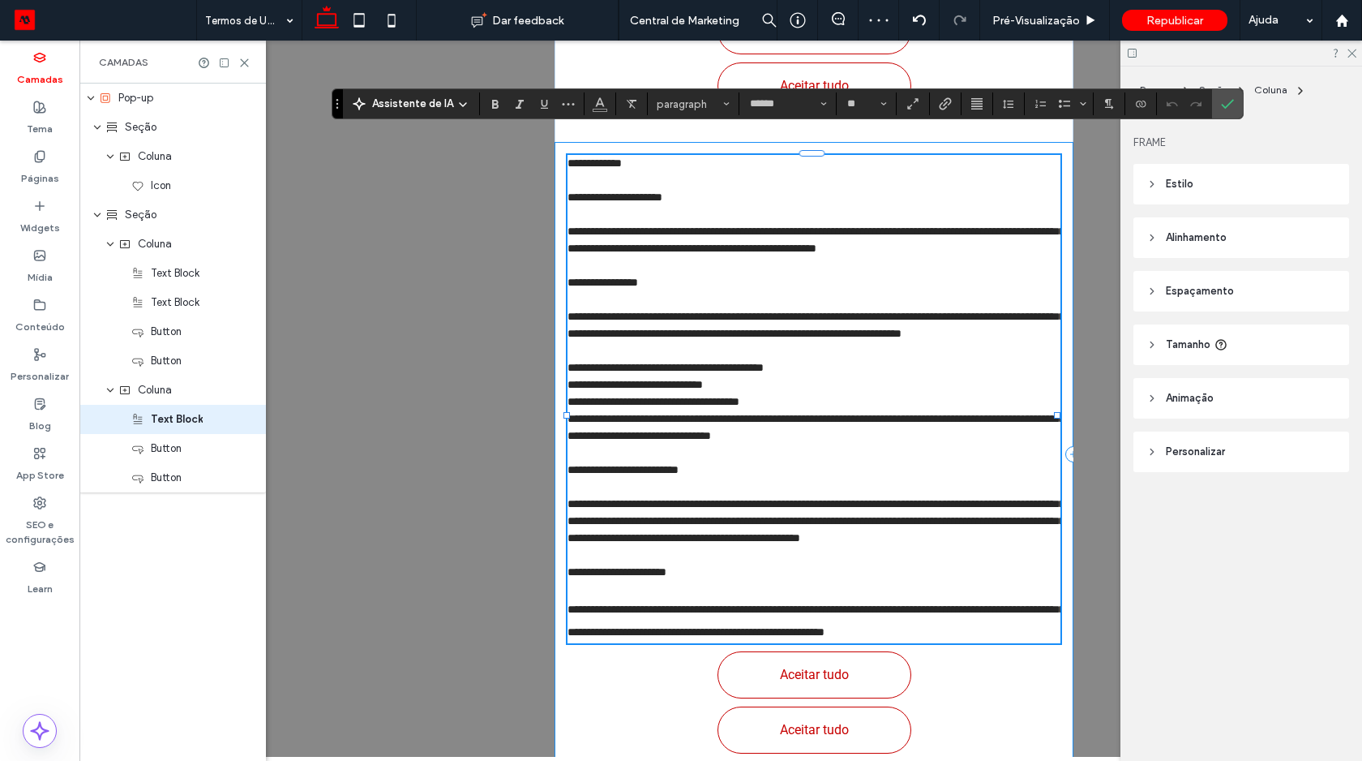
click at [672, 711] on div "**********" at bounding box center [814, 454] width 519 height 624
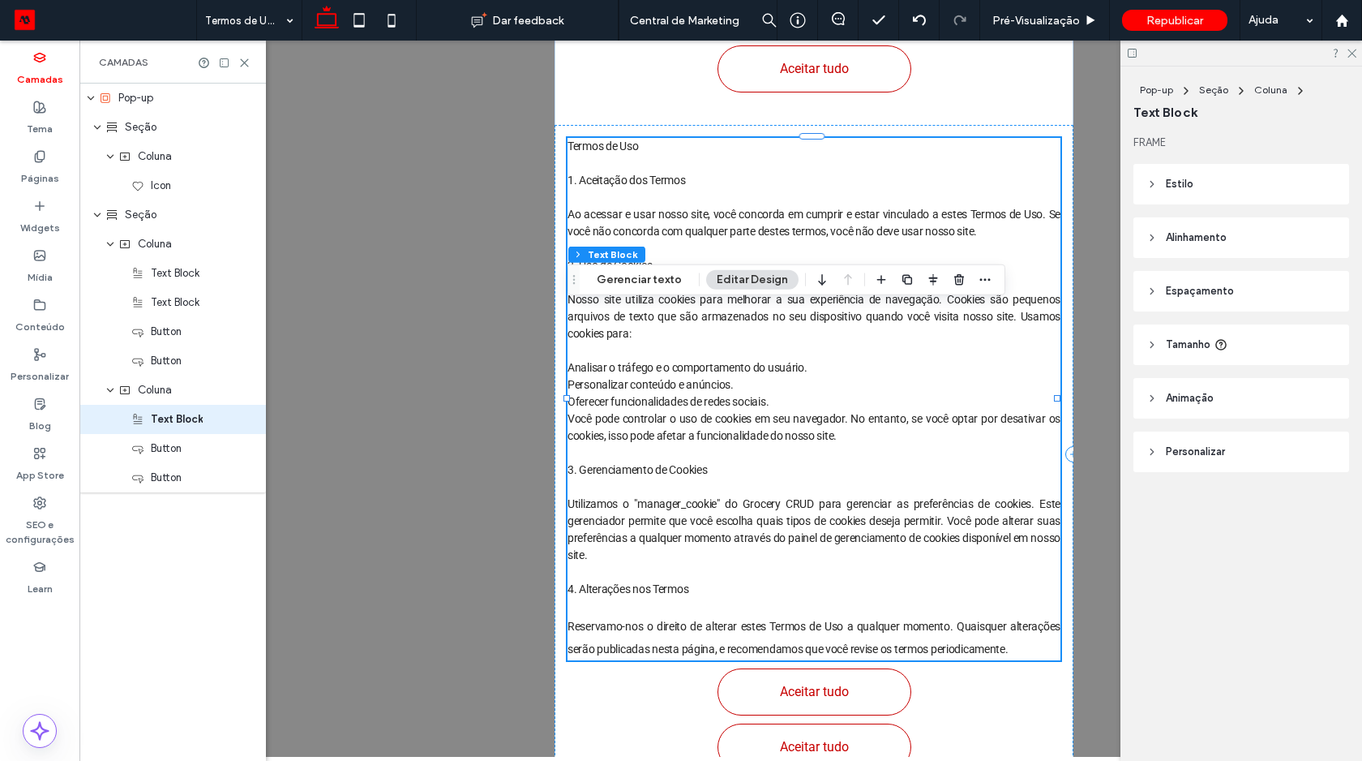
scroll to position [149, 0]
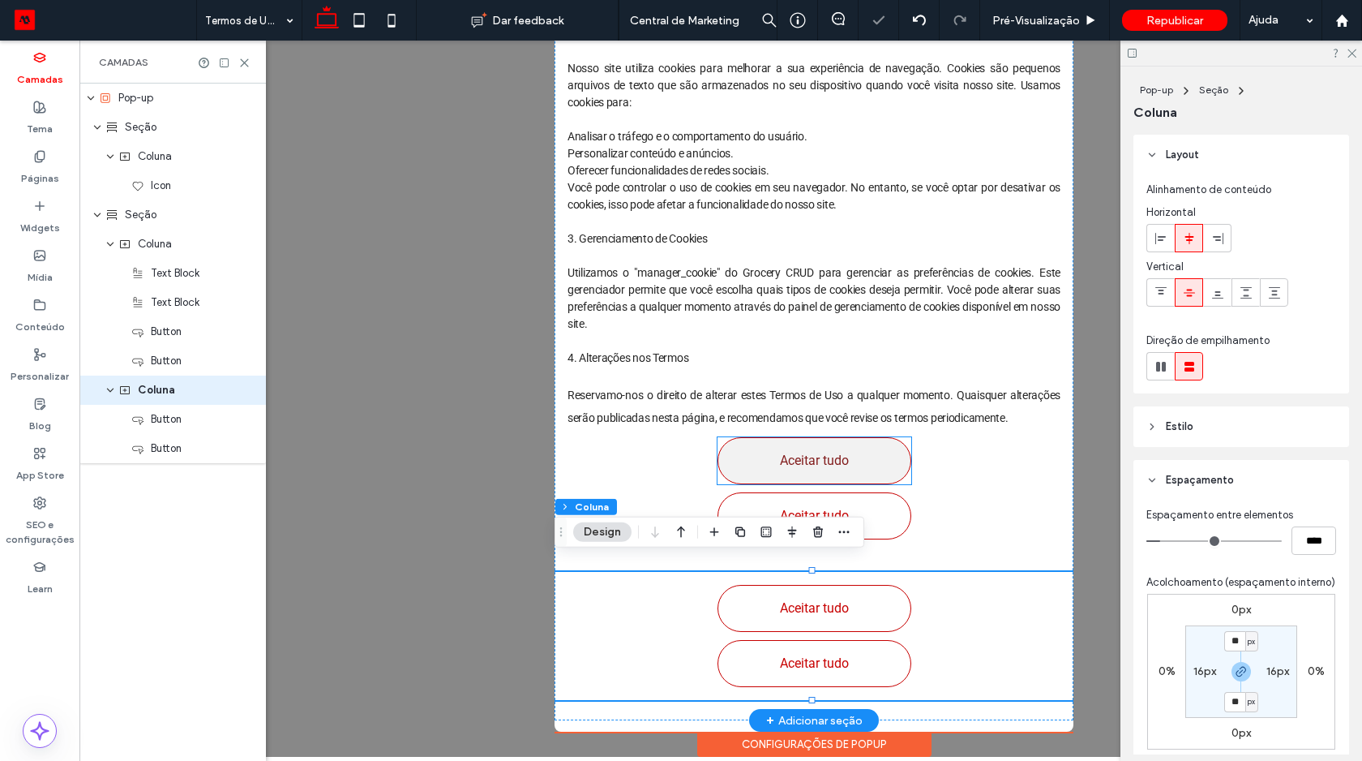
click at [855, 451] on link "Aceitar tudo" at bounding box center [815, 460] width 194 height 47
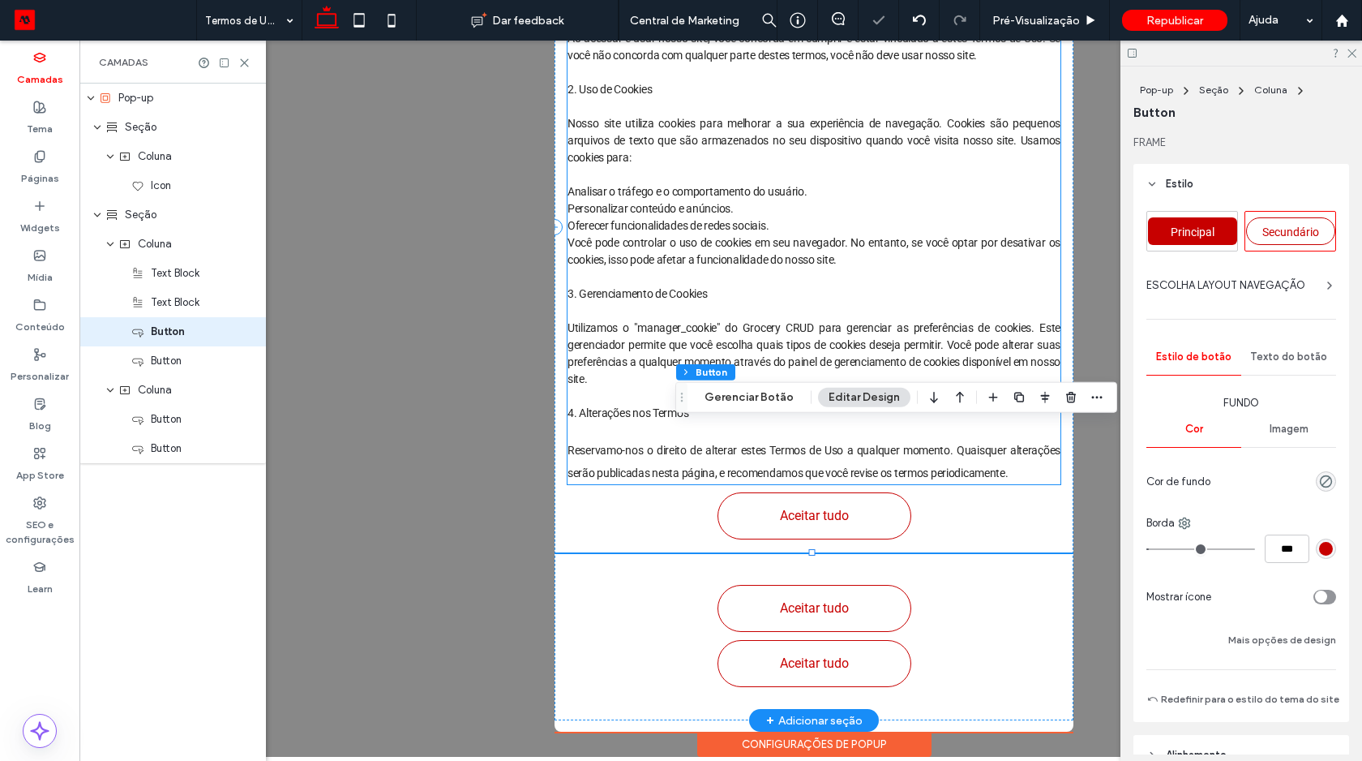
scroll to position [122, 0]
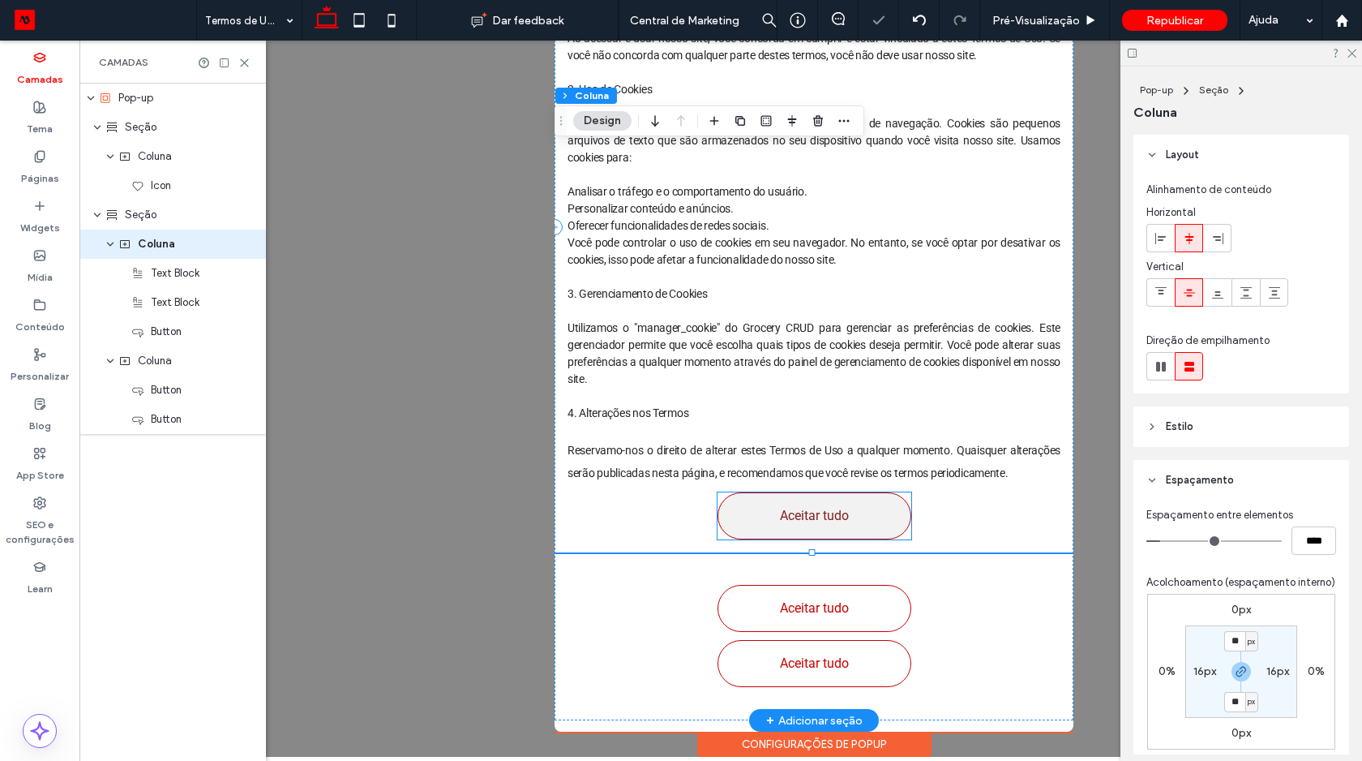
click at [857, 497] on link "Aceitar tudo" at bounding box center [815, 515] width 194 height 47
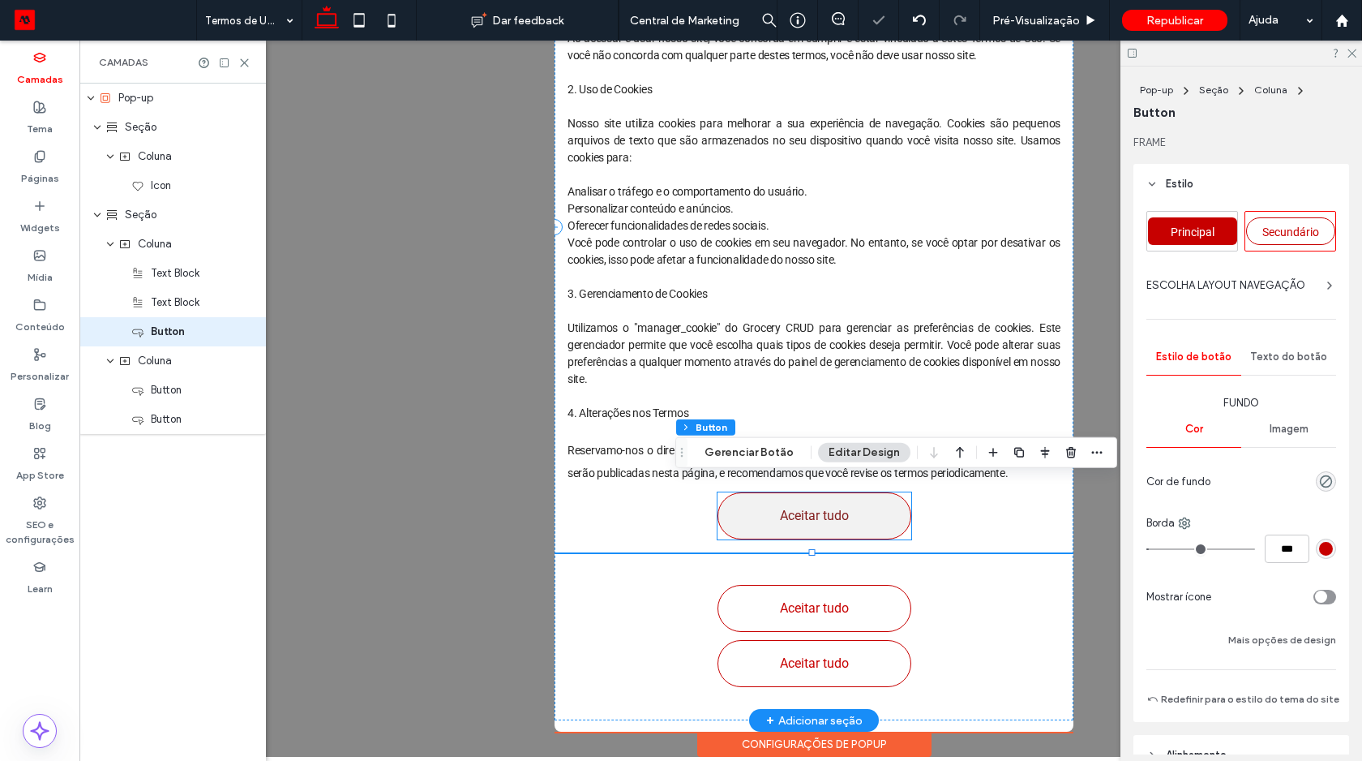
type input "**"
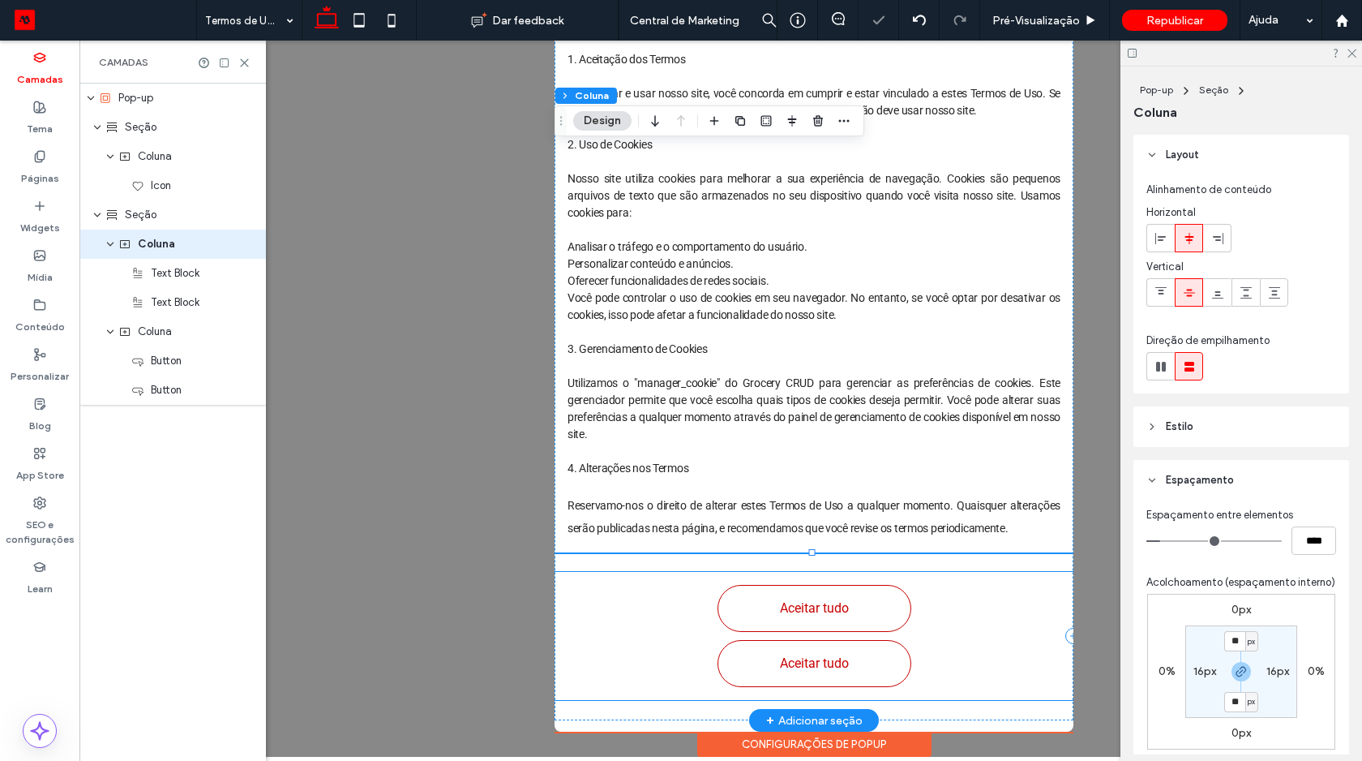
click at [989, 631] on div "Aceitar tudo Aceitar tudo" at bounding box center [814, 636] width 519 height 128
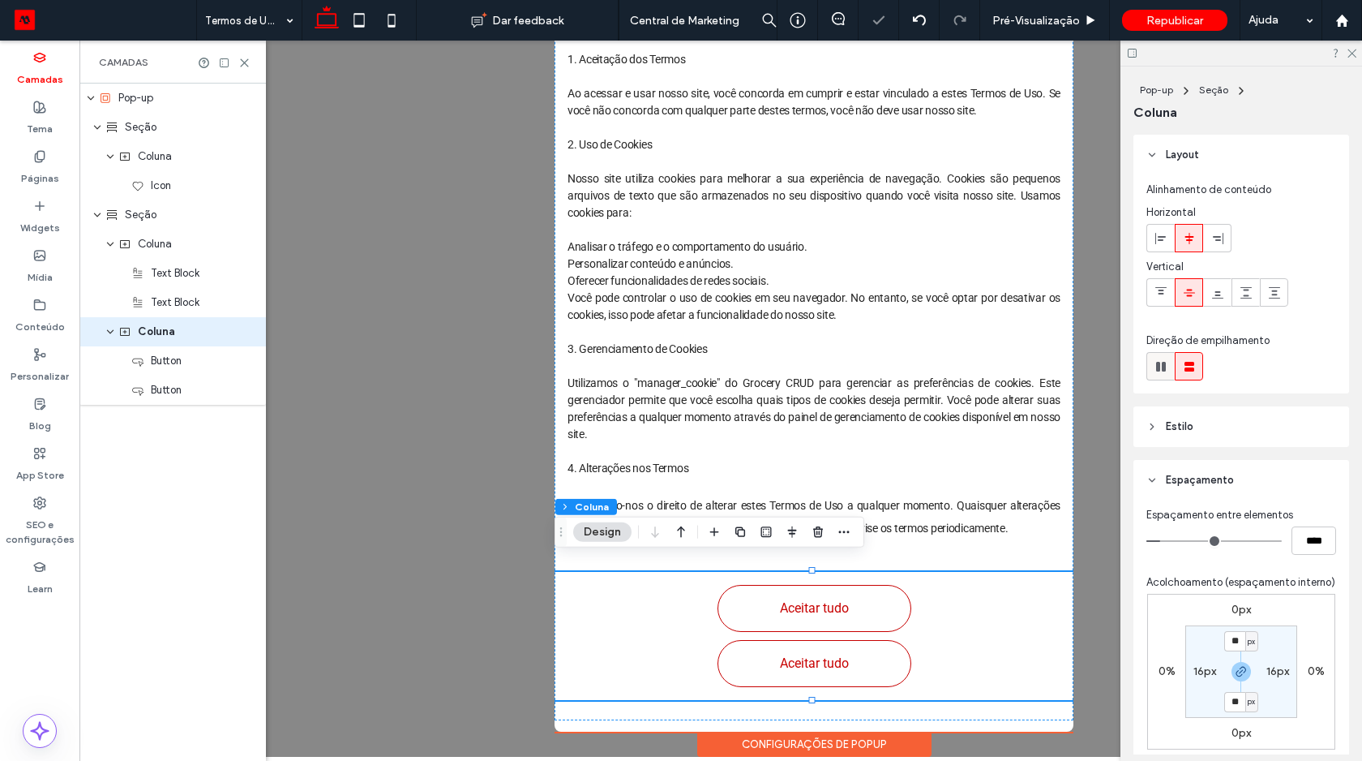
click at [1160, 362] on icon at bounding box center [1161, 366] width 16 height 16
type input "*"
type input "**"
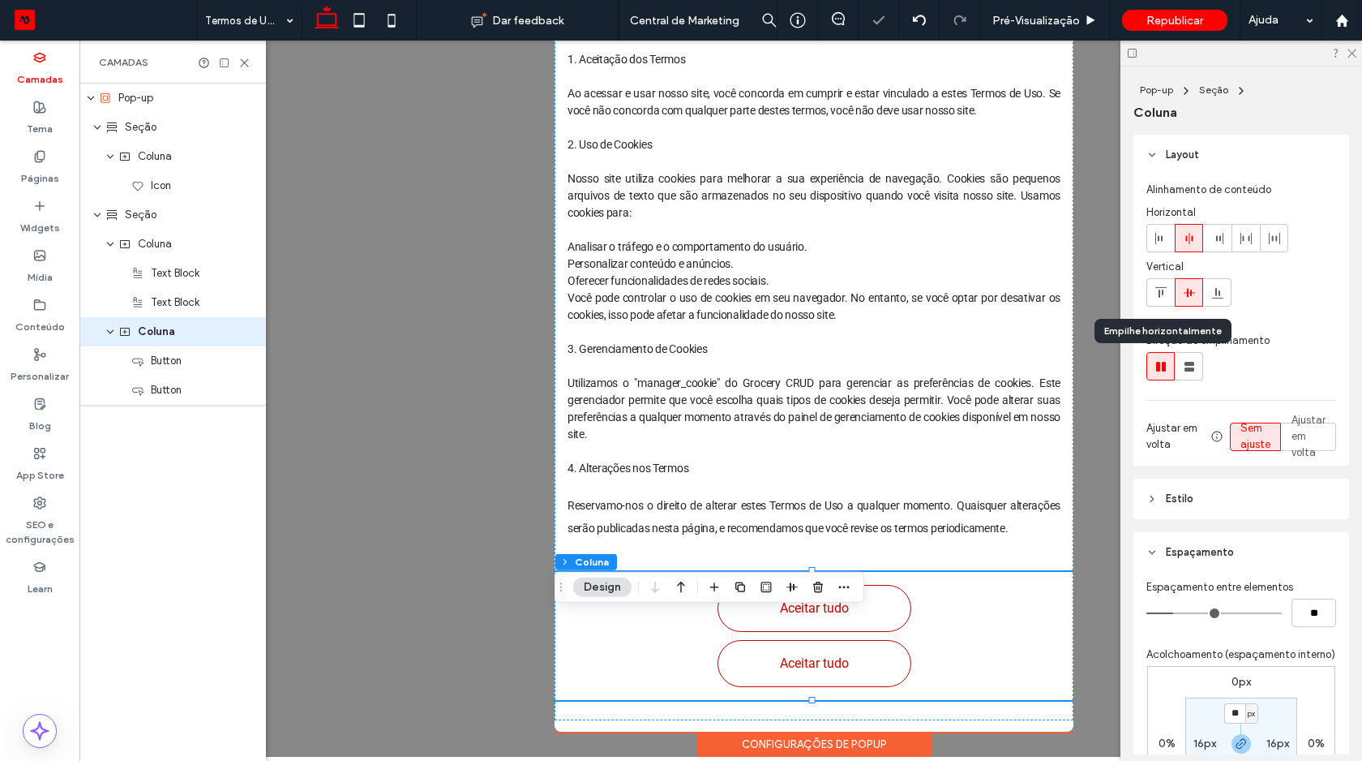
scroll to position [66, 0]
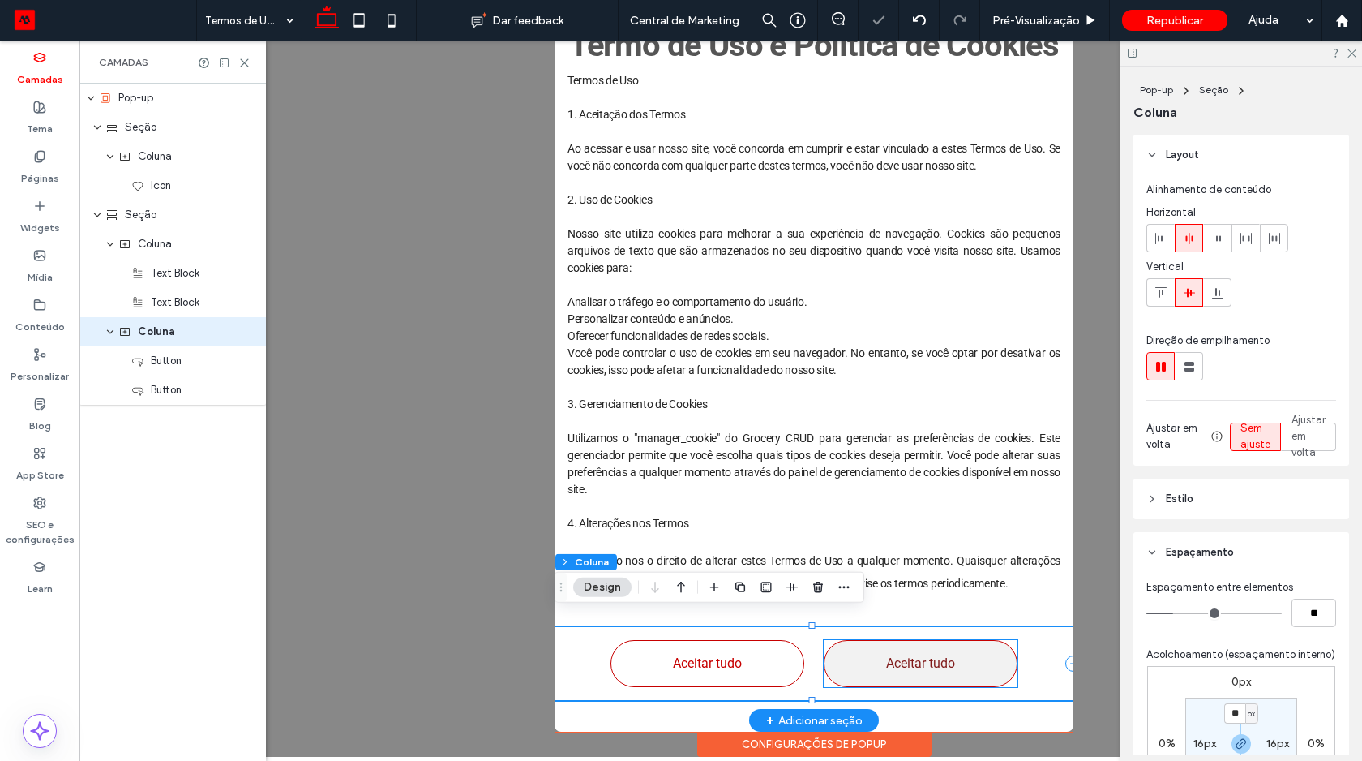
click at [859, 649] on link "Aceitar tudo" at bounding box center [921, 663] width 194 height 47
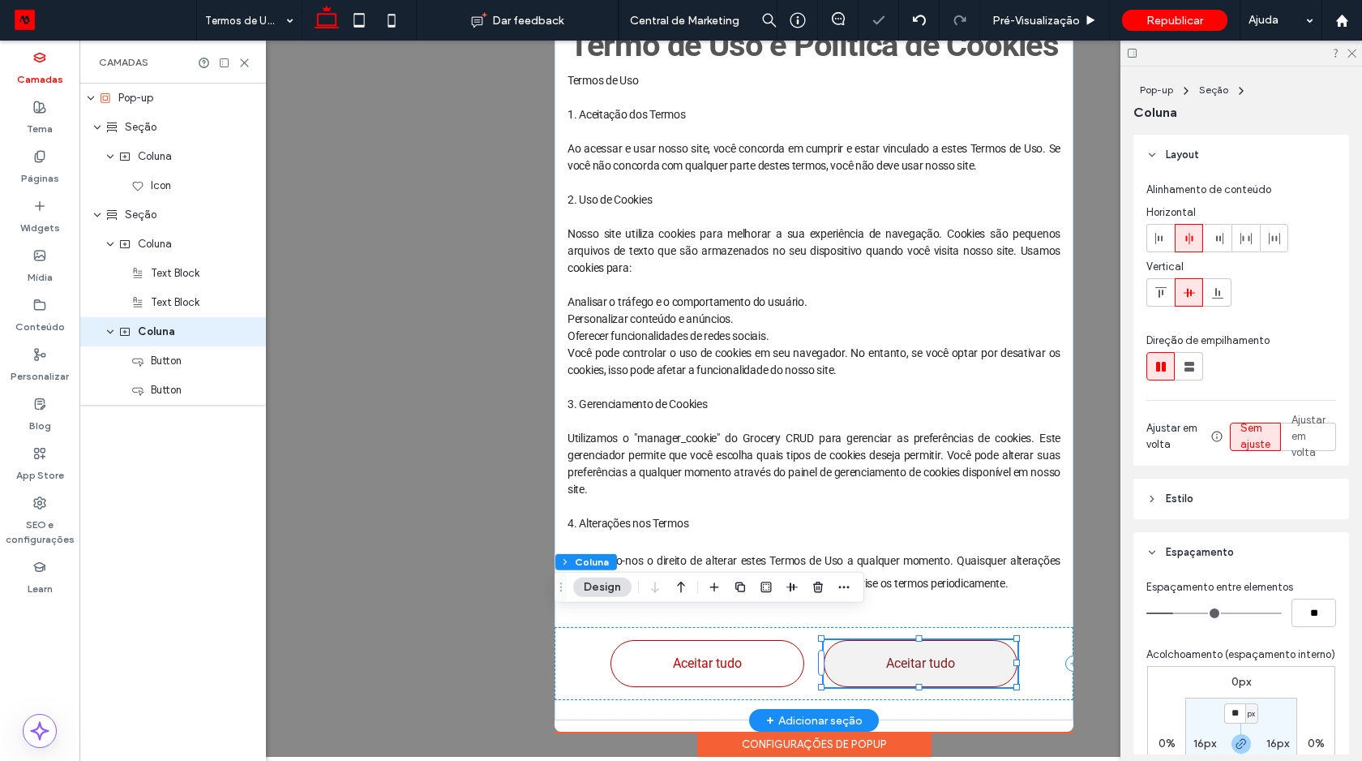
click at [859, 649] on div "Aceitar tudo" at bounding box center [921, 663] width 194 height 47
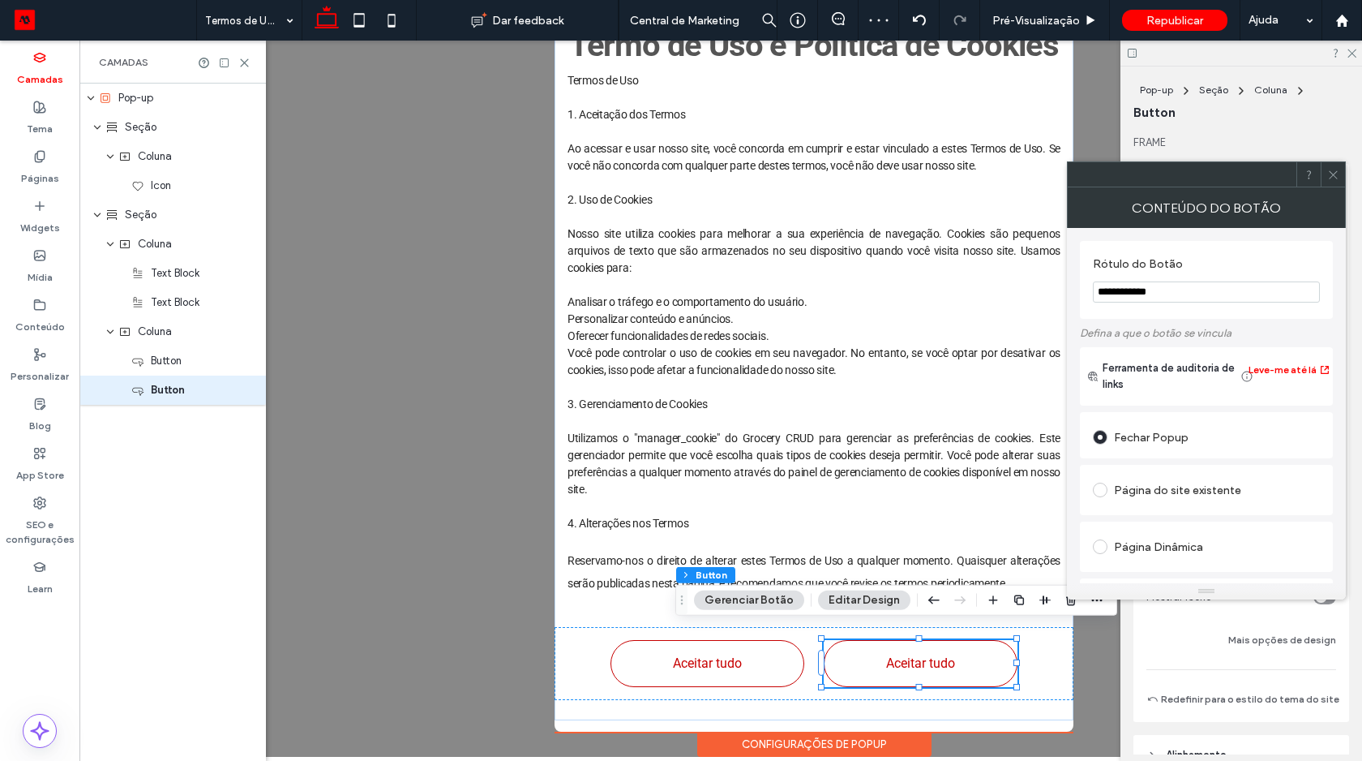
click at [1147, 302] on input "**********" at bounding box center [1206, 291] width 227 height 21
type input "******"
click at [1230, 258] on label "Rótulo do Botão" at bounding box center [1203, 266] width 221 height 18
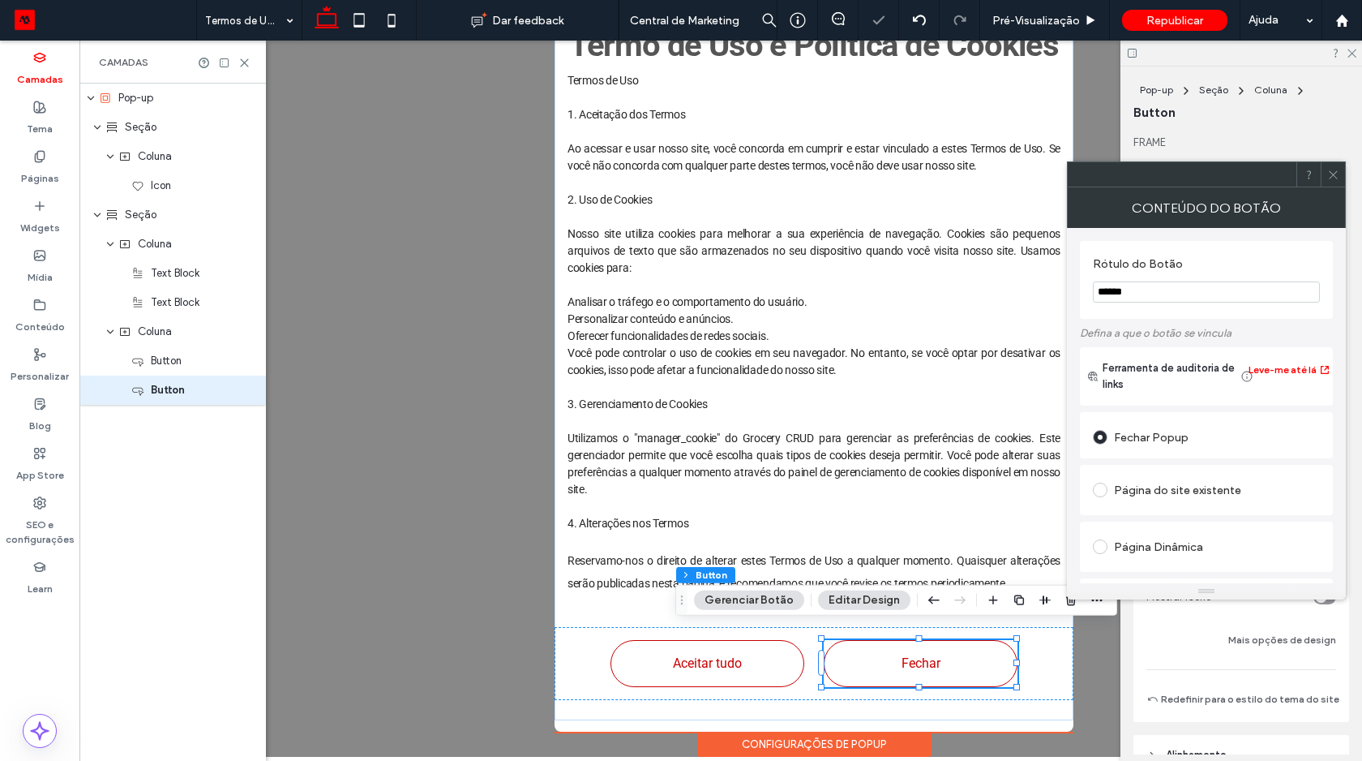
click at [1336, 178] on use at bounding box center [1333, 174] width 8 height 8
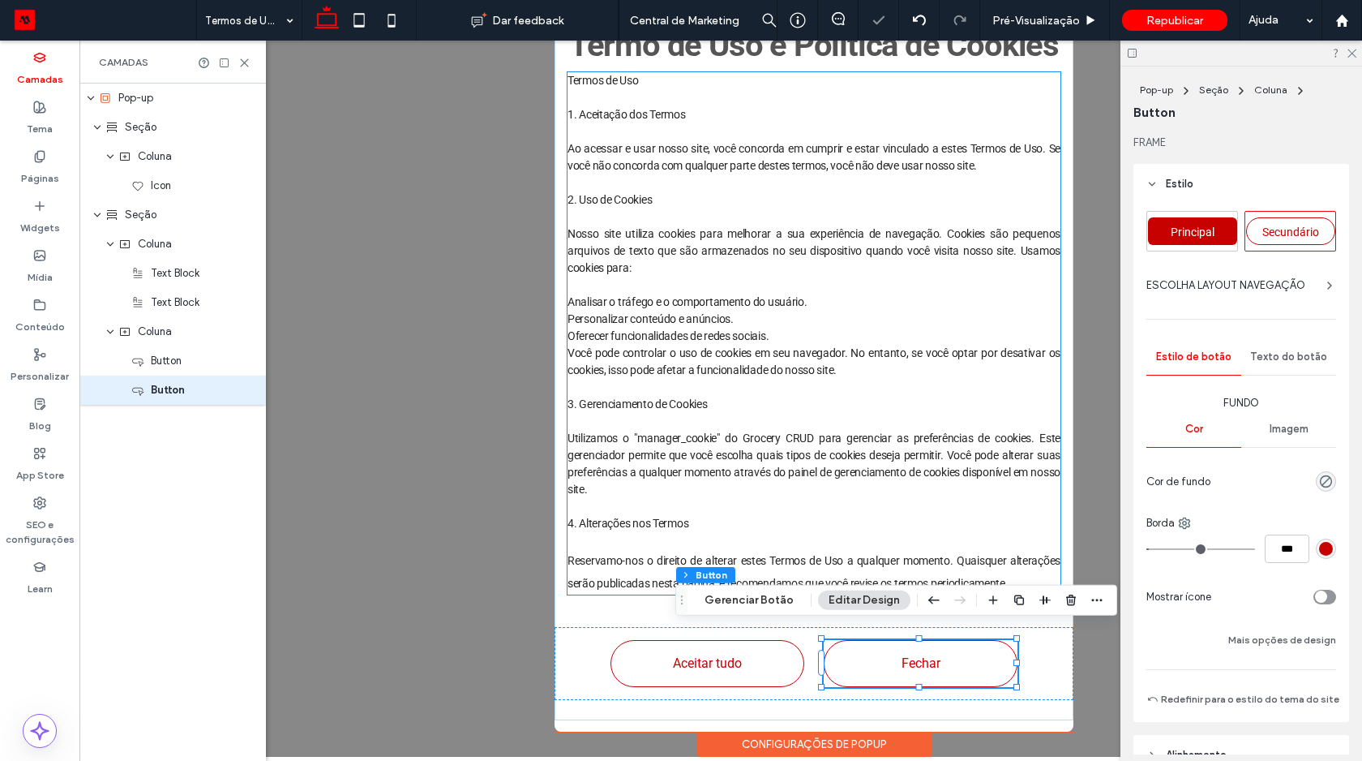
scroll to position [0, 0]
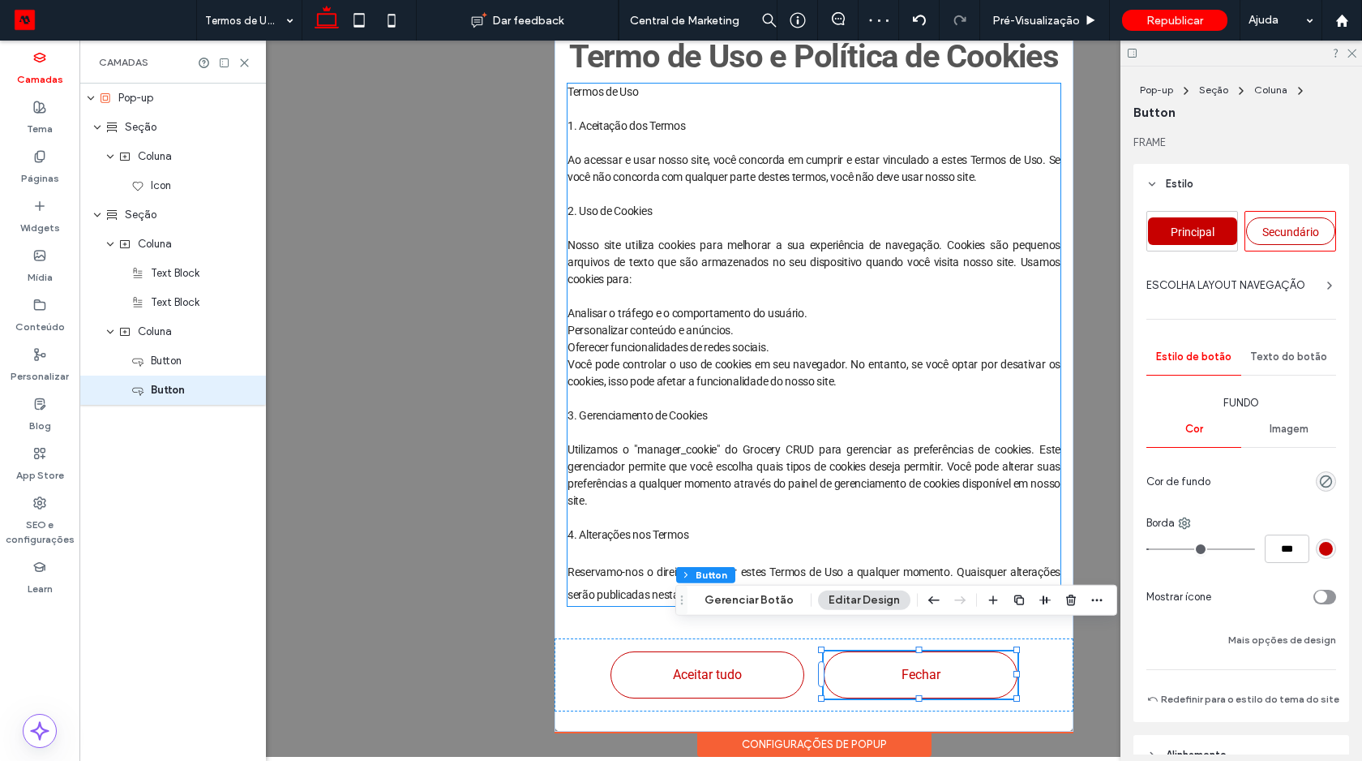
click at [600, 247] on span "Nosso site utiliza cookies para melhorar a sua experiência de navegação. Cookie…" at bounding box center [814, 261] width 493 height 47
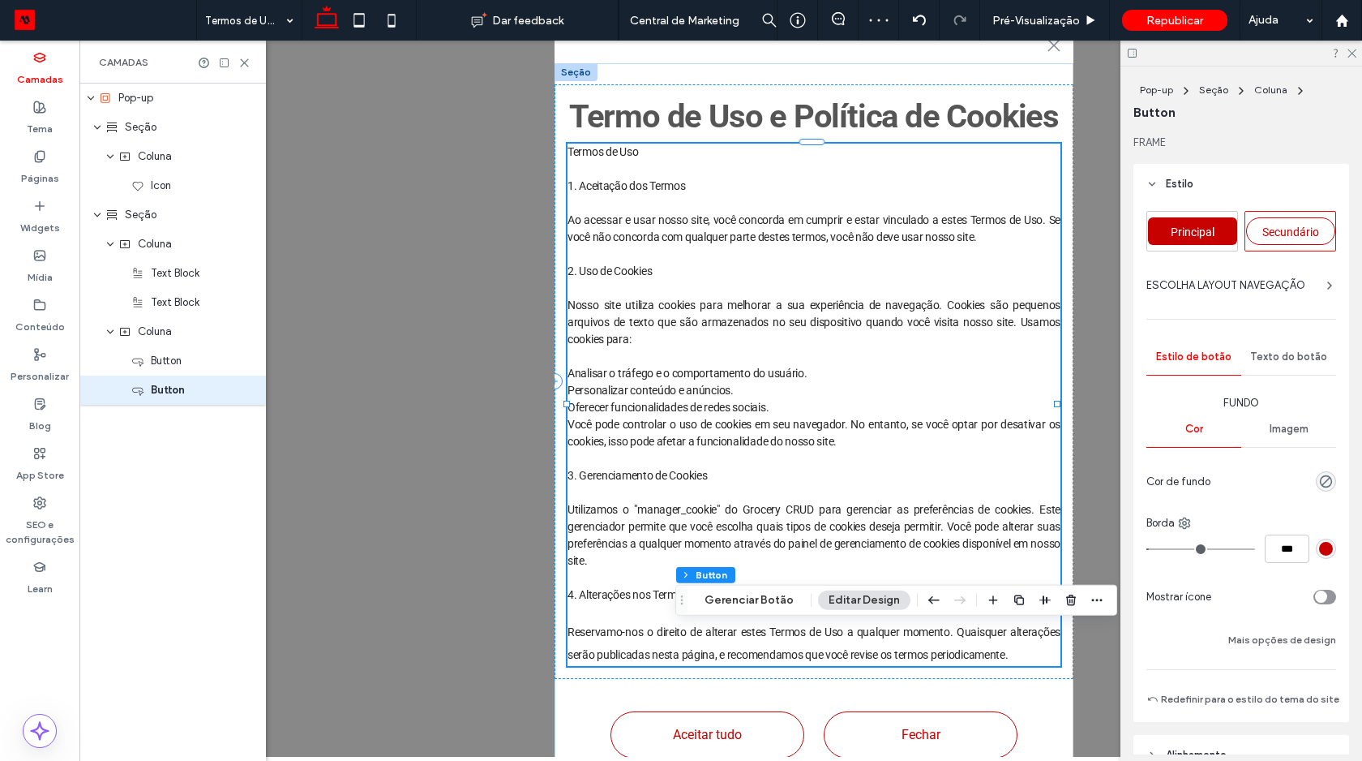
click at [600, 247] on div "Termos de Uso 1. Aceitação dos Termos Ao acessar e usar nosso site, você concor…" at bounding box center [814, 405] width 493 height 522
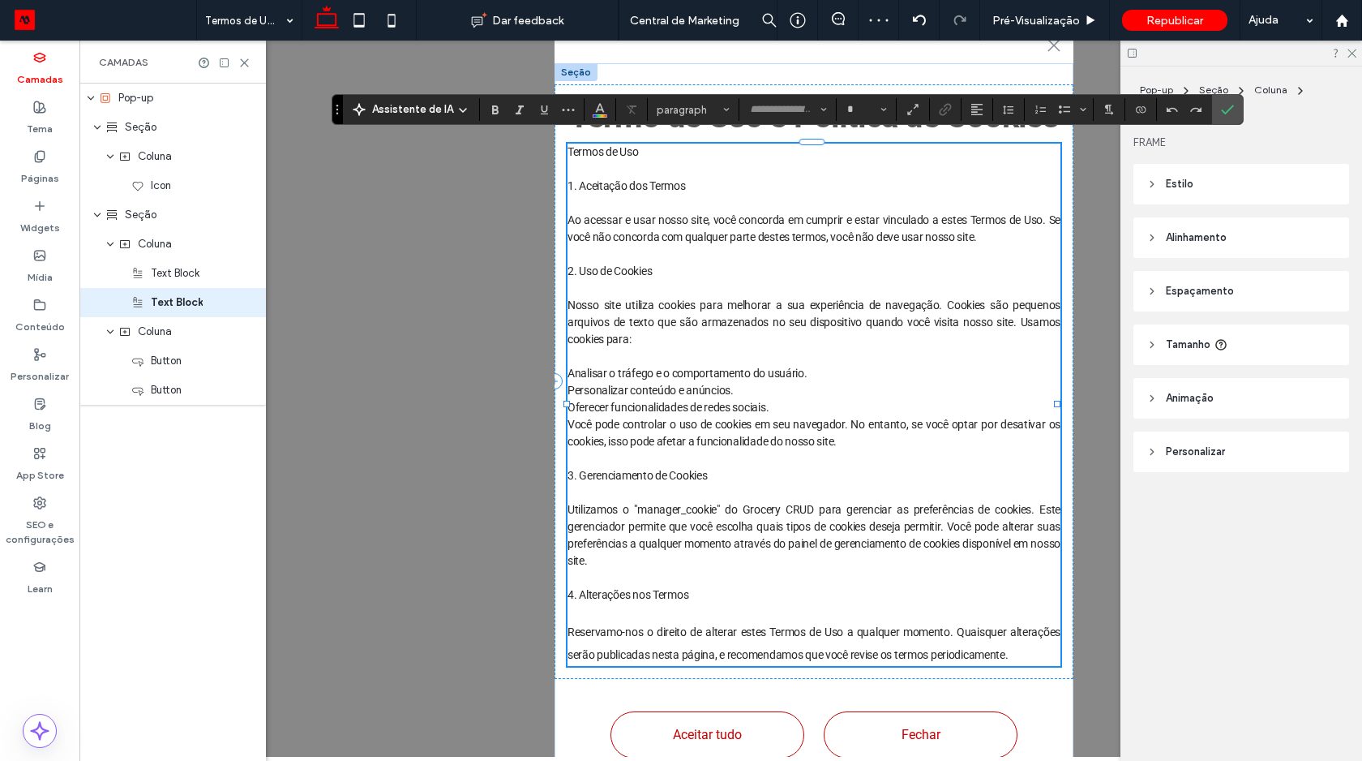
type input "******"
type input "**"
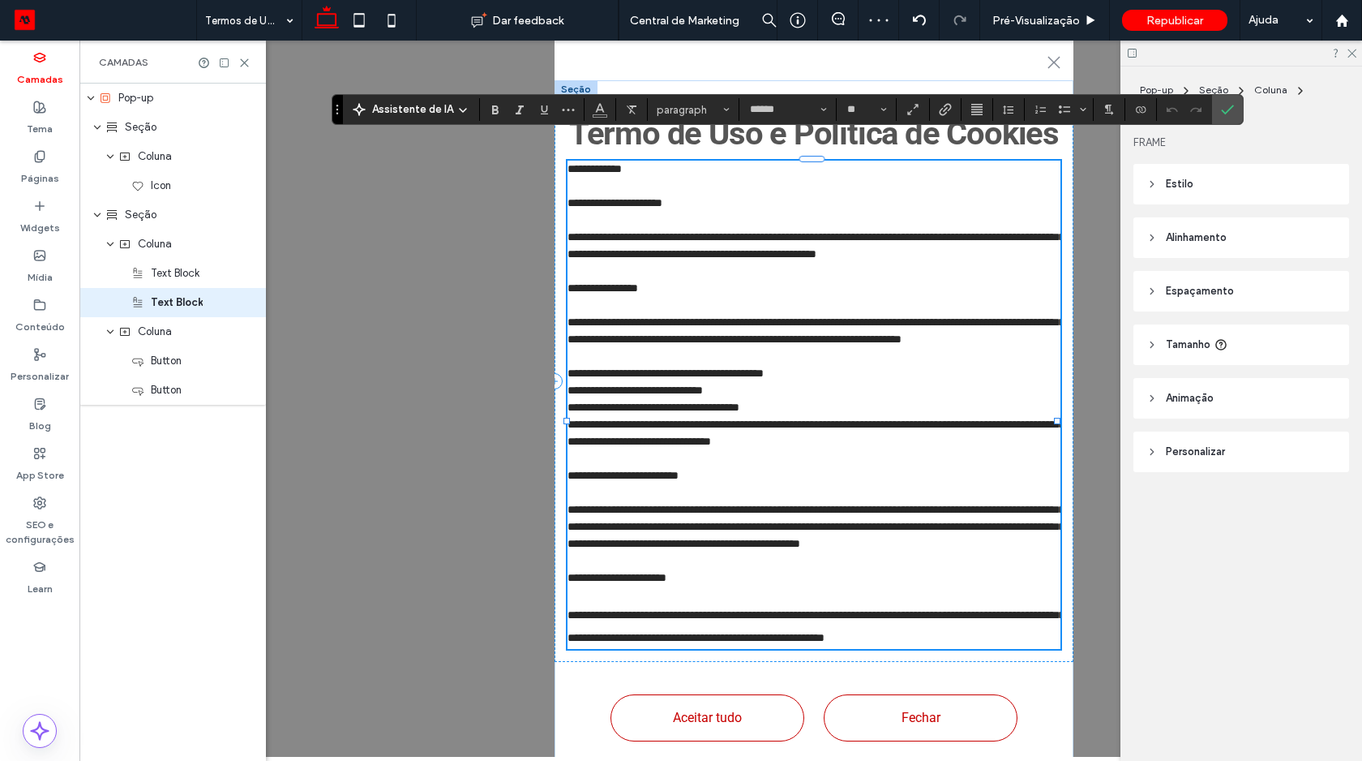
click at [581, 316] on span "**********" at bounding box center [816, 330] width 497 height 28
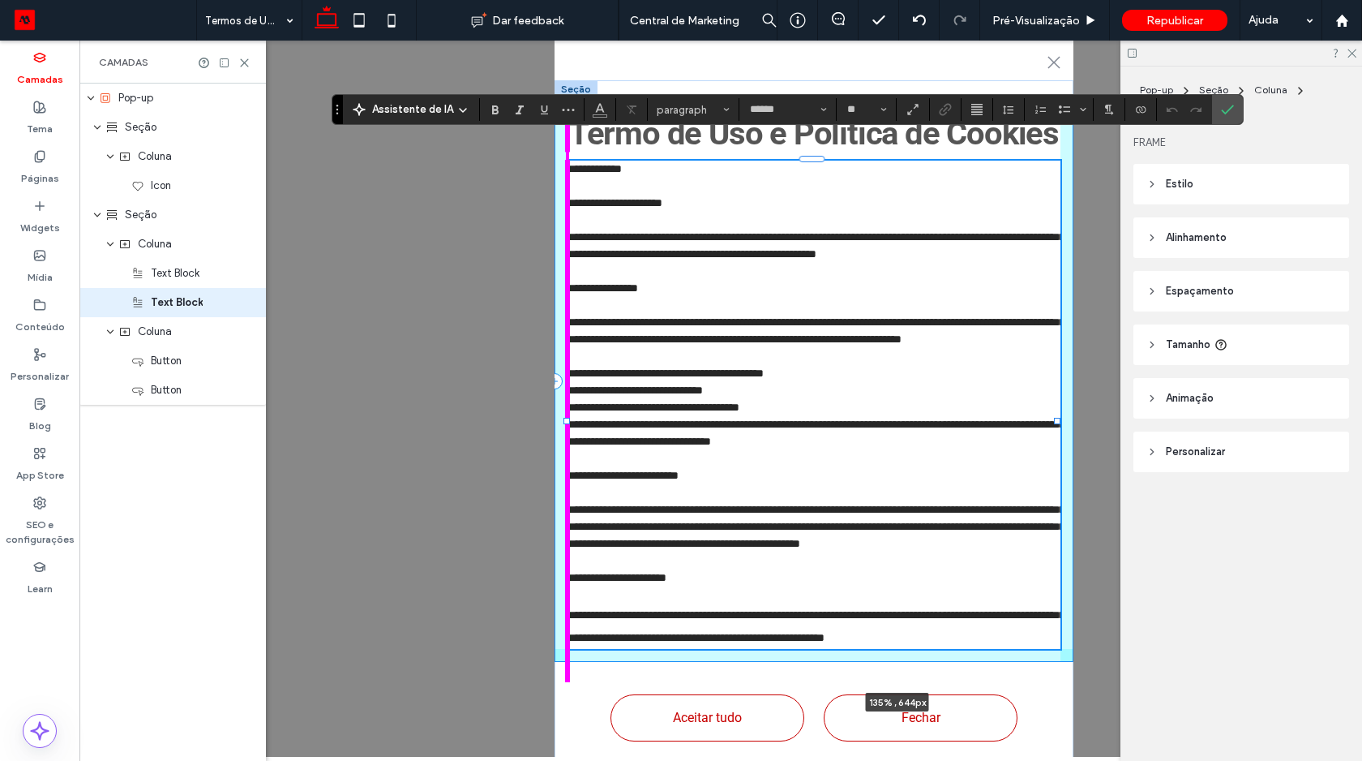
drag, startPoint x: 566, startPoint y: 397, endPoint x: 480, endPoint y: 392, distance: 86.1
click at [480, 392] on div "**********" at bounding box center [814, 399] width 1096 height 716
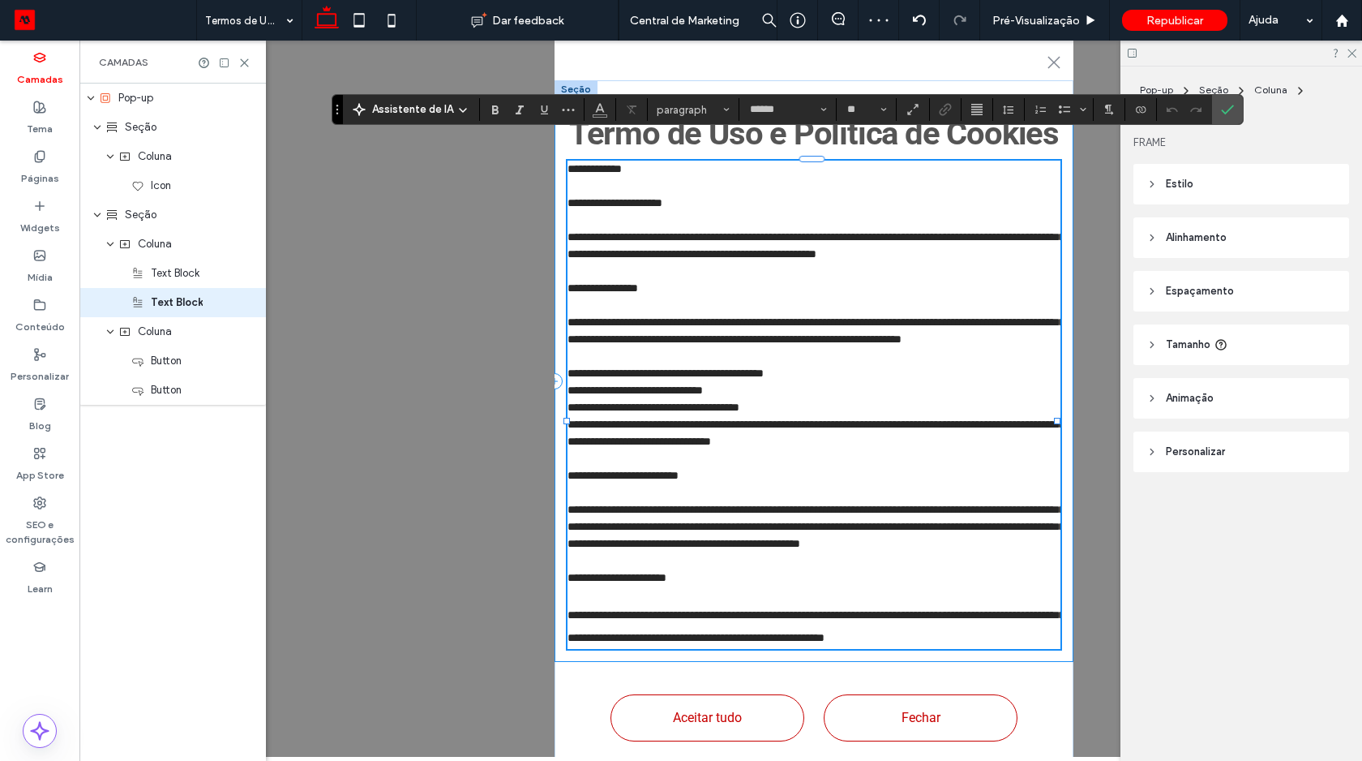
click at [950, 101] on div "**********" at bounding box center [814, 381] width 519 height 560
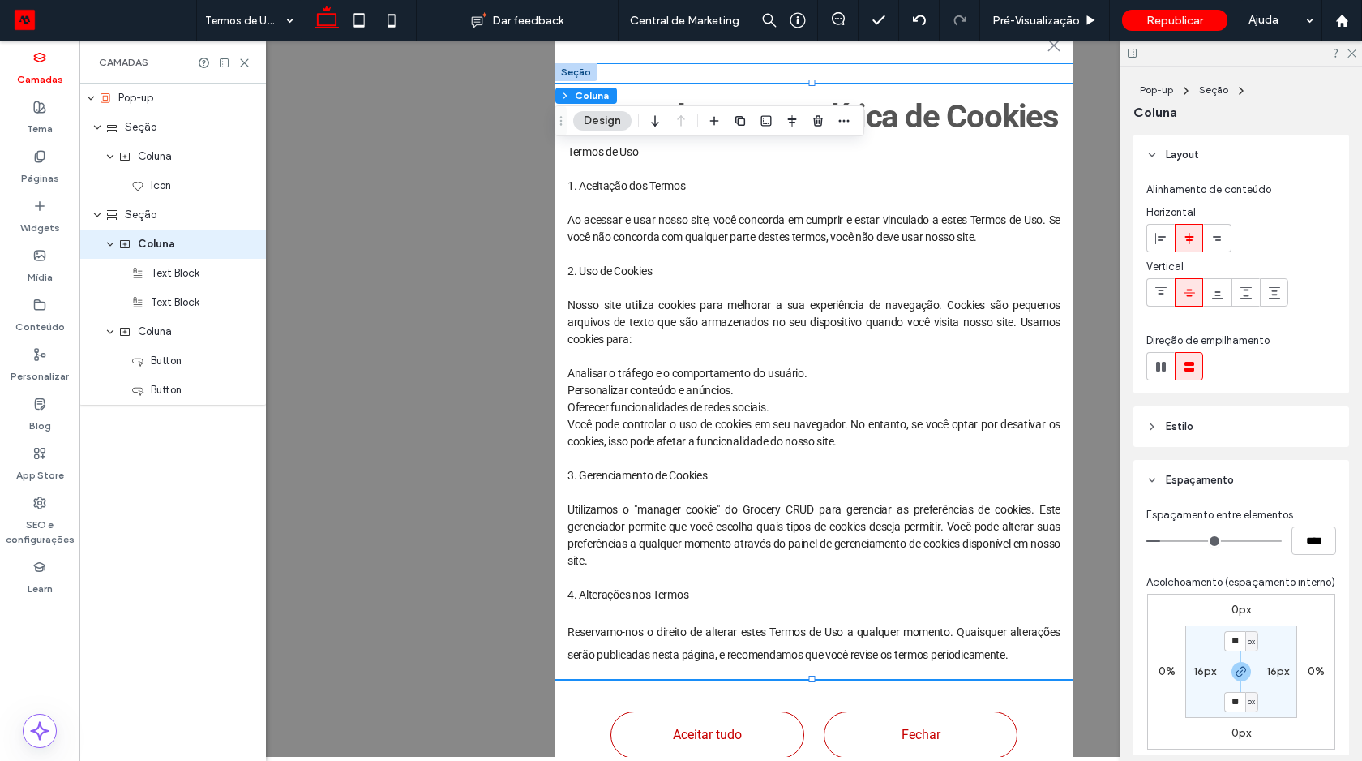
click at [904, 69] on div "Termo de Uso e Política de Cookies Termos de Uso 1. Aceitação dos Termos Ao ace…" at bounding box center [814, 427] width 519 height 728
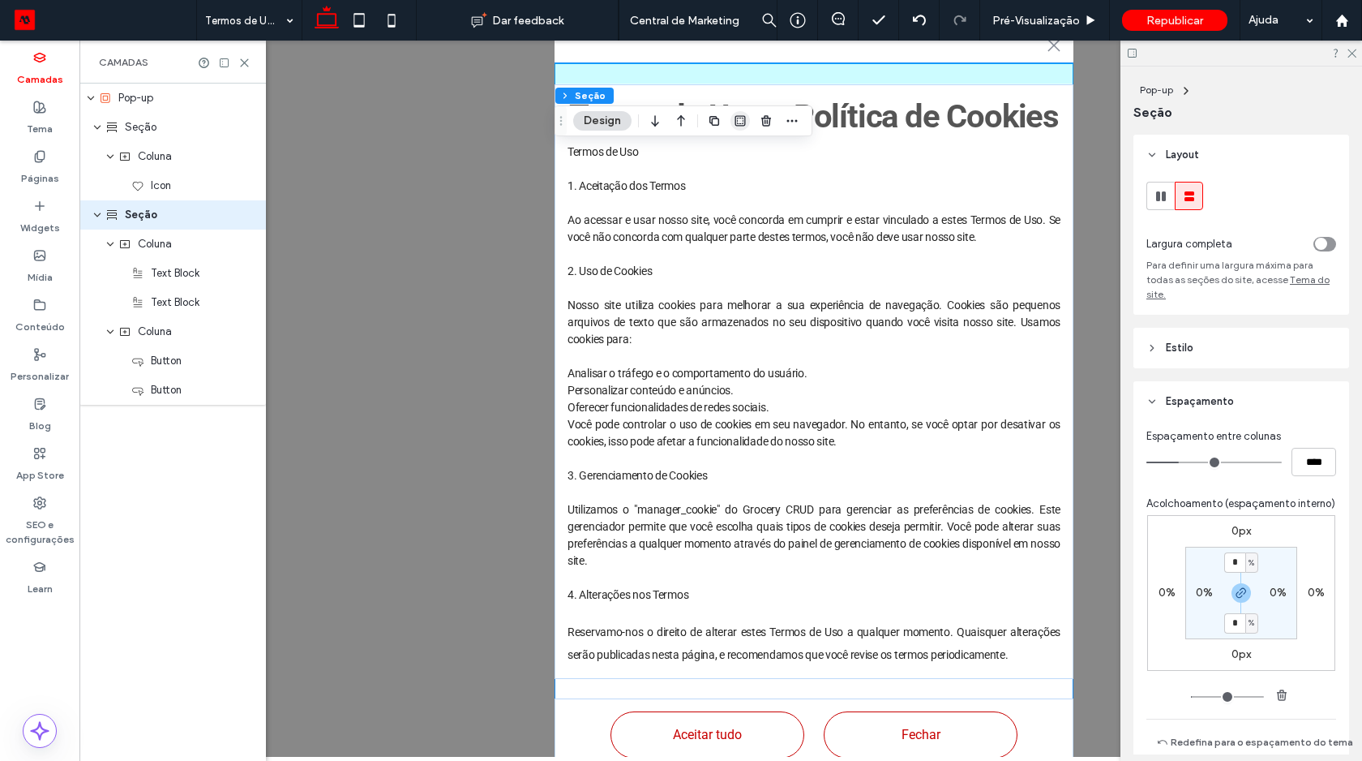
click at [740, 123] on use "button" at bounding box center [740, 121] width 11 height 11
type input "*"
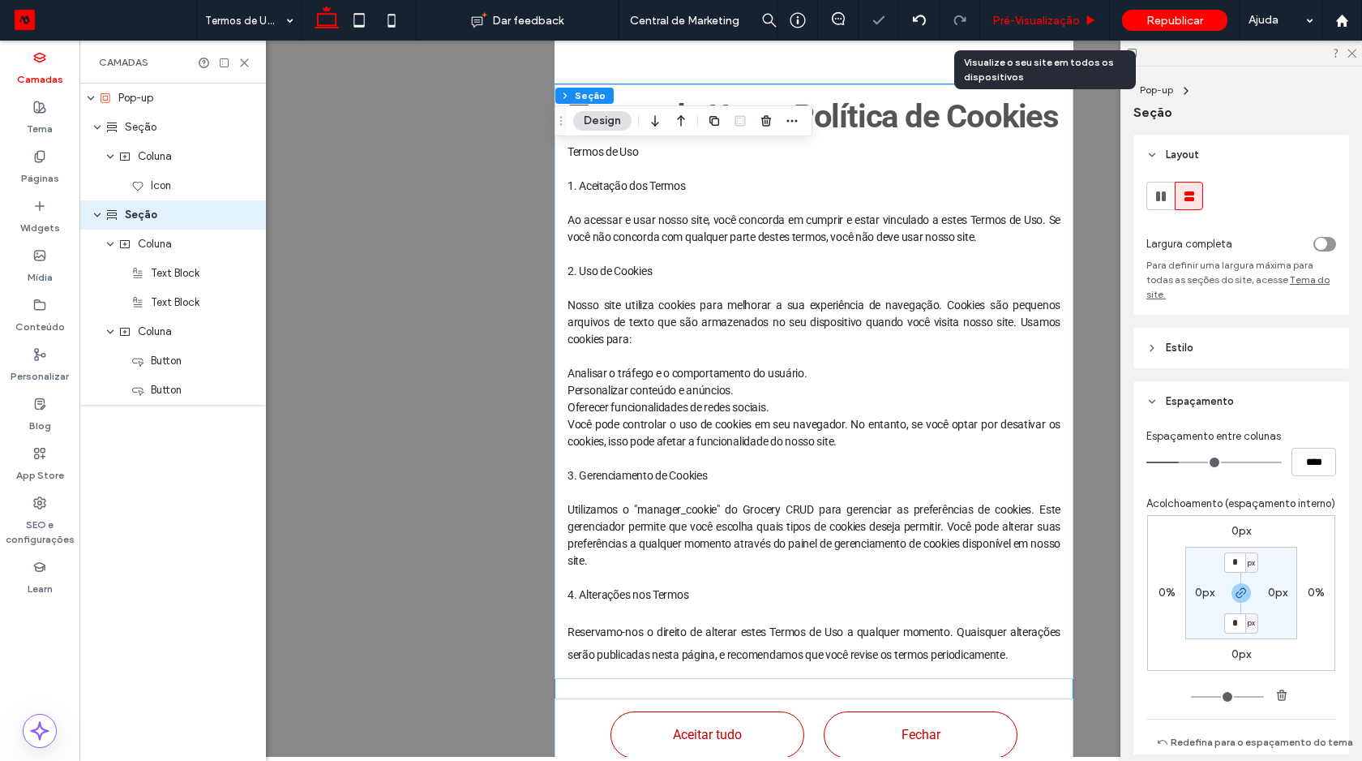
click at [1051, 19] on span "Pré-Visualizaçāo" at bounding box center [1036, 21] width 88 height 14
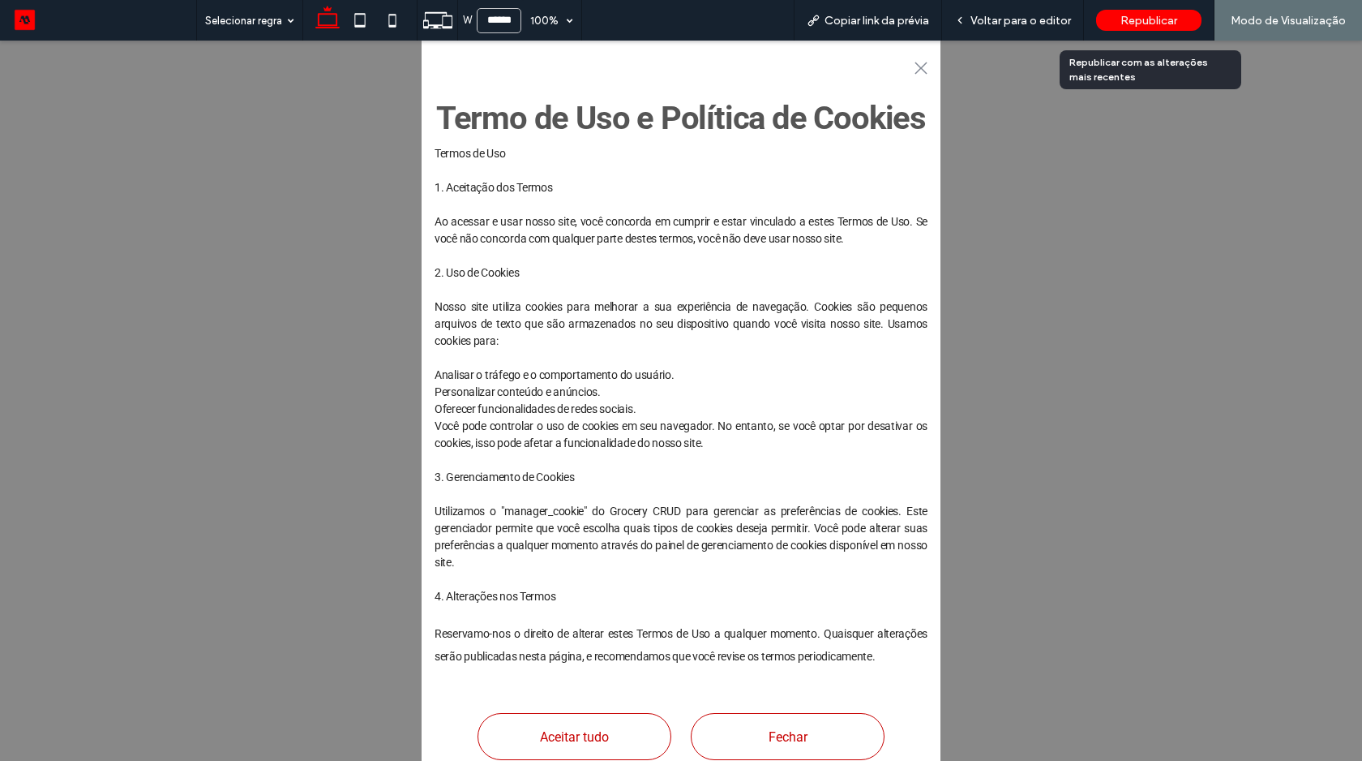
click at [1127, 20] on span "Republicar" at bounding box center [1149, 21] width 57 height 14
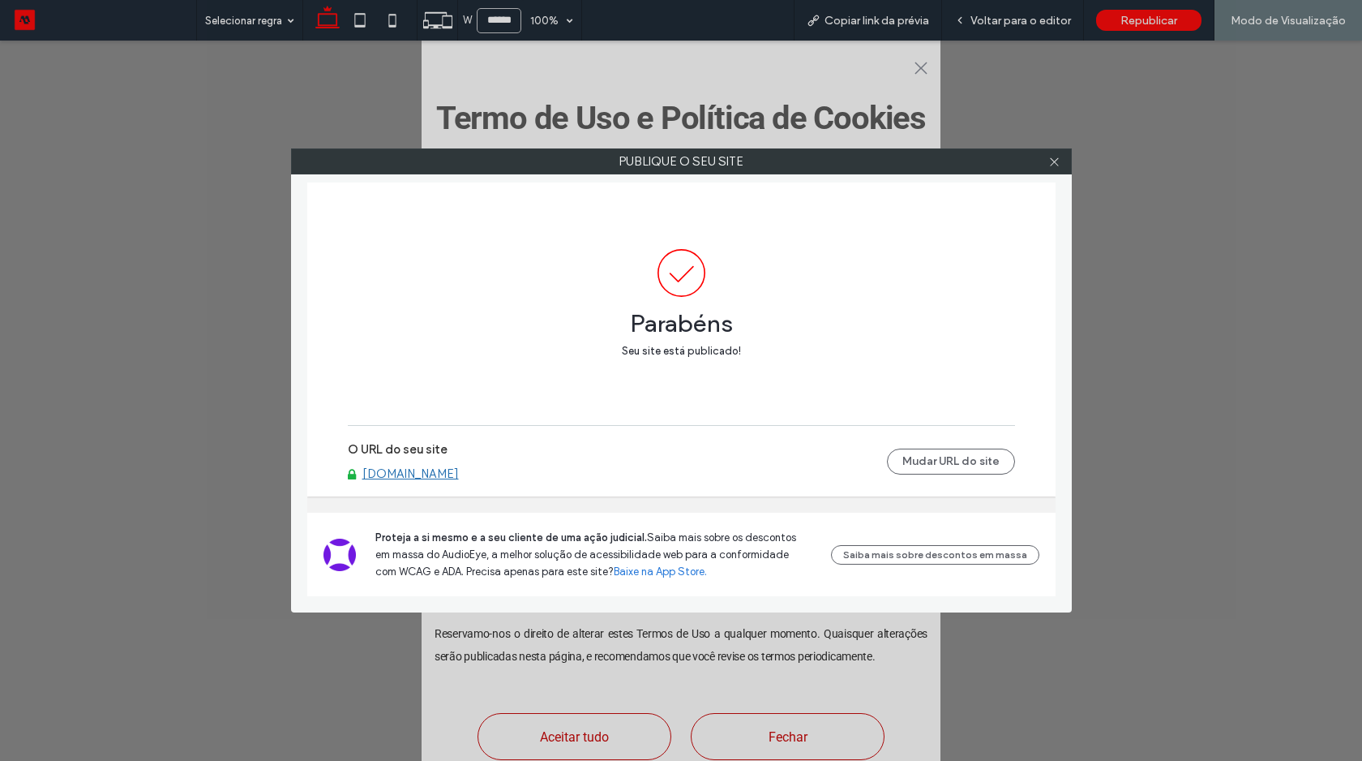
click at [439, 475] on link "[DOMAIN_NAME]" at bounding box center [410, 473] width 96 height 15
click at [1052, 156] on icon at bounding box center [1054, 162] width 12 height 12
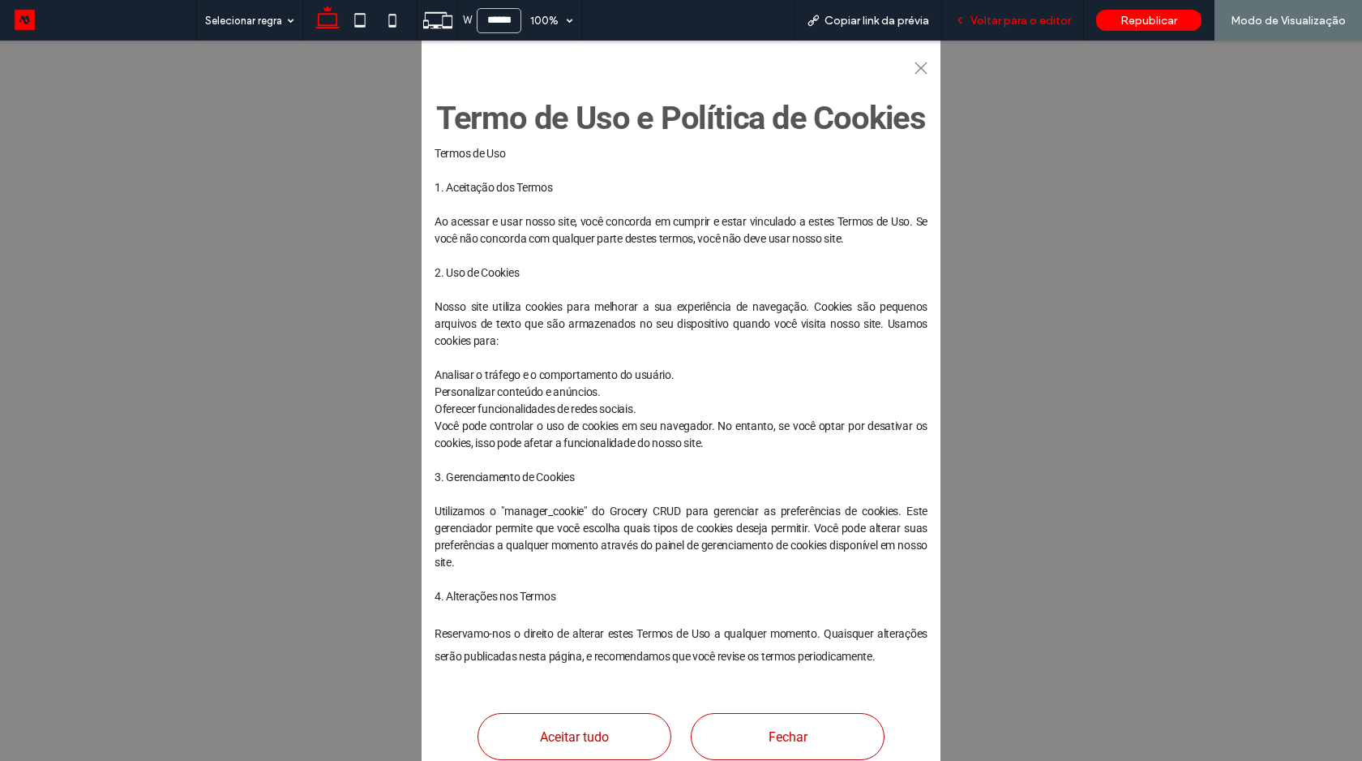
click at [990, 15] on span "Voltar para o editor" at bounding box center [1021, 21] width 101 height 14
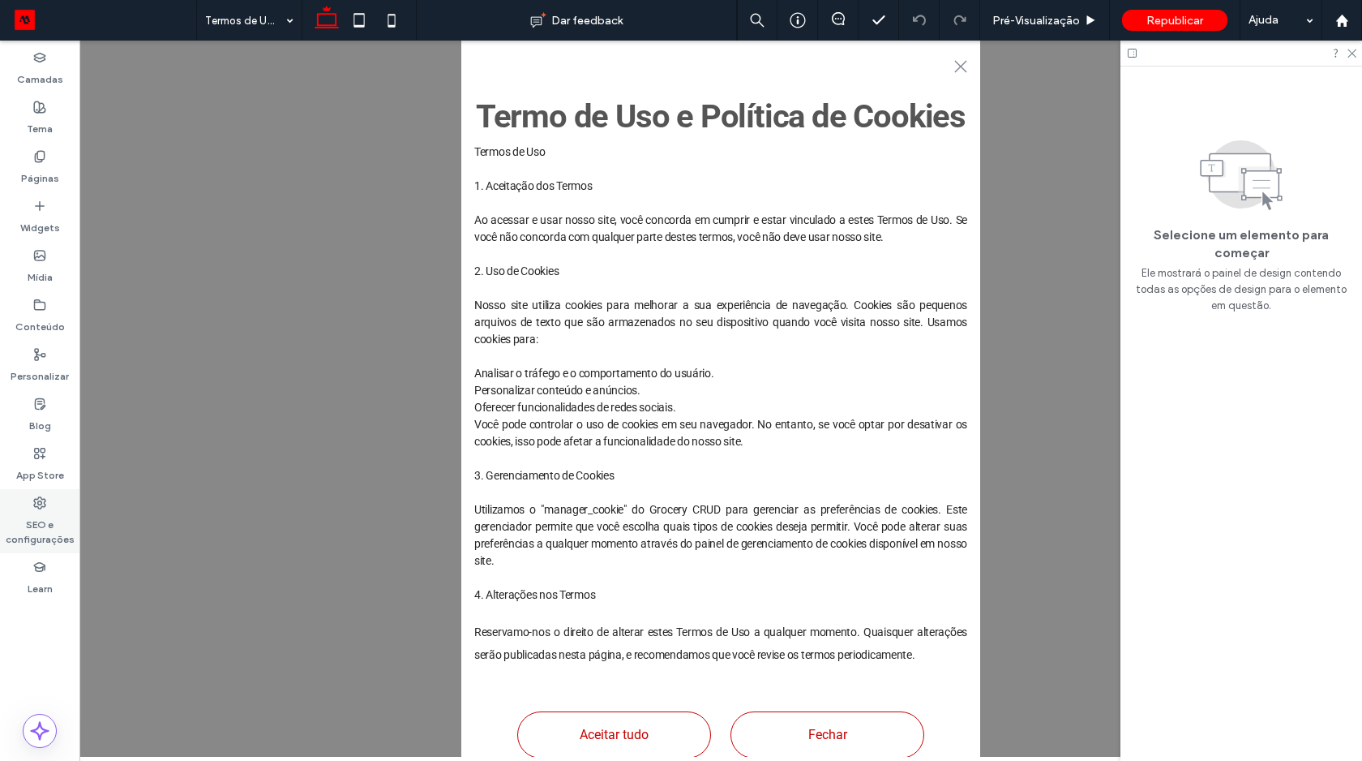
click at [36, 502] on icon at bounding box center [39, 502] width 13 height 13
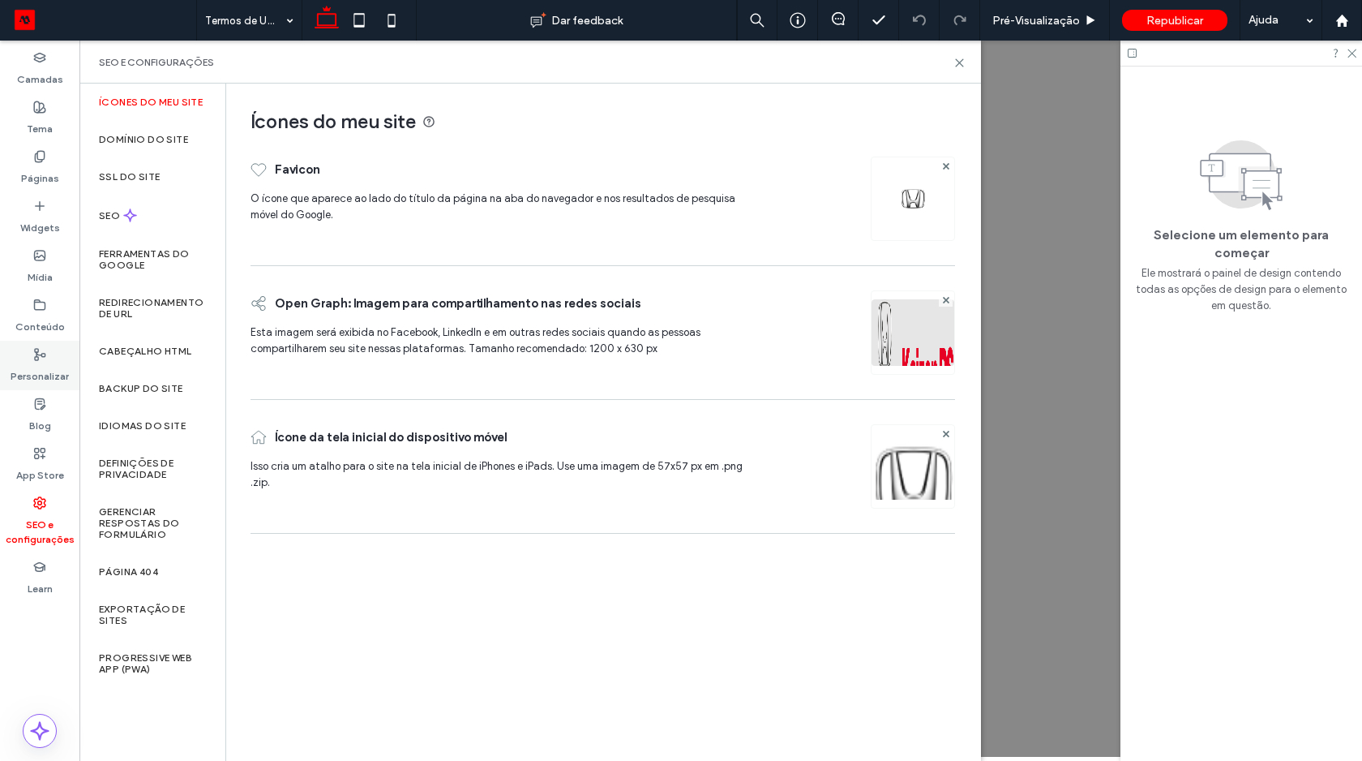
click at [47, 351] on div "Personalizar" at bounding box center [39, 365] width 79 height 49
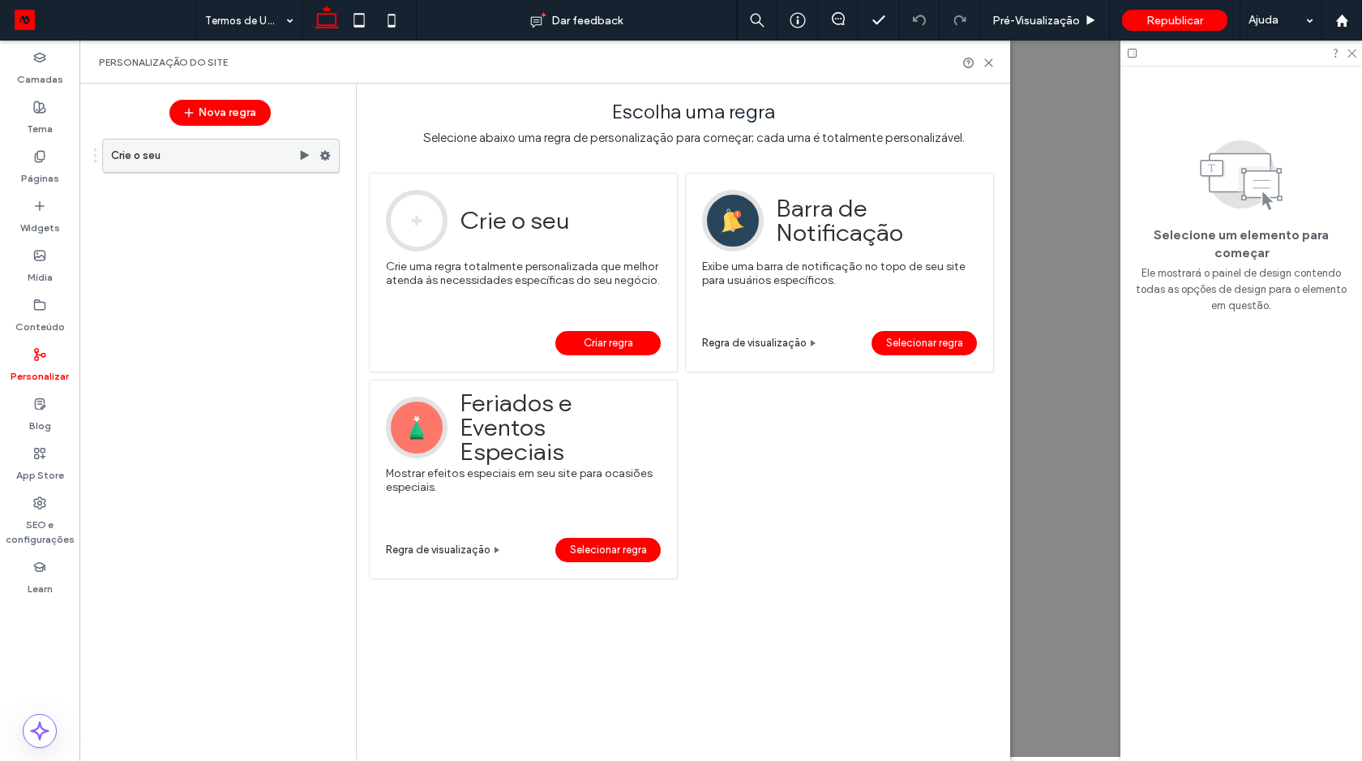
click at [225, 149] on label "Crie o seu" at bounding box center [204, 155] width 187 height 32
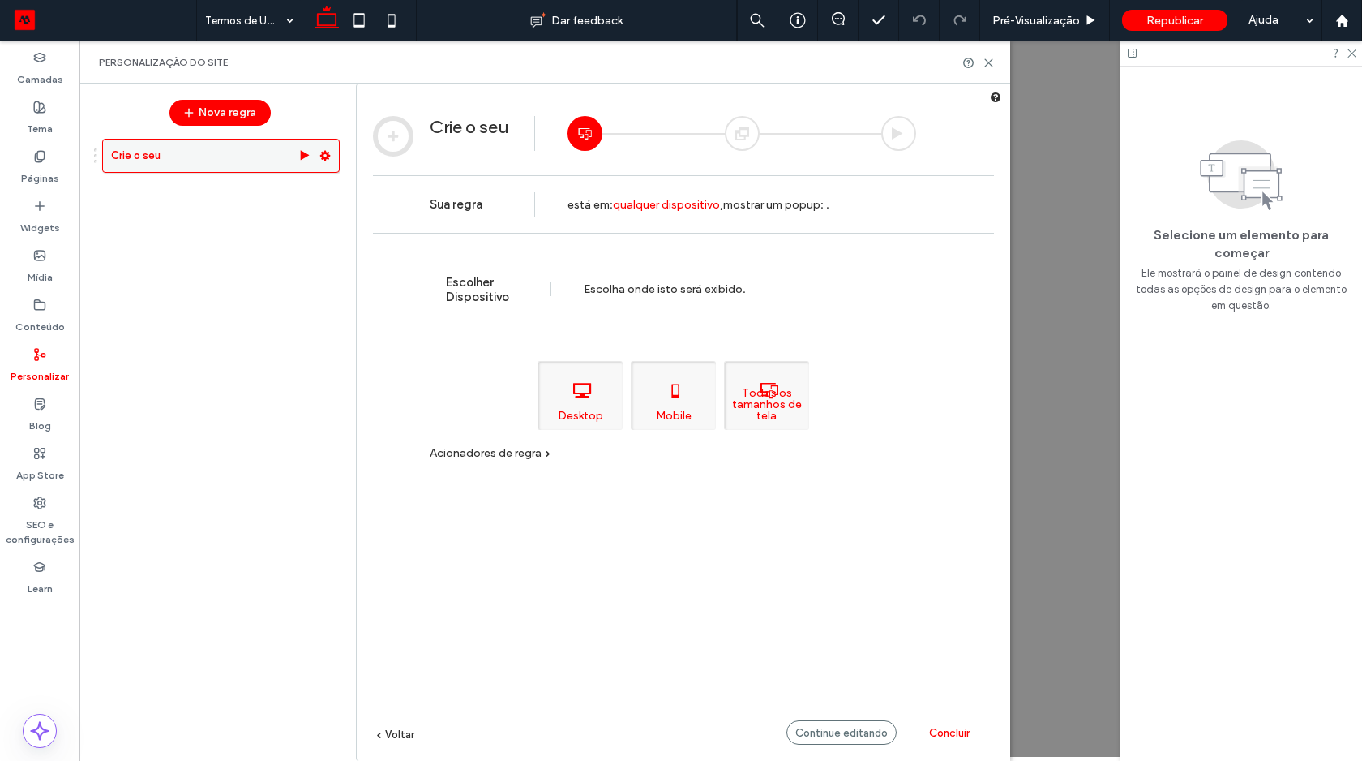
click at [326, 154] on icon at bounding box center [324, 155] width 11 height 11
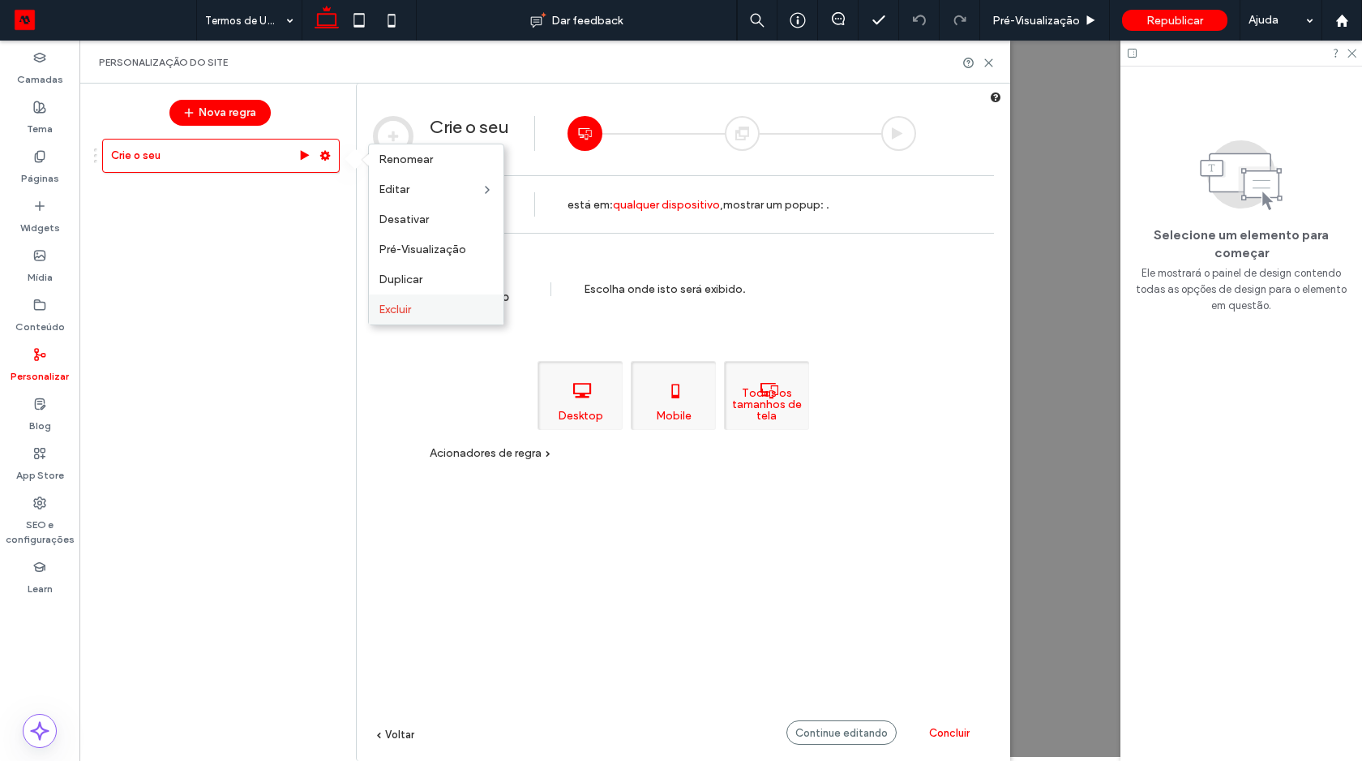
click at [426, 302] on label "Excluir" at bounding box center [436, 309] width 115 height 14
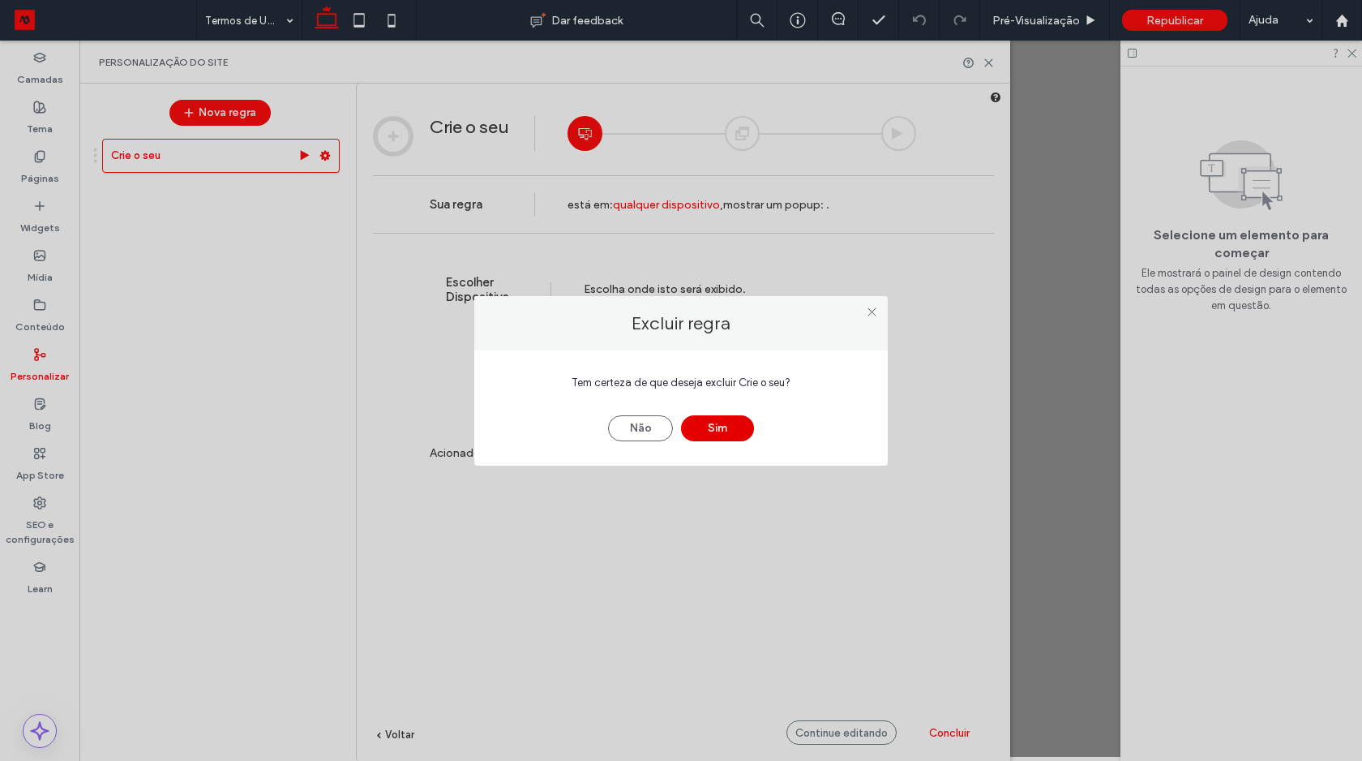
click at [695, 430] on button "Sim" at bounding box center [717, 428] width 73 height 26
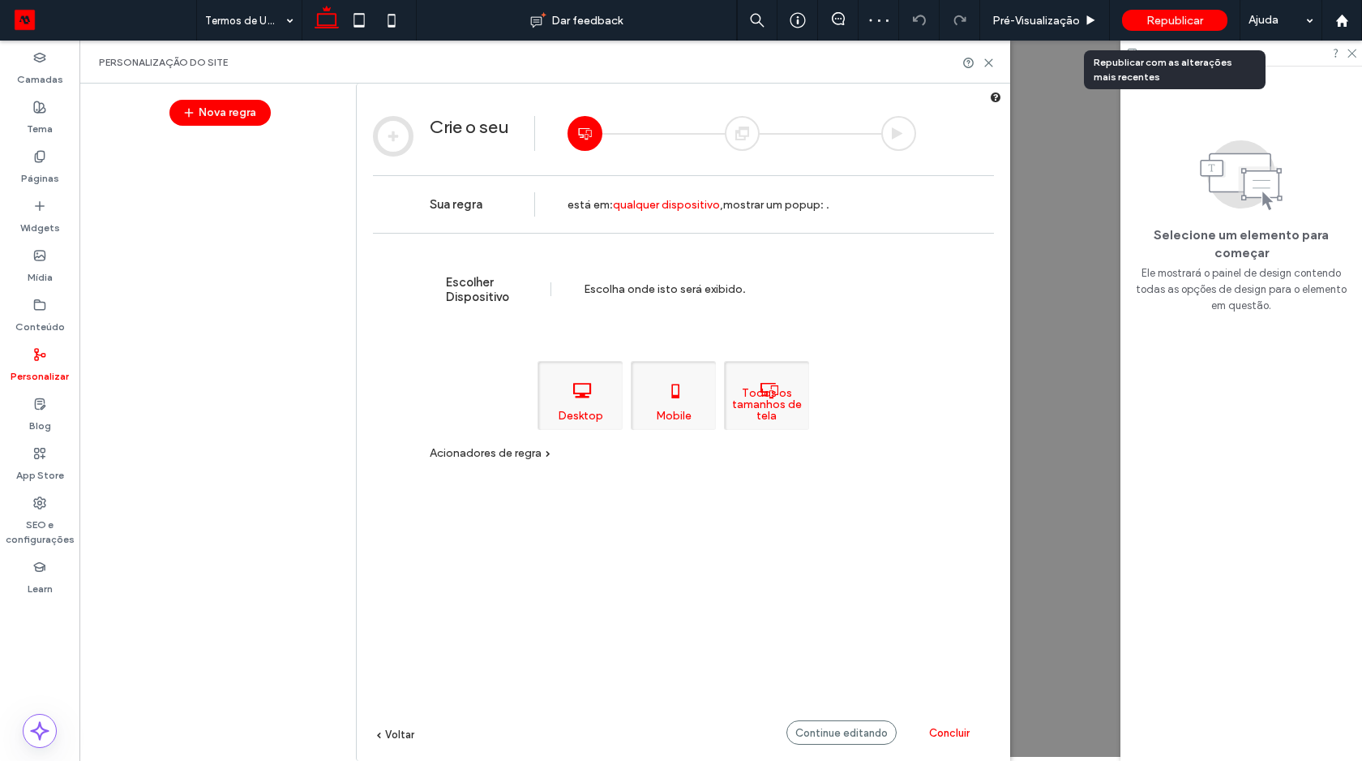
click at [1177, 24] on span "Republicar" at bounding box center [1174, 21] width 57 height 14
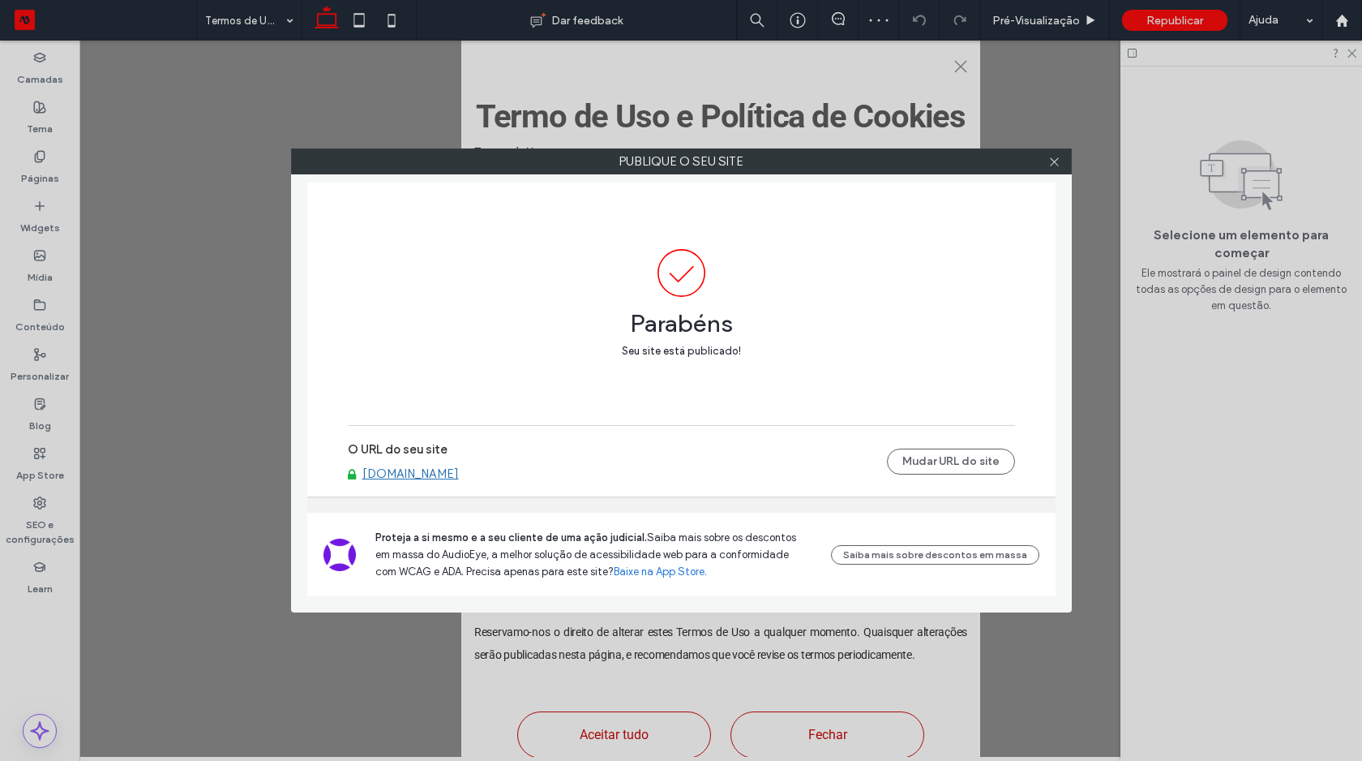
click at [428, 469] on link "[DOMAIN_NAME]" at bounding box center [410, 473] width 96 height 15
click at [1052, 158] on icon at bounding box center [1054, 162] width 12 height 12
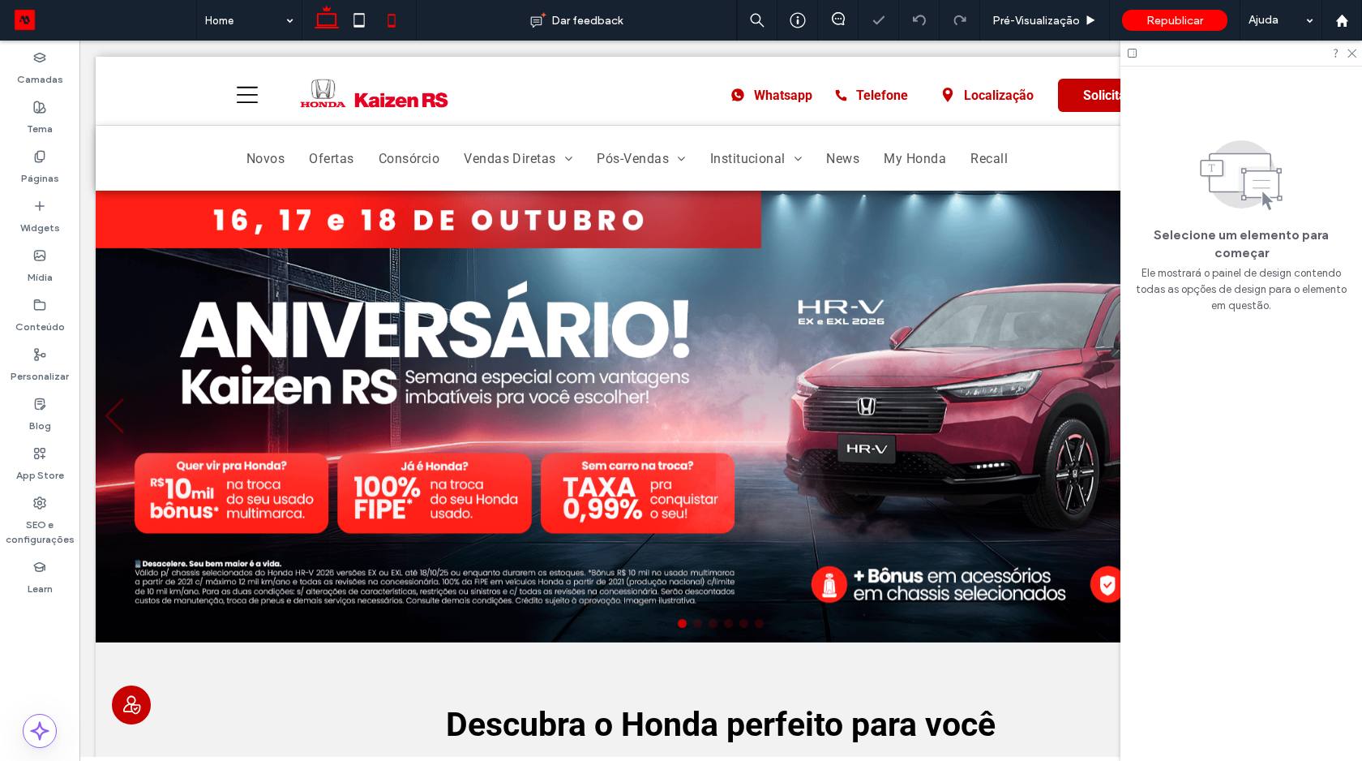
click at [394, 25] on use at bounding box center [391, 20] width 7 height 13
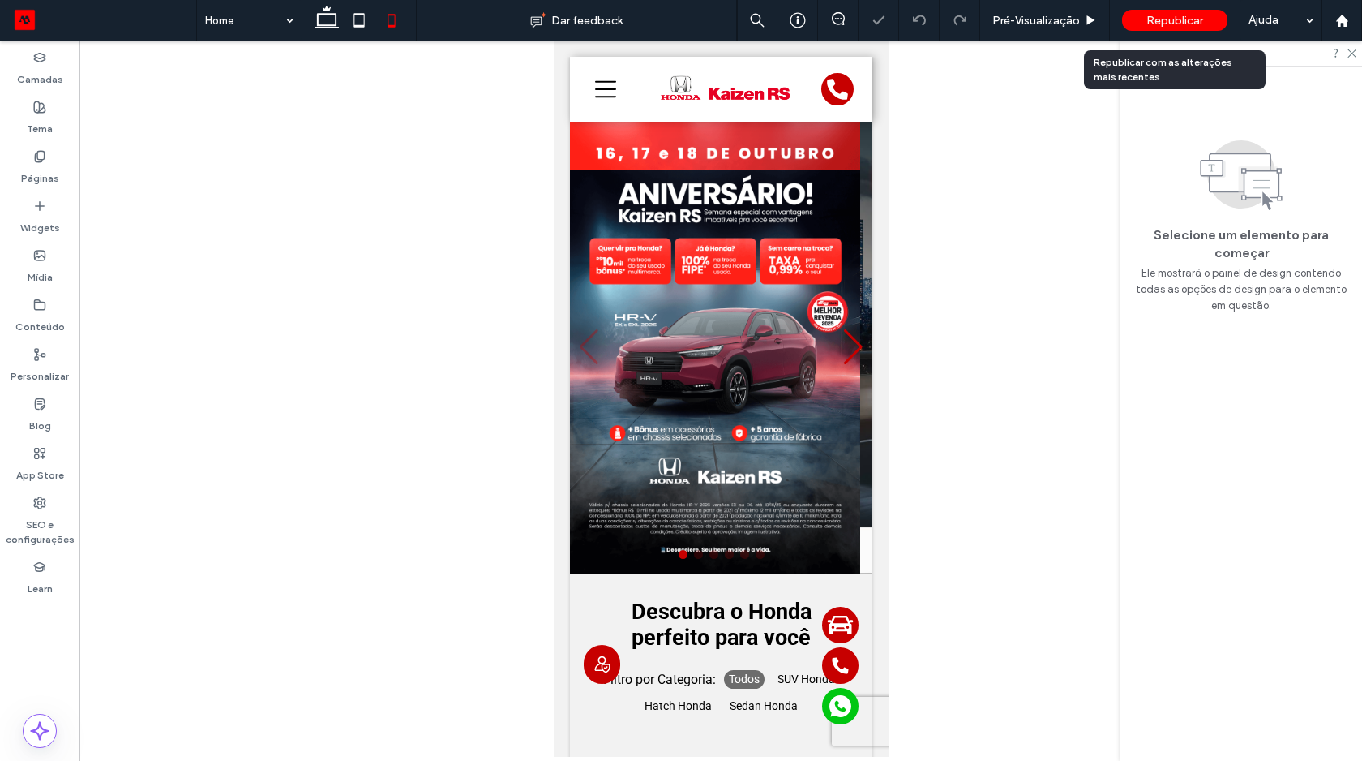
click at [1195, 17] on span "Republicar" at bounding box center [1174, 21] width 57 height 14
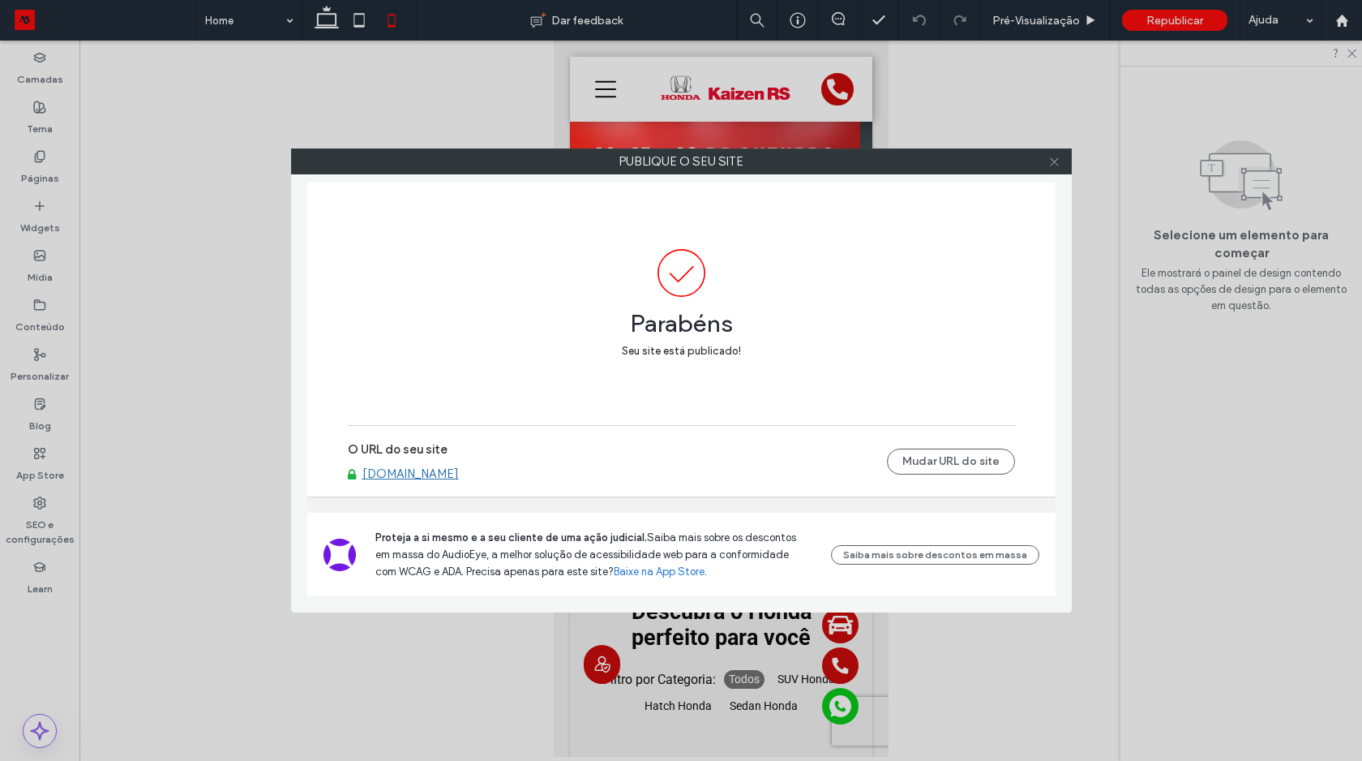
click at [1056, 156] on icon at bounding box center [1054, 162] width 12 height 12
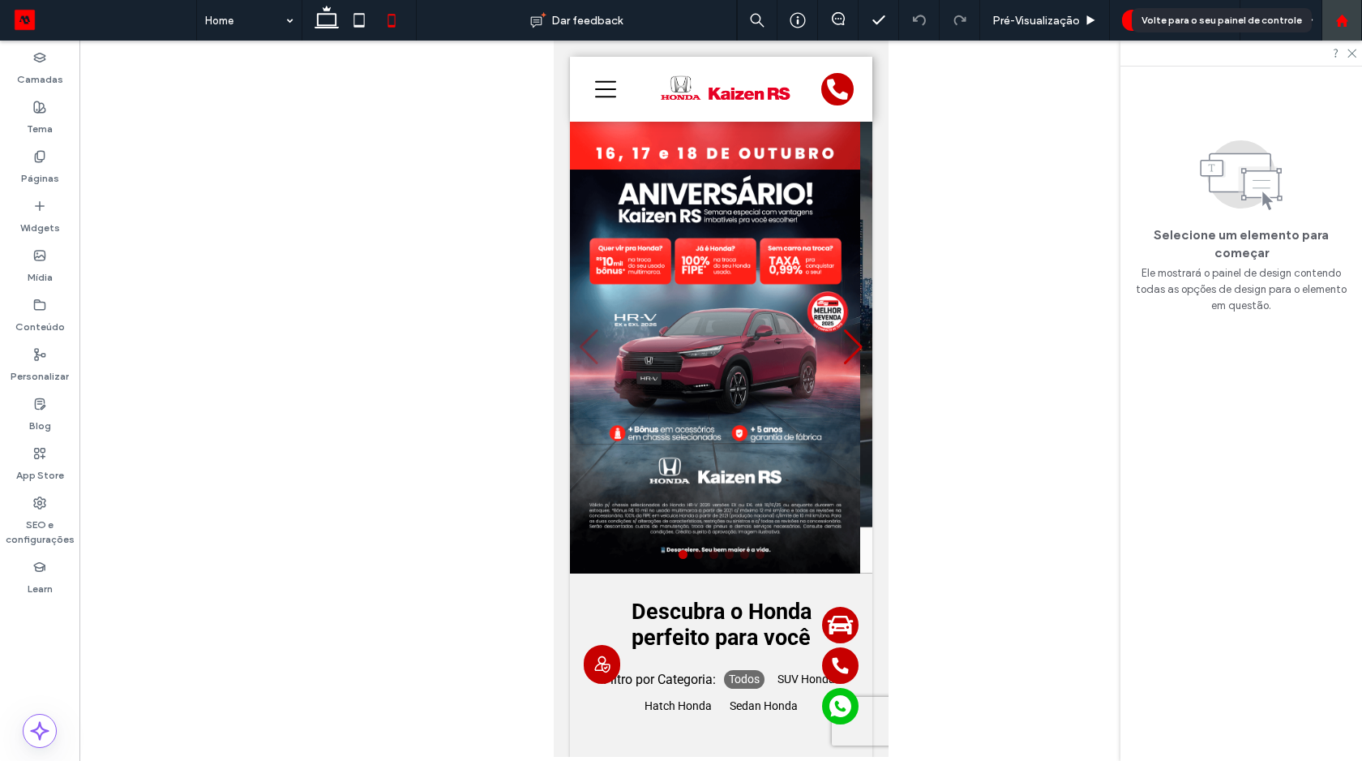
click at [1339, 25] on use at bounding box center [1341, 20] width 12 height 12
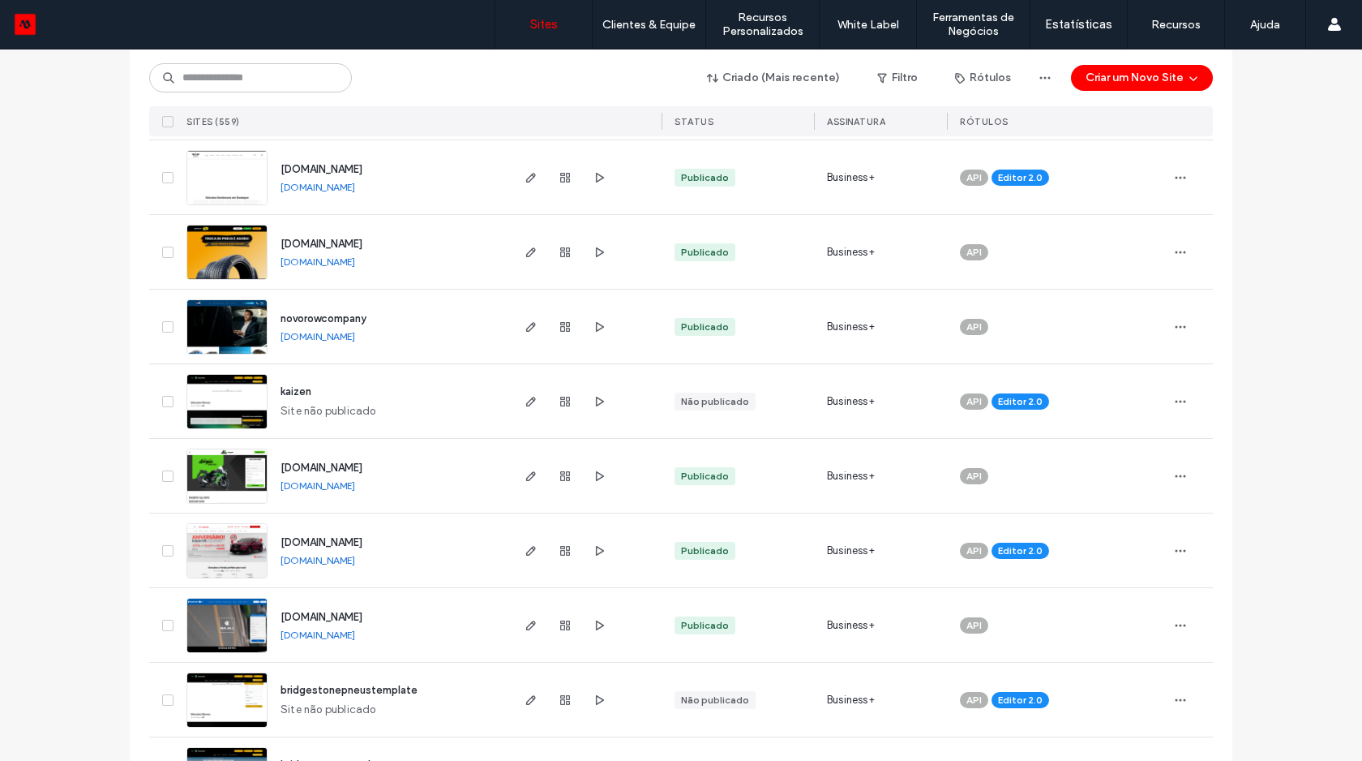
scroll to position [512, 0]
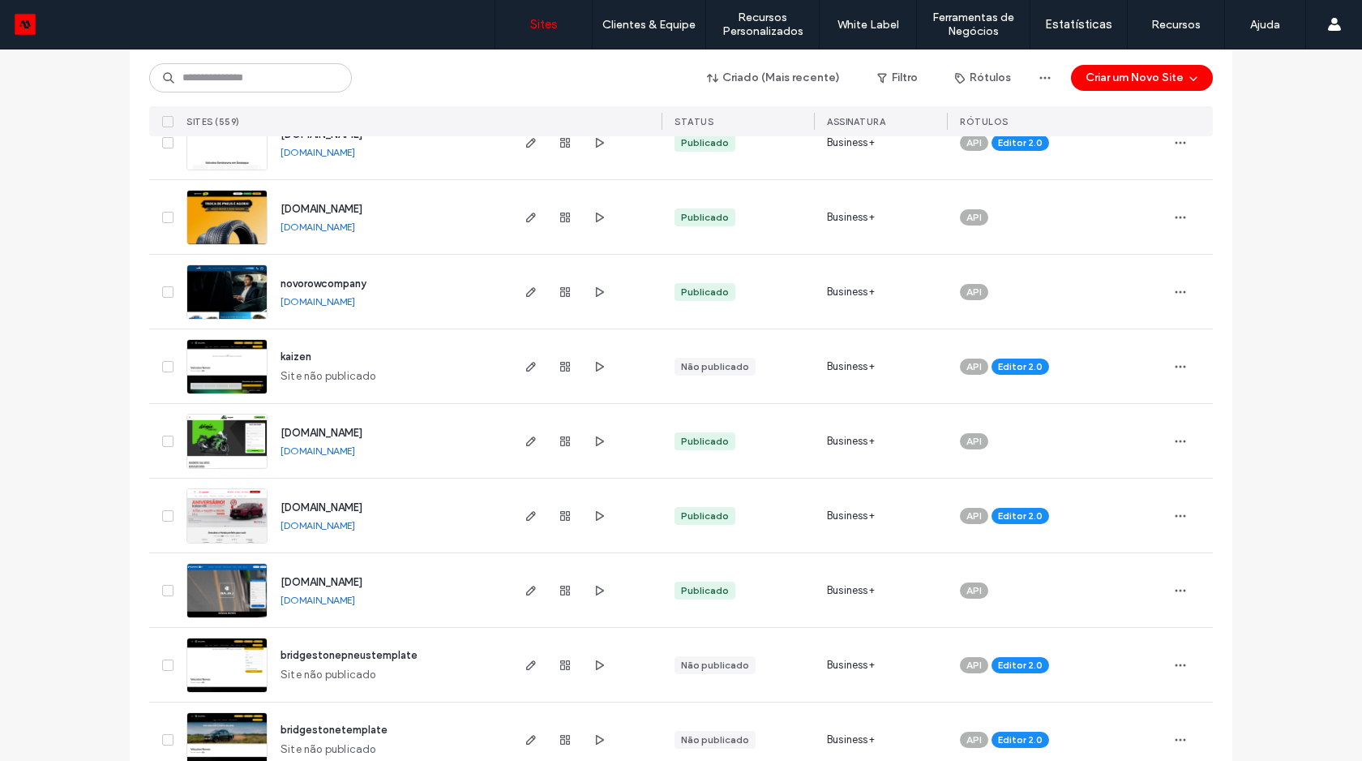
click at [347, 527] on link "[DOMAIN_NAME]" at bounding box center [318, 525] width 75 height 12
click at [224, 517] on img at bounding box center [226, 544] width 79 height 110
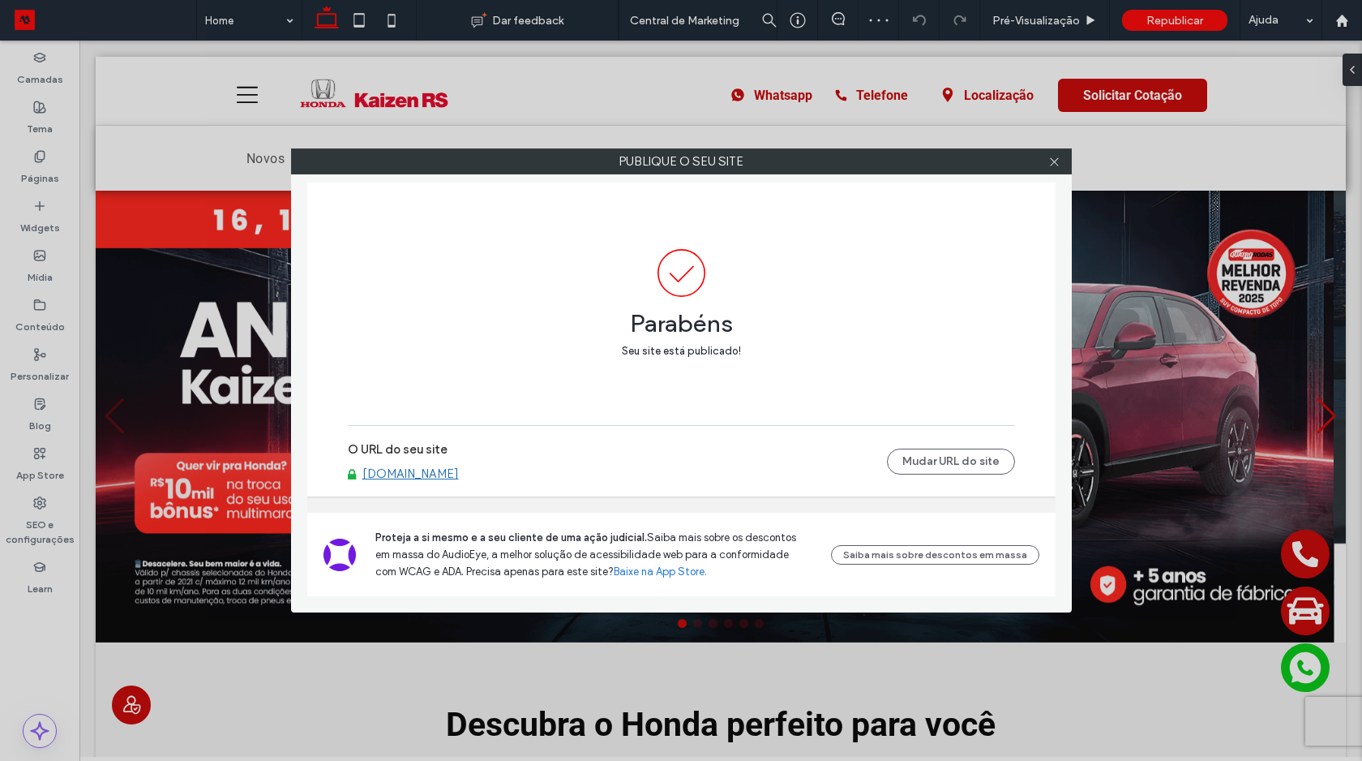
click at [458, 474] on link "[DOMAIN_NAME]" at bounding box center [410, 473] width 96 height 15
